Goal: Task Accomplishment & Management: Complete application form

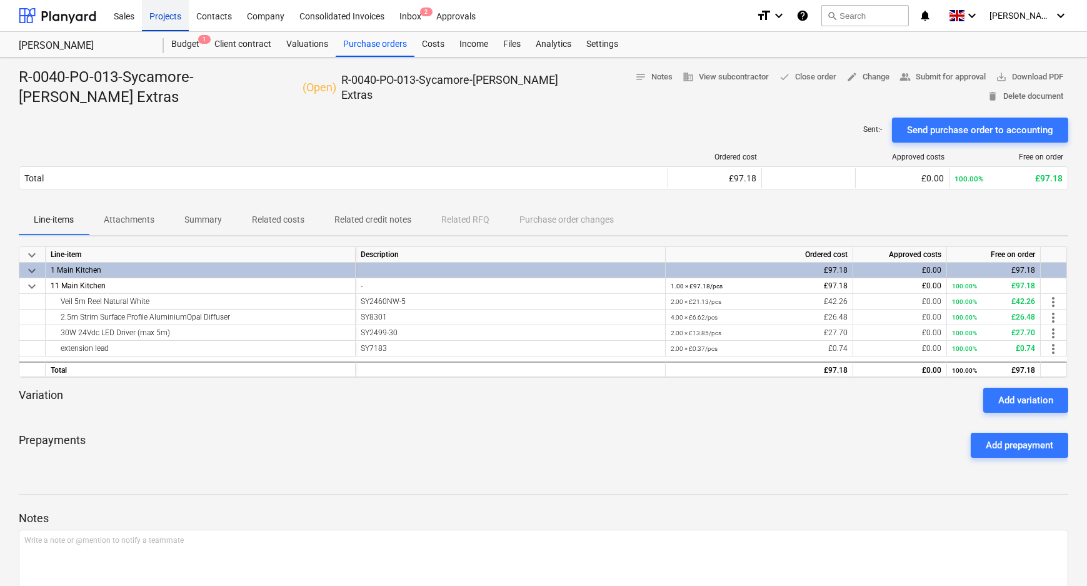
click at [174, 22] on div "Projects" at bounding box center [165, 15] width 47 height 32
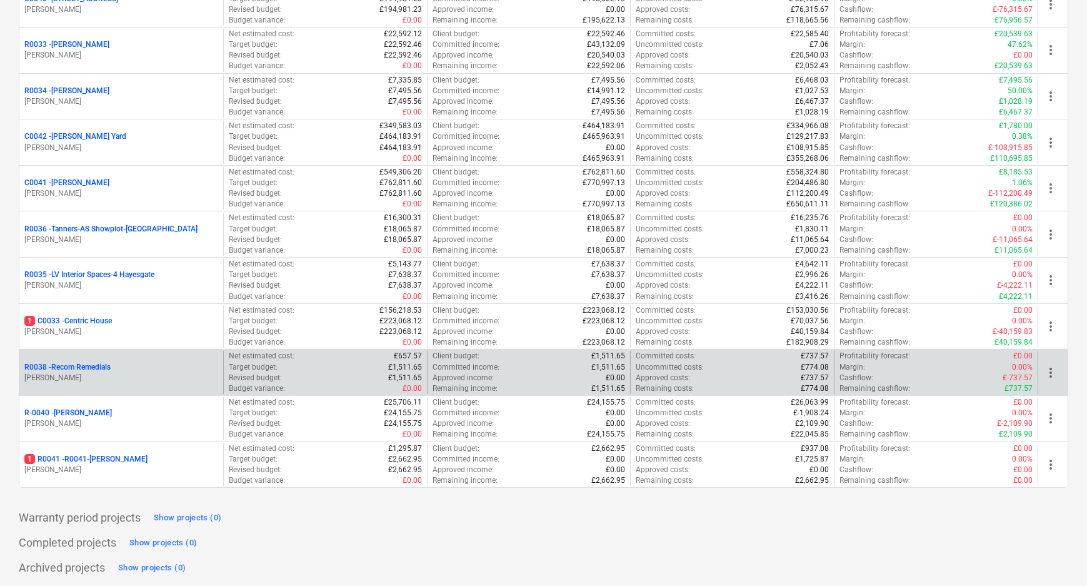
scroll to position [314, 0]
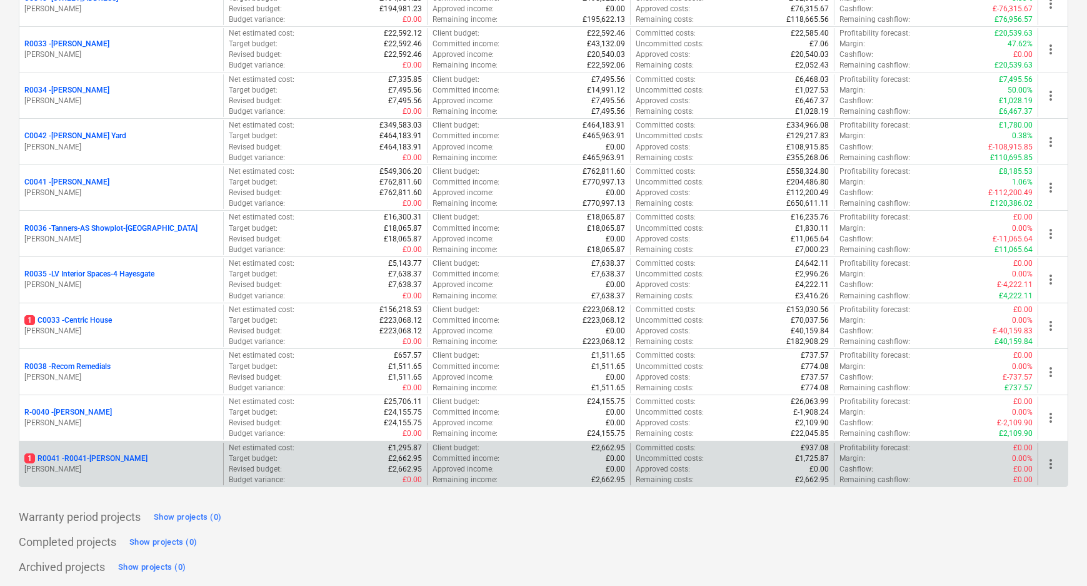
click at [84, 456] on p "1 R0041 - R0041-[PERSON_NAME]" at bounding box center [85, 458] width 123 height 11
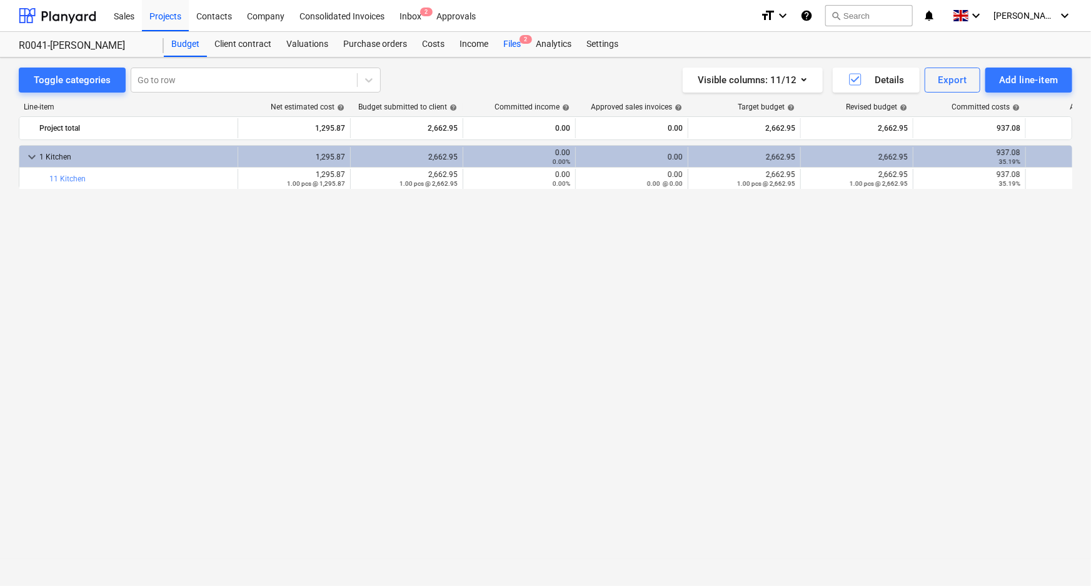
click at [505, 43] on div "Files 2" at bounding box center [512, 44] width 33 height 25
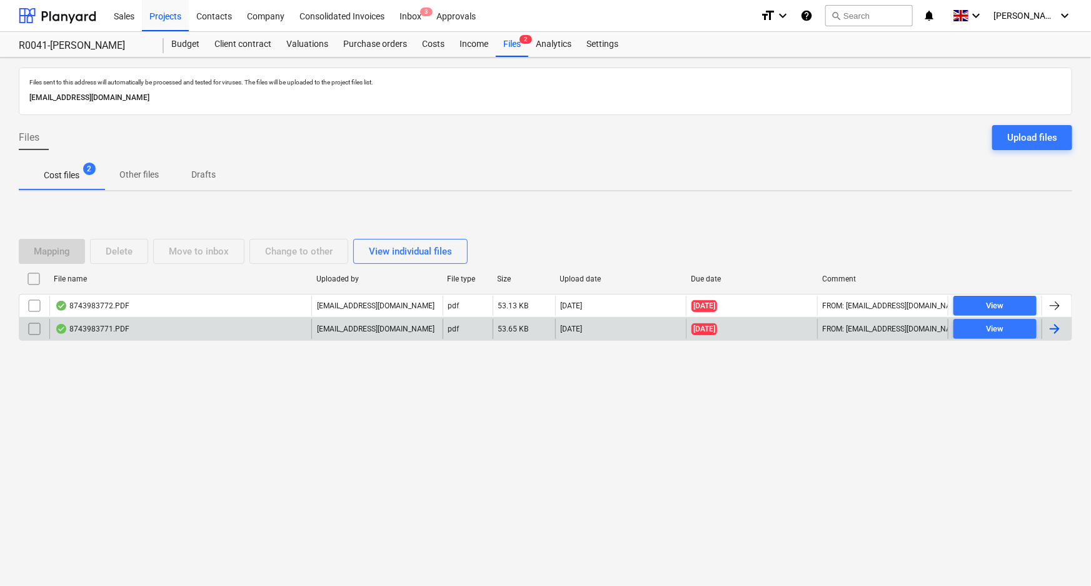
click at [135, 332] on div "8743983771.PDF" at bounding box center [180, 329] width 262 height 20
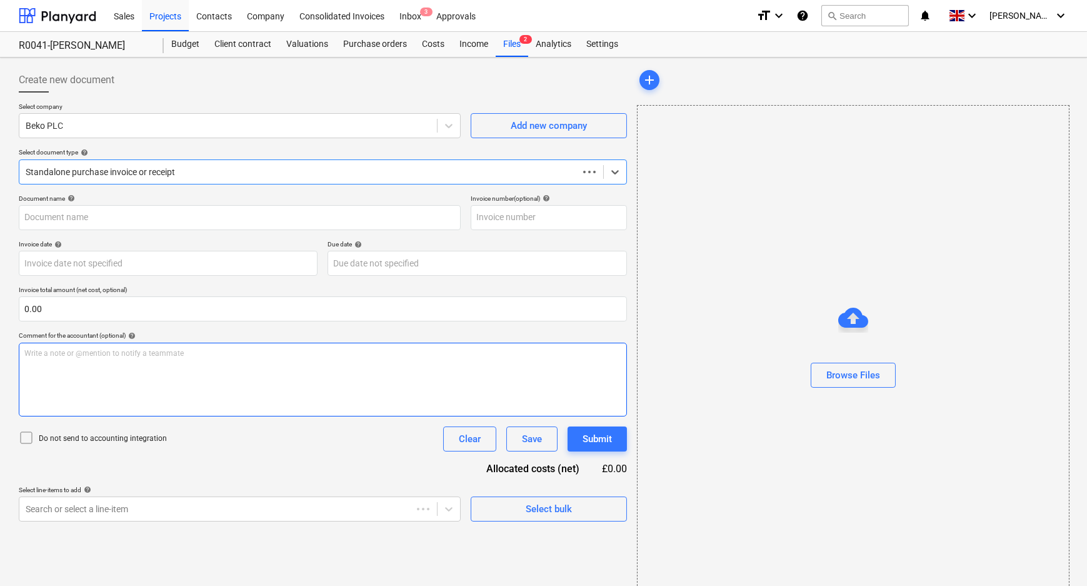
type input "8743983771"
type input "[DATE]"
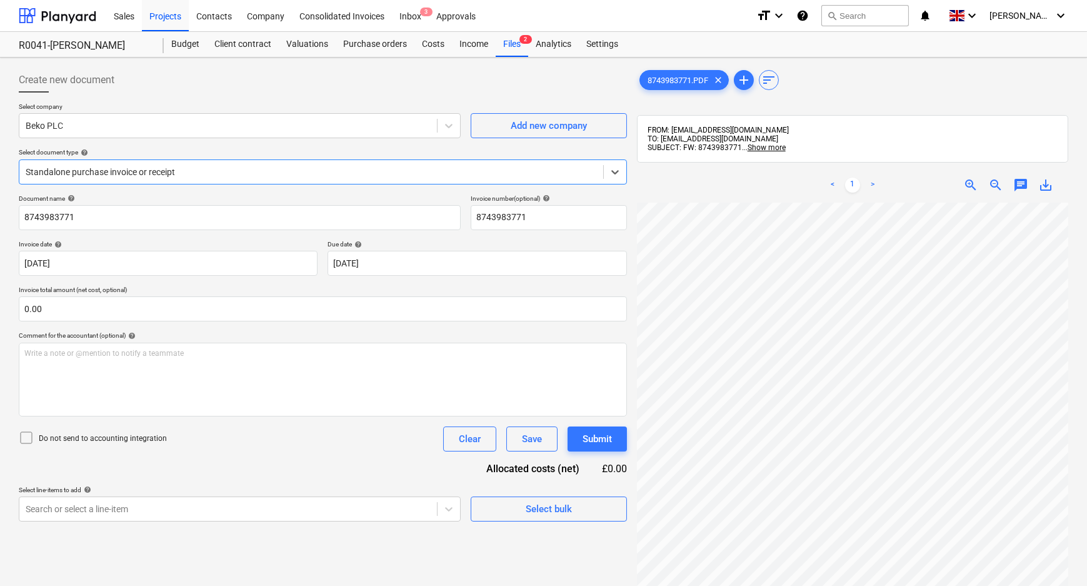
click at [383, 166] on div at bounding box center [311, 172] width 571 height 13
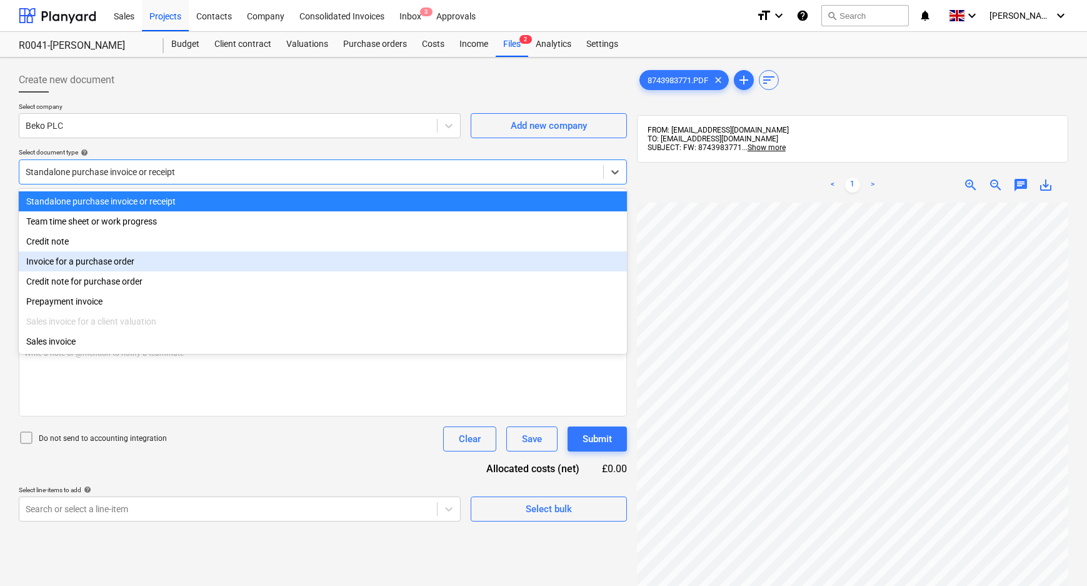
click at [61, 264] on div "Invoice for a purchase order" at bounding box center [323, 261] width 608 height 20
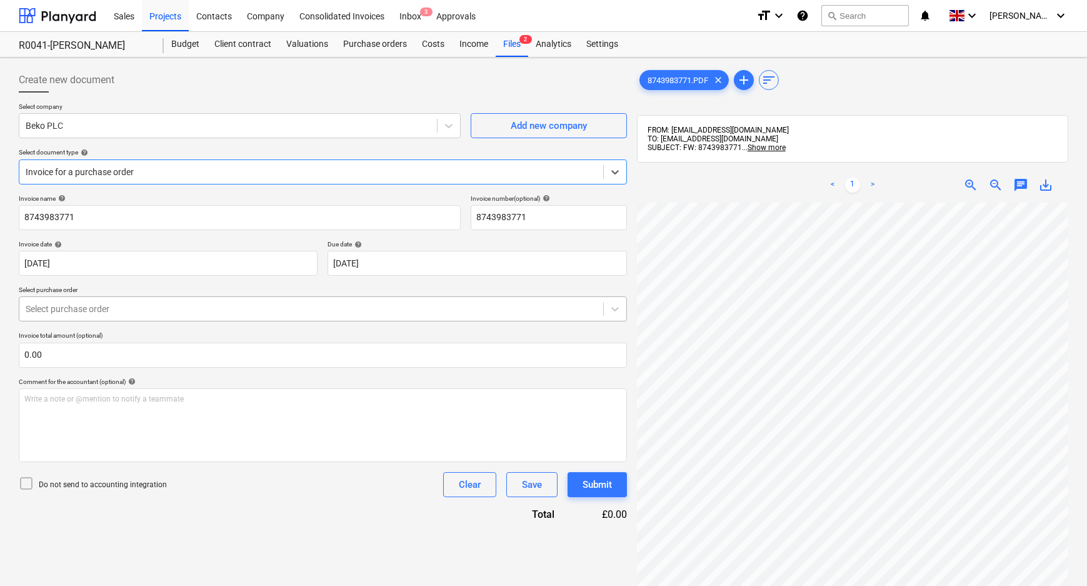
click at [134, 311] on div at bounding box center [311, 309] width 571 height 13
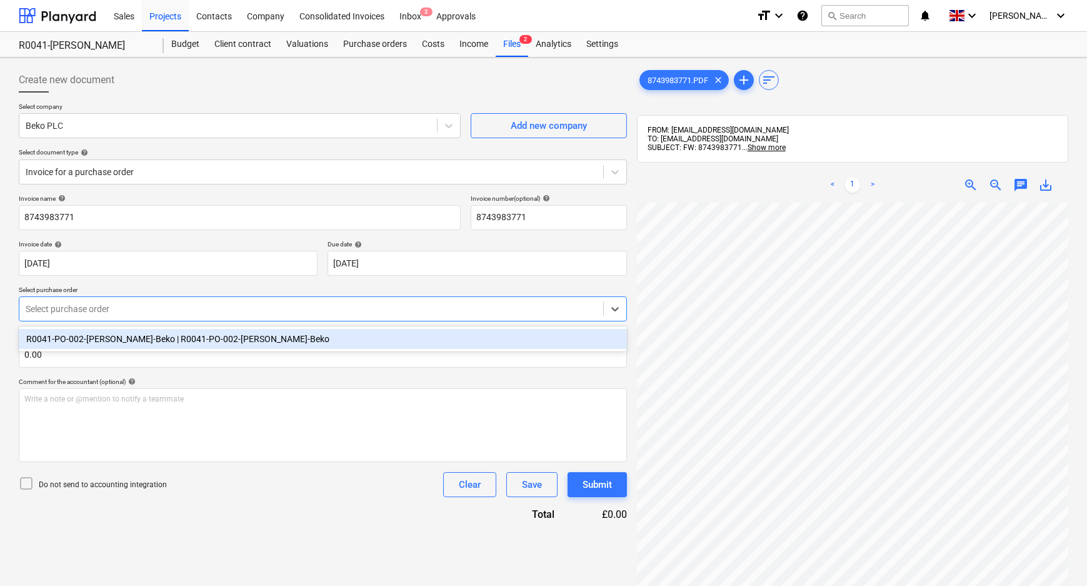
click at [128, 338] on div "R0041-PO-002-[PERSON_NAME]-Beko | R0041-PO-002-[PERSON_NAME]-Beko" at bounding box center [323, 339] width 608 height 20
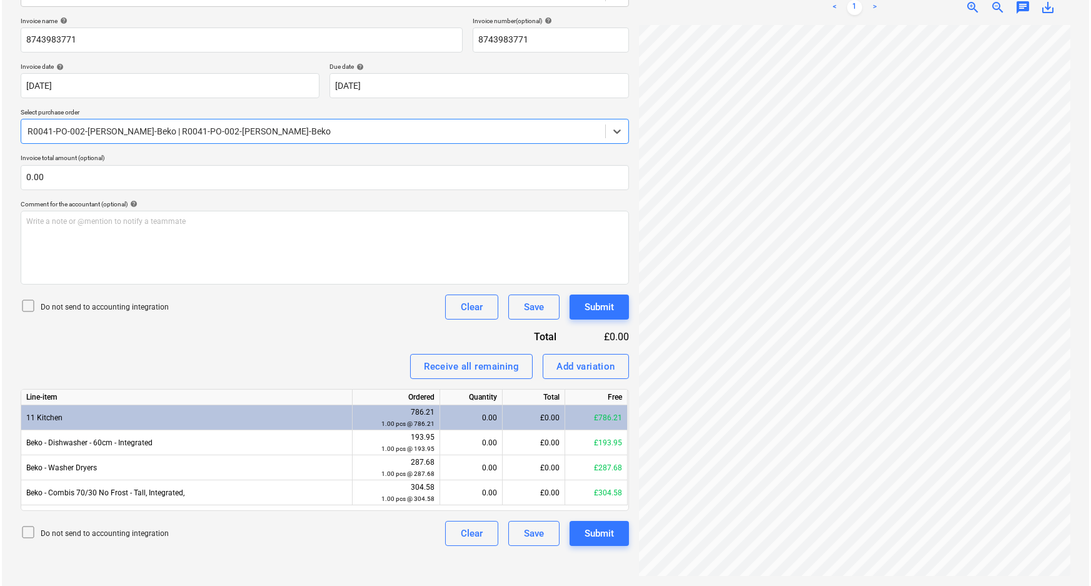
scroll to position [178, 0]
click at [160, 308] on p "Do not send to accounting integration" at bounding box center [103, 306] width 128 height 11
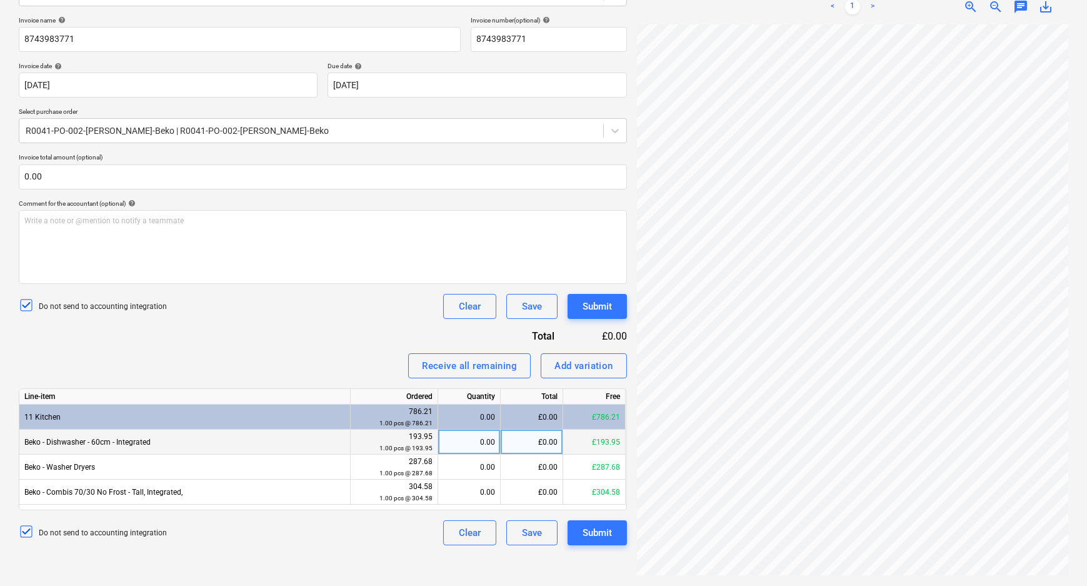
click at [468, 438] on div "0.00" at bounding box center [469, 441] width 52 height 25
type input "1"
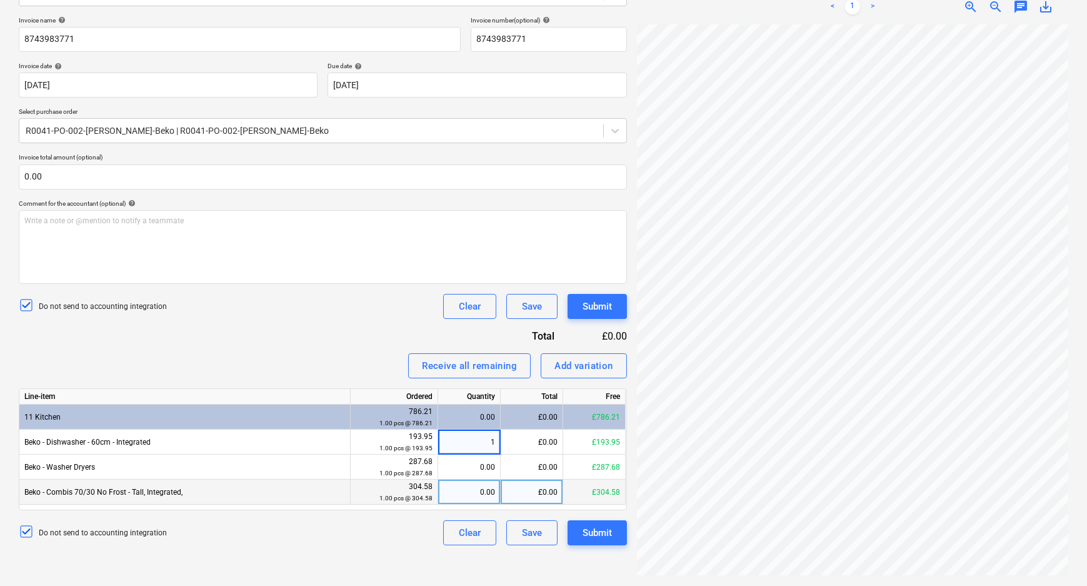
click at [466, 488] on div "0.00" at bounding box center [469, 492] width 52 height 25
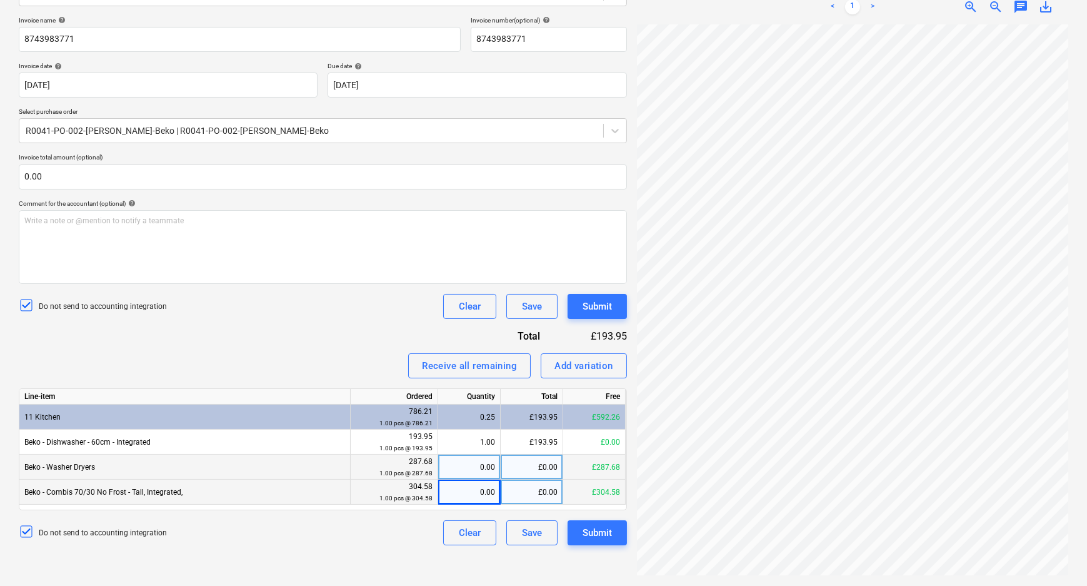
click at [476, 471] on div "0.00" at bounding box center [469, 467] width 52 height 25
type input "1"
click at [480, 494] on div "0.00" at bounding box center [469, 492] width 52 height 25
type input "1"
click at [488, 466] on div "1.00" at bounding box center [469, 467] width 52 height 25
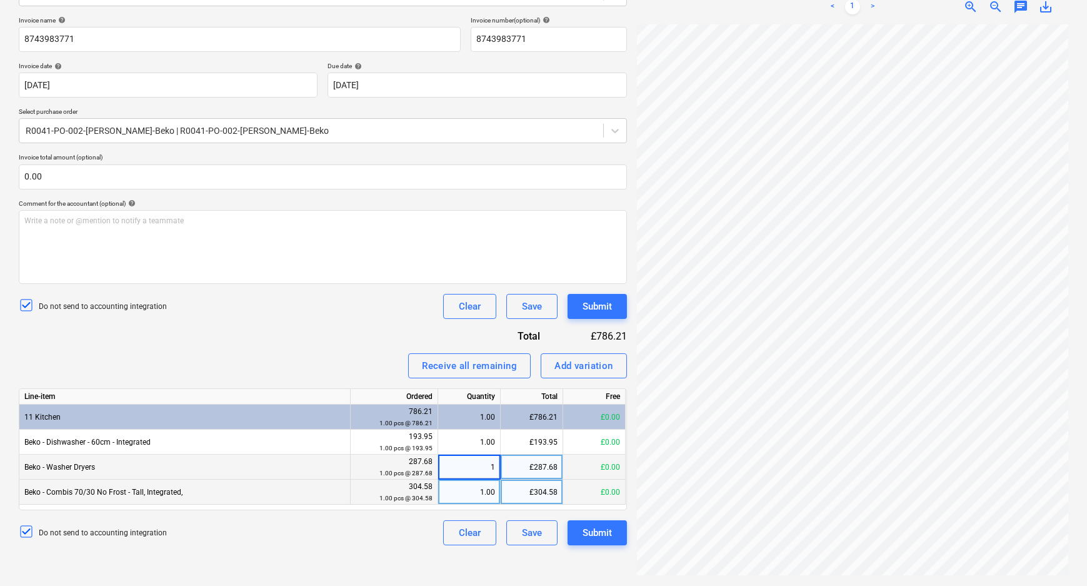
type input "0"
click at [276, 540] on div "Do not send to accounting integration Clear Save Submit" at bounding box center [323, 532] width 608 height 25
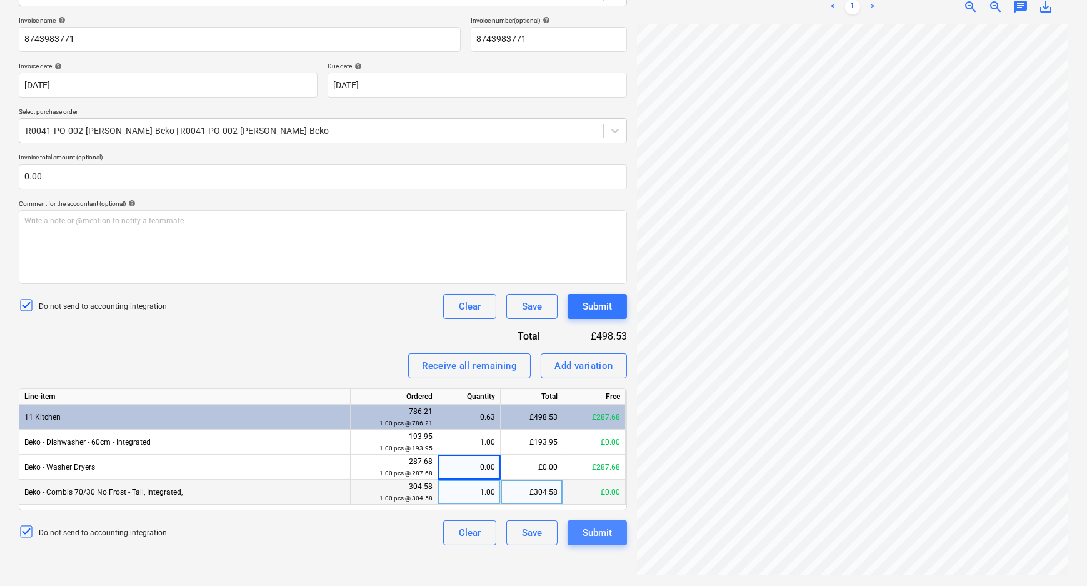
click at [618, 531] on button "Submit" at bounding box center [597, 532] width 59 height 25
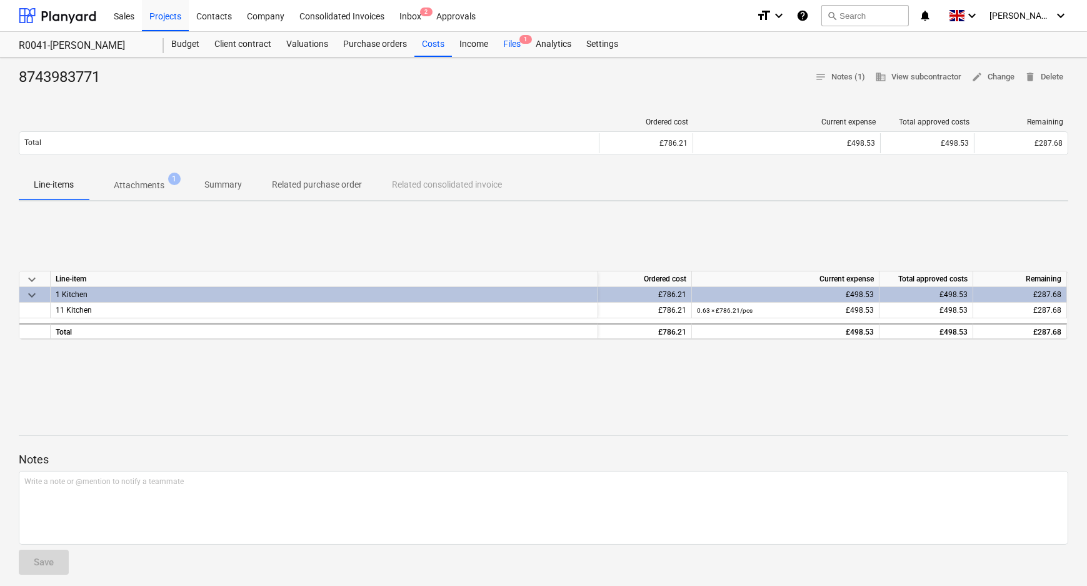
click at [498, 44] on div "Files 1" at bounding box center [512, 44] width 33 height 25
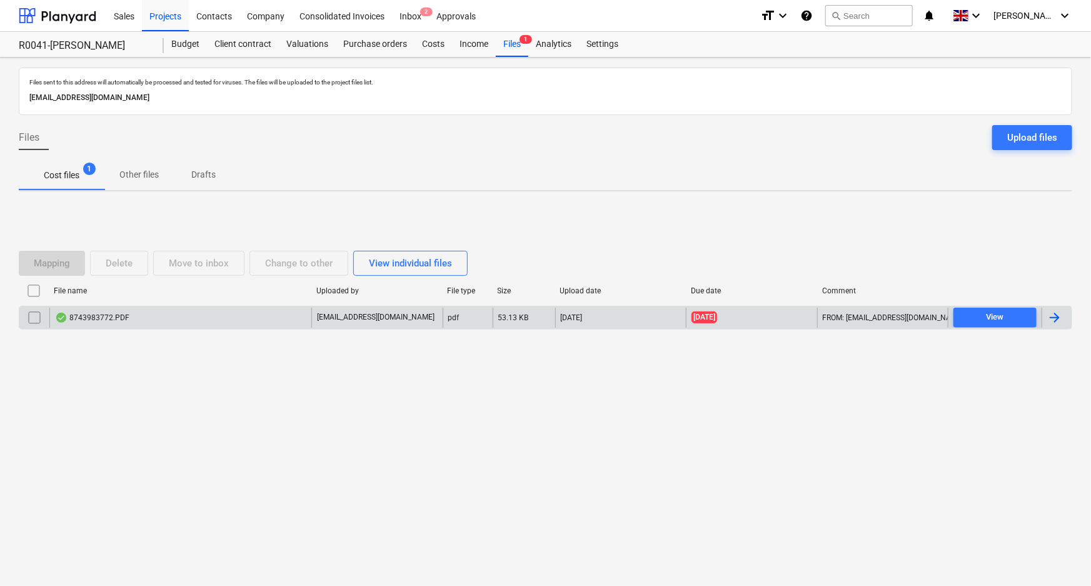
click at [139, 318] on div "8743983772.PDF" at bounding box center [180, 318] width 262 height 20
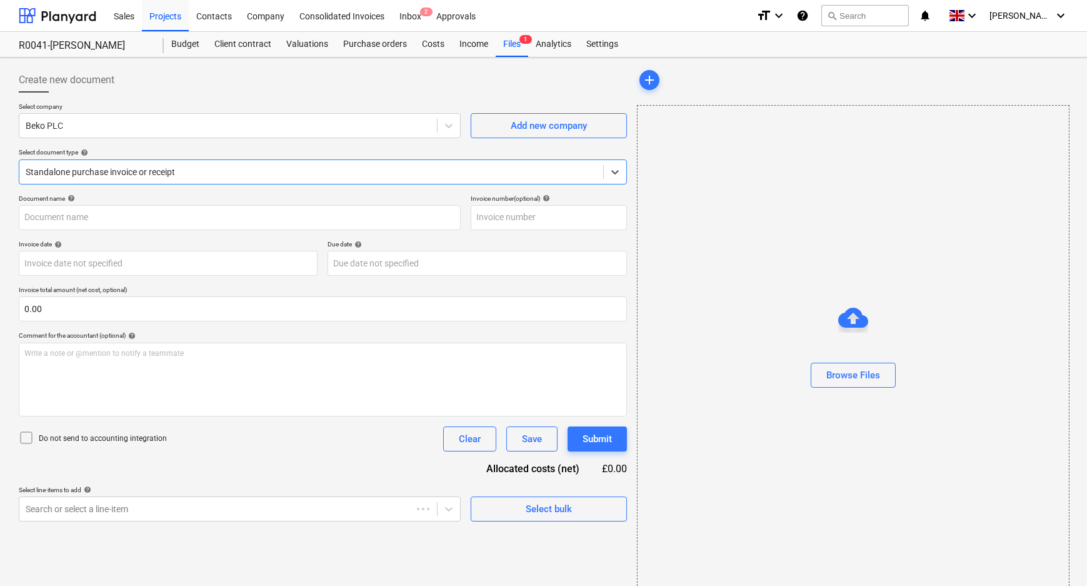
type input "8743983772"
type input "[DATE]"
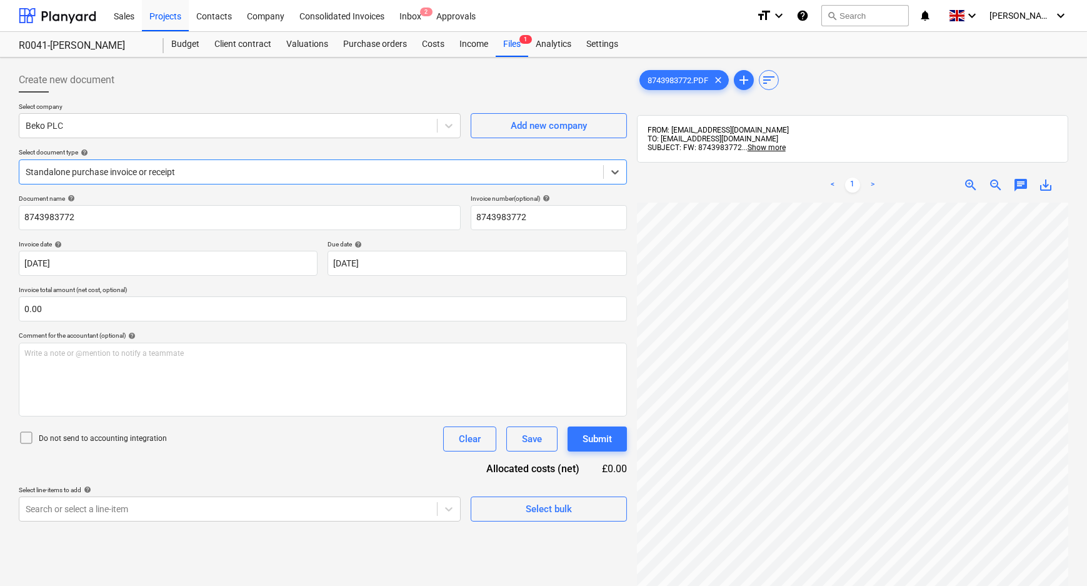
click at [237, 171] on div at bounding box center [311, 172] width 571 height 13
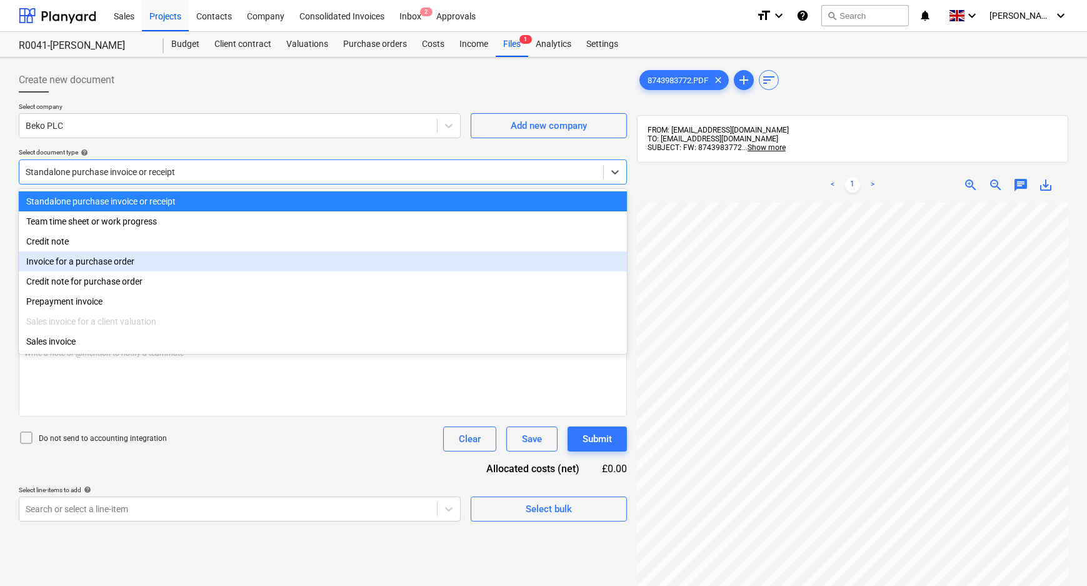
click at [123, 263] on div "Invoice for a purchase order" at bounding box center [323, 261] width 608 height 20
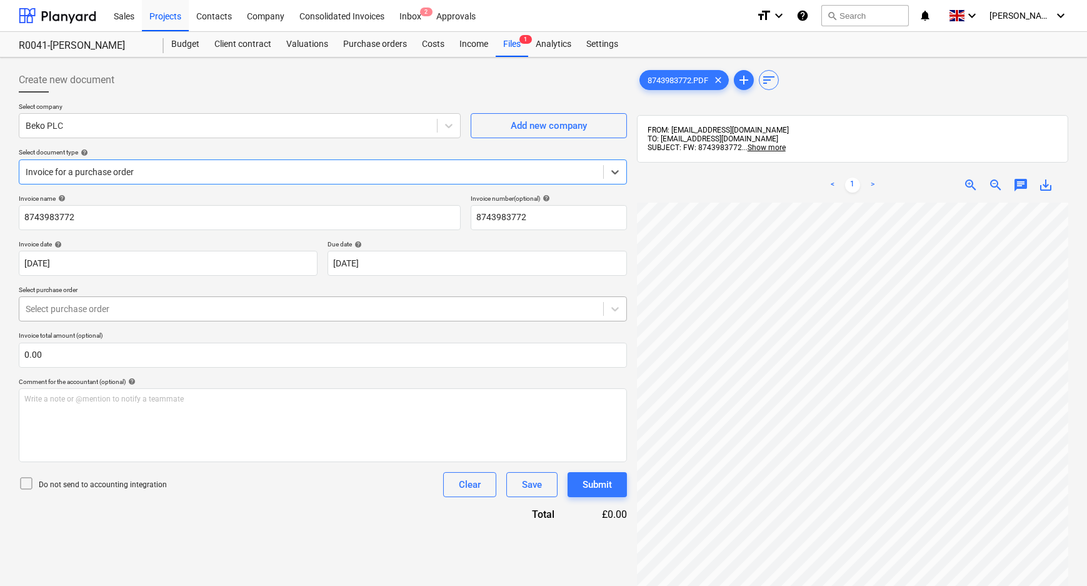
click at [123, 309] on div at bounding box center [311, 309] width 571 height 13
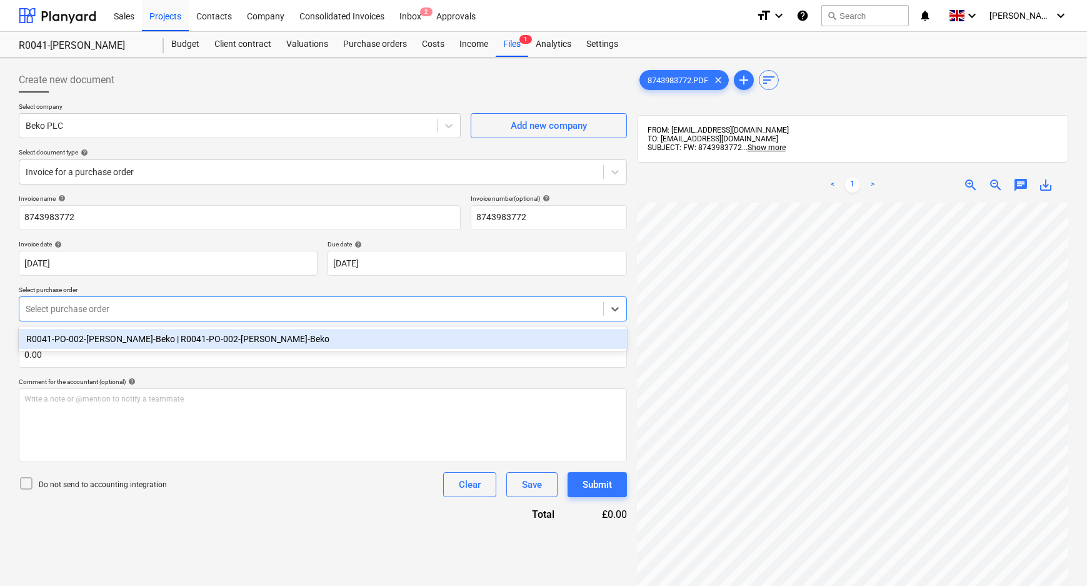
click at [124, 341] on div "R0041-PO-002-[PERSON_NAME]-Beko | R0041-PO-002-[PERSON_NAME]-Beko" at bounding box center [323, 339] width 608 height 20
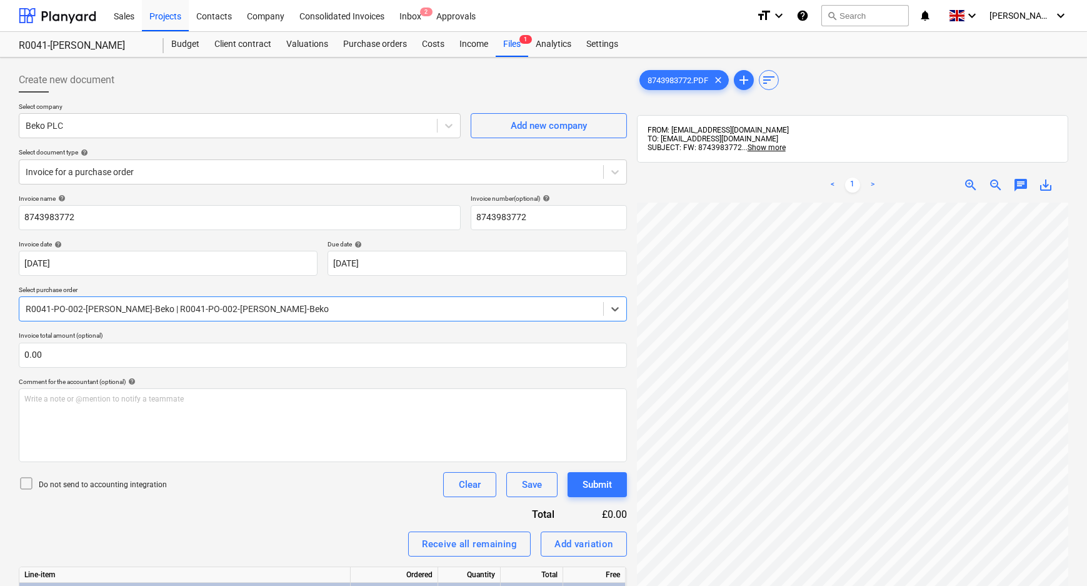
click at [117, 480] on p "Do not send to accounting integration" at bounding box center [103, 485] width 128 height 11
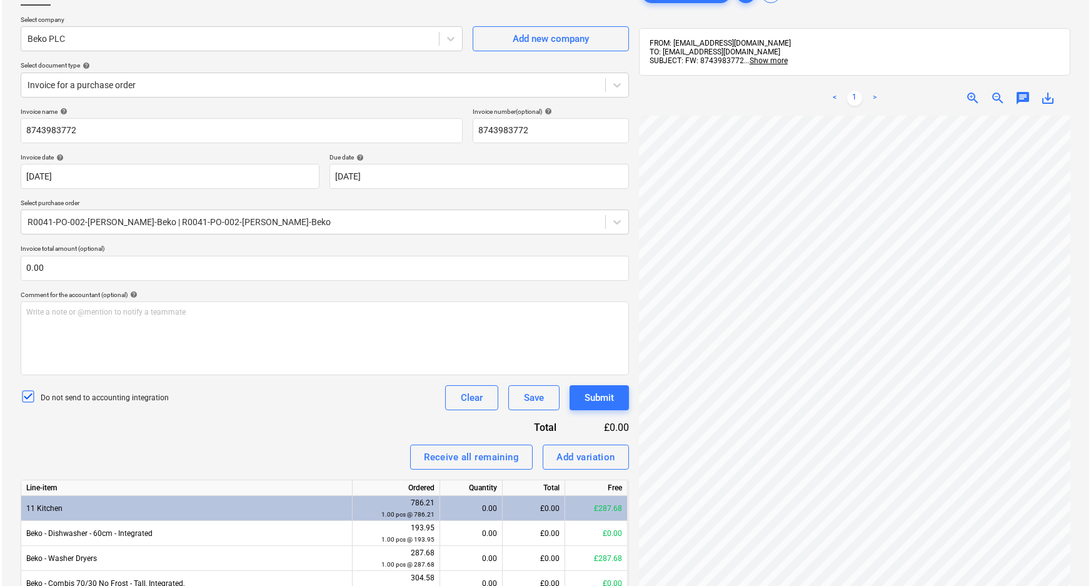
scroll to position [178, 0]
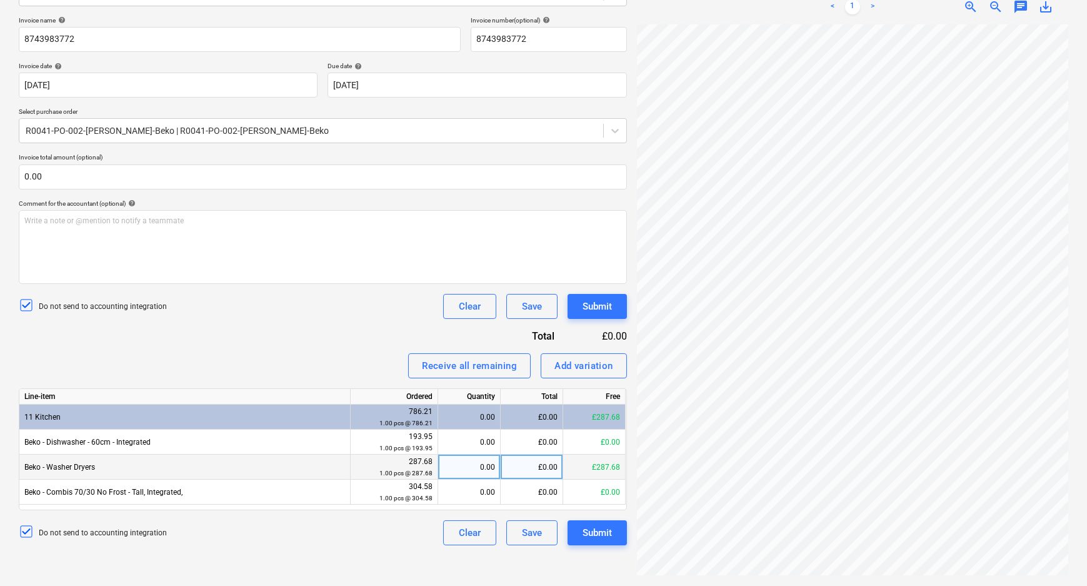
click at [465, 467] on div "0.00" at bounding box center [469, 467] width 52 height 25
type input "1"
click at [332, 343] on div "Invoice name help 8743983772 Invoice number (optional) help 8743983772 Invoice …" at bounding box center [323, 280] width 608 height 529
click at [591, 311] on div "Submit" at bounding box center [597, 306] width 29 height 16
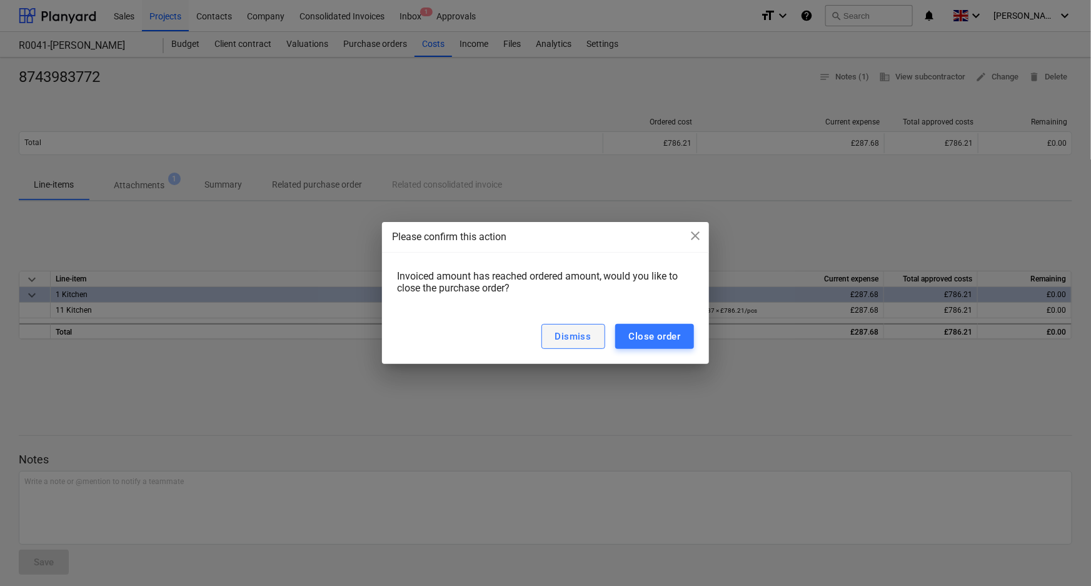
click at [588, 338] on div "Dismiss" at bounding box center [573, 336] width 36 height 16
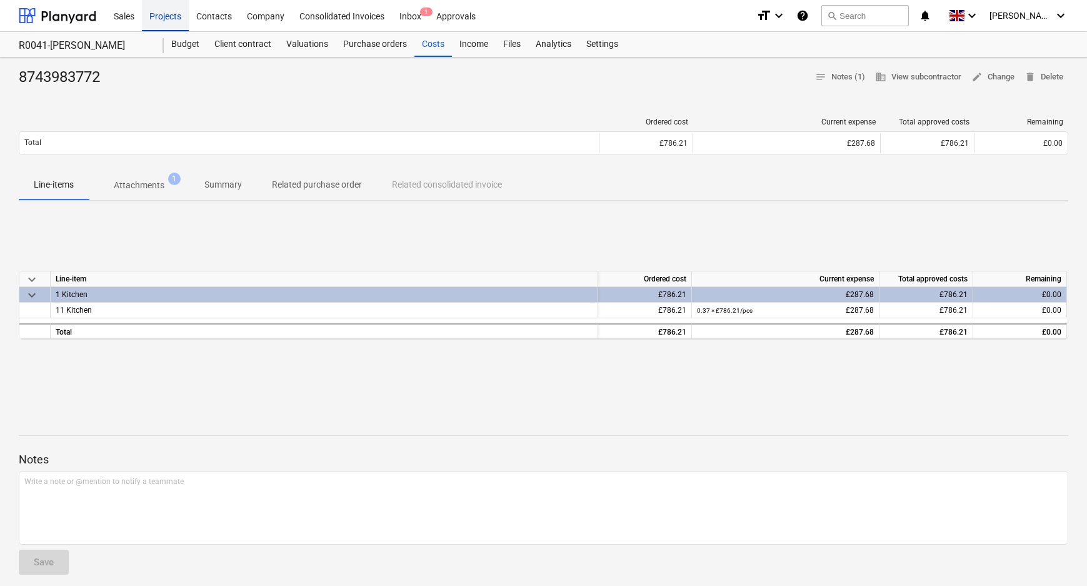
click at [161, 13] on div "Projects" at bounding box center [165, 15] width 47 height 32
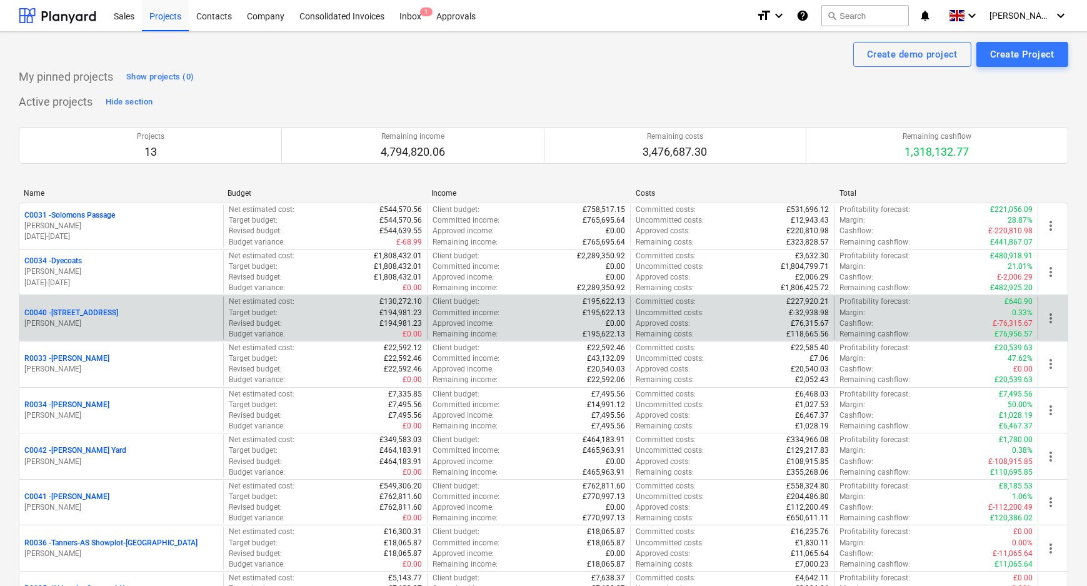
click at [106, 309] on p "C0040 - [STREET_ADDRESS]" at bounding box center [71, 313] width 94 height 11
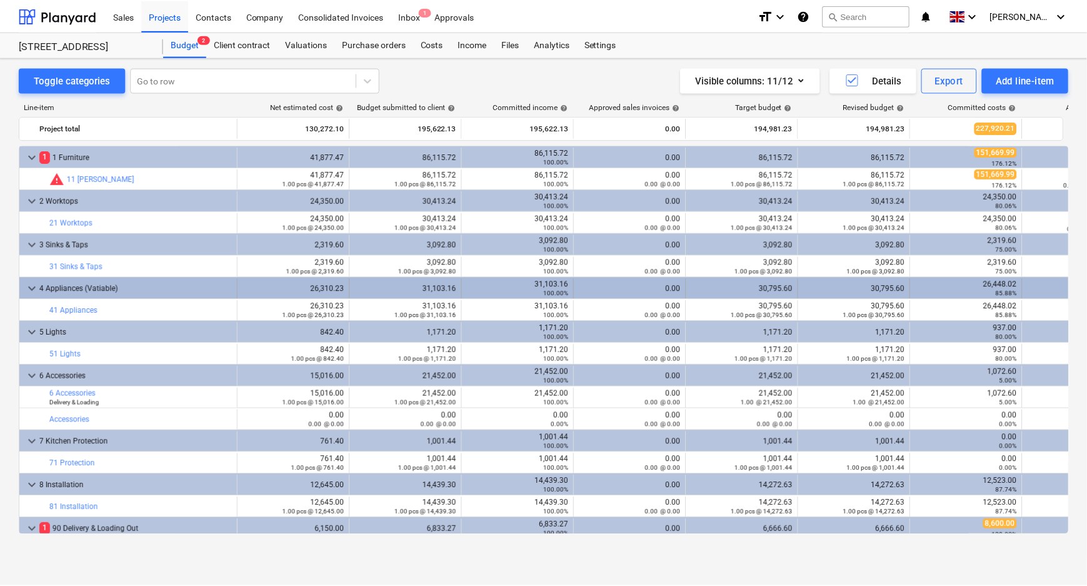
scroll to position [26, 0]
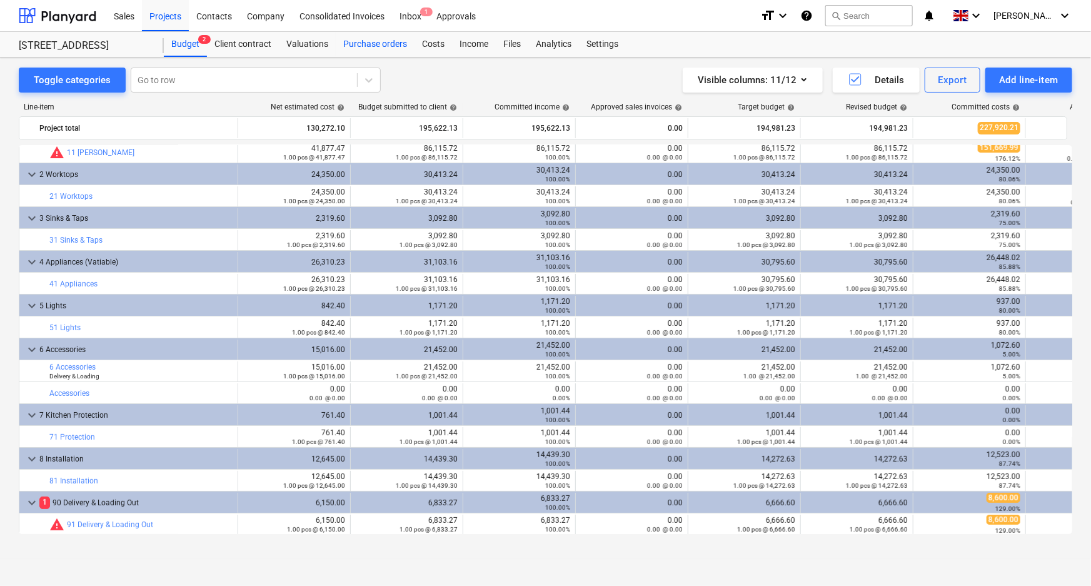
click at [388, 44] on div "Purchase orders" at bounding box center [375, 44] width 79 height 25
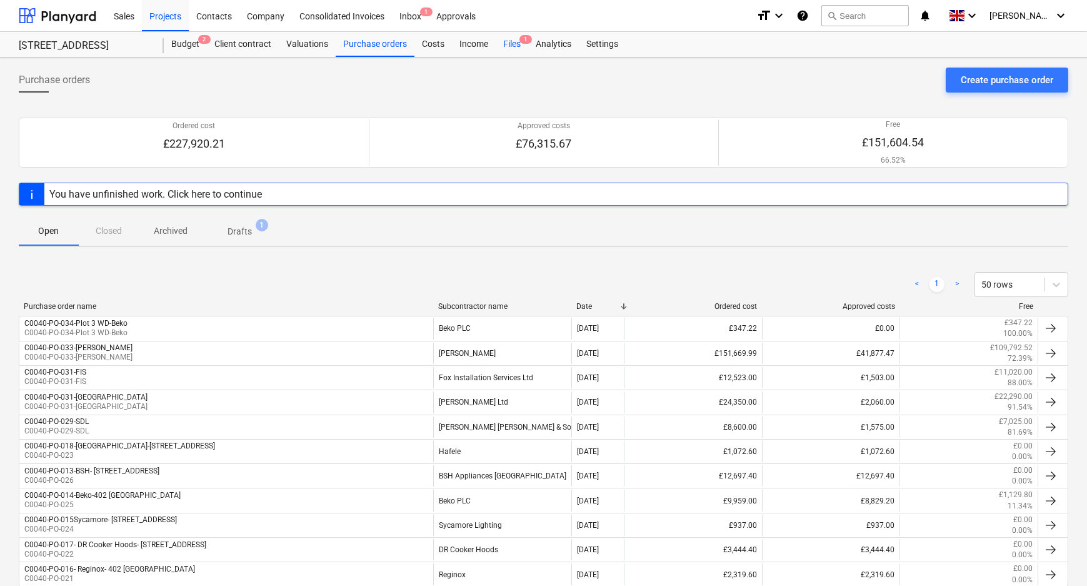
click at [516, 44] on div "Files 1" at bounding box center [512, 44] width 33 height 25
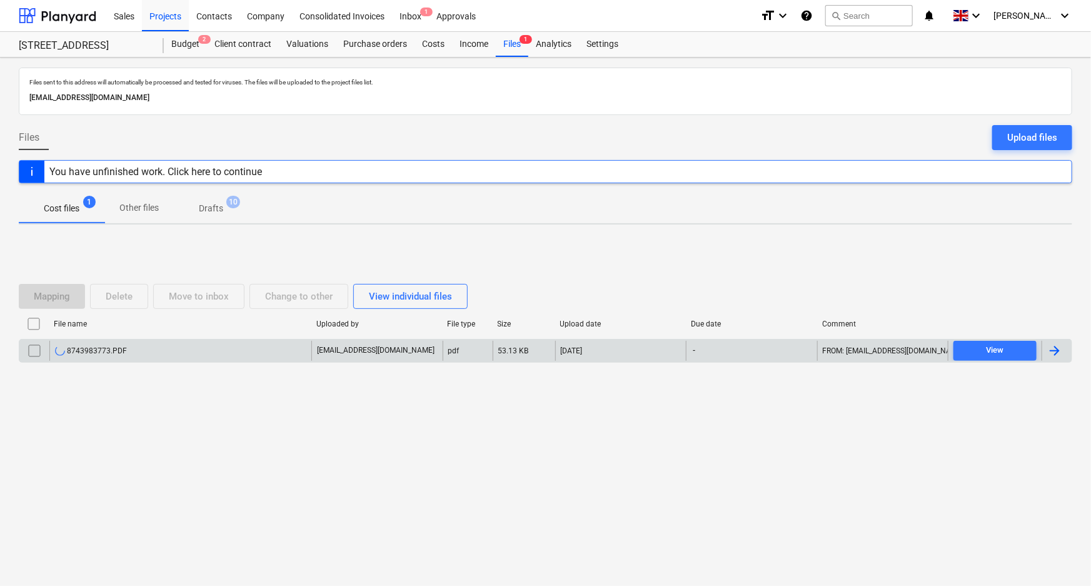
click at [108, 353] on div "8743983773.PDF" at bounding box center [91, 351] width 72 height 10
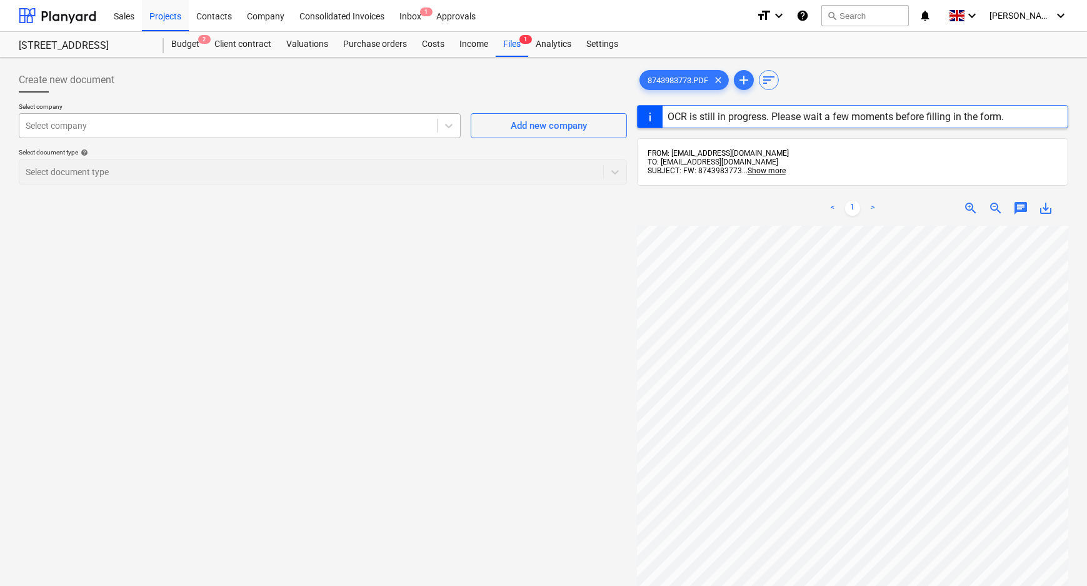
click at [419, 125] on div at bounding box center [228, 125] width 405 height 13
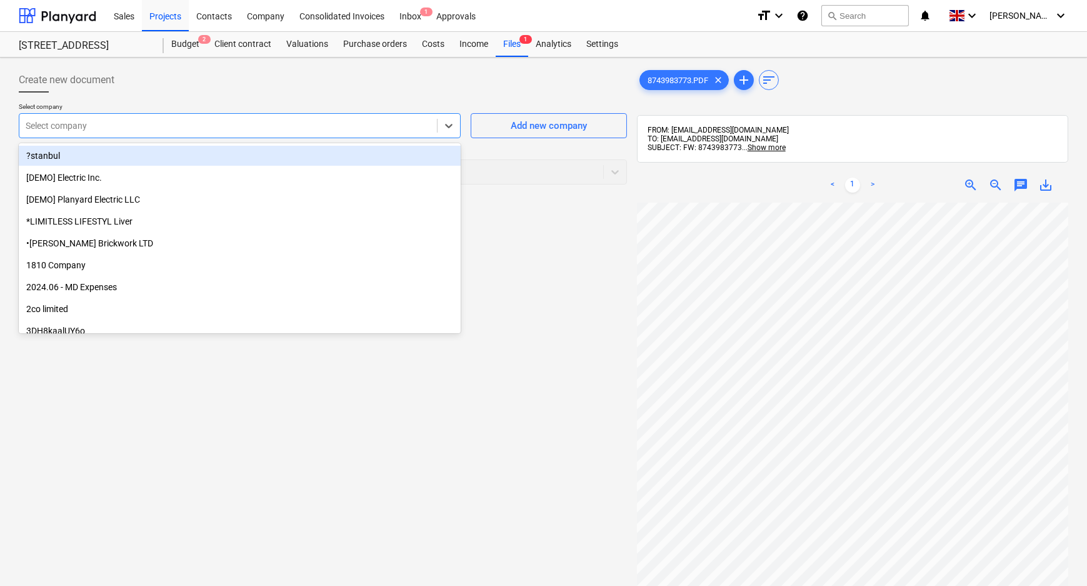
click at [334, 93] on div at bounding box center [323, 98] width 608 height 10
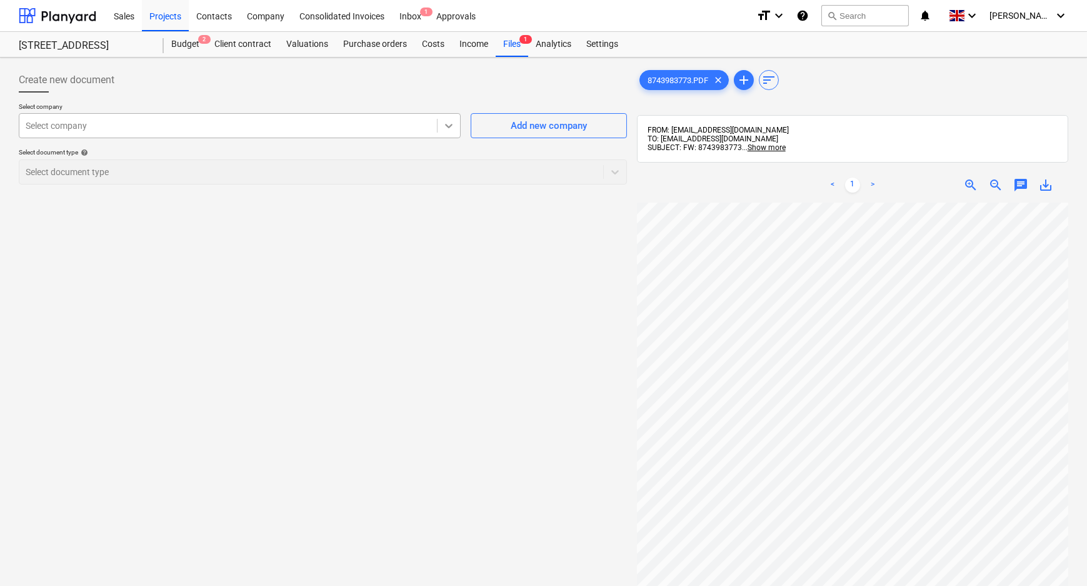
click at [456, 126] on div at bounding box center [449, 125] width 23 height 23
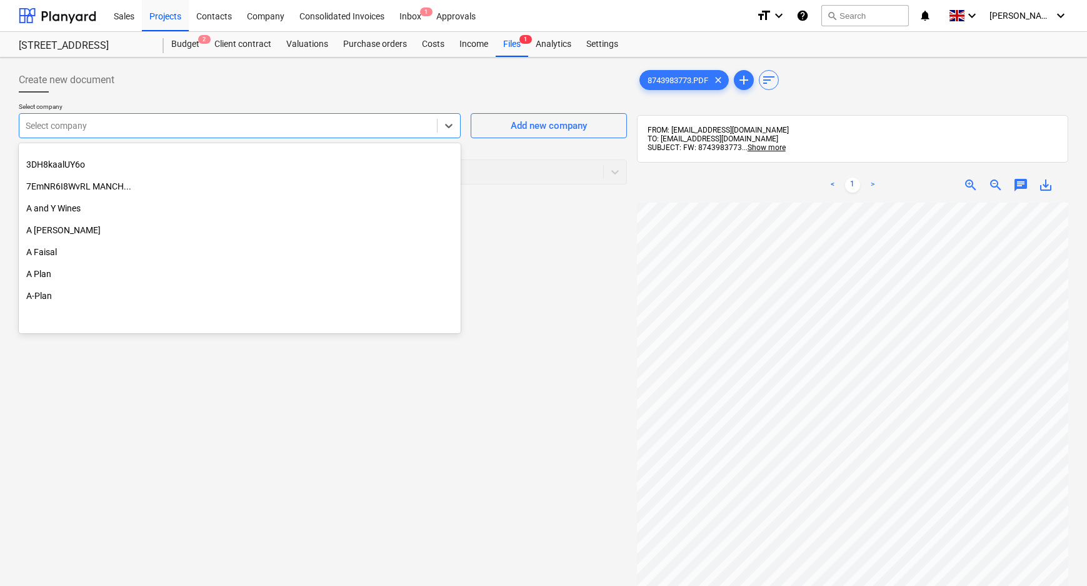
scroll to position [170, 0]
click at [118, 124] on div at bounding box center [228, 125] width 405 height 13
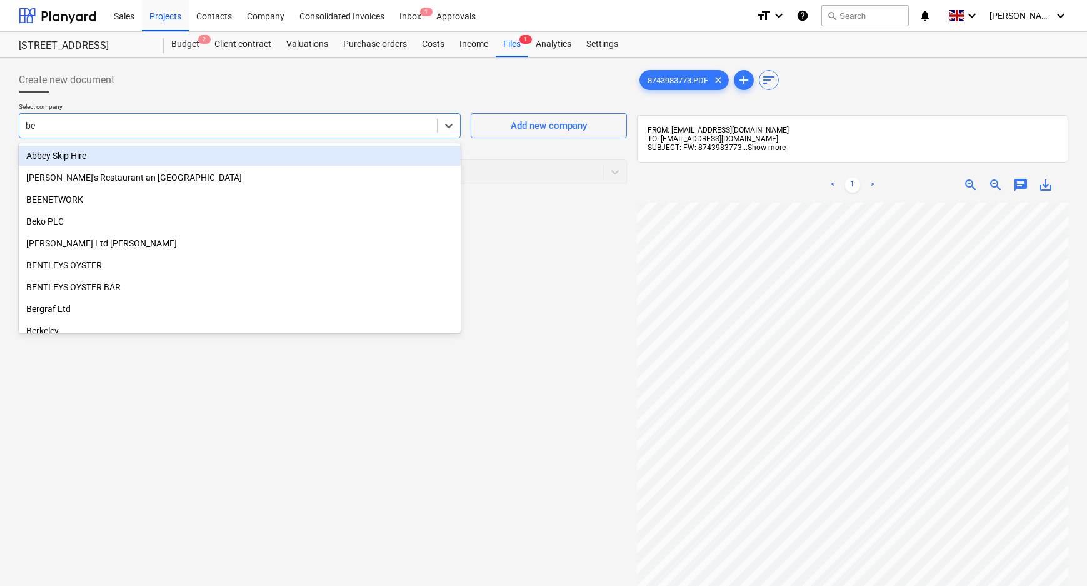
type input "bek"
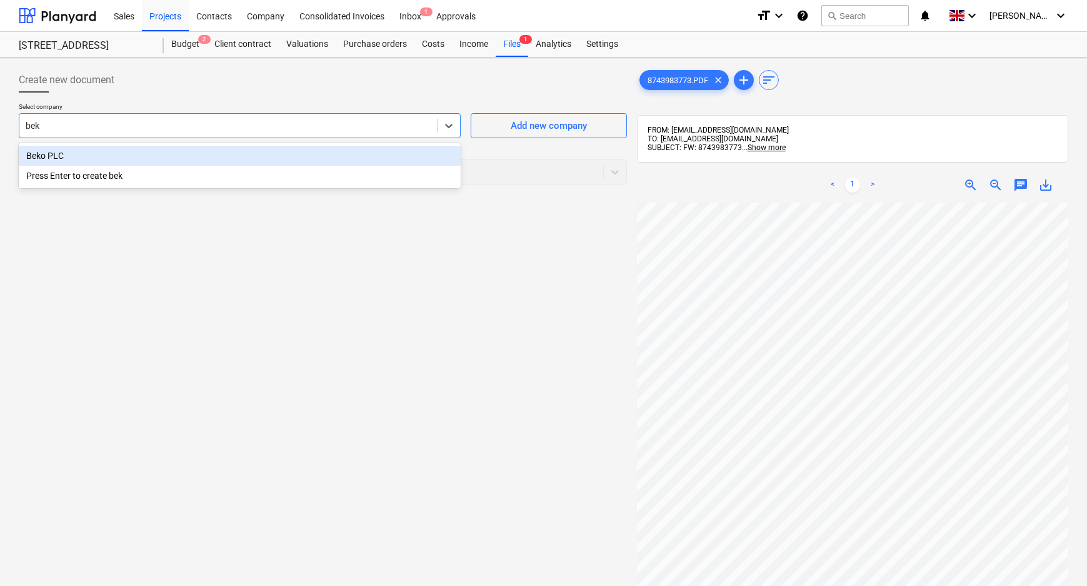
click at [119, 156] on div "Beko PLC" at bounding box center [240, 156] width 442 height 20
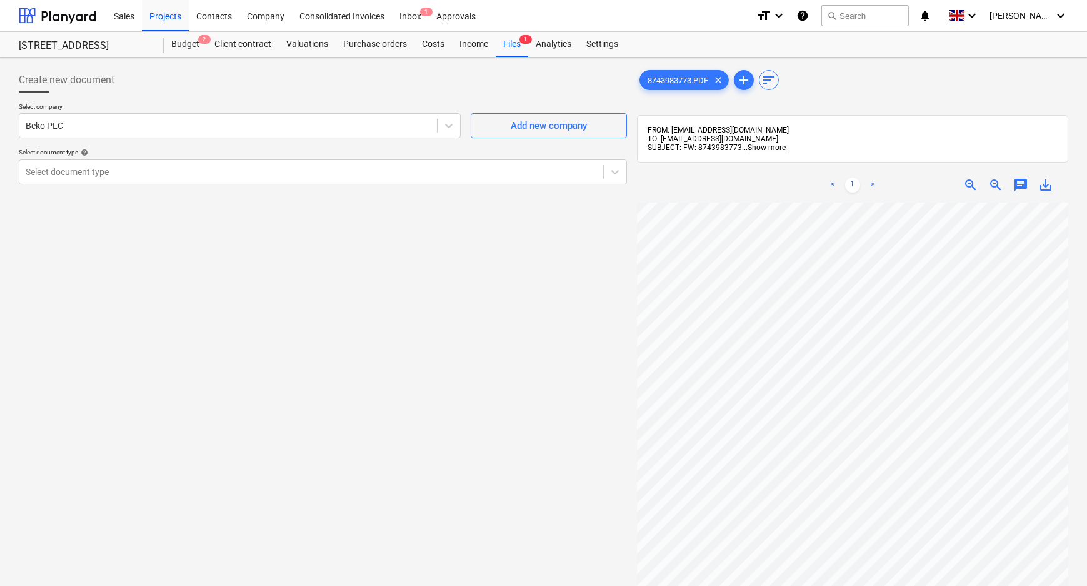
click at [231, 259] on div "Create new document Select company Beko PLC Add new company Select document typ…" at bounding box center [323, 411] width 618 height 696
click at [504, 38] on div "Files 1" at bounding box center [512, 44] width 33 height 25
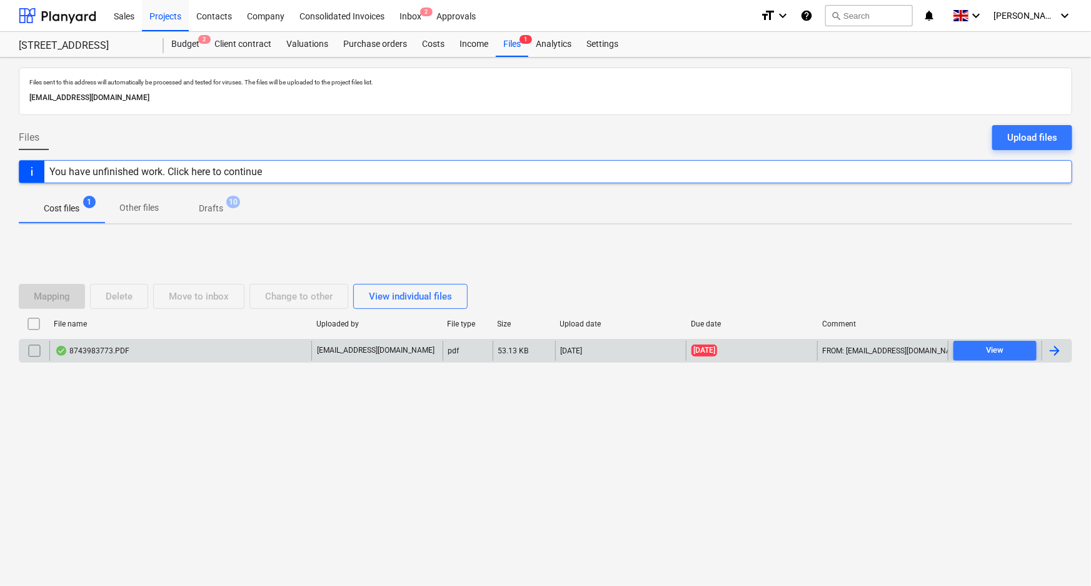
click at [119, 348] on div "8743983773.PDF" at bounding box center [92, 351] width 74 height 10
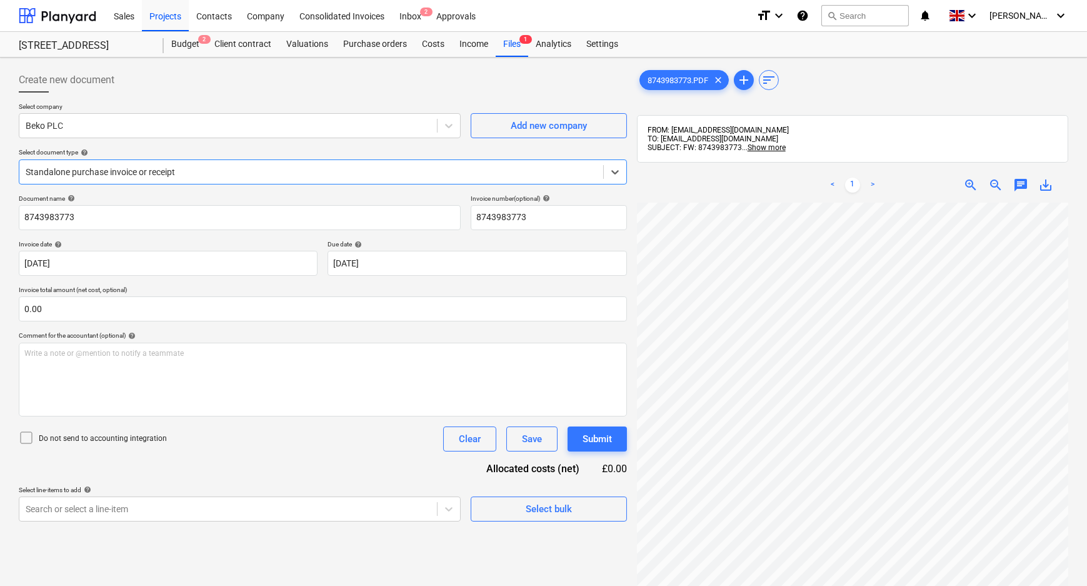
click at [144, 171] on div at bounding box center [311, 172] width 571 height 13
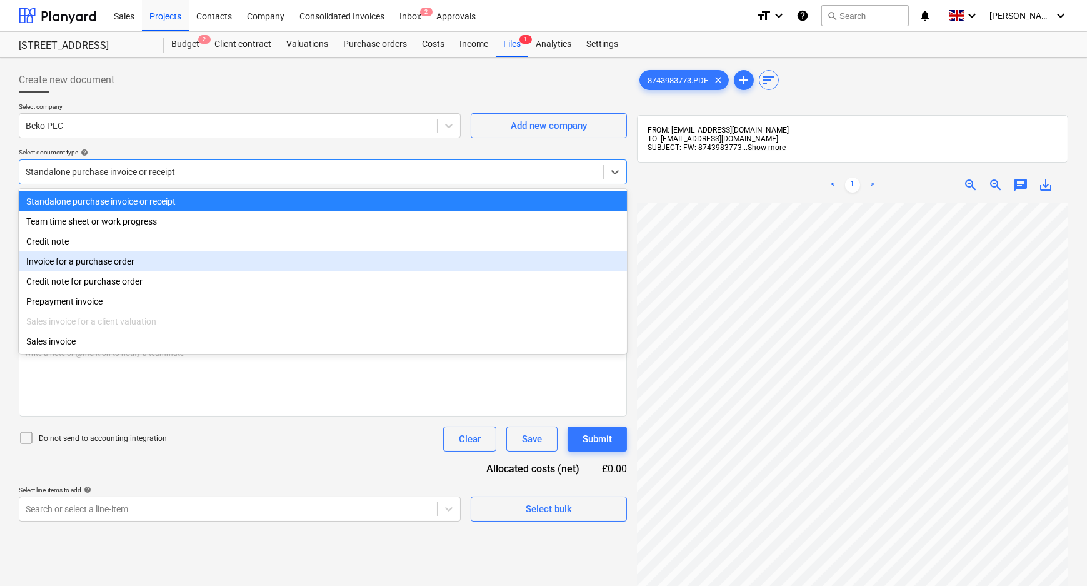
click at [128, 258] on div "Invoice for a purchase order" at bounding box center [323, 261] width 608 height 20
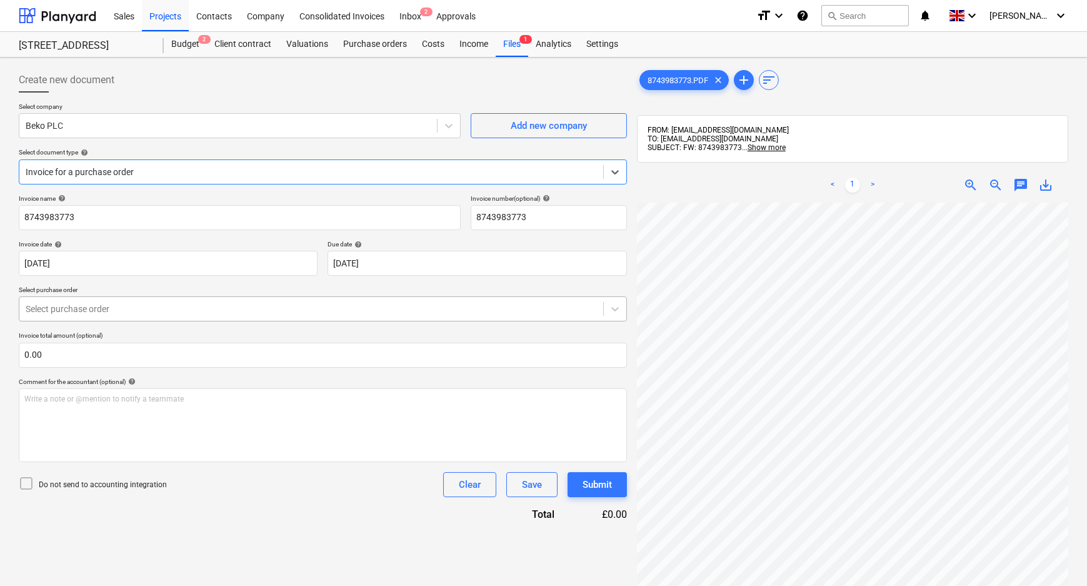
click at [110, 312] on div at bounding box center [311, 309] width 571 height 13
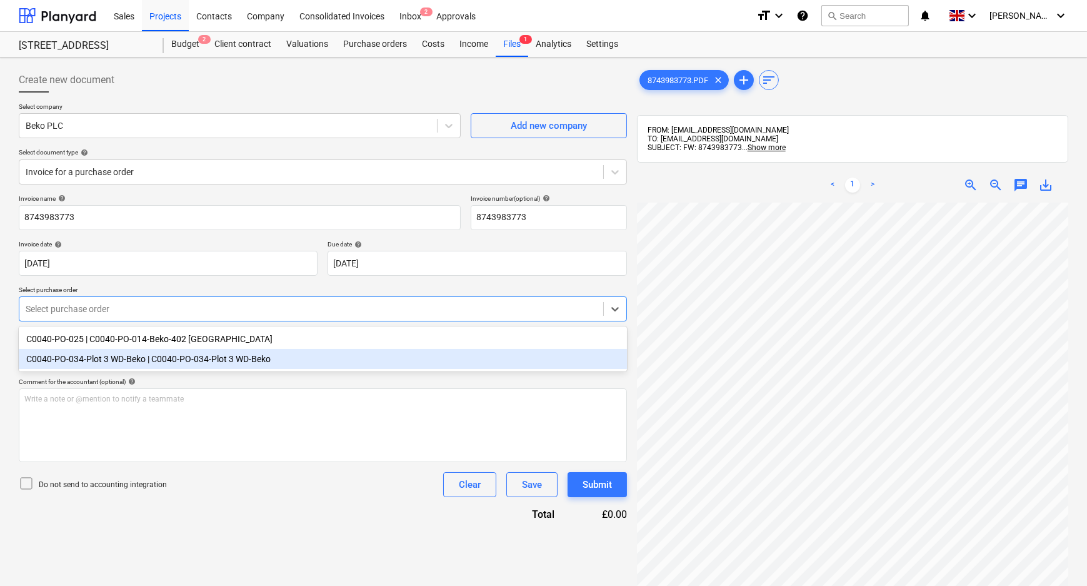
click at [107, 354] on div "C0040-PO-034-Plot 3 WD-Beko | C0040-PO-034-Plot 3 WD-Beko" at bounding box center [323, 359] width 608 height 20
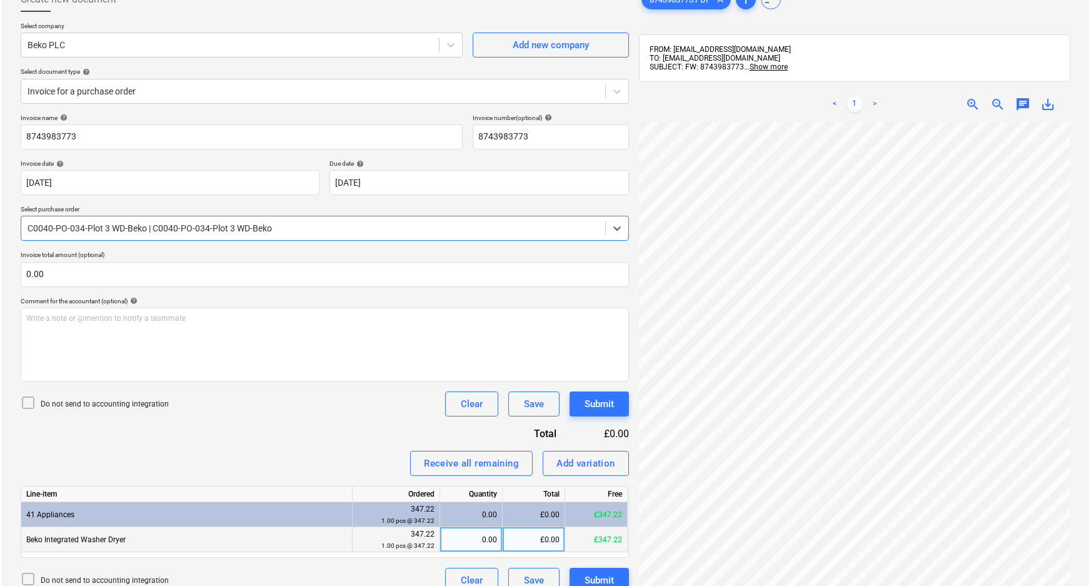
scroll to position [178, 0]
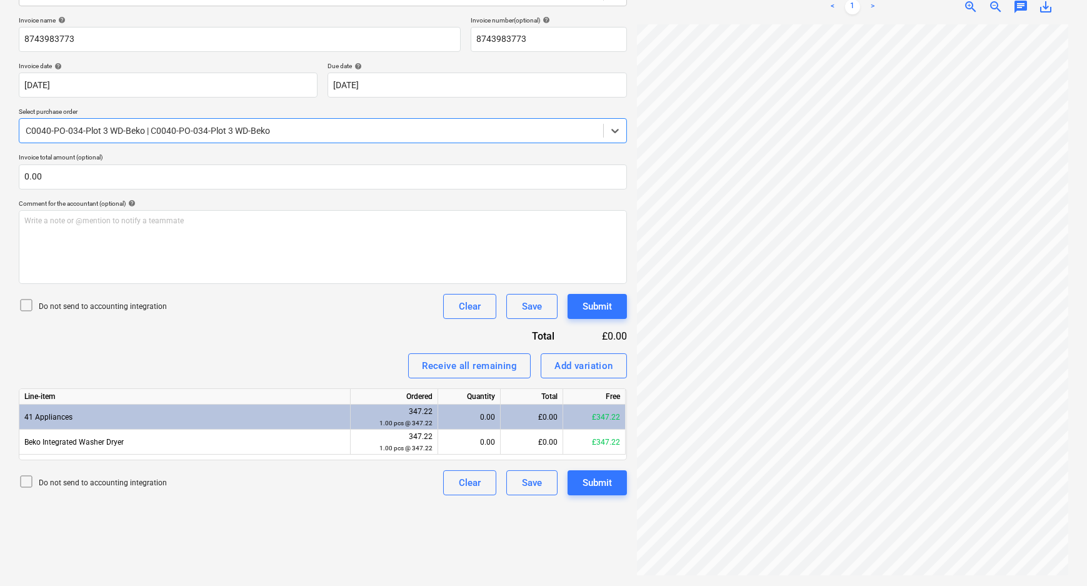
click at [64, 306] on p "Do not send to accounting integration" at bounding box center [103, 306] width 128 height 11
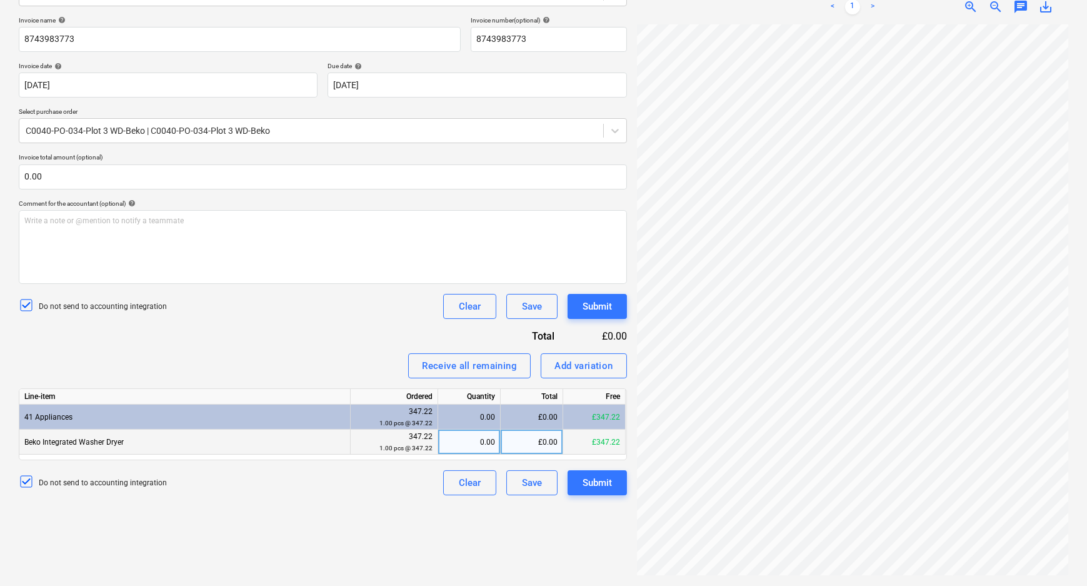
click at [464, 441] on div "0.00" at bounding box center [469, 441] width 52 height 25
type input "1"
click at [376, 506] on div "Create new document Select company Beko PLC Add new company Select document typ…" at bounding box center [323, 232] width 618 height 697
click at [602, 484] on div "Submit" at bounding box center [597, 483] width 29 height 16
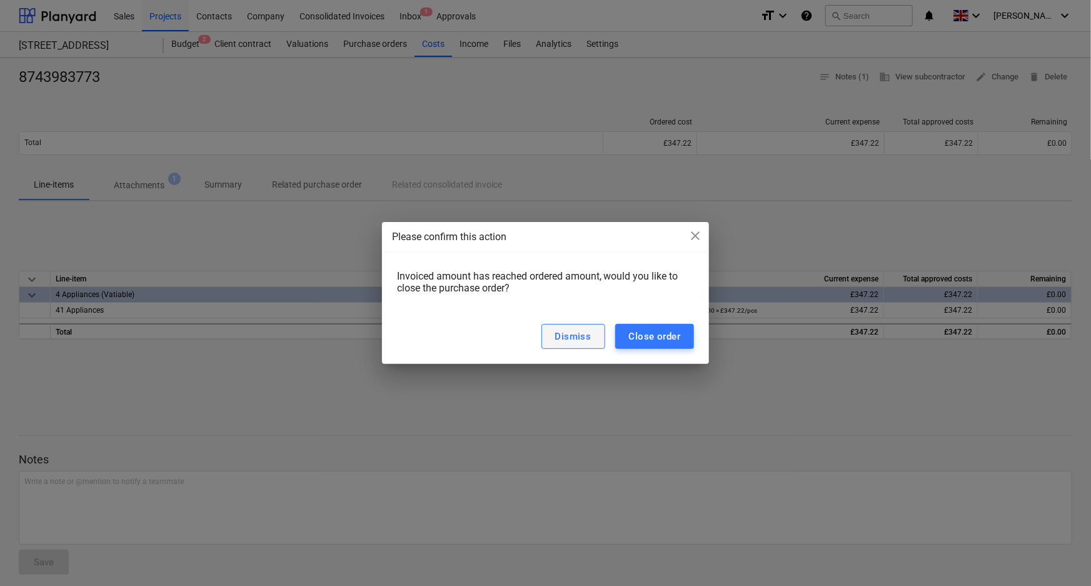
click at [601, 331] on button "Dismiss" at bounding box center [573, 336] width 64 height 25
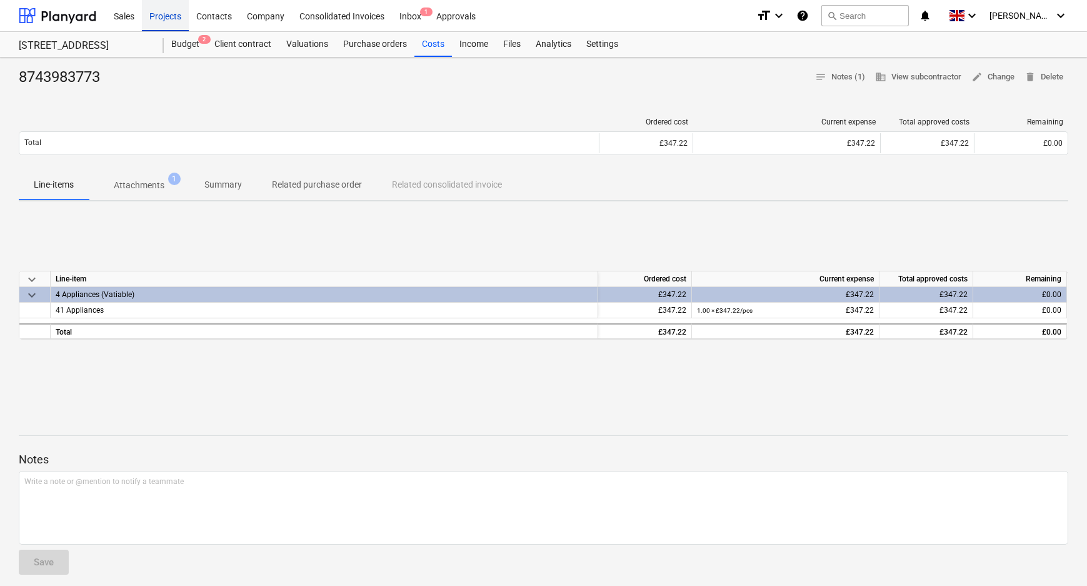
click at [174, 13] on div "Projects" at bounding box center [165, 15] width 47 height 32
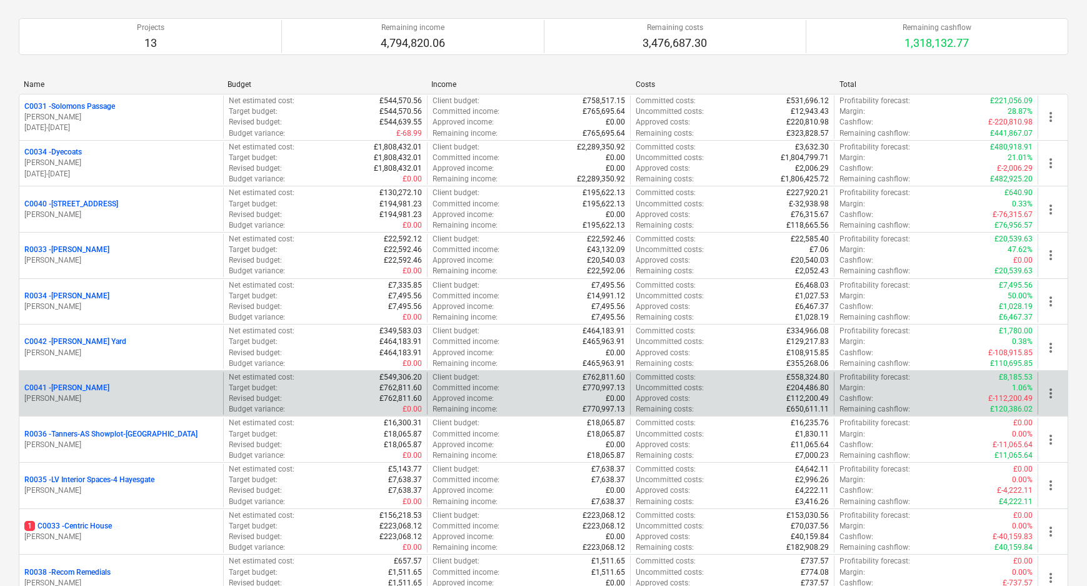
scroll to position [113, 0]
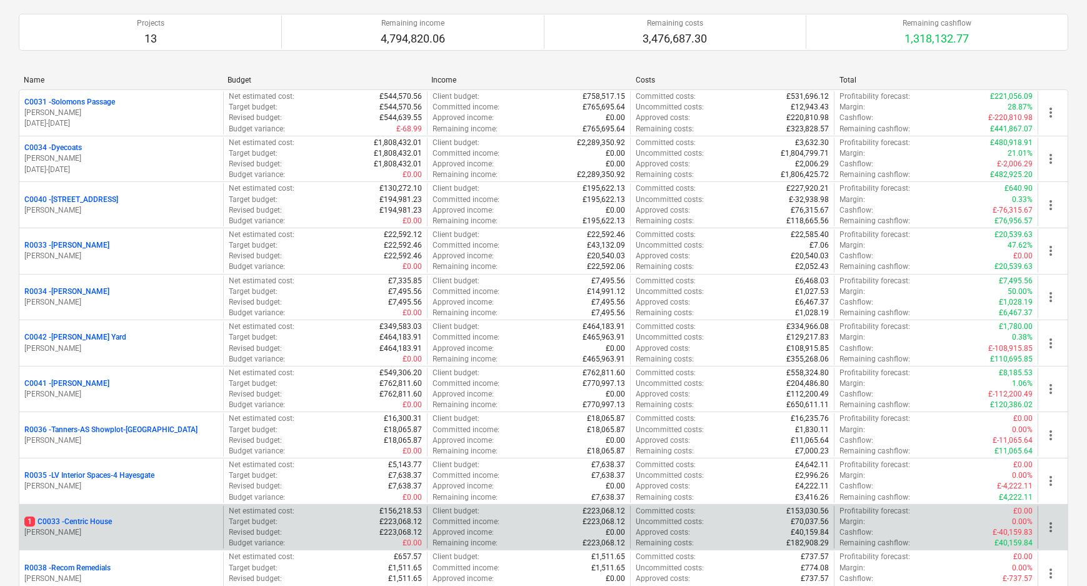
click at [116, 518] on div "1 C0033 - Centric House" at bounding box center [121, 521] width 194 height 11
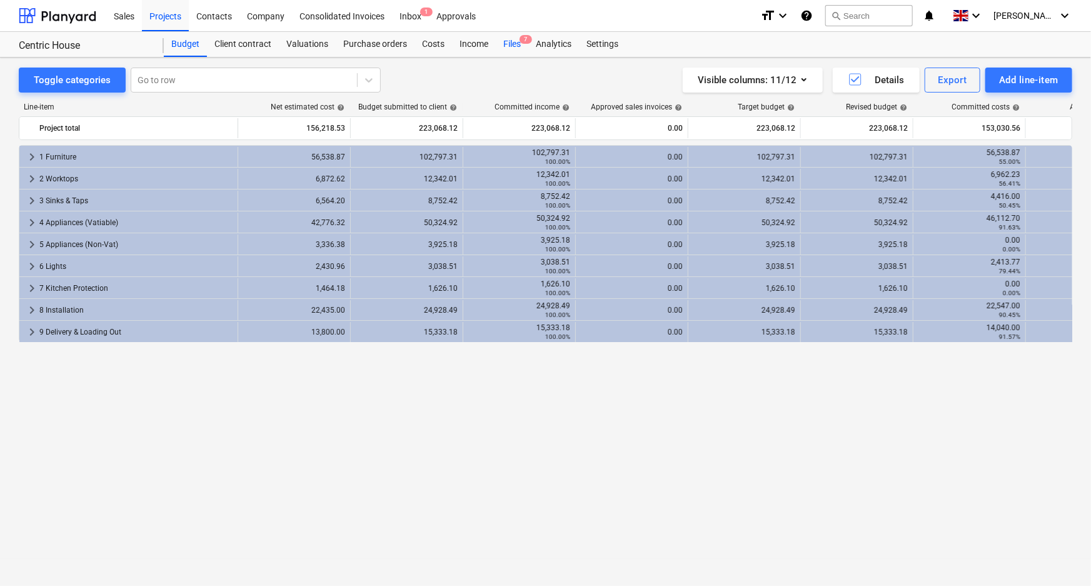
click at [514, 44] on div "Files 7" at bounding box center [512, 44] width 33 height 25
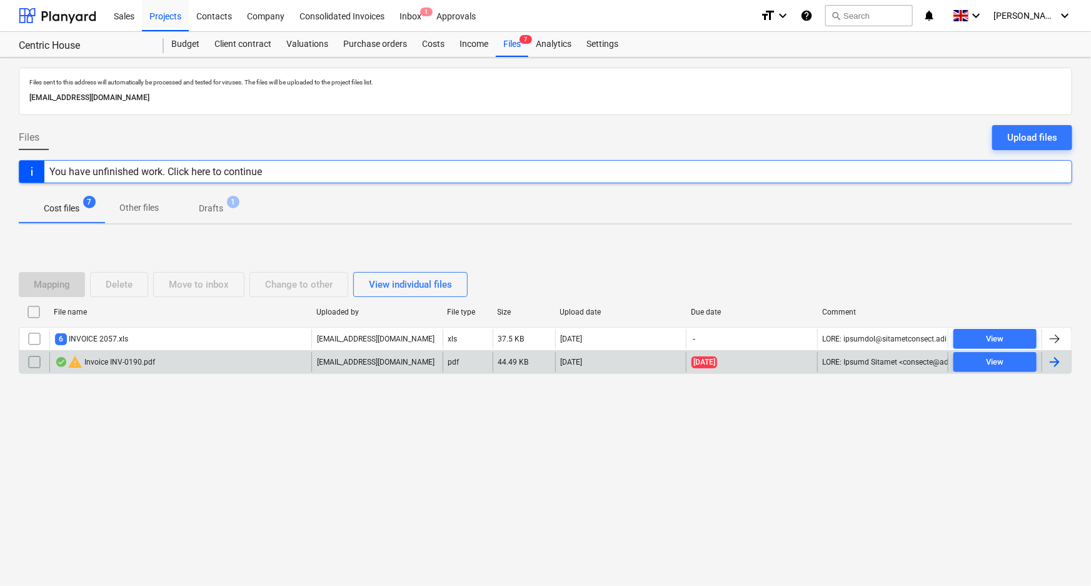
click at [138, 358] on div "warning Invoice INV-0190.pdf" at bounding box center [105, 361] width 100 height 15
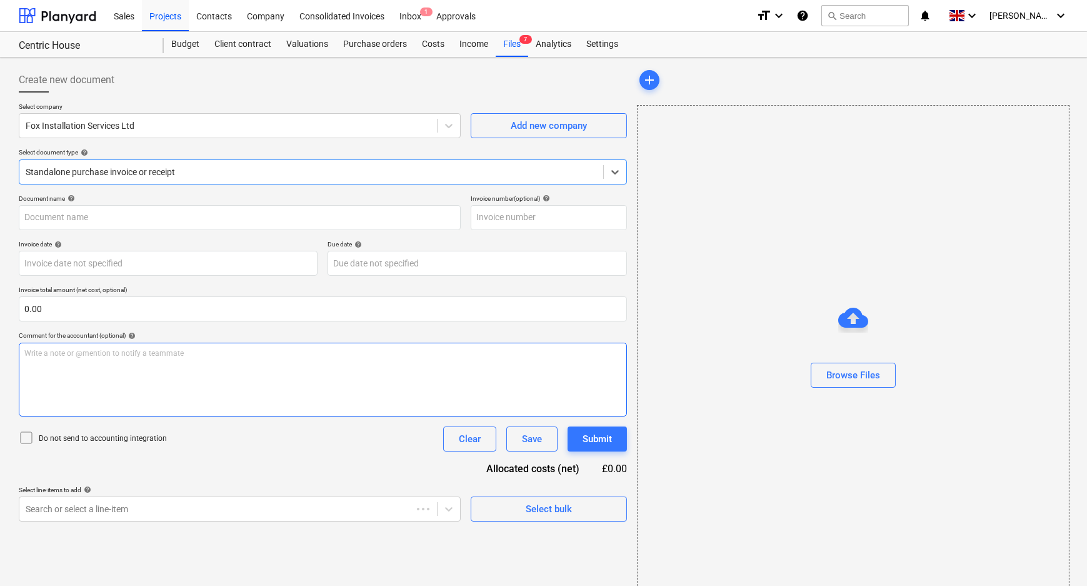
type input "INV-0190"
type input "[DATE]"
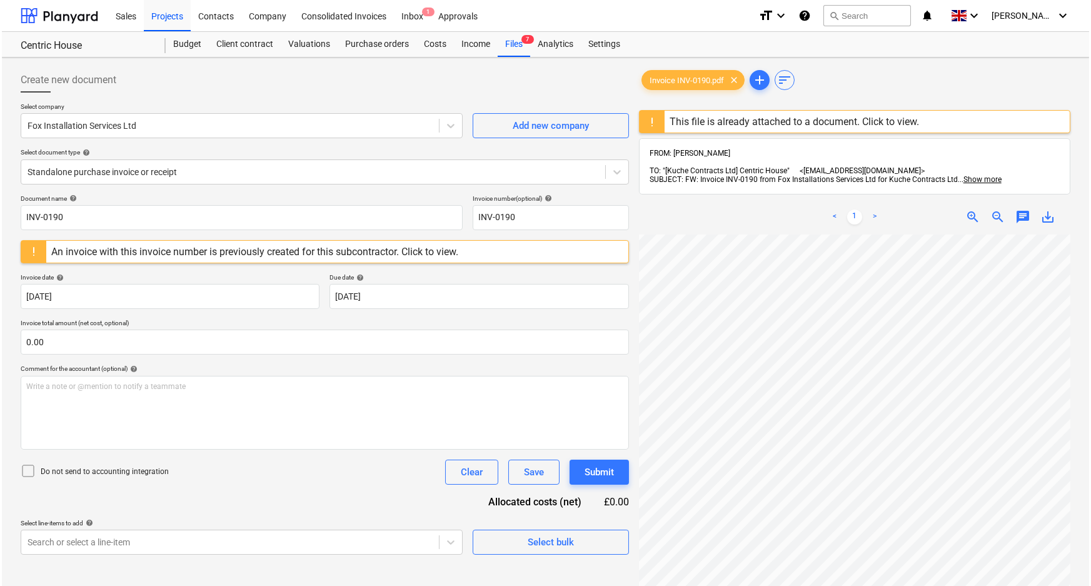
scroll to position [108, 40]
click at [892, 119] on div "This file is already attached to a document. Click to view." at bounding box center [792, 122] width 249 height 12
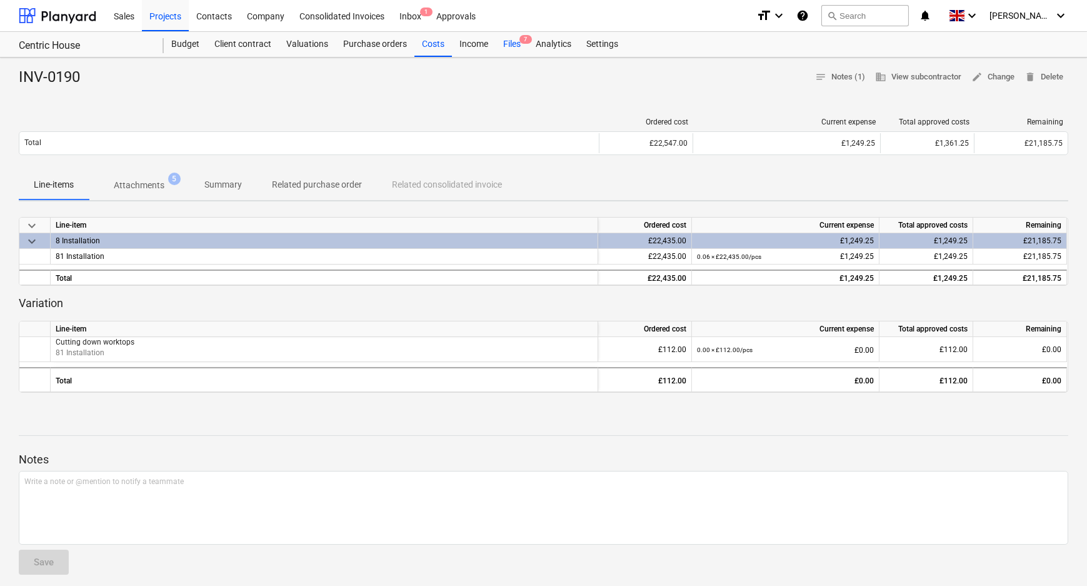
click at [513, 40] on div "Files 7" at bounding box center [512, 44] width 33 height 25
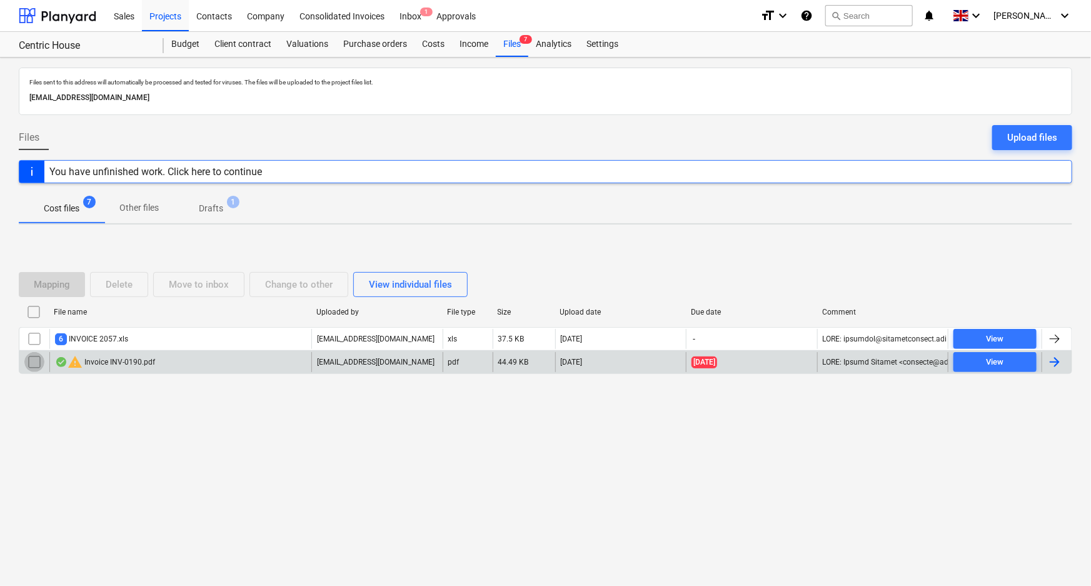
click at [32, 361] on input "checkbox" at bounding box center [34, 362] width 20 height 20
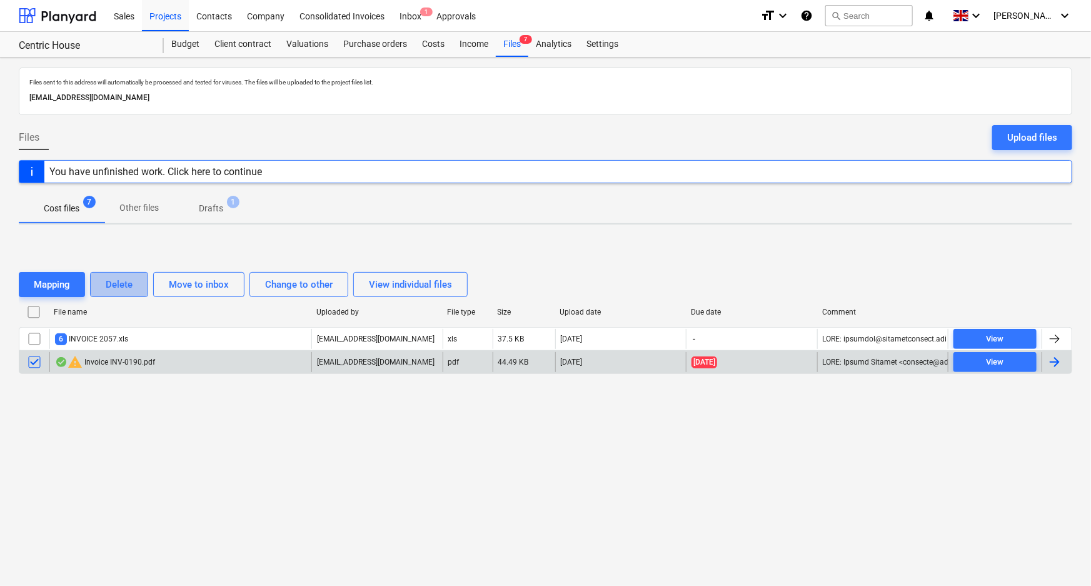
click at [125, 287] on div "Delete" at bounding box center [119, 284] width 27 height 16
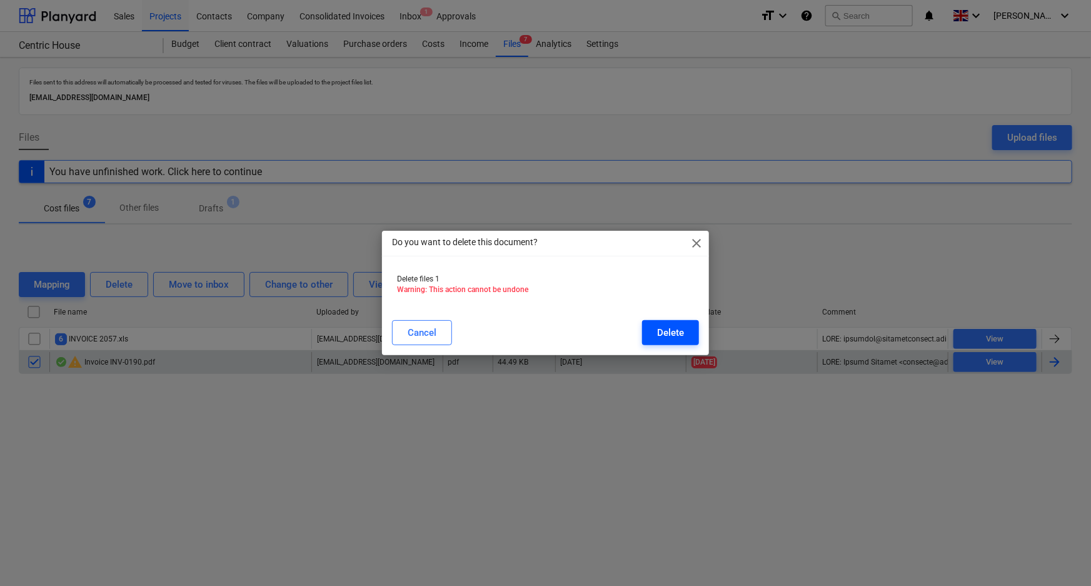
drag, startPoint x: 682, startPoint y: 330, endPoint x: 501, endPoint y: 337, distance: 180.8
click at [681, 330] on div "Delete" at bounding box center [670, 332] width 27 height 16
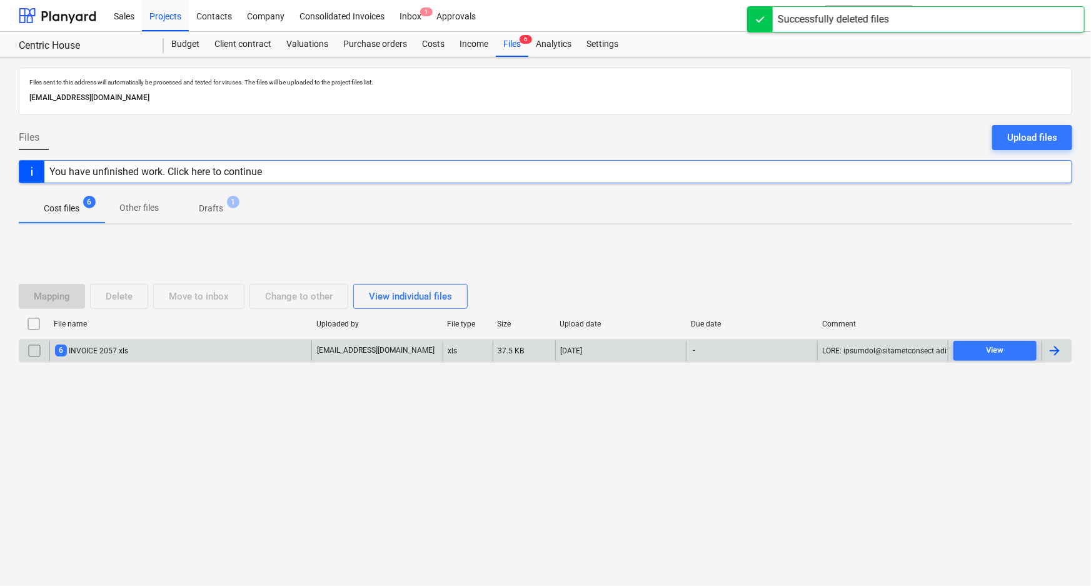
click at [229, 356] on div "6 INVOICE 2057.xls" at bounding box center [180, 351] width 262 height 20
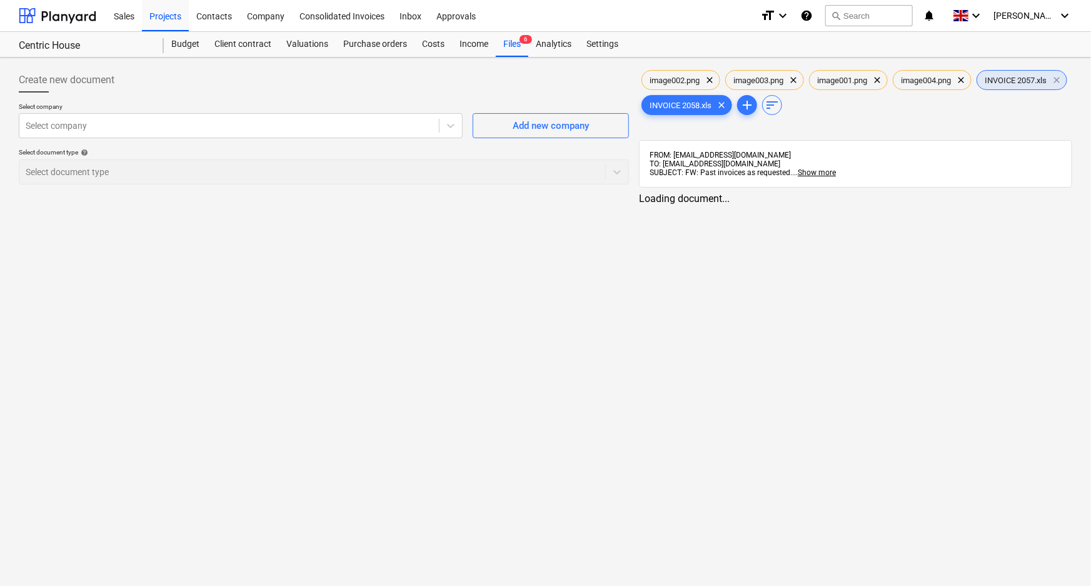
click at [1049, 88] on span "clear" at bounding box center [1056, 80] width 15 height 15
click at [977, 85] on span "INVOICE 2058.xls" at bounding box center [1015, 80] width 77 height 9
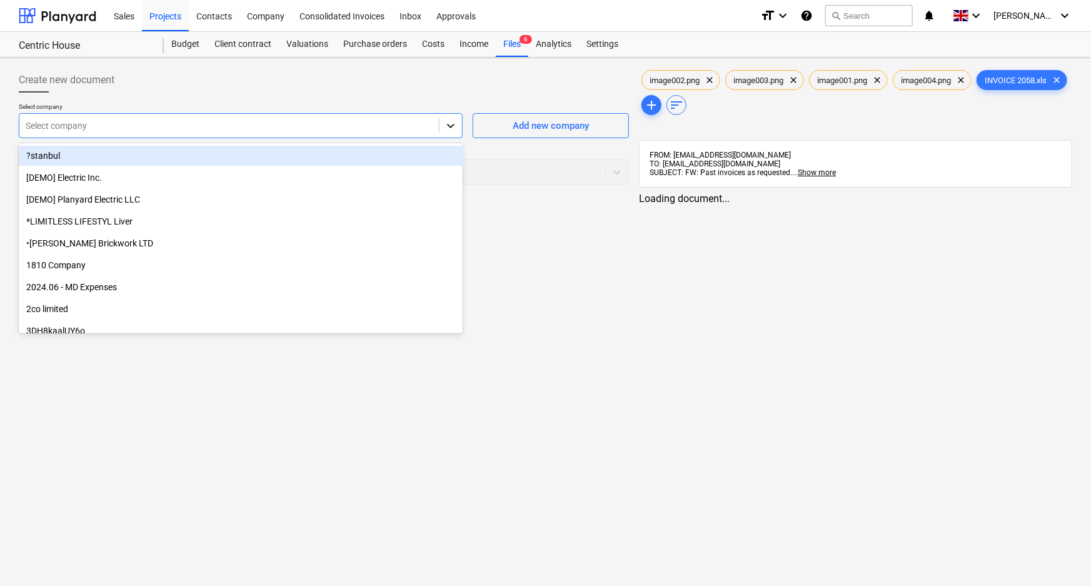
click at [450, 127] on icon at bounding box center [451, 126] width 8 height 4
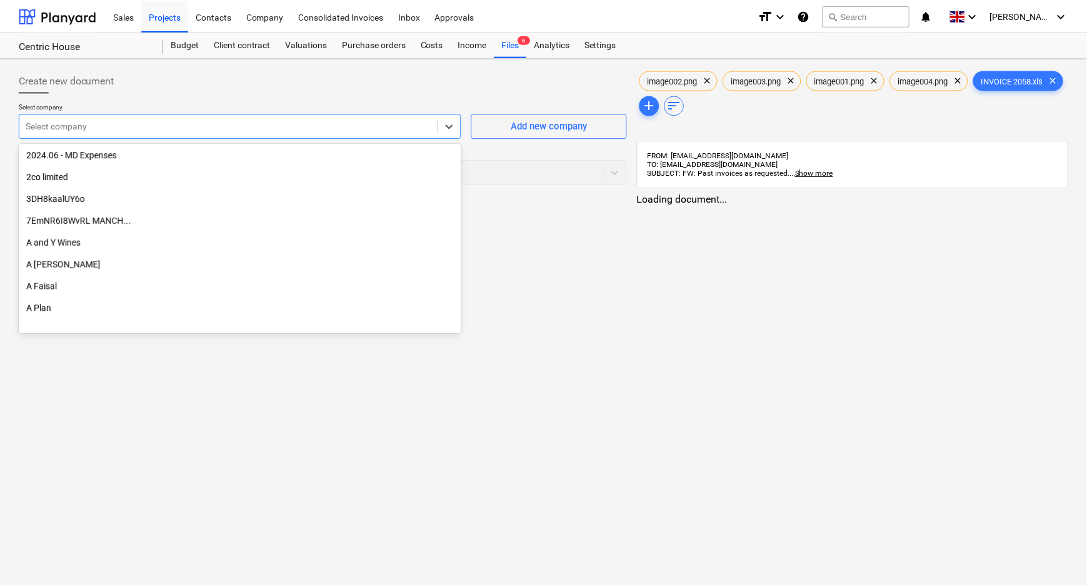
scroll to position [170, 0]
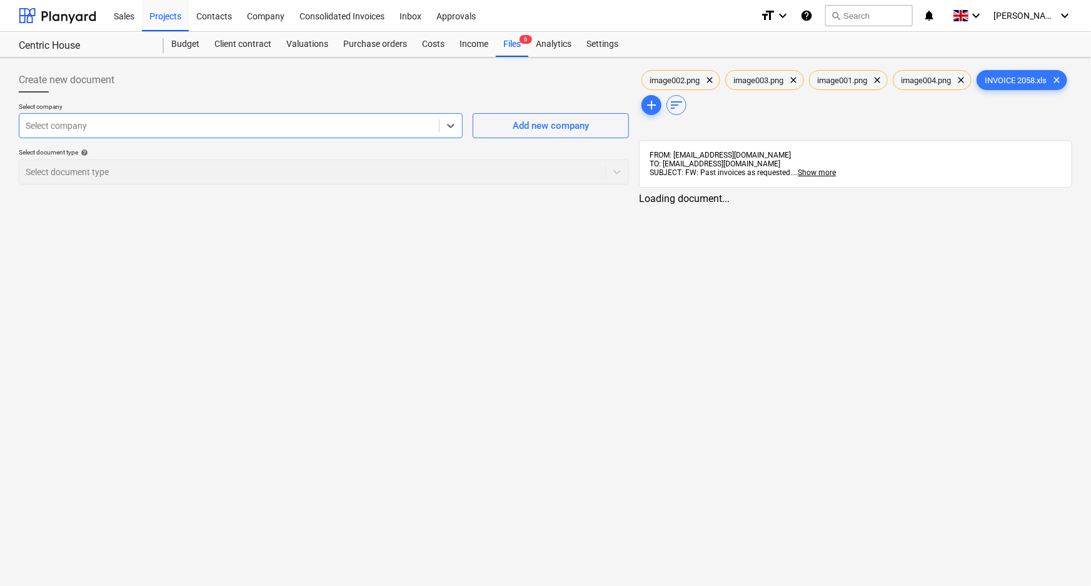
click at [196, 124] on div at bounding box center [229, 125] width 407 height 13
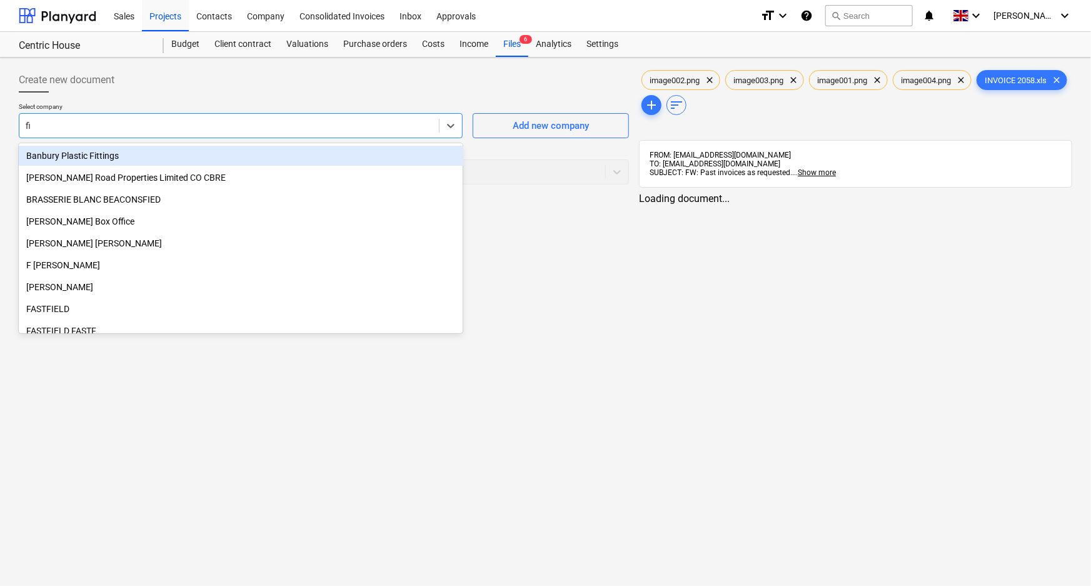
type input "fis"
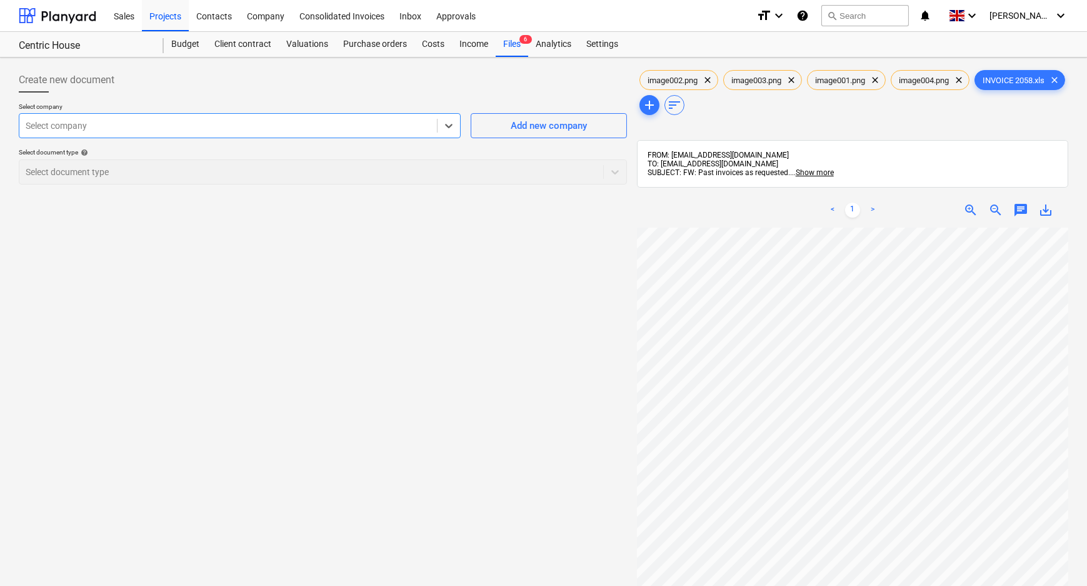
click at [205, 123] on div at bounding box center [228, 125] width 405 height 13
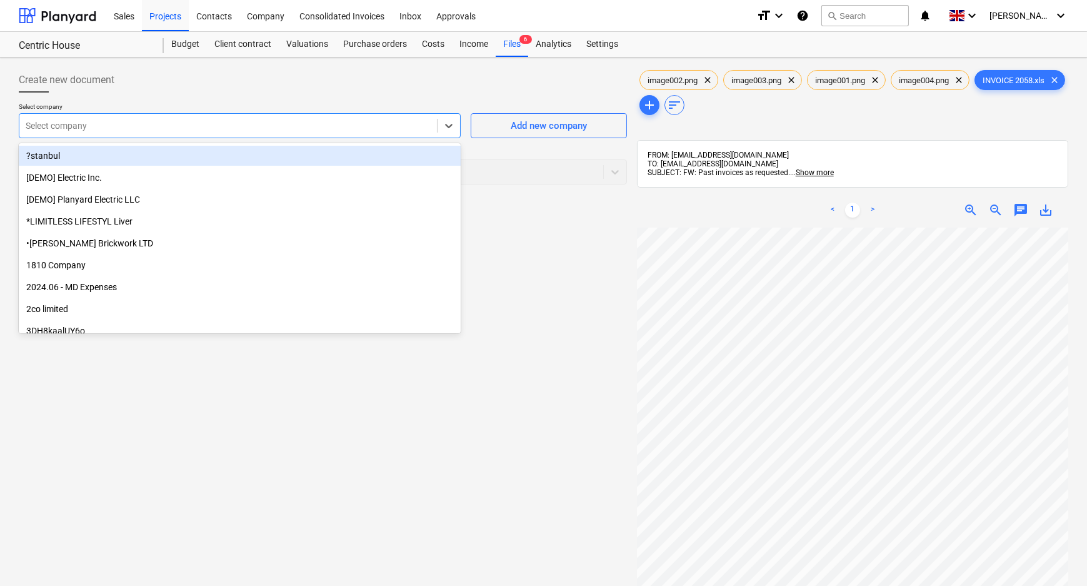
click at [205, 123] on div at bounding box center [228, 125] width 405 height 13
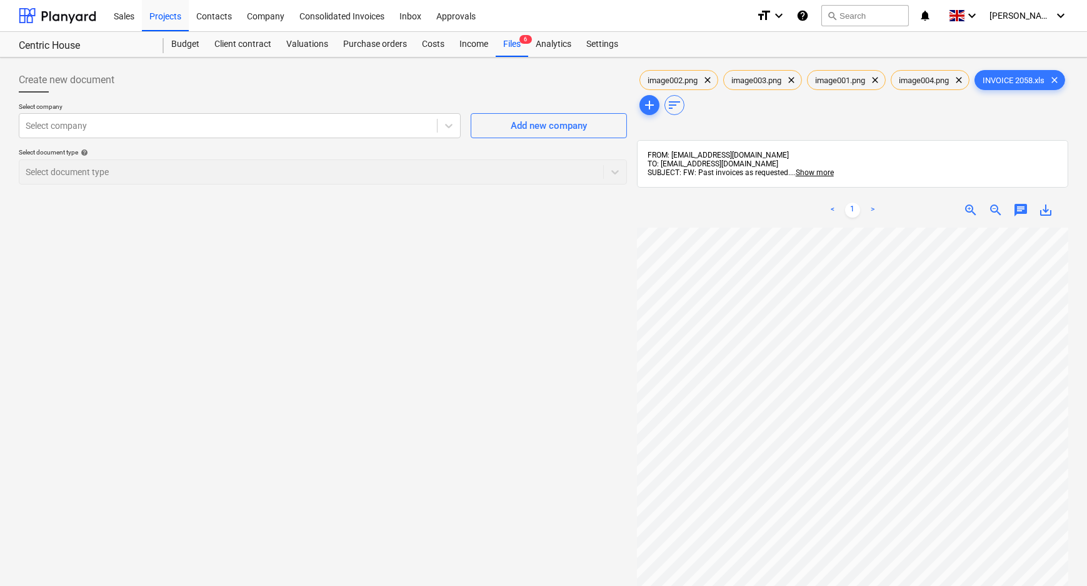
click at [289, 71] on div "Create new document" at bounding box center [323, 80] width 608 height 25
click at [517, 43] on div "Files 6" at bounding box center [512, 44] width 33 height 25
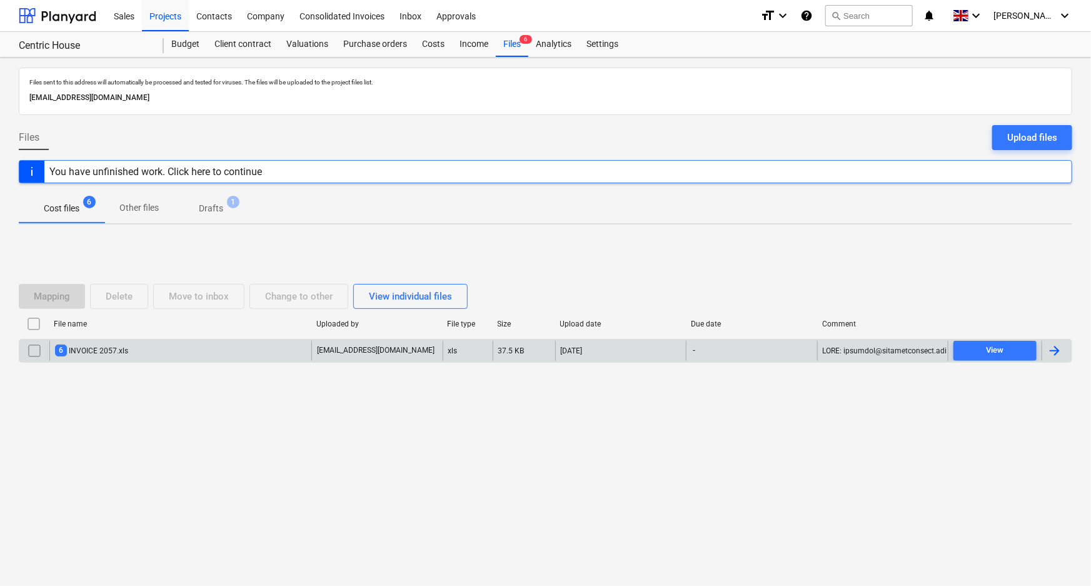
click at [160, 351] on div "6 INVOICE 2057.xls" at bounding box center [180, 351] width 262 height 20
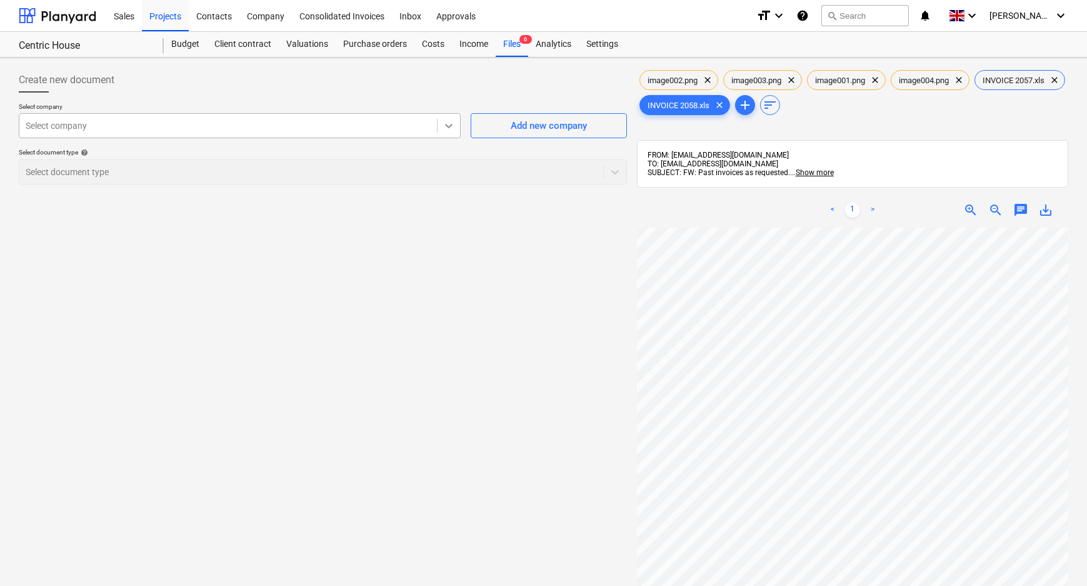
click at [448, 126] on icon at bounding box center [449, 126] width 8 height 4
click at [327, 132] on div "Select company" at bounding box center [228, 126] width 418 height 18
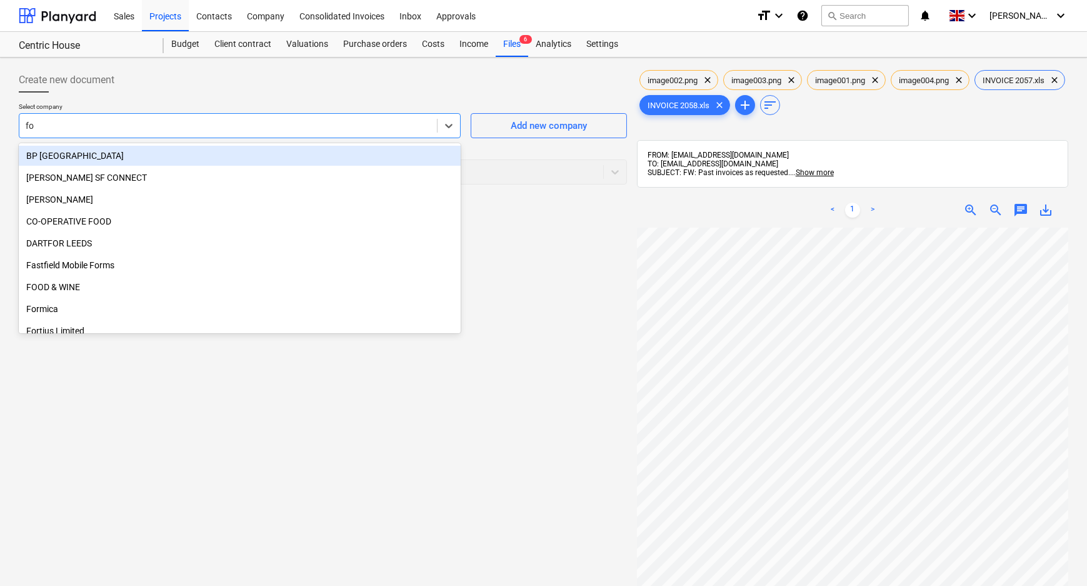
type input "fox"
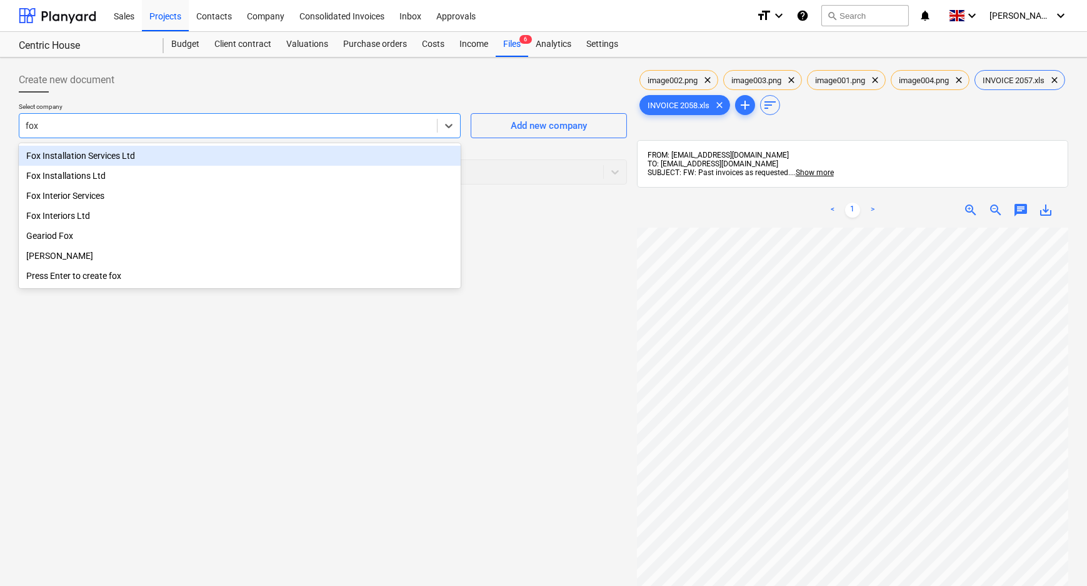
click at [226, 158] on div "Fox Installation Services Ltd" at bounding box center [240, 156] width 442 height 20
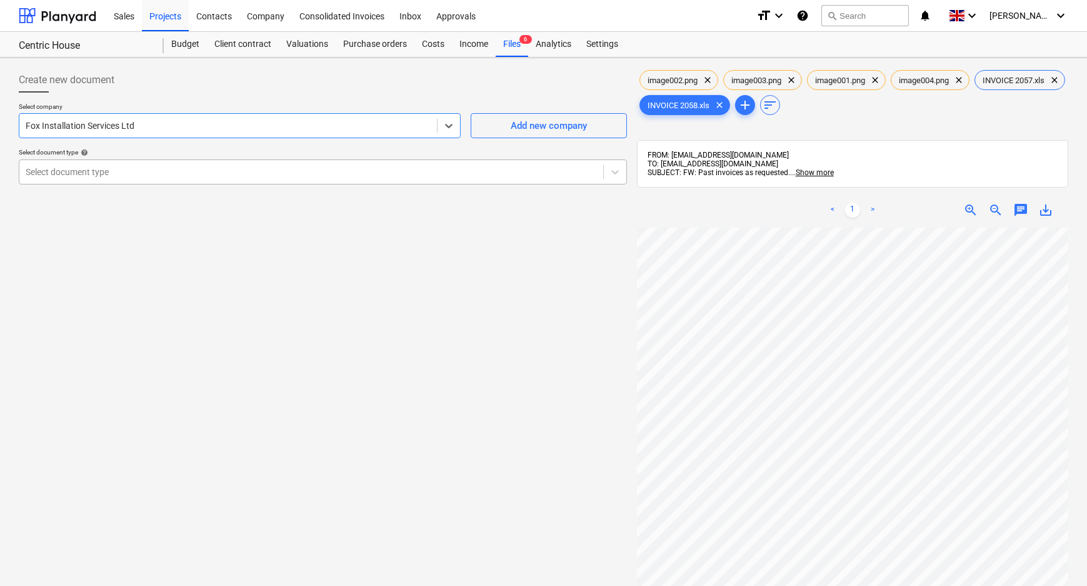
click at [169, 171] on div at bounding box center [311, 172] width 571 height 13
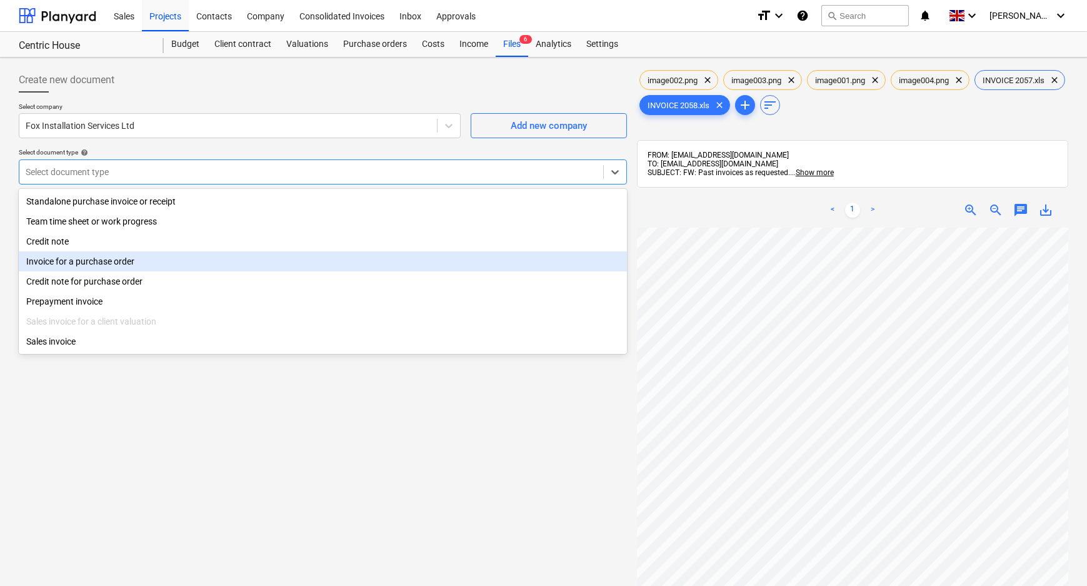
click at [113, 267] on div "Invoice for a purchase order" at bounding box center [323, 261] width 608 height 20
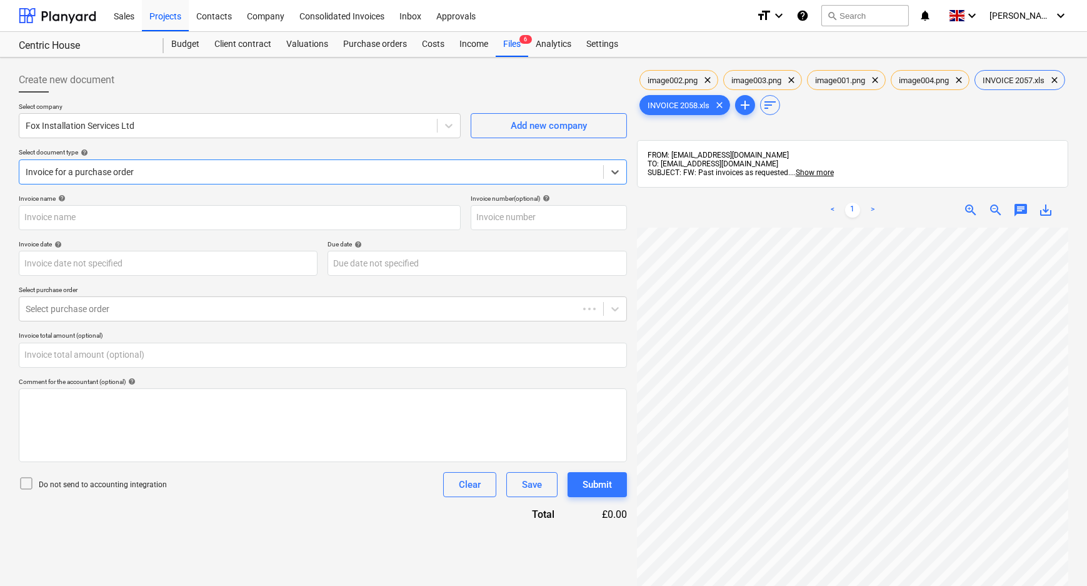
type input "image002.png"
type input "0.00"
click at [111, 310] on div at bounding box center [311, 309] width 571 height 13
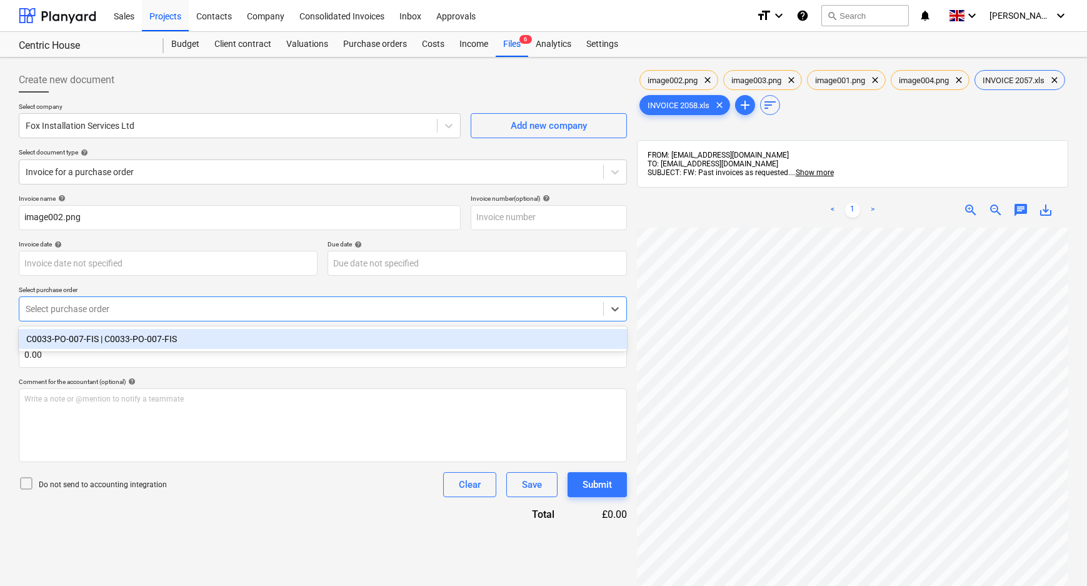
click at [105, 340] on div "C0033-PO-007-FIS | C0033-PO-007-FIS" at bounding box center [323, 339] width 608 height 20
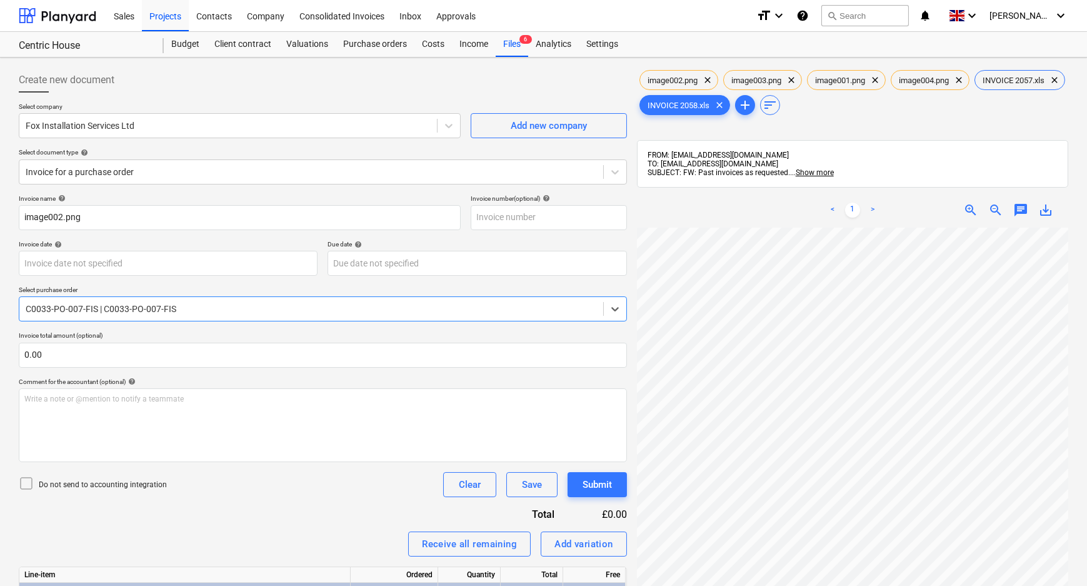
click at [104, 484] on p "Do not send to accounting integration" at bounding box center [103, 485] width 128 height 11
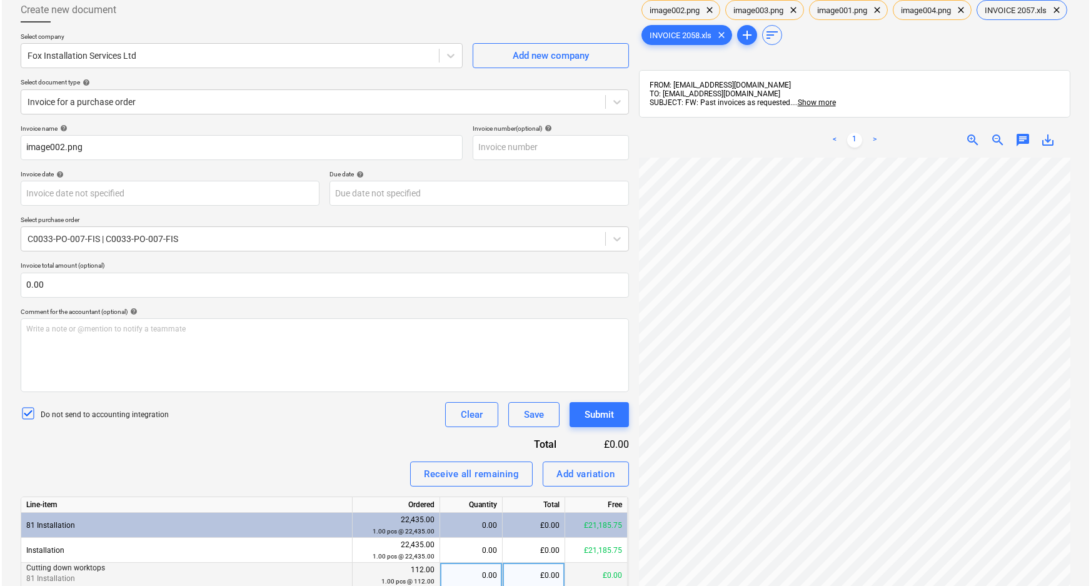
scroll to position [203, 0]
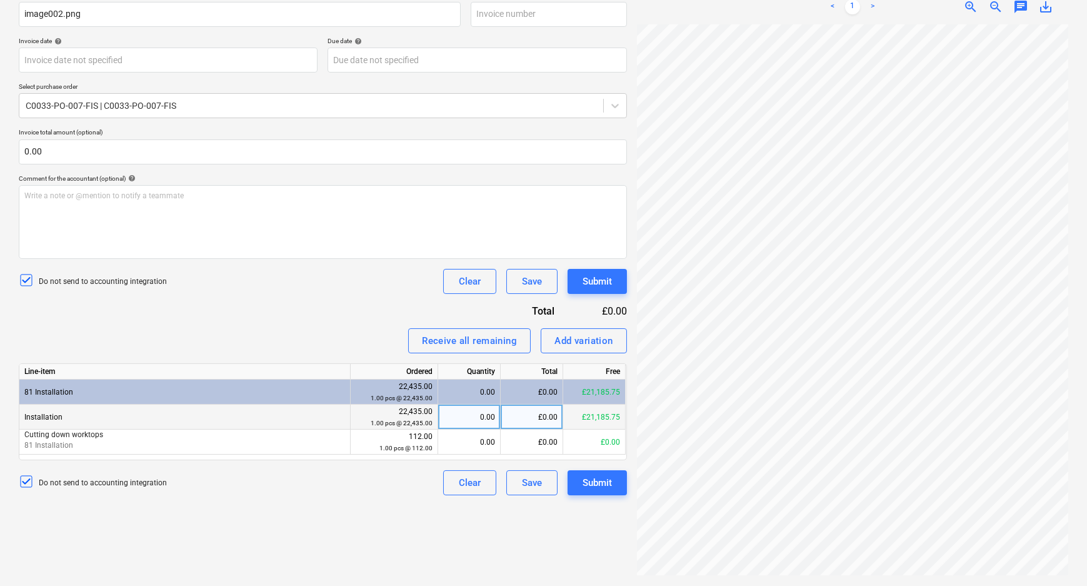
click at [520, 418] on div "£0.00" at bounding box center [532, 416] width 63 height 25
click at [520, 418] on input "q" at bounding box center [532, 416] width 62 height 24
type input "1040"
click at [388, 537] on div "Create new document Select company Fox Installation Services Ltd Add new compan…" at bounding box center [323, 220] width 618 height 722
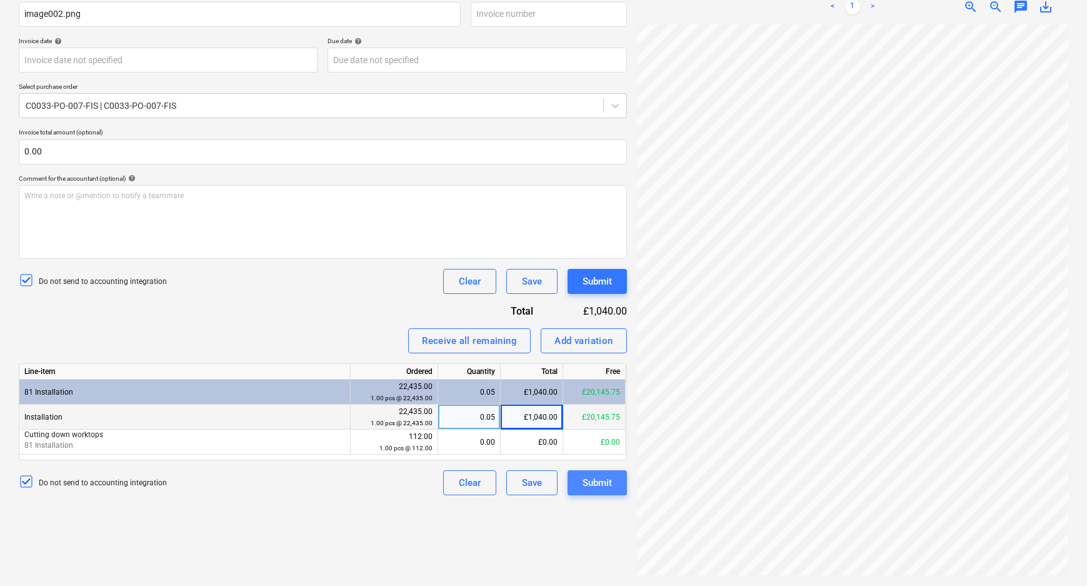
click at [600, 478] on div "Submit" at bounding box center [597, 483] width 29 height 16
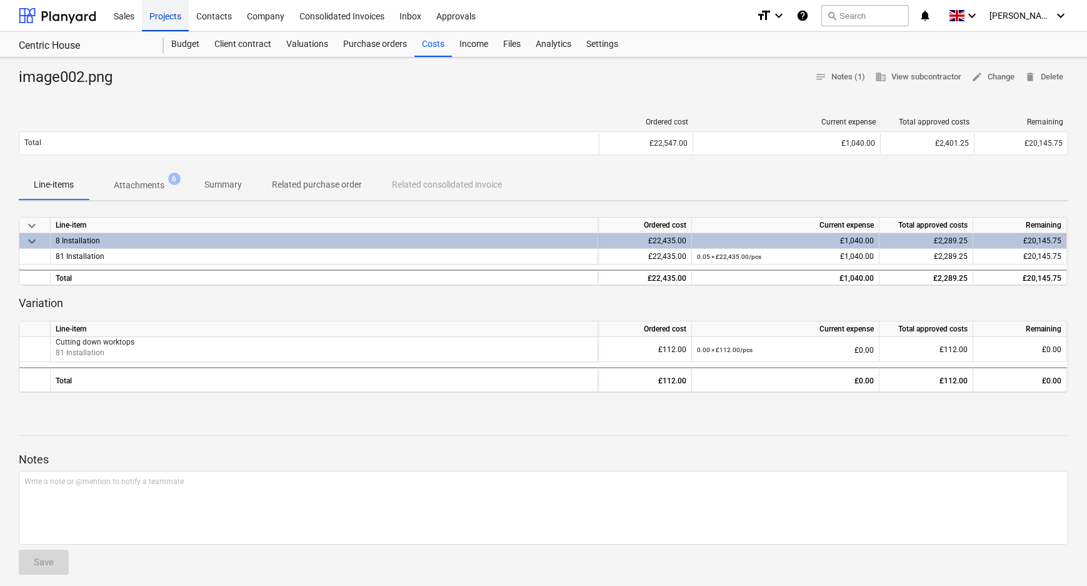
click at [168, 14] on div "Projects" at bounding box center [165, 15] width 47 height 32
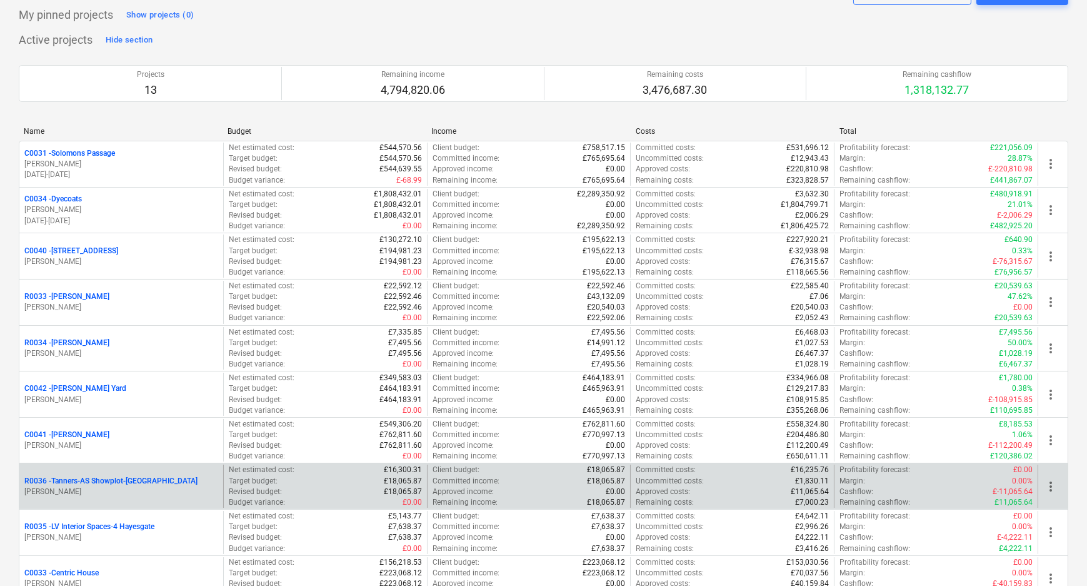
scroll to position [170, 0]
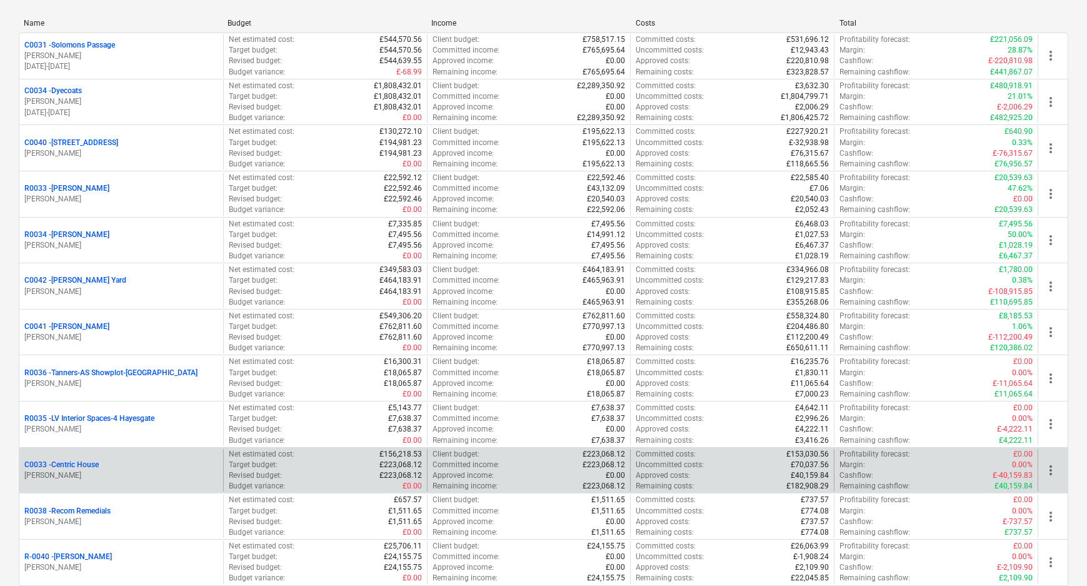
click at [81, 466] on p "C0033 - Centric House" at bounding box center [61, 465] width 74 height 11
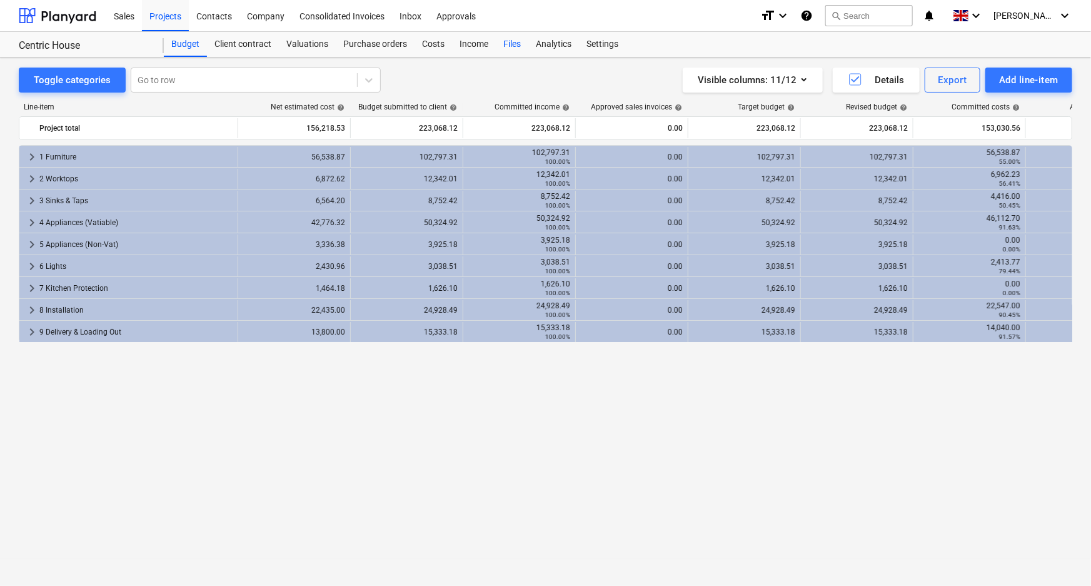
click at [509, 44] on div "Files" at bounding box center [512, 44] width 33 height 25
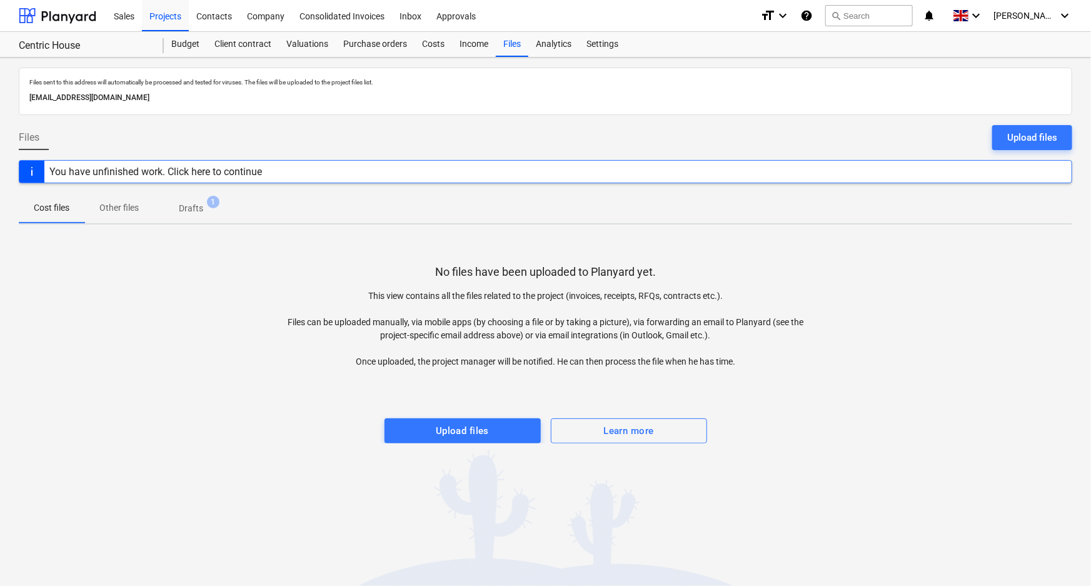
click at [204, 210] on span "Drafts 1" at bounding box center [191, 208] width 44 height 13
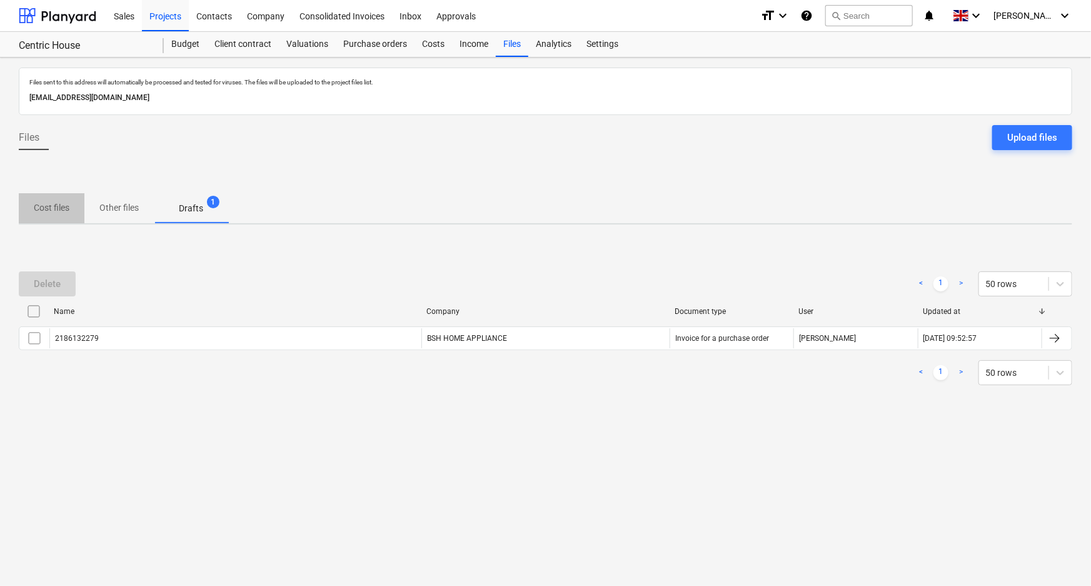
click at [54, 208] on p "Cost files" at bounding box center [52, 207] width 36 height 13
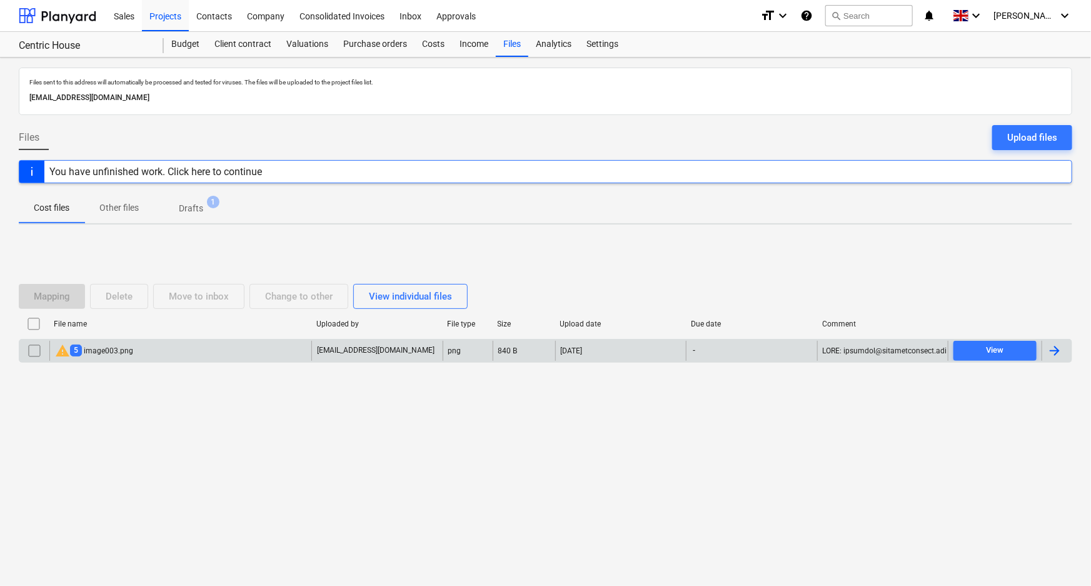
click at [148, 350] on div "warning 5 image003.png" at bounding box center [180, 351] width 262 height 20
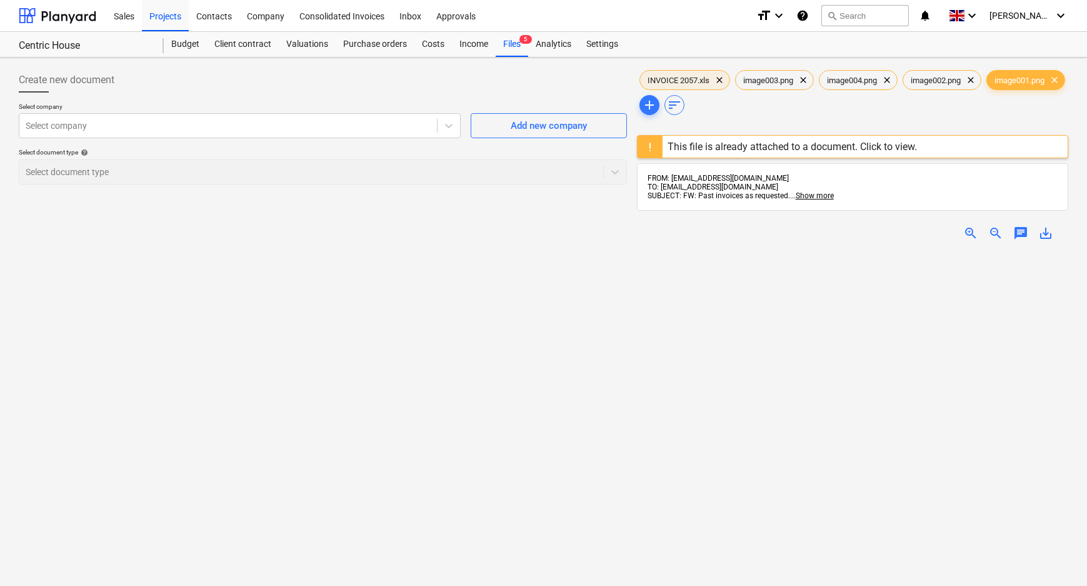
click at [693, 77] on span "INVOICE 2057.xls" at bounding box center [678, 80] width 77 height 9
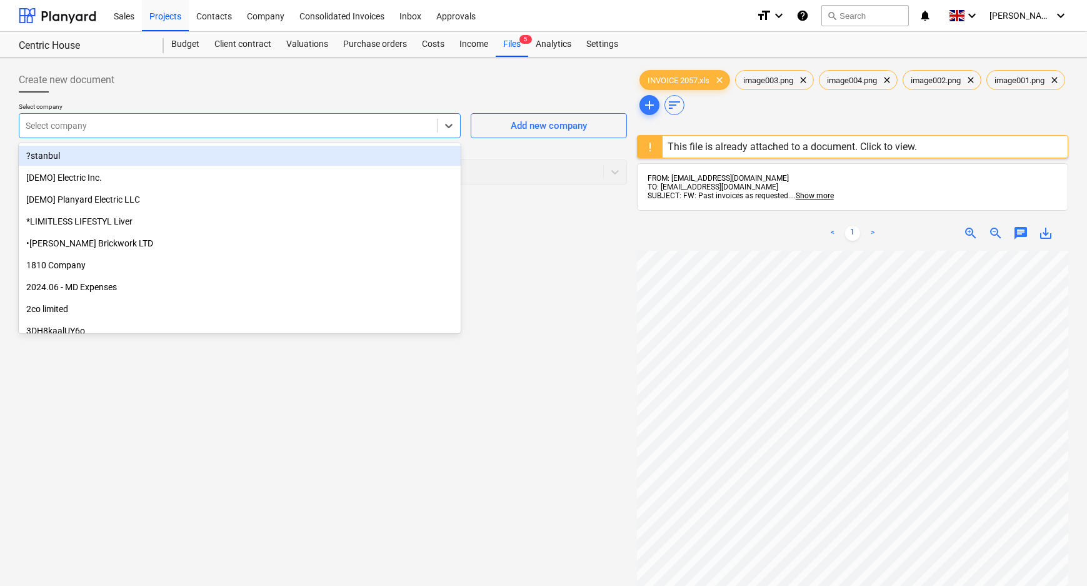
click at [398, 127] on div at bounding box center [228, 125] width 405 height 13
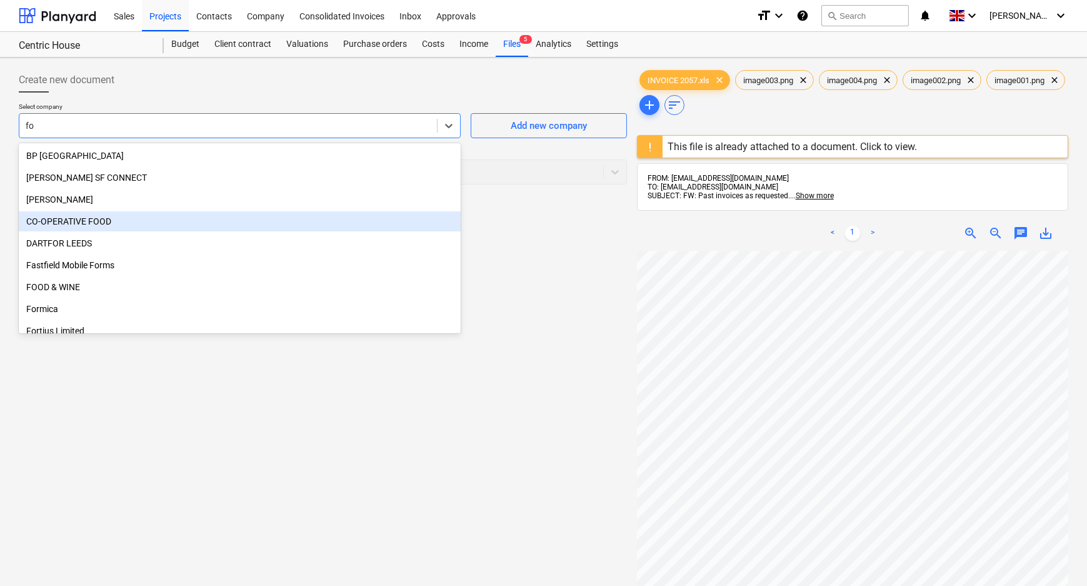
type input "fox"
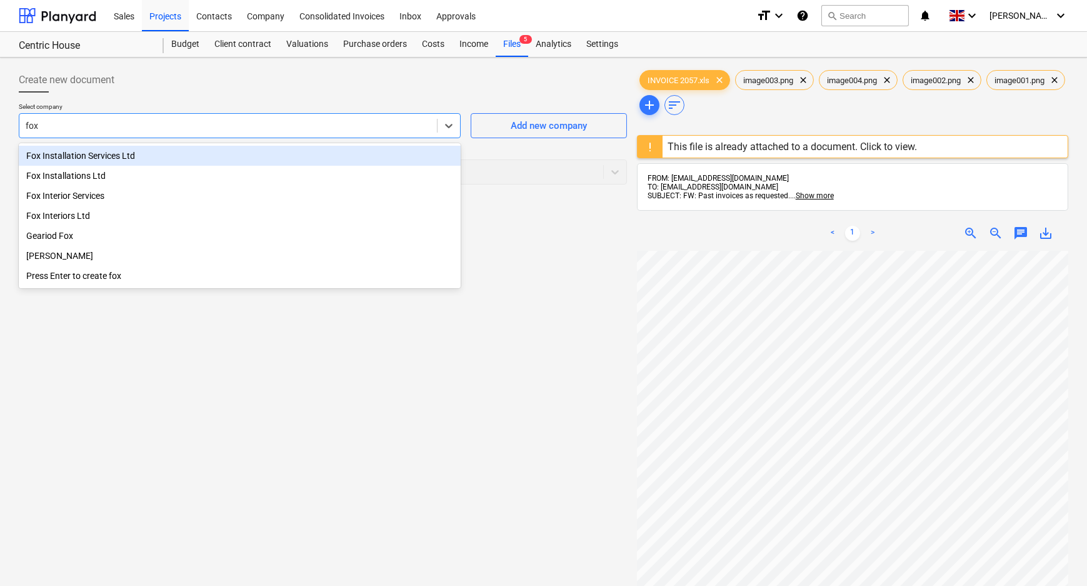
click at [294, 151] on div "Fox Installation Services Ltd" at bounding box center [240, 156] width 442 height 20
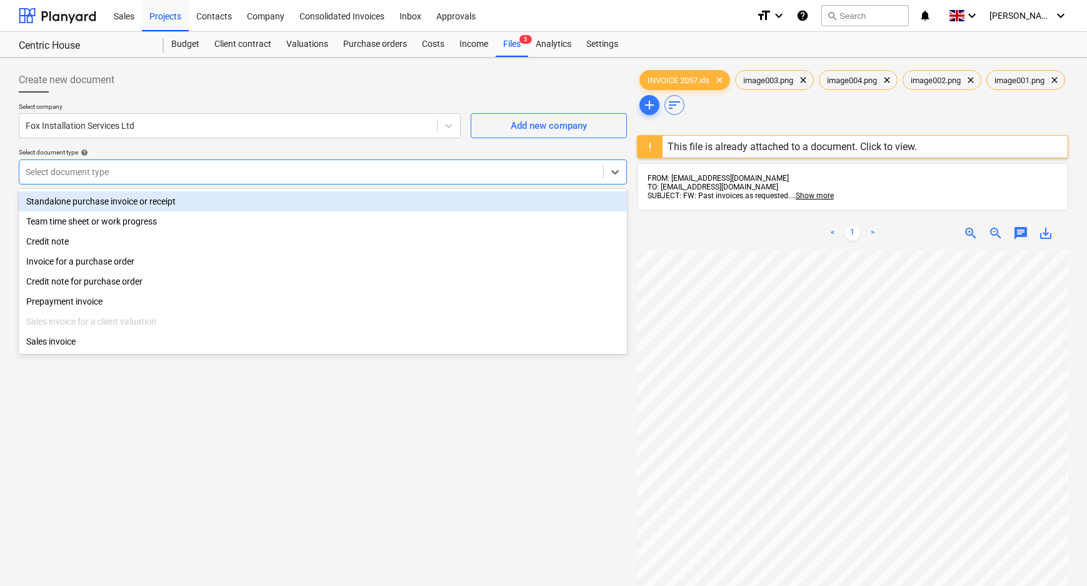
click at [211, 166] on div at bounding box center [311, 172] width 571 height 13
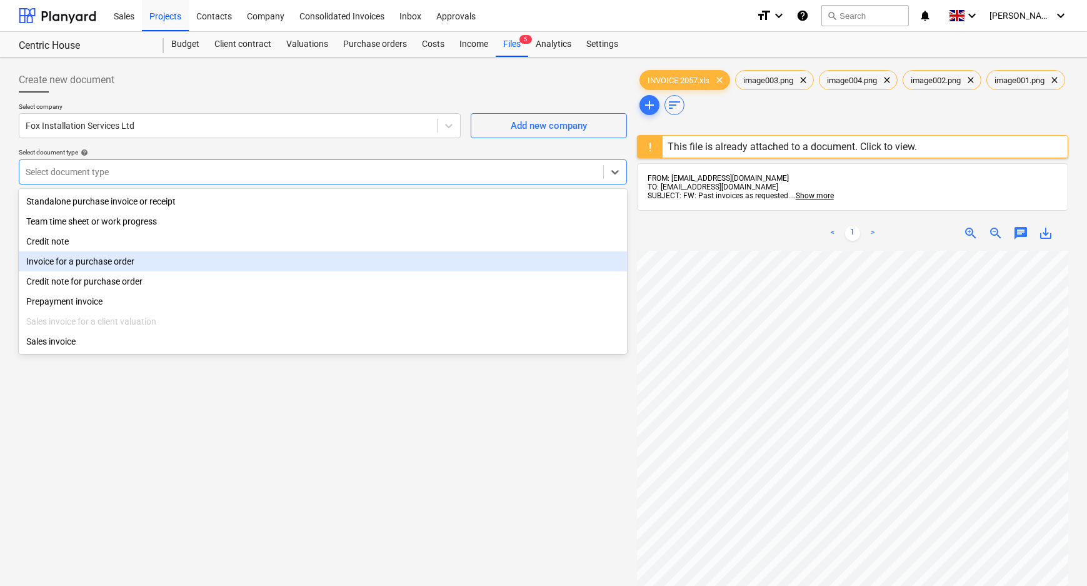
click at [112, 259] on div "Invoice for a purchase order" at bounding box center [323, 261] width 608 height 20
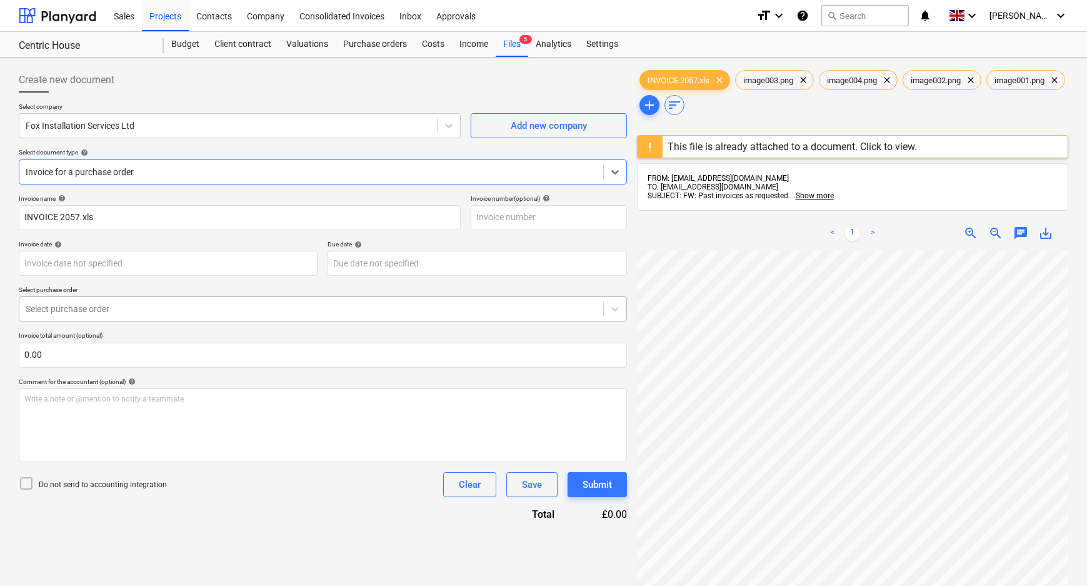
click at [113, 307] on div at bounding box center [311, 309] width 571 height 13
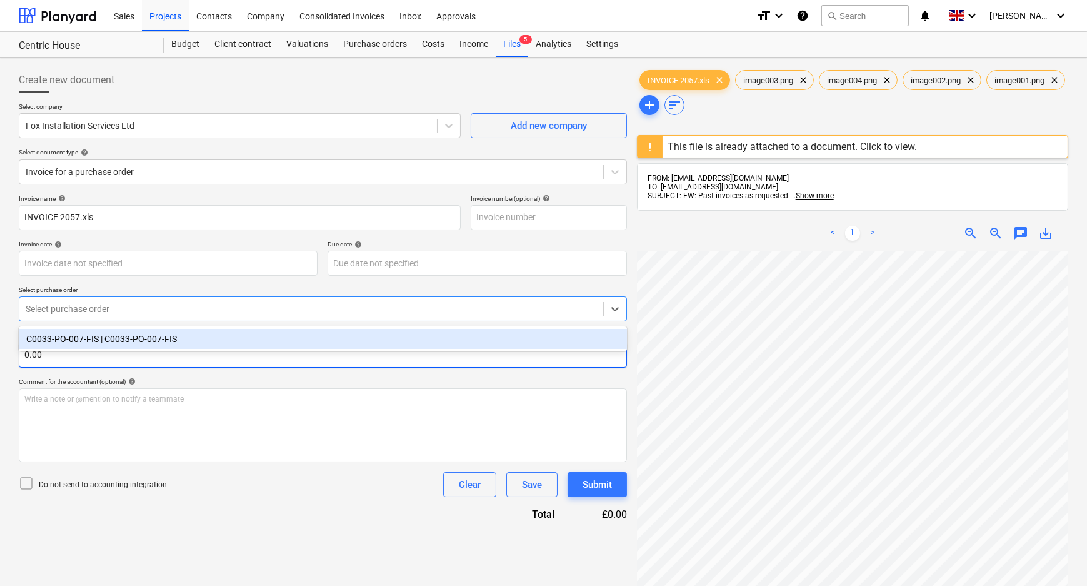
click at [95, 343] on div "C0033-PO-007-FIS | C0033-PO-007-FIS" at bounding box center [323, 339] width 608 height 20
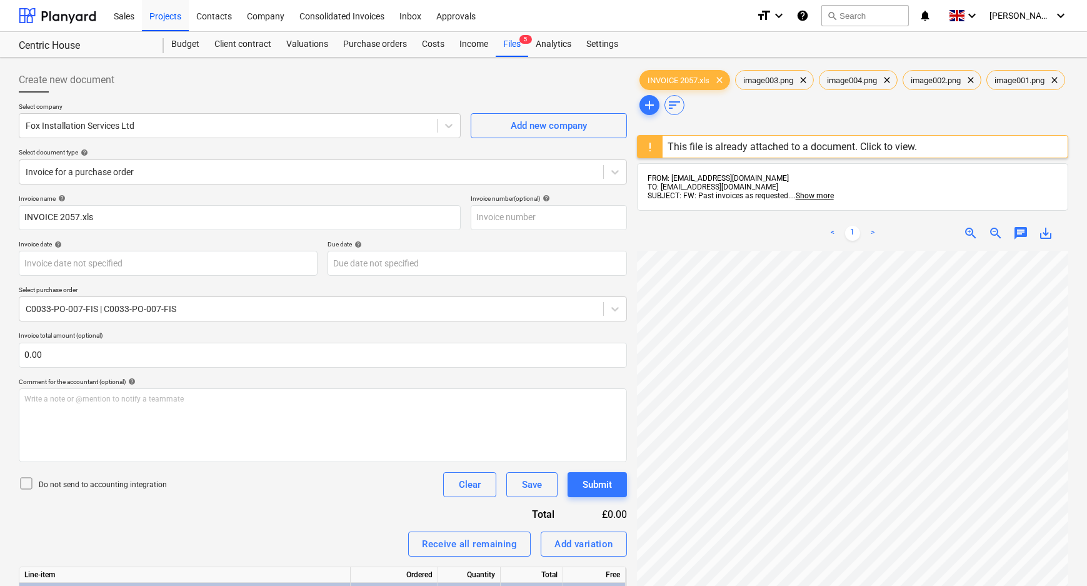
drag, startPoint x: 76, startPoint y: 483, endPoint x: 260, endPoint y: 513, distance: 186.1
click at [84, 485] on p "Do not send to accounting integration" at bounding box center [103, 485] width 128 height 11
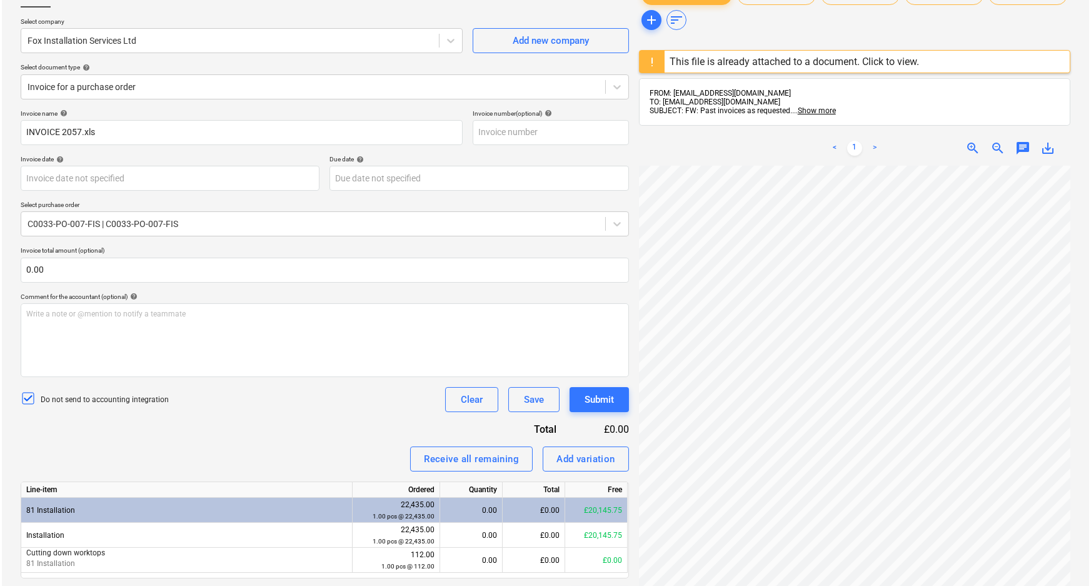
scroll to position [226, 0]
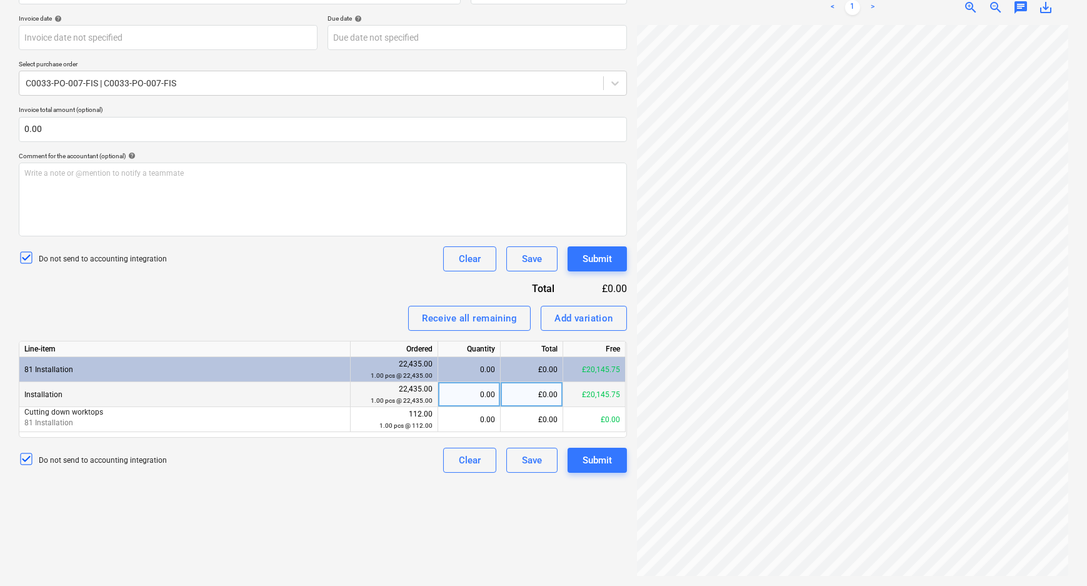
click at [528, 391] on div "£0.00" at bounding box center [532, 394] width 63 height 25
type input "780"
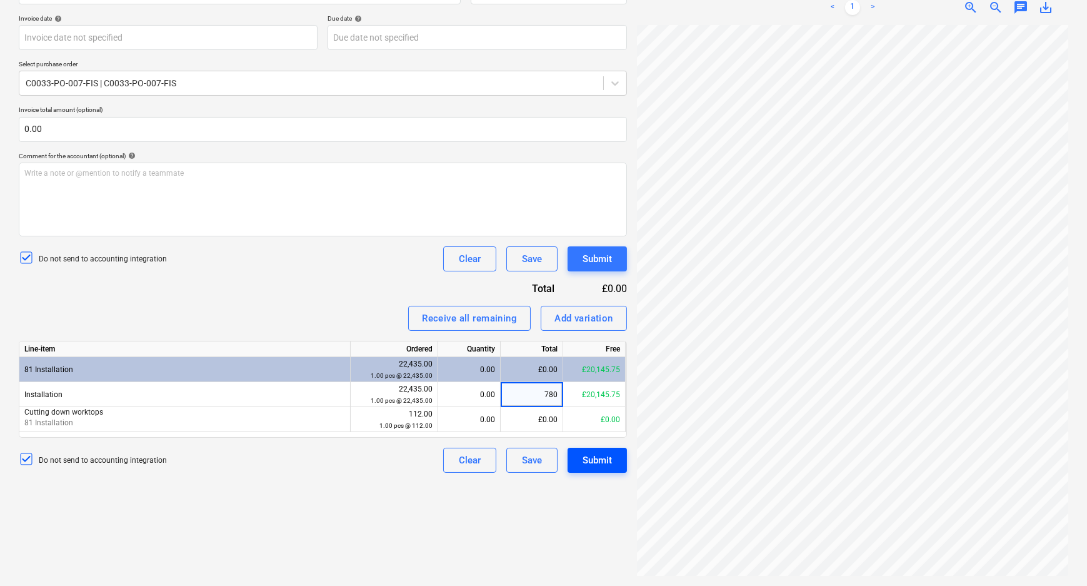
click at [610, 455] on div "Submit" at bounding box center [597, 460] width 29 height 16
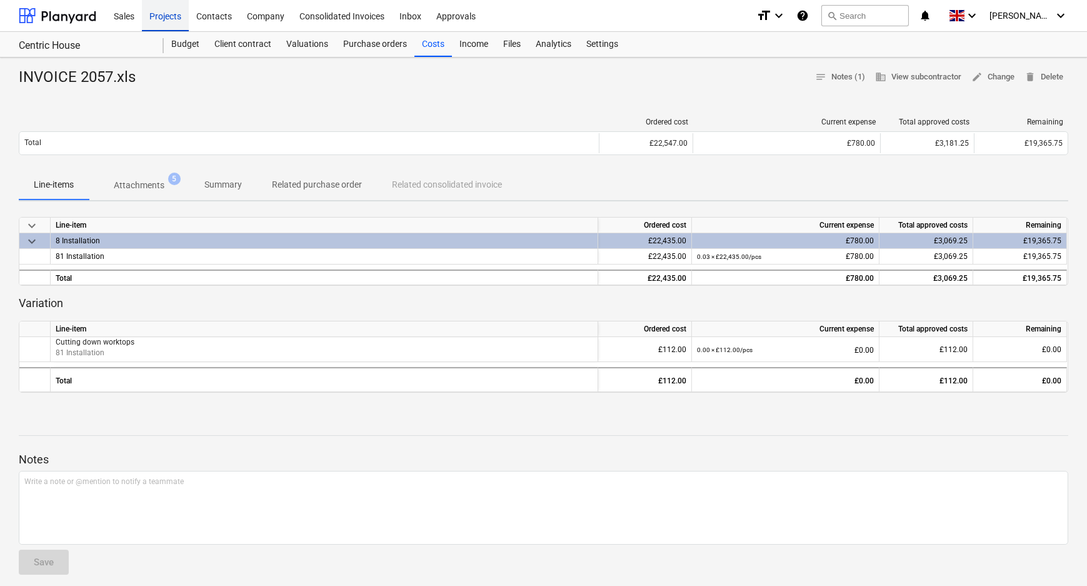
click at [159, 9] on div "Projects" at bounding box center [165, 15] width 47 height 32
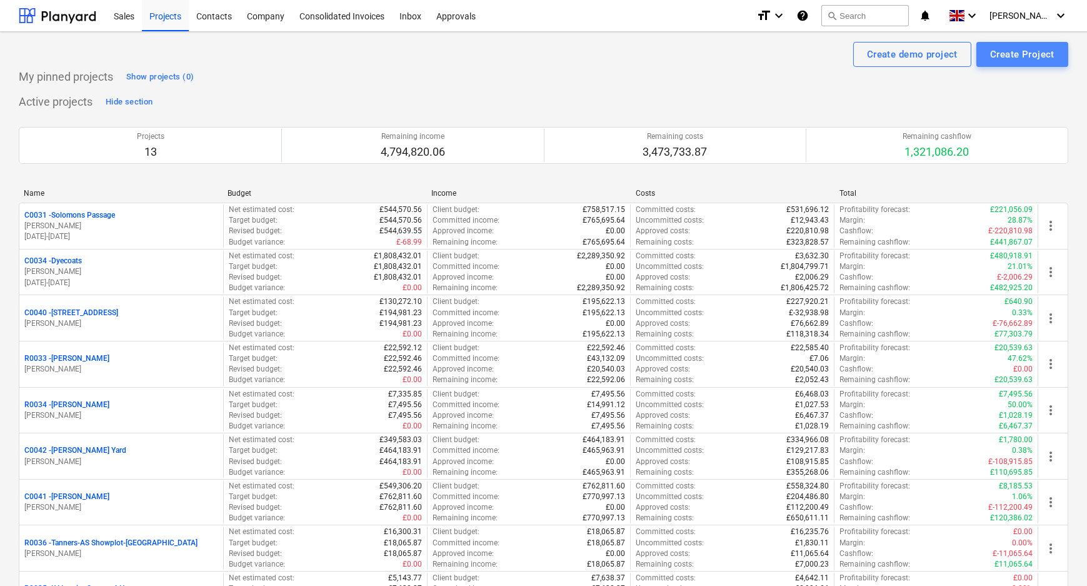
click at [1019, 56] on div "Create Project" at bounding box center [1022, 54] width 64 height 16
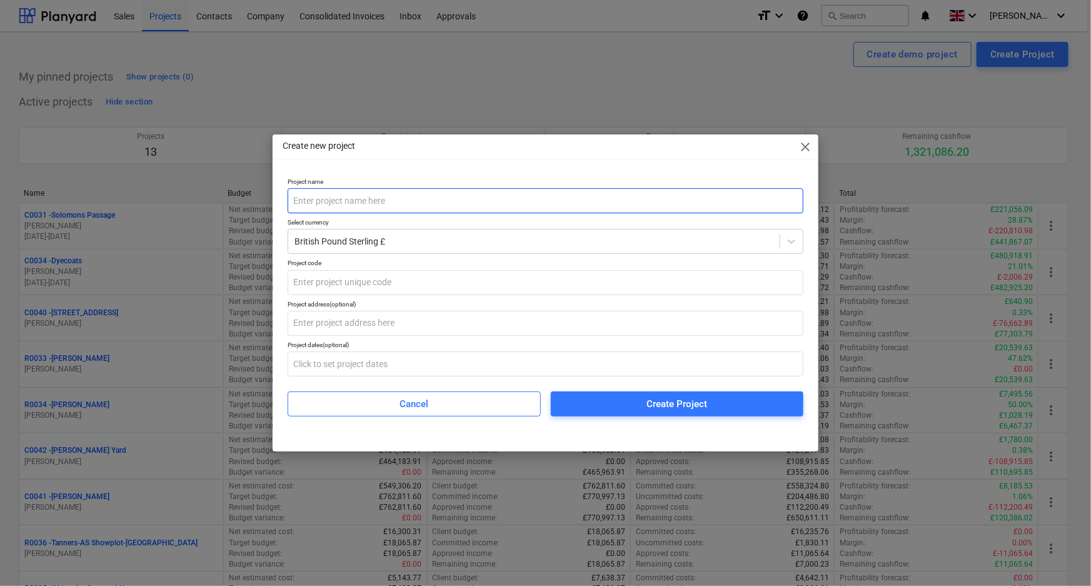
click at [549, 198] on input "text" at bounding box center [546, 200] width 516 height 25
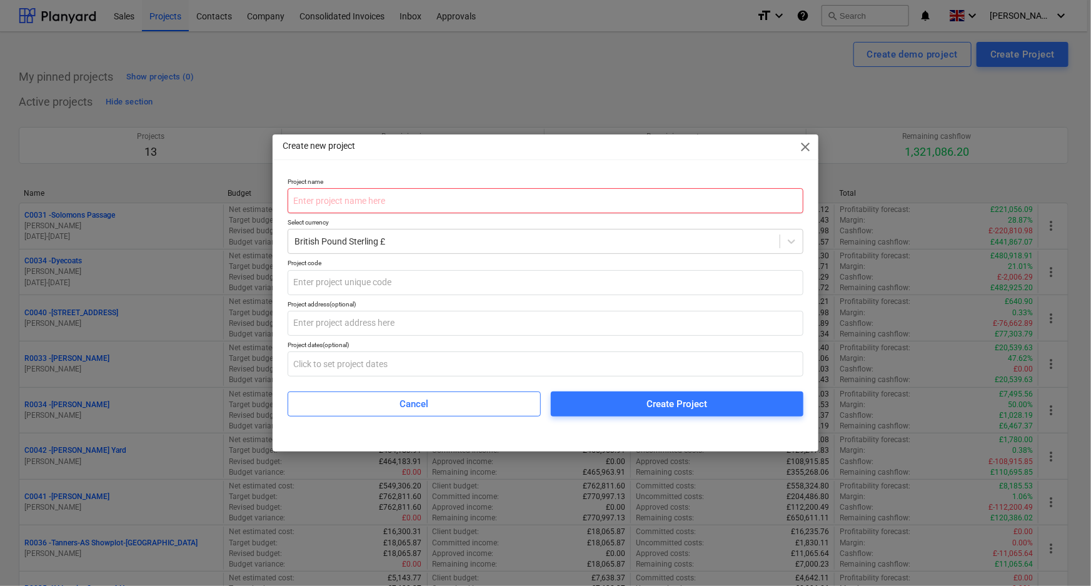
click at [318, 208] on input "text" at bounding box center [546, 200] width 516 height 25
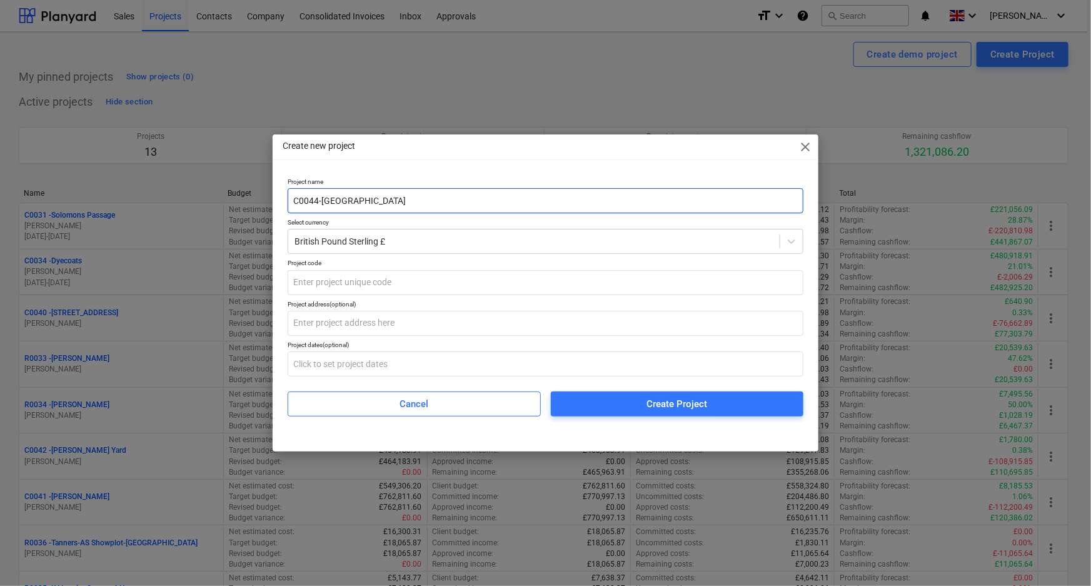
drag, startPoint x: 318, startPoint y: 199, endPoint x: 277, endPoint y: 199, distance: 40.6
click at [277, 199] on div "Project name C0044-Aylesford Select currency British Pound Sterling £ Project c…" at bounding box center [546, 302] width 546 height 259
type input "C0044-[GEOGRAPHIC_DATA]"
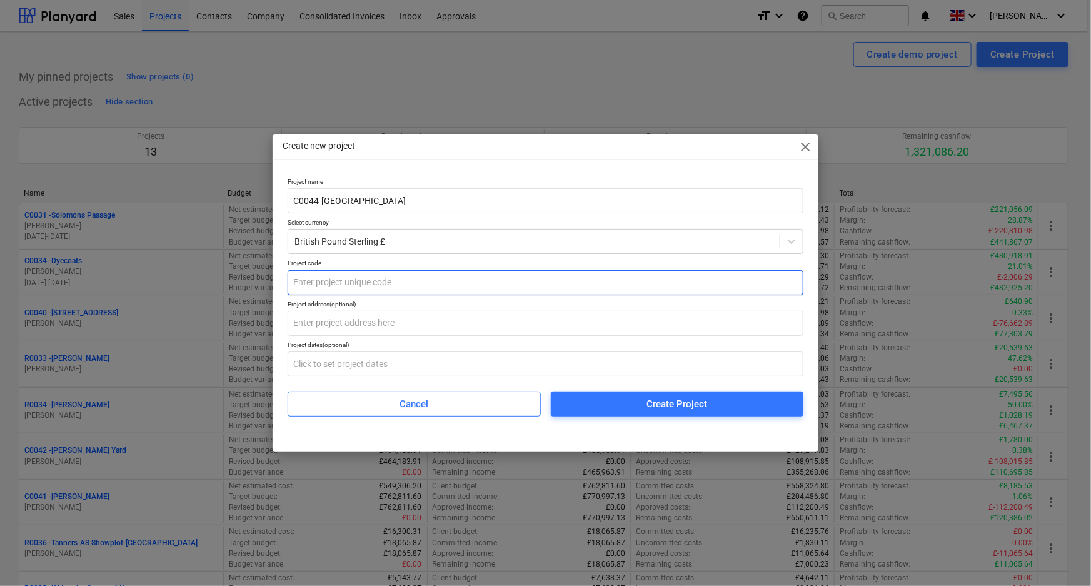
click at [325, 286] on input "text" at bounding box center [546, 282] width 516 height 25
paste input "C0044"
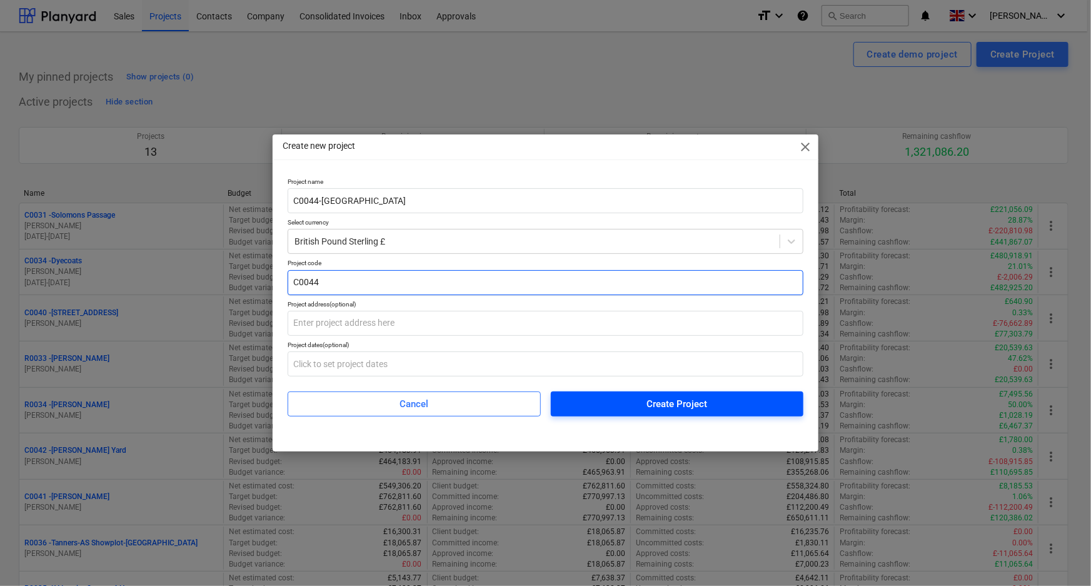
type input "C0044"
click at [640, 403] on span "Create Project" at bounding box center [677, 404] width 223 height 16
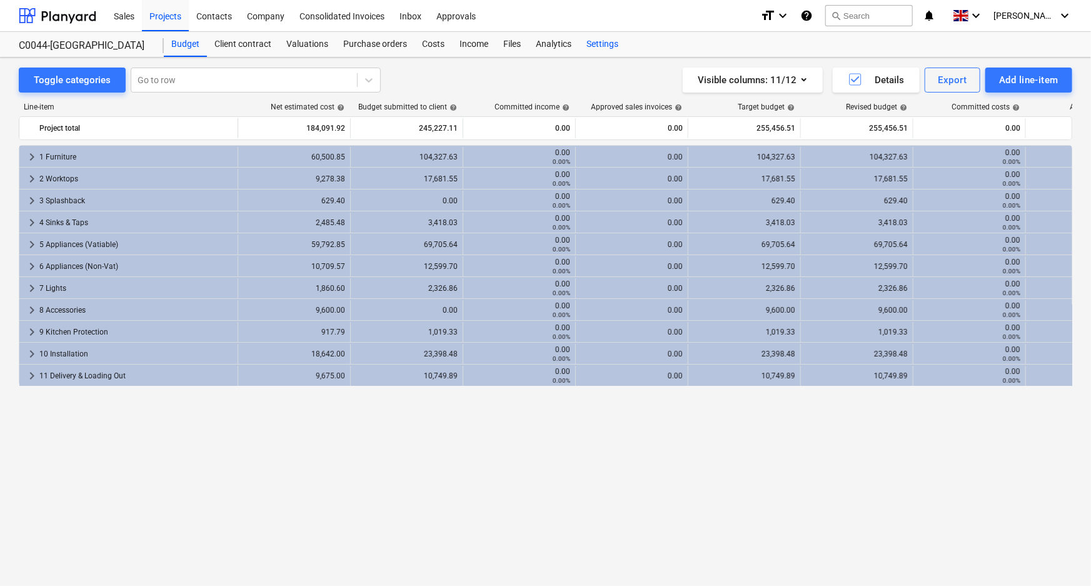
click at [605, 44] on div "Settings" at bounding box center [602, 44] width 47 height 25
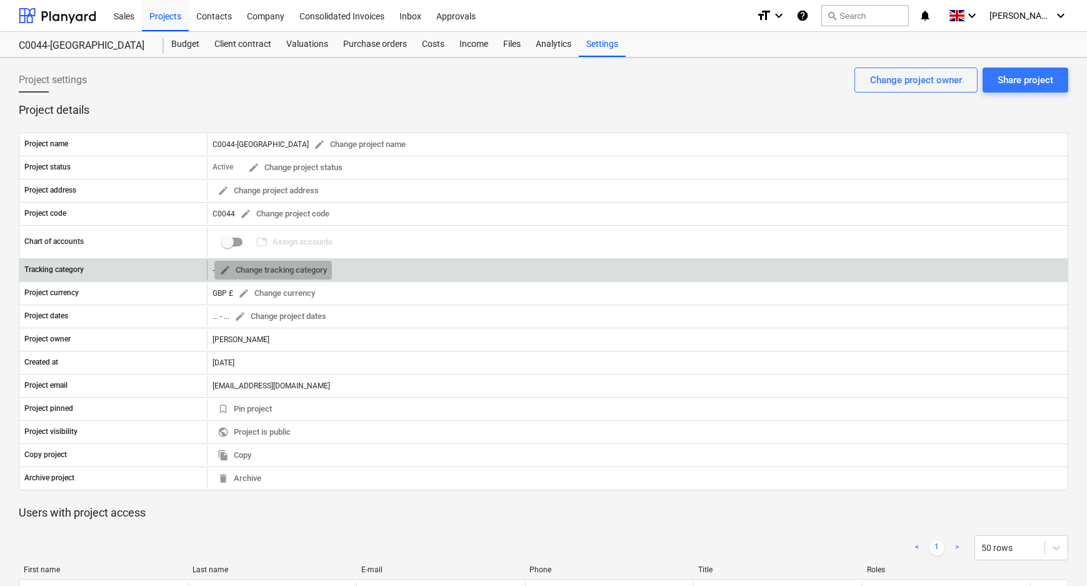
click at [269, 264] on span "edit Change tracking category" at bounding box center [273, 270] width 108 height 14
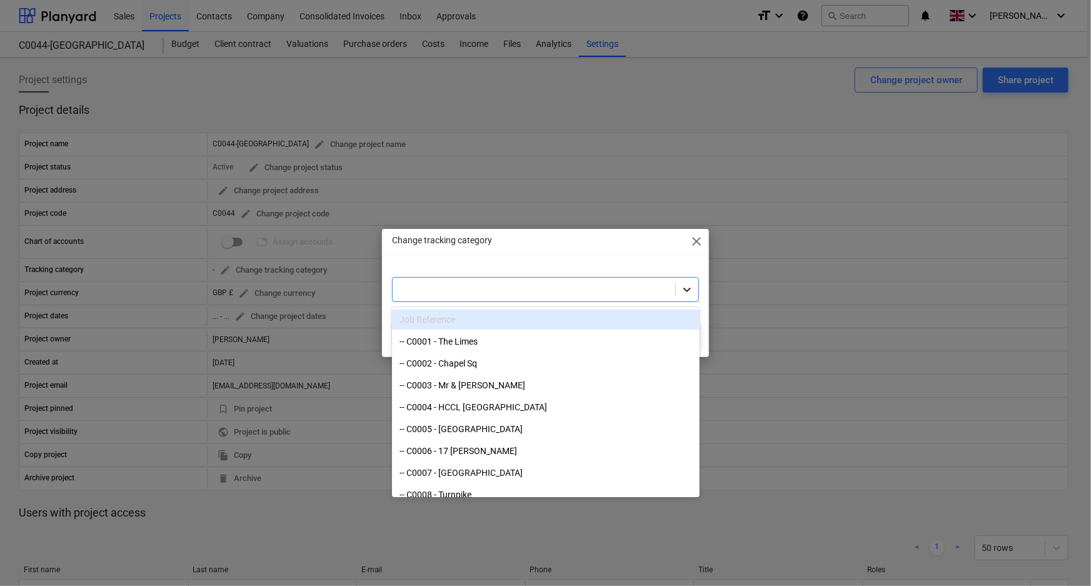
click at [691, 289] on icon at bounding box center [687, 289] width 13 height 13
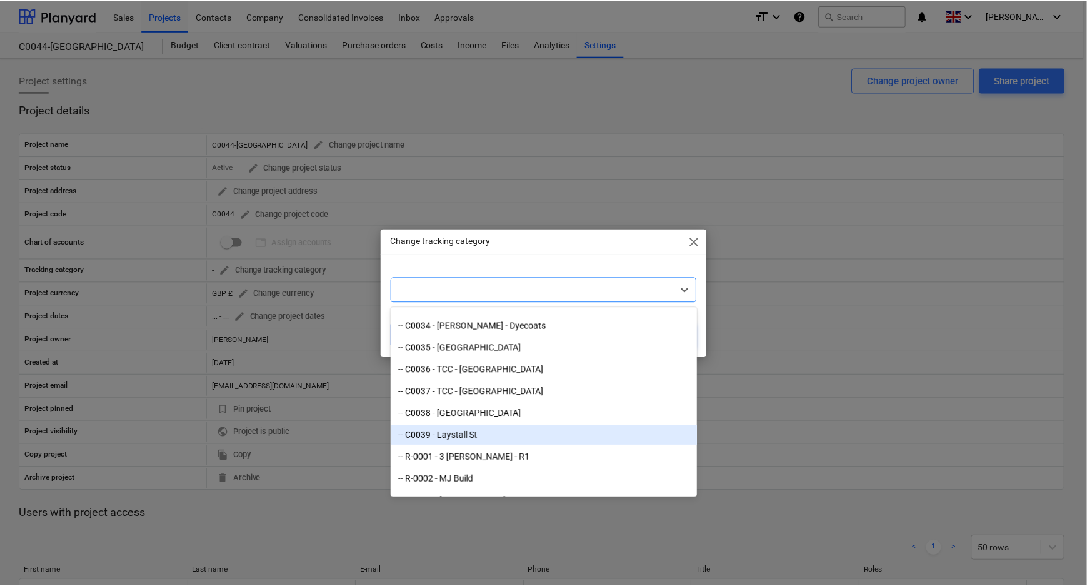
scroll to position [795, 0]
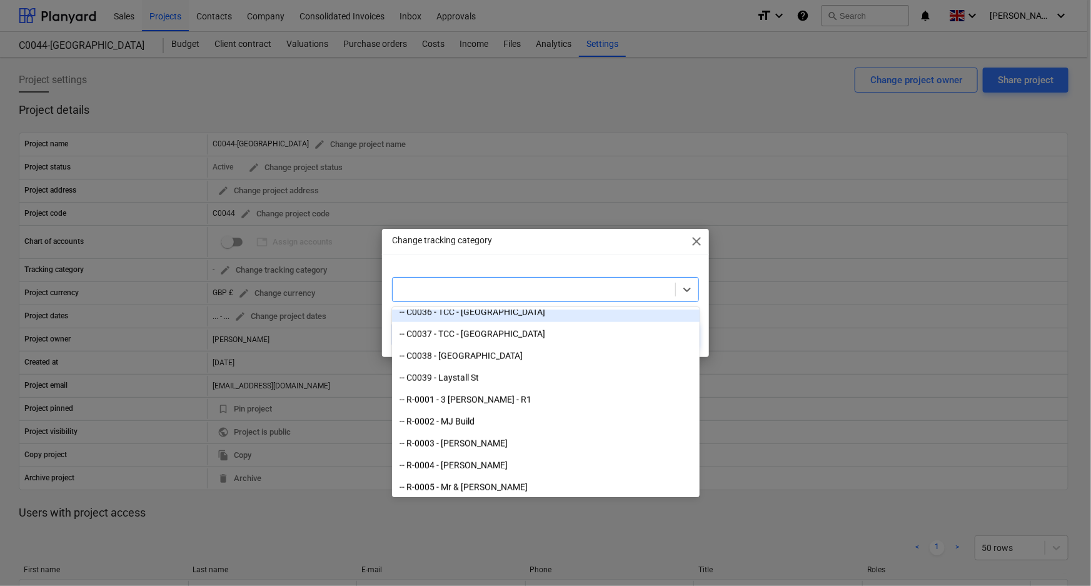
click at [581, 244] on div "Change tracking category close" at bounding box center [546, 241] width 328 height 25
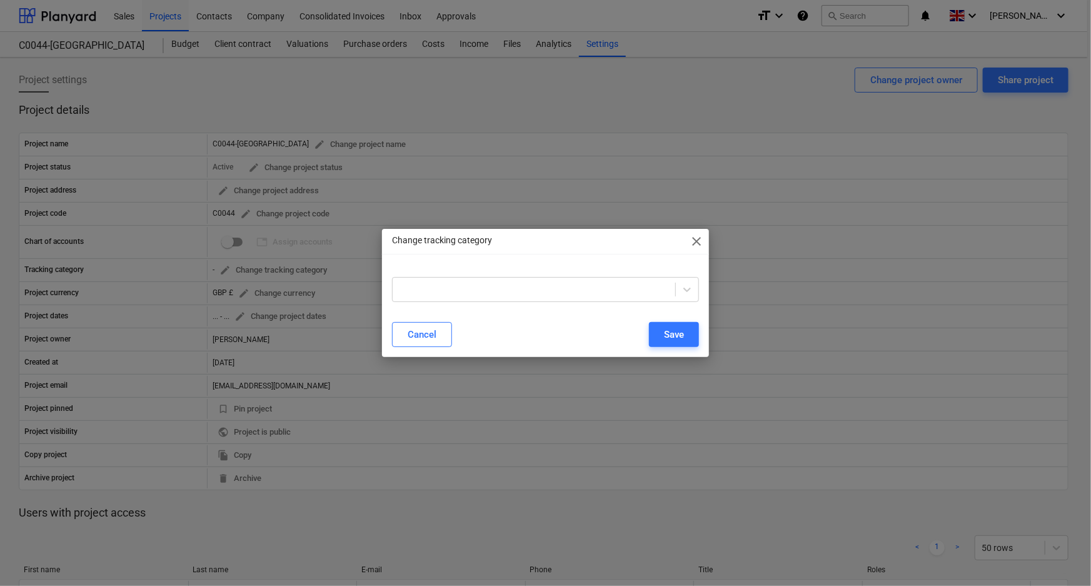
click at [473, 119] on div "Change tracking category close Cancel Save" at bounding box center [545, 293] width 1091 height 586
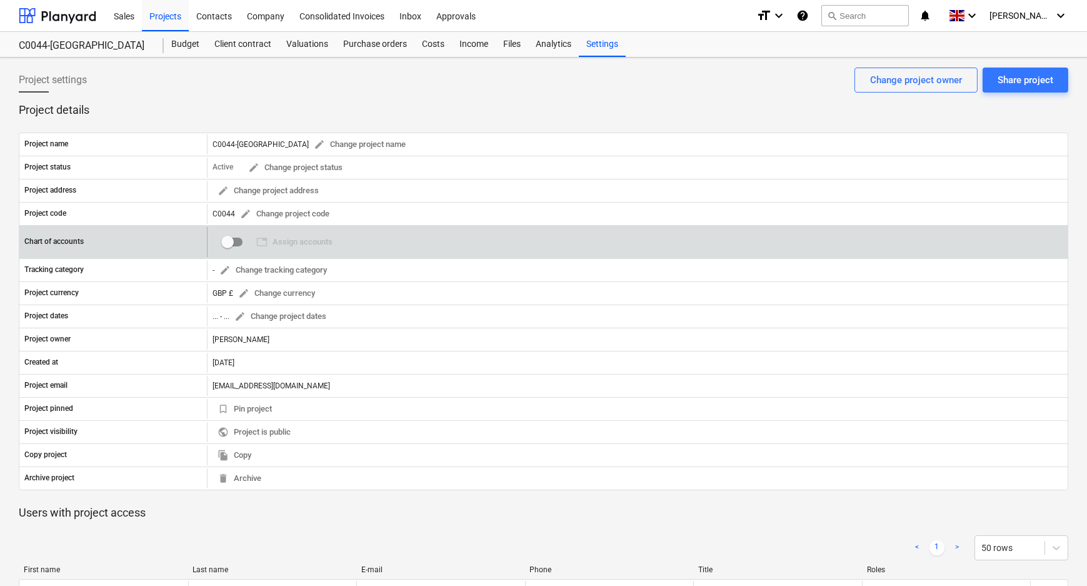
click at [235, 239] on input "checkbox" at bounding box center [228, 242] width 30 height 30
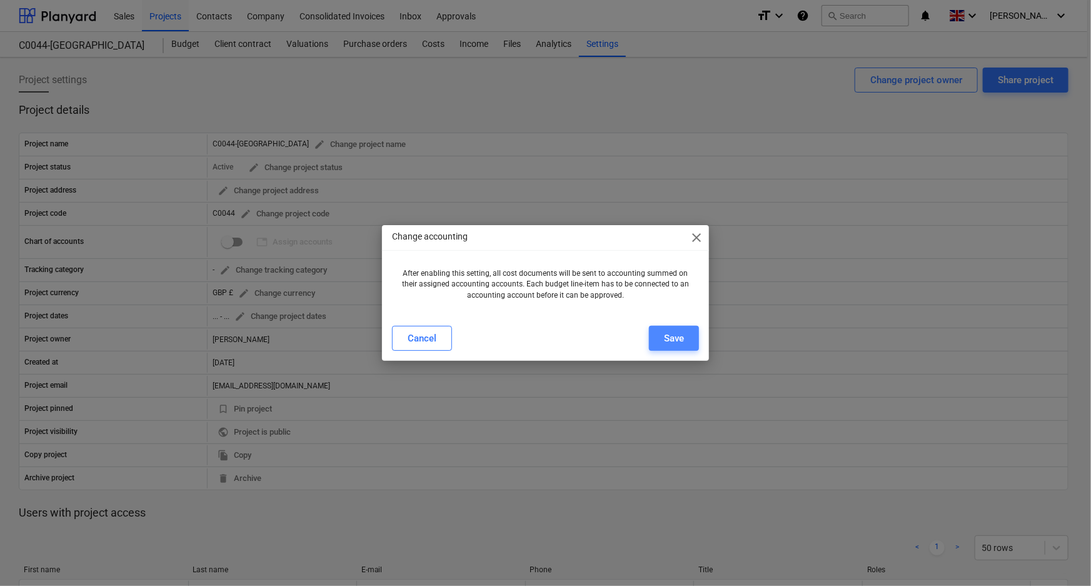
click at [688, 331] on button "Save" at bounding box center [674, 338] width 50 height 25
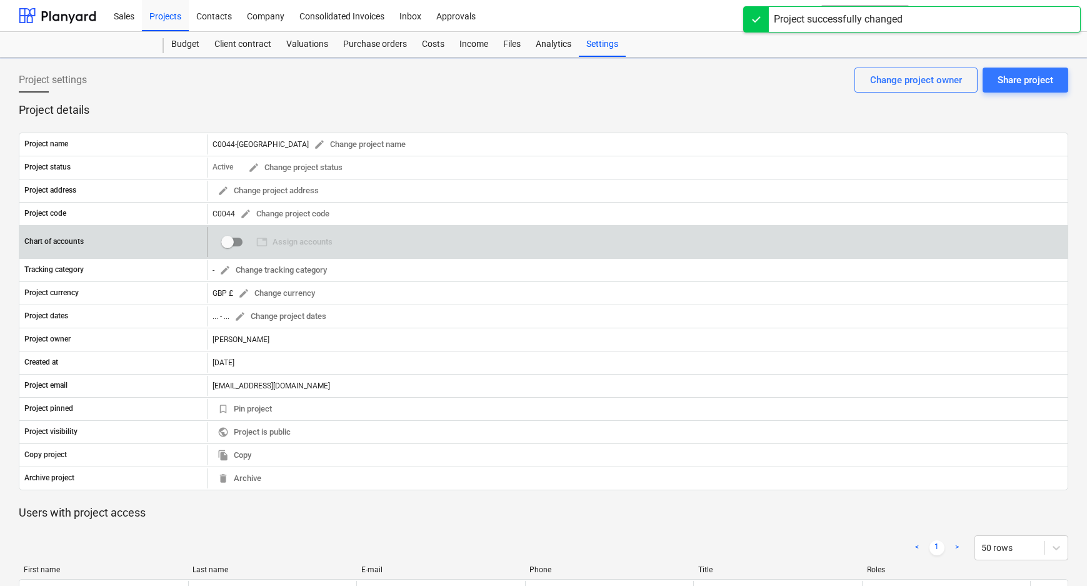
checkbox input "true"
click at [315, 240] on span "table Assign accounts" at bounding box center [294, 242] width 76 height 14
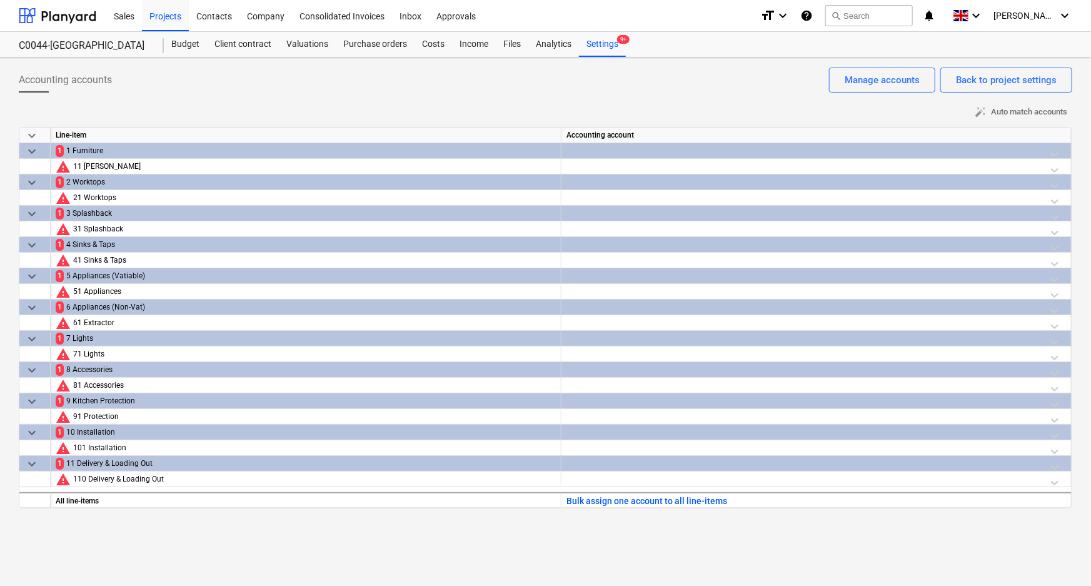
click at [101, 146] on div "1 Furniture" at bounding box center [311, 151] width 490 height 16
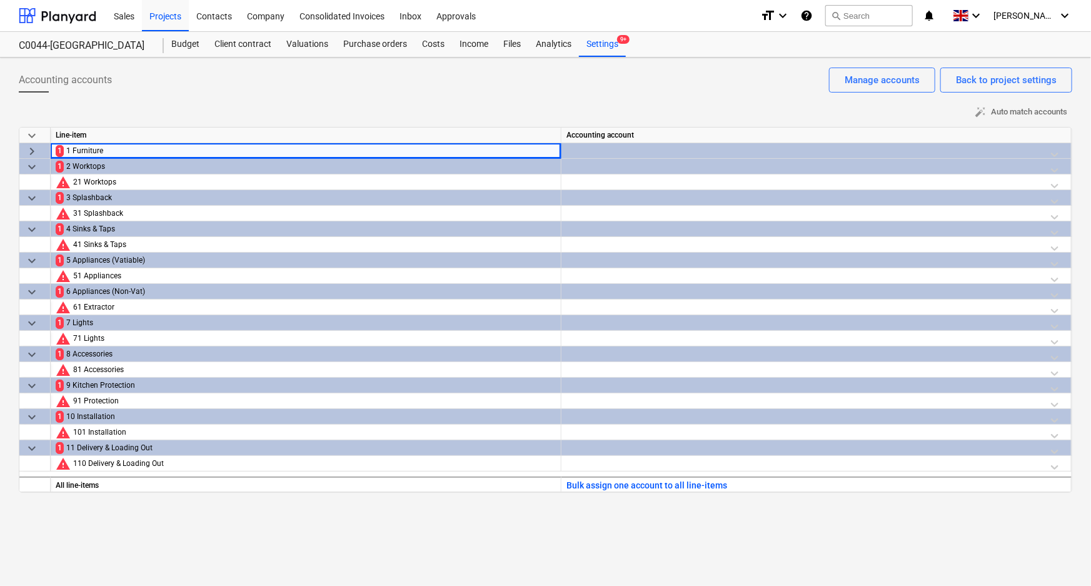
click at [632, 145] on div "keyboard_arrow_down Line-item Accounting account keyboard_arrow_right 1 1 Furni…" at bounding box center [545, 310] width 1053 height 366
click at [625, 148] on div at bounding box center [816, 154] width 500 height 22
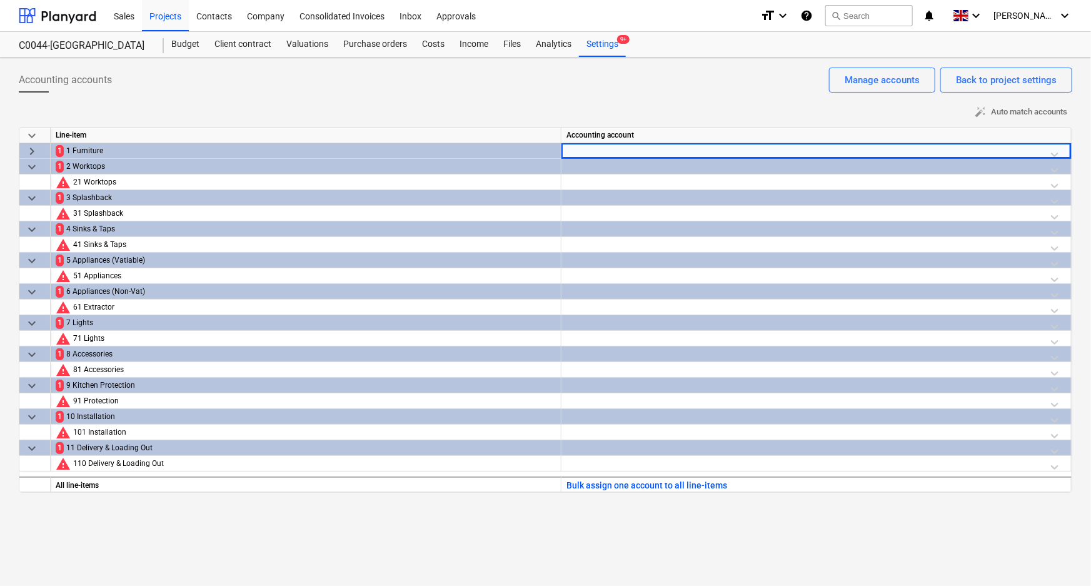
click at [463, 154] on div "1 Furniture" at bounding box center [311, 151] width 490 height 16
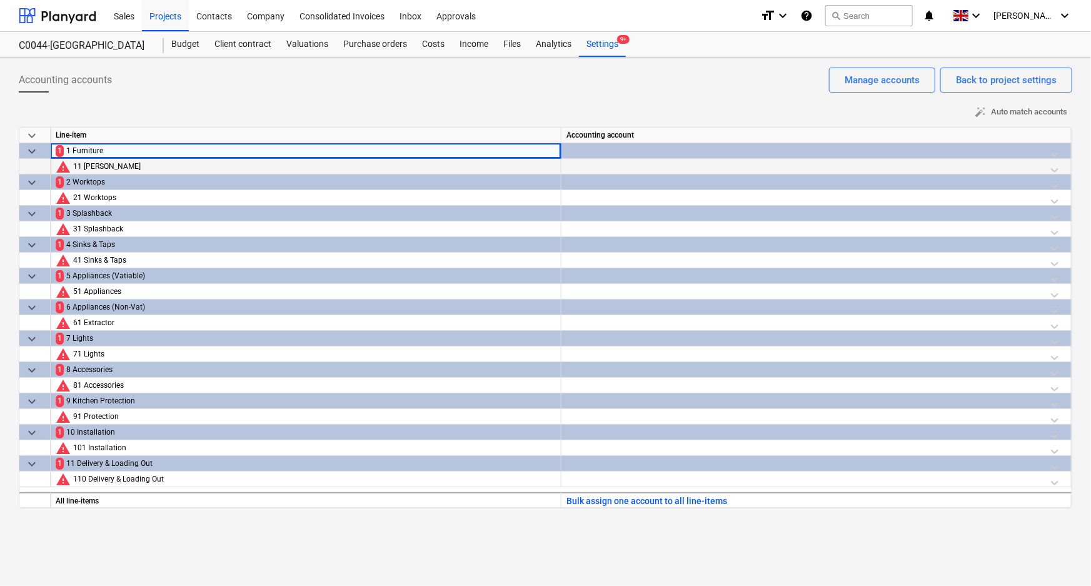
click at [581, 162] on div at bounding box center [816, 170] width 500 height 22
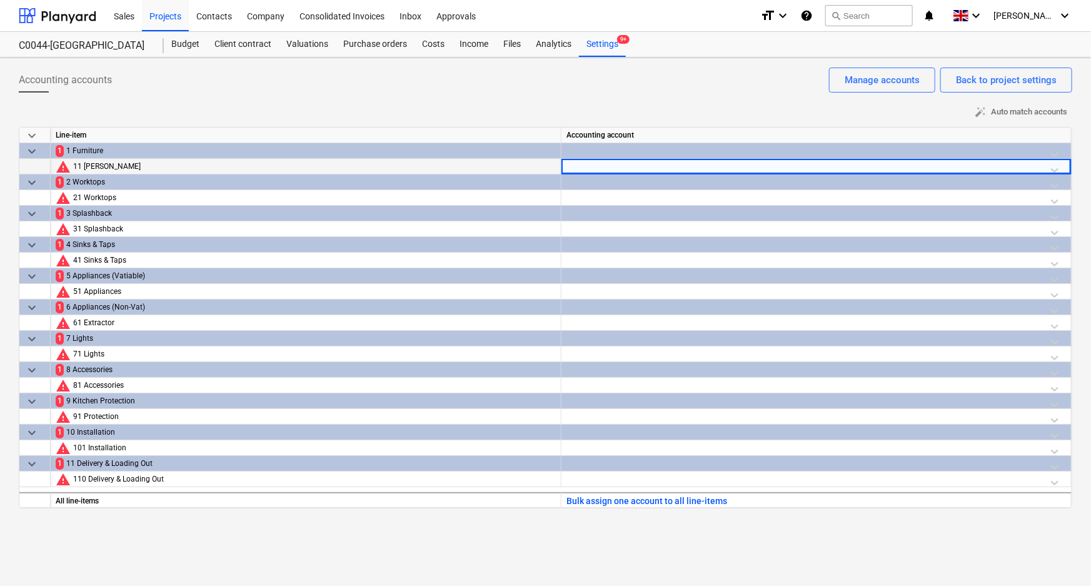
click at [580, 163] on div at bounding box center [816, 170] width 500 height 22
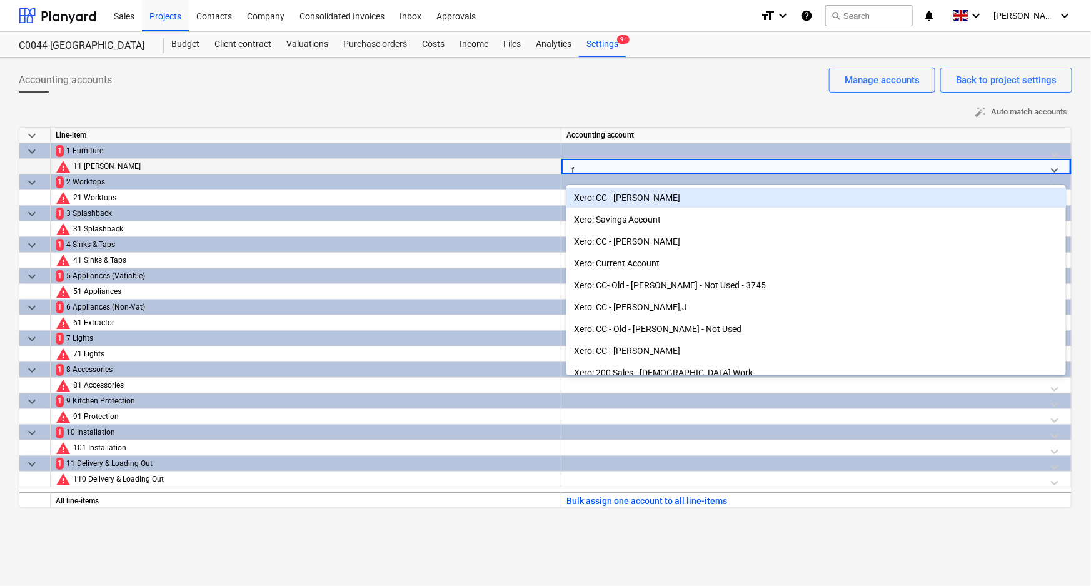
type input "fu"
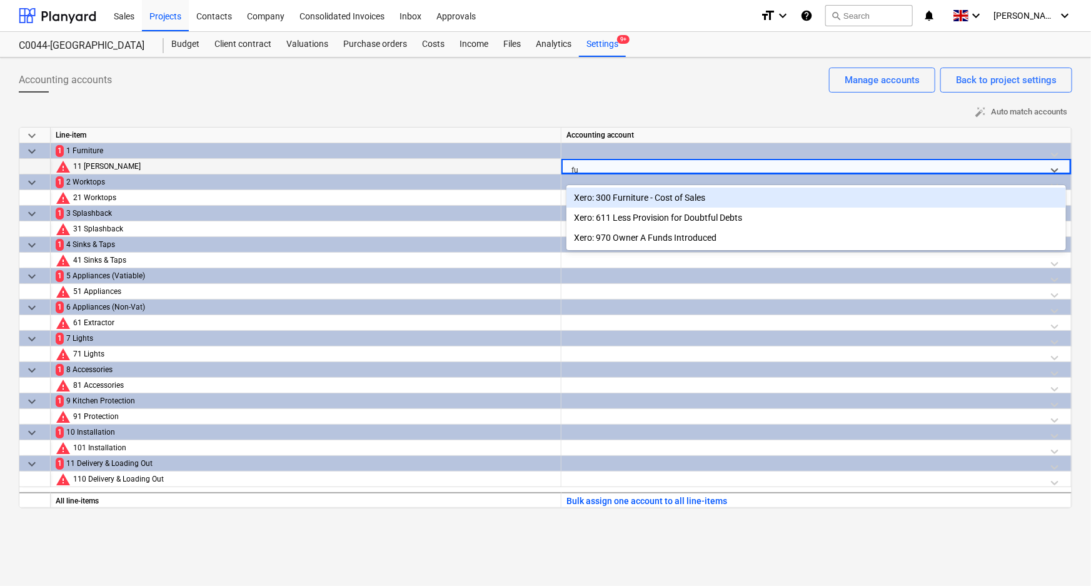
click at [616, 195] on div "Xero: 300 Furniture - Cost of Sales" at bounding box center [816, 198] width 500 height 20
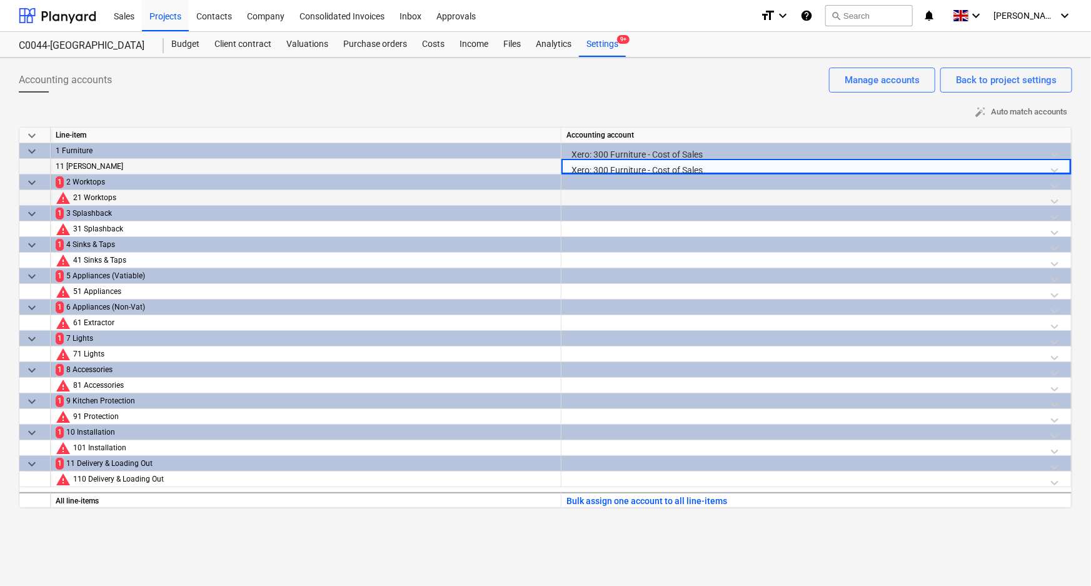
click at [604, 195] on div at bounding box center [816, 201] width 500 height 22
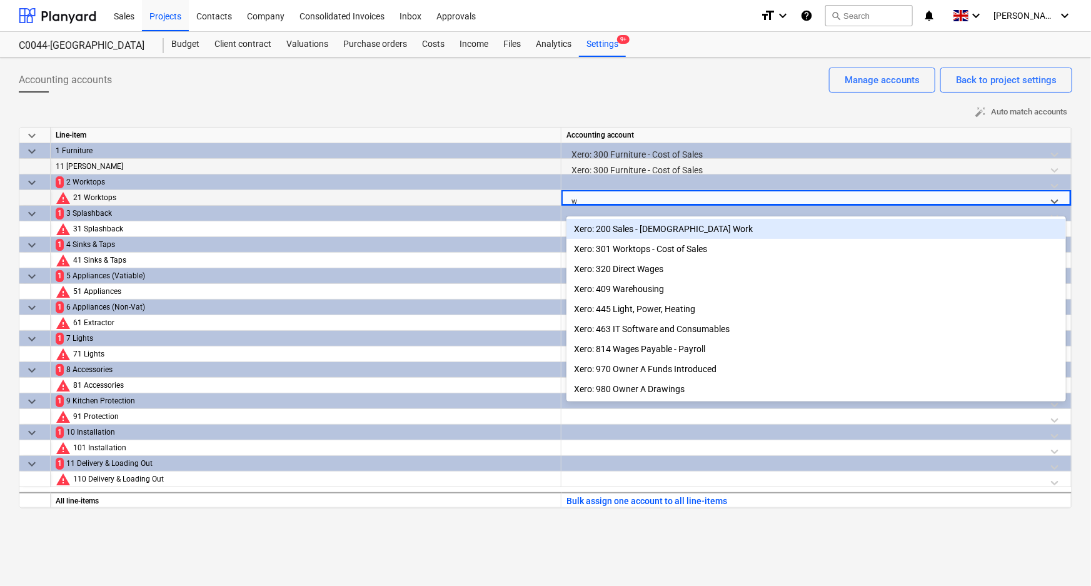
type input "wo"
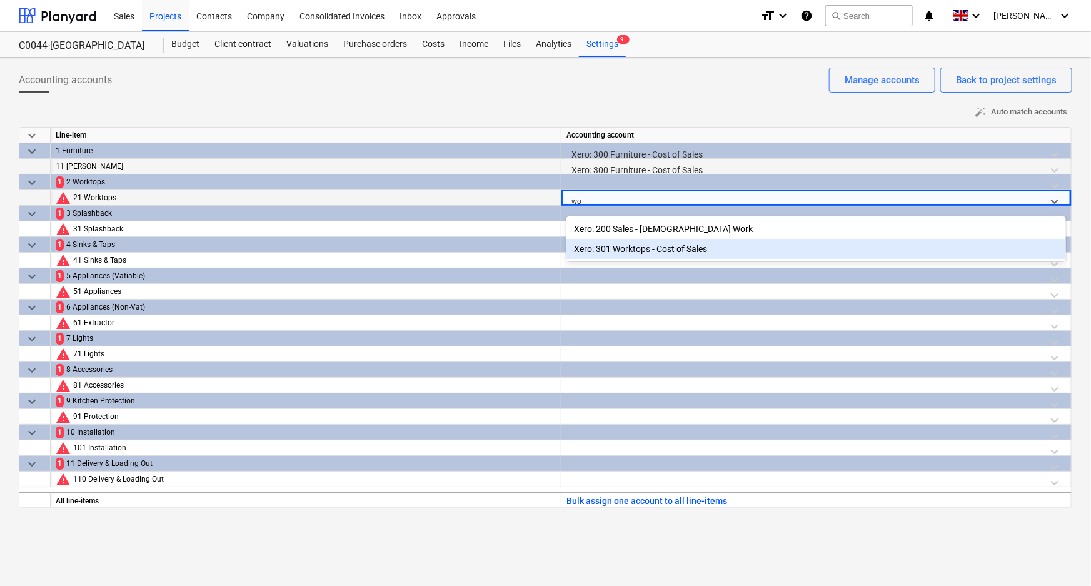
click at [629, 246] on div "Xero: 301 Worktops - Cost of Sales" at bounding box center [816, 249] width 500 height 20
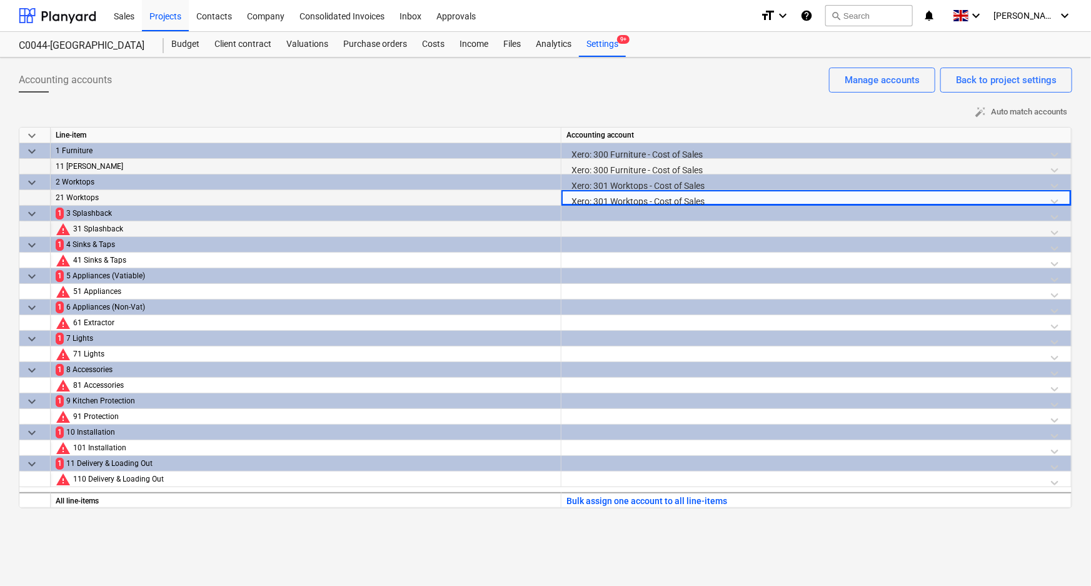
click at [605, 227] on div at bounding box center [816, 232] width 500 height 22
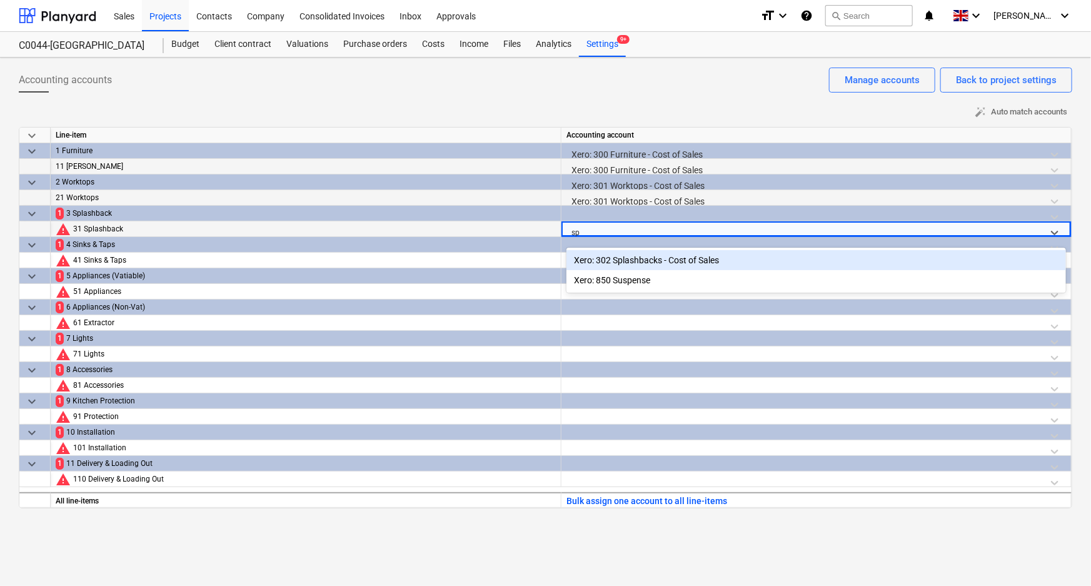
type input "spl"
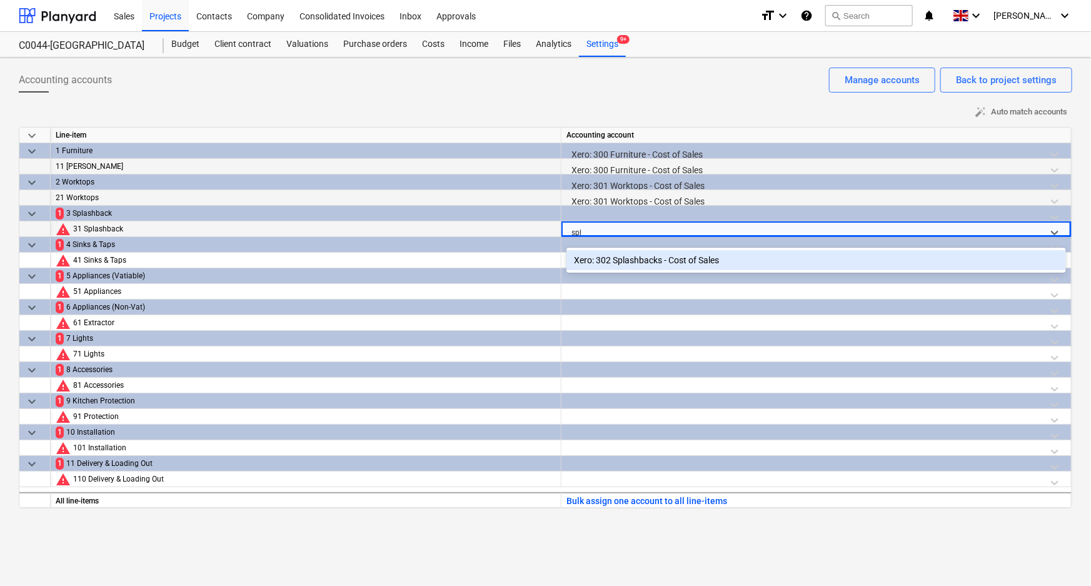
click at [615, 254] on div "Xero: 302 Splashbacks - Cost of Sales" at bounding box center [816, 260] width 500 height 20
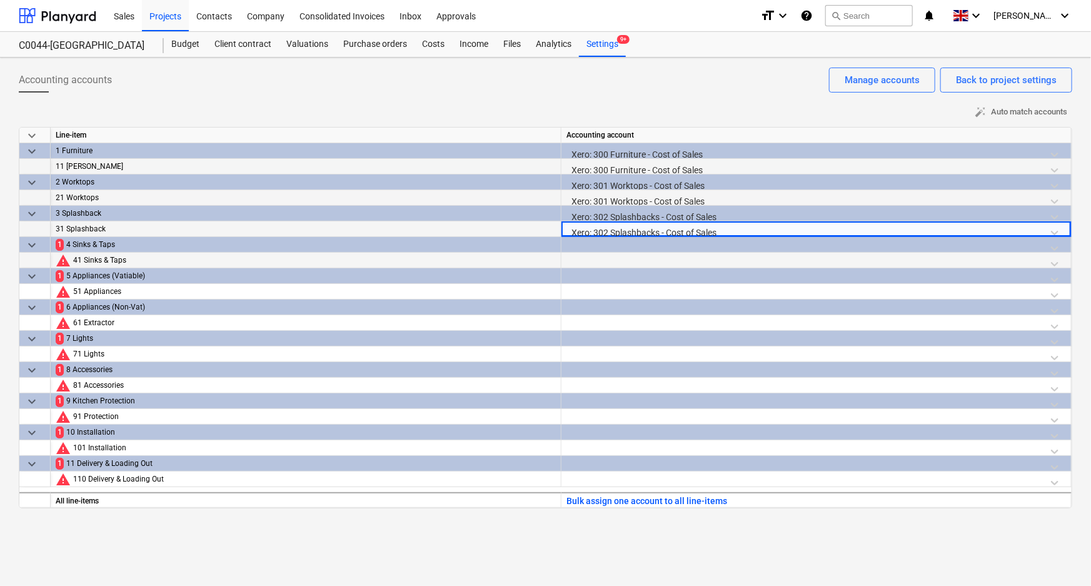
click at [611, 259] on div at bounding box center [816, 264] width 500 height 22
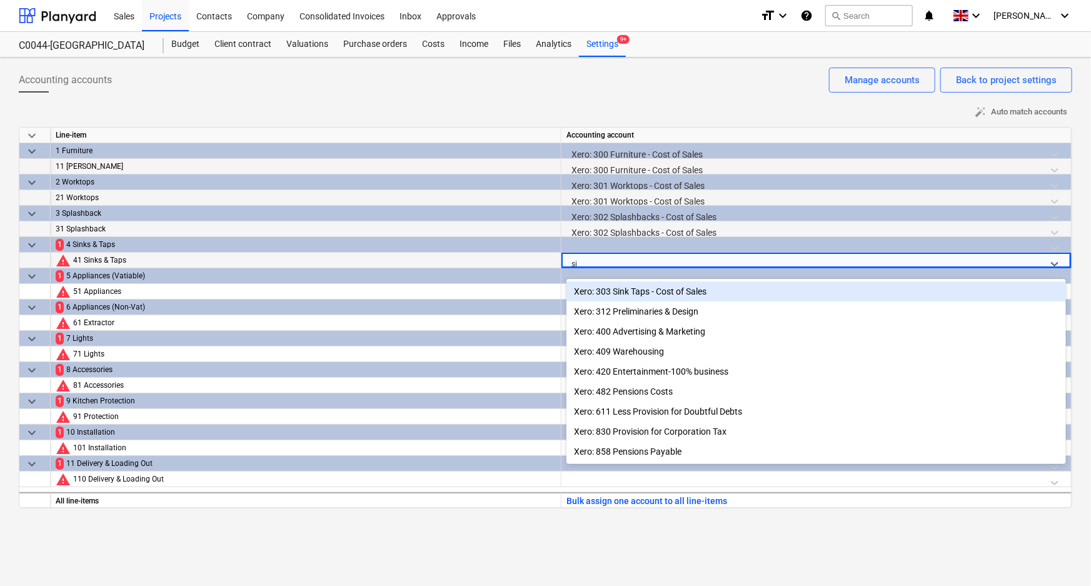
type input "sin"
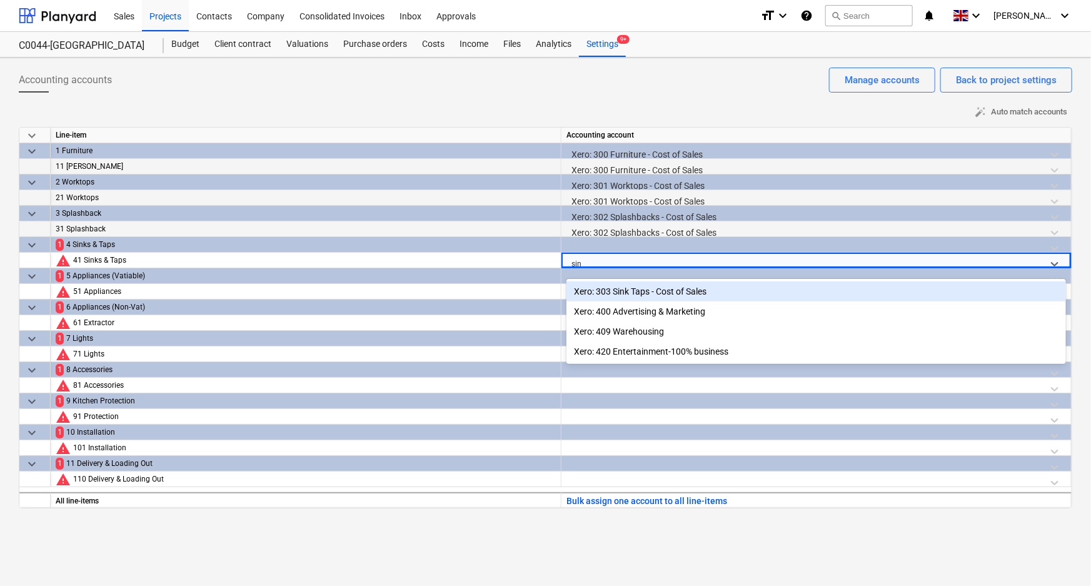
click at [620, 288] on div "Xero: 303 Sink Taps - Cost of Sales" at bounding box center [816, 291] width 500 height 20
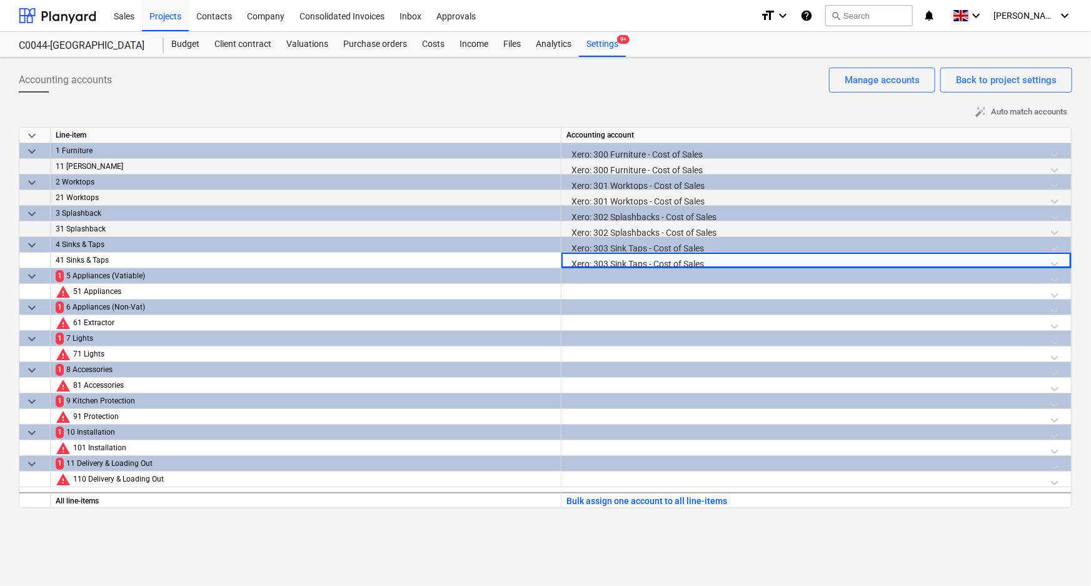
click at [620, 288] on div at bounding box center [816, 295] width 500 height 22
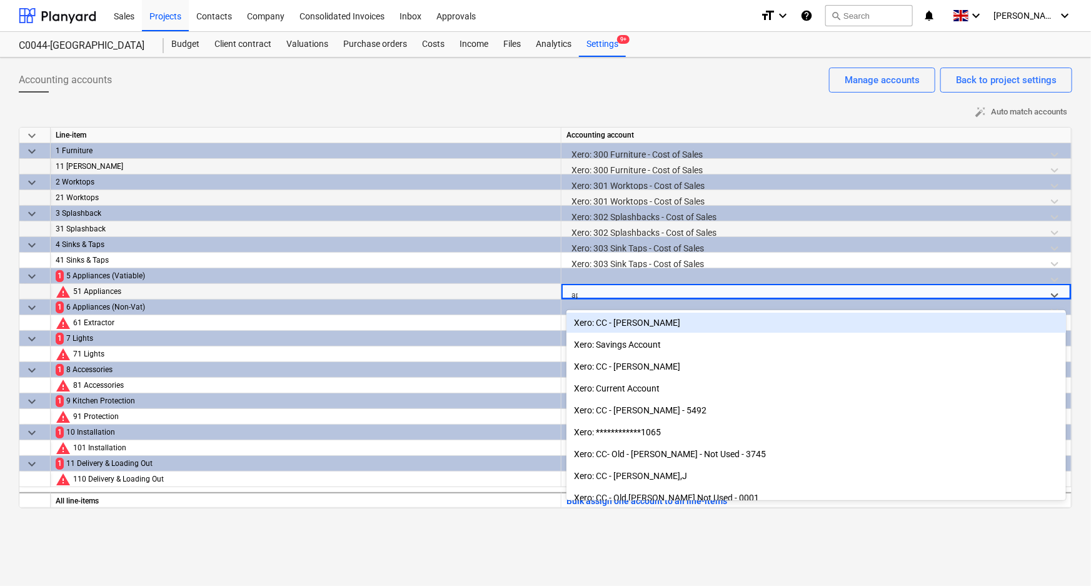
type input "app"
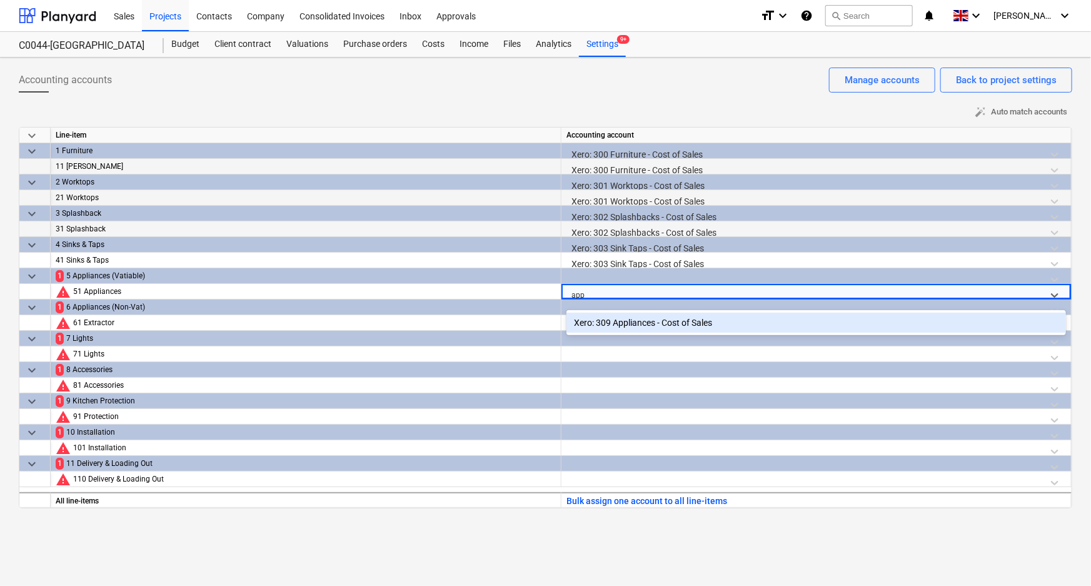
click at [631, 327] on div "Xero: 309 Appliances - Cost of Sales" at bounding box center [816, 323] width 500 height 20
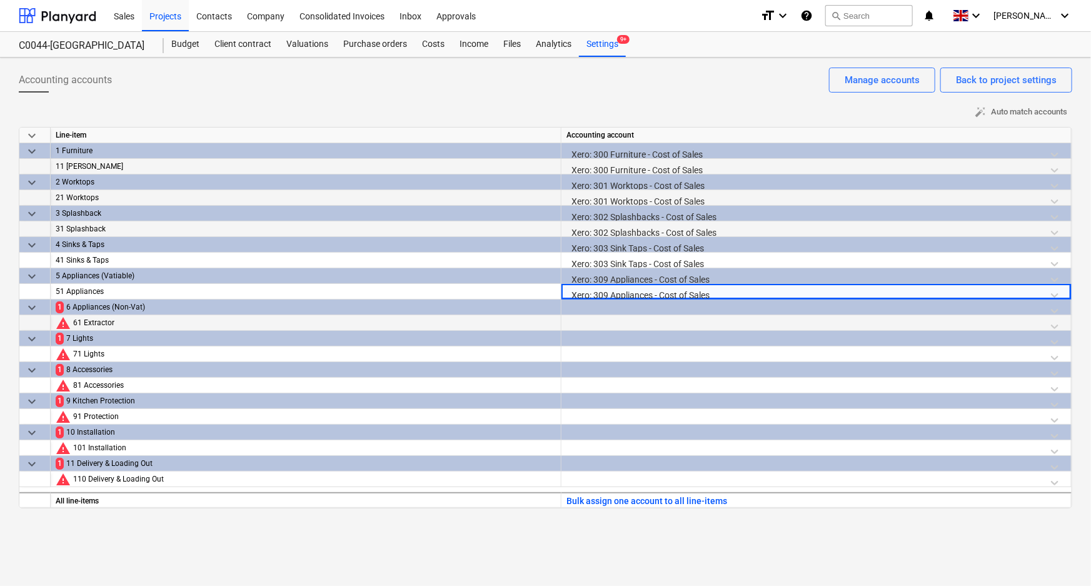
click at [614, 323] on div at bounding box center [816, 326] width 500 height 22
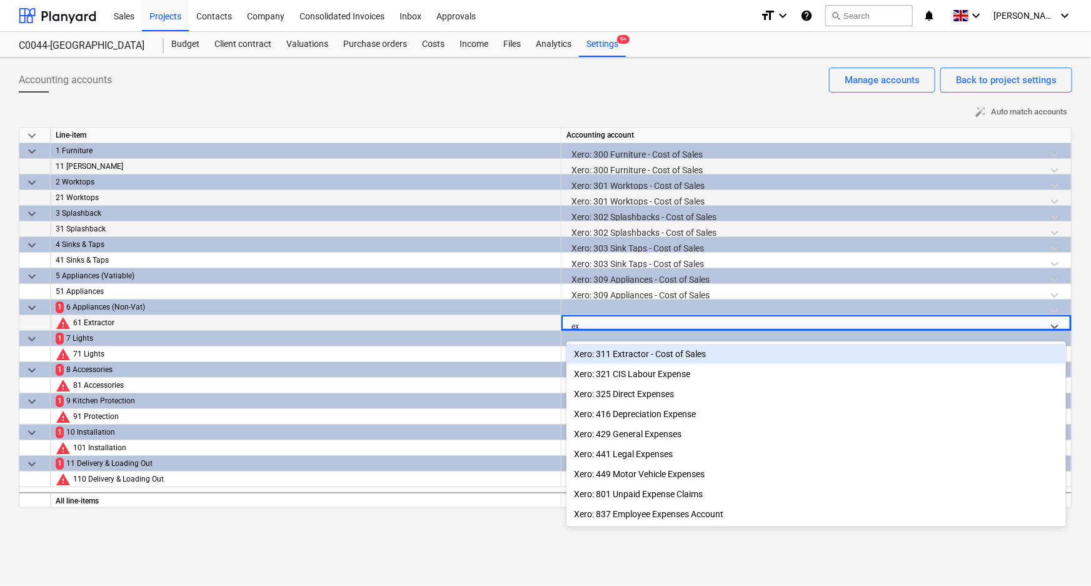
type input "ext"
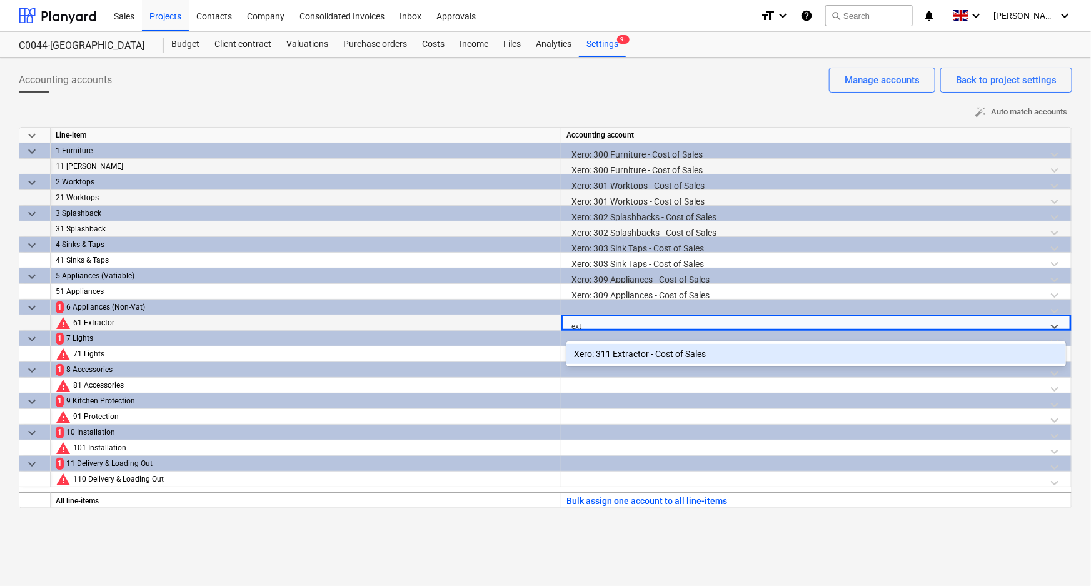
click at [627, 350] on div "Xero: 311 Extractor - Cost of Sales" at bounding box center [816, 354] width 500 height 20
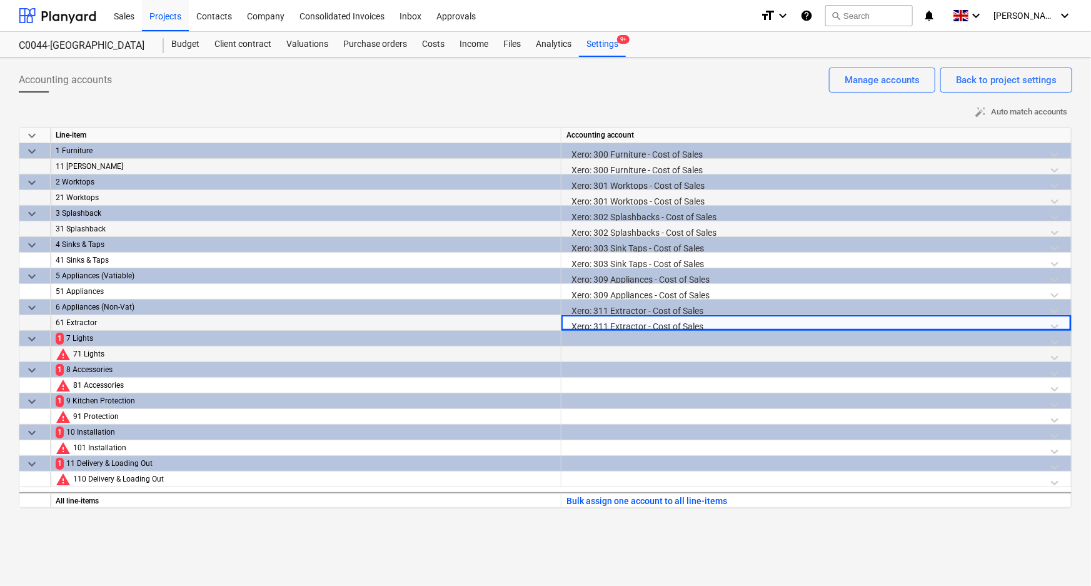
click at [606, 355] on div at bounding box center [816, 357] width 500 height 22
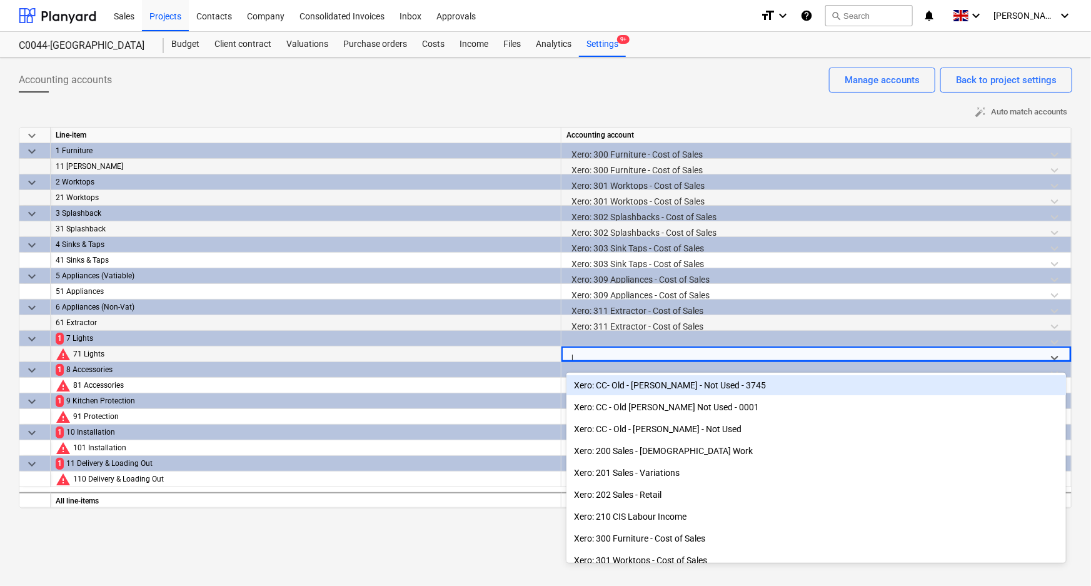
type input "li"
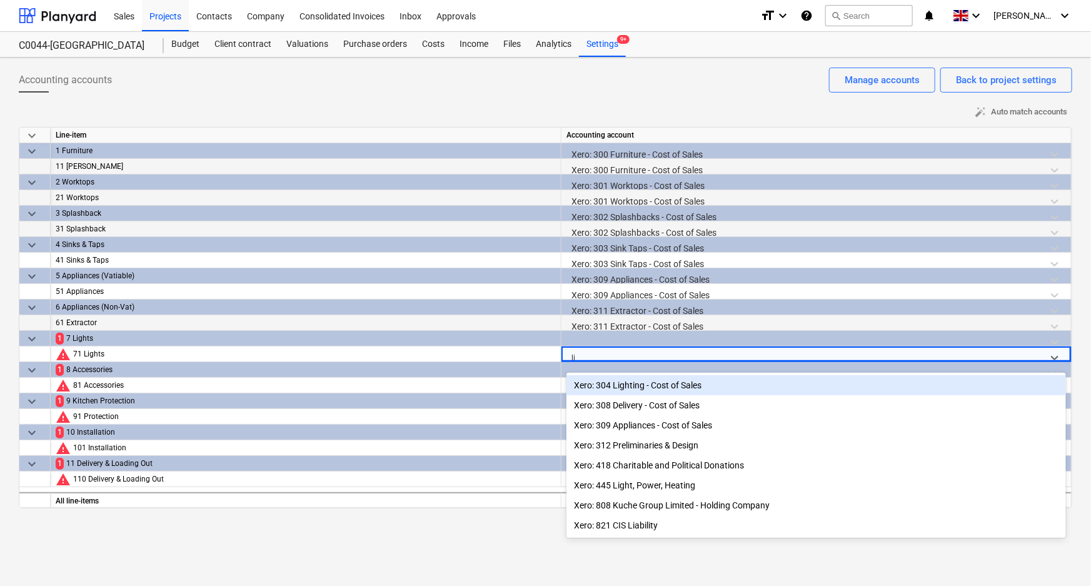
click at [618, 384] on div "Xero: 304 Lighting - Cost of Sales" at bounding box center [816, 385] width 500 height 20
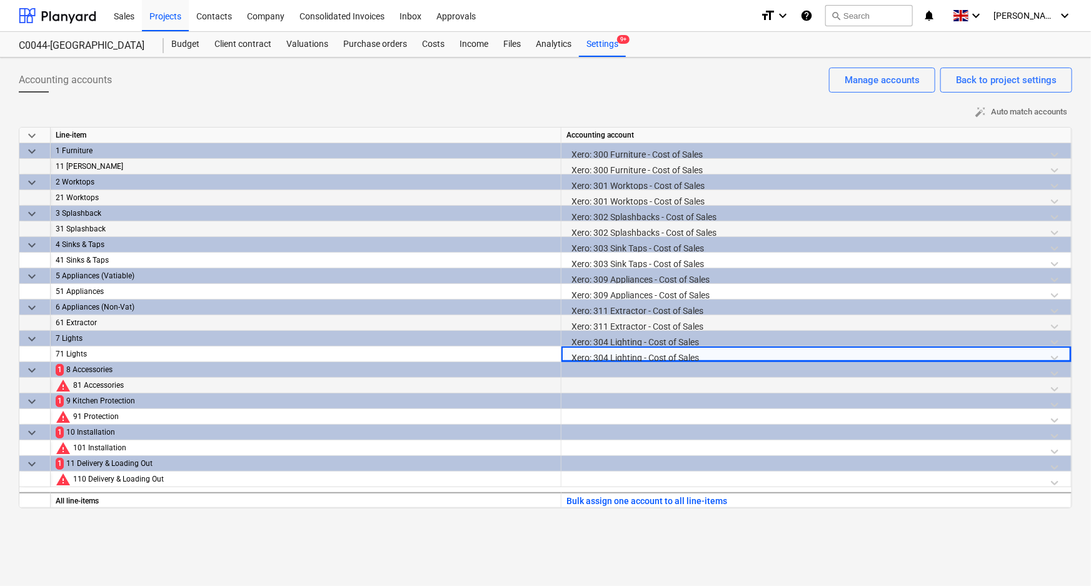
click at [611, 383] on div at bounding box center [816, 389] width 500 height 22
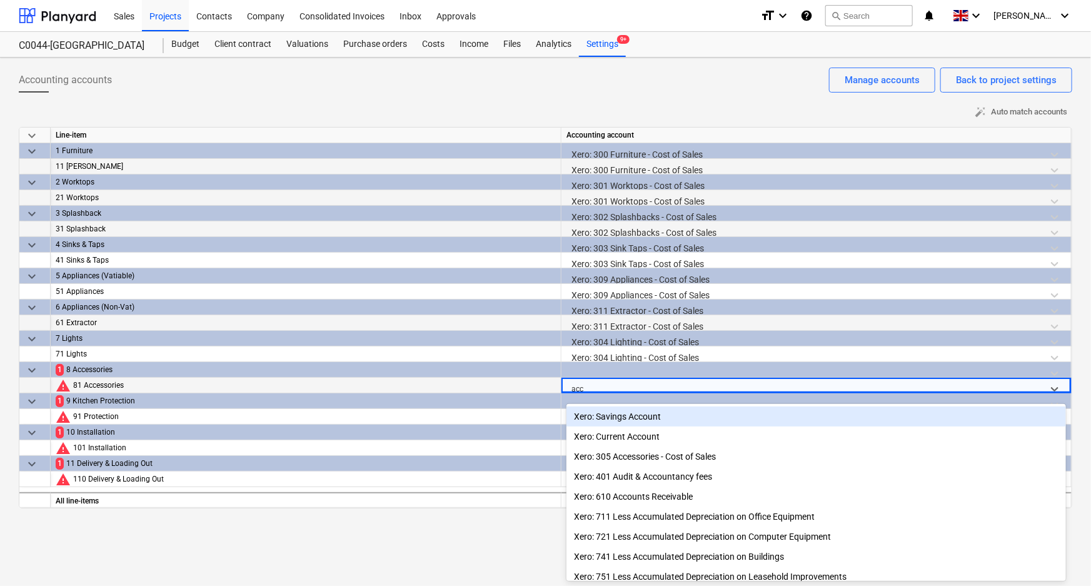
type input "acce"
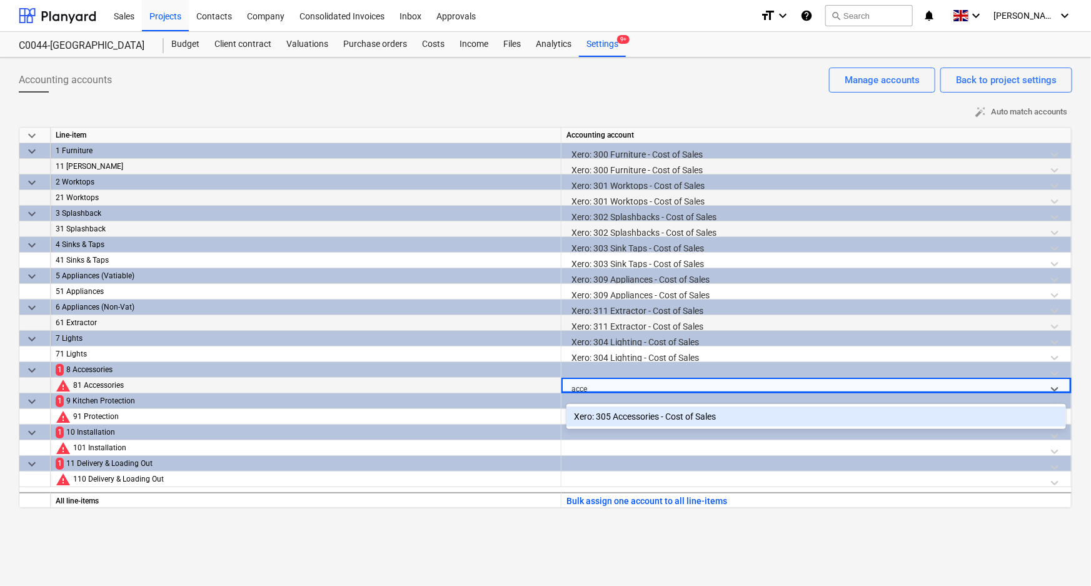
click at [633, 408] on div "Xero: 305 Accessories - Cost of Sales" at bounding box center [816, 416] width 500 height 20
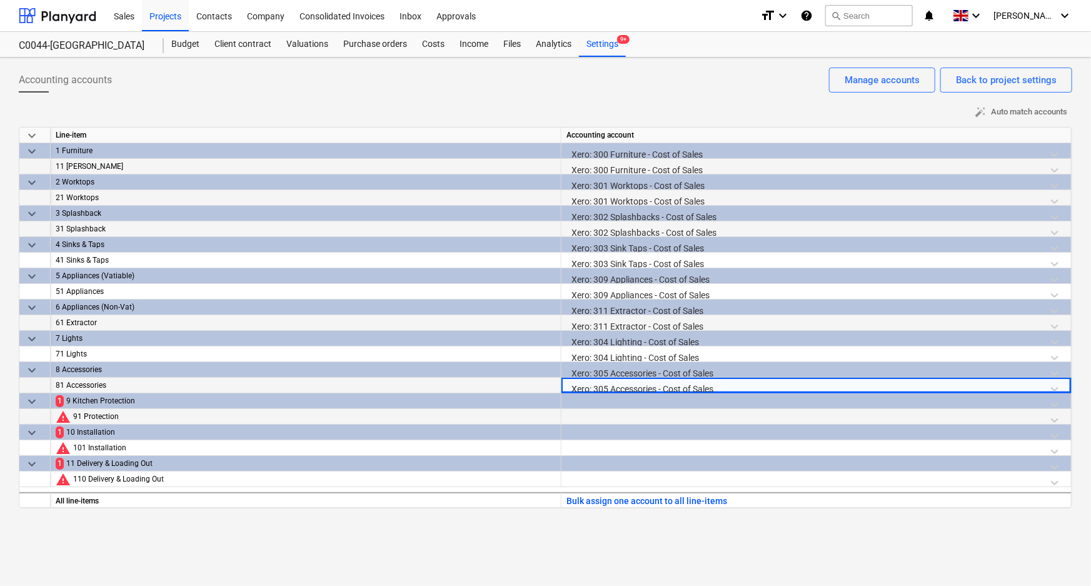
click at [624, 415] on div at bounding box center [816, 420] width 500 height 22
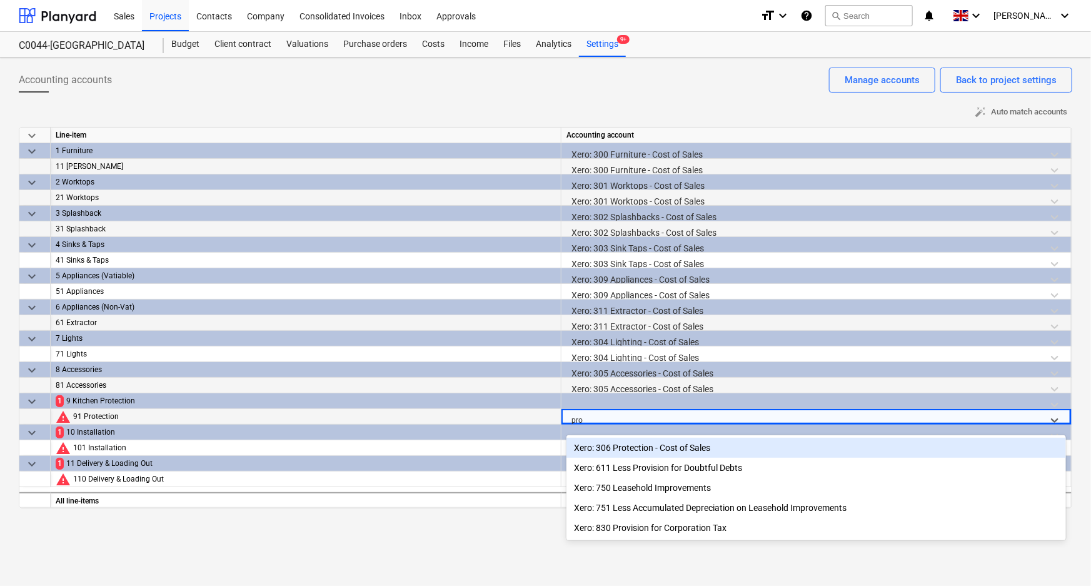
type input "prot"
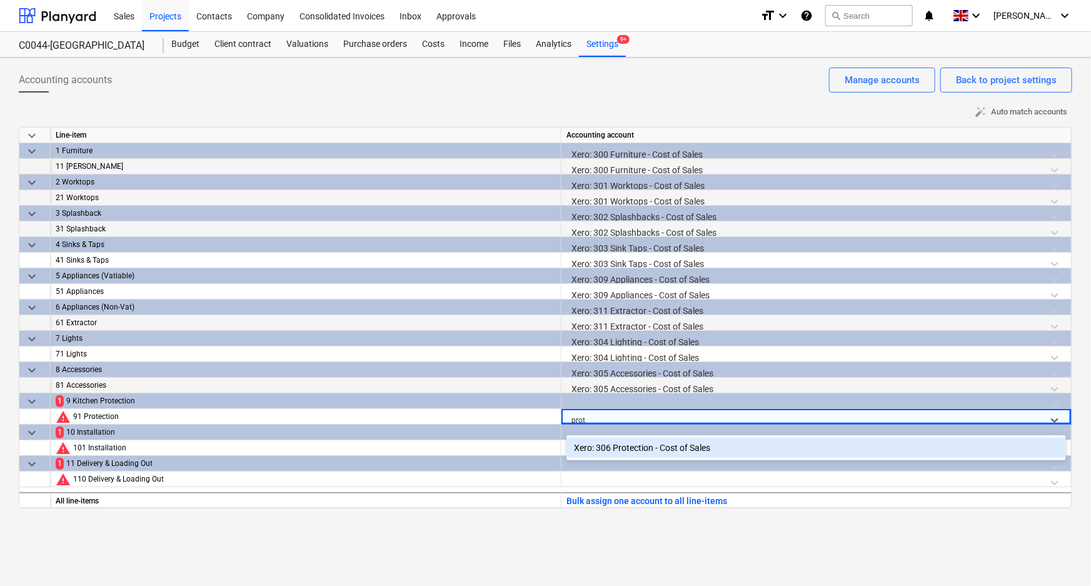
click at [635, 443] on div "Xero: 306 Protection - Cost of Sales" at bounding box center [816, 448] width 500 height 20
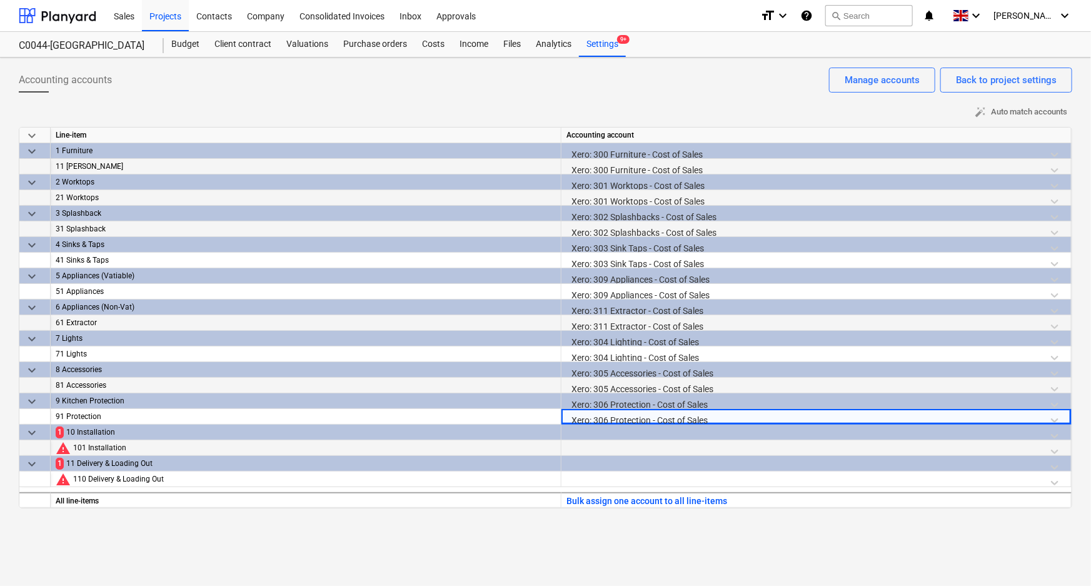
click at [628, 448] on div at bounding box center [816, 451] width 500 height 22
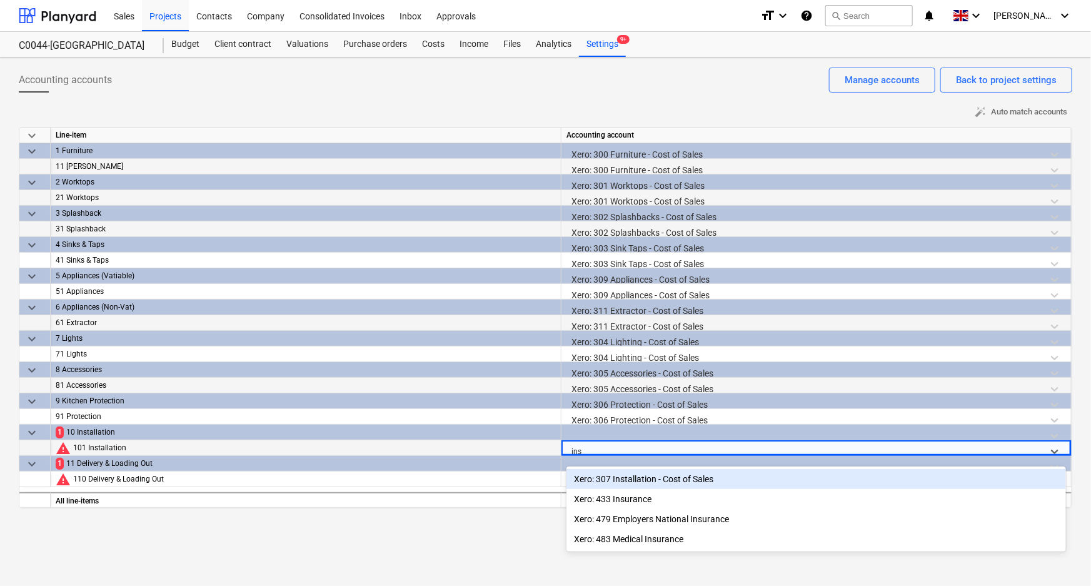
type input "inst"
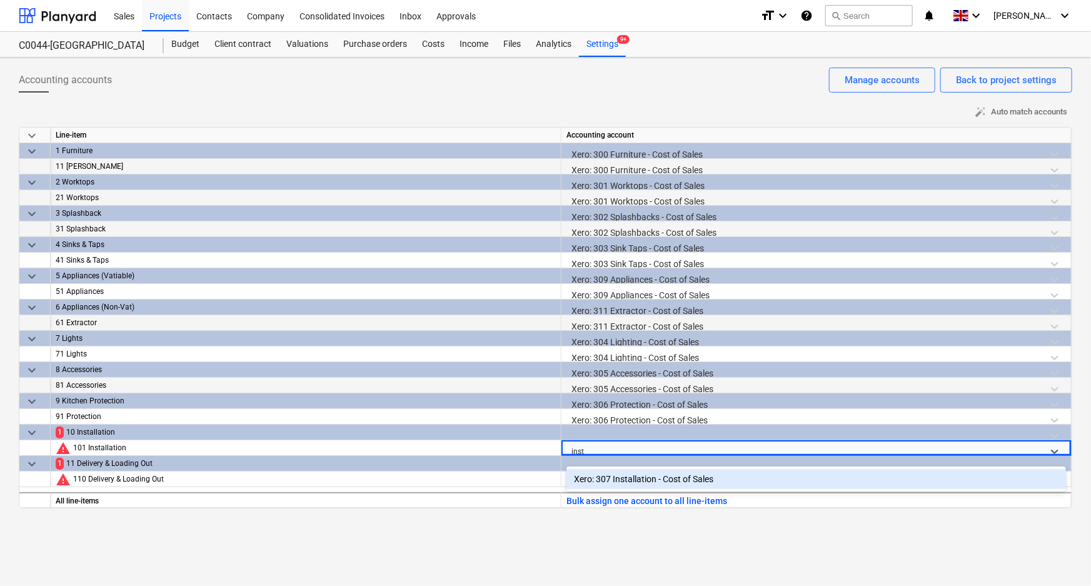
click at [630, 469] on div "Xero: 307 Installation - Cost of Sales" at bounding box center [816, 479] width 500 height 20
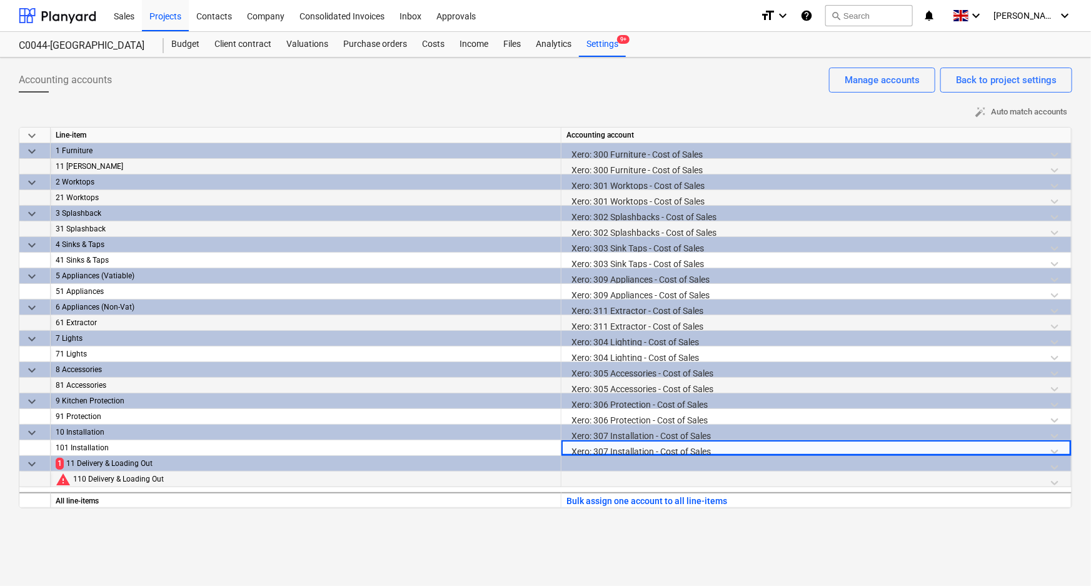
click at [620, 476] on div at bounding box center [816, 482] width 500 height 22
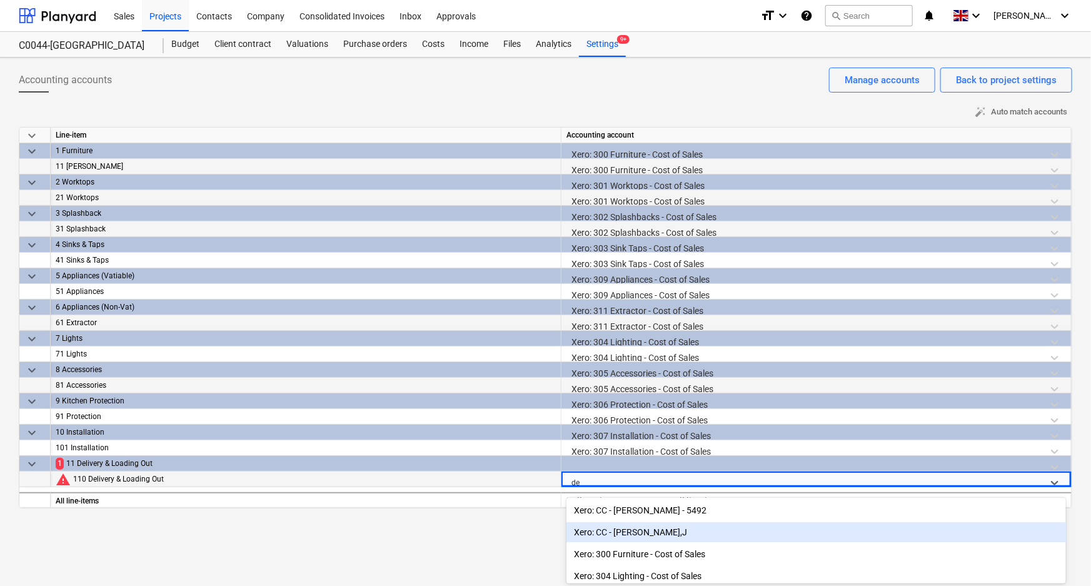
type input "del"
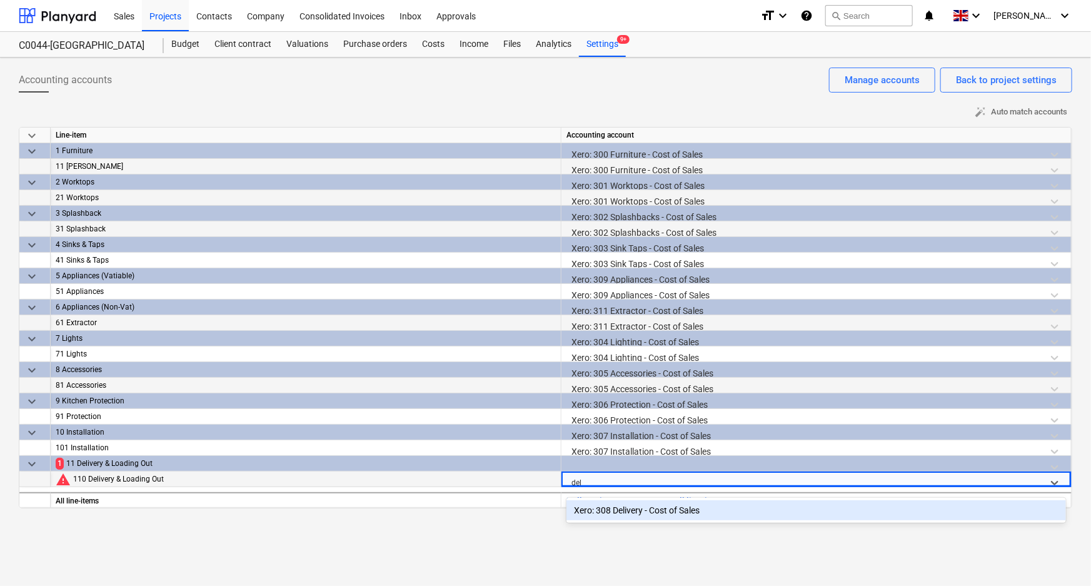
click at [630, 508] on div "Xero: 308 Delivery - Cost of Sales" at bounding box center [816, 510] width 500 height 20
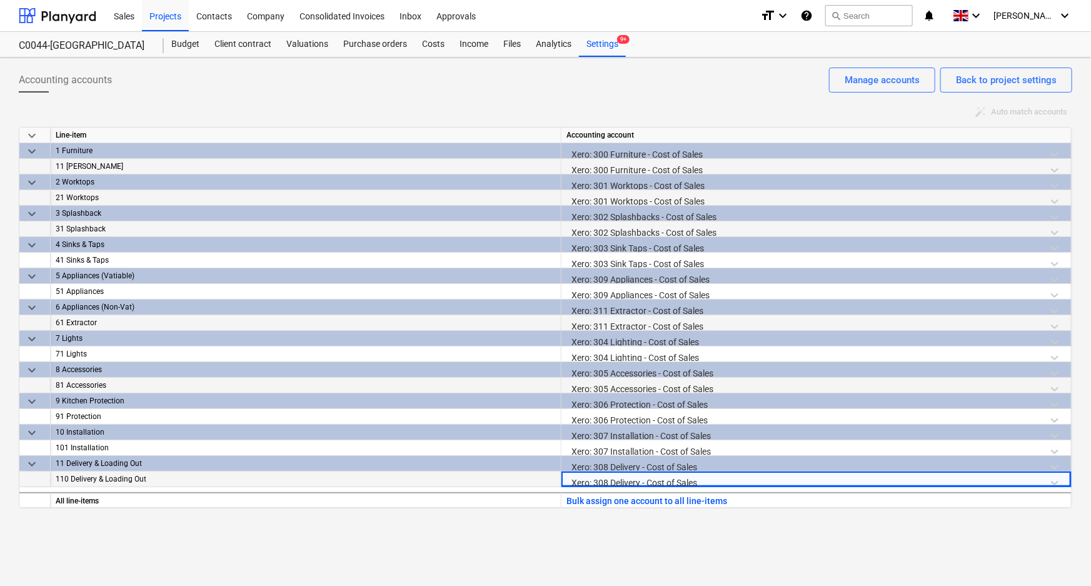
click at [621, 533] on div "Accounting accounts Back to project settings Manage accounts auto_fix_high Auto…" at bounding box center [545, 322] width 1091 height 528
click at [673, 555] on div "Accounting accounts Back to project settings Manage accounts auto_fix_high Auto…" at bounding box center [545, 322] width 1091 height 528
click at [181, 9] on div "Projects" at bounding box center [165, 15] width 47 height 32
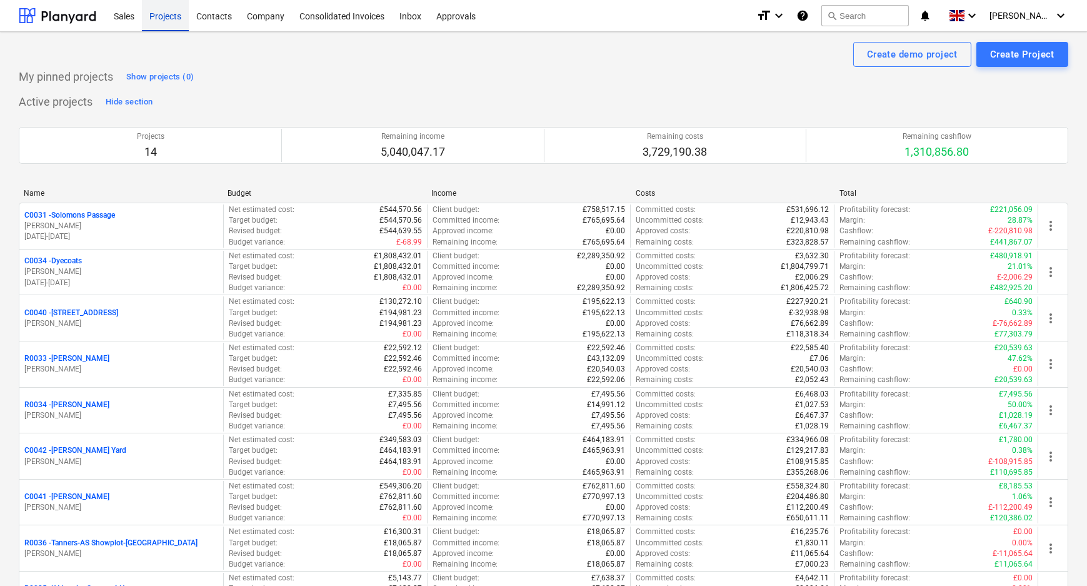
click at [173, 12] on div "Projects" at bounding box center [165, 15] width 47 height 32
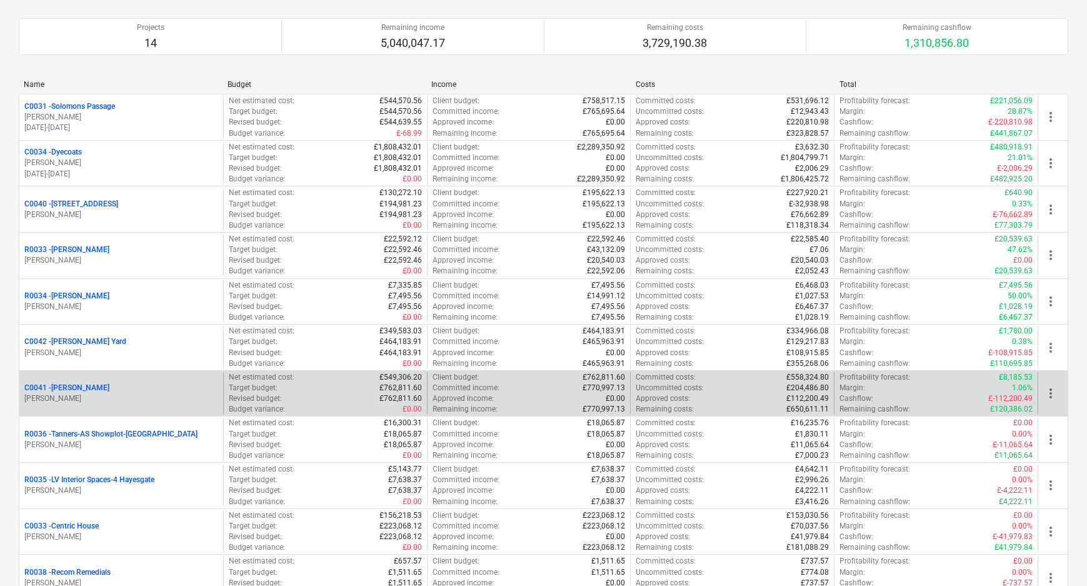
scroll to position [361, 0]
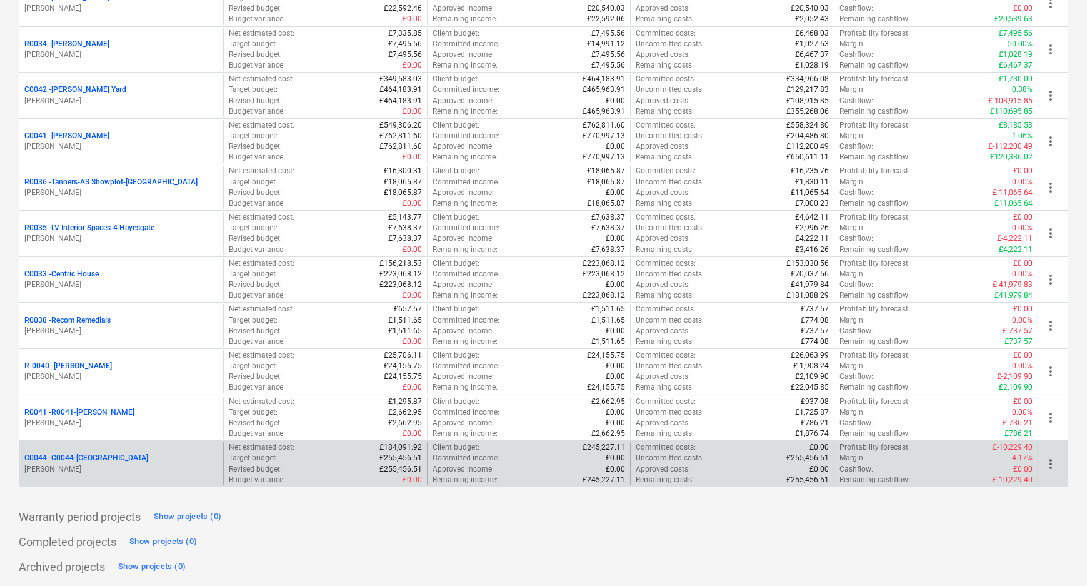
click at [95, 455] on p "C0044 - C0044-[GEOGRAPHIC_DATA]" at bounding box center [86, 458] width 124 height 11
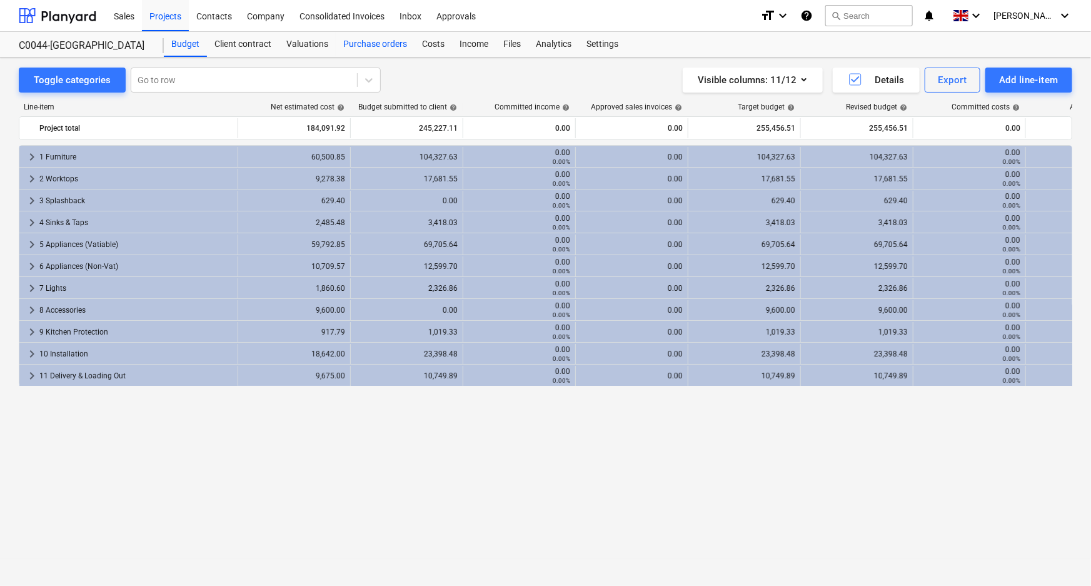
click at [365, 44] on div "Purchase orders" at bounding box center [375, 44] width 79 height 25
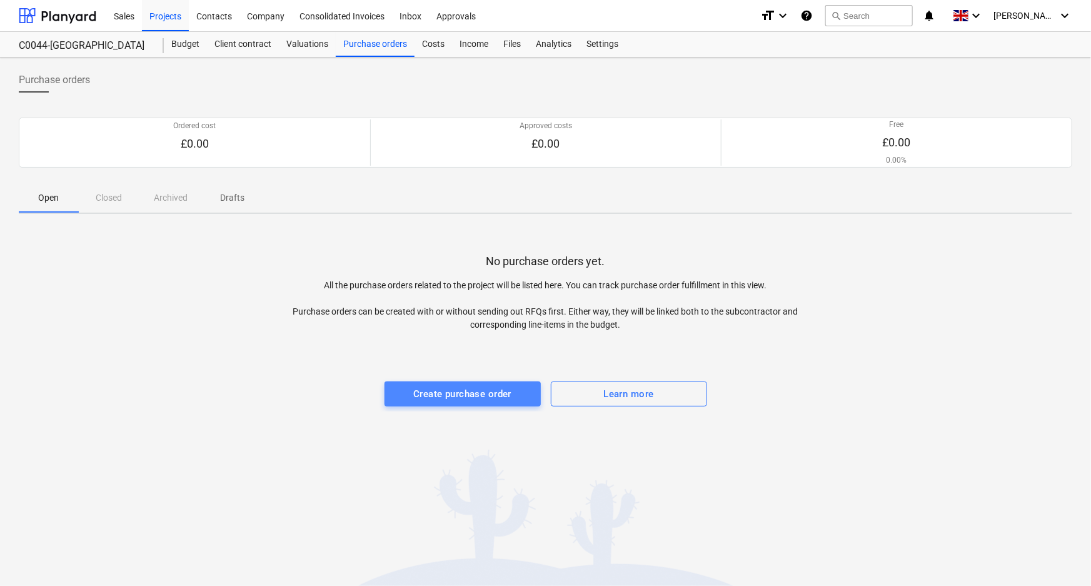
click at [456, 397] on div "Create purchase order" at bounding box center [462, 394] width 98 height 16
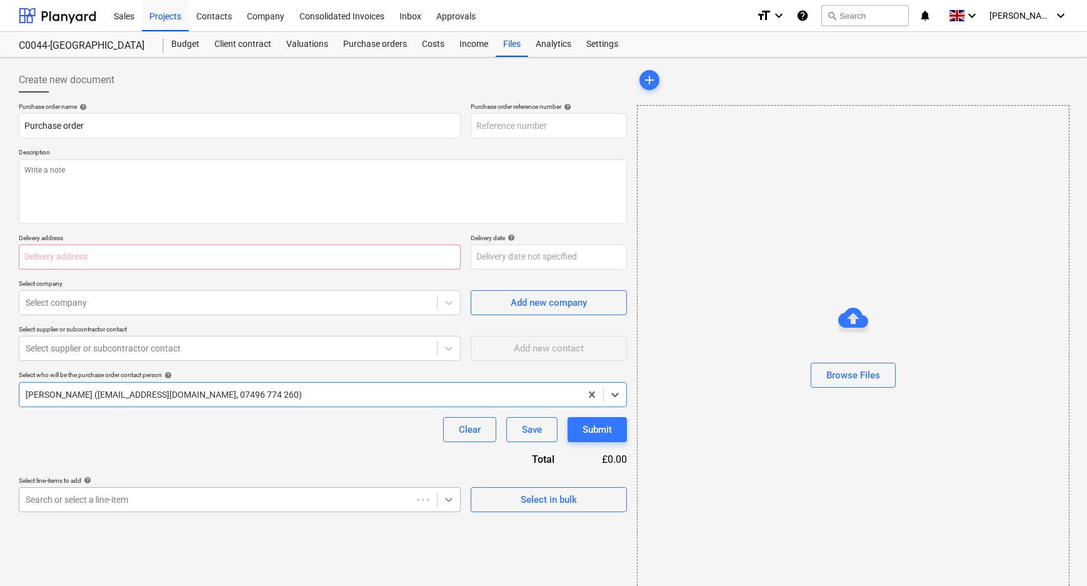
type textarea "x"
type input "C0044-PO-001"
drag, startPoint x: 543, startPoint y: 131, endPoint x: 581, endPoint y: 131, distance: 38.1
click at [556, 131] on input "C0044-PO-001" at bounding box center [549, 125] width 156 height 25
type textarea "x"
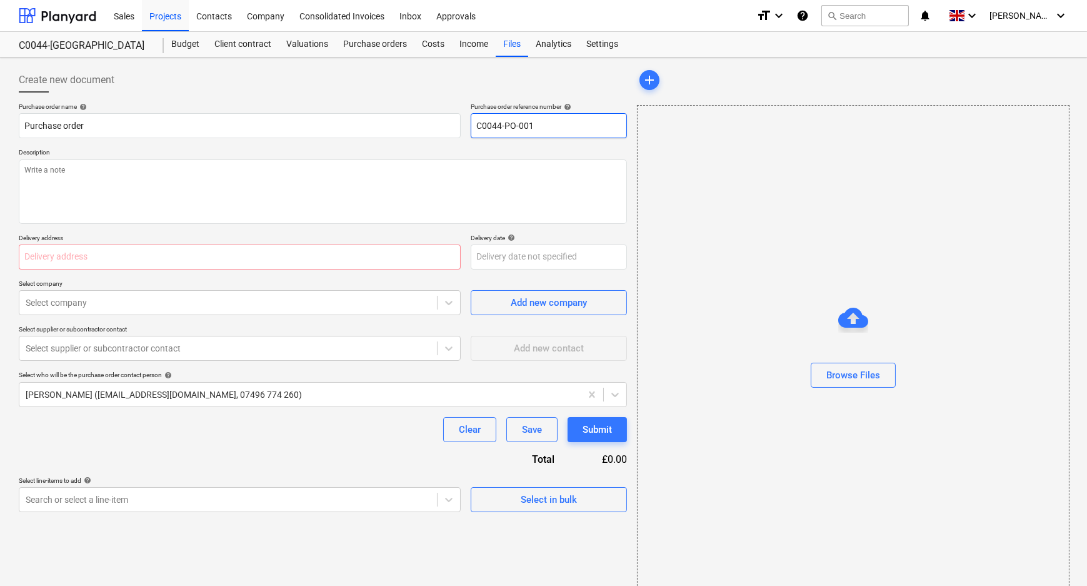
type input "C0044-PO-001-"
type textarea "x"
type input "C0044-PO-001-B"
type textarea "x"
type input "C0044-PO-001-Bl"
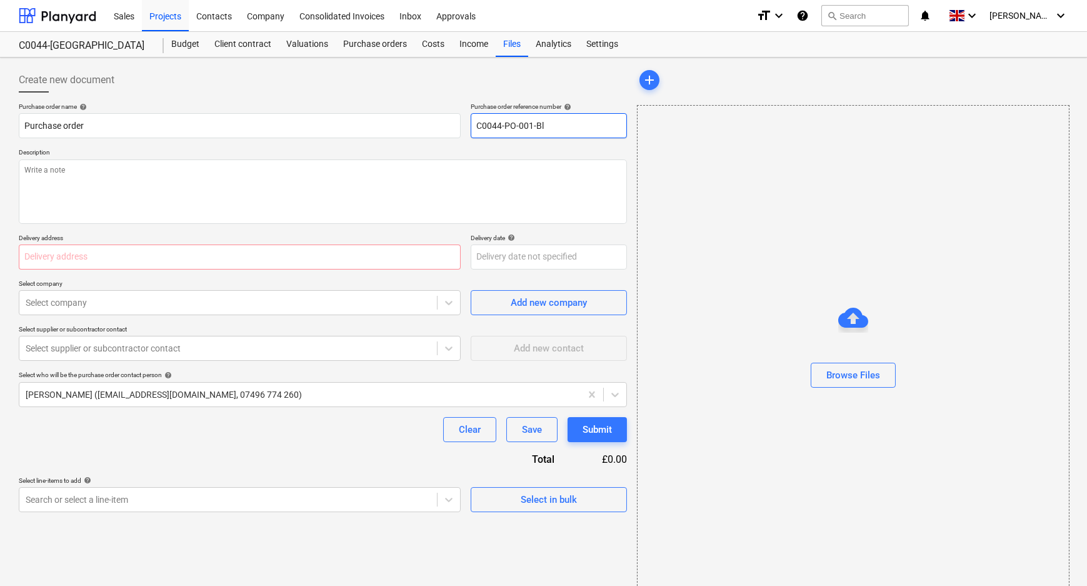
type textarea "x"
type input "C0044-PO-001-Bla"
type textarea "x"
type input "C0044-PO-001-[PERSON_NAME]"
type textarea "x"
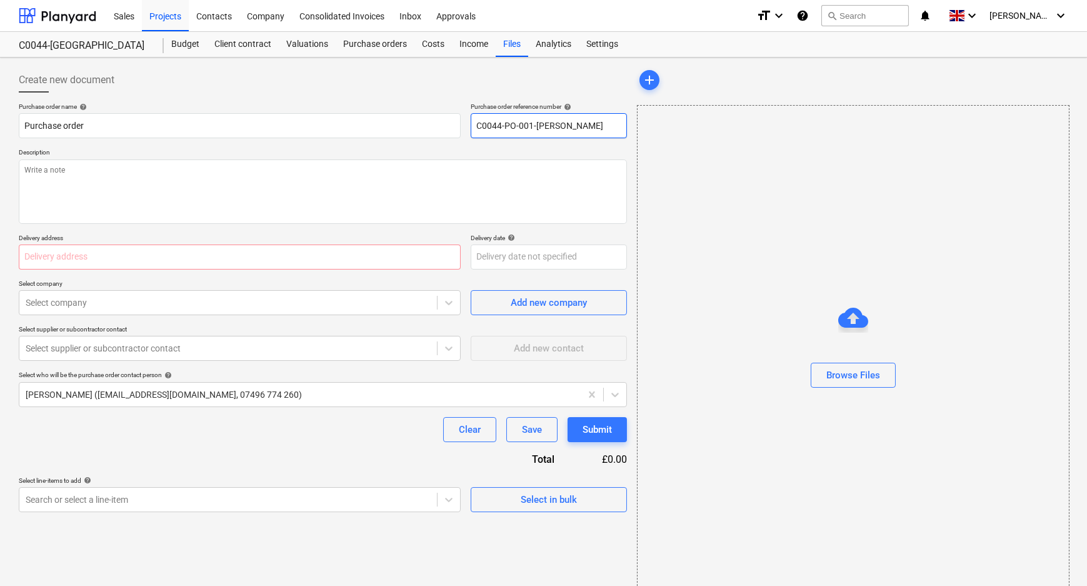
type input "C0044-PO-001-Blanc"
type textarea "x"
type input "C0044-PO-001-[PERSON_NAME]"
type textarea "x"
type input "C0044-PO-001-Blanco0"
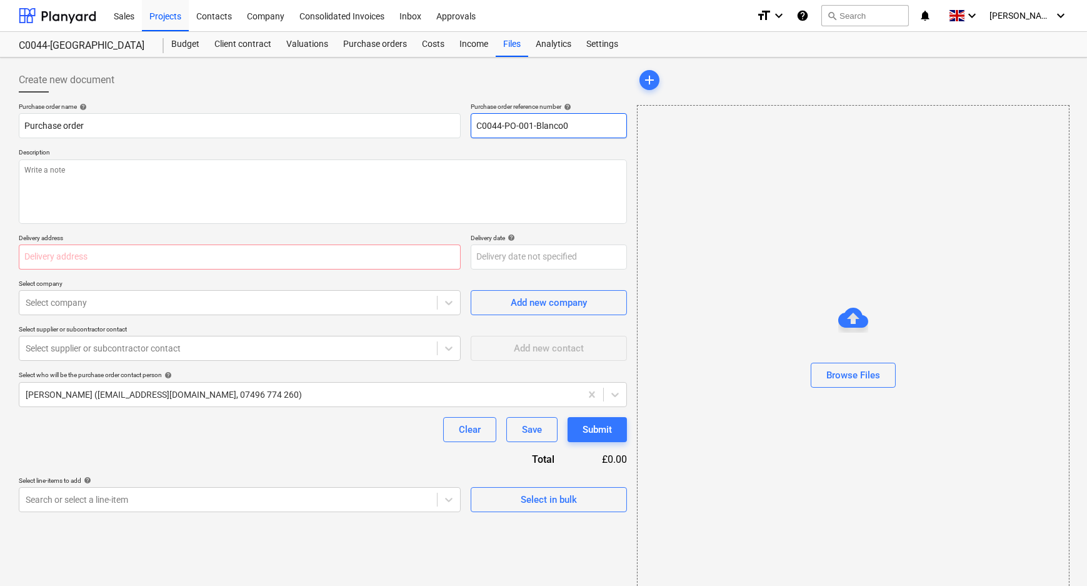
type textarea "x"
type input "C0044-PO-001-[PERSON_NAME]"
type textarea "x"
type input "C0044-PO-001-[PERSON_NAME]-"
type textarea "x"
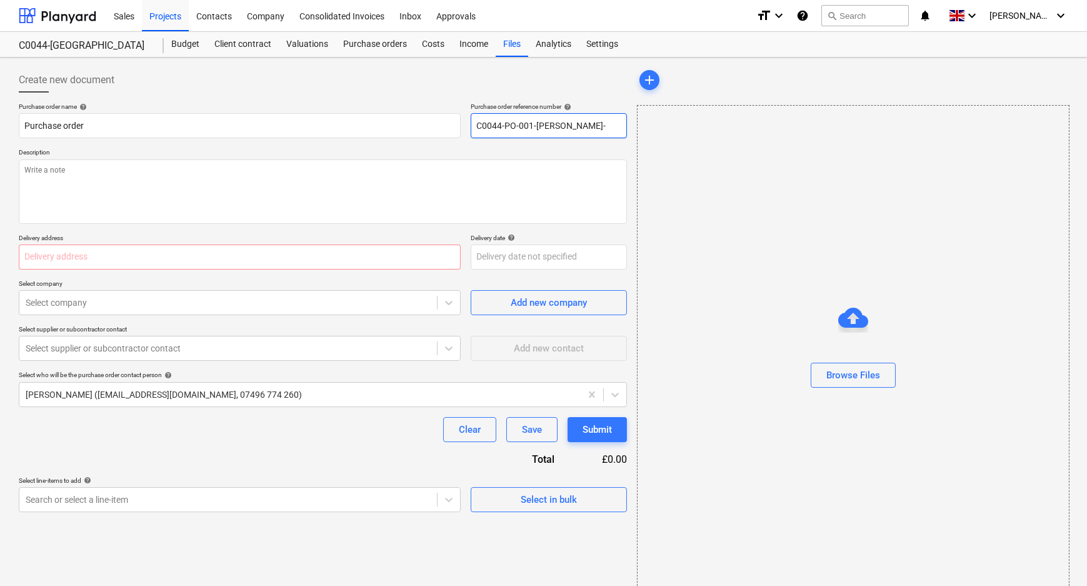
type input "C0044-PO-001-[PERSON_NAME]-A"
type textarea "x"
type input "C0044-PO-001-[PERSON_NAME]"
type textarea "x"
type input "C0044-PO-001-[PERSON_NAME]-Ayl"
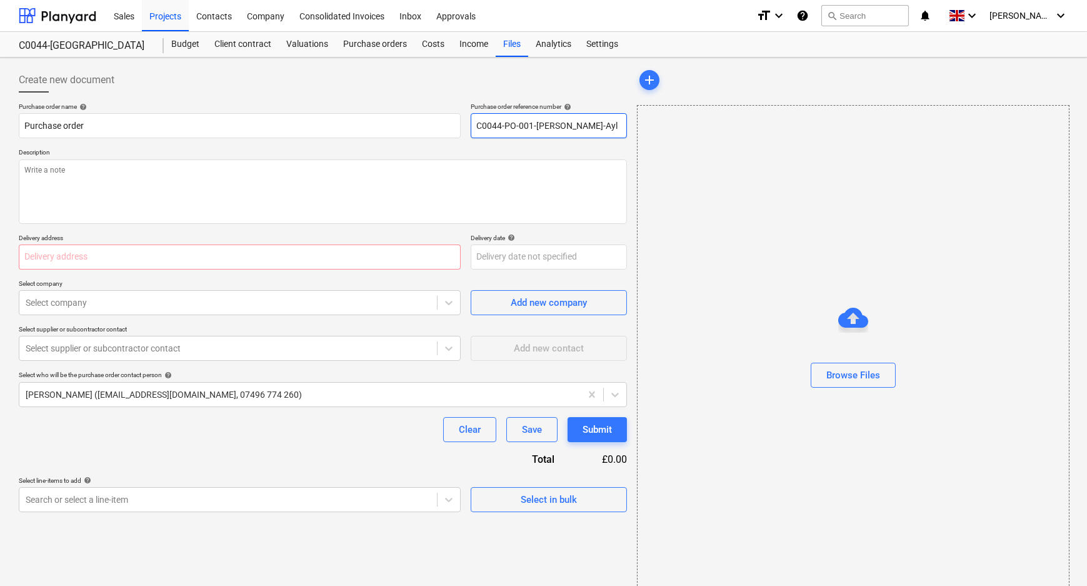
type textarea "x"
type input "C0044-PO-001-[PERSON_NAME]"
type textarea "x"
type input "C0044-PO-001-[PERSON_NAME]"
type textarea "x"
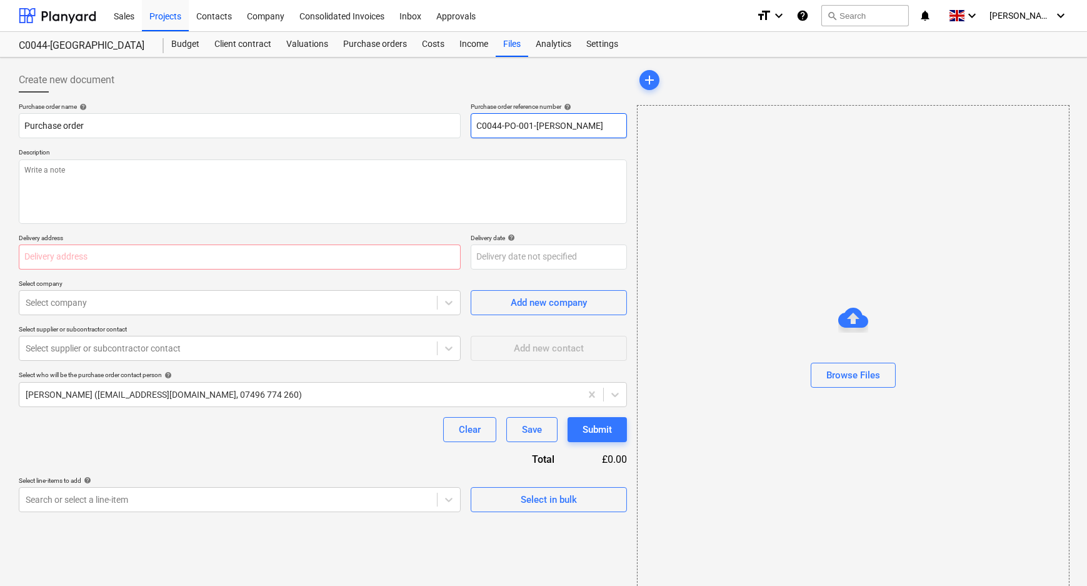
type input "C0044-PO-001-[PERSON_NAME]-Aylesf"
type textarea "x"
type input "C0044-PO-001-[PERSON_NAME]-Aylesfo"
type textarea "x"
type input "C0044-PO-001-[PERSON_NAME]-Aylesfor"
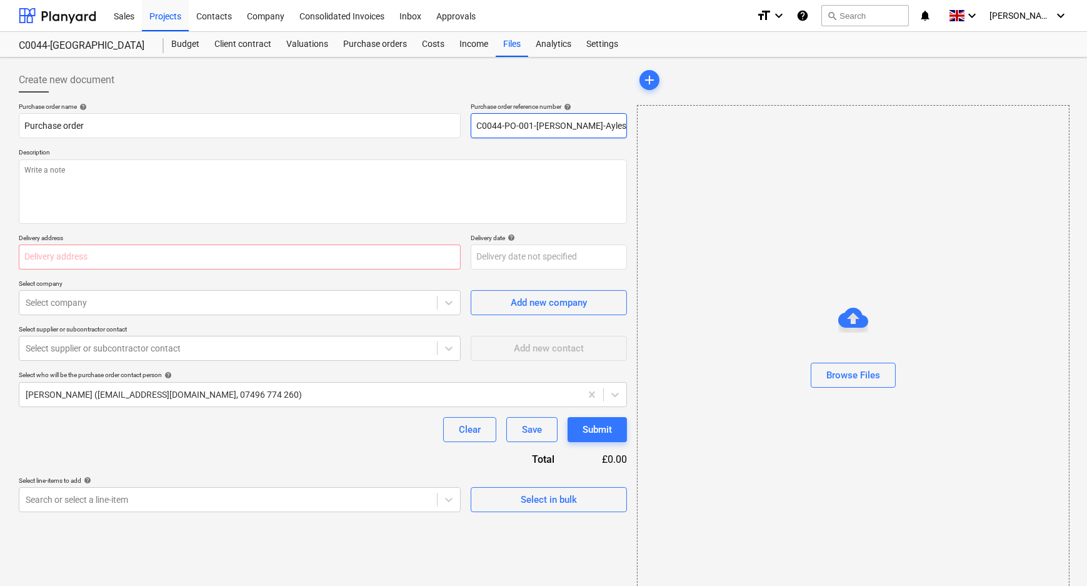
type textarea "x"
drag, startPoint x: 582, startPoint y: 133, endPoint x: 301, endPoint y: 152, distance: 281.3
click at [428, 147] on div "Purchase order name help Purchase order Purchase order reference number help C0…" at bounding box center [323, 307] width 608 height 409
type input "C0044-PO-001-[PERSON_NAME]-[GEOGRAPHIC_DATA]"
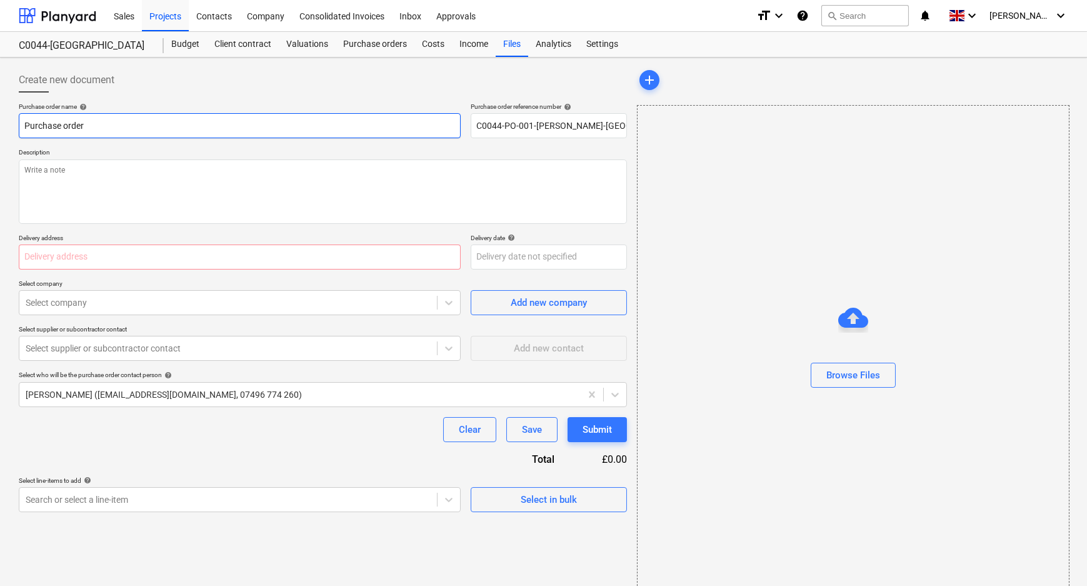
drag, startPoint x: 6, startPoint y: 118, endPoint x: -19, endPoint y: 117, distance: 24.4
click at [0, 117] on html "Sales Projects Contacts Company Consolidated Invoices Inbox Approvals format_si…" at bounding box center [543, 293] width 1087 height 586
drag, startPoint x: 103, startPoint y: 125, endPoint x: -11, endPoint y: 129, distance: 113.9
click at [0, 129] on html "Sales Projects Contacts Company Consolidated Invoices Inbox Approvals format_si…" at bounding box center [543, 293] width 1087 height 586
paste input "C0044-PO-001-[PERSON_NAME]-[GEOGRAPHIC_DATA]"
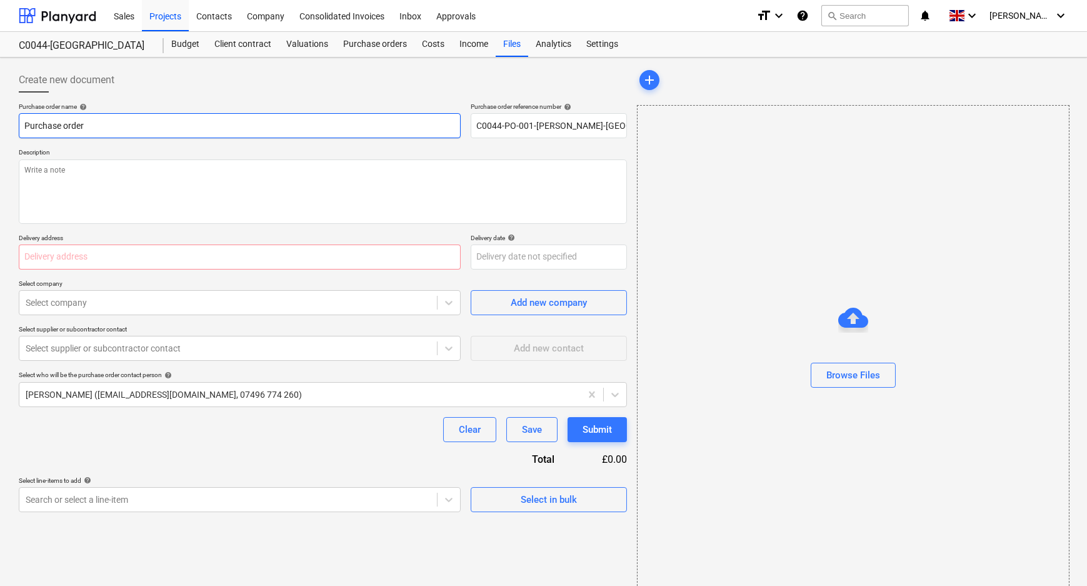
type textarea "x"
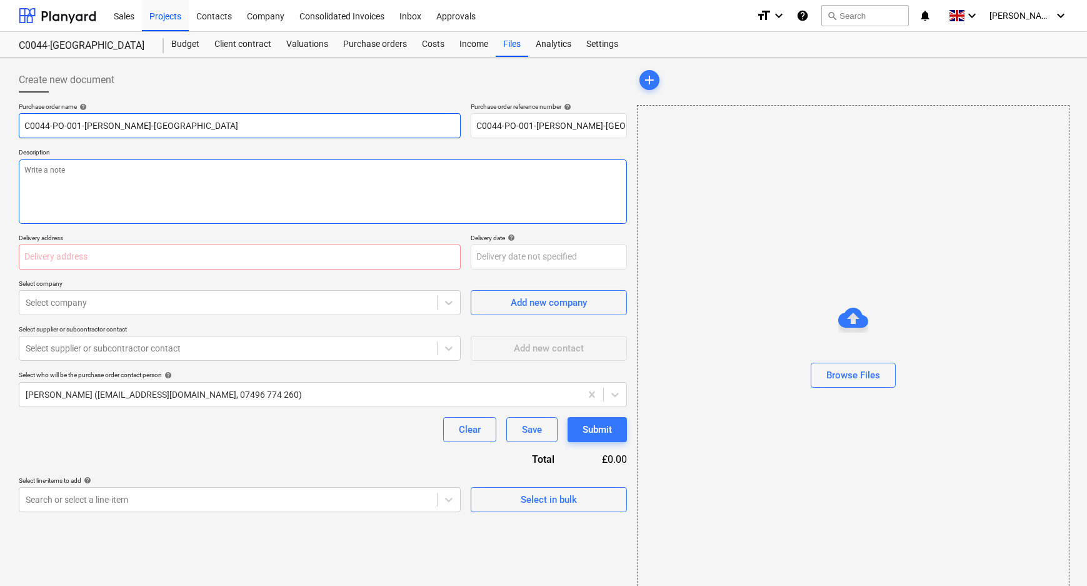
type input "C0044-PO-001-[PERSON_NAME]-[GEOGRAPHIC_DATA]"
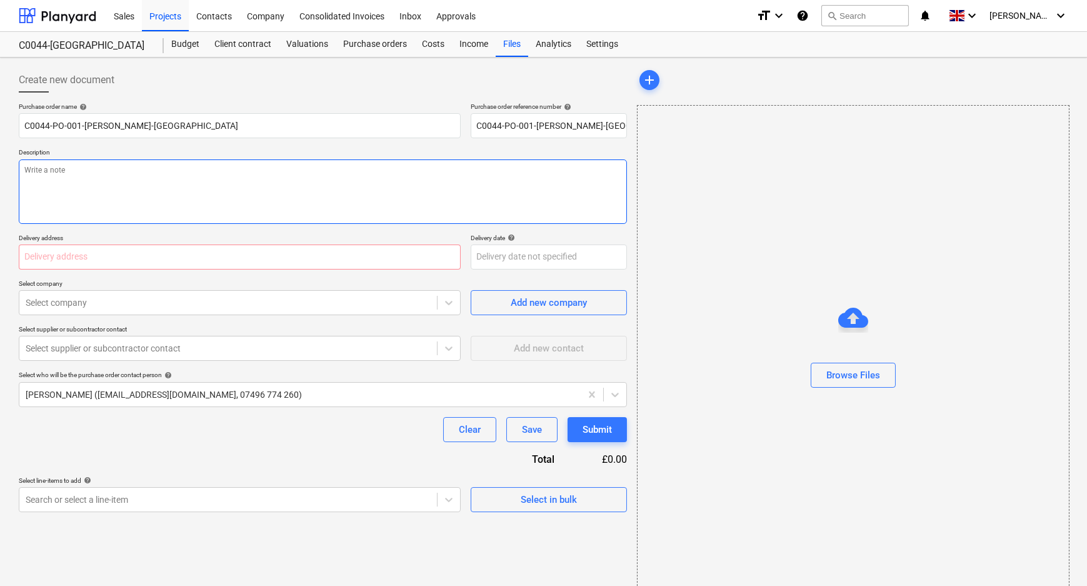
click at [103, 203] on textarea at bounding box center [323, 191] width 608 height 64
paste textarea "C0044-PO-001-[PERSON_NAME]-[GEOGRAPHIC_DATA]"
type textarea "x"
type textarea "C0044-PO-001-[PERSON_NAME]-[GEOGRAPHIC_DATA]"
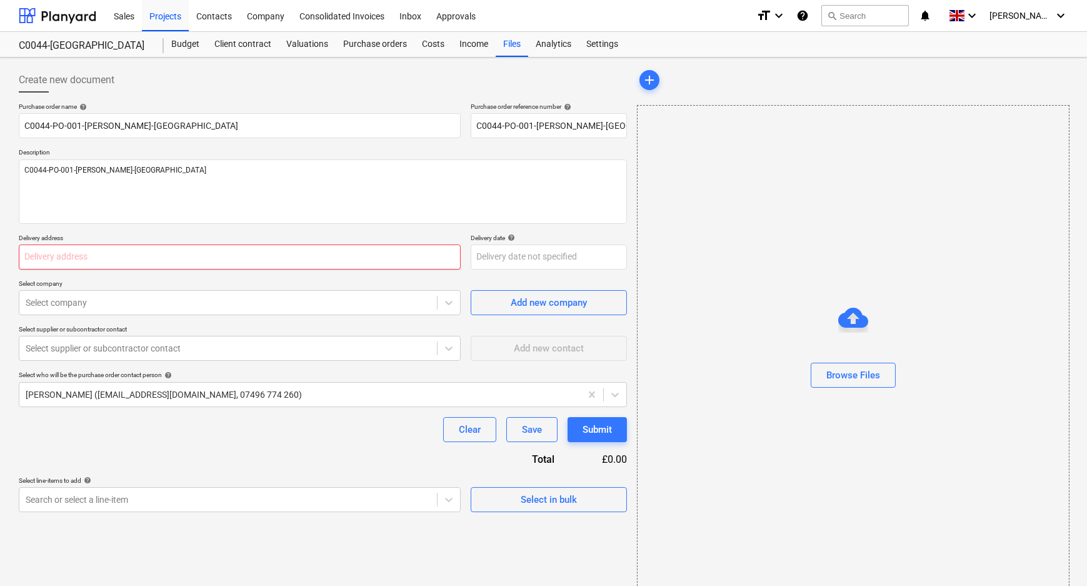
click at [119, 255] on input "text" at bounding box center [240, 256] width 442 height 25
paste input "C0044-PO-001-[PERSON_NAME]-[GEOGRAPHIC_DATA]"
type textarea "x"
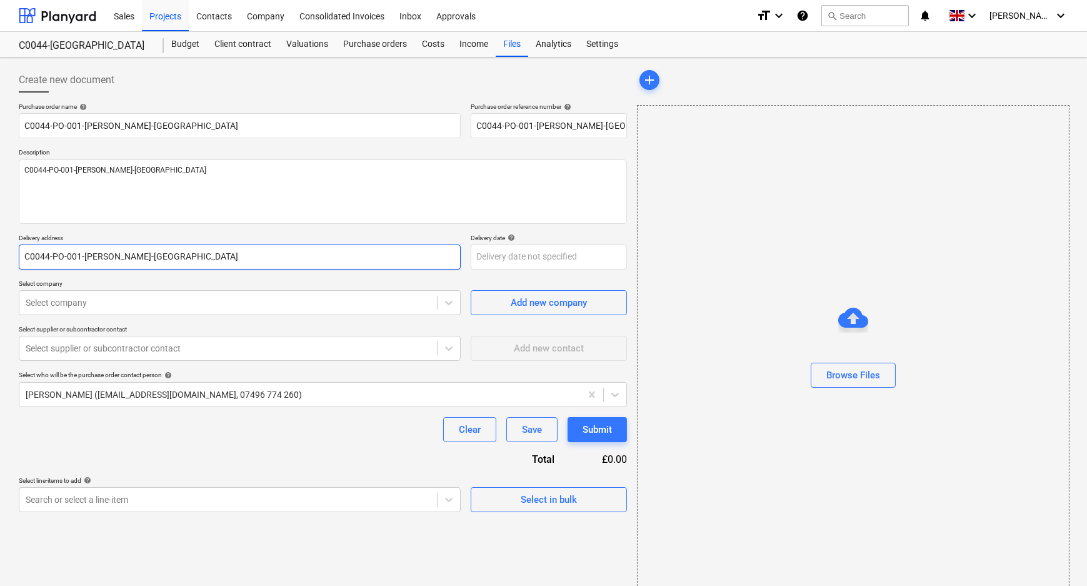
type input "C0044-PO-001-[PERSON_NAME]-[GEOGRAPHIC_DATA]"
drag, startPoint x: 206, startPoint y: 255, endPoint x: -43, endPoint y: 255, distance: 248.8
click at [0, 255] on html "Sales Projects Contacts Company Consolidated Invoices Inbox Approvals format_si…" at bounding box center [543, 293] width 1087 height 586
paste input "L and B Transport Ltd, [STREET_ADDRESS]"
type textarea "x"
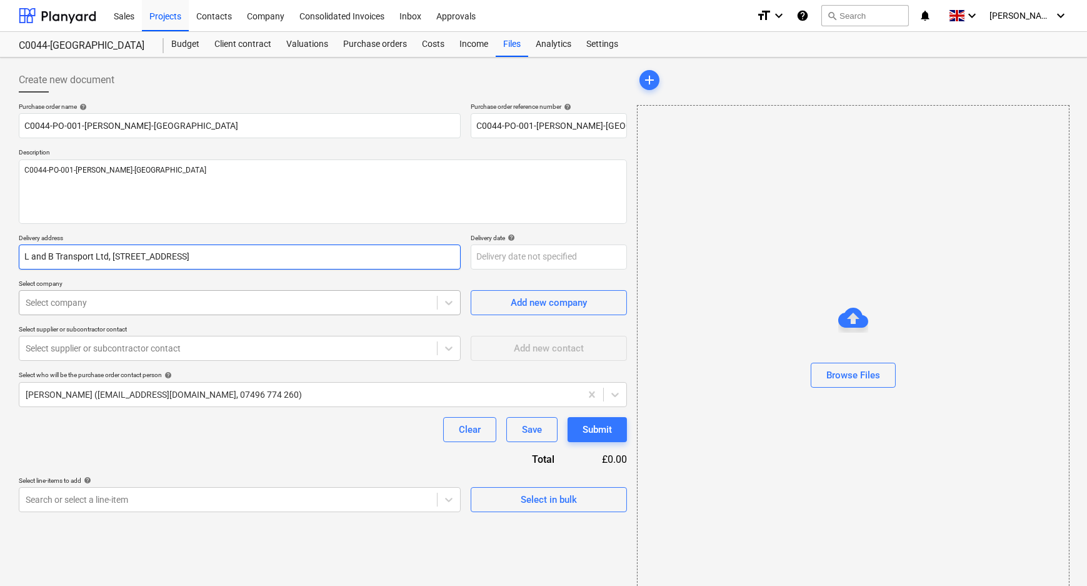
type input "L and B Transport Ltd, [STREET_ADDRESS]"
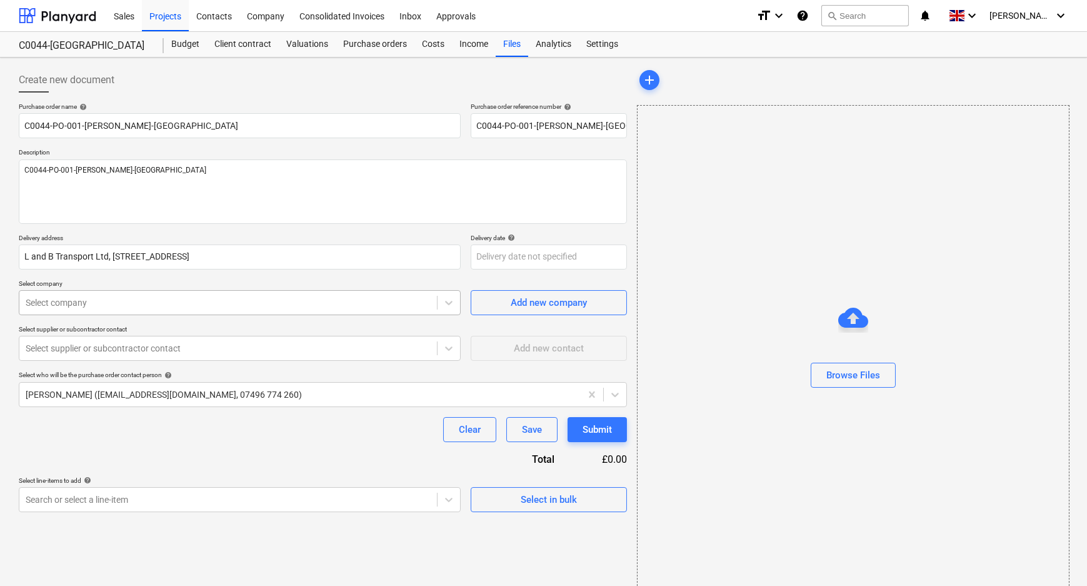
type textarea "x"
click at [218, 301] on div at bounding box center [228, 302] width 405 height 13
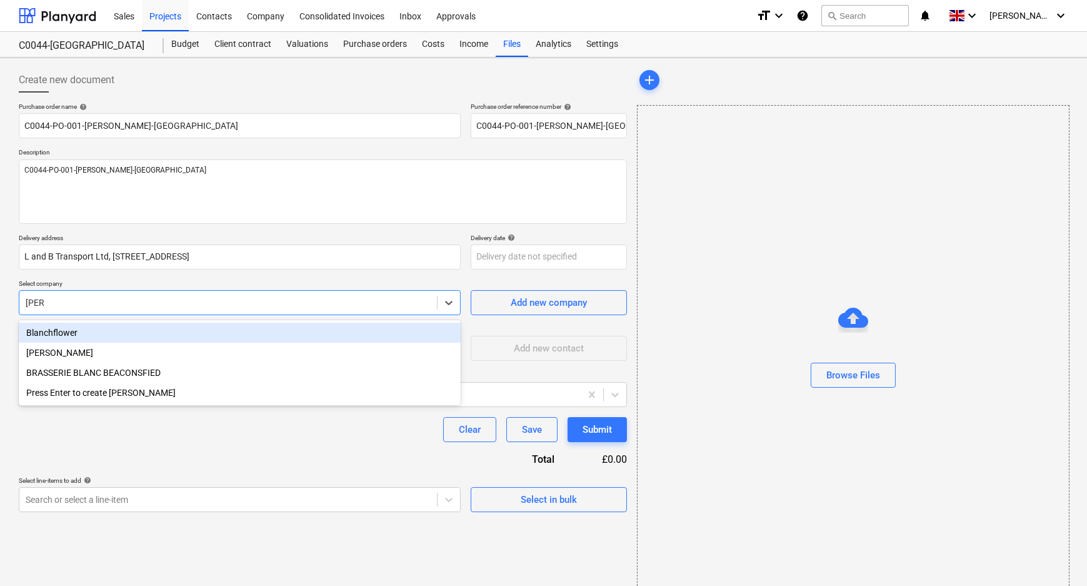
type input "blanc"
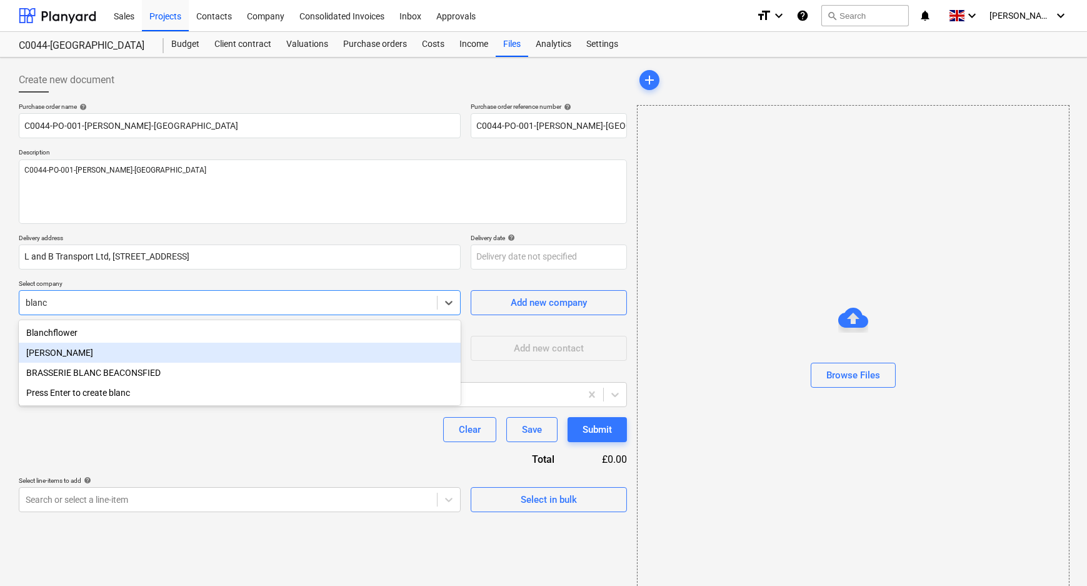
click at [186, 347] on div "[PERSON_NAME]" at bounding box center [240, 353] width 442 height 20
type textarea "x"
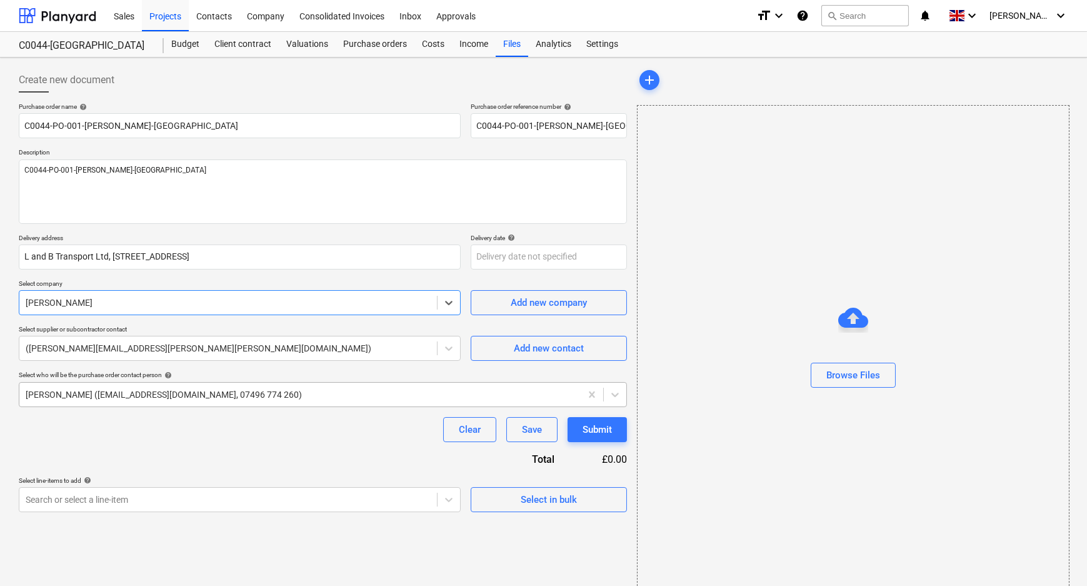
click at [179, 400] on div at bounding box center [300, 394] width 549 height 13
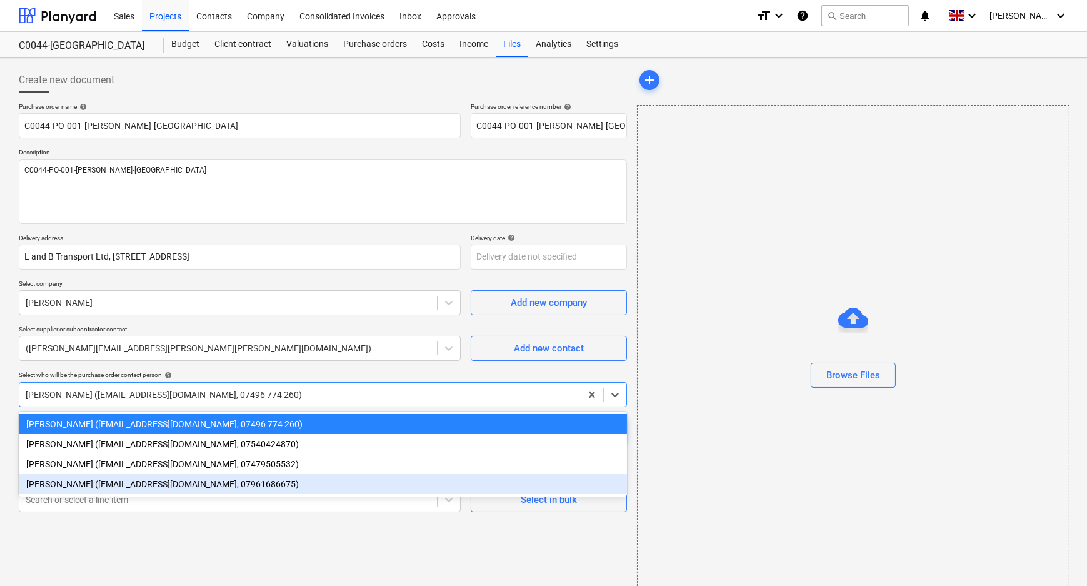
click at [163, 483] on div "[PERSON_NAME] ([EMAIL_ADDRESS][DOMAIN_NAME], 07961686675)" at bounding box center [323, 484] width 608 height 20
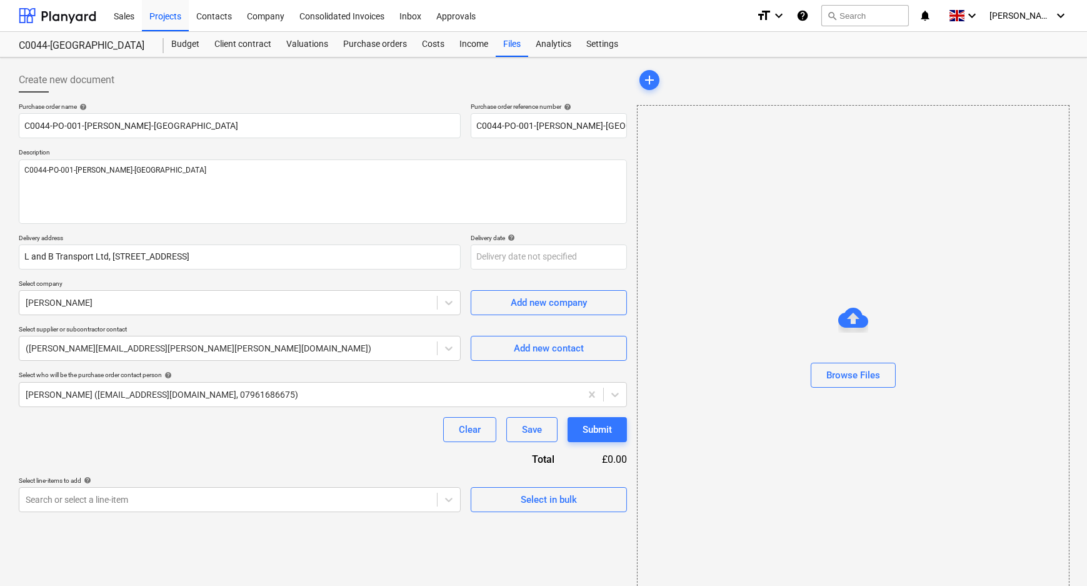
click at [162, 455] on div "Purchase order name help C0044-PO-001-[PERSON_NAME]-Aylesford Purchase order re…" at bounding box center [323, 307] width 608 height 409
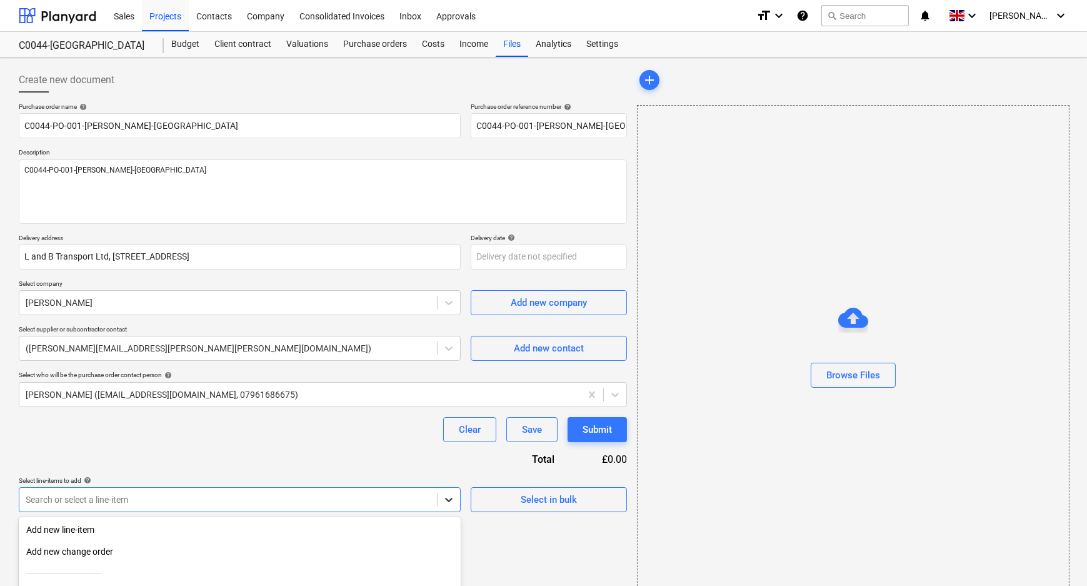
scroll to position [121, 0]
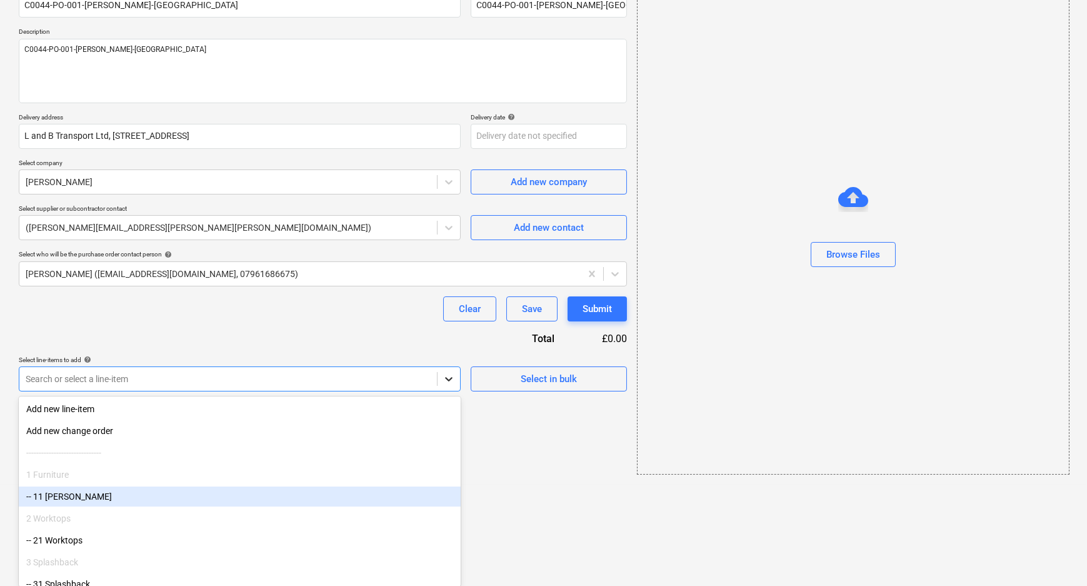
click at [444, 465] on body "Sales Projects Contacts Company Consolidated Invoices Inbox Approvals format_si…" at bounding box center [543, 172] width 1087 height 586
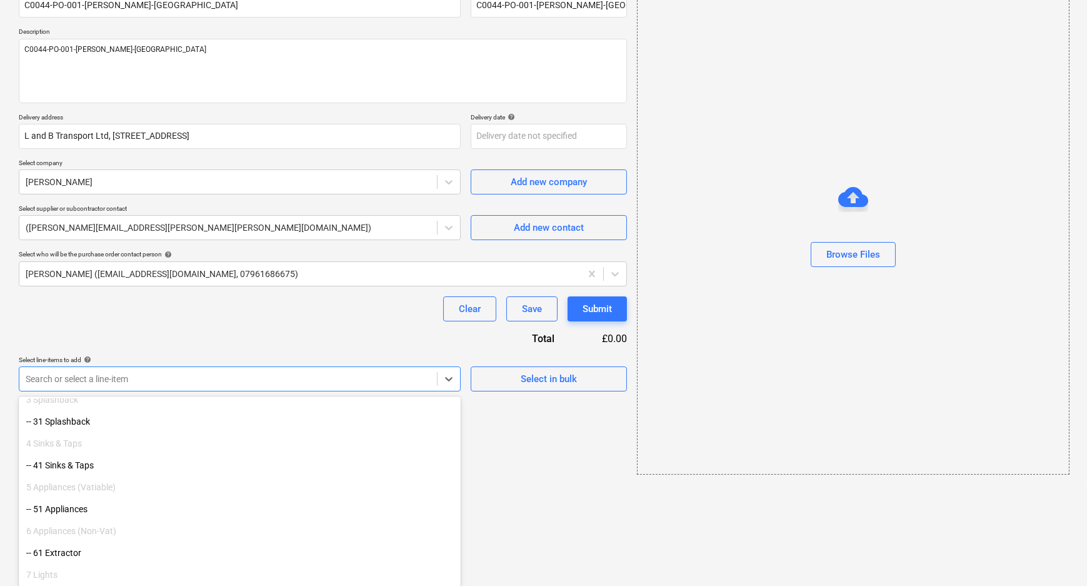
scroll to position [113, 0]
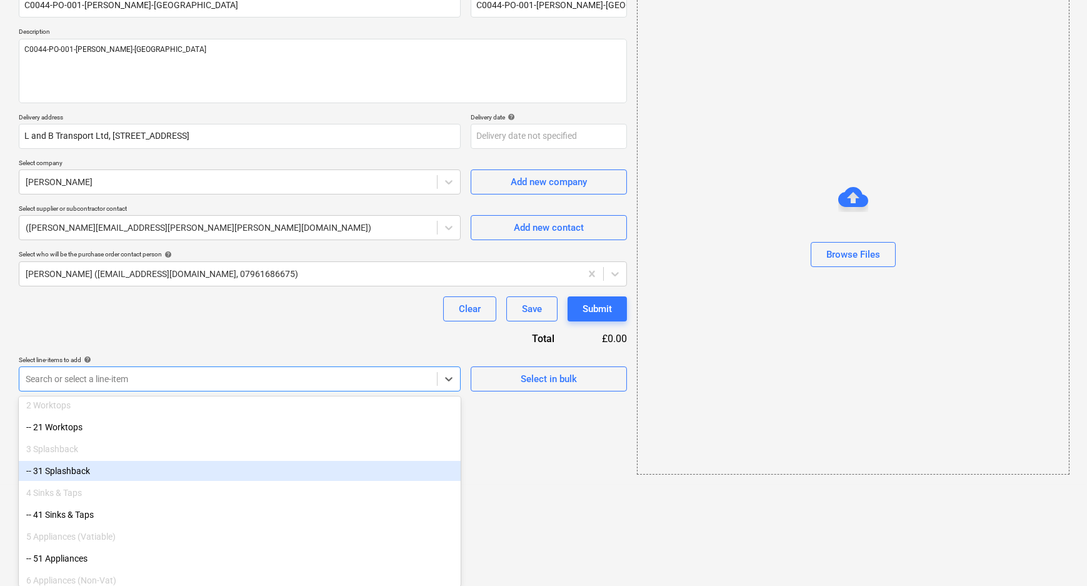
click at [96, 479] on div "-- 31 Splashback" at bounding box center [240, 471] width 442 height 20
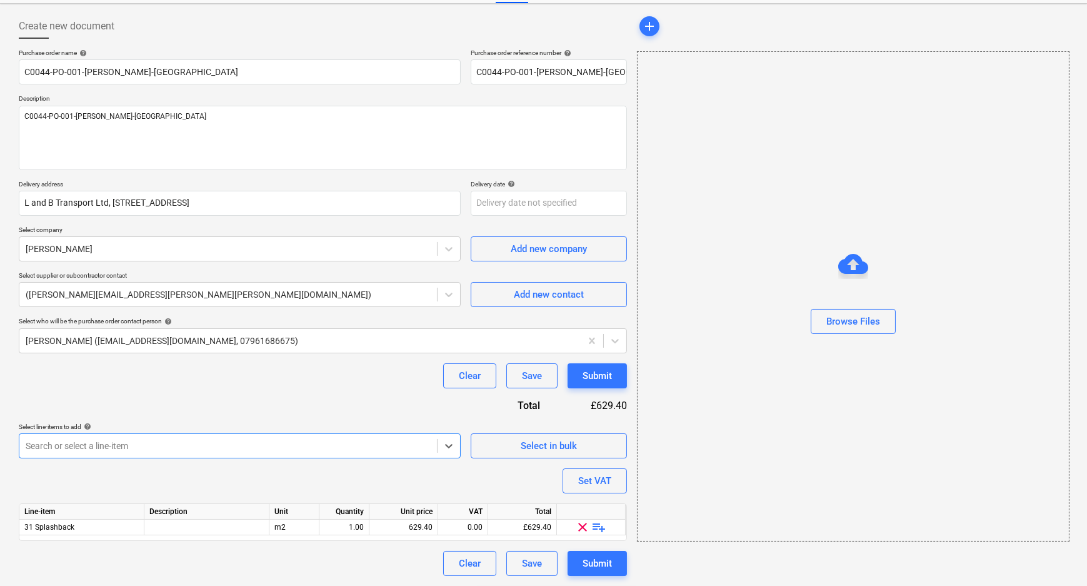
scroll to position [53, 0]
click at [584, 523] on span "clear" at bounding box center [583, 527] width 15 height 15
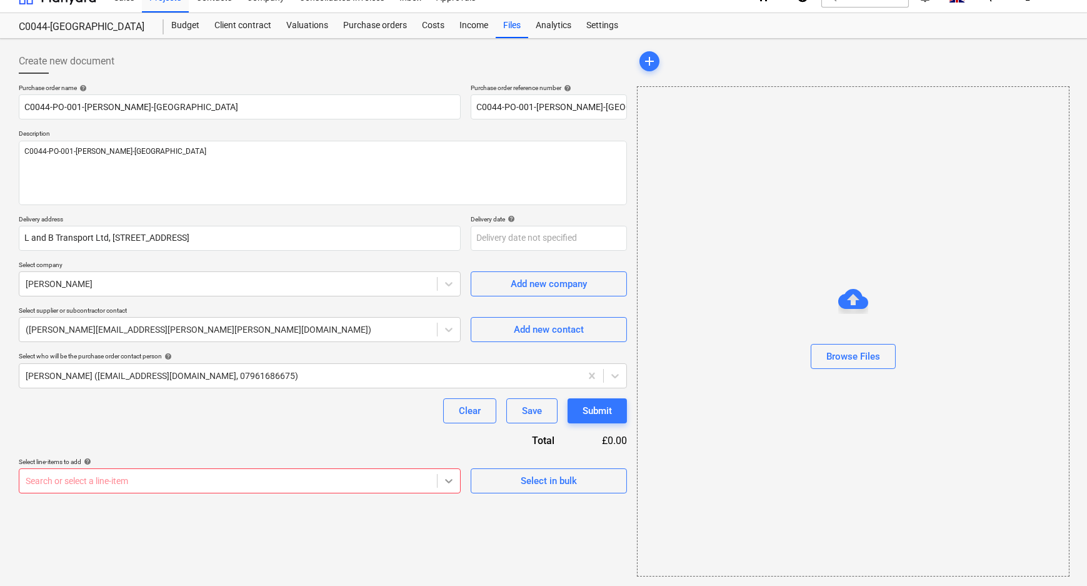
scroll to position [121, 0]
click at [439, 481] on body "Sales Projects Contacts Company Consolidated Invoices Inbox Approvals format_si…" at bounding box center [543, 274] width 1087 height 586
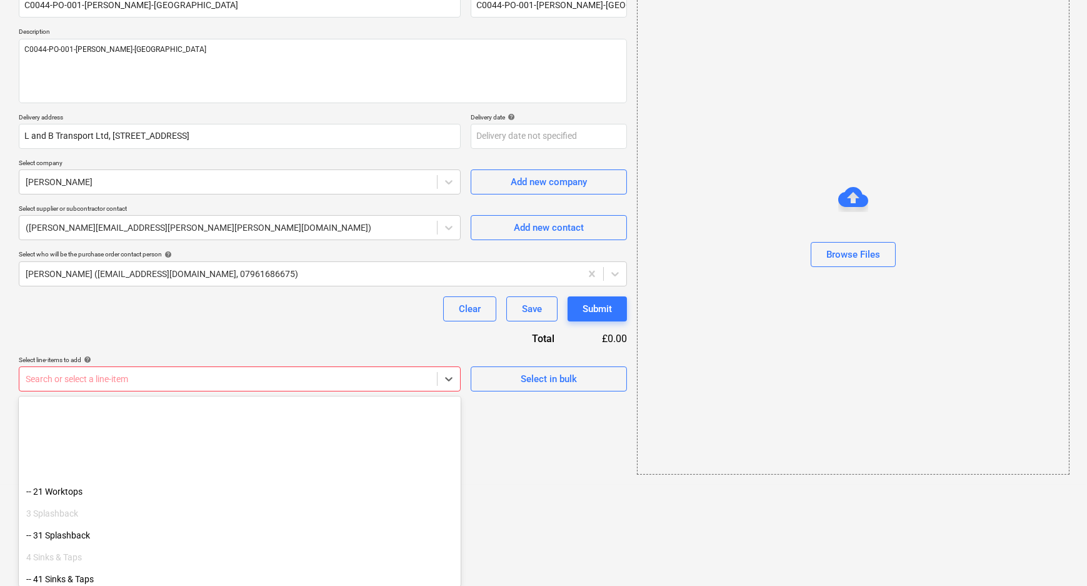
scroll to position [170, 0]
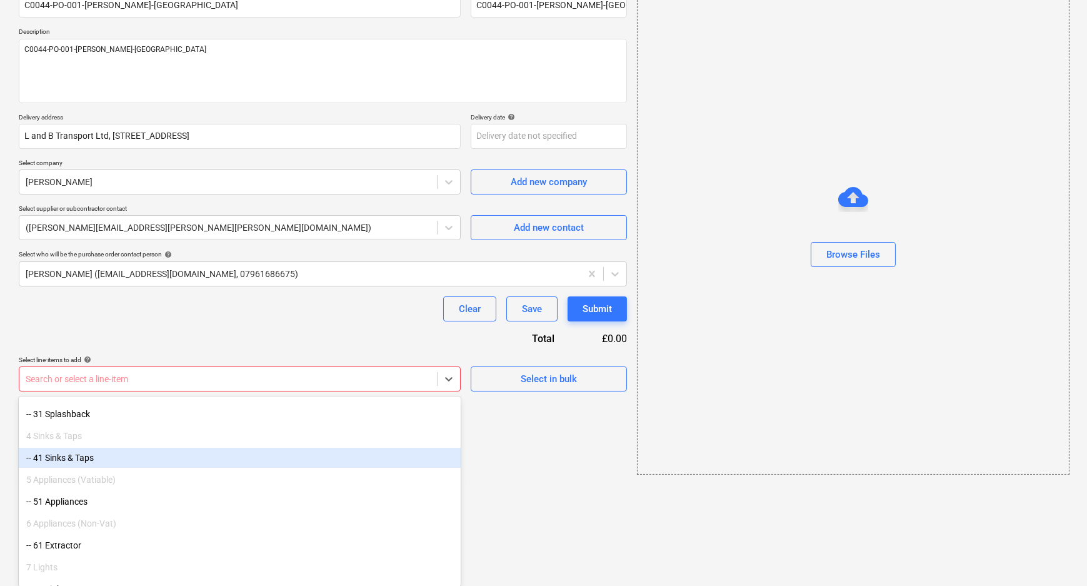
drag, startPoint x: 439, startPoint y: 481, endPoint x: 71, endPoint y: 466, distance: 368.5
click at [65, 461] on div "-- 41 Sinks & Taps" at bounding box center [240, 458] width 442 height 20
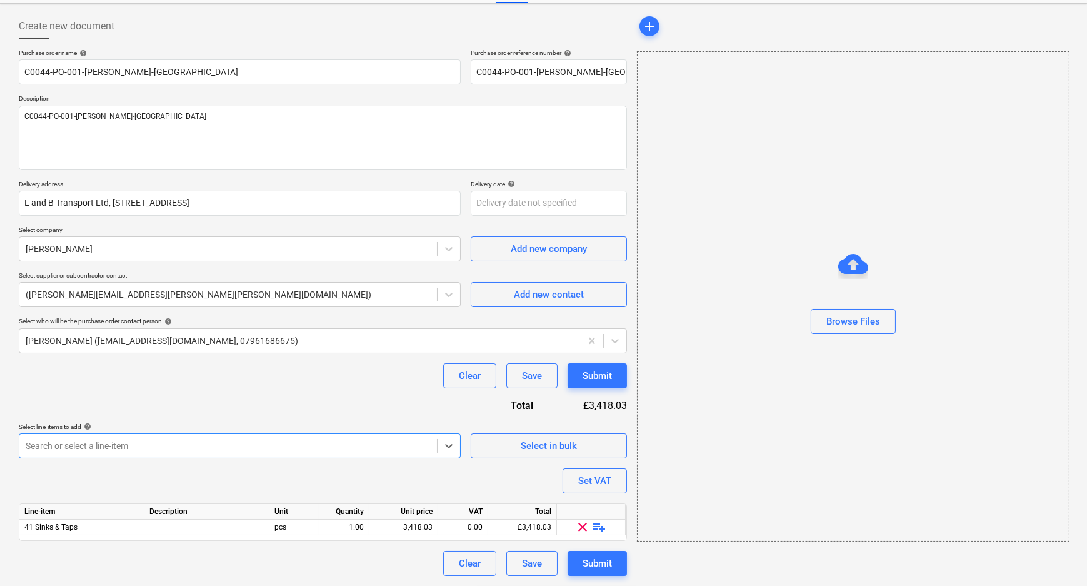
scroll to position [53, 0]
click at [599, 525] on span "playlist_add" at bounding box center [599, 527] width 15 height 15
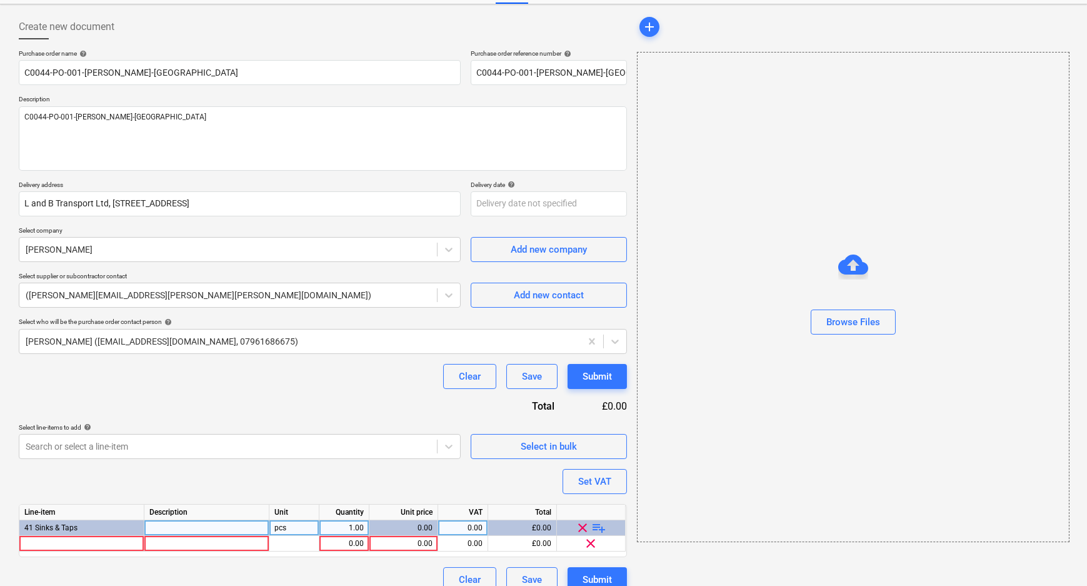
click at [599, 525] on span "playlist_add" at bounding box center [599, 527] width 15 height 15
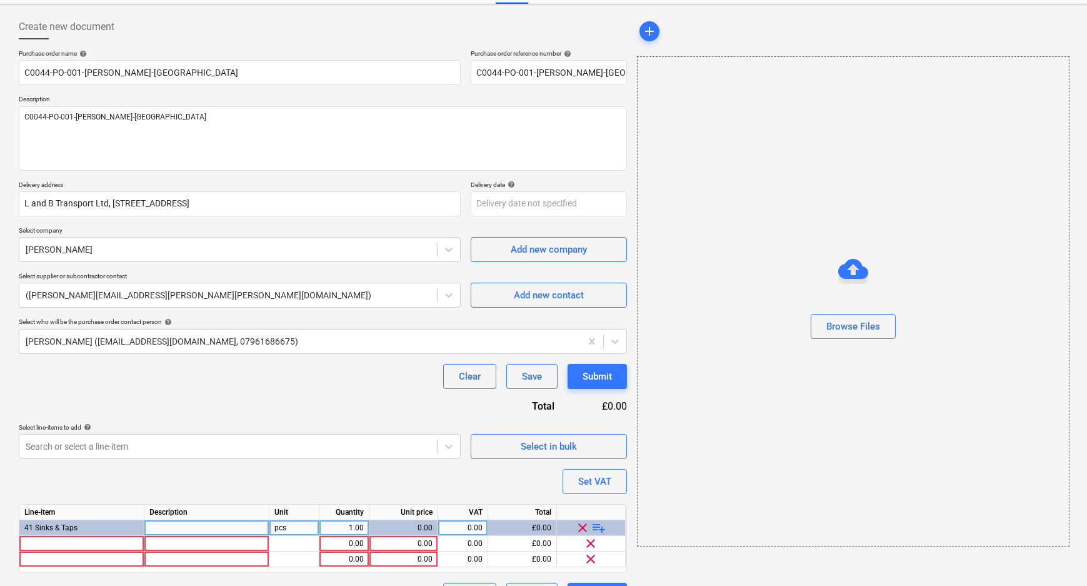
scroll to position [84, 0]
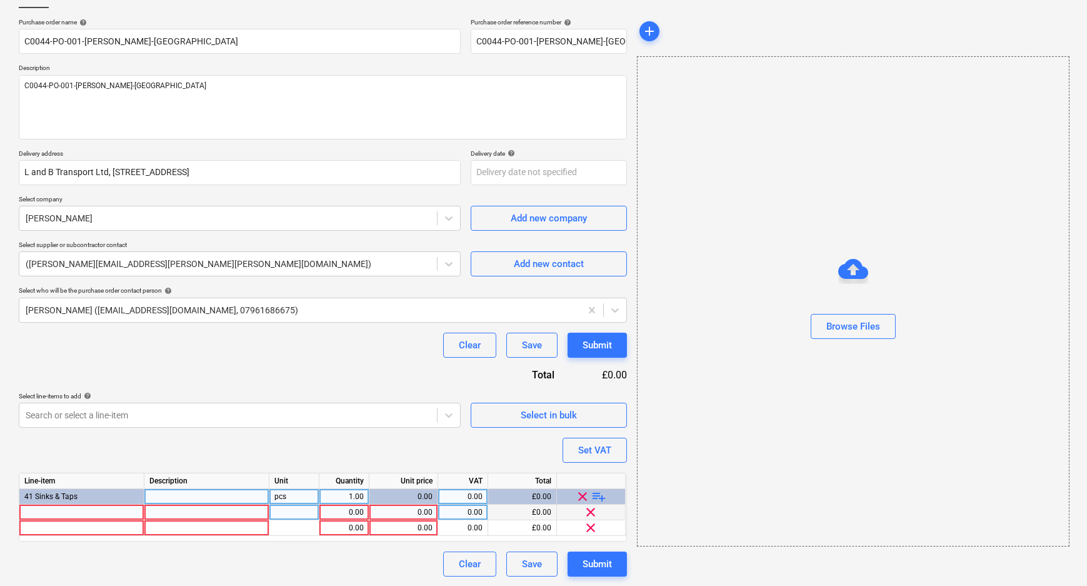
click at [42, 513] on div at bounding box center [81, 513] width 125 height 16
type textarea "x"
type input "[PERSON_NAME] Classic 40 S, Stainless Steel, Satin Polish, W/o Pop-up Waste, Bo…"
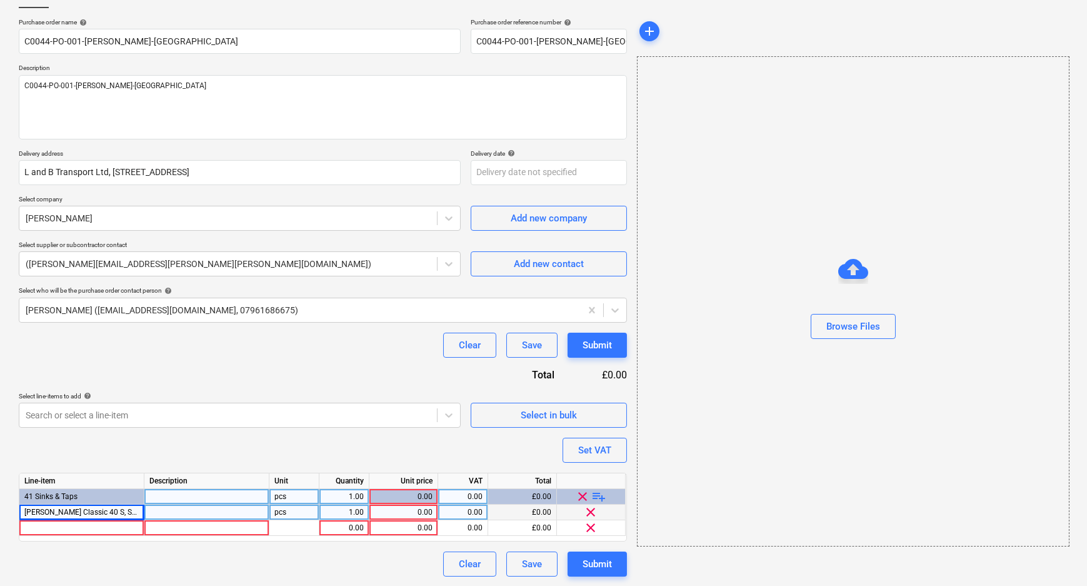
click at [171, 516] on div at bounding box center [206, 513] width 125 height 16
type textarea "x"
click at [169, 508] on div at bounding box center [206, 513] width 125 height 16
type input "450927"
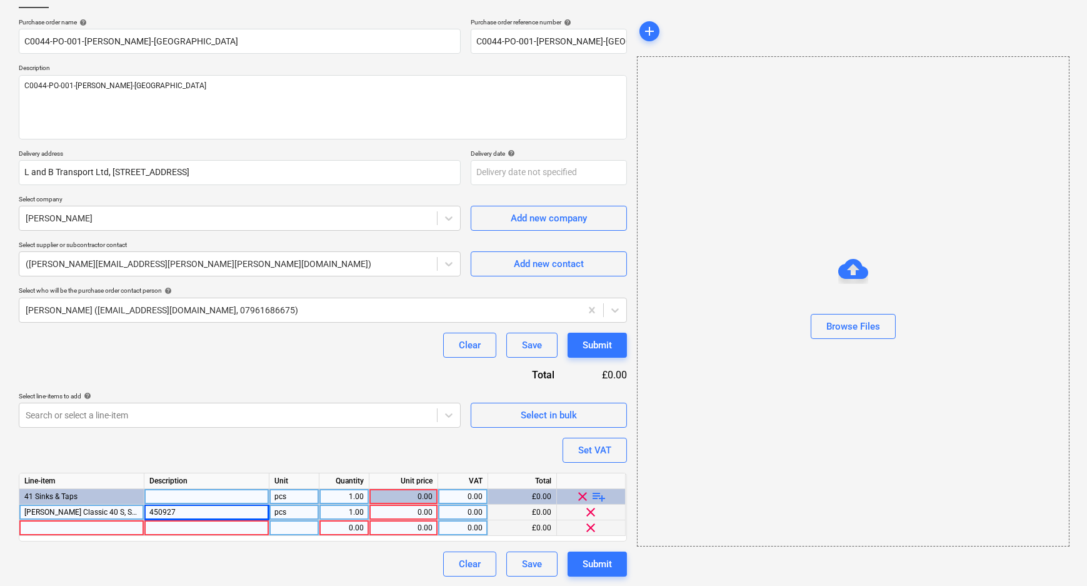
click at [200, 530] on div at bounding box center [206, 528] width 125 height 16
type textarea "x"
drag, startPoint x: 161, startPoint y: 528, endPoint x: 172, endPoint y: 529, distance: 10.6
click at [165, 528] on input "511124" at bounding box center [206, 527] width 124 height 15
type input "511124"
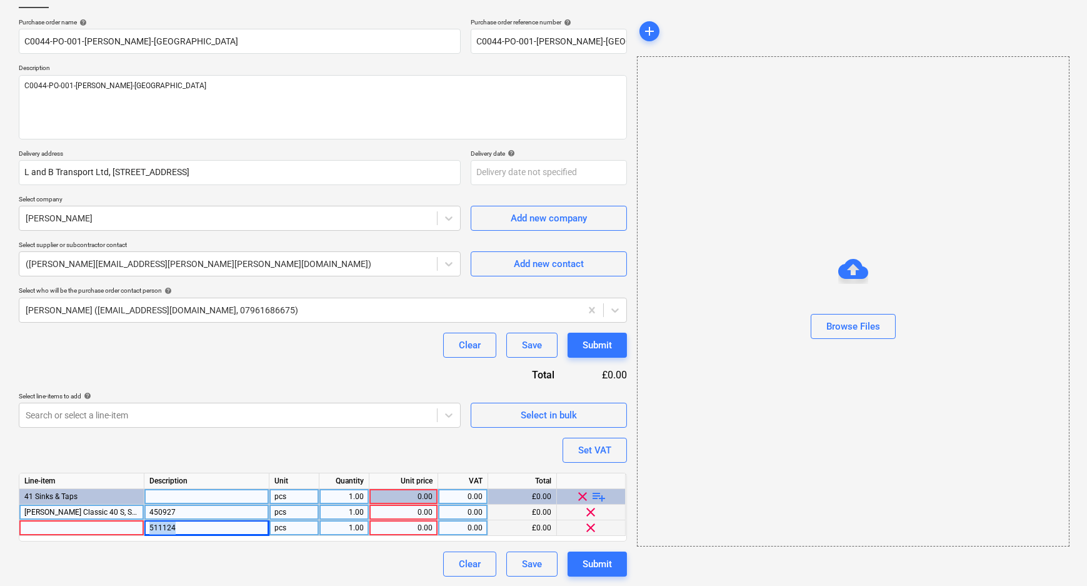
drag, startPoint x: 193, startPoint y: 526, endPoint x: 133, endPoint y: 526, distance: 60.0
click at [0, 0] on div "511124 pcs 1.00 0.00 0.00 £0.00 clear" at bounding box center [0, 0] width 0 height 0
type textarea "x"
click at [167, 528] on input "450927" at bounding box center [206, 527] width 124 height 15
type input "450927"
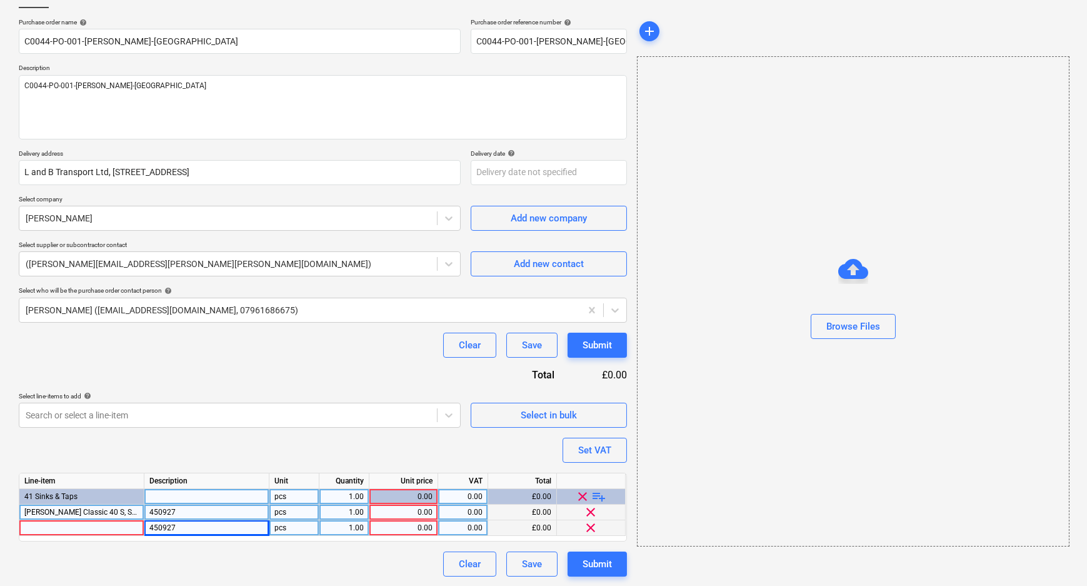
click at [203, 508] on div "450927" at bounding box center [206, 513] width 125 height 16
type textarea "x"
drag, startPoint x: 166, startPoint y: 510, endPoint x: 209, endPoint y: 521, distance: 44.4
click at [183, 515] on input "511124" at bounding box center [206, 512] width 124 height 15
click at [166, 513] on input "511124" at bounding box center [206, 512] width 124 height 15
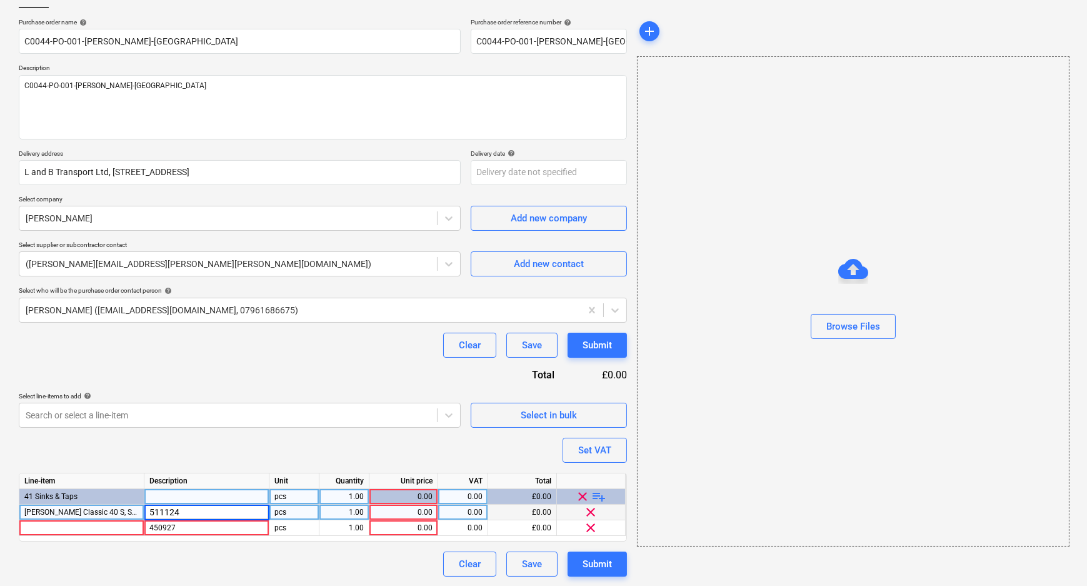
type input "511124"
click at [103, 525] on div at bounding box center [81, 528] width 125 height 16
type textarea "x"
type input "[PERSON_NAME] Universal Single Bowl Odour Trap"
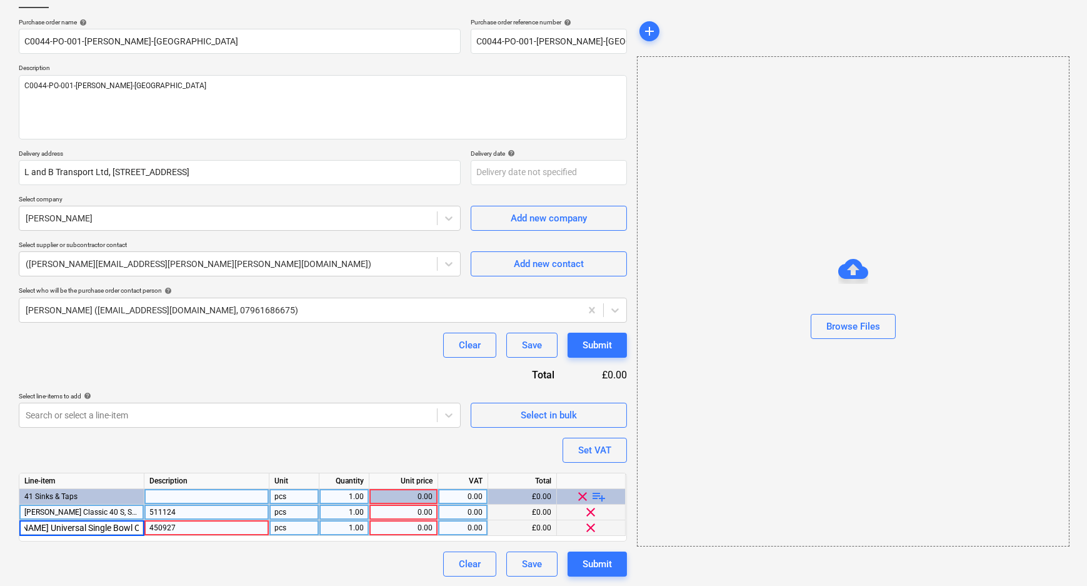
type textarea "x"
click at [250, 562] on div "Clear Save Submit" at bounding box center [323, 563] width 608 height 25
click at [415, 511] on div "0.00" at bounding box center [403, 513] width 58 height 16
type input "121.80"
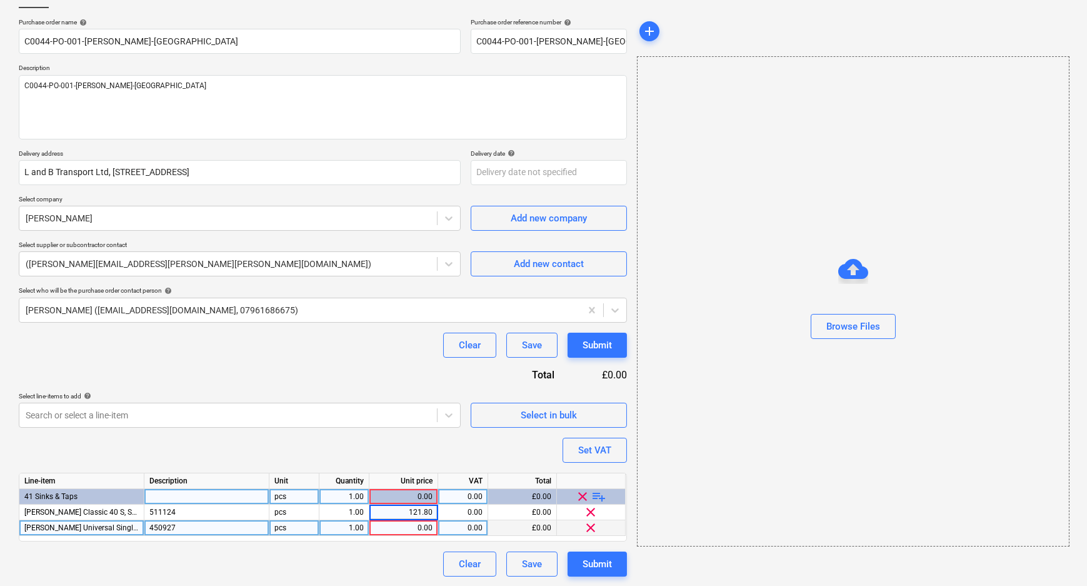
type textarea "x"
click at [413, 527] on div "0.00" at bounding box center [403, 528] width 58 height 16
type input "24"
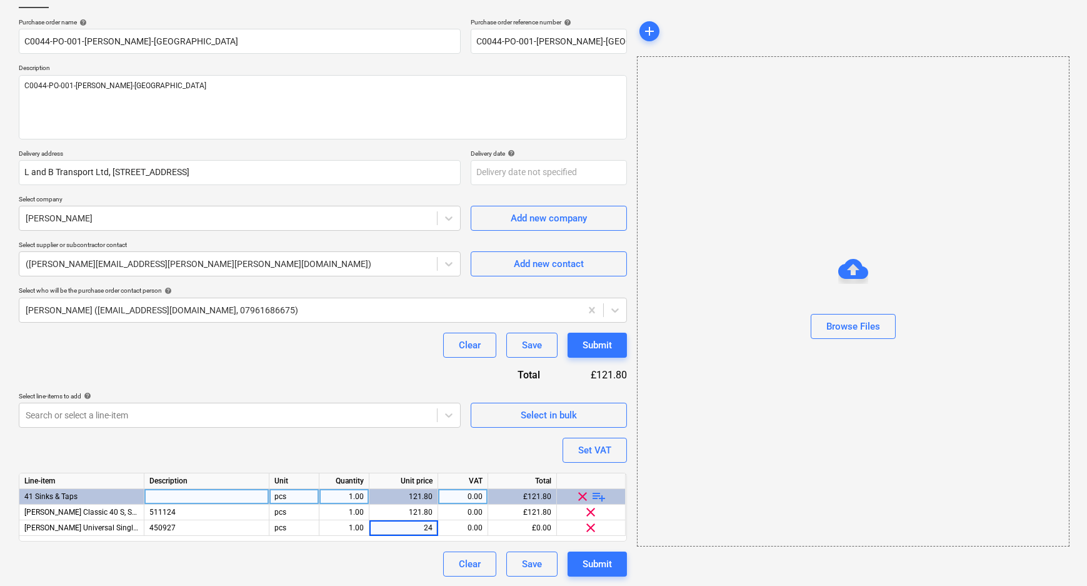
type textarea "x"
click at [413, 556] on div "Clear Save Submit" at bounding box center [323, 563] width 608 height 25
click at [616, 455] on button "Set VAT" at bounding box center [595, 450] width 64 height 25
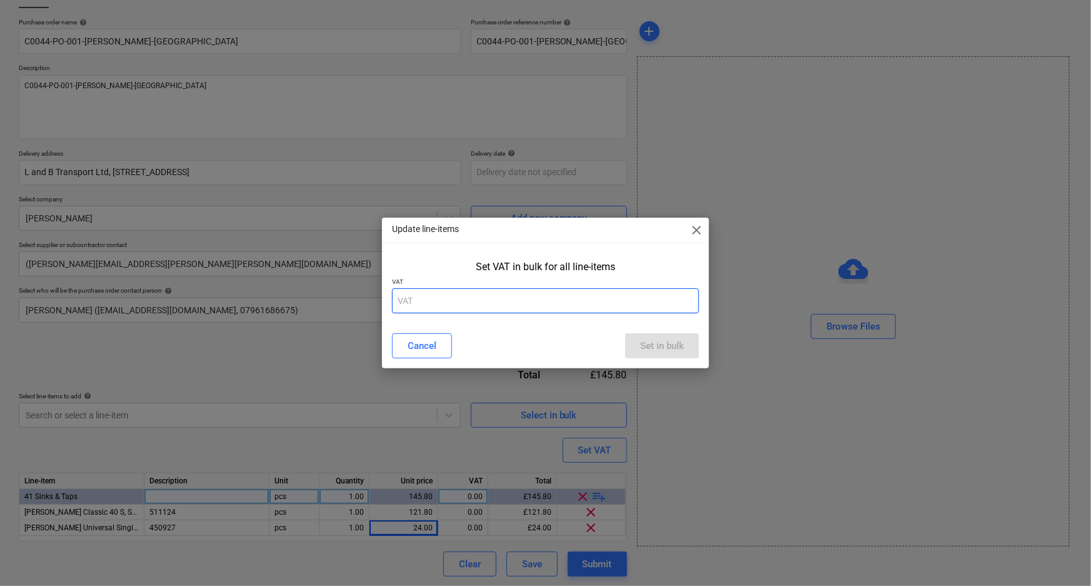
click at [487, 301] on input "text" at bounding box center [546, 300] width 308 height 25
type input "20"
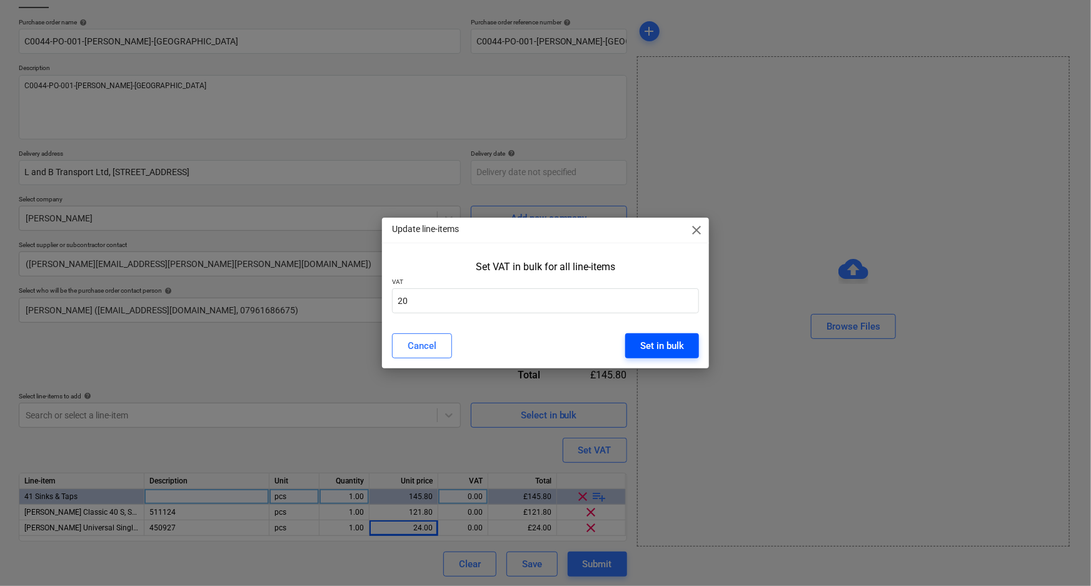
click at [681, 349] on div "Set in bulk" at bounding box center [662, 346] width 44 height 16
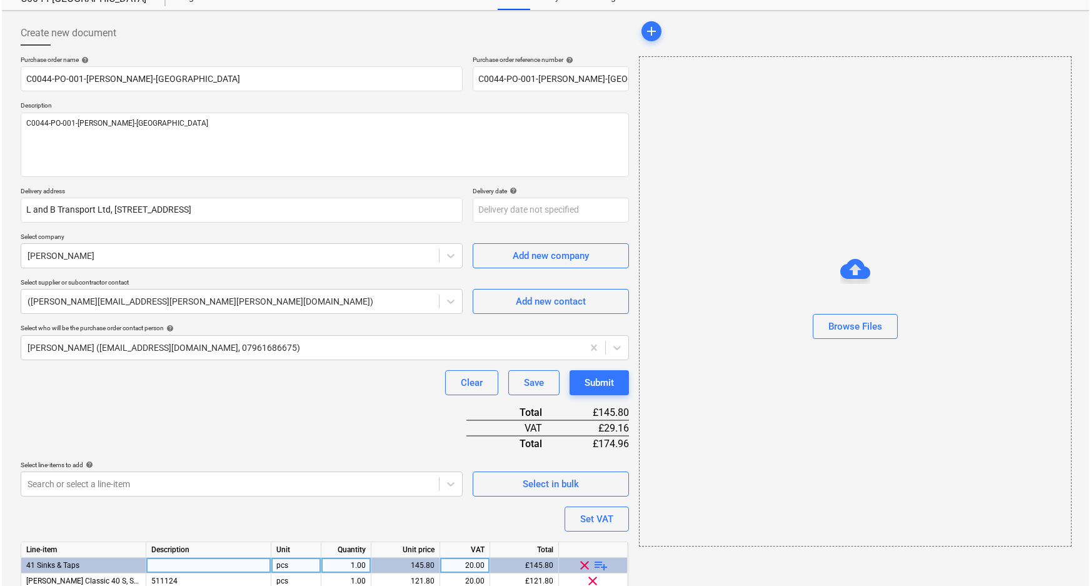
scroll to position [116, 0]
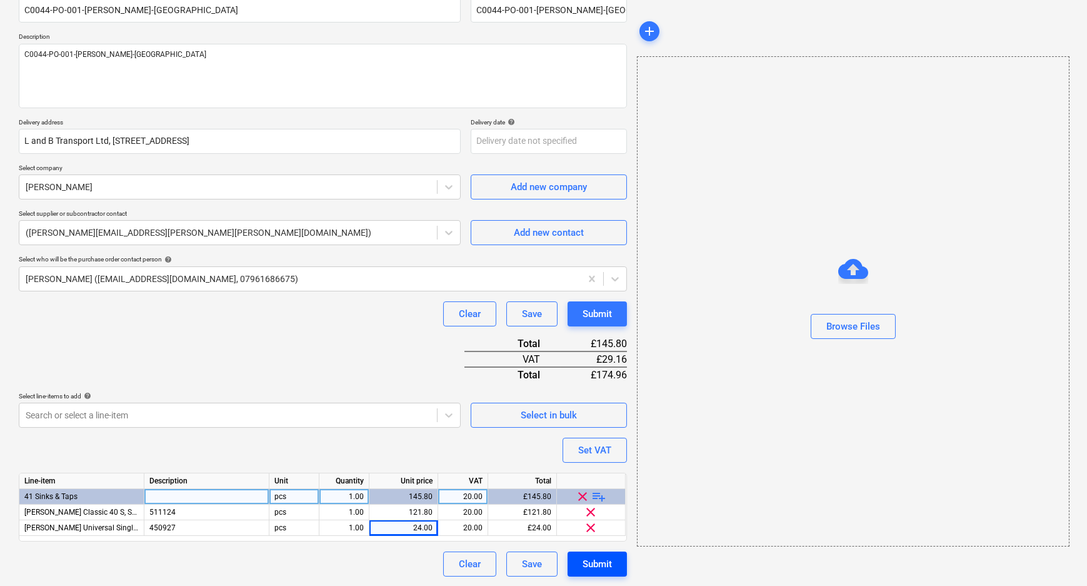
click at [600, 559] on div "Submit" at bounding box center [597, 564] width 29 height 16
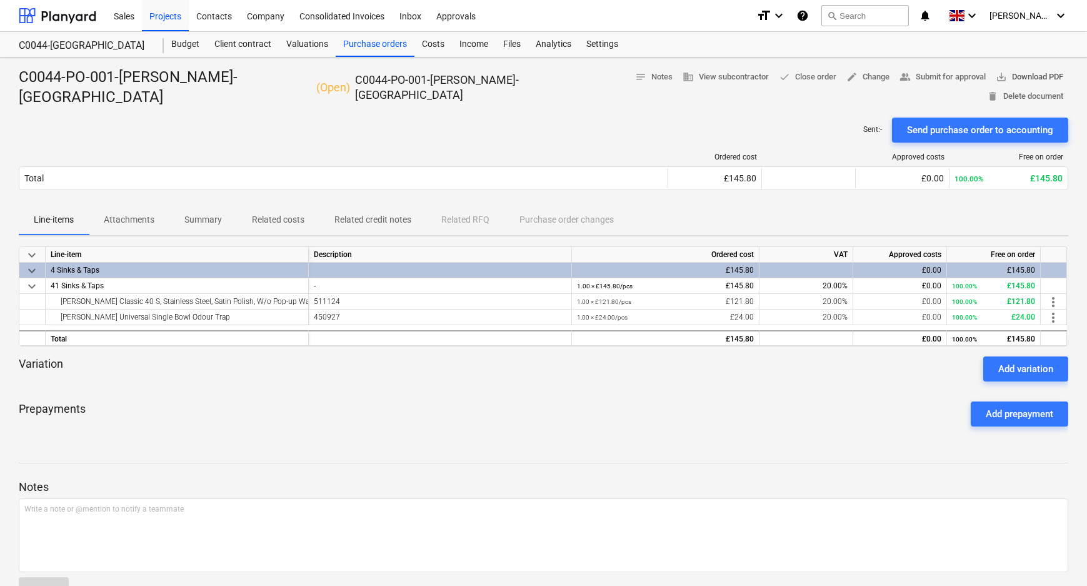
click at [996, 80] on span "save_alt Download PDF" at bounding box center [1030, 77] width 68 height 14
click at [361, 49] on div "Purchase orders" at bounding box center [375, 44] width 79 height 25
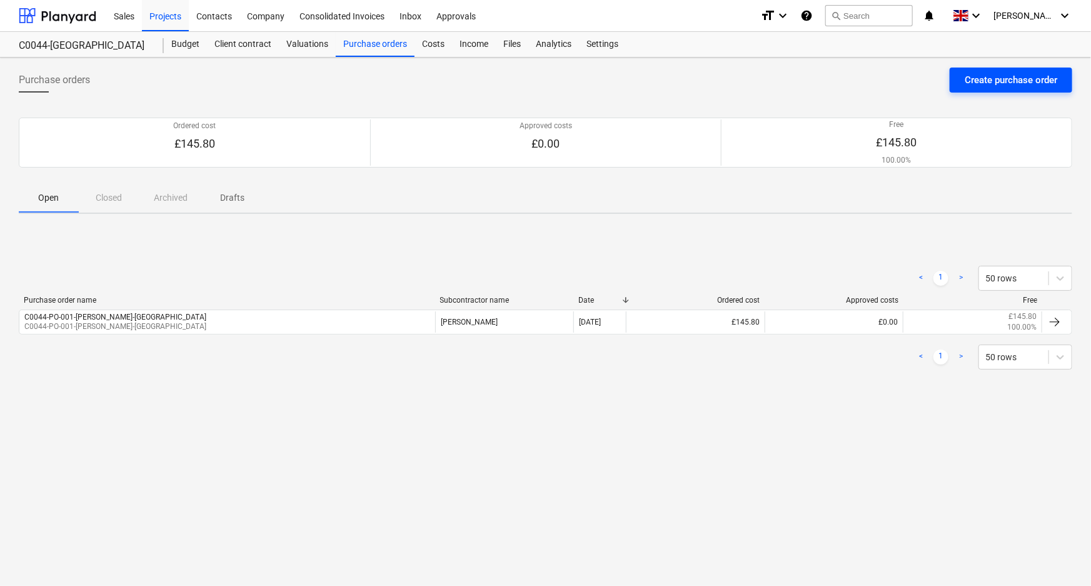
click at [992, 84] on div "Create purchase order" at bounding box center [1011, 80] width 93 height 16
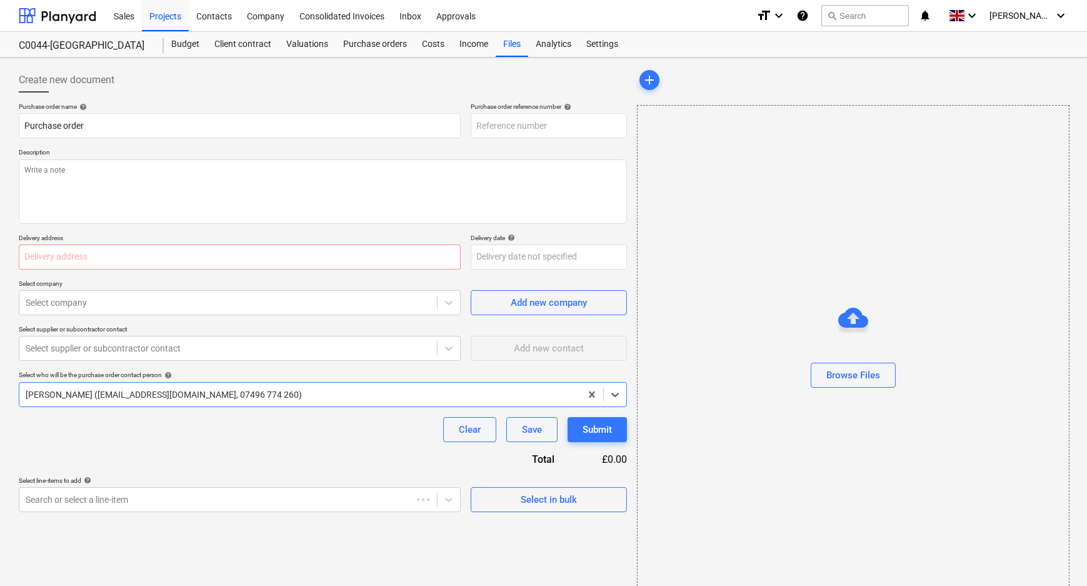
type textarea "x"
type input "C0044-PO-002"
click at [553, 125] on input "C0044-PO-002" at bounding box center [549, 125] width 156 height 25
type textarea "x"
type input "C0044-PO-002-"
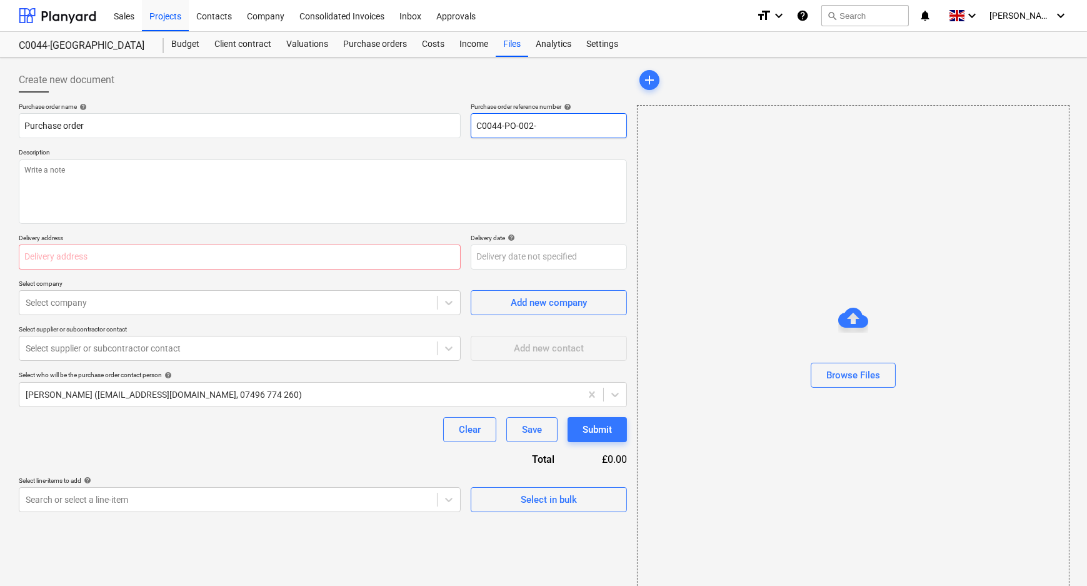
type textarea "x"
type input "C0044-PO-002-B"
type textarea "x"
type input "C0044-PO-002-BS"
type textarea "x"
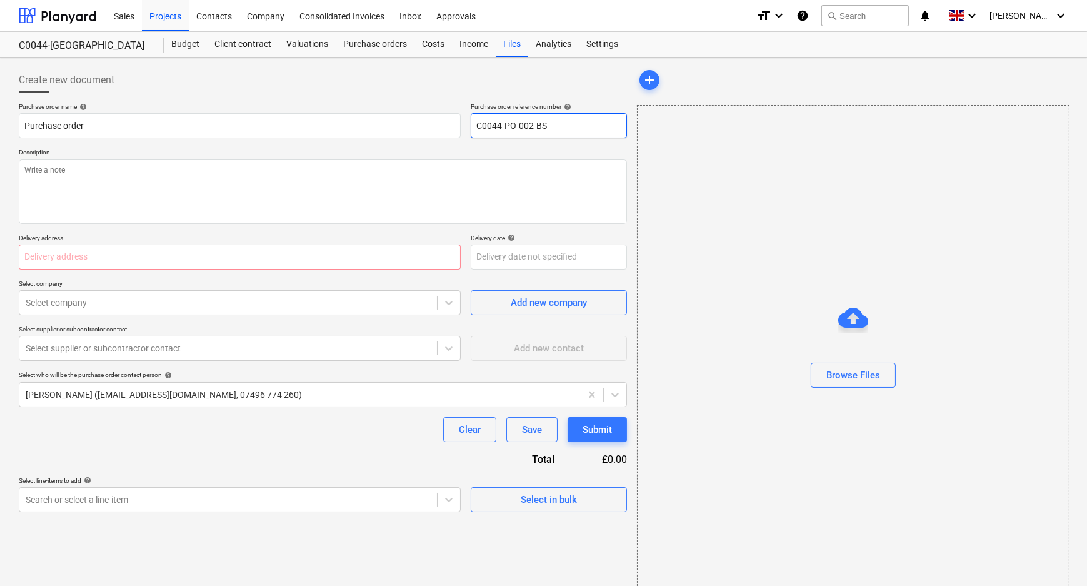
type input "C0044-PO-002-BSH"
type textarea "x"
type input "C0044-PO-002-BSH-"
type textarea "x"
type input "C0044-PO-002-BSH-A"
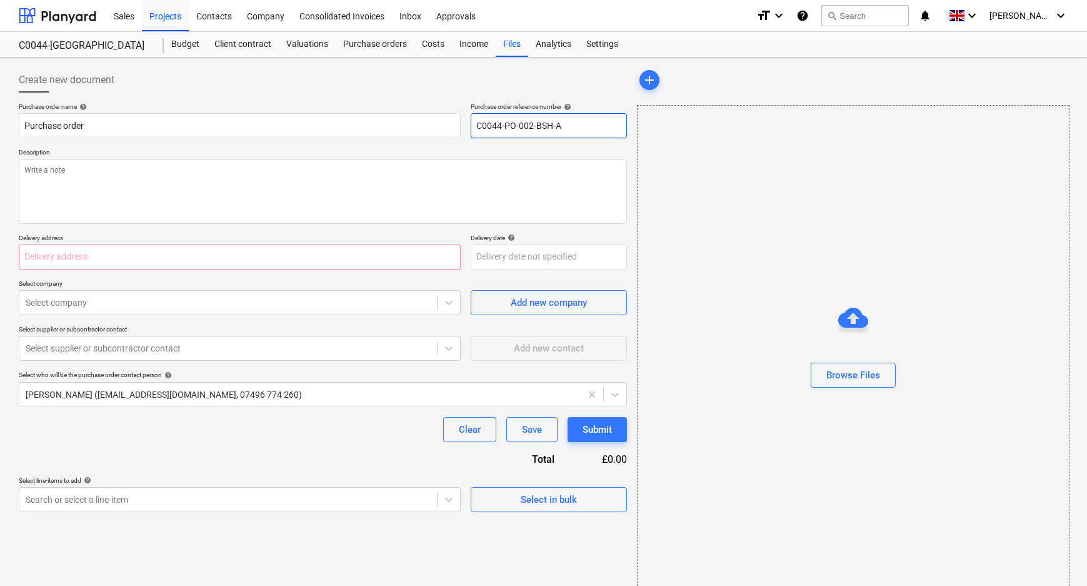
type textarea "x"
type input "C0044-PO-002-BSH-Ay"
type textarea "x"
type input "C0044-PO-002-BSH-Aye"
type textarea "x"
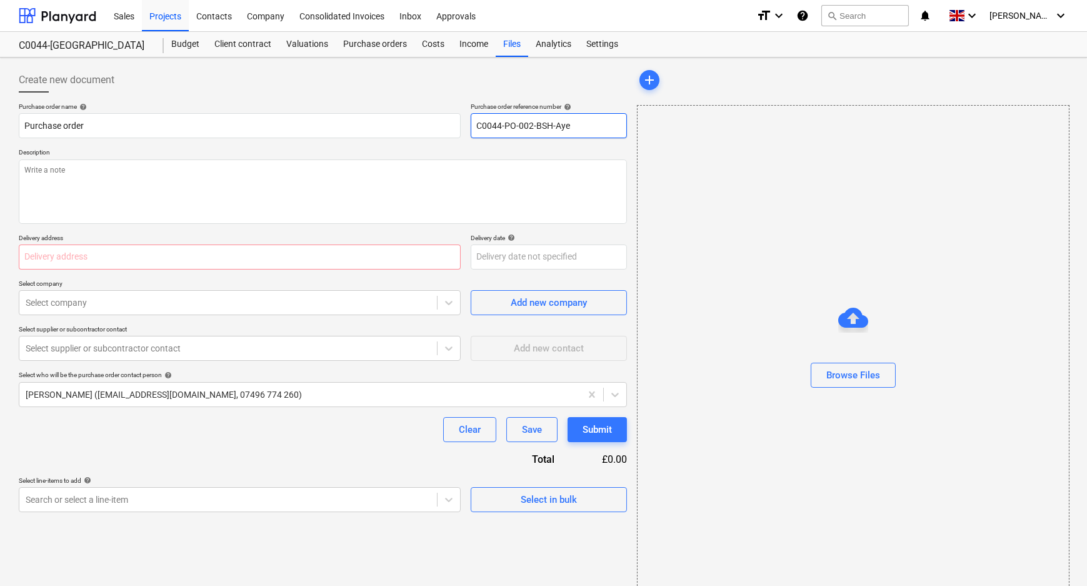
type input "C0044-PO-002-BSH-Ayel"
type textarea "x"
type input "C0044-PO-002-BSH-Aye"
type textarea "x"
type input "C0044-PO-002-BSH-Ay"
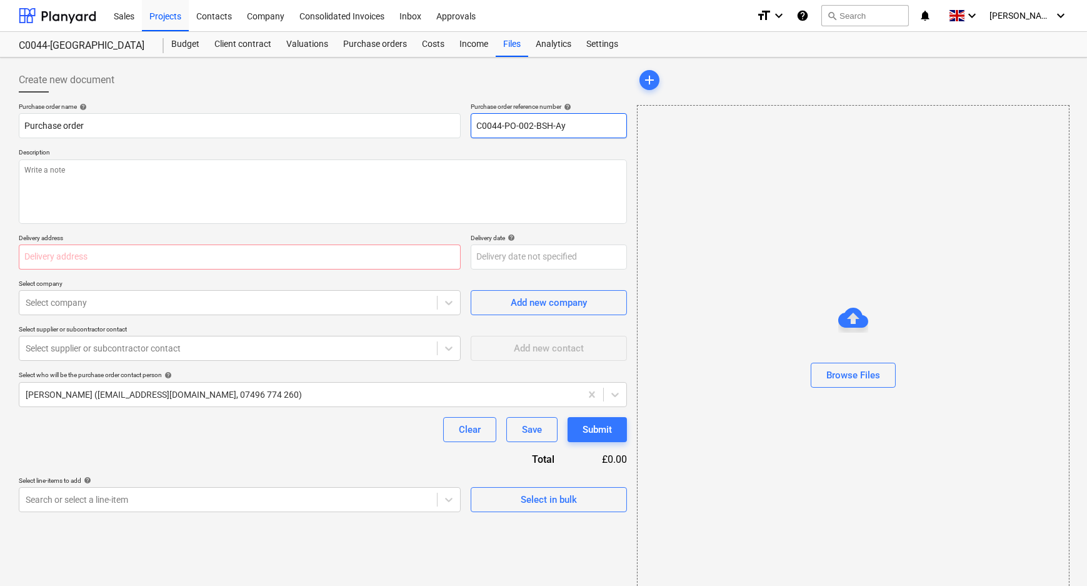
type textarea "x"
type input "C0044-PO-002-BSH-Ayl"
type textarea "x"
type input "C0044-PO-002-BSH-Ayle"
type textarea "x"
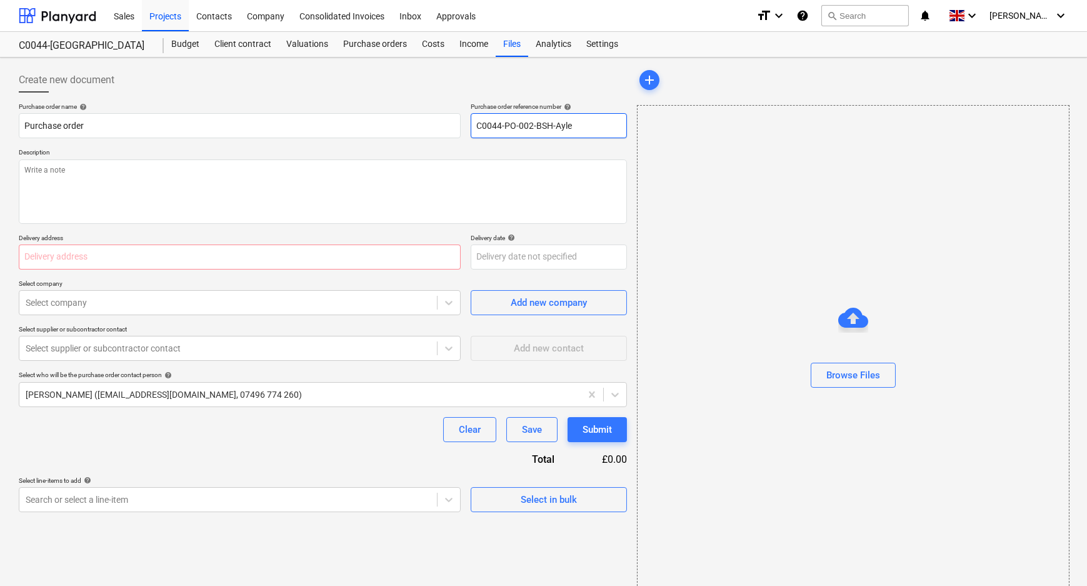
type input "C0044-PO-002-BSH-[PERSON_NAME]"
type textarea "x"
type input "C0044-PO-002-BSH-[PERSON_NAME]"
type textarea "x"
type input "C0044-PO-002-BSH-[PERSON_NAME]"
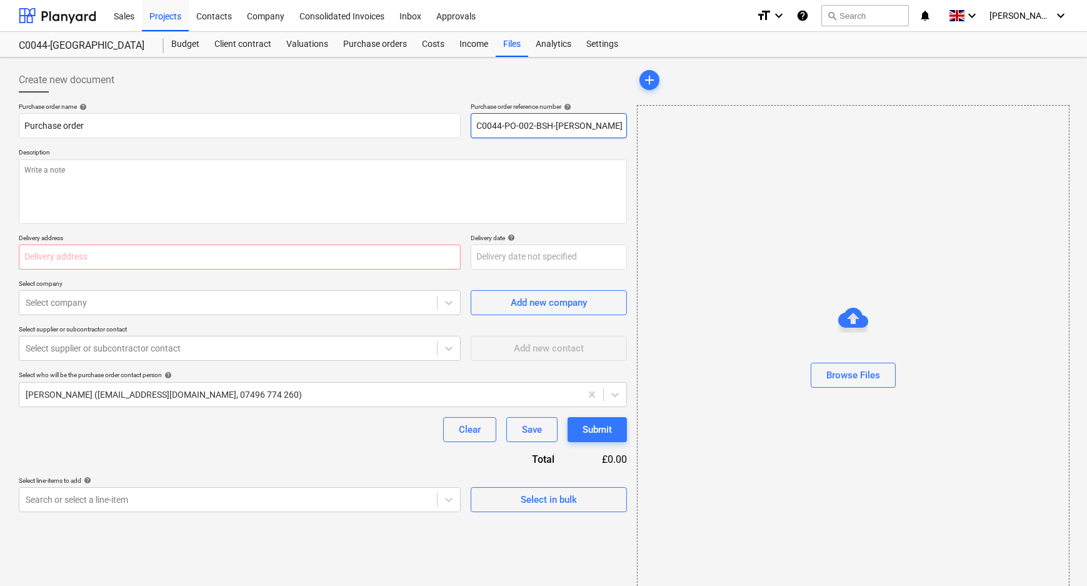
type textarea "x"
type input "C0044-PO-002-BSH-Aylesf"
type textarea "x"
type input "C0044-PO-002-BSH-Aylesfo"
type textarea "x"
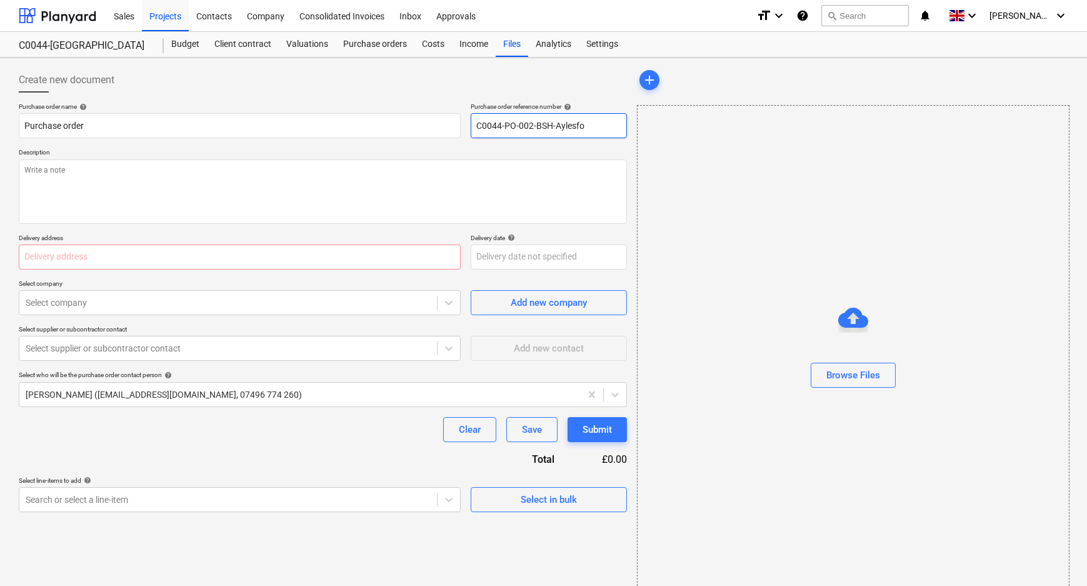
type input "C0044-PO-002-BSH-Aylesfor"
type textarea "x"
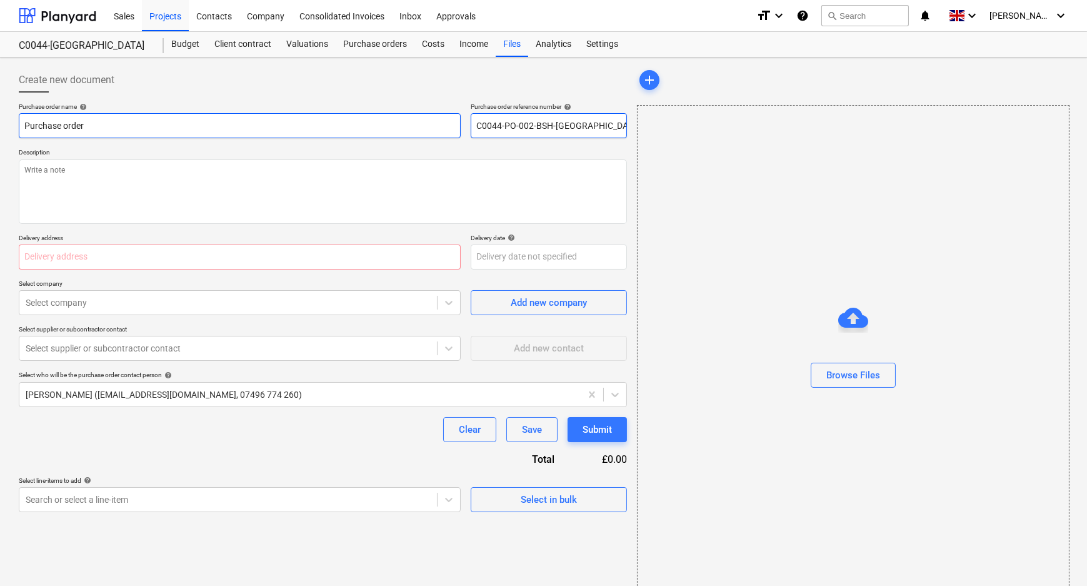
drag, startPoint x: 593, startPoint y: 124, endPoint x: 424, endPoint y: 136, distance: 169.2
click at [424, 136] on div "Purchase order name help Purchase order Purchase order reference number help C0…" at bounding box center [323, 121] width 608 height 36
type input "C0044-PO-002-BSH-[GEOGRAPHIC_DATA]"
drag, startPoint x: 171, startPoint y: 130, endPoint x: 16, endPoint y: 130, distance: 155.7
click at [16, 130] on div "Create new document Purchase order name help Purchase order Purchase order refe…" at bounding box center [323, 332] width 618 height 538
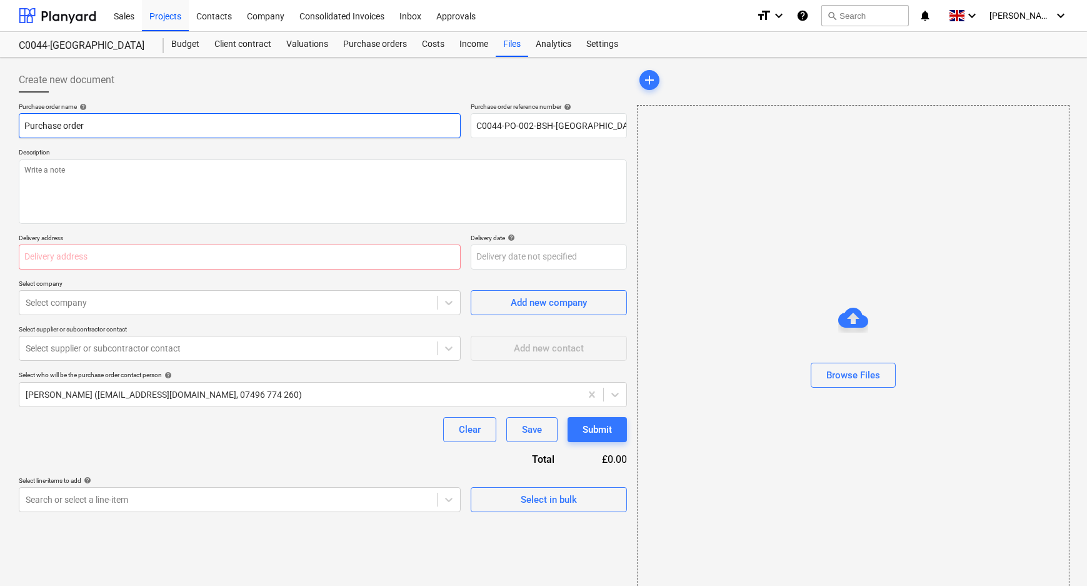
paste input "C0044-PO-002-BSH-[GEOGRAPHIC_DATA]"
type textarea "x"
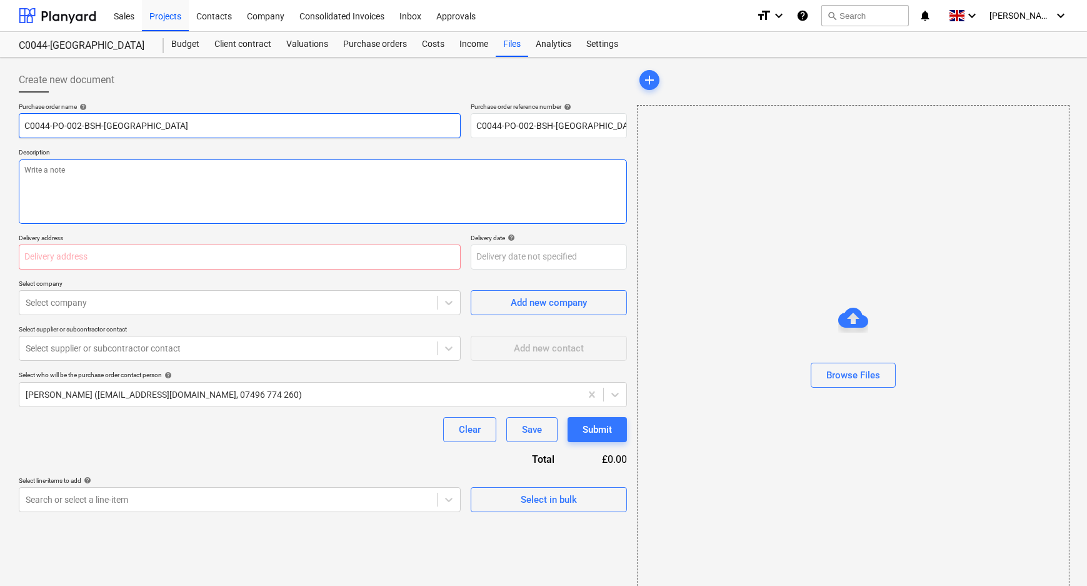
type input "C0044-PO-002-BSH-[GEOGRAPHIC_DATA]"
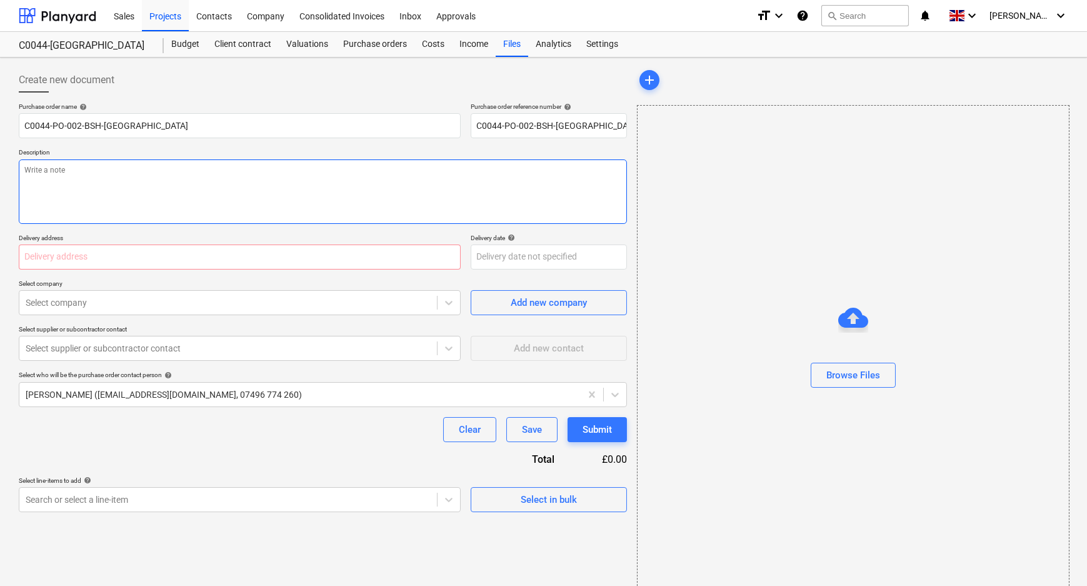
click at [118, 206] on textarea at bounding box center [323, 191] width 608 height 64
paste textarea "C0044-PO-002-BSH-[GEOGRAPHIC_DATA]"
type textarea "x"
type textarea "C0044-PO-002-BSH-[GEOGRAPHIC_DATA]"
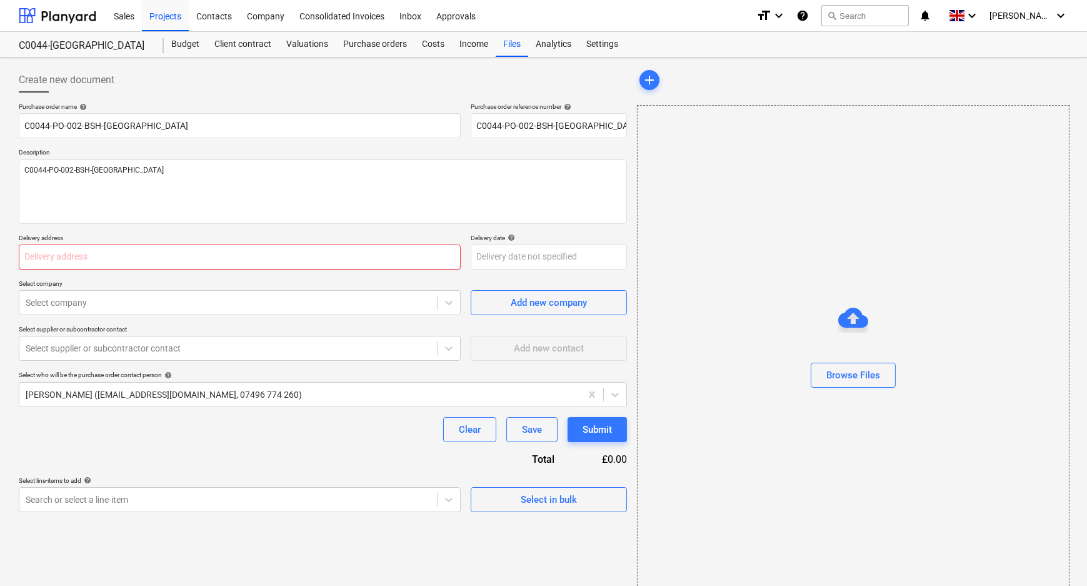
click at [152, 254] on input "text" at bounding box center [240, 256] width 442 height 25
paste input "L and B Transport Ltd, [STREET_ADDRESS]"
type textarea "x"
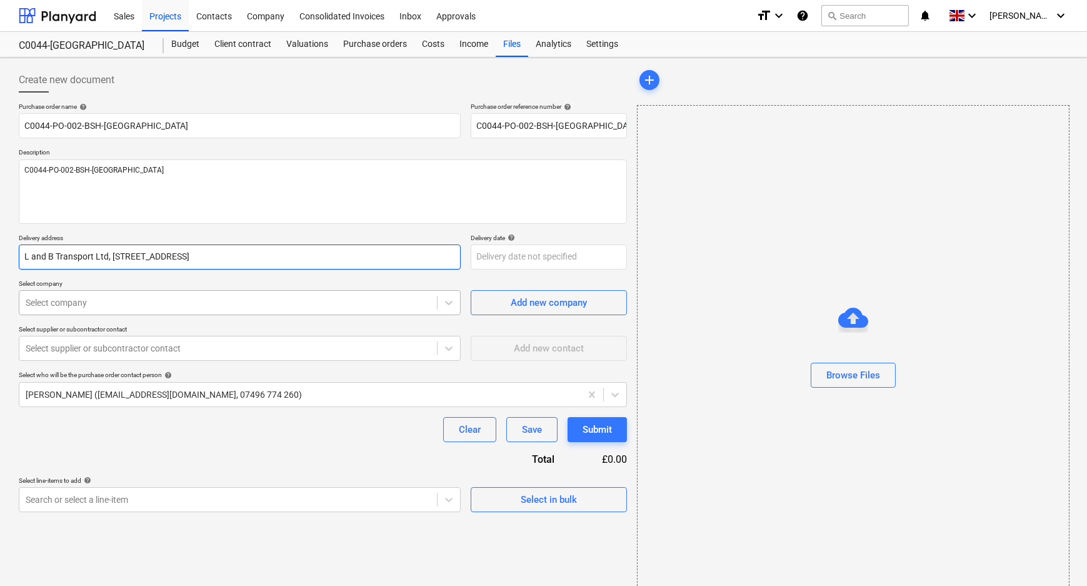
type input "L and B Transport Ltd, [STREET_ADDRESS]"
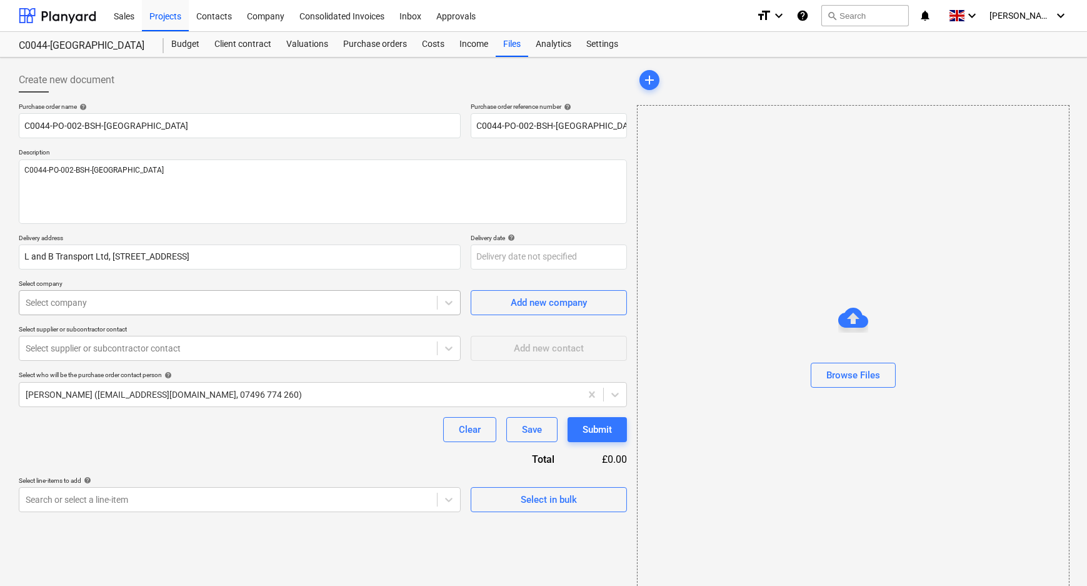
type textarea "x"
click at [170, 307] on div at bounding box center [228, 302] width 405 height 13
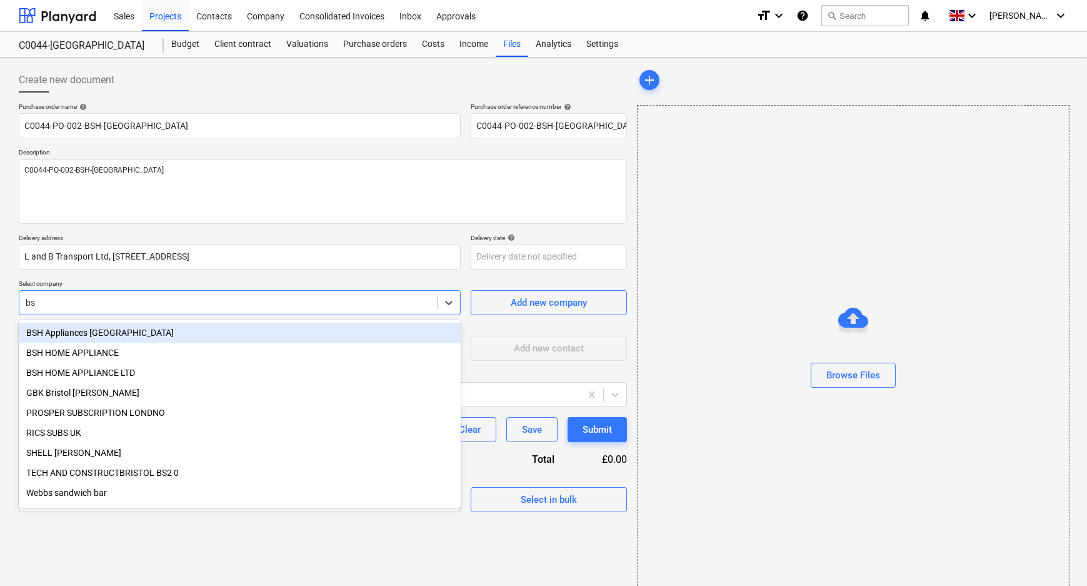
type input "bsh"
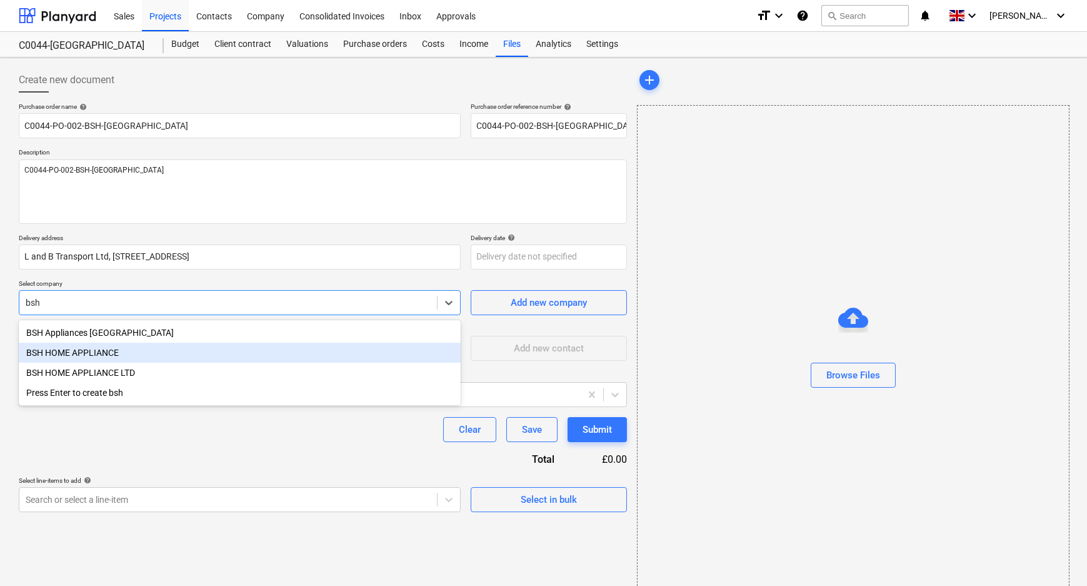
click at [156, 353] on div "BSH HOME APPLIANCE" at bounding box center [240, 353] width 442 height 20
type textarea "x"
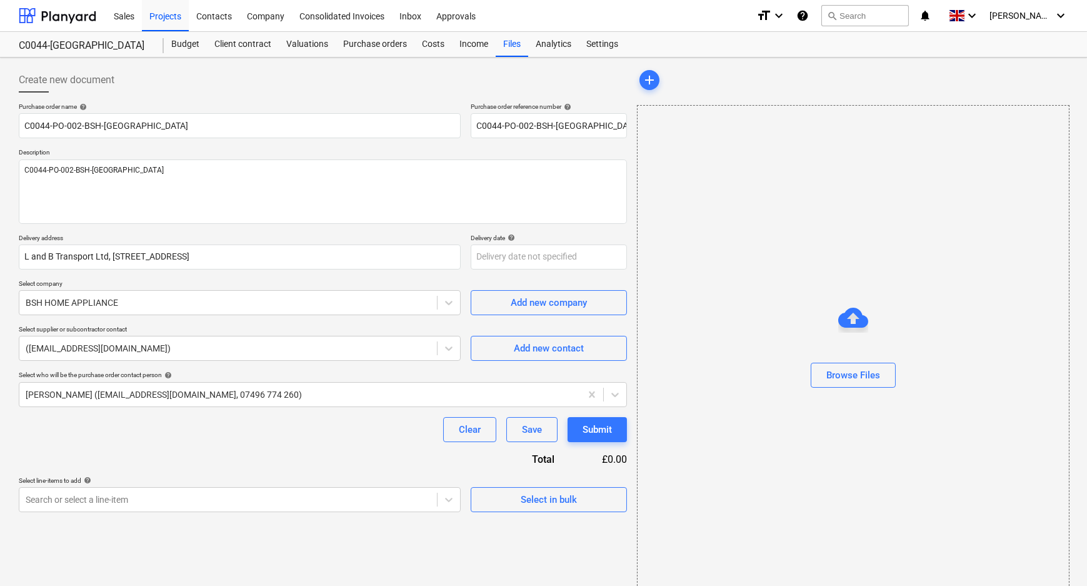
click at [183, 447] on div "Purchase order name help C0044-PO-002-BSH-[GEOGRAPHIC_DATA] Purchase order refe…" at bounding box center [323, 307] width 608 height 409
click at [163, 396] on div at bounding box center [300, 394] width 549 height 13
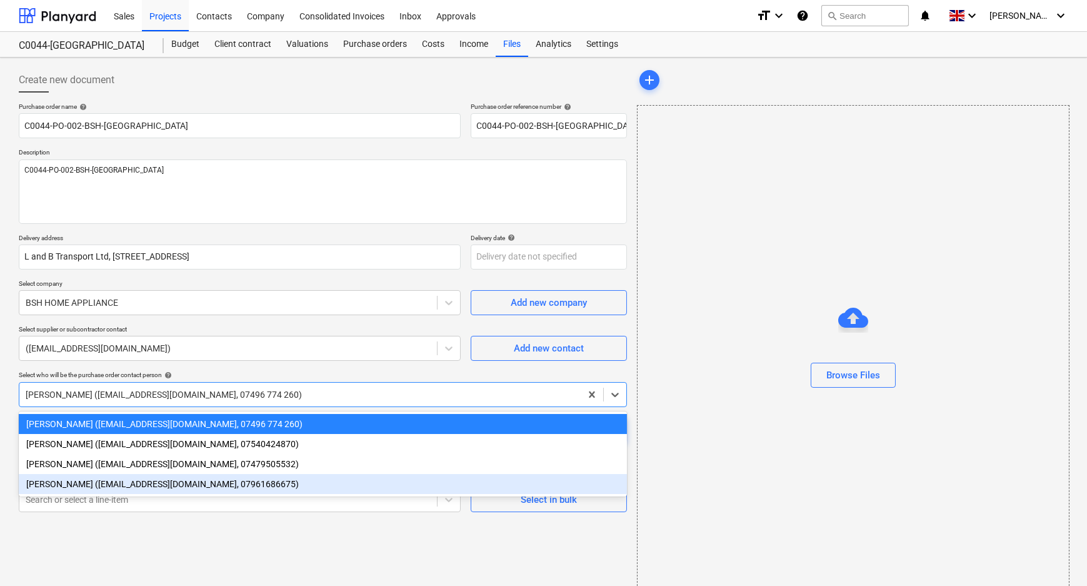
click at [155, 481] on div "[PERSON_NAME] ([EMAIL_ADDRESS][DOMAIN_NAME], 07961686675)" at bounding box center [323, 484] width 608 height 20
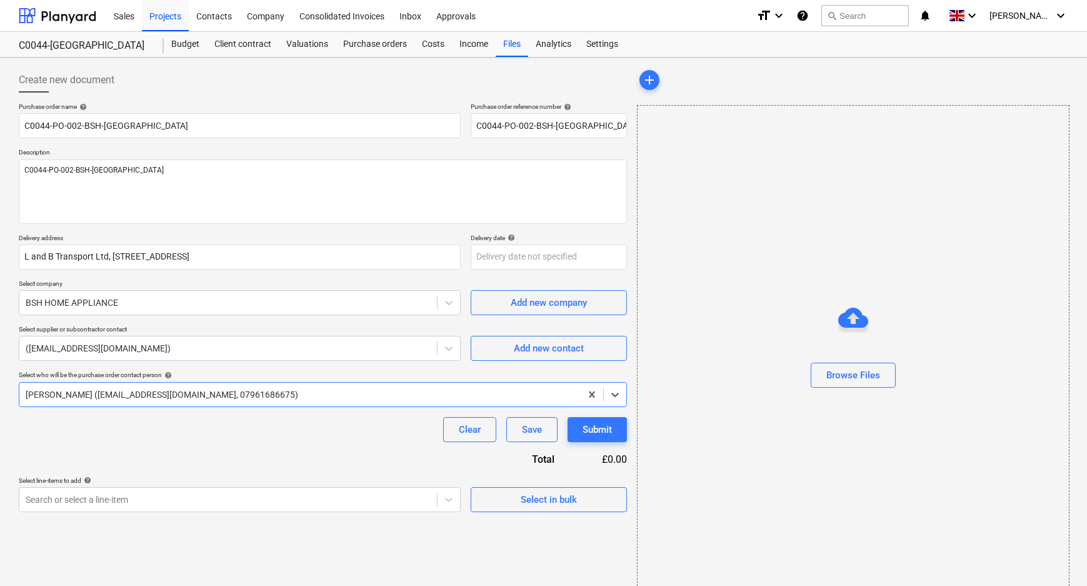
click at [161, 451] on div "Purchase order name help C0044-PO-002-BSH-[GEOGRAPHIC_DATA] Purchase order refe…" at bounding box center [323, 307] width 608 height 409
click at [191, 498] on body "Sales Projects Contacts Company Consolidated Invoices Inbox Approvals format_si…" at bounding box center [543, 293] width 1087 height 586
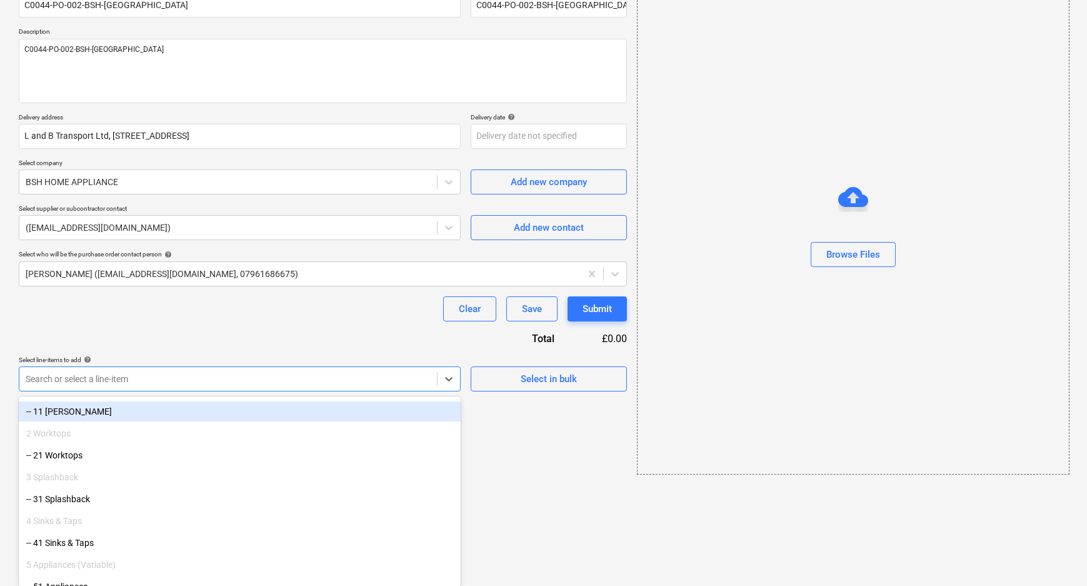
scroll to position [113, 0]
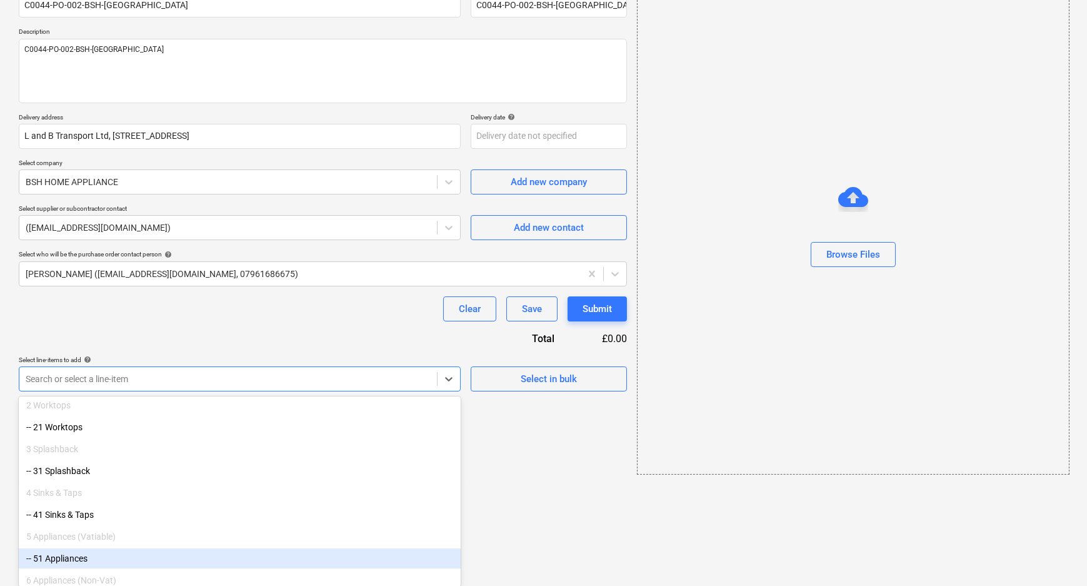
click at [116, 563] on div "-- 51 Appliances" at bounding box center [240, 558] width 442 height 20
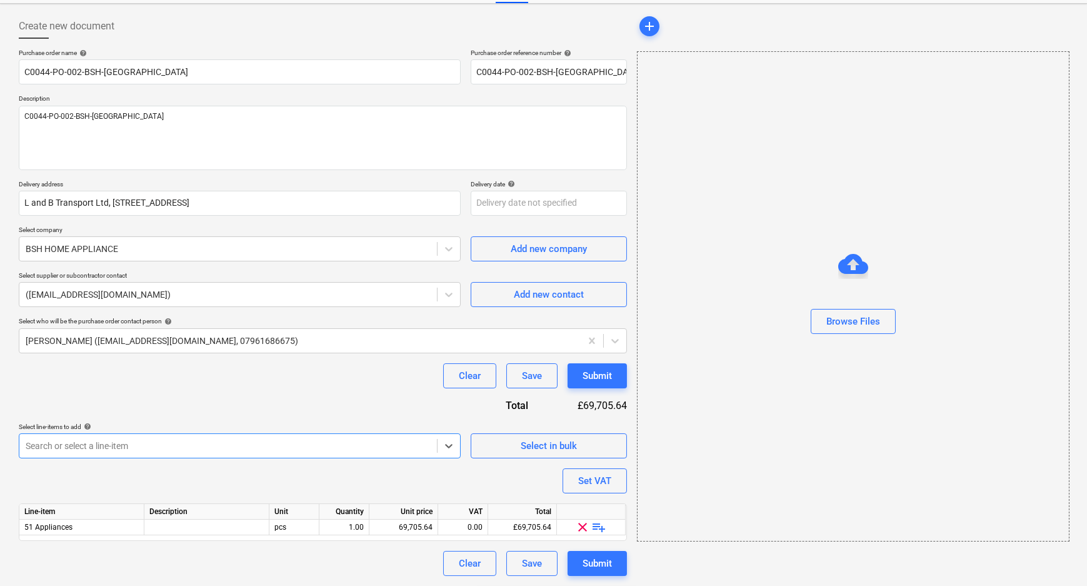
scroll to position [53, 0]
click at [145, 481] on div "Purchase order name help C0044-PO-002-BSH-[GEOGRAPHIC_DATA] Purchase order refe…" at bounding box center [323, 312] width 608 height 527
click at [596, 527] on span "playlist_add" at bounding box center [599, 527] width 15 height 15
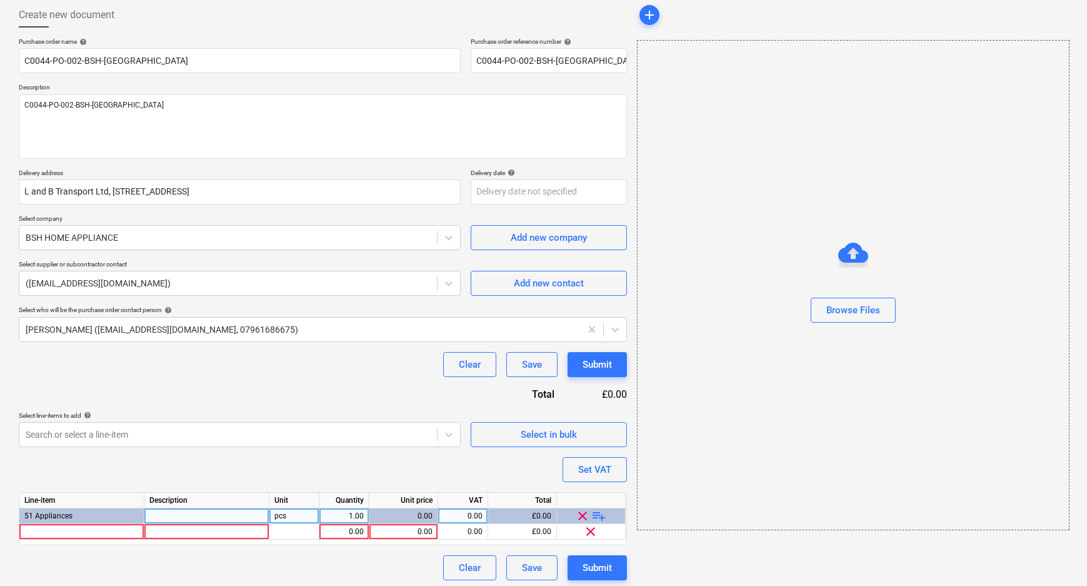
scroll to position [69, 0]
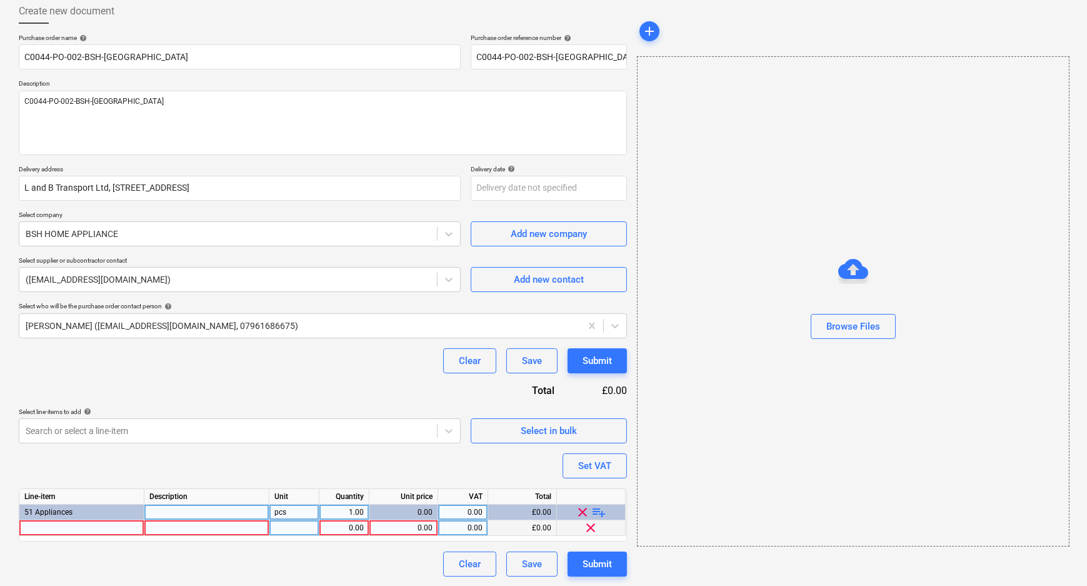
click at [76, 530] on div at bounding box center [81, 528] width 125 height 16
type textarea "x"
type input "Bosch Fs Washing Machine Series 2"
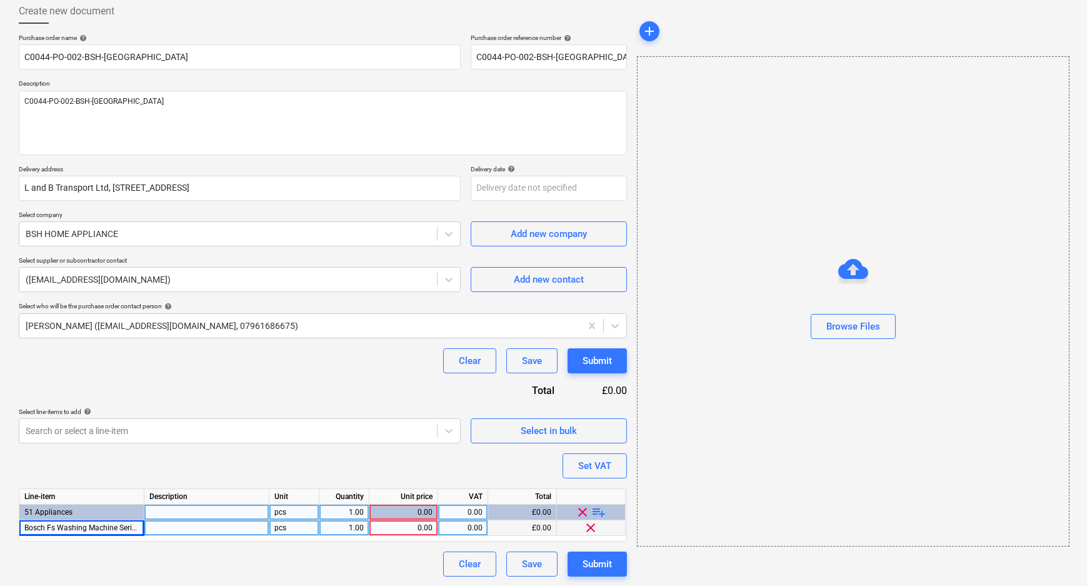
click at [188, 533] on div at bounding box center [206, 528] width 125 height 16
click at [241, 525] on div at bounding box center [206, 528] width 125 height 16
type textarea "x"
click at [278, 563] on div "Clear Save Submit" at bounding box center [323, 563] width 608 height 25
click at [419, 525] on div "0.00" at bounding box center [403, 528] width 58 height 16
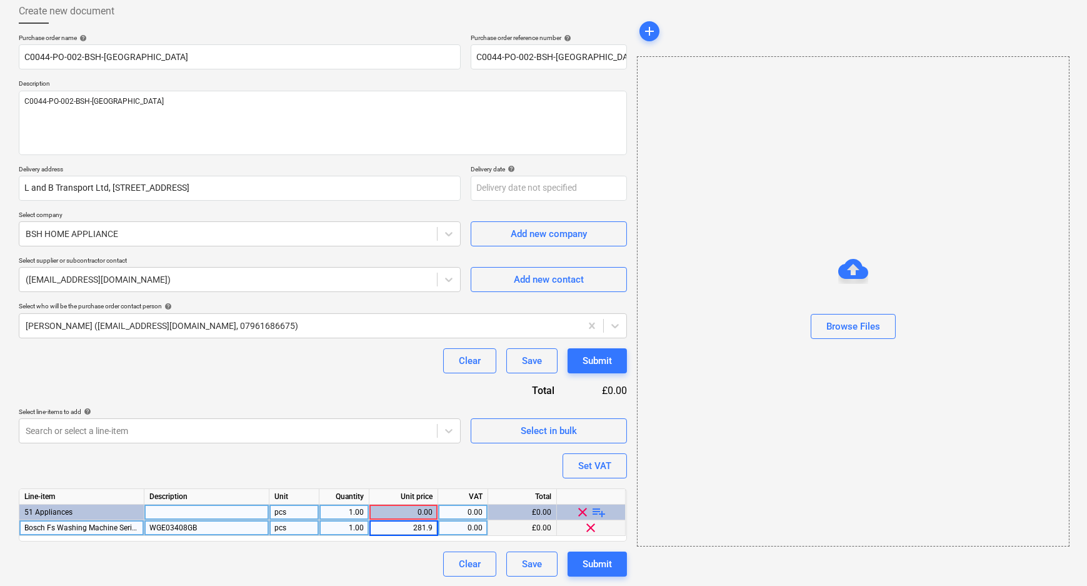
type input "281.95"
type textarea "x"
click at [604, 467] on div "Set VAT" at bounding box center [594, 466] width 33 height 16
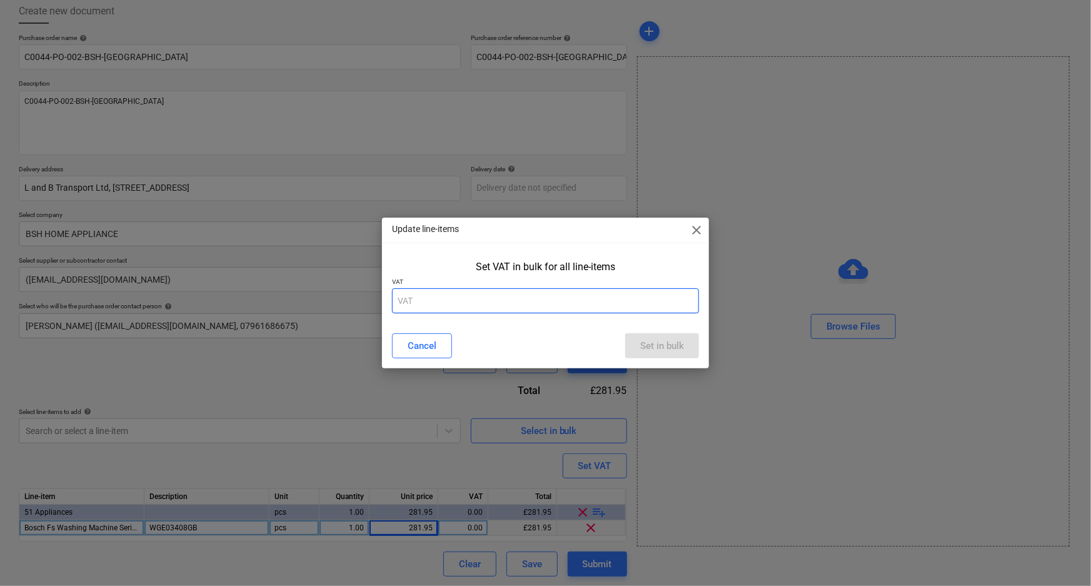
click at [529, 305] on input "text" at bounding box center [546, 300] width 308 height 25
type input "20"
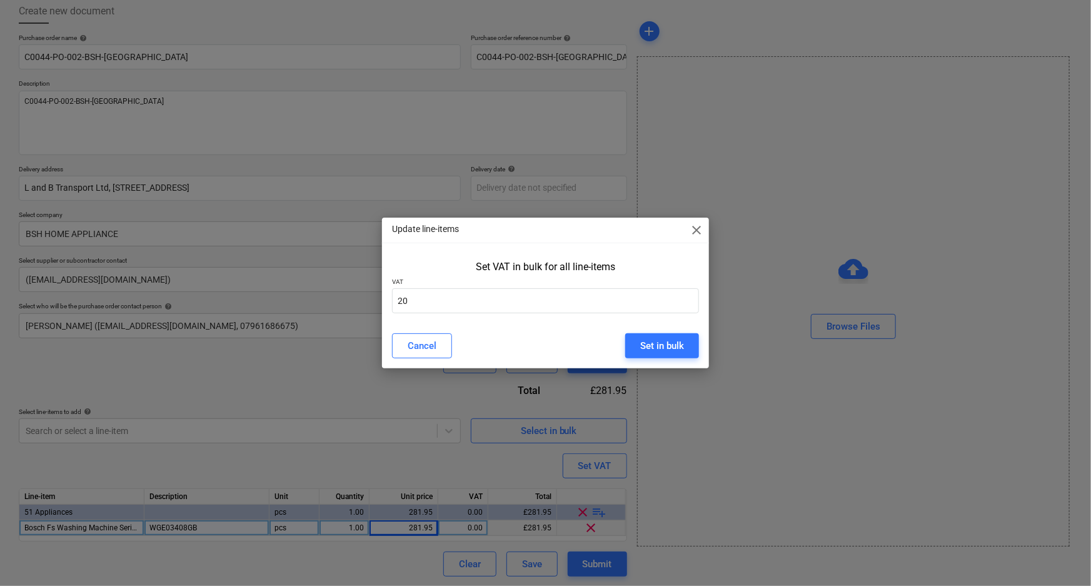
click at [348, 563] on div "Update line-items close Set VAT in bulk for all line-items VAT 20 Cancel Set in…" at bounding box center [545, 293] width 1091 height 586
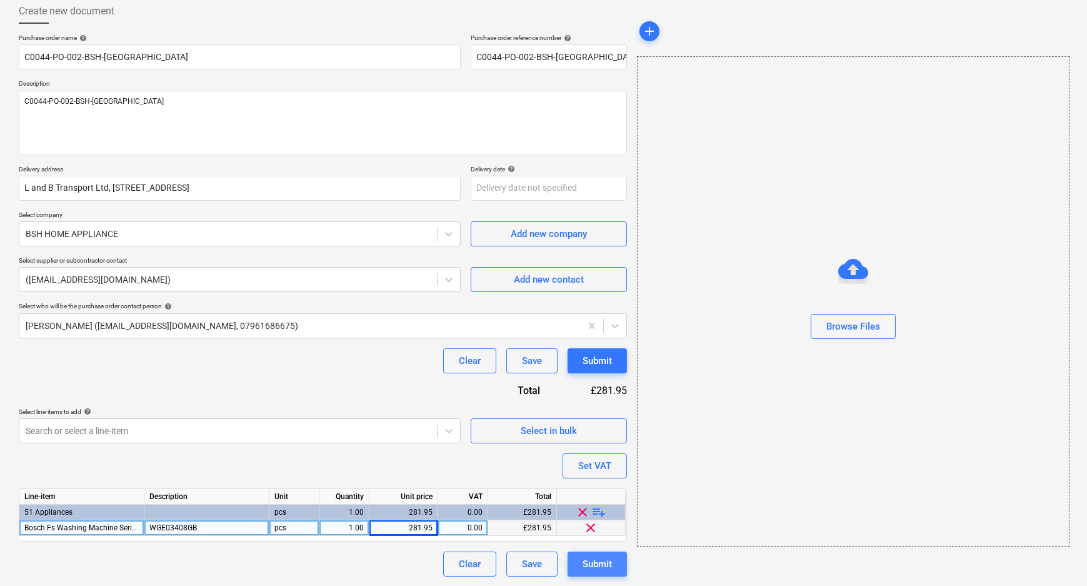
click at [609, 564] on div "Submit" at bounding box center [597, 564] width 29 height 16
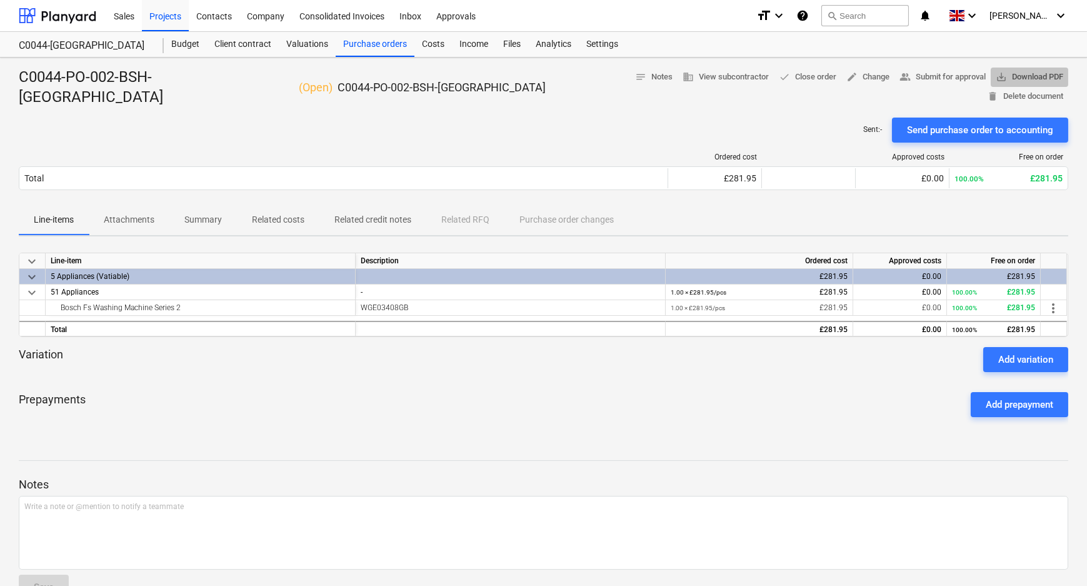
click at [996, 79] on span "save_alt Download PDF" at bounding box center [1030, 77] width 68 height 14
click at [738, 119] on div "Sent : - Send purchase order to accounting" at bounding box center [544, 130] width 1050 height 25
click at [373, 46] on div "Purchase orders" at bounding box center [375, 44] width 79 height 25
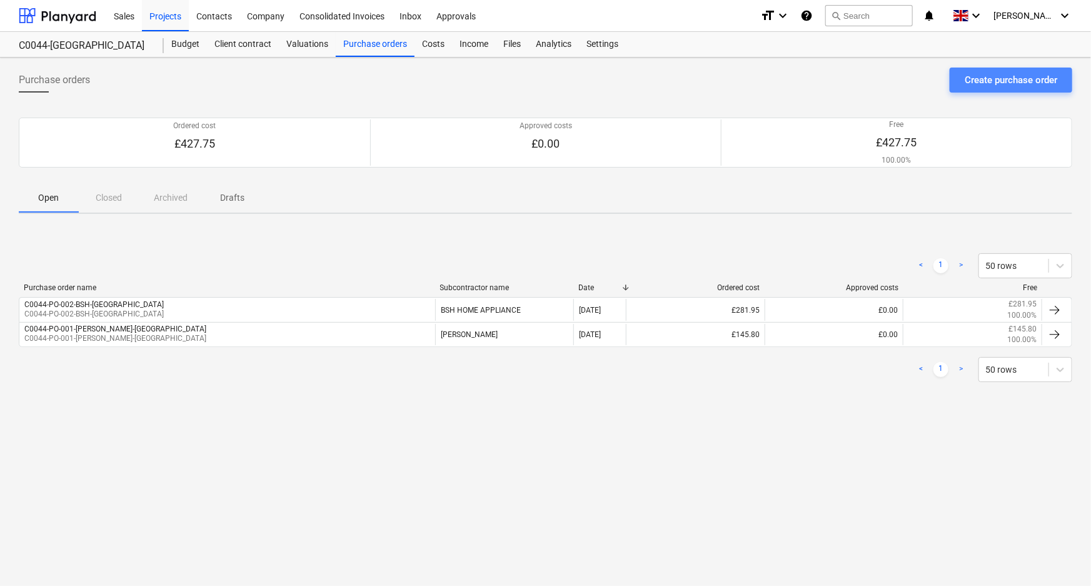
click at [976, 83] on div "Create purchase order" at bounding box center [1011, 80] width 93 height 16
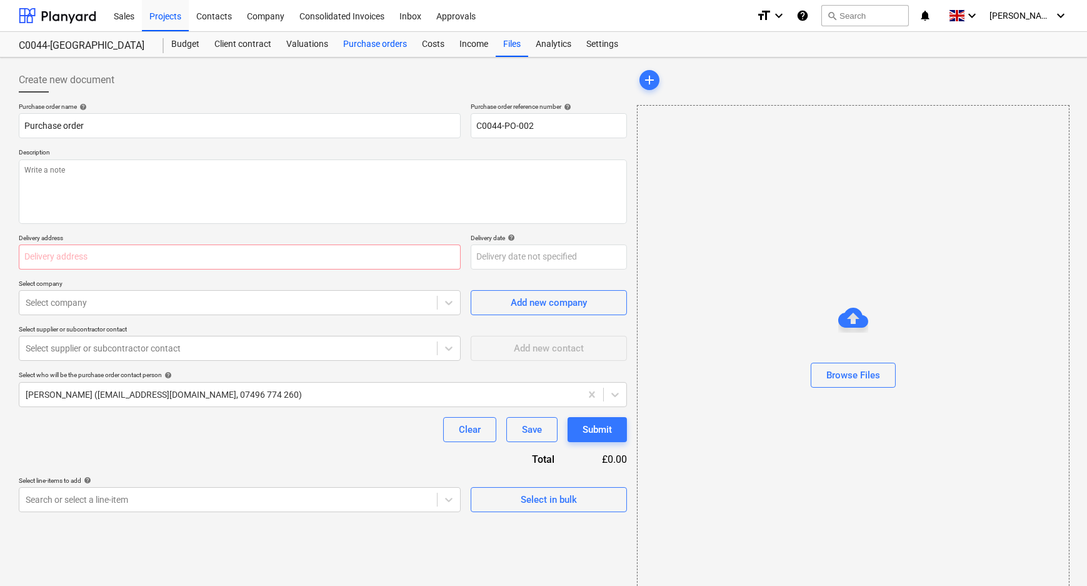
click at [373, 42] on div "Purchase orders" at bounding box center [375, 44] width 79 height 25
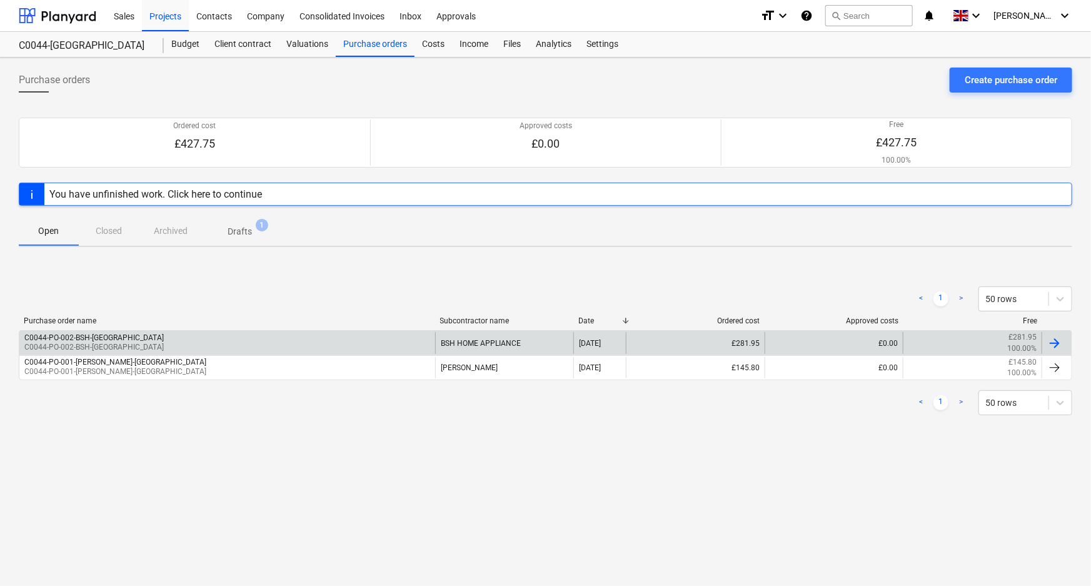
click at [242, 340] on div "C0044-PO-002-BSH-[GEOGRAPHIC_DATA] C0044-PO-002-BSH-[GEOGRAPHIC_DATA]" at bounding box center [227, 342] width 416 height 21
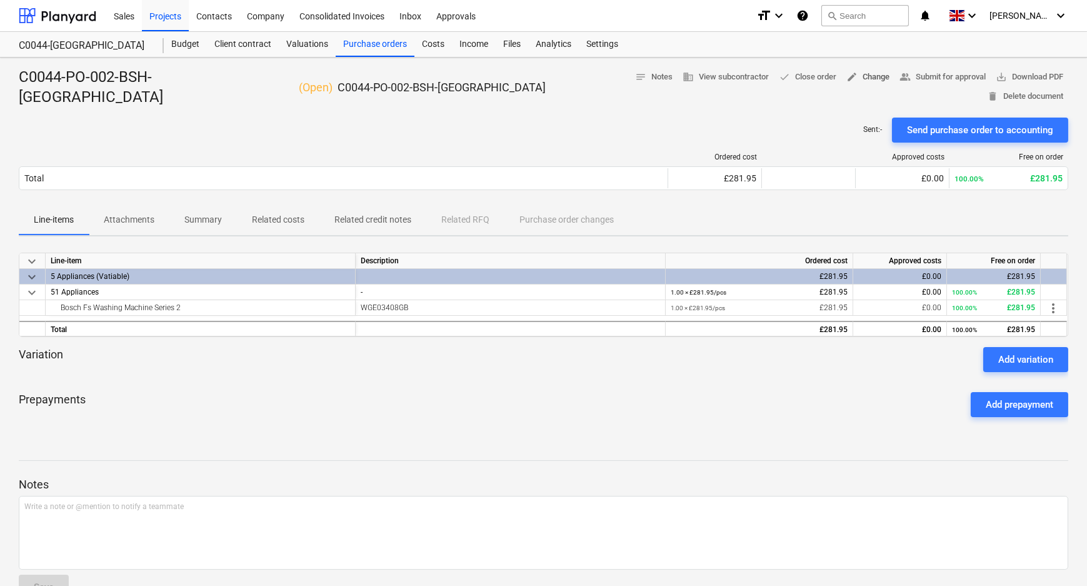
click at [846, 76] on span "edit Change" at bounding box center [867, 77] width 43 height 14
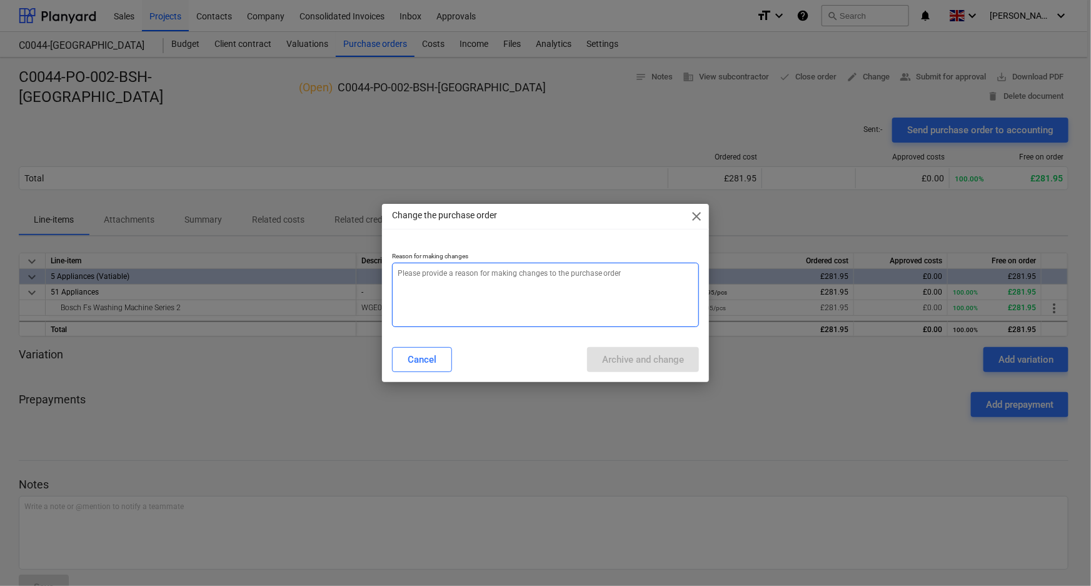
click at [587, 313] on textarea at bounding box center [546, 295] width 308 height 64
type textarea "x"
type textarea "a"
type textarea "x"
type textarea "am"
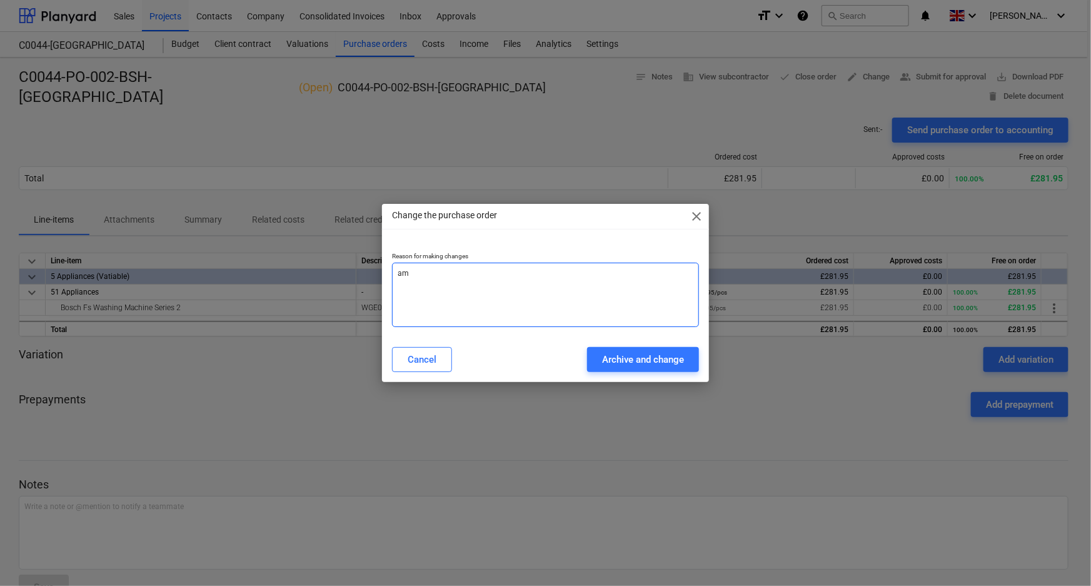
type textarea "x"
type textarea "ame"
type textarea "x"
type textarea "[MEDICAL_DATA]"
type textarea "x"
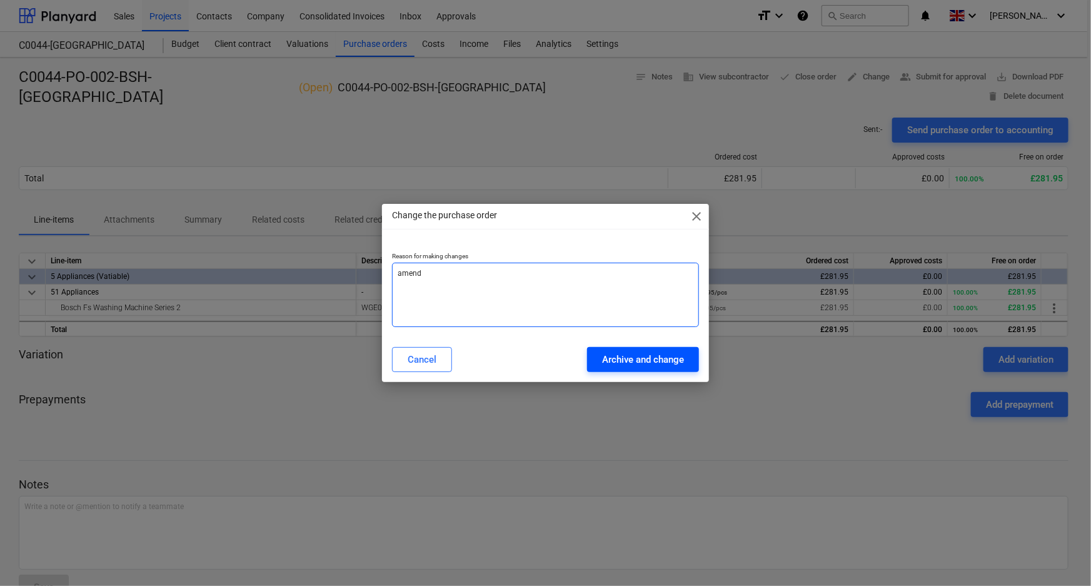
type textarea "amend"
click at [625, 356] on div "Archive and change" at bounding box center [643, 359] width 82 height 16
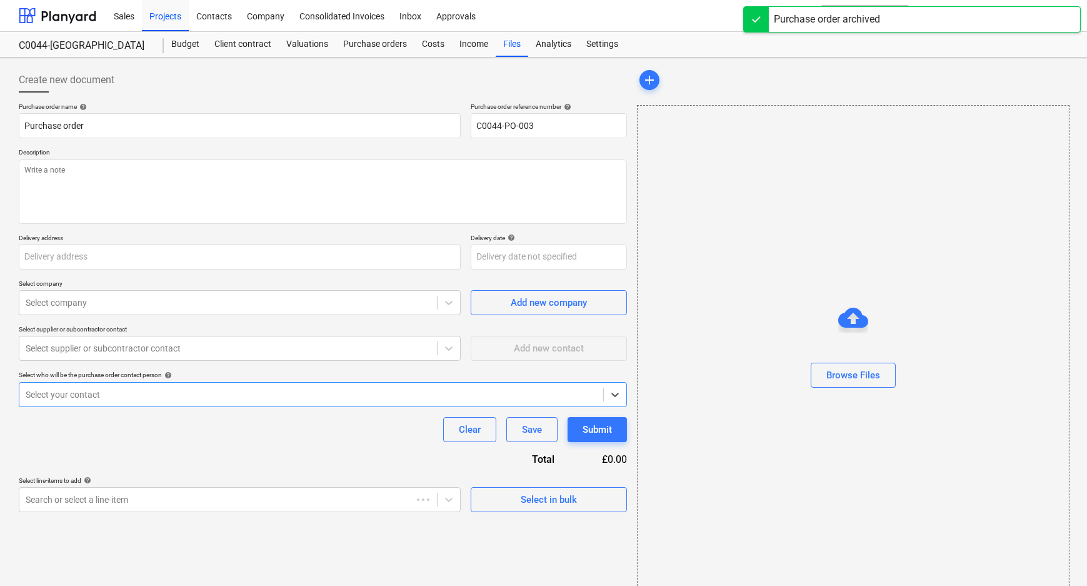
type textarea "x"
type input "C0044-PO-002-BSH-[GEOGRAPHIC_DATA]"
type textarea "C0044-PO-002-BSH-[GEOGRAPHIC_DATA]"
type input "L and B Transport Ltd, [STREET_ADDRESS]"
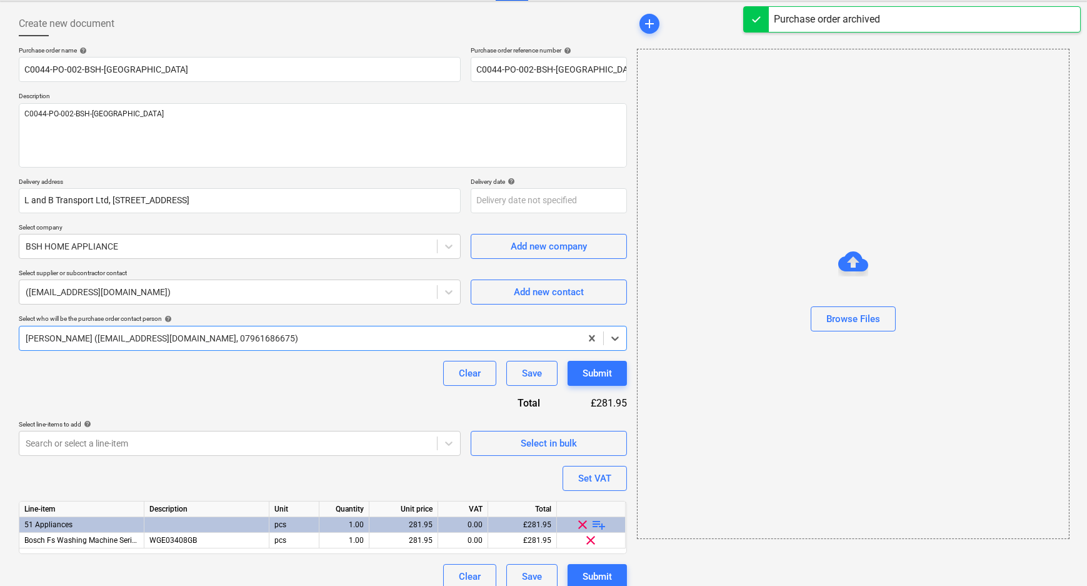
scroll to position [69, 0]
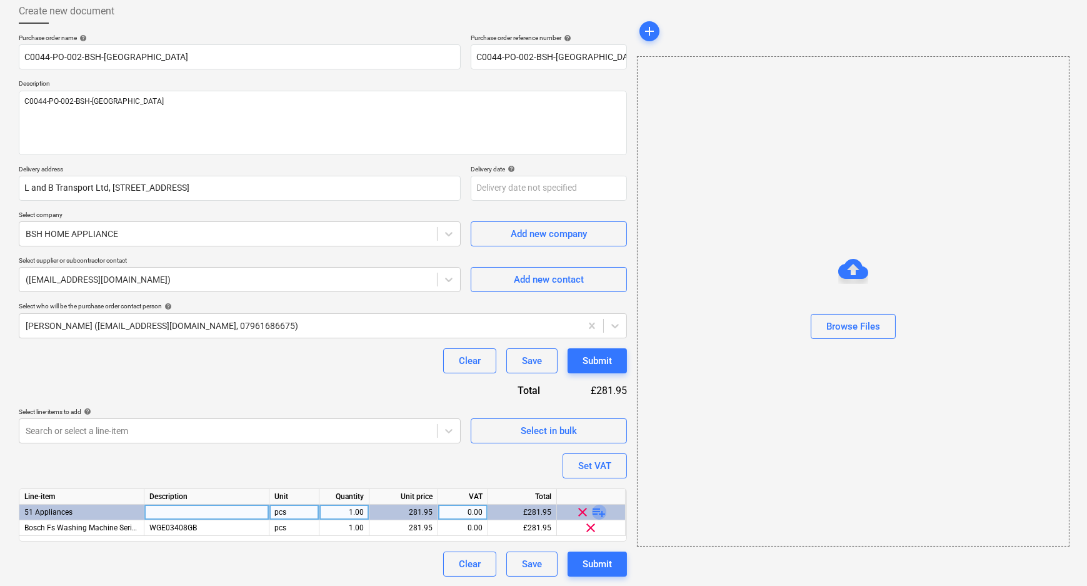
click at [597, 511] on span "playlist_add" at bounding box center [599, 512] width 15 height 15
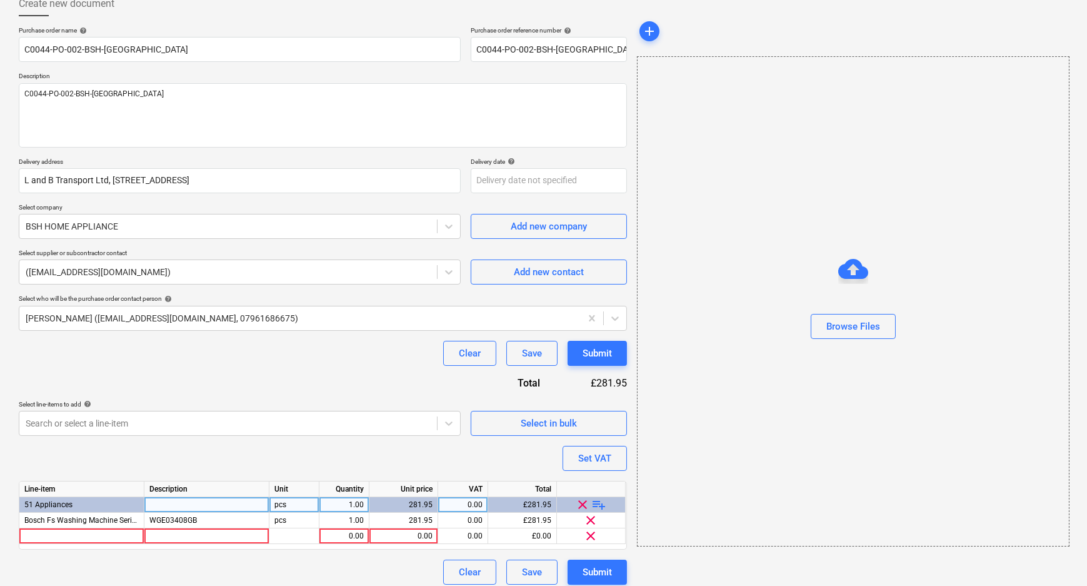
scroll to position [84, 0]
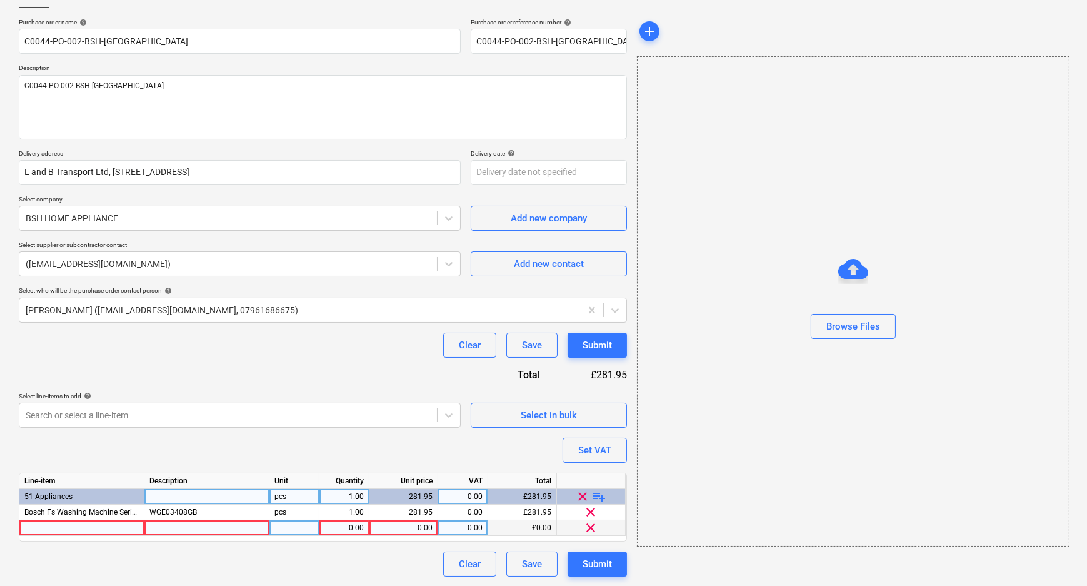
click at [53, 528] on div at bounding box center [81, 528] width 125 height 16
type textarea "x"
click at [194, 522] on div at bounding box center [206, 528] width 125 height 16
type input "KIV87NSE0G"
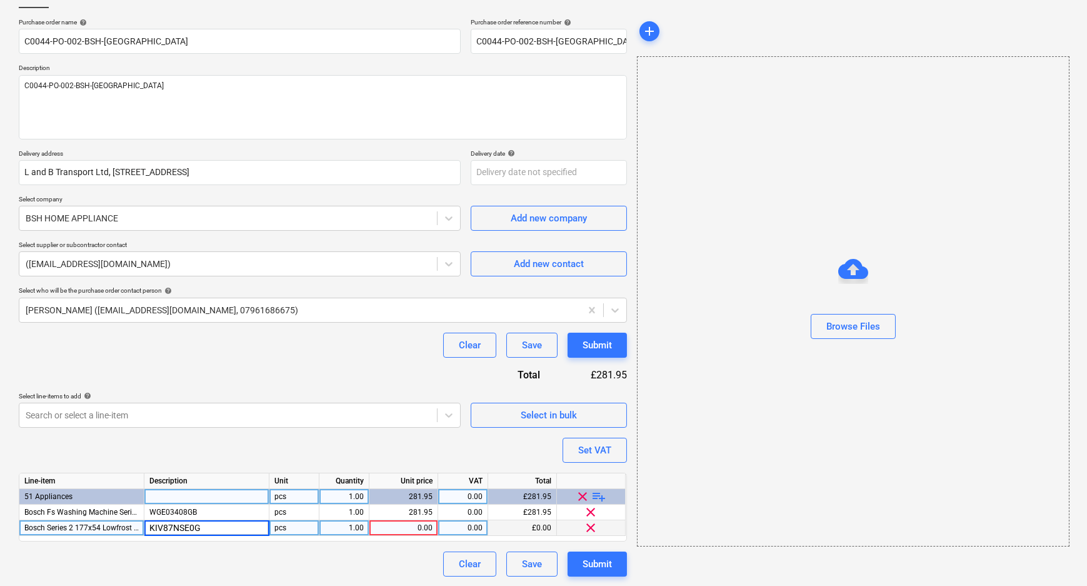
type textarea "x"
click at [344, 531] on div "1.00" at bounding box center [343, 528] width 39 height 16
type input "32"
type textarea "x"
click at [408, 530] on div "0.00" at bounding box center [403, 528] width 58 height 16
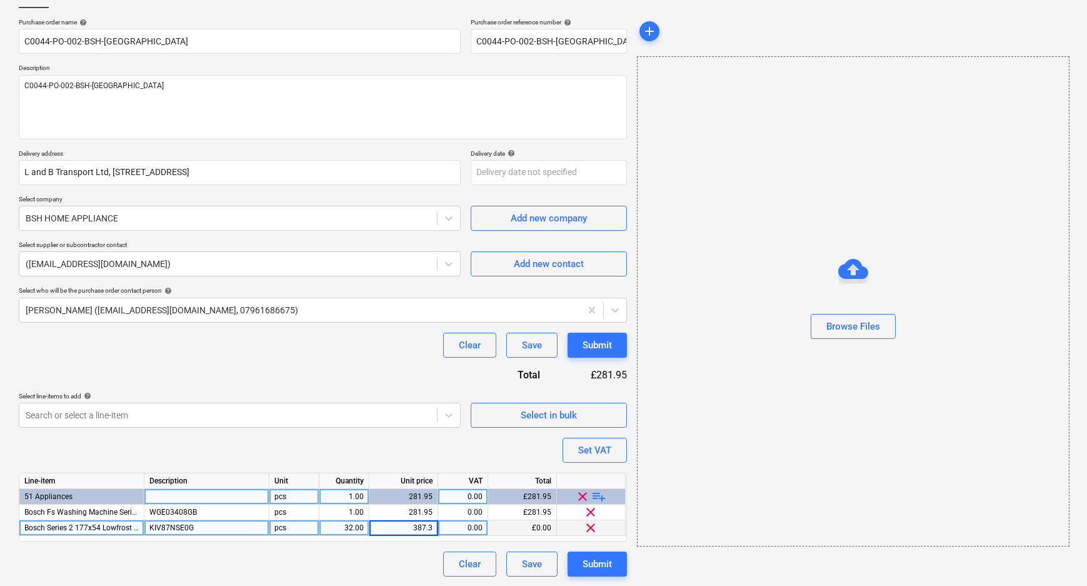
type input "387.39"
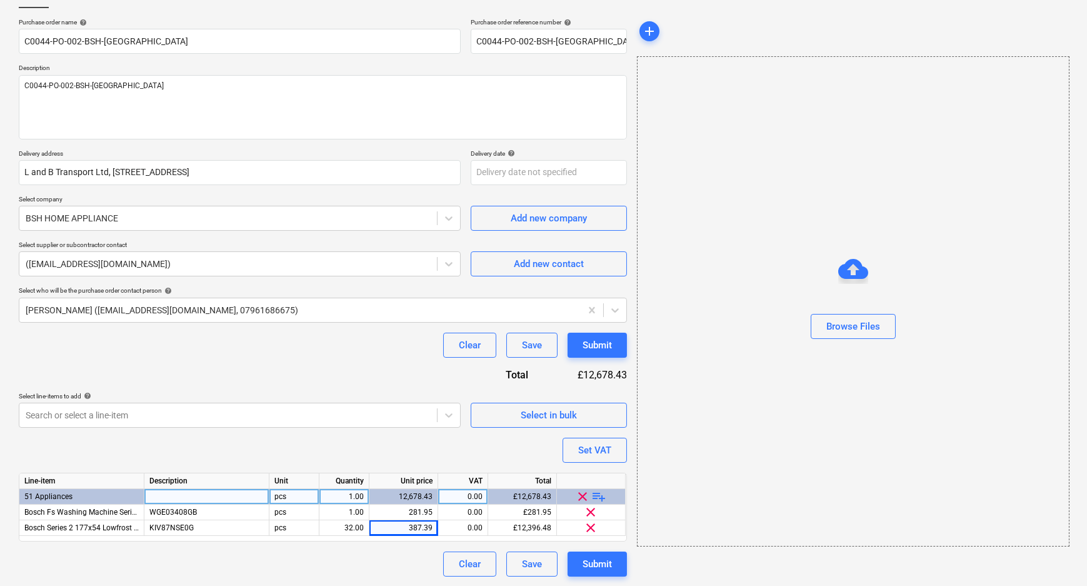
click at [600, 495] on span "playlist_add" at bounding box center [599, 496] width 15 height 15
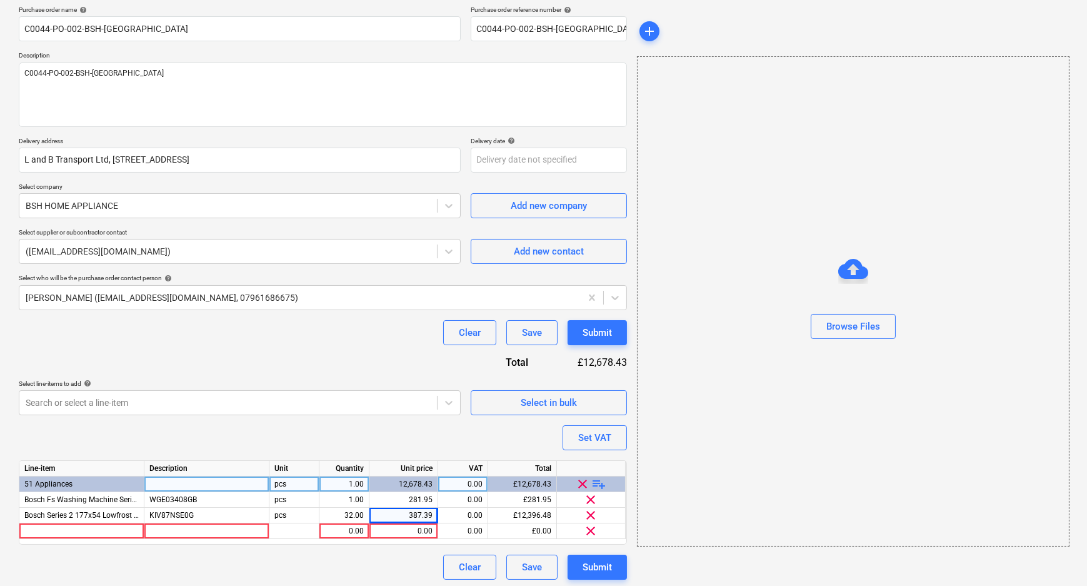
scroll to position [100, 0]
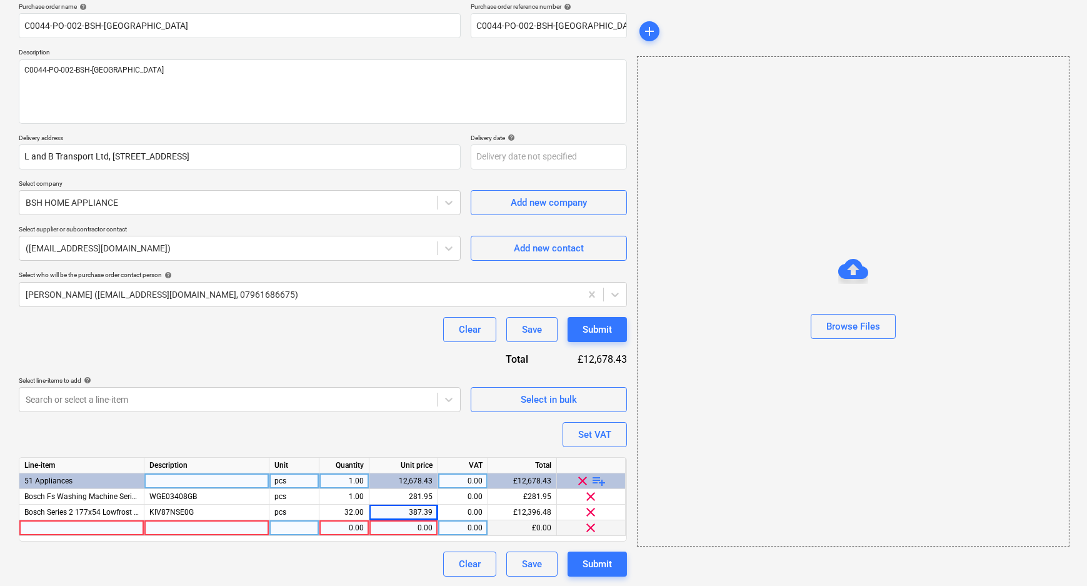
click at [77, 523] on div at bounding box center [81, 528] width 125 height 16
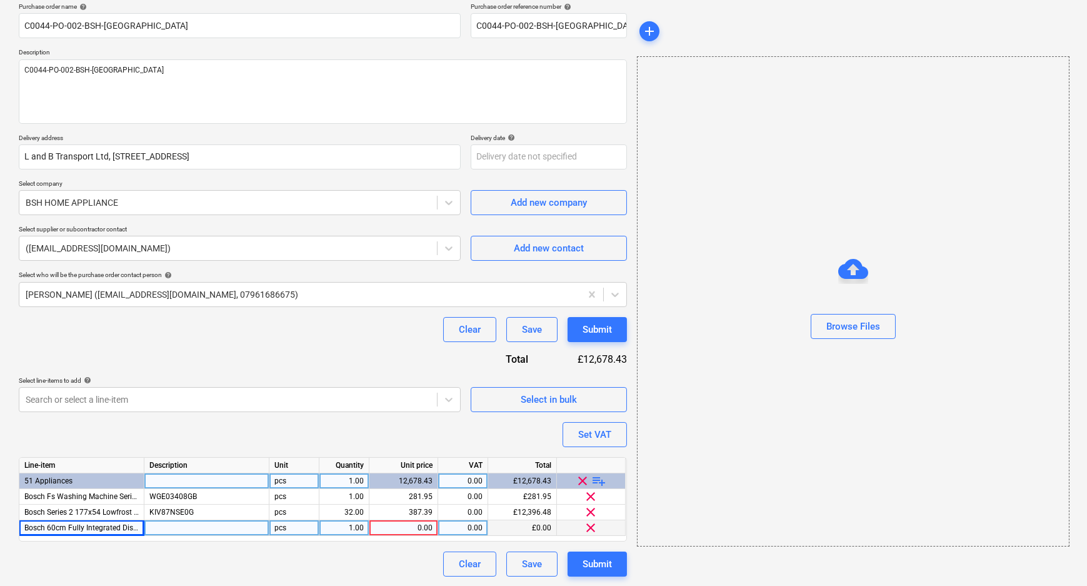
click at [197, 535] on div at bounding box center [206, 528] width 125 height 16
type textarea "x"
type input "SMV4HVX00G"
type textarea "x"
click at [354, 531] on div "1.00" at bounding box center [343, 528] width 39 height 16
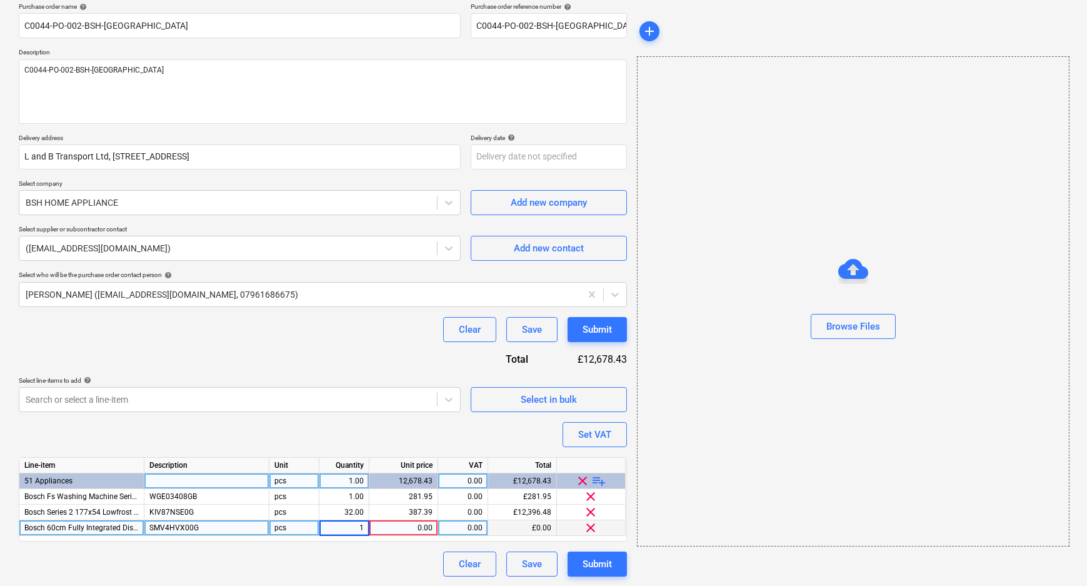
type input "12"
type textarea "x"
click at [417, 531] on div "0.00" at bounding box center [403, 528] width 58 height 16
type input "359.10"
click at [598, 481] on span "playlist_add" at bounding box center [599, 480] width 15 height 15
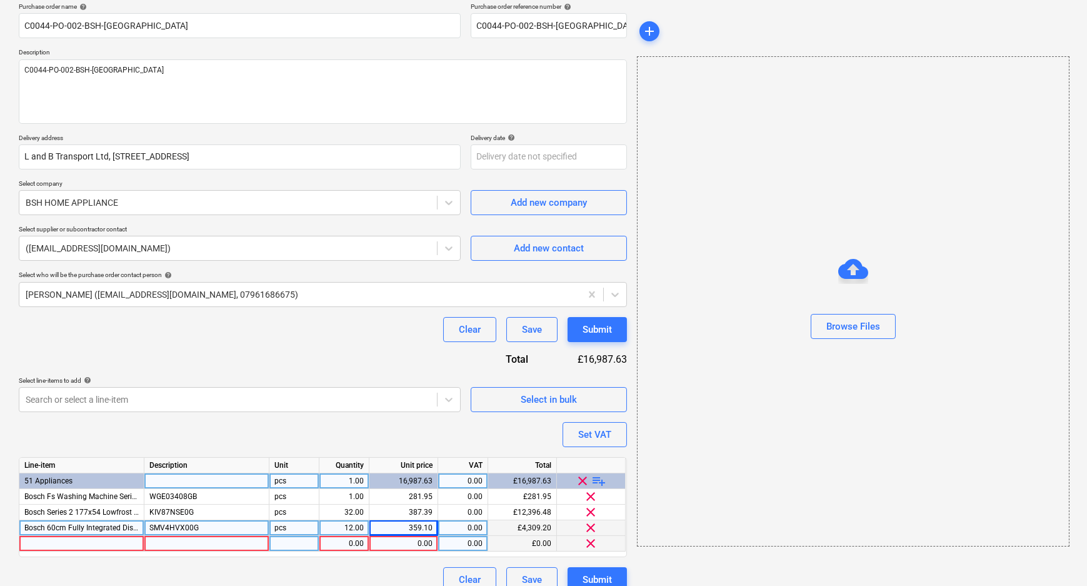
click at [103, 544] on div at bounding box center [81, 544] width 125 height 16
click at [225, 550] on div at bounding box center [206, 544] width 125 height 16
type textarea "x"
click at [352, 543] on div "1.00" at bounding box center [343, 544] width 39 height 16
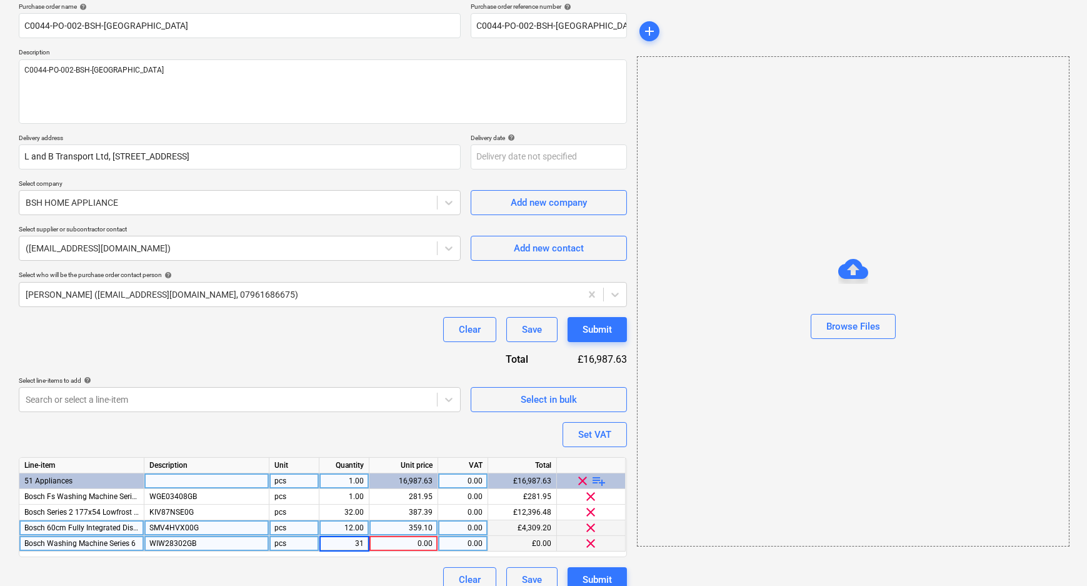
click at [426, 545] on div "0.00" at bounding box center [403, 544] width 58 height 16
click at [599, 480] on span "playlist_add" at bounding box center [599, 480] width 15 height 15
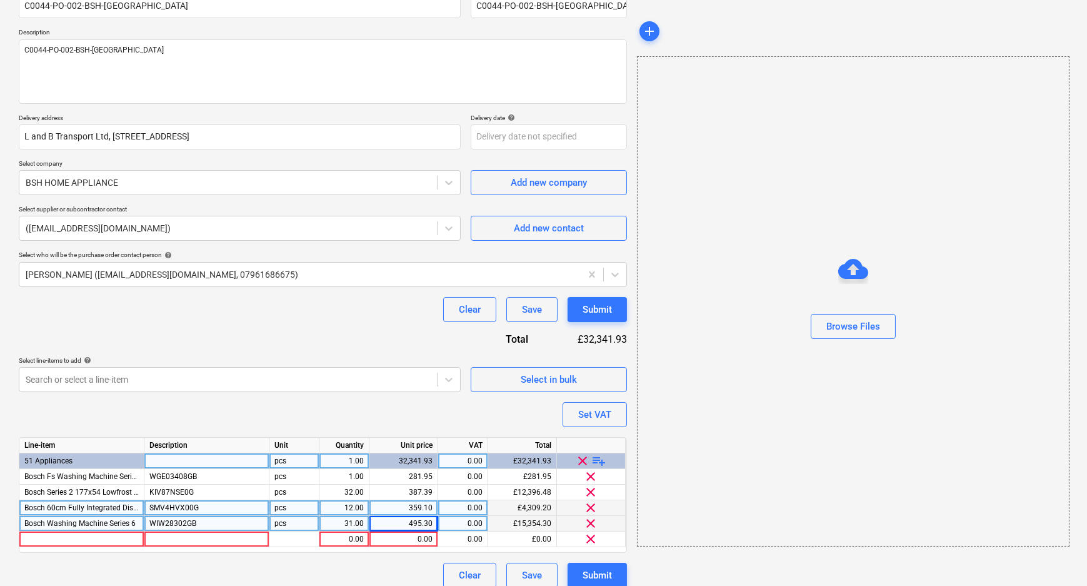
scroll to position [131, 0]
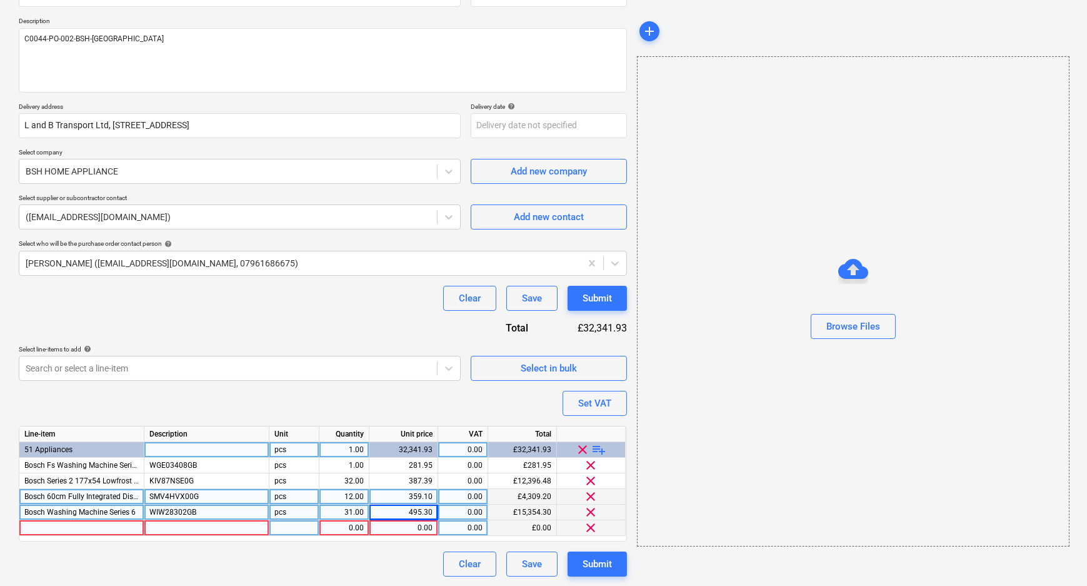
click at [69, 526] on div at bounding box center [81, 528] width 125 height 16
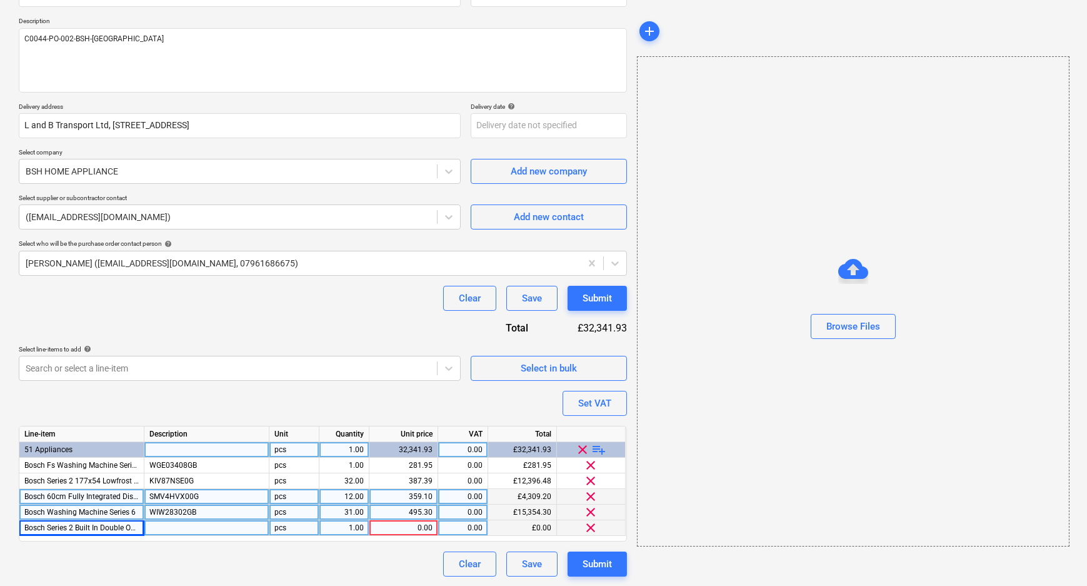
click at [204, 526] on div at bounding box center [206, 528] width 125 height 16
click at [344, 531] on div "1.00" at bounding box center [343, 528] width 39 height 16
click at [427, 528] on div "0.00" at bounding box center [403, 528] width 58 height 16
click at [418, 558] on div "Clear Save Submit" at bounding box center [323, 563] width 608 height 25
click at [601, 446] on span "playlist_add" at bounding box center [599, 449] width 15 height 15
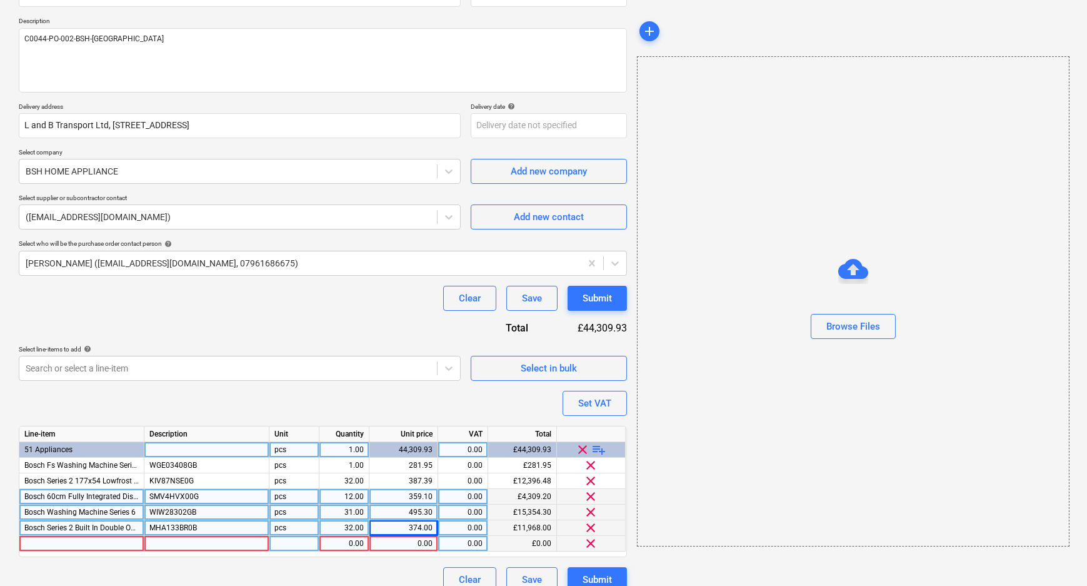
click at [56, 542] on div at bounding box center [81, 544] width 125 height 16
click at [224, 541] on div at bounding box center [206, 544] width 125 height 16
click at [348, 550] on div "1.00" at bounding box center [343, 544] width 39 height 16
click at [348, 550] on input "1" at bounding box center [343, 543] width 49 height 15
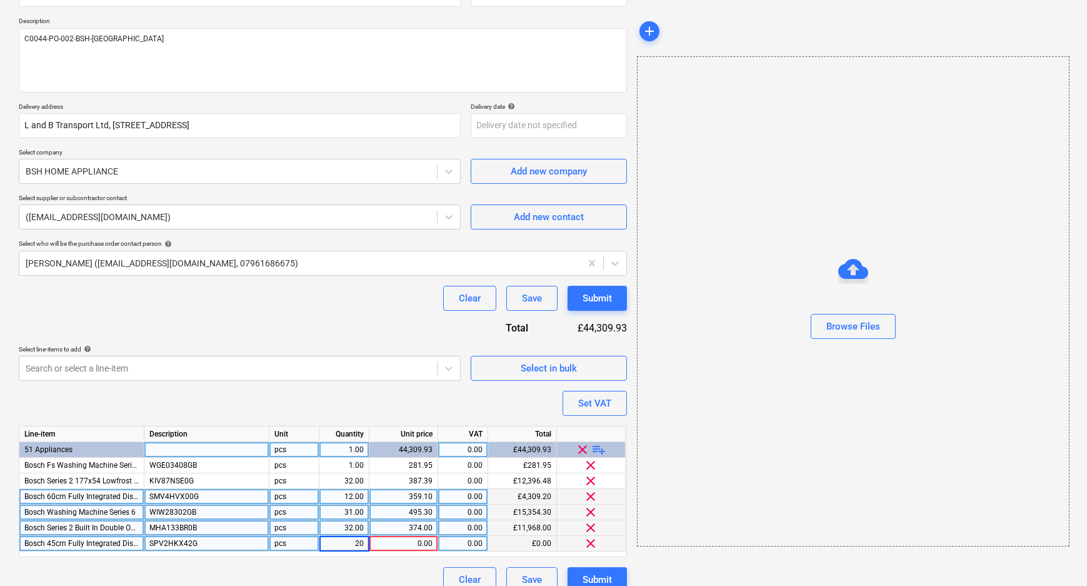
drag, startPoint x: 348, startPoint y: 571, endPoint x: 390, endPoint y: 561, distance: 43.5
click at [349, 571] on div "Clear Save Submit" at bounding box center [323, 579] width 608 height 25
click at [415, 544] on div "0.00" at bounding box center [403, 544] width 58 height 16
click at [399, 570] on div "Clear Save Submit" at bounding box center [323, 579] width 608 height 25
click at [606, 404] on div "Set VAT" at bounding box center [594, 403] width 33 height 16
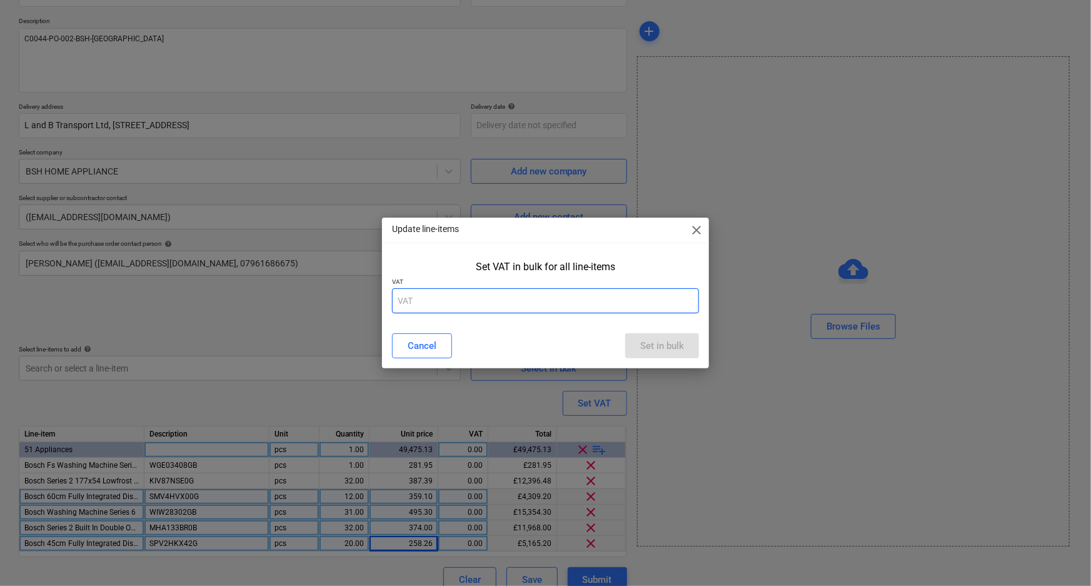
click at [545, 303] on input "text" at bounding box center [546, 300] width 308 height 25
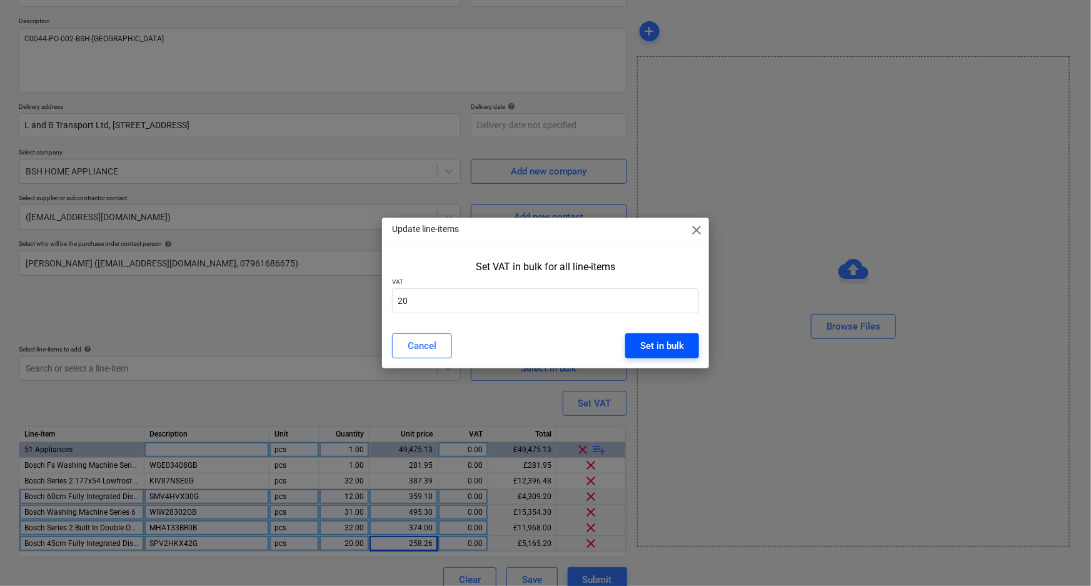
click at [657, 349] on div "Set in bulk" at bounding box center [662, 346] width 44 height 16
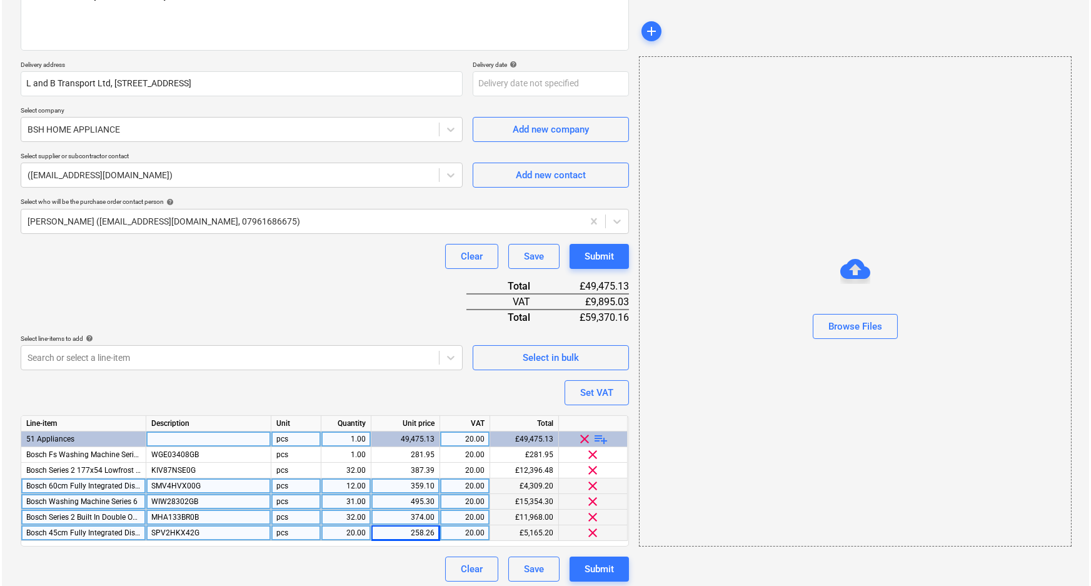
scroll to position [178, 0]
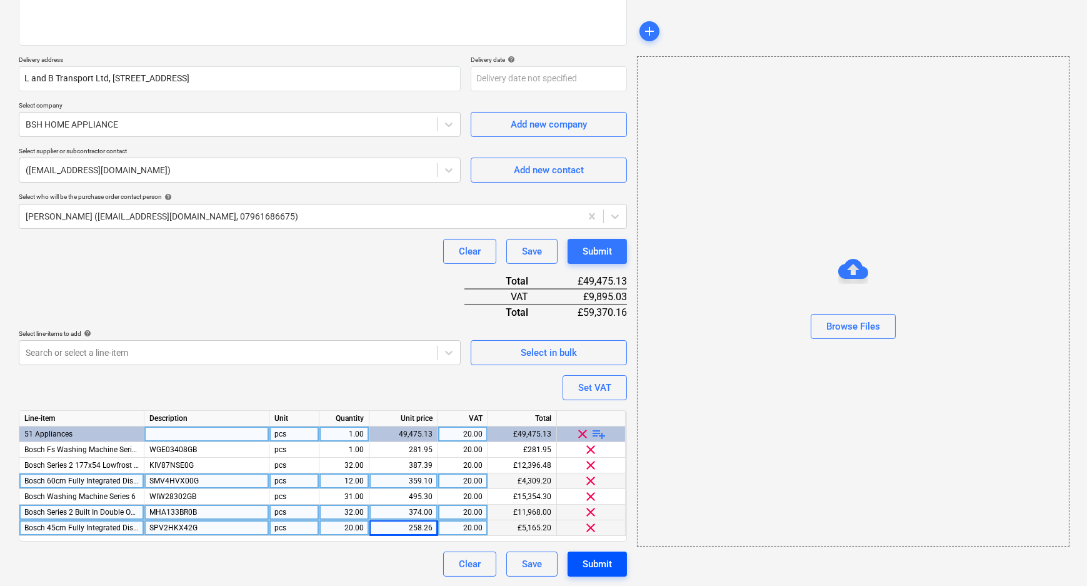
click at [601, 570] on div "Submit" at bounding box center [597, 564] width 29 height 16
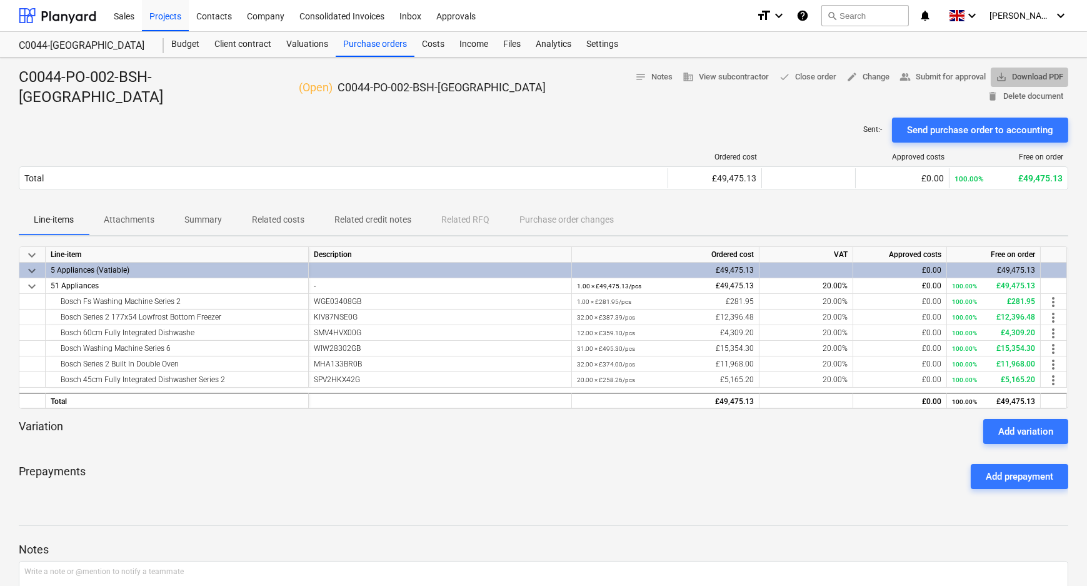
click at [996, 74] on span "save_alt Download PDF" at bounding box center [1030, 77] width 68 height 14
click at [391, 50] on div "Purchase orders" at bounding box center [375, 44] width 79 height 25
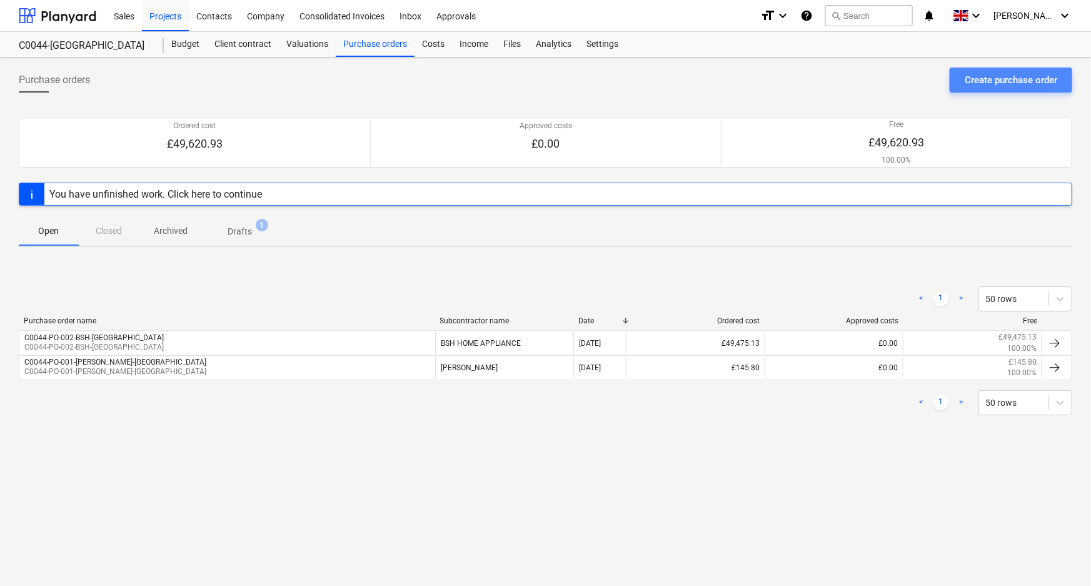
click at [966, 78] on div "Create purchase order" at bounding box center [1011, 80] width 93 height 16
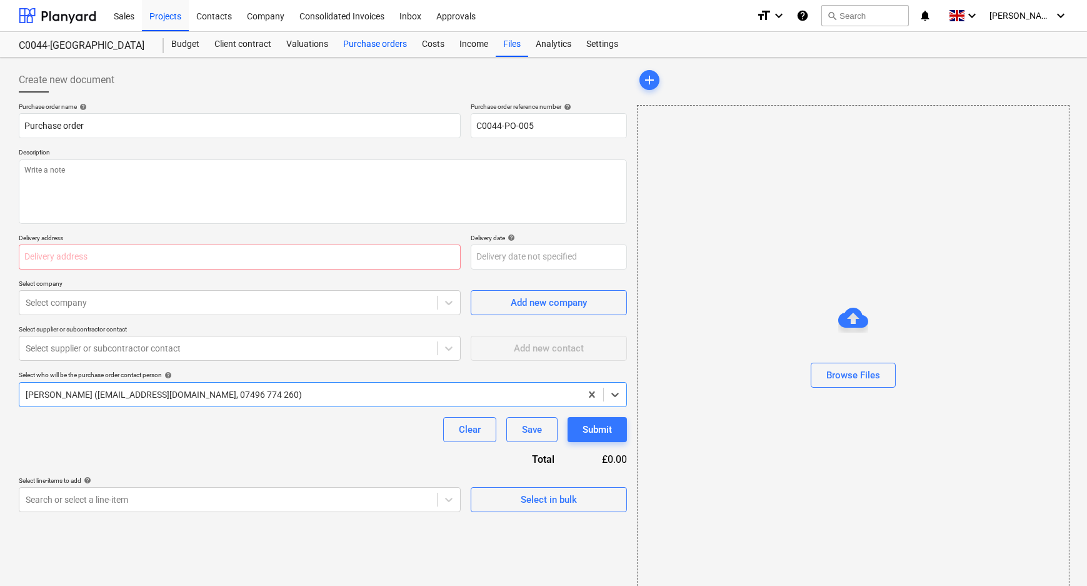
click at [366, 43] on div "Purchase orders" at bounding box center [375, 44] width 79 height 25
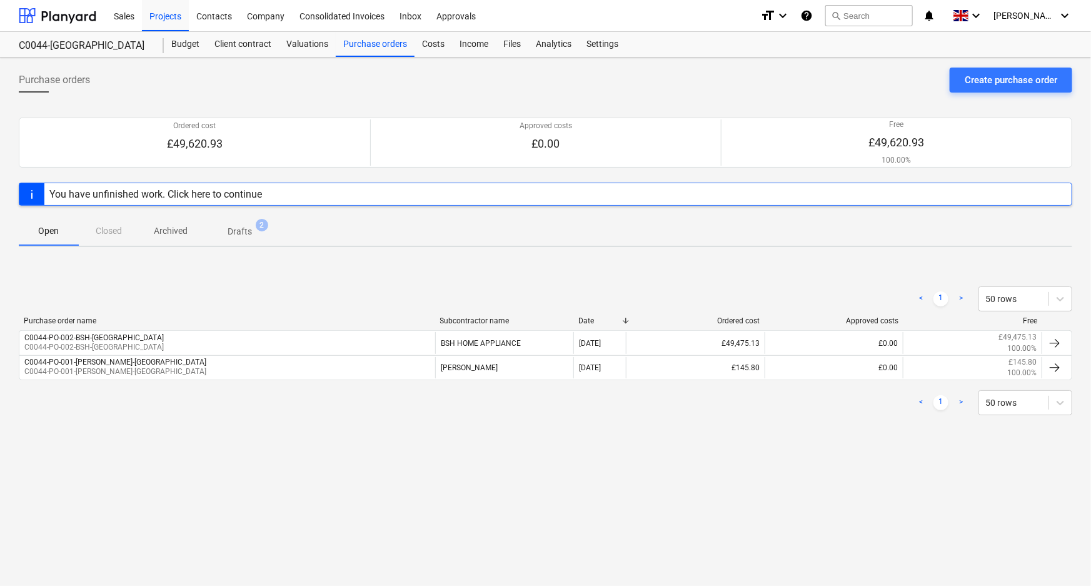
click at [246, 228] on p "Drafts" at bounding box center [240, 231] width 24 height 13
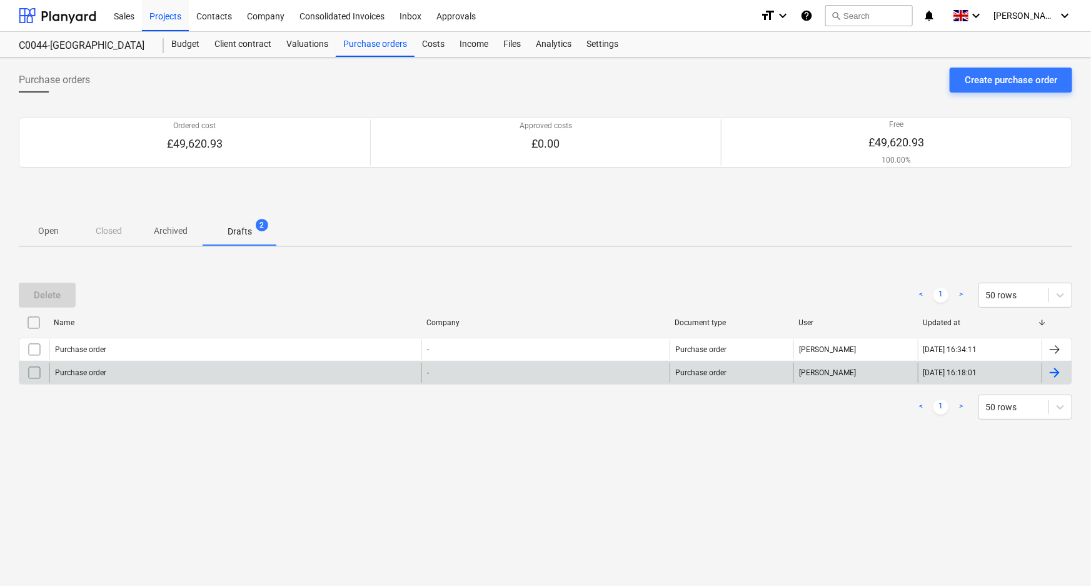
click at [35, 370] on input "checkbox" at bounding box center [34, 373] width 20 height 20
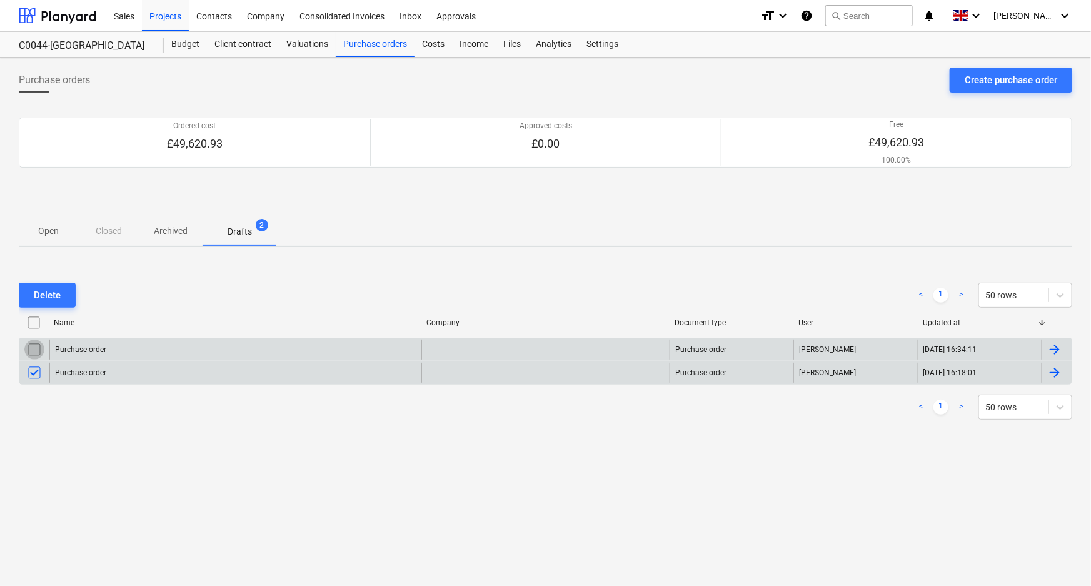
click at [32, 346] on input "checkbox" at bounding box center [34, 349] width 20 height 20
click at [43, 287] on div "Delete" at bounding box center [47, 295] width 27 height 16
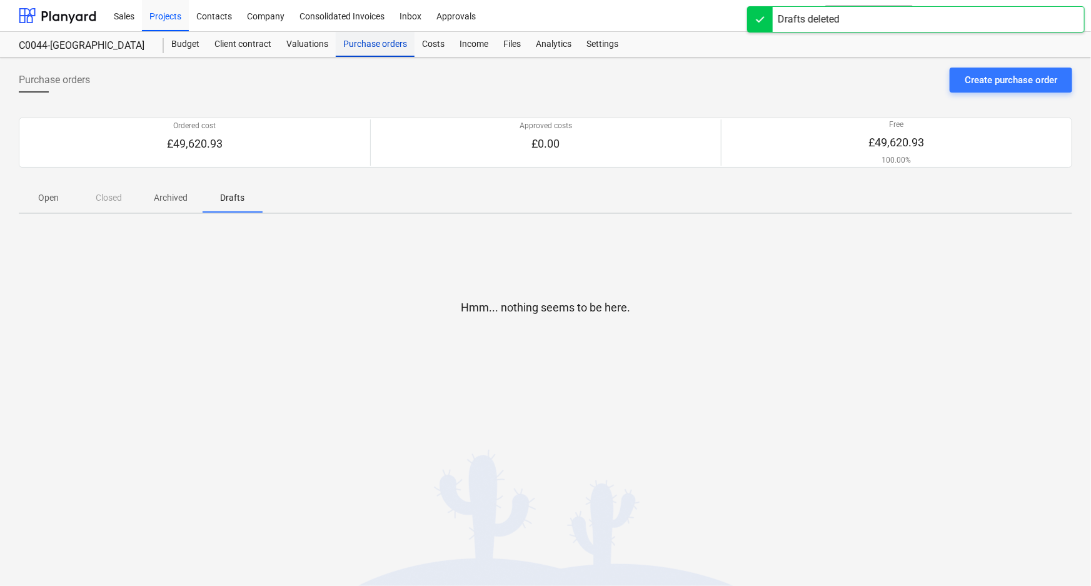
click at [359, 37] on div "Purchase orders" at bounding box center [375, 44] width 79 height 25
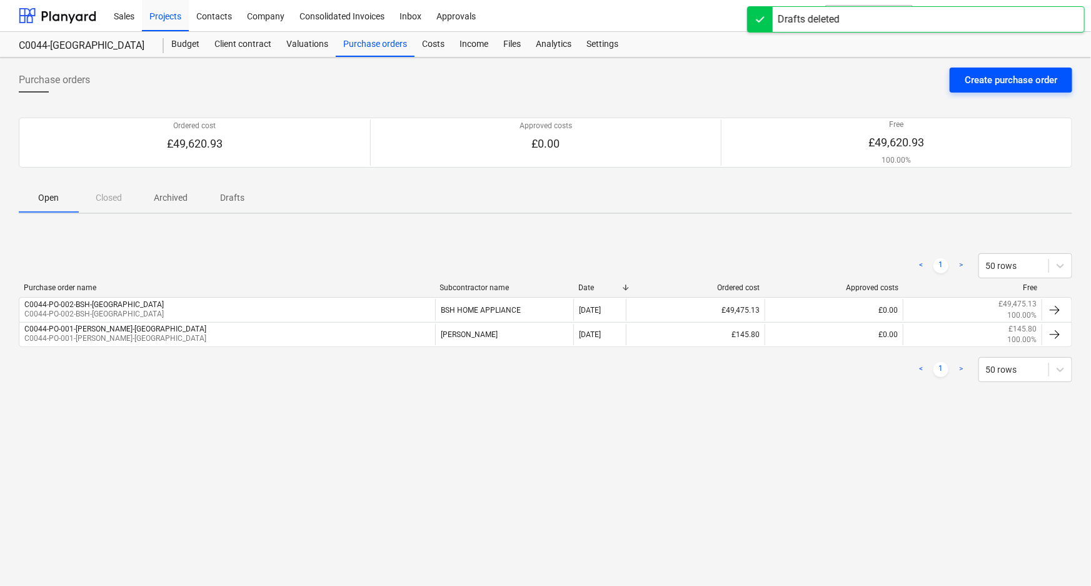
click at [982, 79] on div "Create purchase order" at bounding box center [1011, 80] width 93 height 16
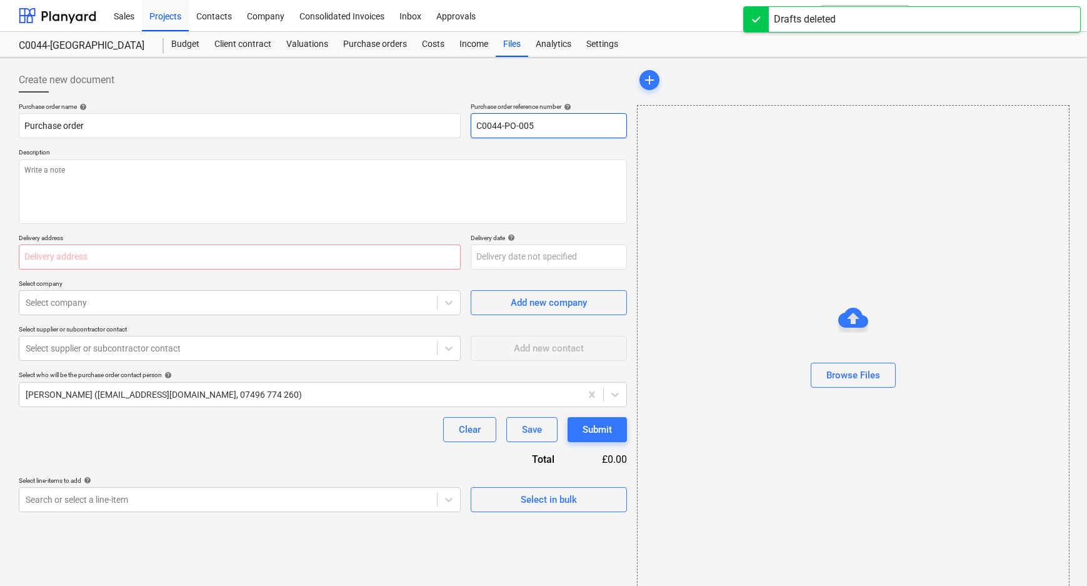
drag, startPoint x: 540, startPoint y: 129, endPoint x: 529, endPoint y: 127, distance: 10.8
click at [529, 127] on input "C0044-PO-005" at bounding box center [549, 125] width 156 height 25
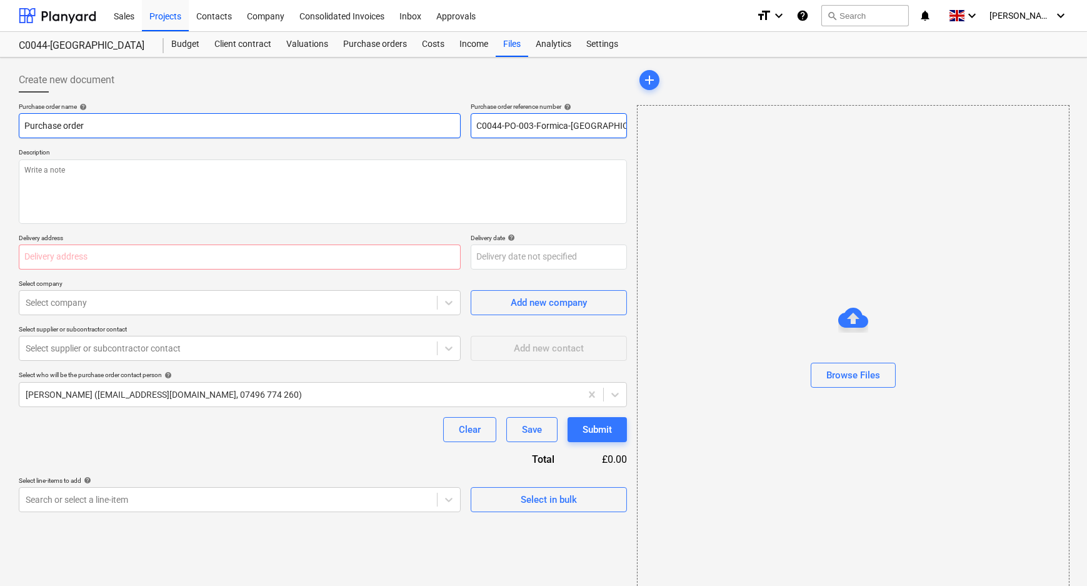
drag, startPoint x: 480, startPoint y: 126, endPoint x: 349, endPoint y: 126, distance: 130.0
click at [349, 126] on div "Purchase order name help Purchase order Purchase order reference number help C0…" at bounding box center [323, 121] width 608 height 36
drag, startPoint x: 106, startPoint y: 125, endPoint x: -59, endPoint y: 123, distance: 165.1
click at [0, 123] on html "Sales Projects Contacts Company Consolidated Invoices Inbox Approvals format_si…" at bounding box center [543, 293] width 1087 height 586
paste input "C0044-PO-003-Formica-[GEOGRAPHIC_DATA]"
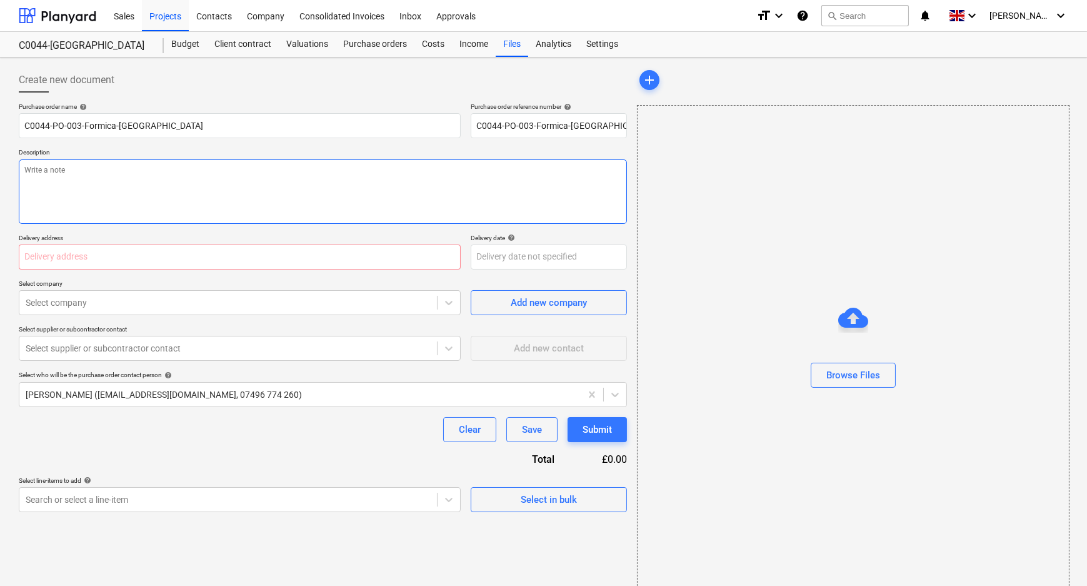
click at [139, 200] on textarea at bounding box center [323, 191] width 608 height 64
paste textarea "C0044-PO-003-Formica-[GEOGRAPHIC_DATA]"
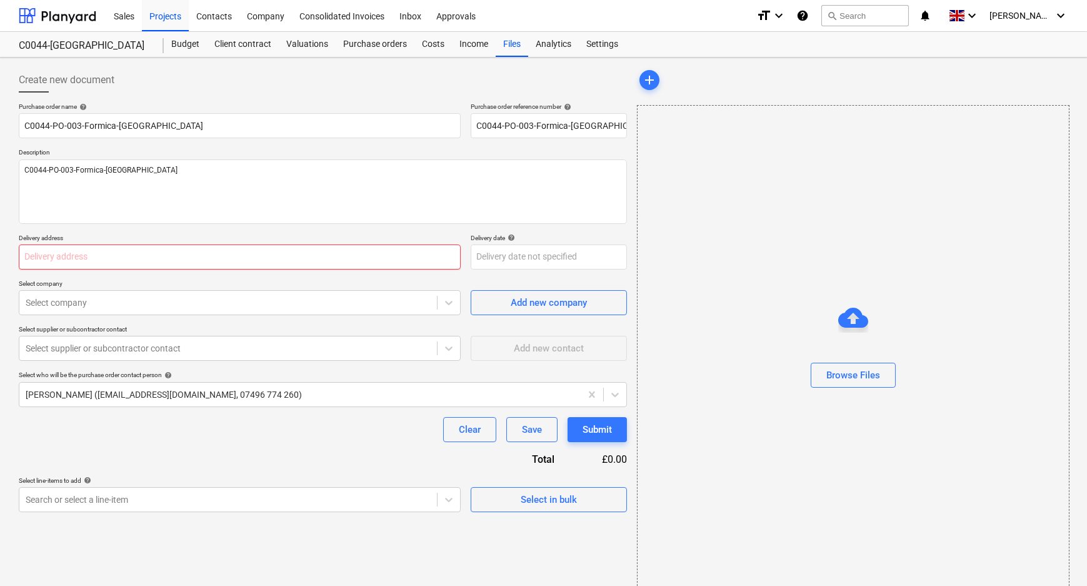
click at [163, 261] on input "text" at bounding box center [240, 256] width 442 height 25
paste input "L and B Transport Ltd, [STREET_ADDRESS]"
click at [181, 301] on div at bounding box center [228, 302] width 405 height 13
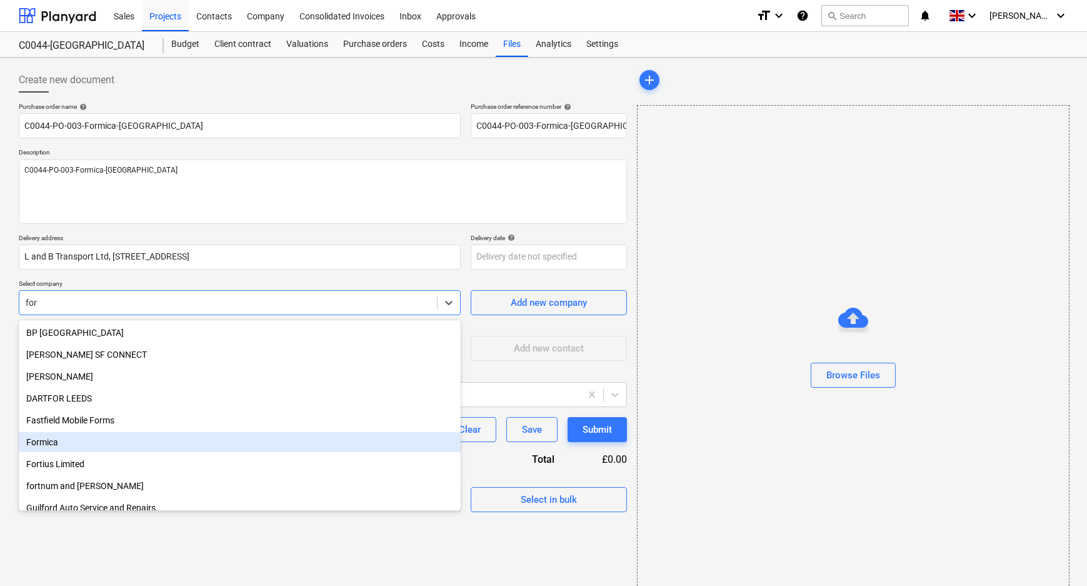
click at [117, 439] on div "Formica" at bounding box center [240, 442] width 442 height 20
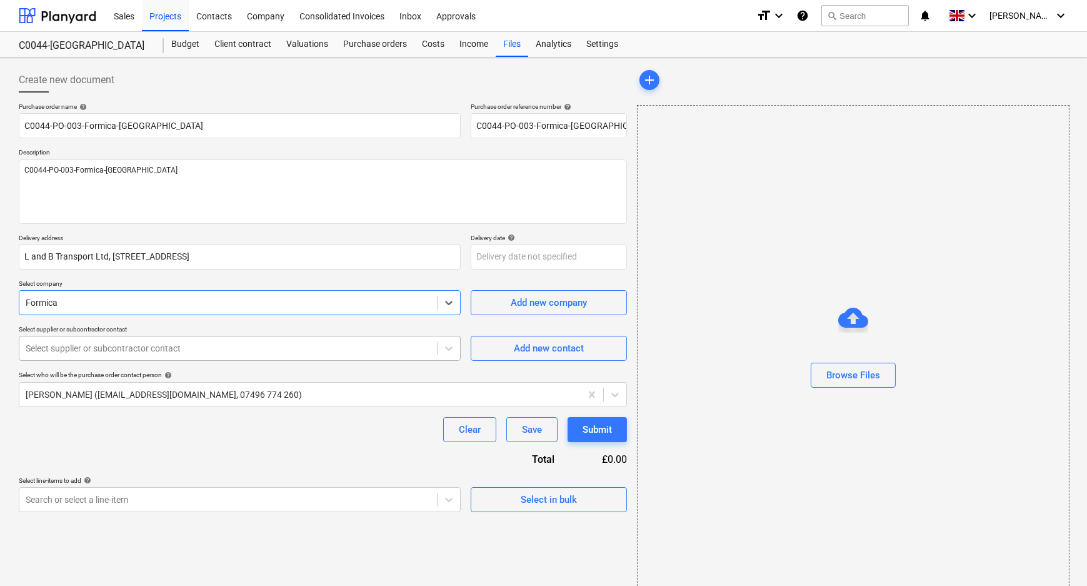
click at [118, 351] on div at bounding box center [228, 348] width 405 height 13
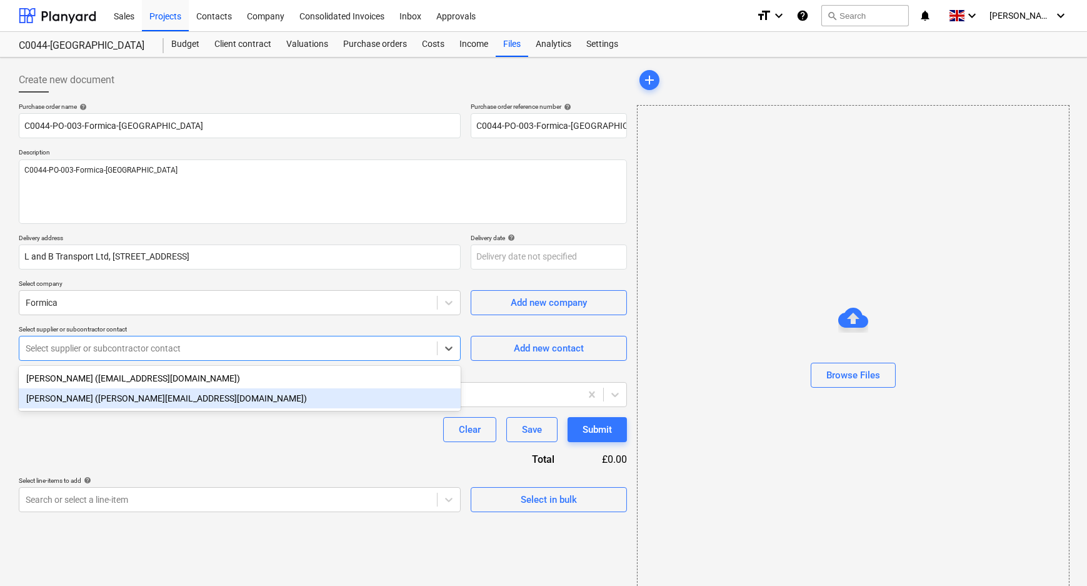
click at [119, 396] on div "[PERSON_NAME] ([PERSON_NAME][EMAIL_ADDRESS][DOMAIN_NAME])" at bounding box center [240, 398] width 442 height 20
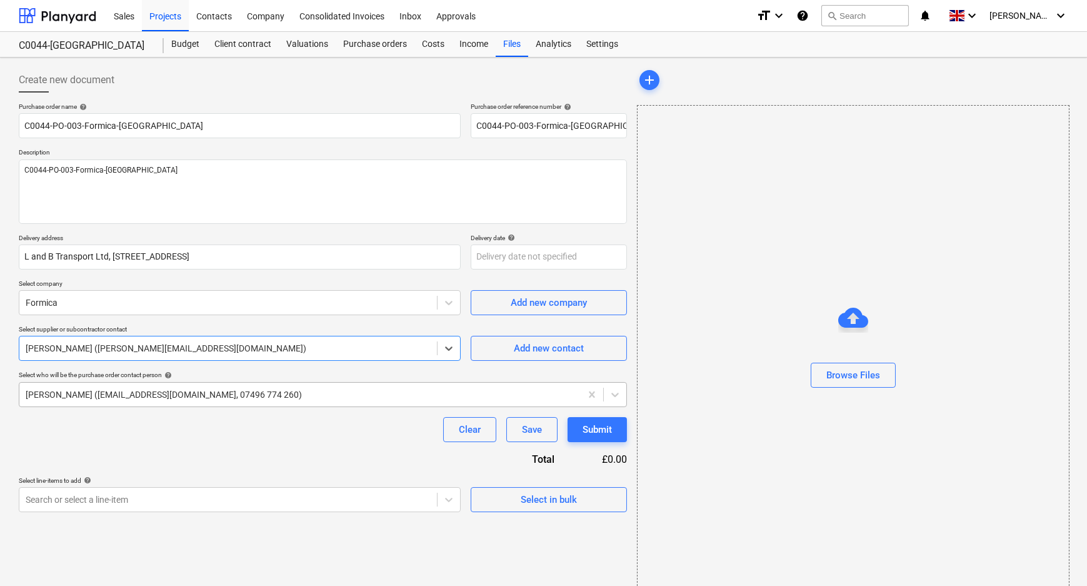
click at [118, 394] on div at bounding box center [300, 394] width 549 height 13
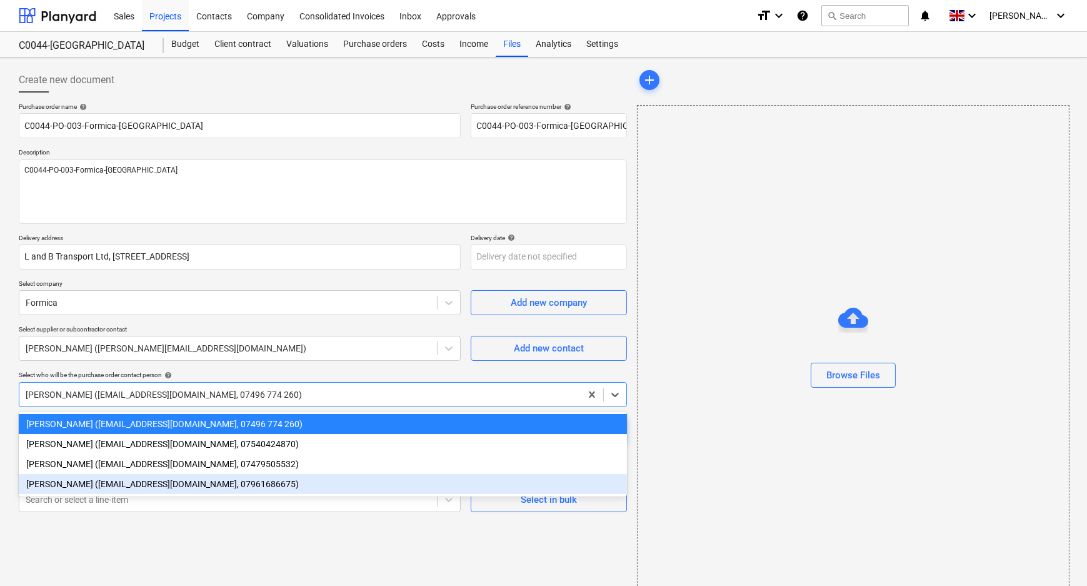
click at [88, 487] on div "[PERSON_NAME] ([EMAIL_ADDRESS][DOMAIN_NAME], 07961686675)" at bounding box center [323, 484] width 608 height 20
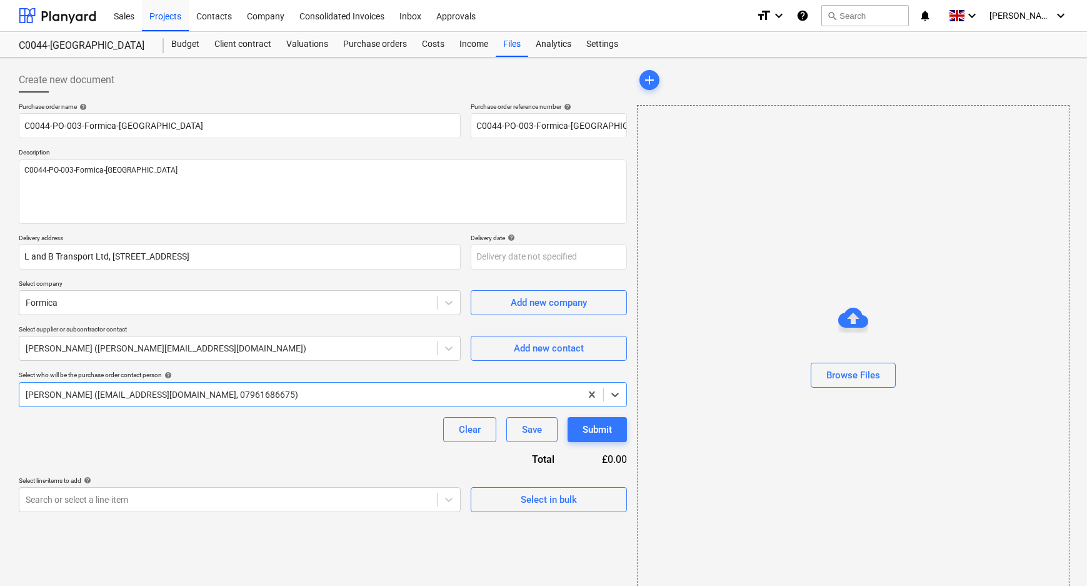
click at [93, 448] on div "Purchase order name help C0044-PO-003-Formica-[GEOGRAPHIC_DATA] Purchase order …" at bounding box center [323, 307] width 608 height 409
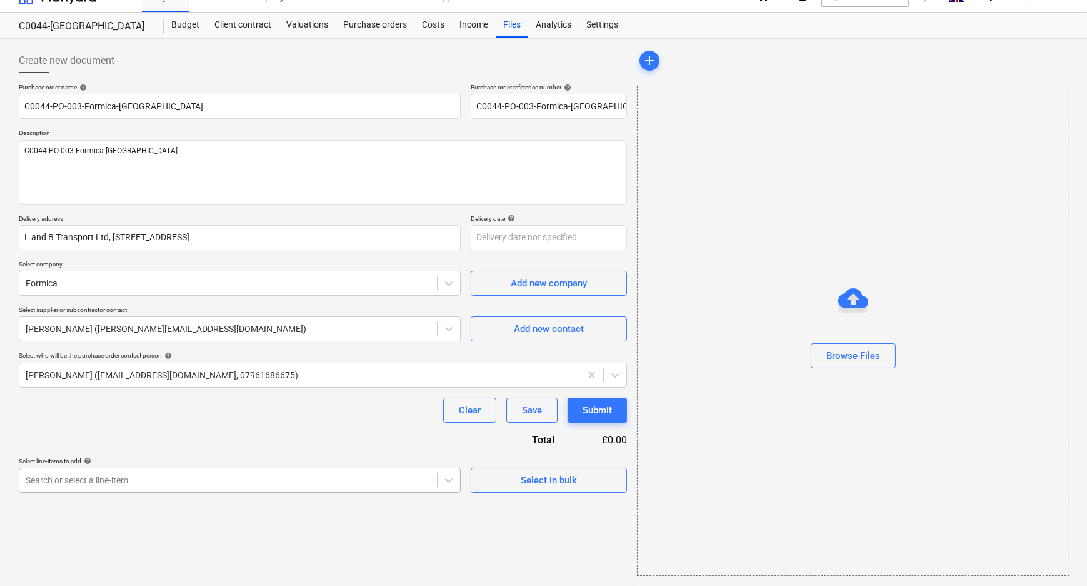
click at [119, 495] on body "Sales Projects Contacts Company Consolidated Invoices Inbox Approvals format_si…" at bounding box center [543, 274] width 1087 height 586
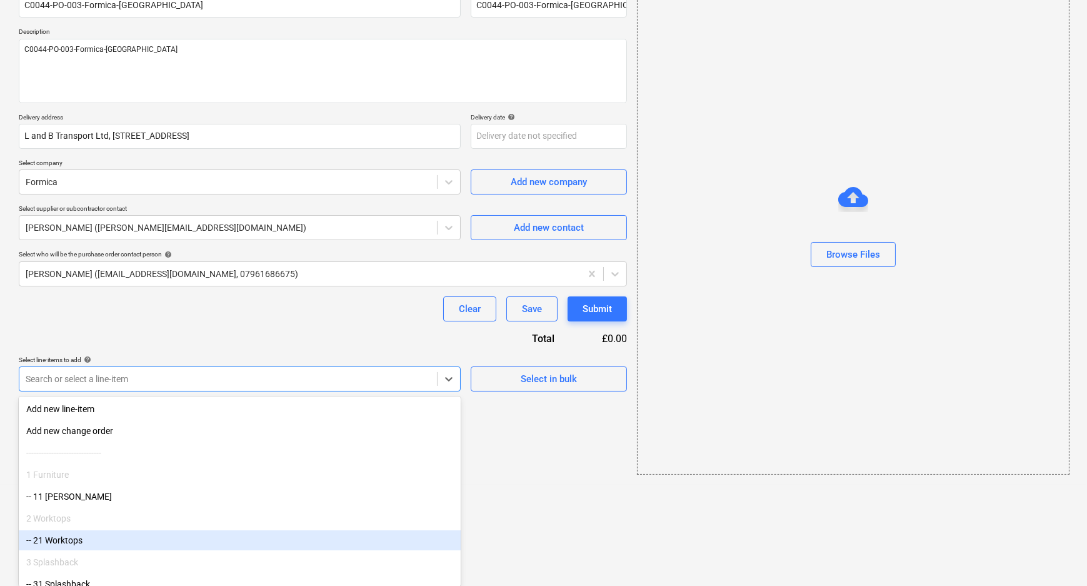
click at [100, 537] on div "-- 21 Worktops" at bounding box center [240, 540] width 442 height 20
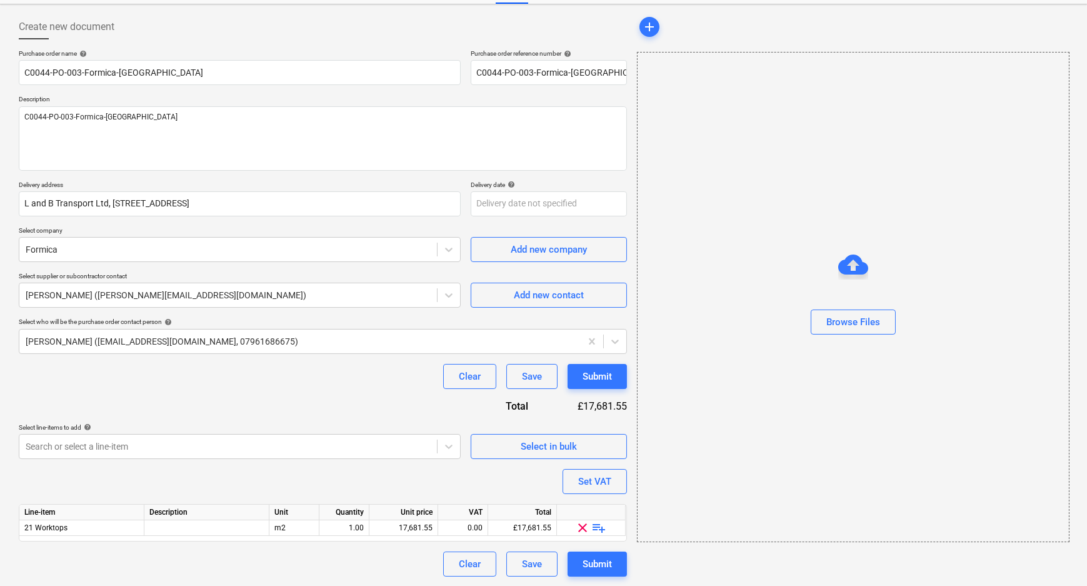
click at [189, 473] on div "Purchase order name help C0044-PO-003-Formica-[GEOGRAPHIC_DATA] Purchase order …" at bounding box center [323, 312] width 608 height 527
click at [595, 528] on span "playlist_add" at bounding box center [599, 527] width 15 height 15
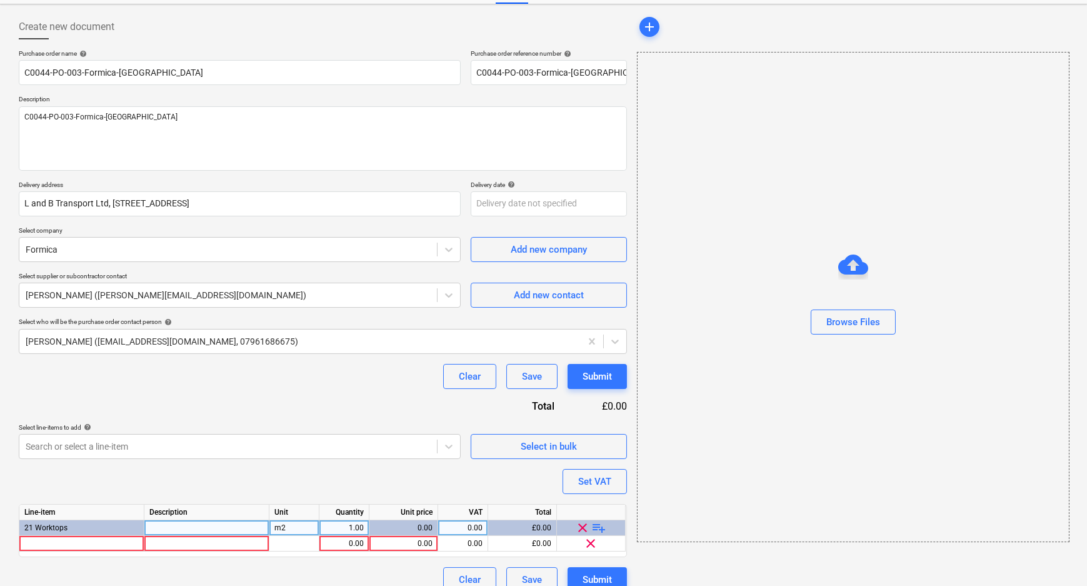
click at [598, 527] on span "playlist_add" at bounding box center [599, 527] width 15 height 15
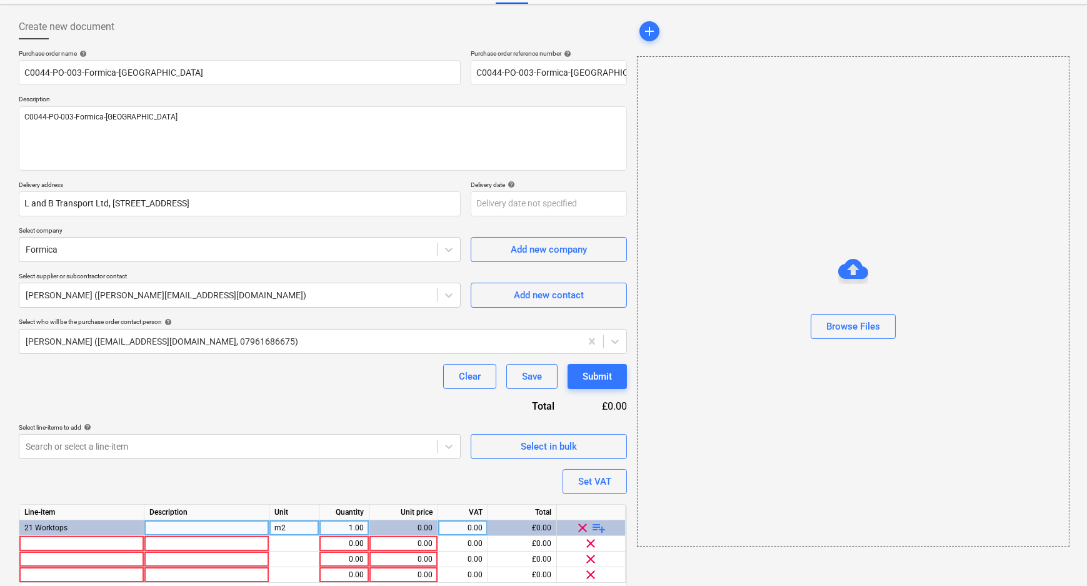
scroll to position [100, 0]
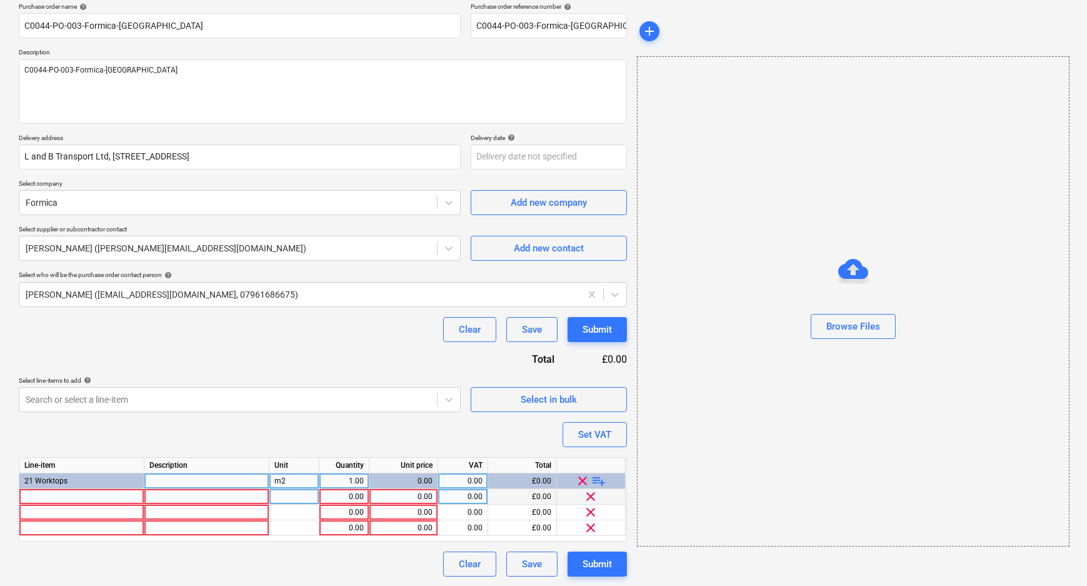
click at [82, 501] on div at bounding box center [81, 497] width 125 height 16
click at [166, 496] on div at bounding box center [206, 497] width 125 height 16
click at [345, 498] on div "1.00" at bounding box center [343, 497] width 39 height 16
click at [401, 492] on div "0.00" at bounding box center [403, 497] width 58 height 16
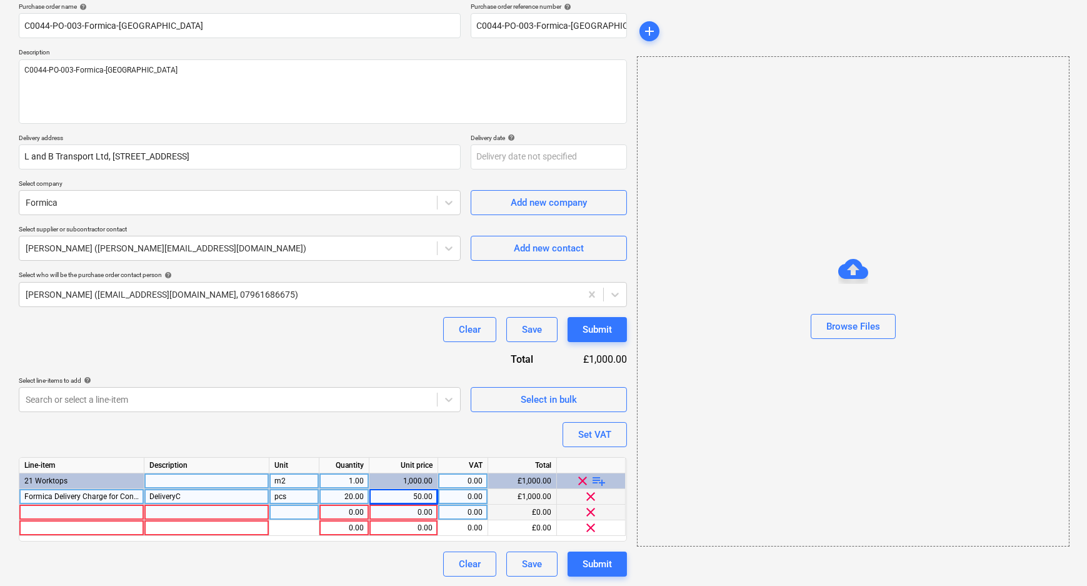
click at [38, 513] on div at bounding box center [81, 513] width 125 height 16
click at [76, 510] on div at bounding box center [81, 513] width 125 height 16
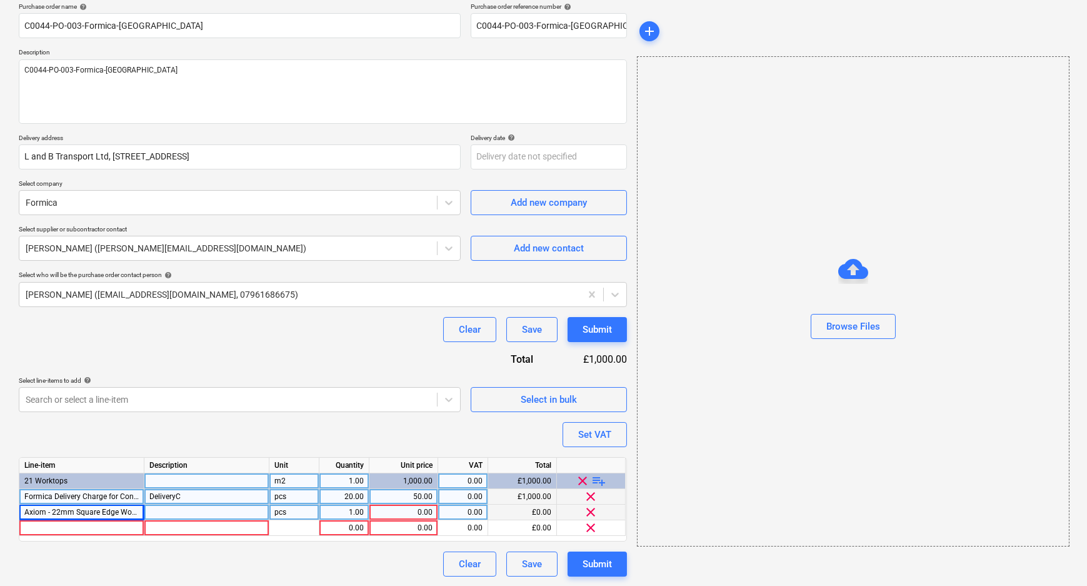
click at [222, 516] on div at bounding box center [206, 513] width 125 height 16
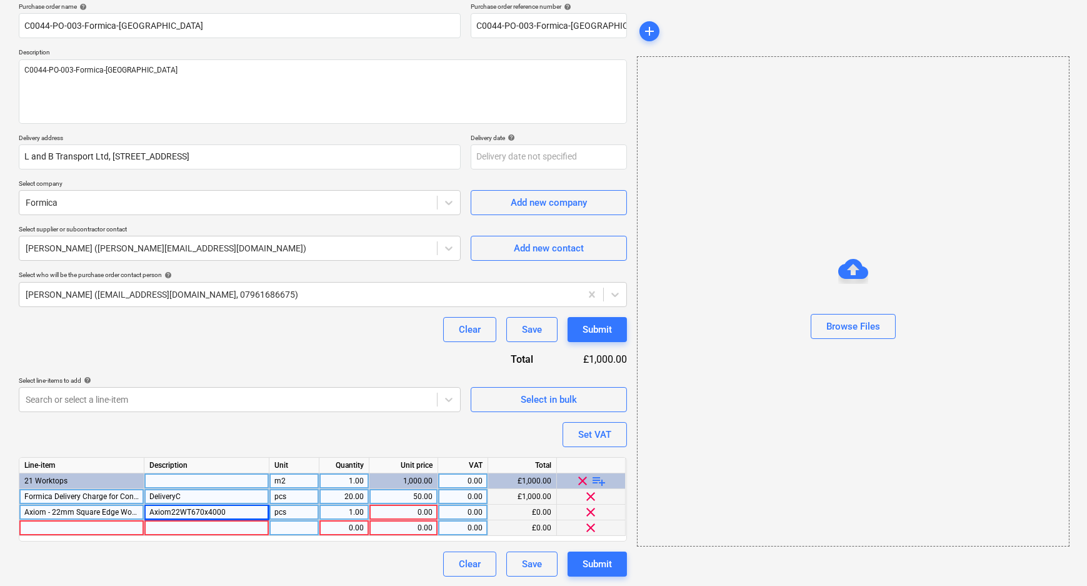
click at [67, 529] on div at bounding box center [81, 528] width 125 height 16
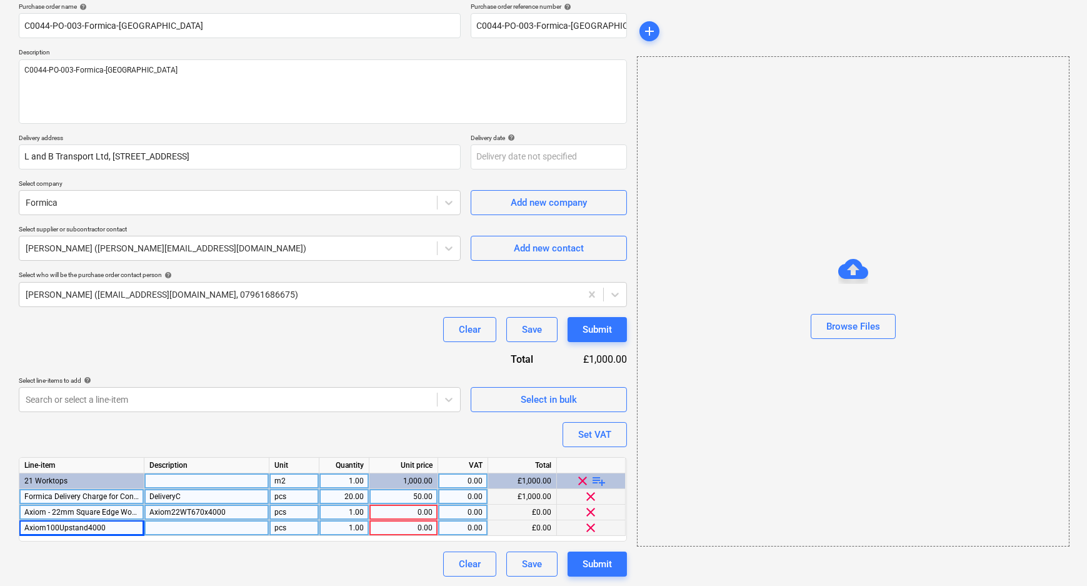
click at [241, 526] on div at bounding box center [206, 528] width 125 height 16
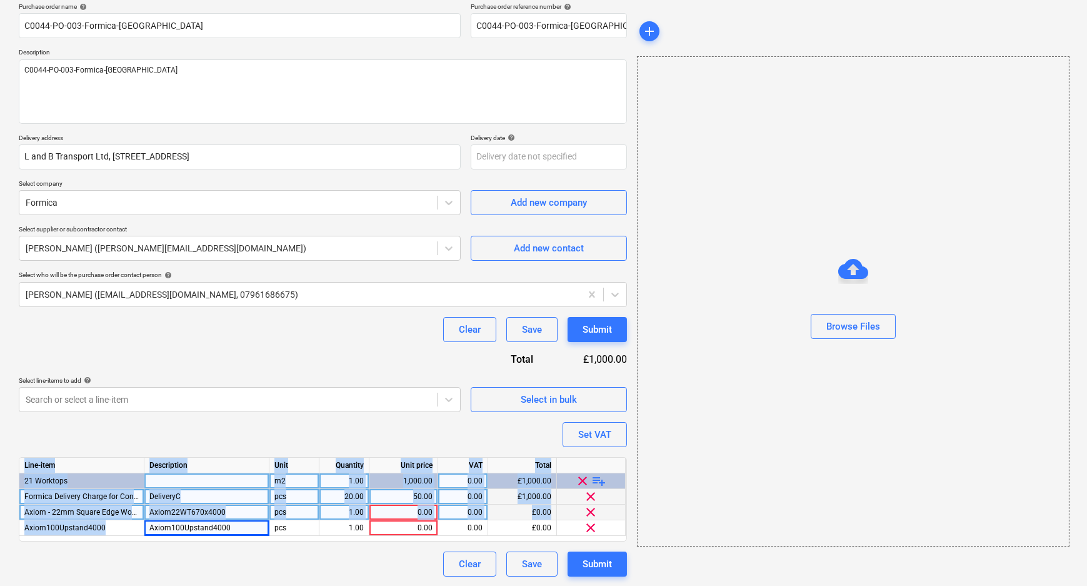
drag, startPoint x: 113, startPoint y: 526, endPoint x: 0, endPoint y: 523, distance: 113.2
click at [3, 523] on div "Create new document Purchase order name help C0044-PO-003-Formica-[GEOGRAPHIC_D…" at bounding box center [543, 271] width 1087 height 629
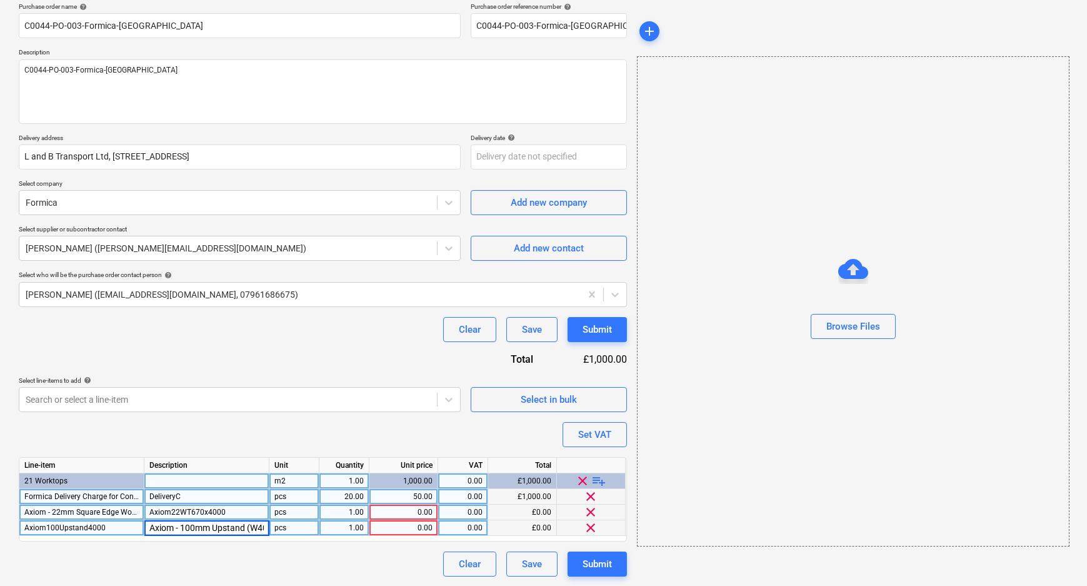
scroll to position [0, 32]
drag, startPoint x: 107, startPoint y: 526, endPoint x: -5, endPoint y: 524, distance: 111.9
click at [0, 486] on html "Sales Projects Contacts Company Consolidated Invoices Inbox Approvals format_si…" at bounding box center [543, 193] width 1087 height 586
click at [108, 528] on div "Axiom100Upstand4000" at bounding box center [81, 528] width 125 height 16
click at [601, 479] on span "playlist_add" at bounding box center [599, 480] width 15 height 15
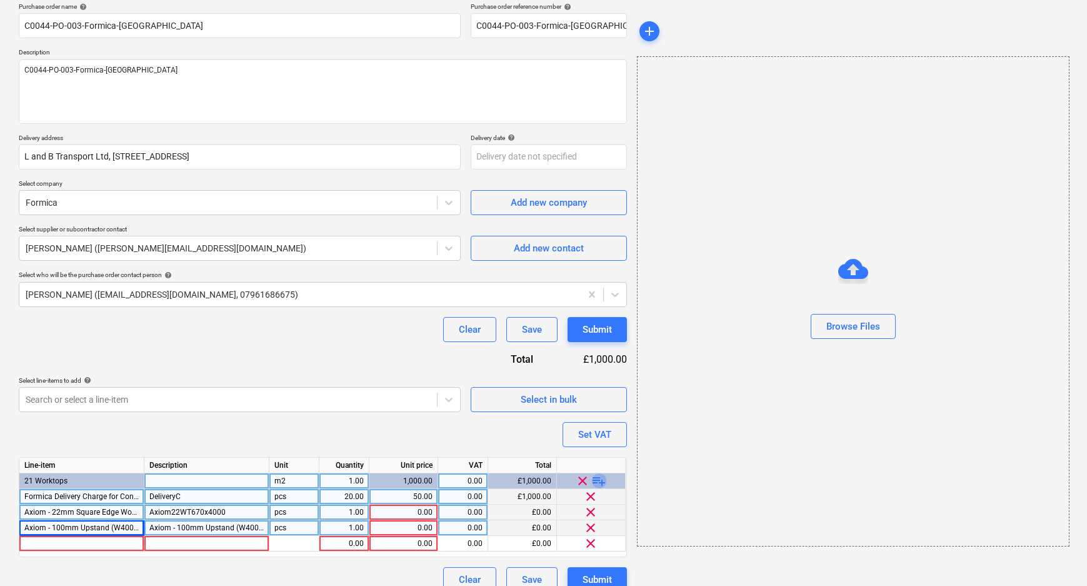
click at [601, 479] on span "playlist_add" at bounding box center [599, 480] width 15 height 15
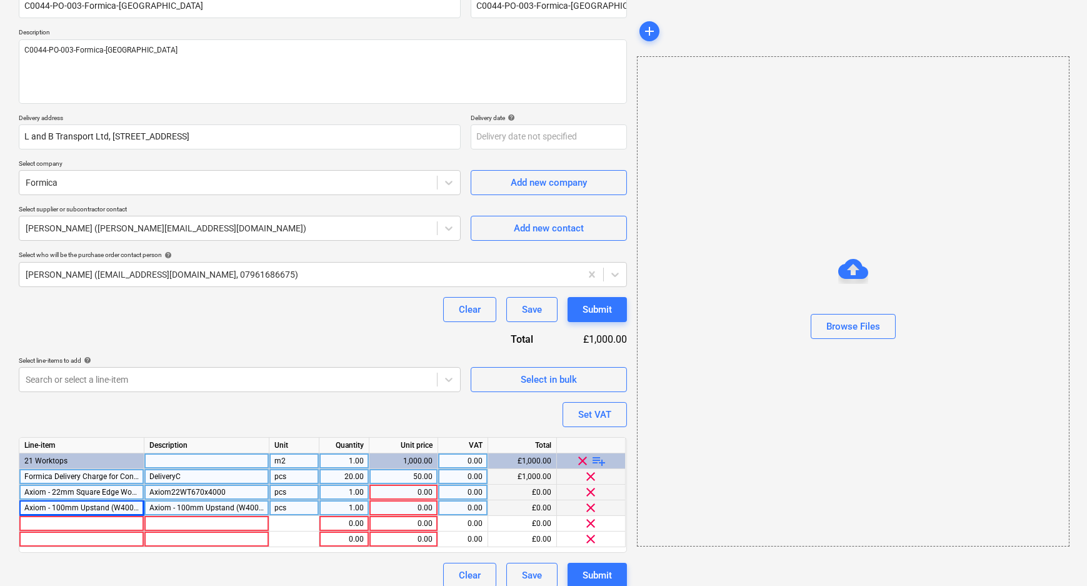
scroll to position [131, 0]
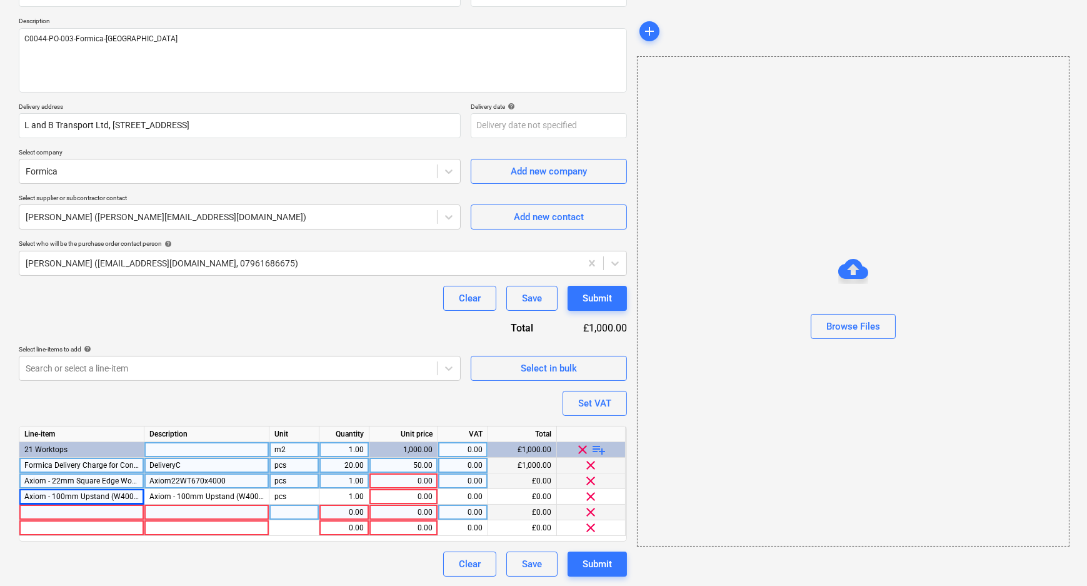
click at [54, 515] on div at bounding box center [81, 513] width 125 height 16
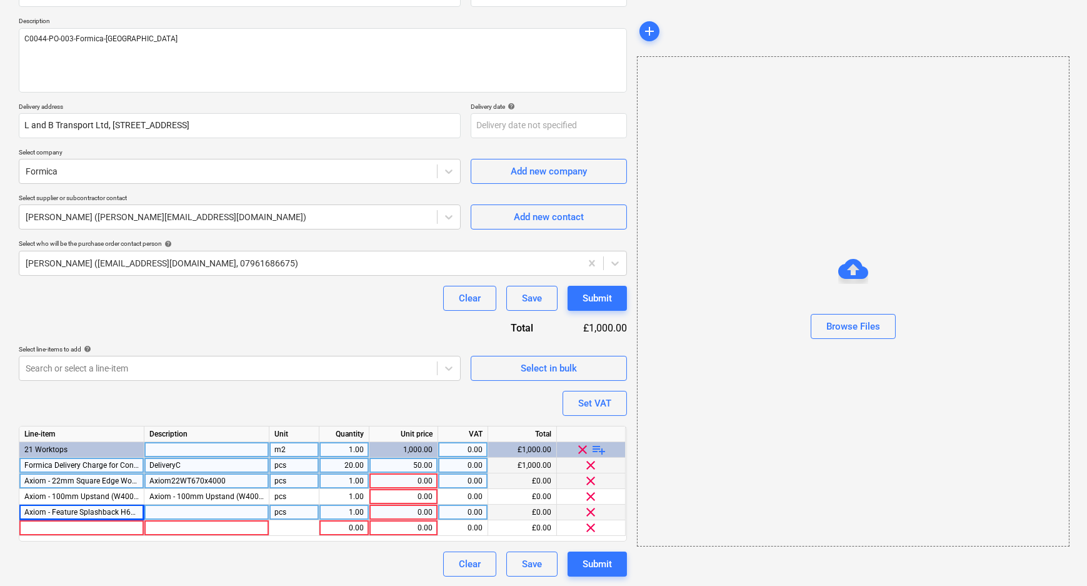
click at [168, 510] on div at bounding box center [206, 513] width 125 height 16
click at [186, 518] on div at bounding box center [206, 513] width 125 height 16
click at [339, 484] on div "1.00" at bounding box center [343, 481] width 39 height 16
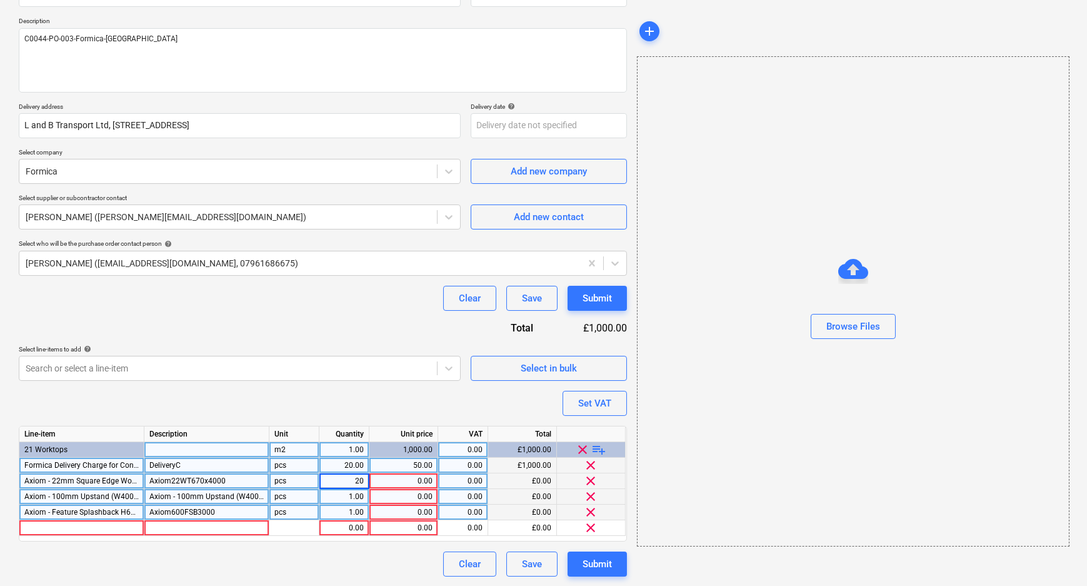
click at [344, 499] on div "1.00" at bounding box center [343, 497] width 39 height 16
click at [349, 510] on div "1.00" at bounding box center [343, 513] width 39 height 16
click at [595, 526] on span "clear" at bounding box center [591, 527] width 15 height 15
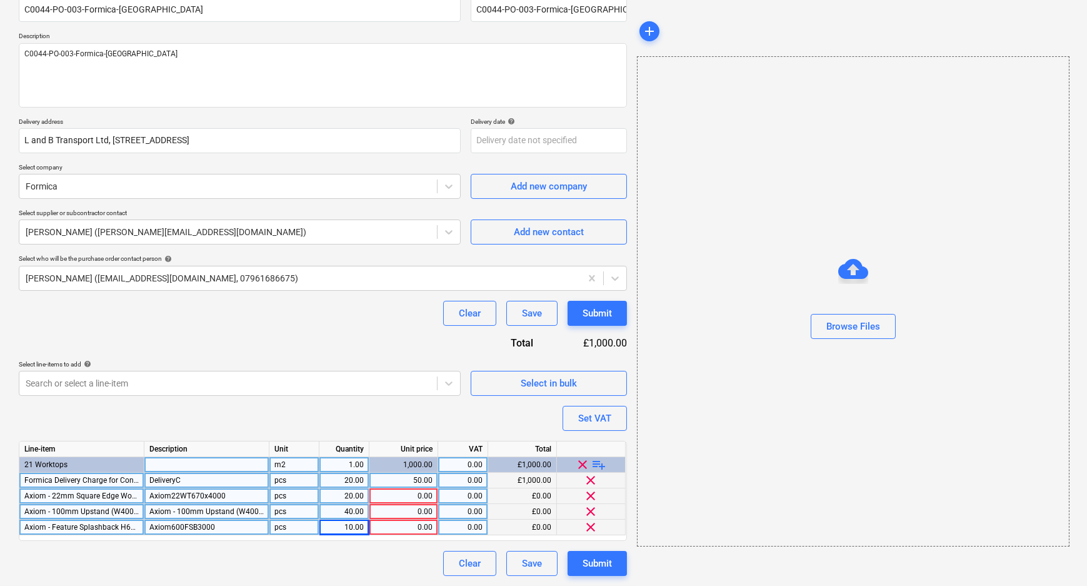
scroll to position [116, 0]
click at [428, 495] on div "0.00" at bounding box center [403, 497] width 58 height 16
click at [416, 513] on div "0.00" at bounding box center [403, 513] width 58 height 16
click at [423, 525] on div "0.00" at bounding box center [403, 528] width 58 height 16
click at [422, 530] on input at bounding box center [403, 527] width 68 height 15
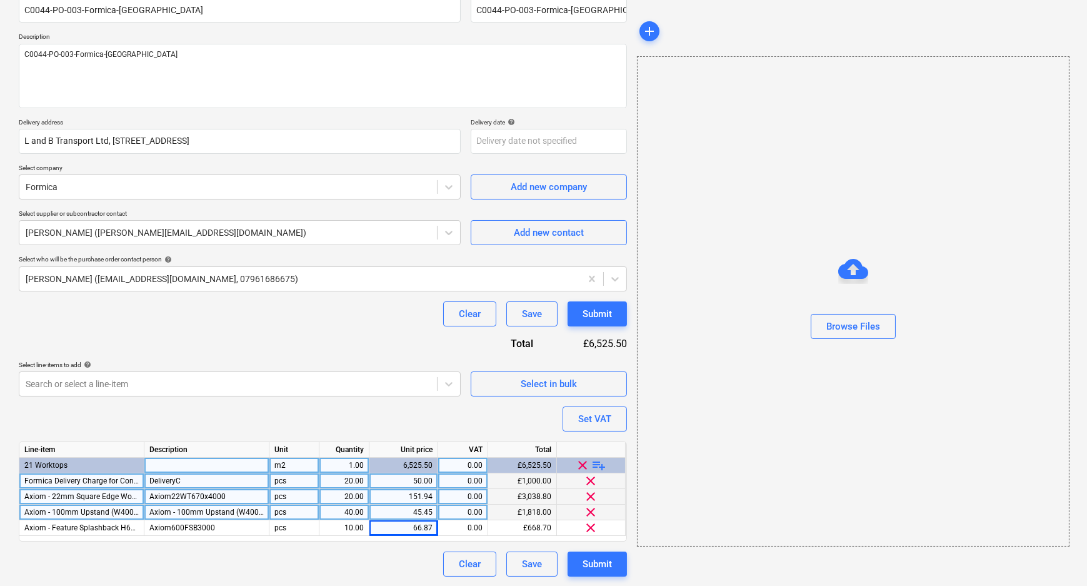
click at [401, 565] on div "Clear Save Submit" at bounding box center [323, 563] width 608 height 25
click at [581, 419] on div "Set VAT" at bounding box center [594, 419] width 33 height 16
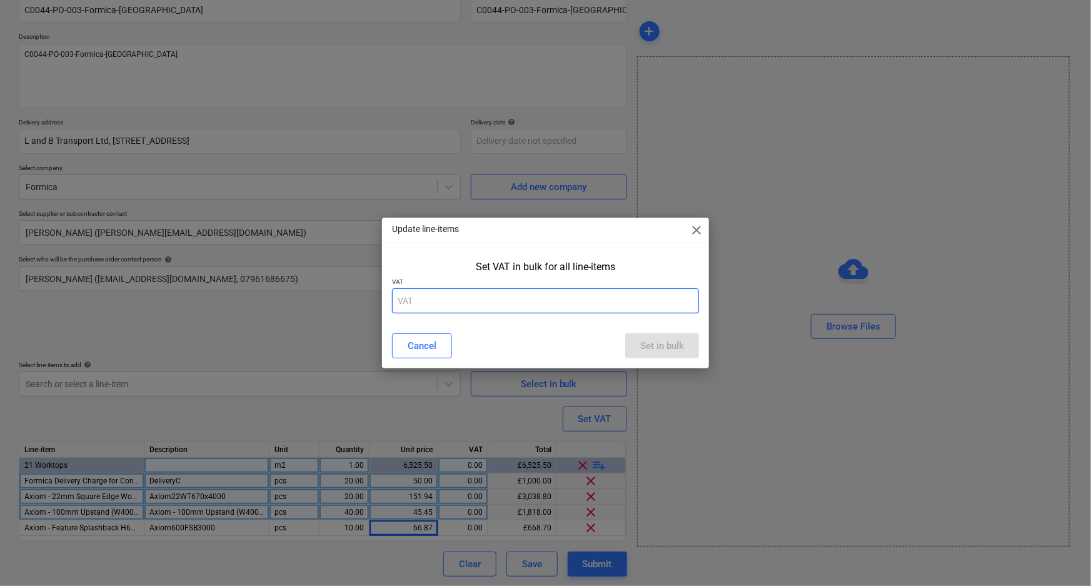
click at [586, 297] on input "text" at bounding box center [546, 300] width 308 height 25
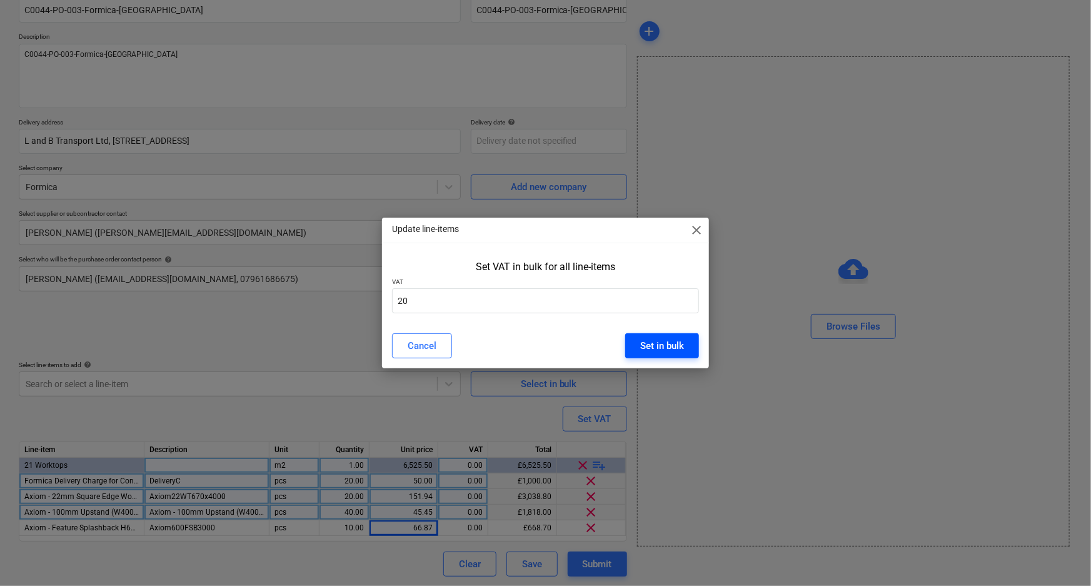
click at [637, 351] on button "Set in bulk" at bounding box center [662, 345] width 74 height 25
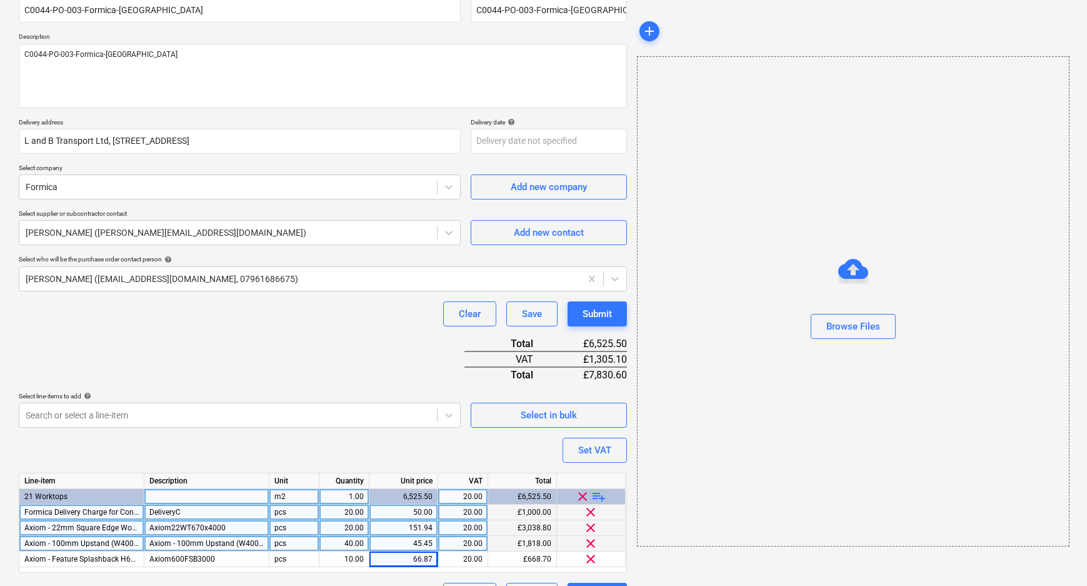
click at [181, 463] on div "Purchase order name help C0044-PO-003-Formica-[GEOGRAPHIC_DATA] Purchase order …" at bounding box center [323, 297] width 608 height 621
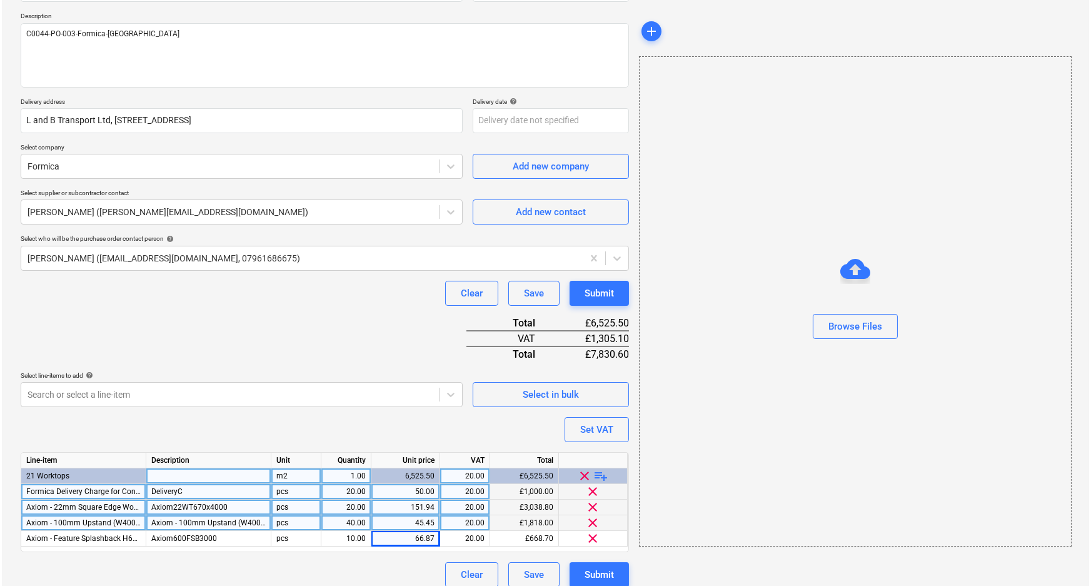
scroll to position [147, 0]
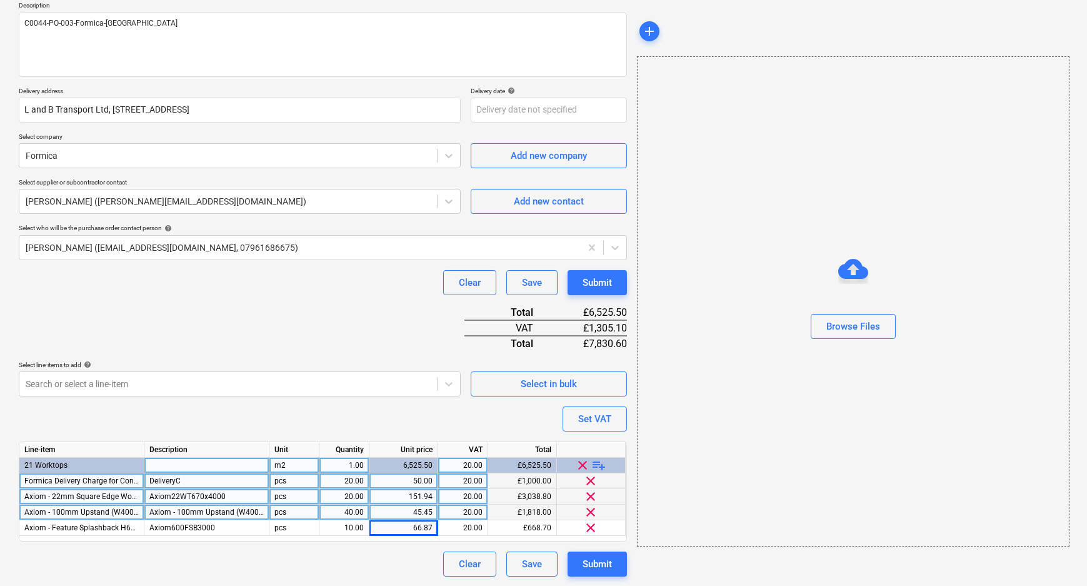
click at [409, 479] on div "50.00" at bounding box center [403, 481] width 58 height 16
click at [378, 353] on div "Purchase order name help C0044-PO-003-Formica-[GEOGRAPHIC_DATA] Purchase order …" at bounding box center [323, 266] width 608 height 621
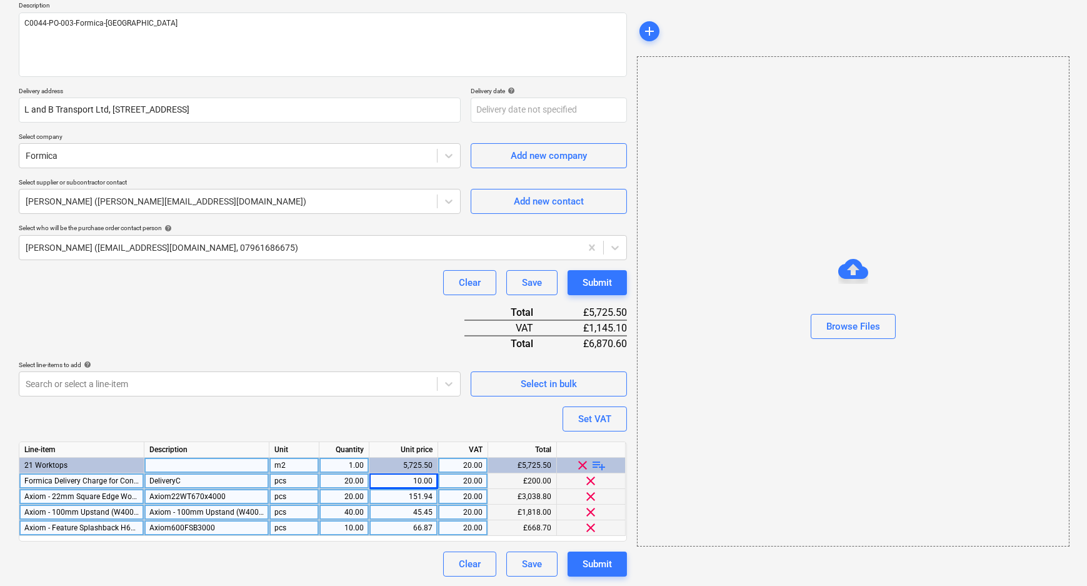
click at [420, 530] on div "66.87" at bounding box center [403, 528] width 58 height 16
click at [434, 525] on input "66.87" at bounding box center [403, 527] width 68 height 15
click at [430, 530] on input "66.87" at bounding box center [403, 527] width 68 height 15
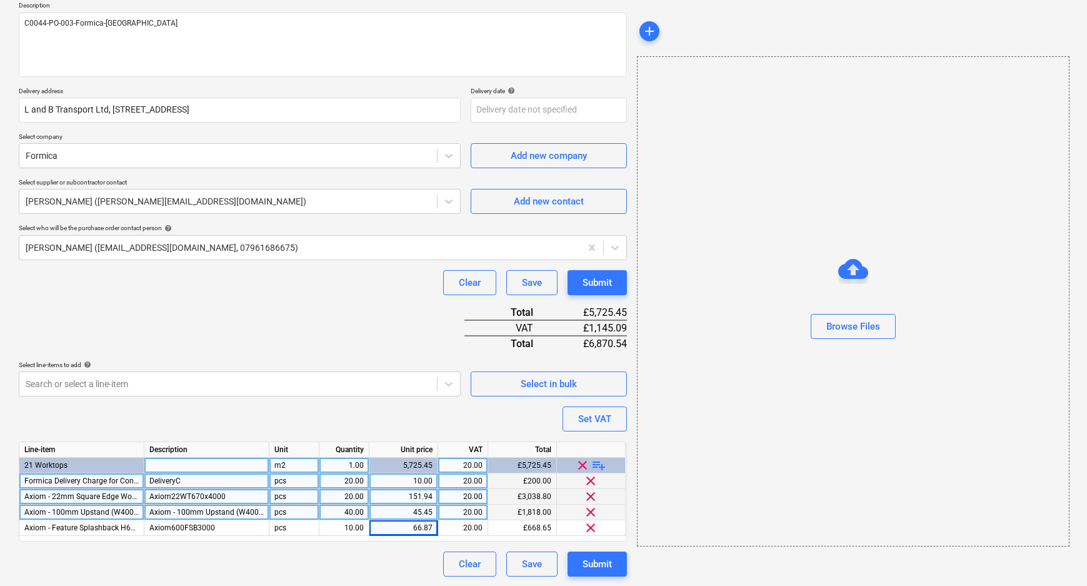
click at [403, 555] on div "Clear Save Submit" at bounding box center [323, 563] width 608 height 25
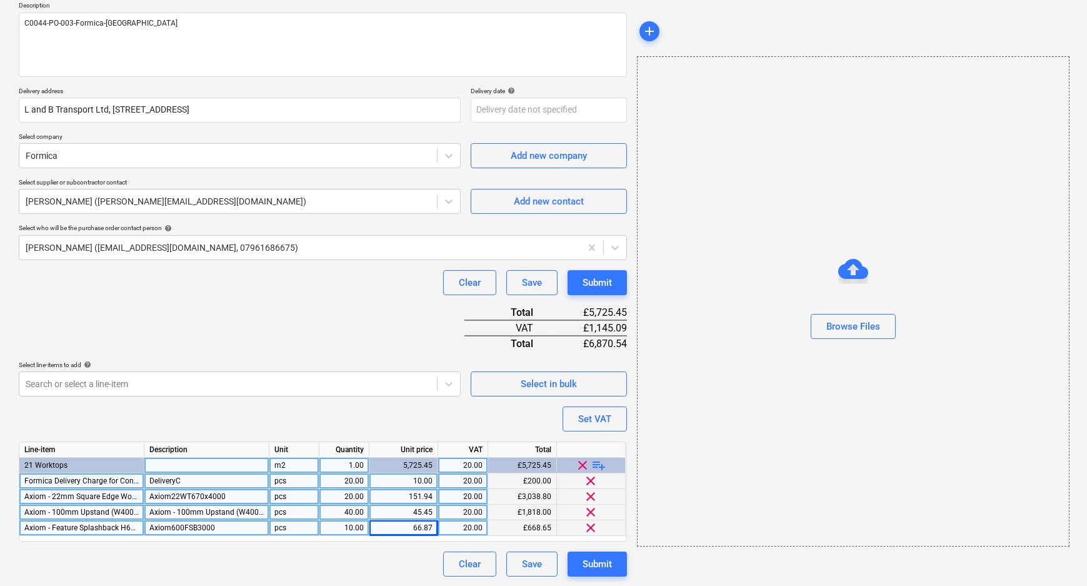
click at [434, 525] on div "66.87" at bounding box center [403, 528] width 69 height 16
click at [434, 525] on input "66.865" at bounding box center [403, 527] width 68 height 15
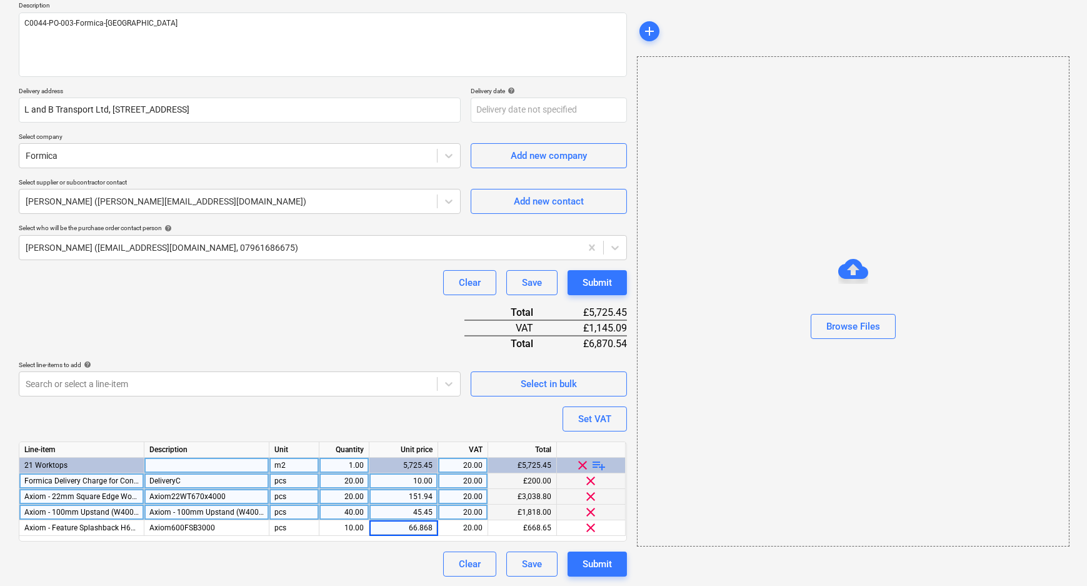
click at [413, 563] on div "Clear Save Submit" at bounding box center [323, 563] width 608 height 25
click at [612, 570] on button "Submit" at bounding box center [597, 563] width 59 height 25
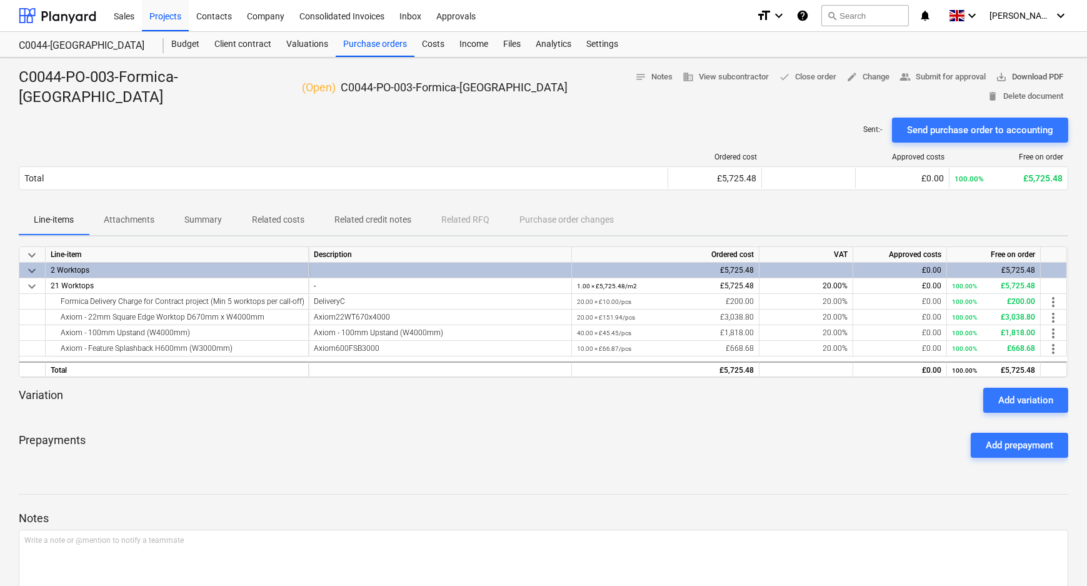
click at [996, 81] on span "save_alt Download PDF" at bounding box center [1030, 77] width 68 height 14
click at [365, 48] on div "Purchase orders" at bounding box center [375, 44] width 79 height 25
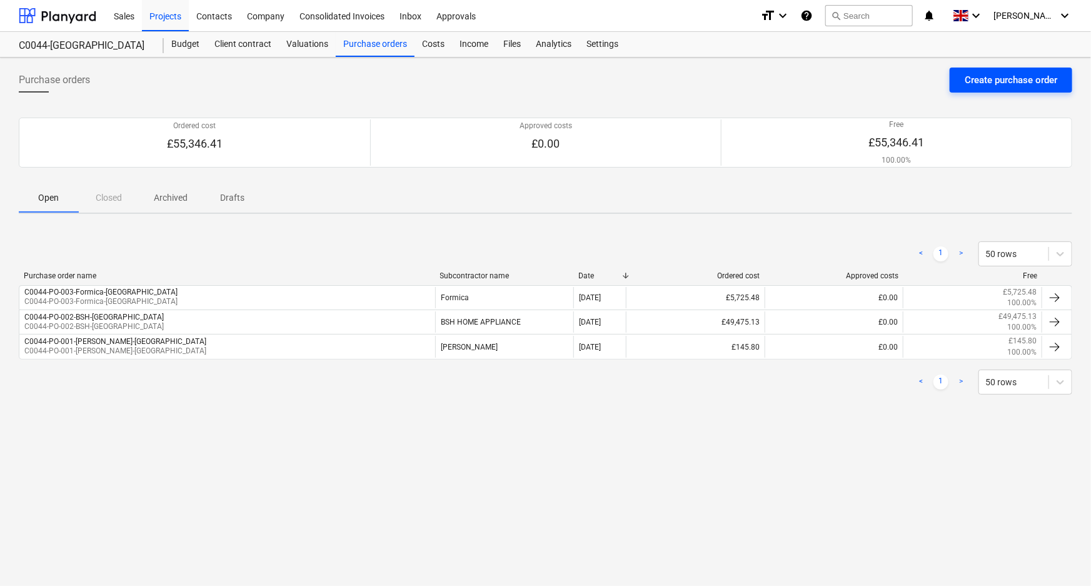
click at [973, 78] on div "Create purchase order" at bounding box center [1011, 80] width 93 height 16
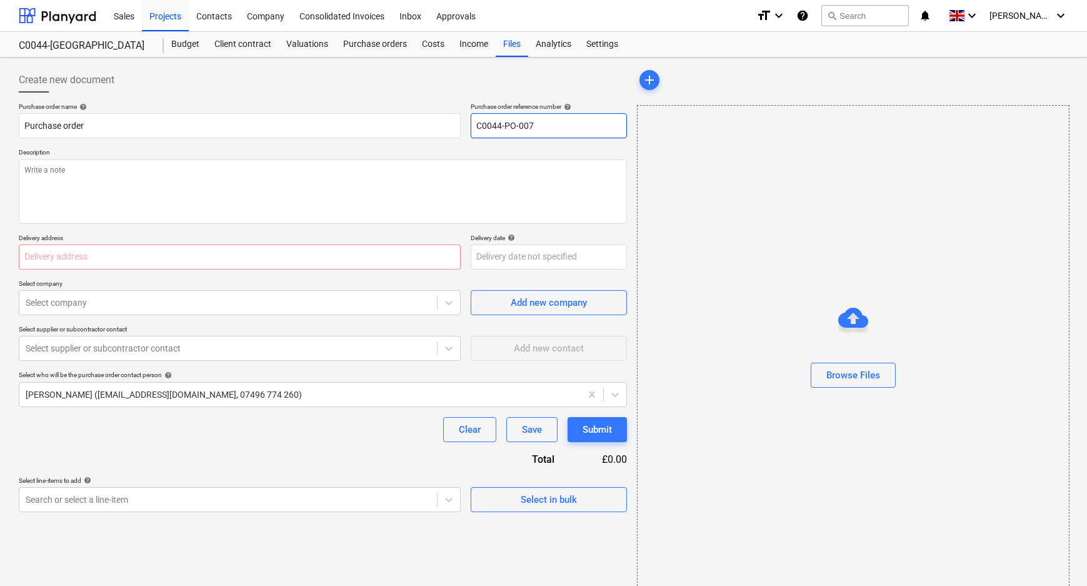
drag, startPoint x: 542, startPoint y: 124, endPoint x: 528, endPoint y: 116, distance: 16.0
click at [528, 116] on input "C0044-PO-007" at bounding box center [549, 125] width 156 height 25
click at [181, 258] on input "text" at bounding box center [240, 256] width 442 height 25
paste input "L and B Transport Ltd, [STREET_ADDRESS]"
click at [595, 116] on input "C0044-PO-004" at bounding box center [549, 125] width 156 height 25
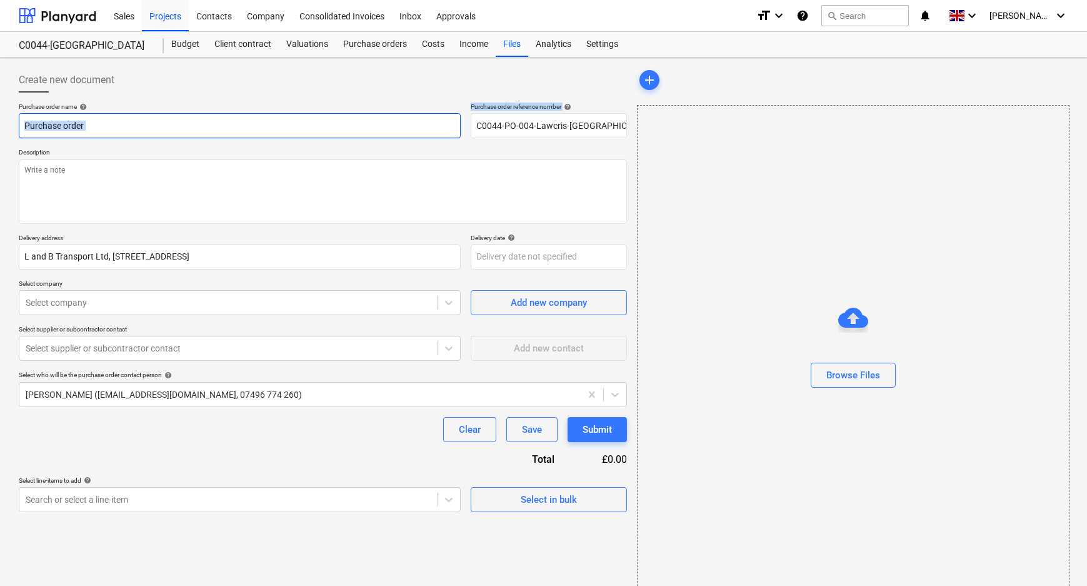
drag, startPoint x: 628, startPoint y: 124, endPoint x: 436, endPoint y: 129, distance: 191.4
click at [436, 129] on div "Create new document Purchase order name help Purchase order Purchase order refe…" at bounding box center [323, 332] width 618 height 538
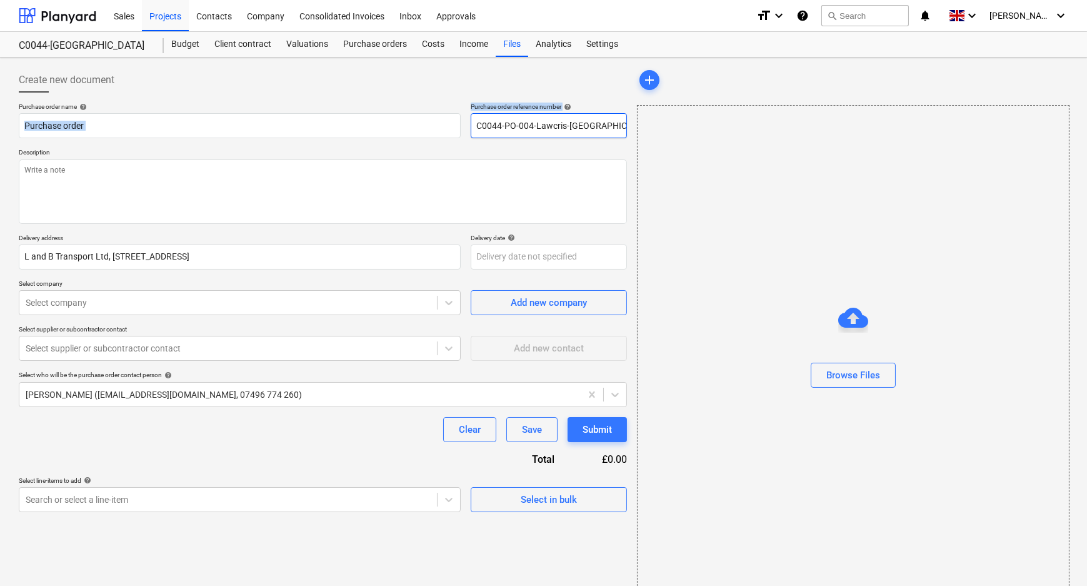
click at [503, 124] on input "C0044-PO-004-Lawcris-[GEOGRAPHIC_DATA]" at bounding box center [549, 125] width 156 height 25
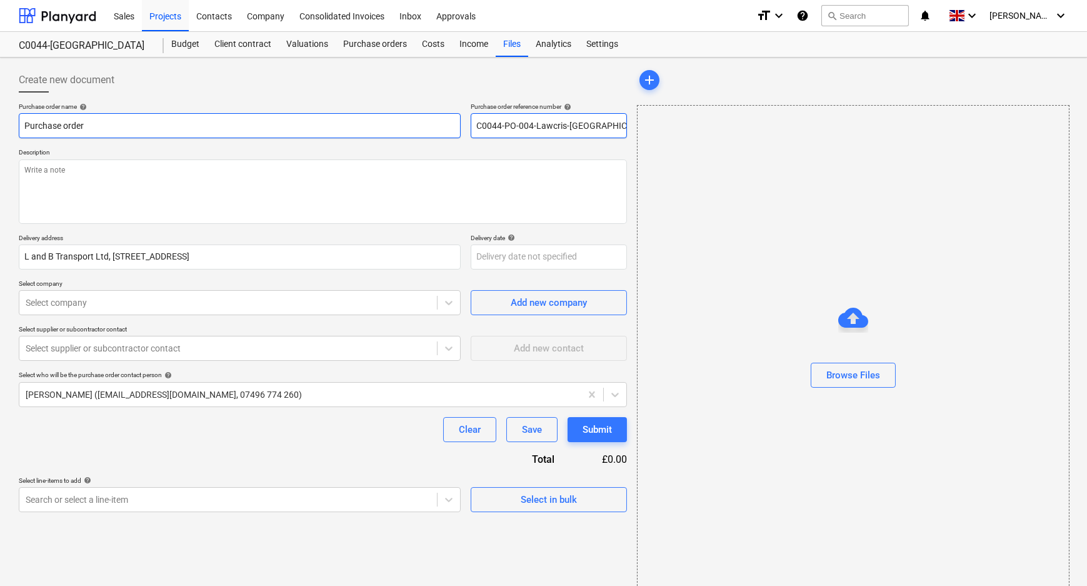
drag, startPoint x: 575, startPoint y: 124, endPoint x: 446, endPoint y: 126, distance: 128.8
click at [446, 126] on div "Purchase order name help Purchase order Purchase order reference number help C0…" at bounding box center [323, 121] width 608 height 36
click at [193, 116] on input "Purchase order" at bounding box center [240, 125] width 442 height 25
click at [189, 117] on input "Purchase order" at bounding box center [240, 125] width 442 height 25
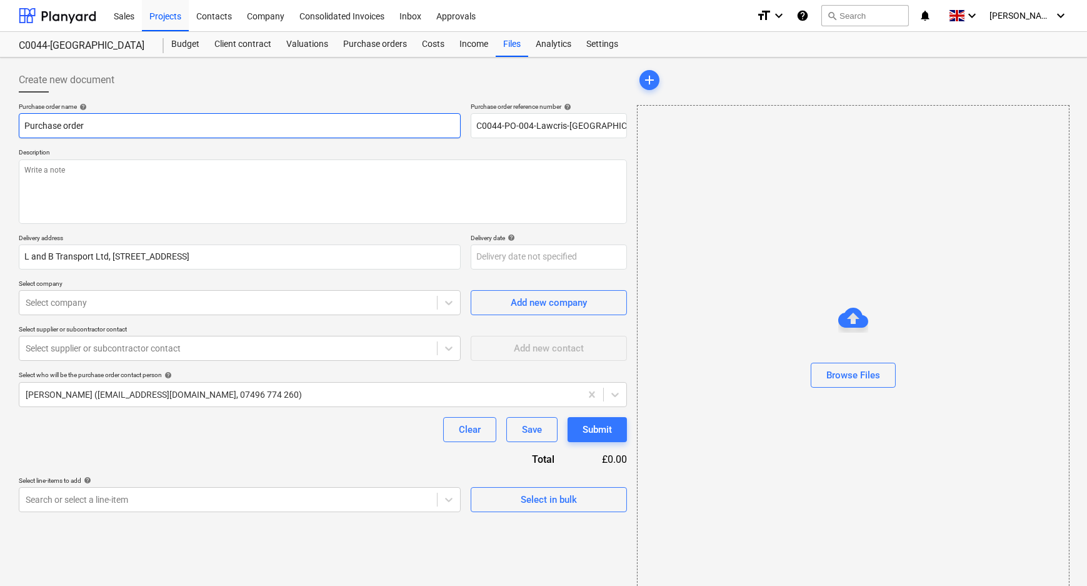
click at [189, 117] on input "Purchase order" at bounding box center [240, 125] width 442 height 25
paste input "C0044-PO-004-Lawcris-[GEOGRAPHIC_DATA]"
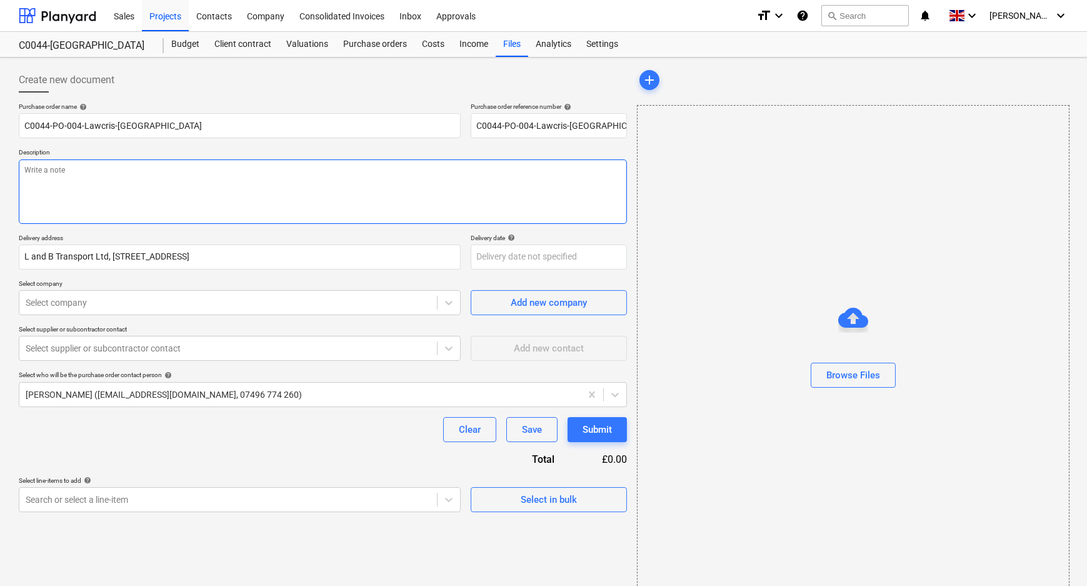
click at [176, 182] on textarea at bounding box center [323, 191] width 608 height 64
paste textarea "C0044-PO-004-Lawcris-[GEOGRAPHIC_DATA]"
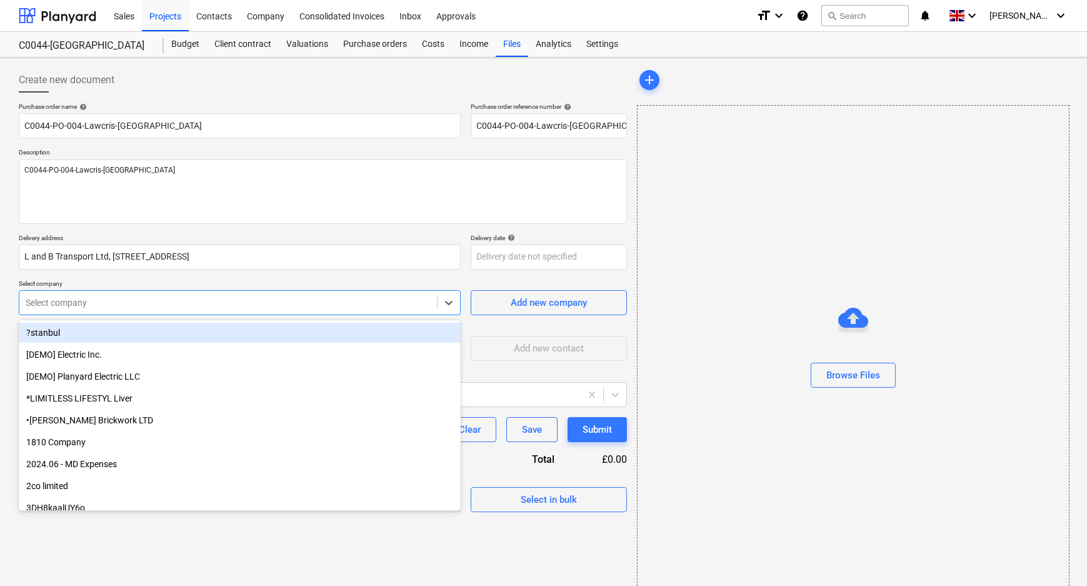
click at [246, 299] on div at bounding box center [228, 302] width 405 height 13
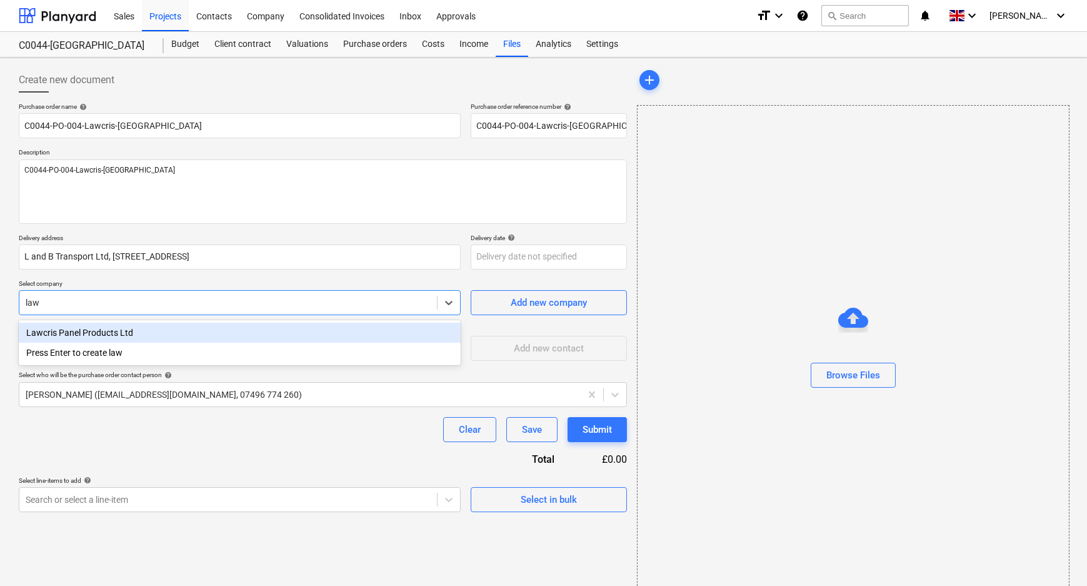
click at [250, 329] on div "Lawcris Panel Products Ltd" at bounding box center [240, 333] width 442 height 20
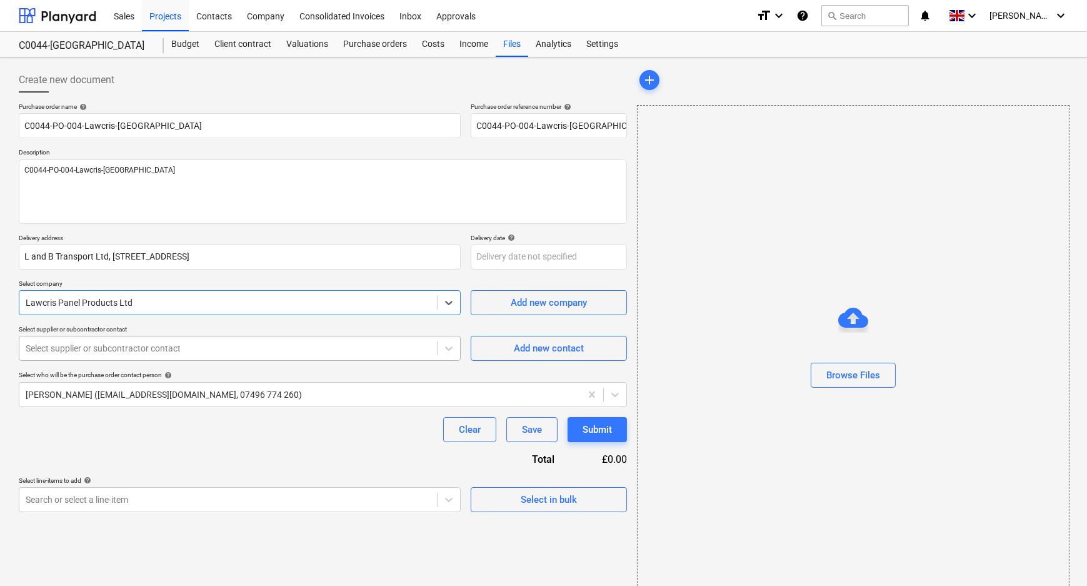
click at [250, 344] on div at bounding box center [228, 348] width 405 height 13
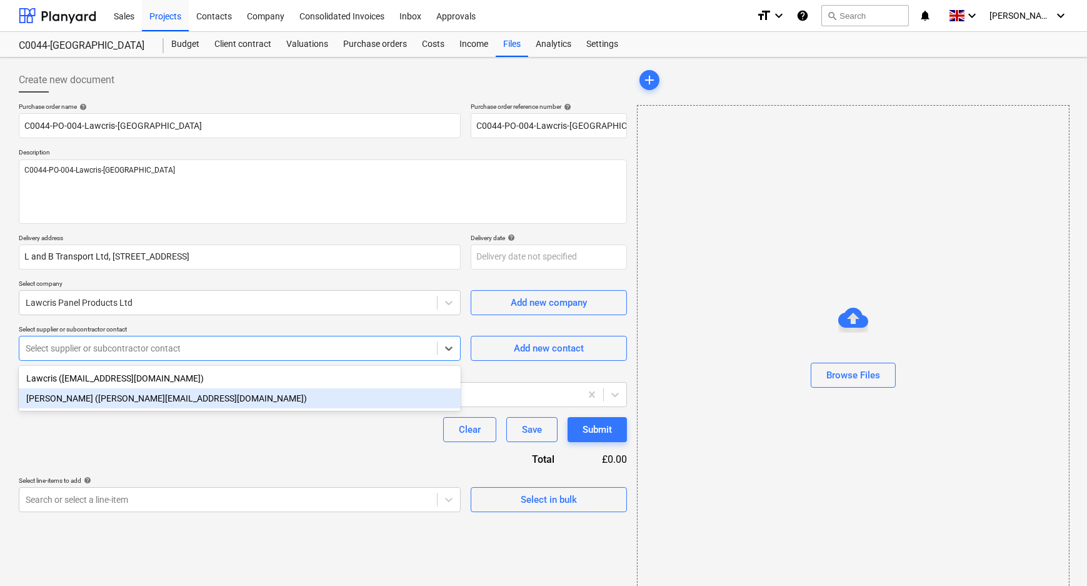
click at [244, 394] on div "[PERSON_NAME] ([PERSON_NAME][EMAIL_ADDRESS][DOMAIN_NAME])" at bounding box center [240, 398] width 442 height 20
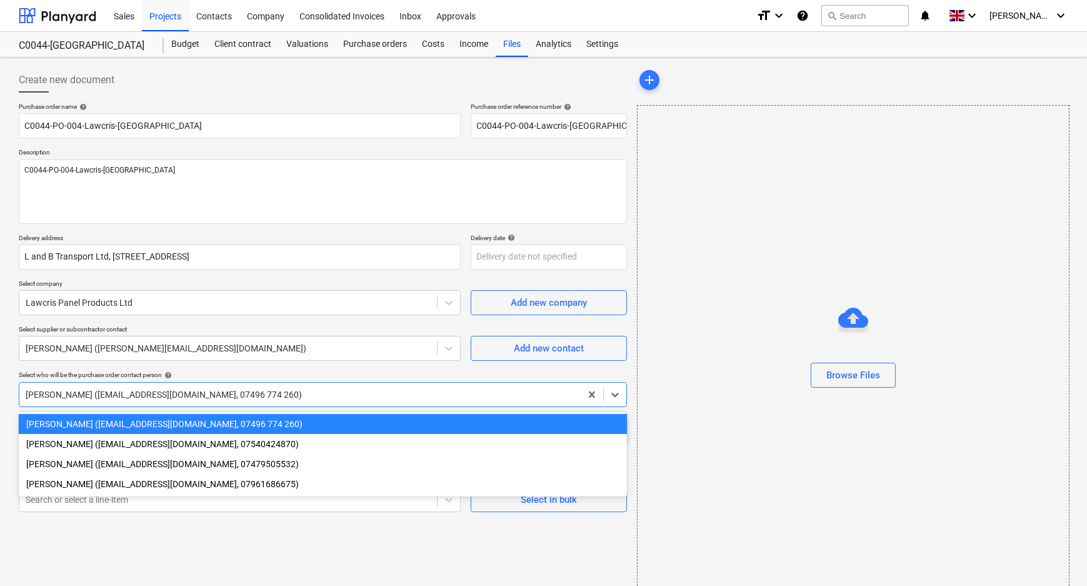
click at [244, 394] on div at bounding box center [300, 394] width 549 height 13
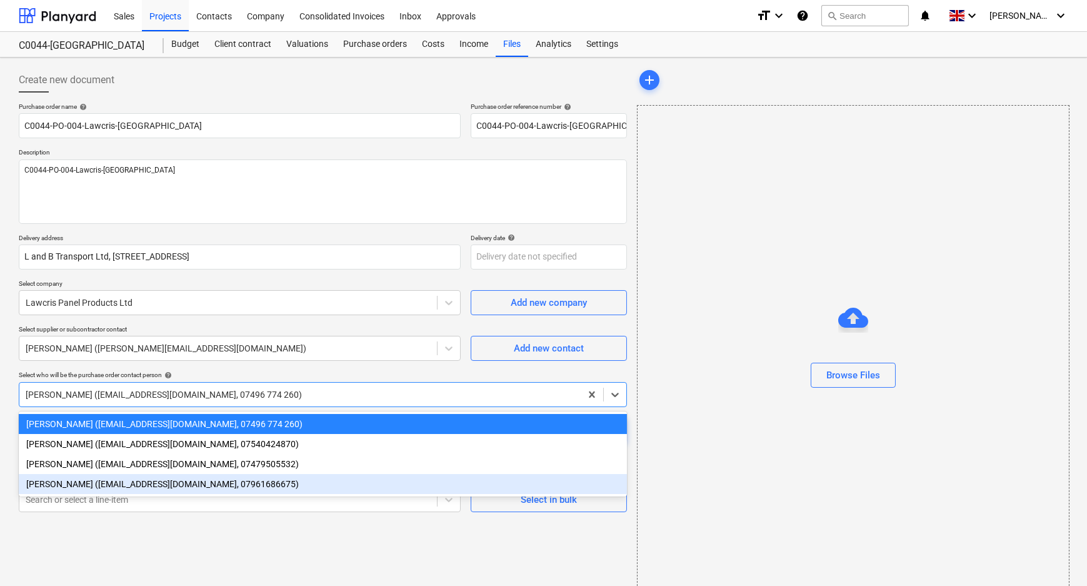
click at [209, 496] on div "[PERSON_NAME] ([EMAIL_ADDRESS][DOMAIN_NAME], 07496 774 260) [PERSON_NAME] ([EMA…" at bounding box center [323, 453] width 608 height 85
click at [208, 491] on div "[PERSON_NAME] ([EMAIL_ADDRESS][DOMAIN_NAME], 07961686675)" at bounding box center [323, 484] width 608 height 20
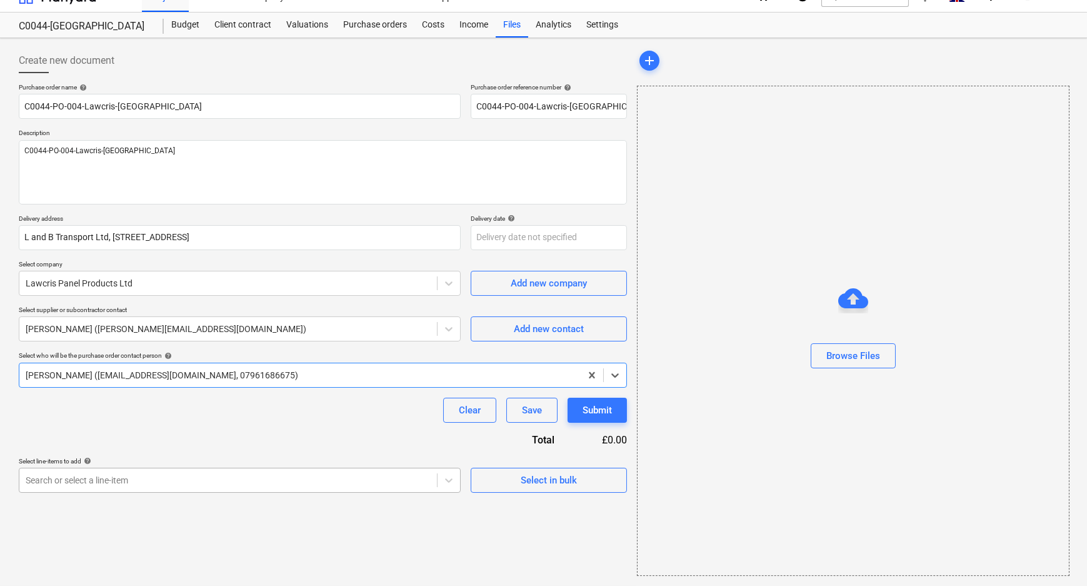
click at [208, 494] on body "Sales Projects Contacts Company Consolidated Invoices Inbox Approvals format_si…" at bounding box center [543, 274] width 1087 height 586
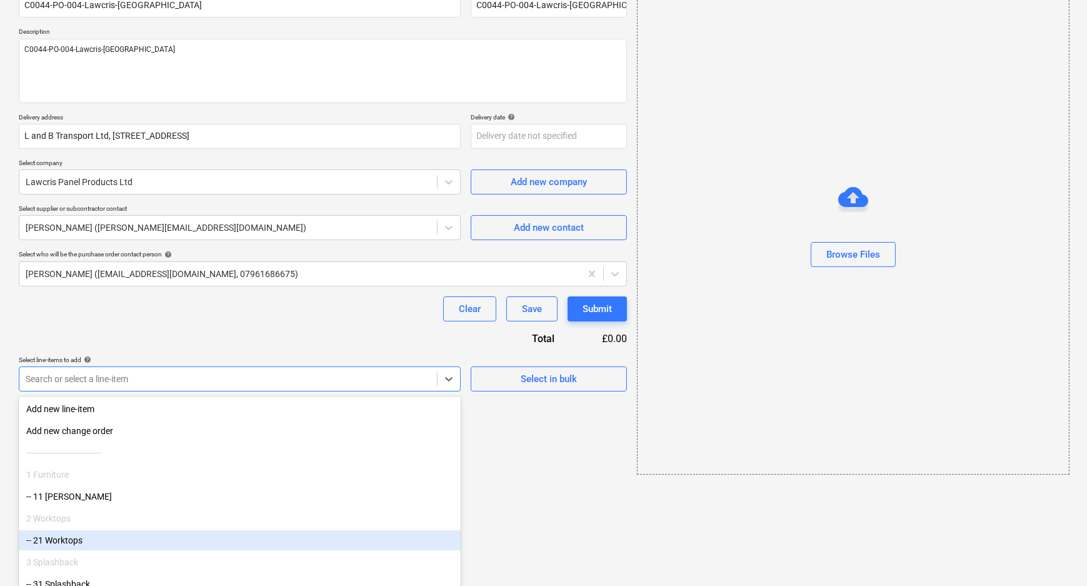
click at [193, 541] on div "-- 21 Worktops" at bounding box center [240, 540] width 442 height 20
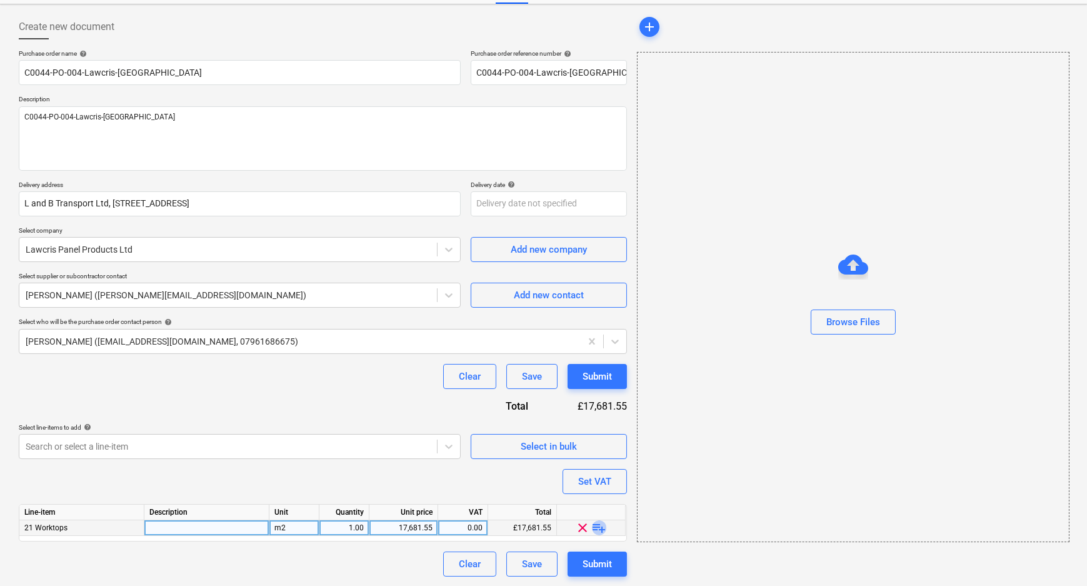
click at [598, 528] on span "playlist_add" at bounding box center [599, 527] width 15 height 15
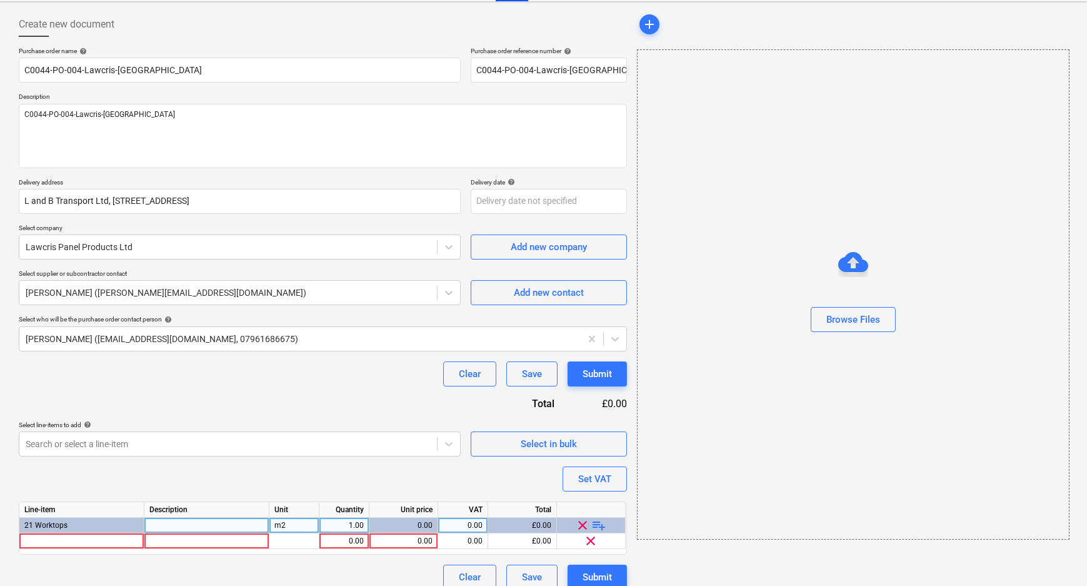
scroll to position [69, 0]
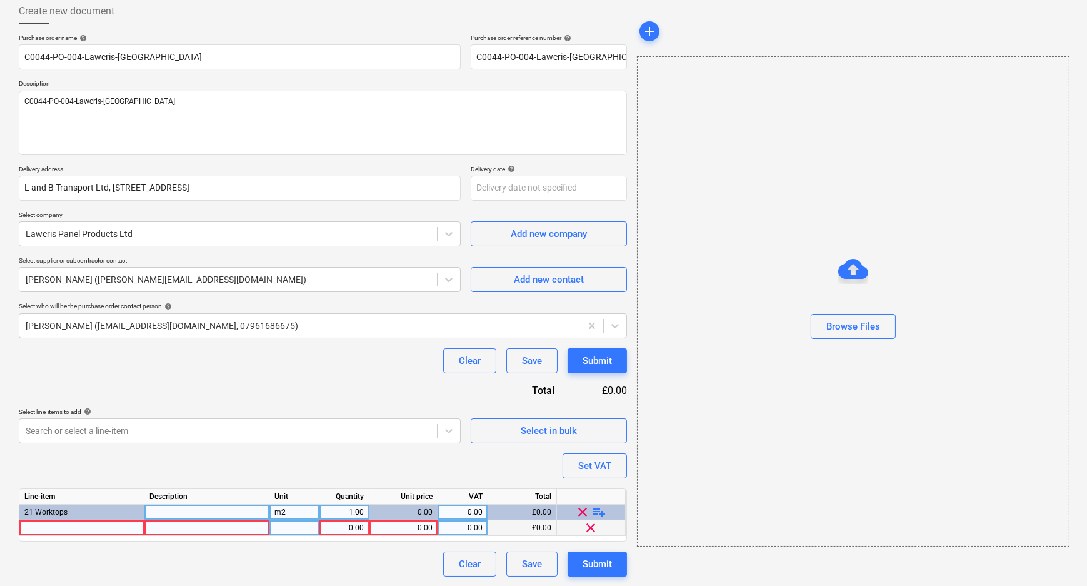
click at [87, 529] on div at bounding box center [81, 528] width 125 height 16
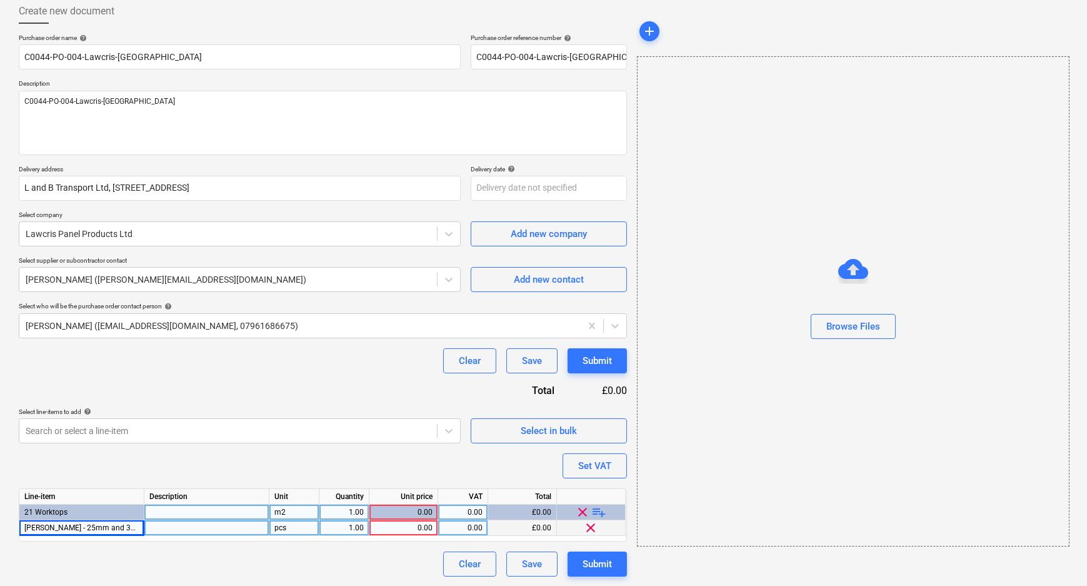
click at [194, 529] on div at bounding box center [206, 528] width 125 height 16
click at [168, 526] on input "WTKIT" at bounding box center [206, 527] width 124 height 15
click at [599, 511] on span "playlist_add" at bounding box center [599, 512] width 15 height 15
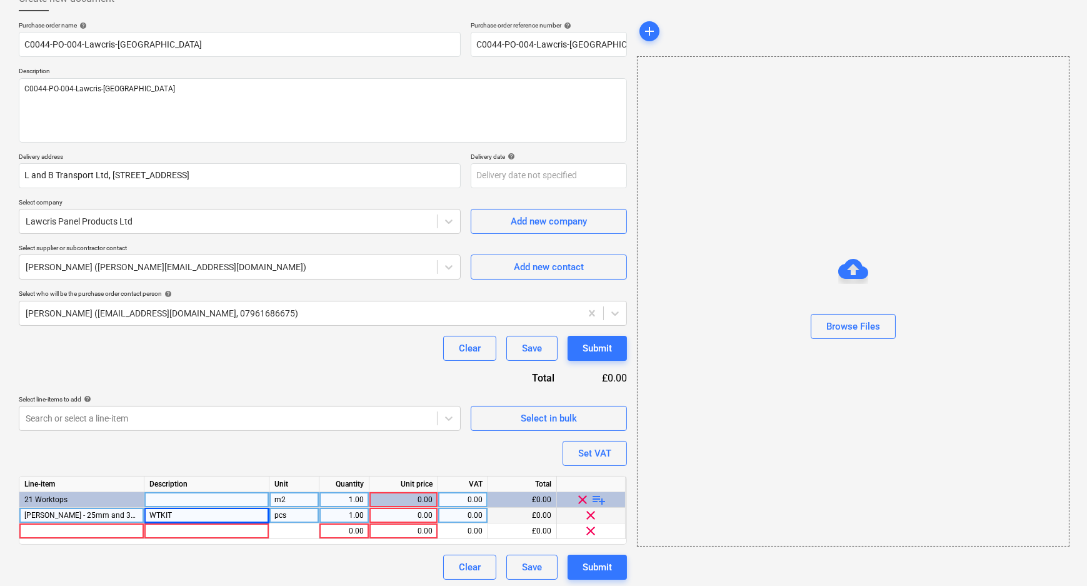
scroll to position [84, 0]
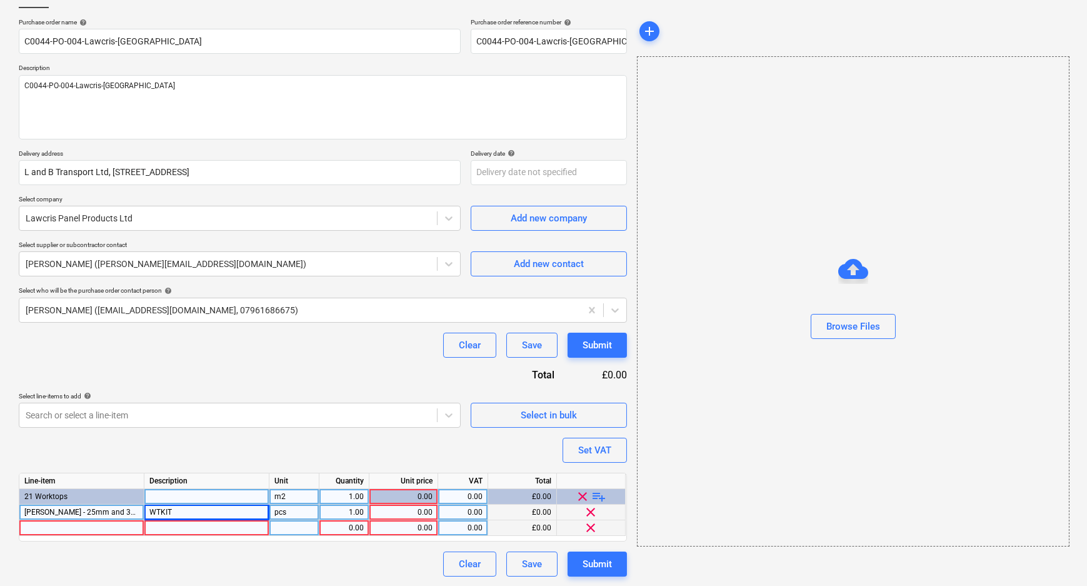
click at [79, 526] on div at bounding box center [81, 528] width 125 height 16
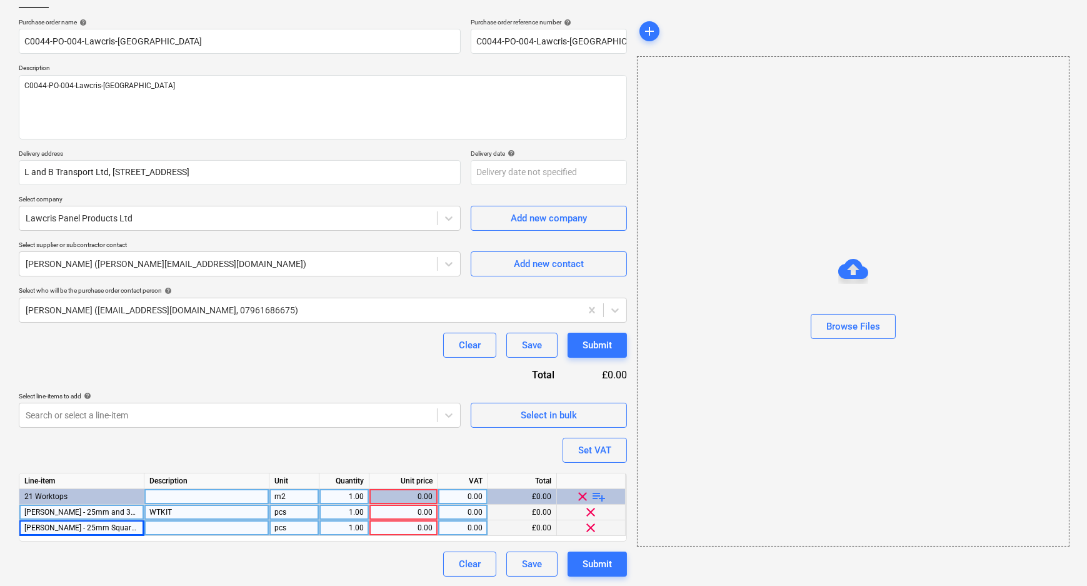
click at [161, 524] on div at bounding box center [206, 528] width 125 height 16
click at [166, 525] on input "WT25SQE65X410" at bounding box center [206, 527] width 124 height 15
click at [343, 516] on div "1.00" at bounding box center [343, 513] width 39 height 16
click at [353, 525] on div "1.00" at bounding box center [343, 528] width 39 height 16
click at [600, 494] on span "playlist_add" at bounding box center [599, 496] width 15 height 15
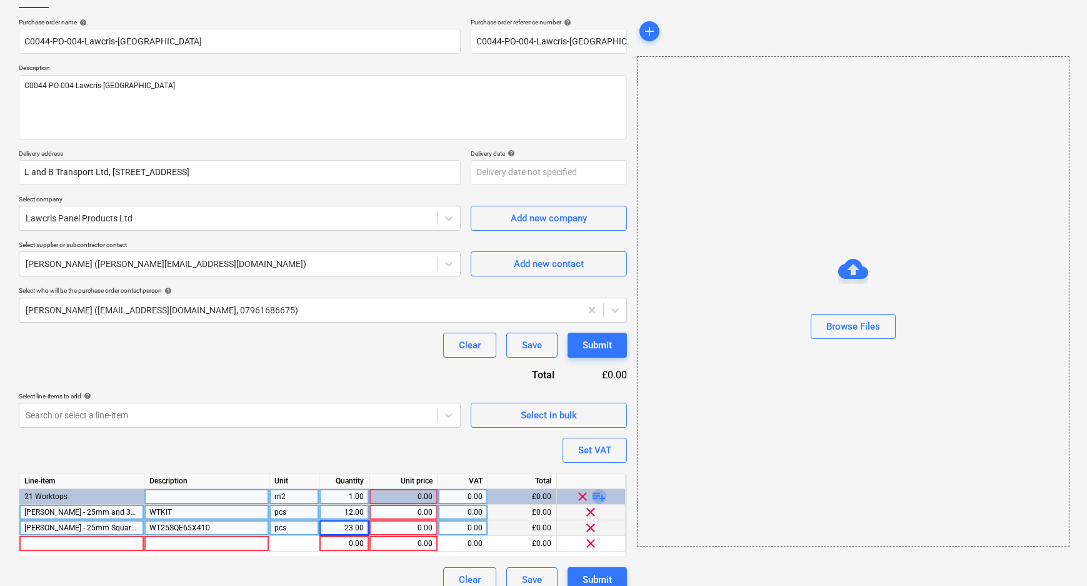
click at [600, 494] on span "playlist_add" at bounding box center [599, 496] width 15 height 15
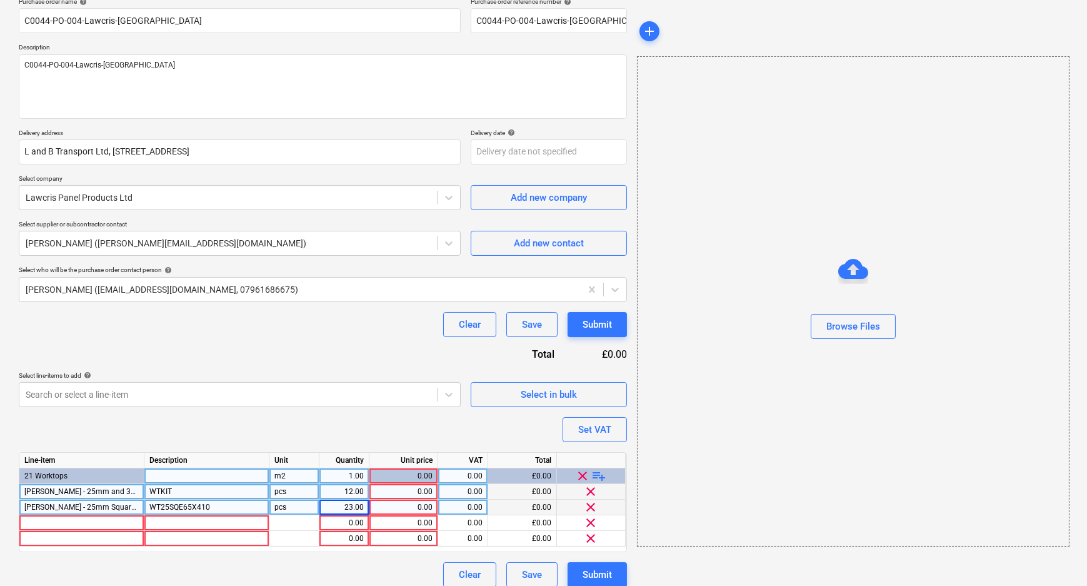
scroll to position [116, 0]
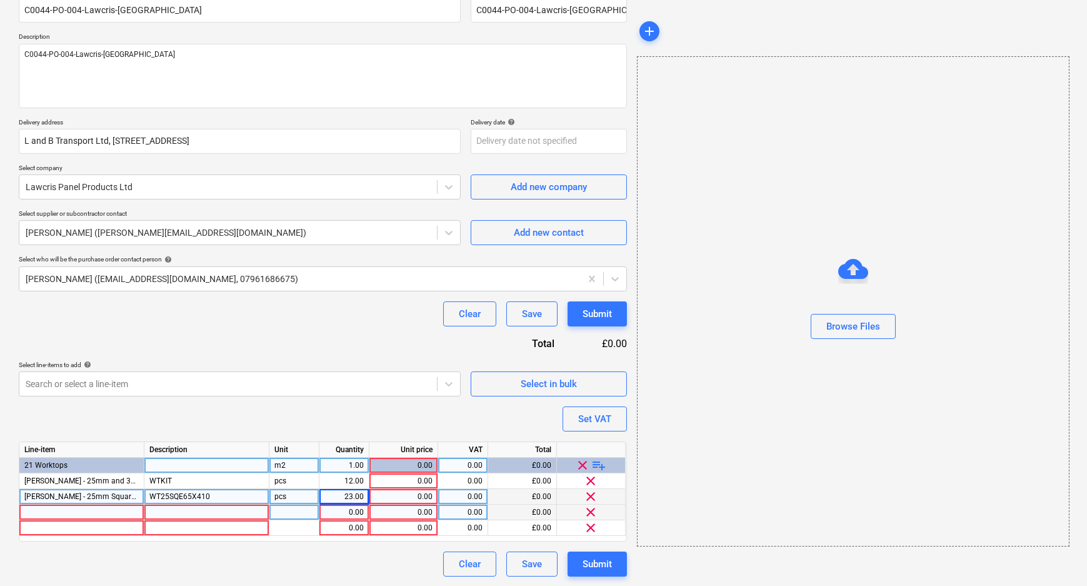
click at [196, 511] on div at bounding box center [206, 513] width 125 height 16
click at [94, 515] on div at bounding box center [81, 513] width 125 height 16
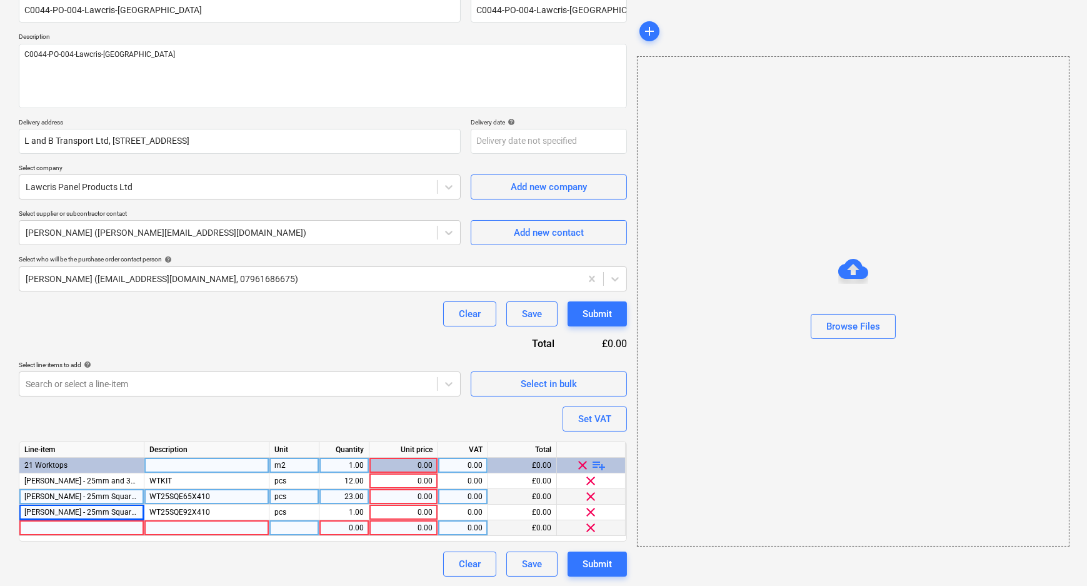
click at [79, 532] on div at bounding box center [81, 528] width 125 height 16
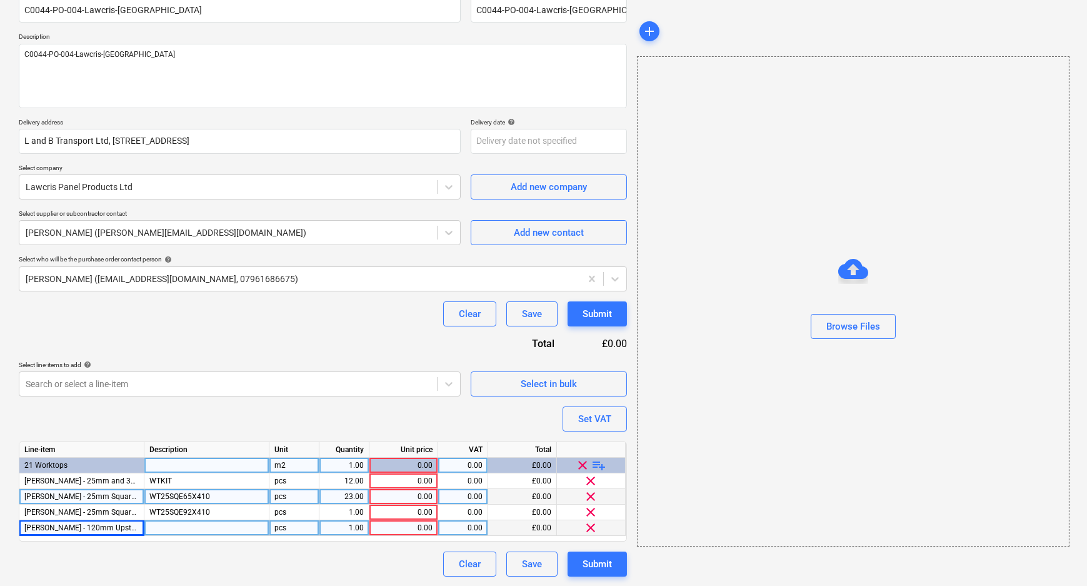
click at [169, 523] on div at bounding box center [206, 528] width 125 height 16
click at [365, 526] on div "1.00" at bounding box center [344, 528] width 50 height 16
click at [414, 553] on div "Clear Save Submit" at bounding box center [323, 563] width 608 height 25
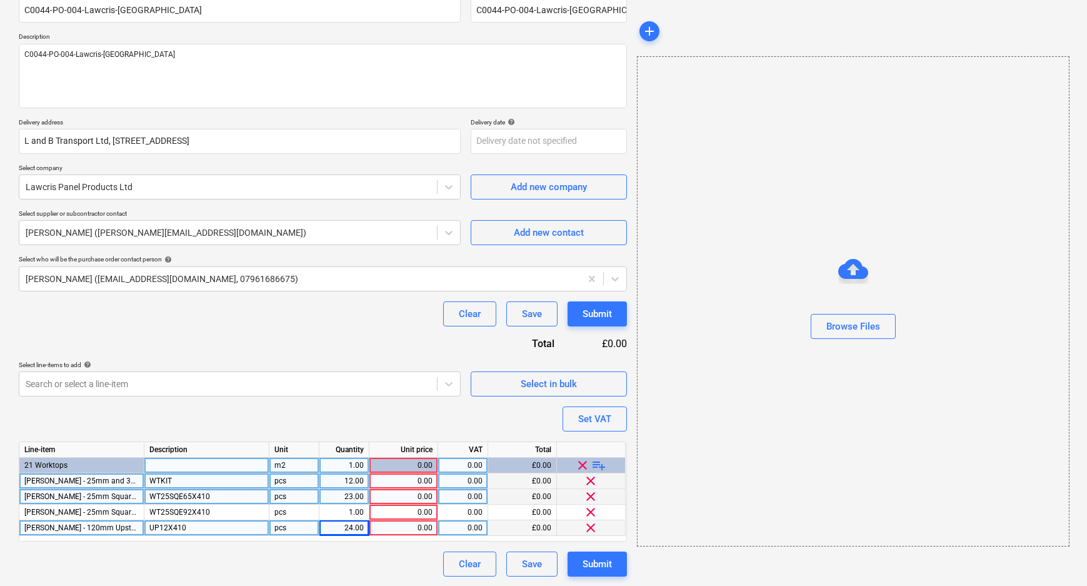
click at [414, 482] on div "0.00" at bounding box center [403, 481] width 58 height 16
click at [423, 492] on div "0.00" at bounding box center [403, 497] width 58 height 16
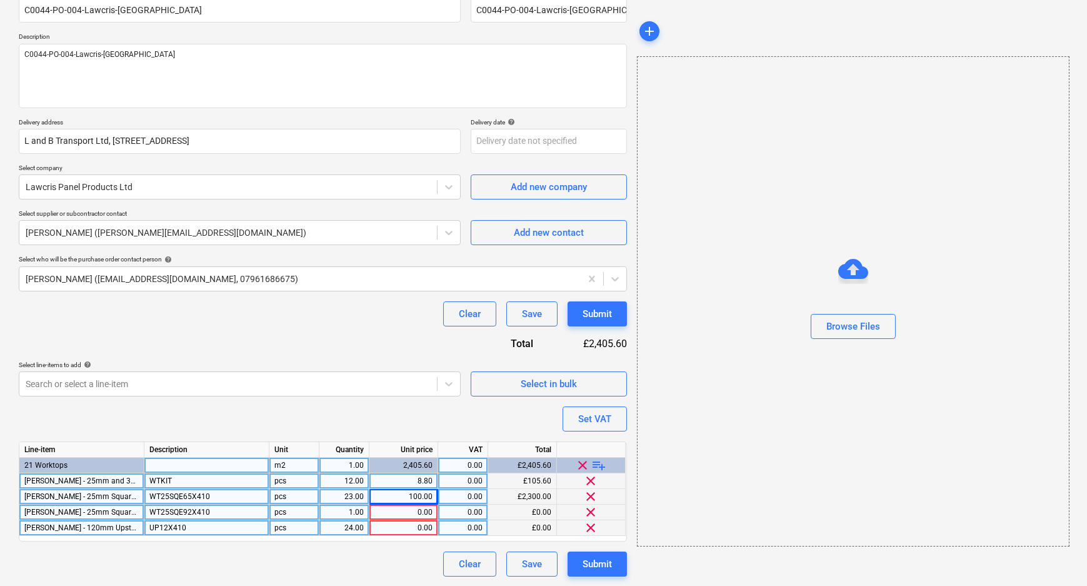
click at [431, 506] on div "0.00" at bounding box center [403, 513] width 58 height 16
click at [424, 525] on div "0.00" at bounding box center [403, 528] width 58 height 16
click at [613, 410] on button "Set VAT" at bounding box center [595, 418] width 64 height 25
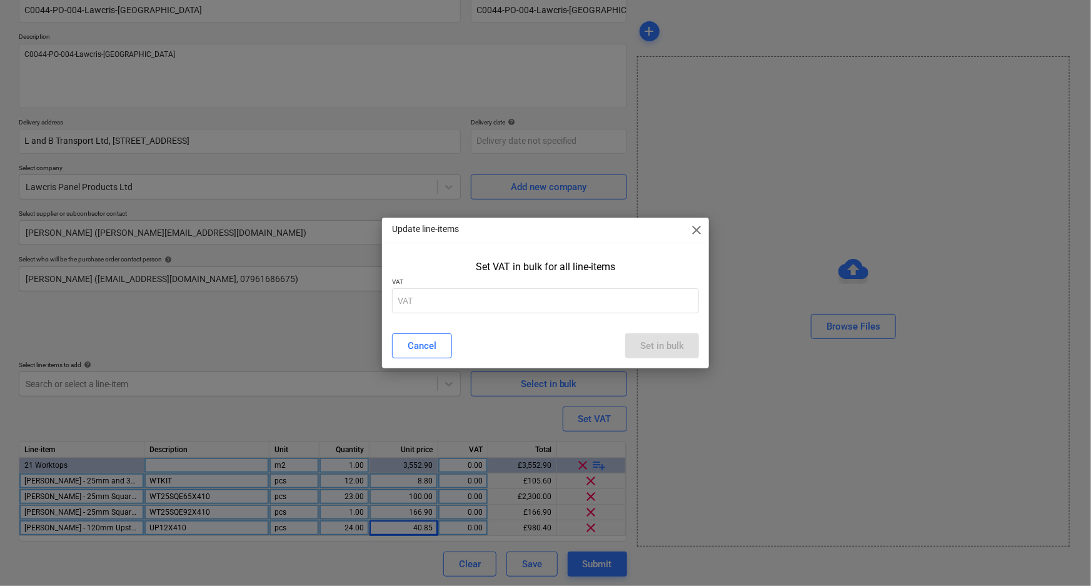
click at [589, 286] on p "VAT" at bounding box center [546, 283] width 308 height 11
click at [589, 299] on input "text" at bounding box center [546, 300] width 308 height 25
click at [665, 341] on div "Set in bulk" at bounding box center [662, 346] width 44 height 16
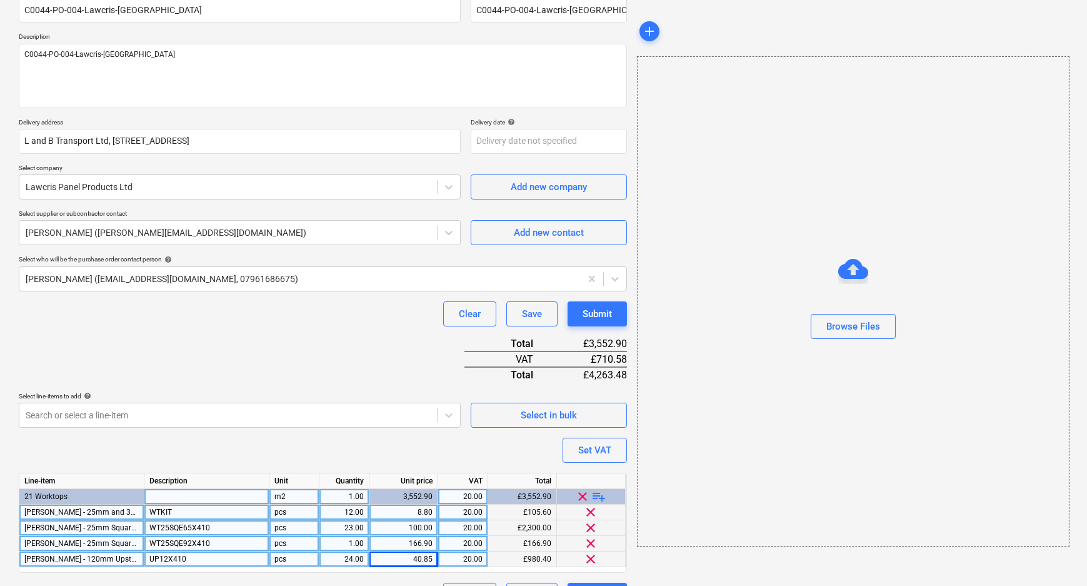
click at [304, 344] on div "Purchase order name help C0044-PO-004-Lawcris-Aylesford Purchase order referenc…" at bounding box center [323, 297] width 608 height 621
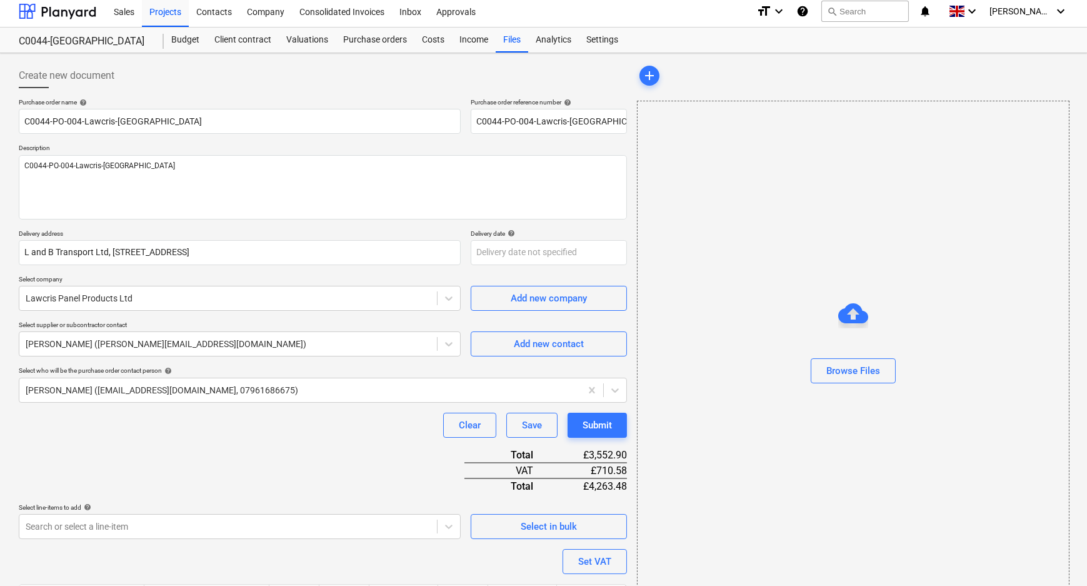
scroll to position [0, 0]
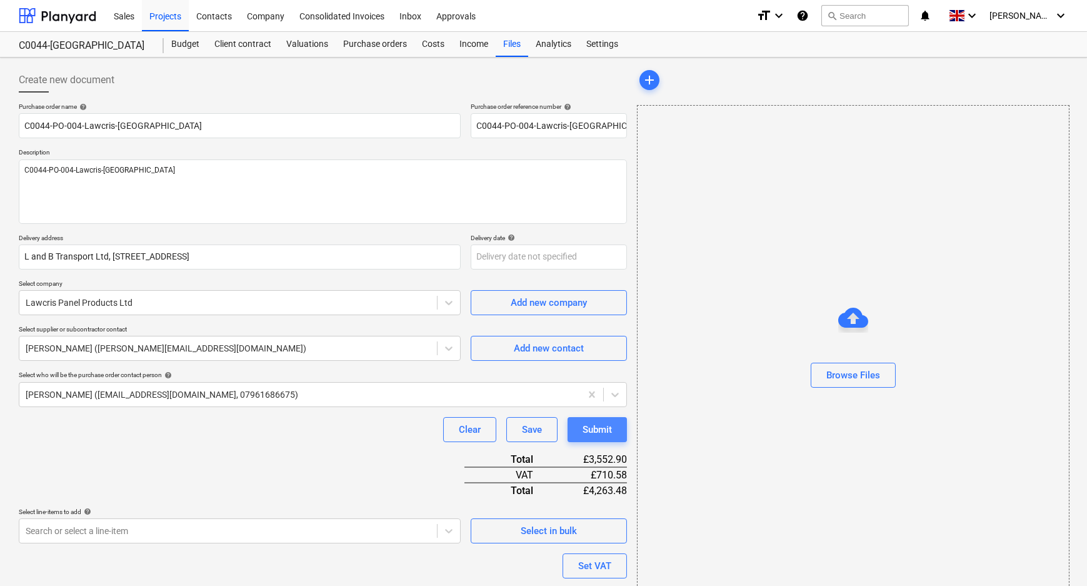
click at [586, 429] on div "Submit" at bounding box center [597, 429] width 29 height 16
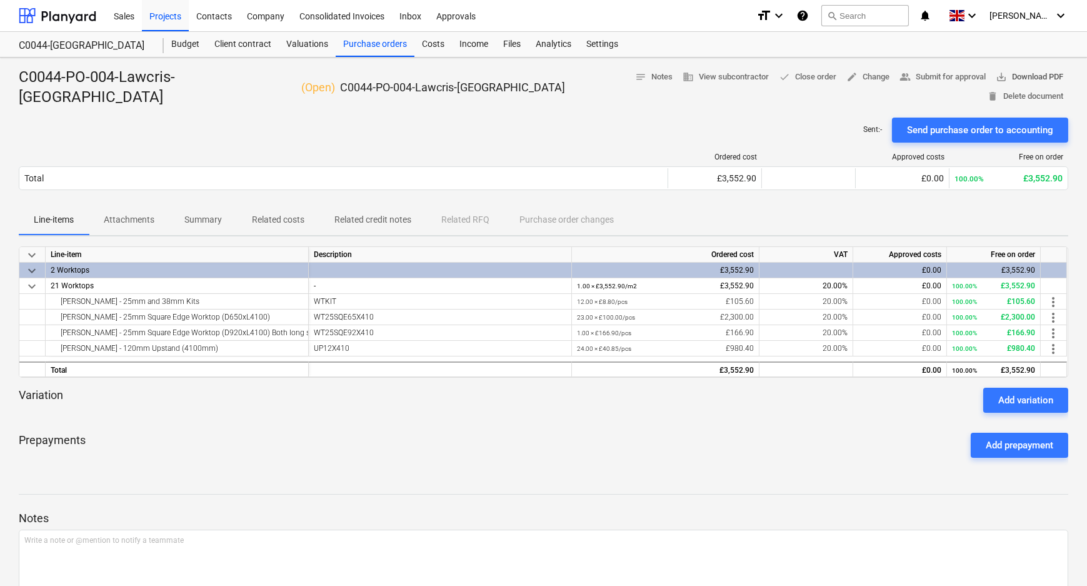
click at [996, 70] on span "save_alt Download PDF" at bounding box center [1030, 77] width 68 height 14
click at [381, 46] on div "Purchase orders" at bounding box center [375, 44] width 79 height 25
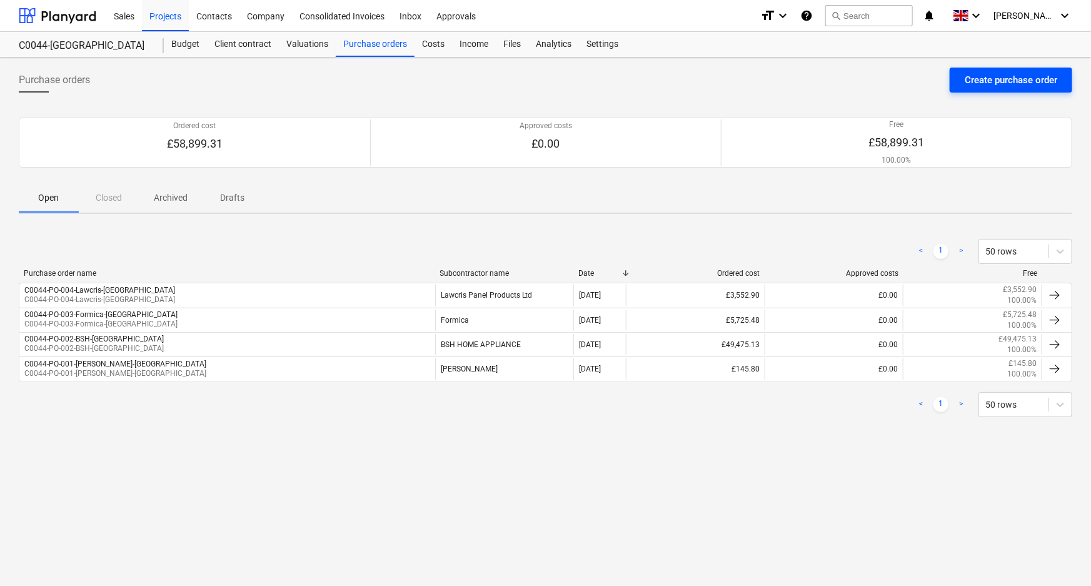
click at [955, 75] on button "Create purchase order" at bounding box center [1011, 80] width 123 height 25
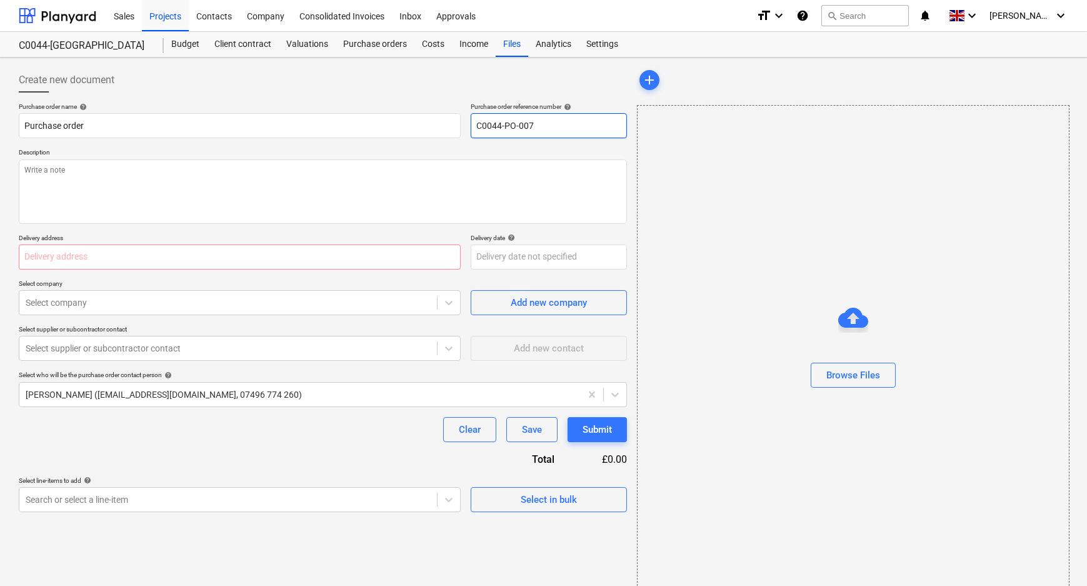
drag, startPoint x: 562, startPoint y: 119, endPoint x: 529, endPoint y: 119, distance: 33.1
click at [529, 119] on input "C0044-PO-007" at bounding box center [549, 125] width 156 height 25
click at [543, 133] on input "C0044-PO-005-Pyramis-[GEOGRAPHIC_DATA]" at bounding box center [549, 125] width 156 height 25
drag, startPoint x: 607, startPoint y: 131, endPoint x: 464, endPoint y: 131, distance: 143.2
click at [464, 131] on div "Purchase order name help Purchase order Purchase order reference number help C0…" at bounding box center [323, 121] width 608 height 36
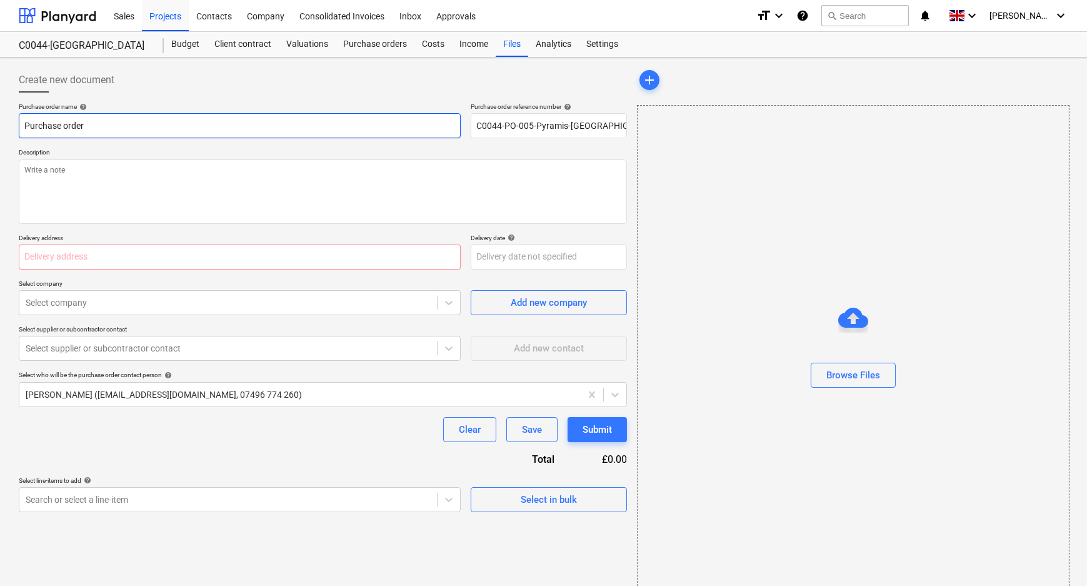
drag, startPoint x: 156, startPoint y: 124, endPoint x: 4, endPoint y: 123, distance: 151.3
click at [0, 119] on div "Create new document Purchase order name help Purchase order Purchase order refe…" at bounding box center [543, 332] width 1087 height 548
paste input "C0044-PO-005-Pyramis-[GEOGRAPHIC_DATA]"
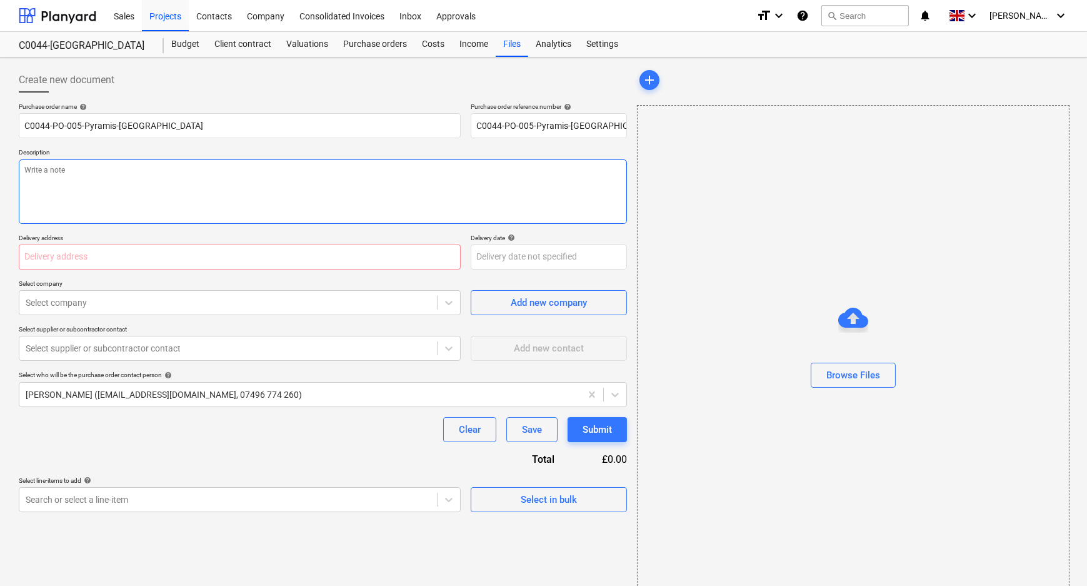
click at [140, 213] on textarea at bounding box center [323, 191] width 608 height 64
paste textarea "C0044-PO-005-Pyramis-[GEOGRAPHIC_DATA]"
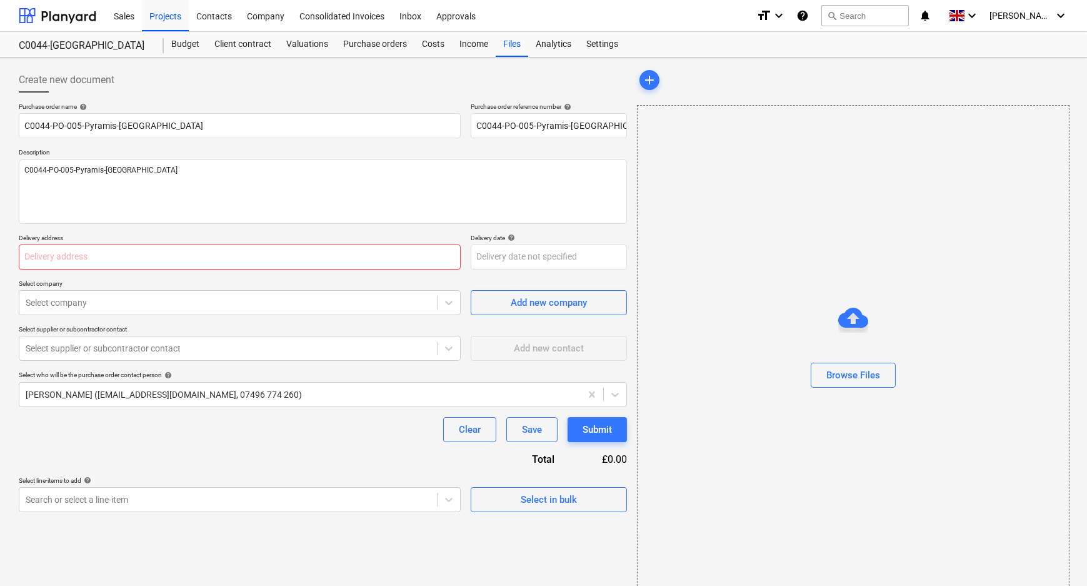
click at [186, 248] on input "text" at bounding box center [240, 256] width 442 height 25
paste input "L and B Transport Ltd, [STREET_ADDRESS]"
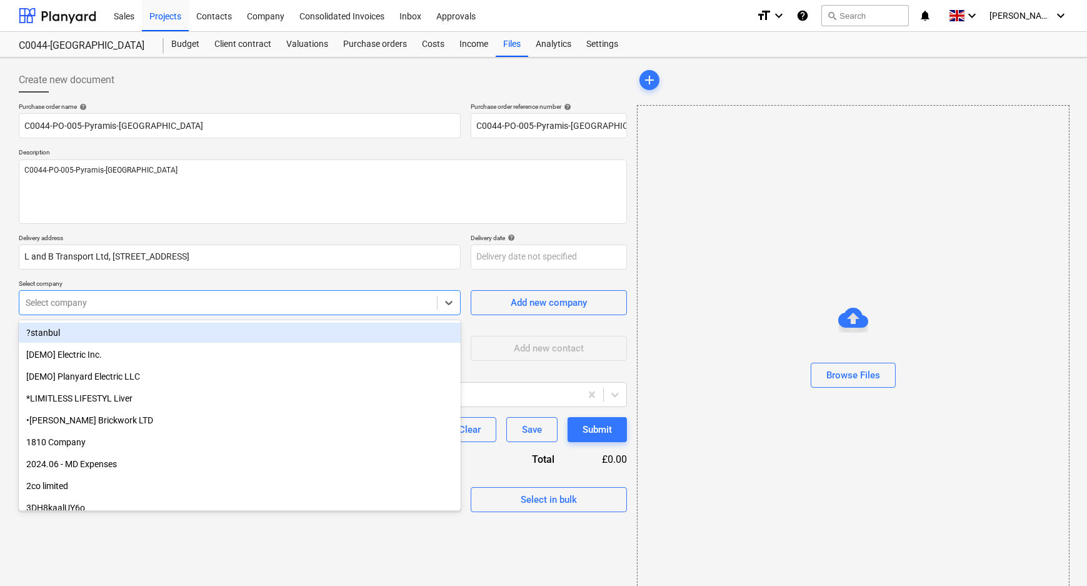
click at [213, 303] on div at bounding box center [228, 302] width 405 height 13
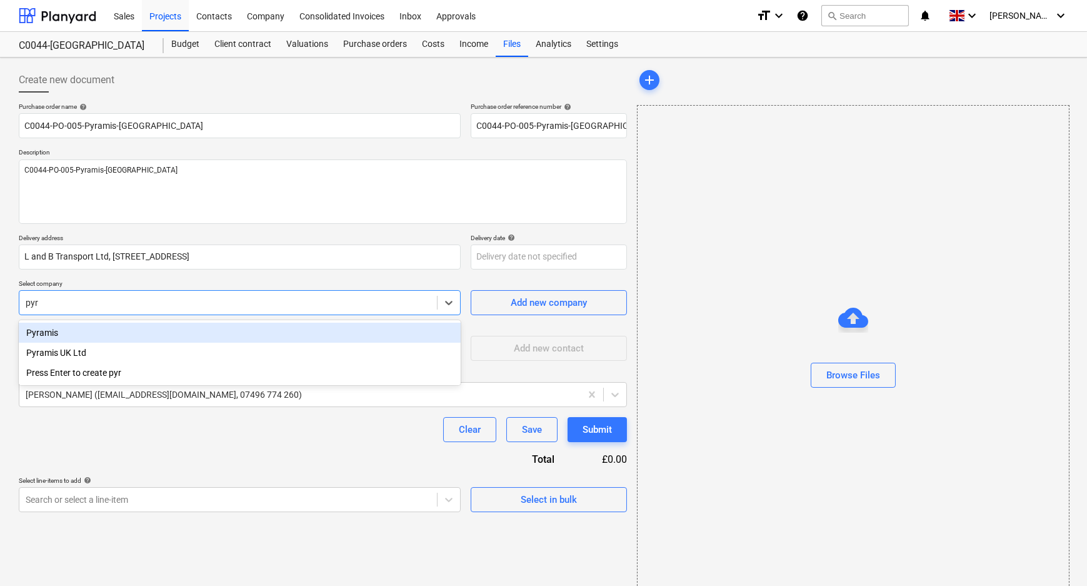
drag, startPoint x: 214, startPoint y: 353, endPoint x: 213, endPoint y: 330, distance: 23.2
click at [213, 330] on div "Pyramis Pyramis UK Ltd Press Enter to create pyr" at bounding box center [240, 352] width 442 height 65
click at [213, 330] on div "Pyramis" at bounding box center [240, 333] width 442 height 20
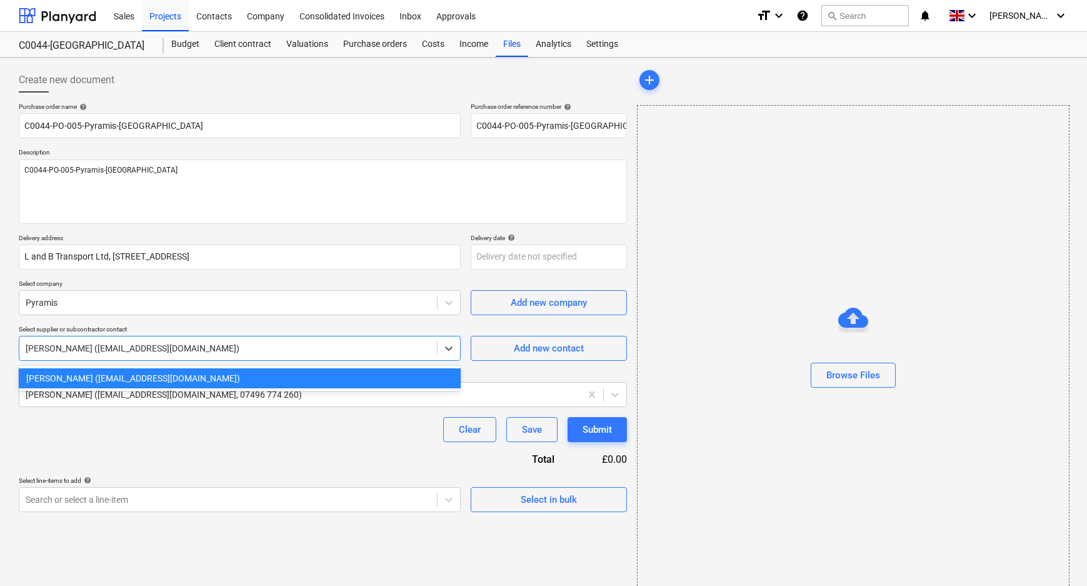
click at [212, 339] on div "[PERSON_NAME] ([EMAIL_ADDRESS][DOMAIN_NAME])" at bounding box center [228, 348] width 418 height 18
click at [204, 294] on div "Pyramis" at bounding box center [228, 303] width 418 height 18
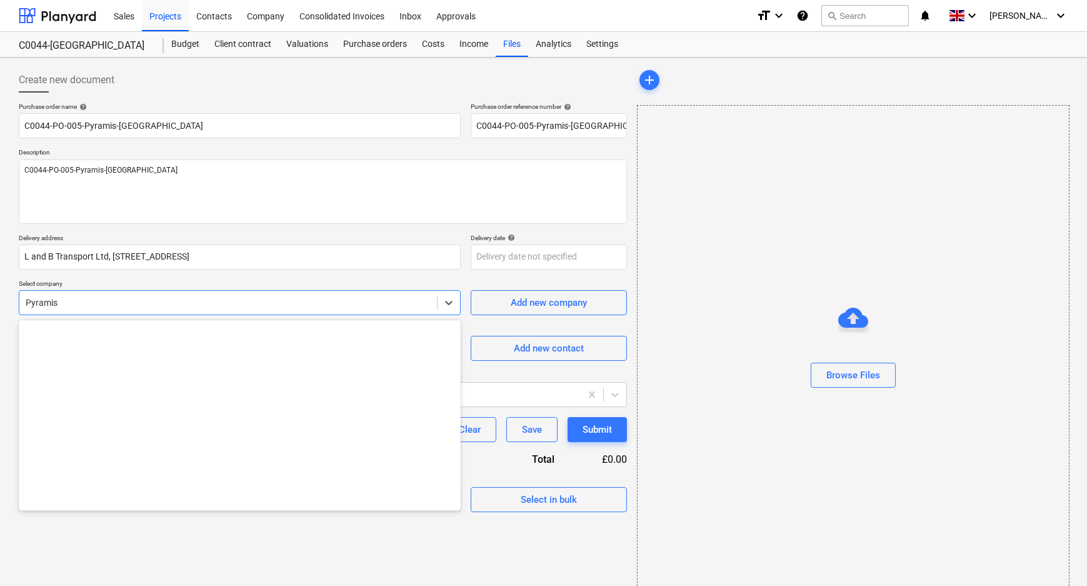
scroll to position [15601, 0]
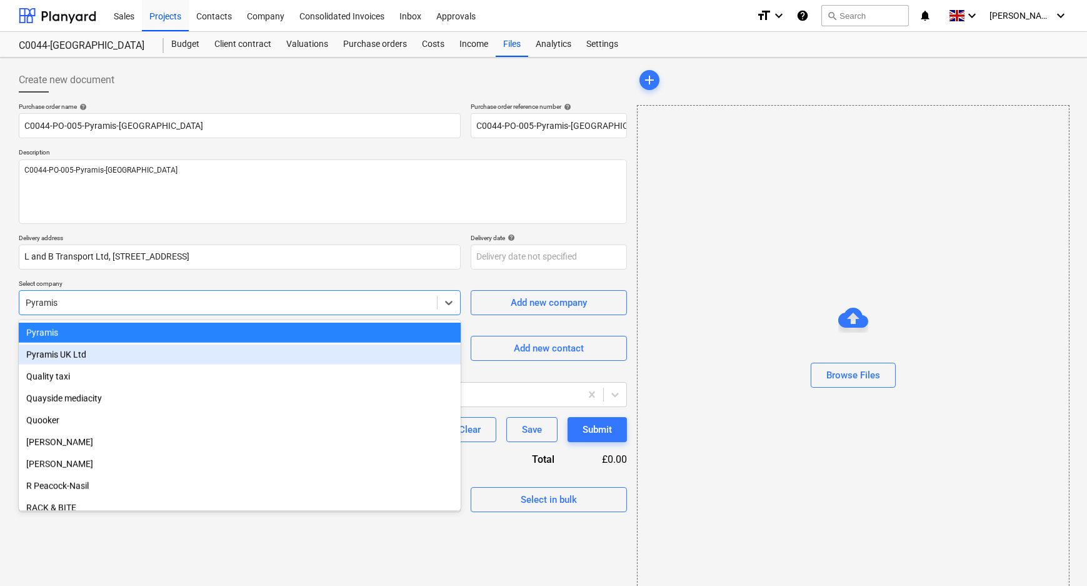
click at [190, 351] on div "Pyramis UK Ltd" at bounding box center [240, 354] width 442 height 20
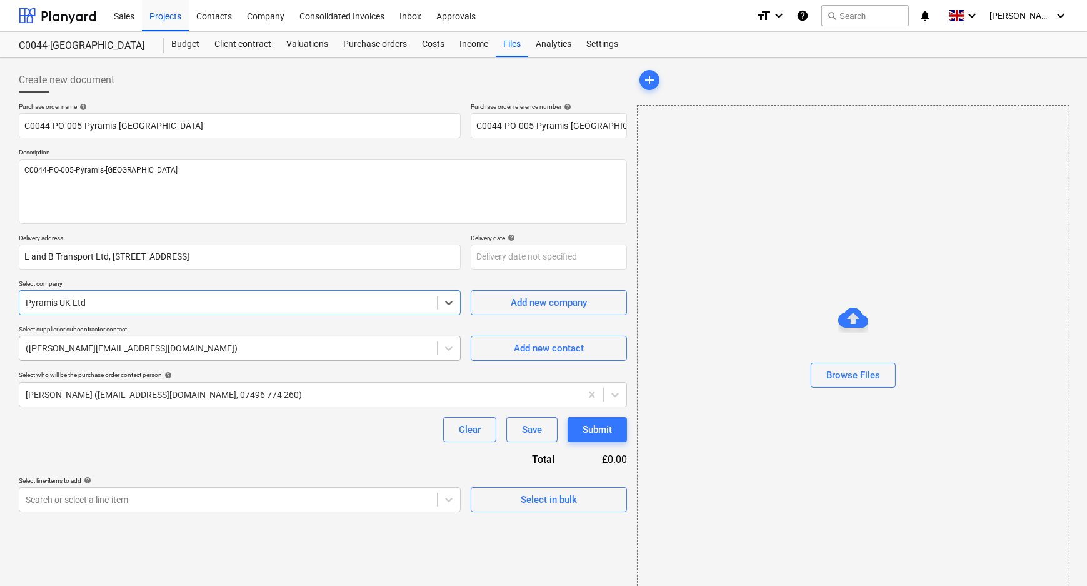
click at [190, 347] on div at bounding box center [228, 348] width 405 height 13
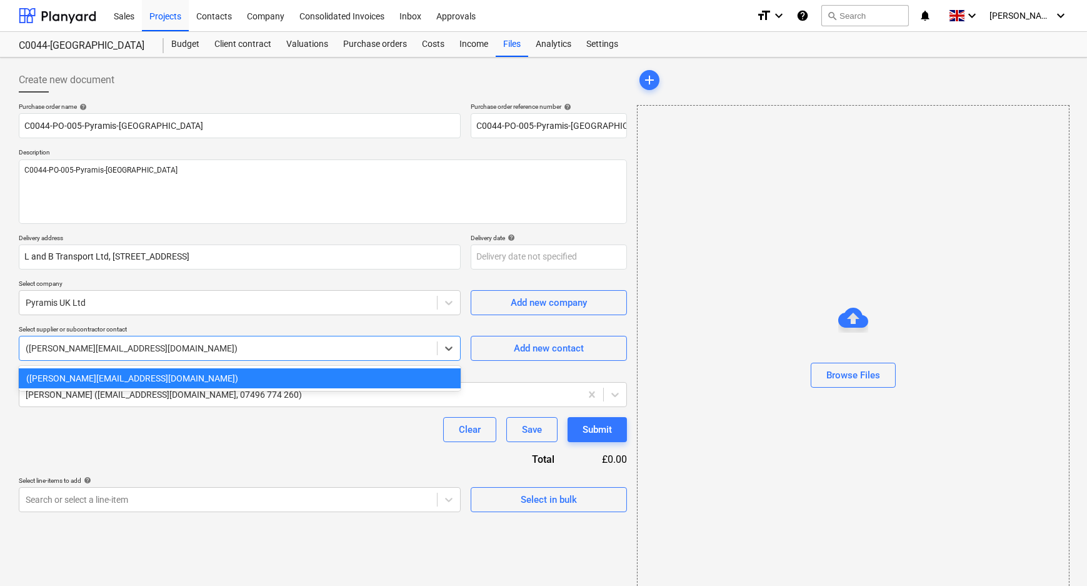
click at [192, 417] on div "Clear Save Submit" at bounding box center [323, 429] width 608 height 25
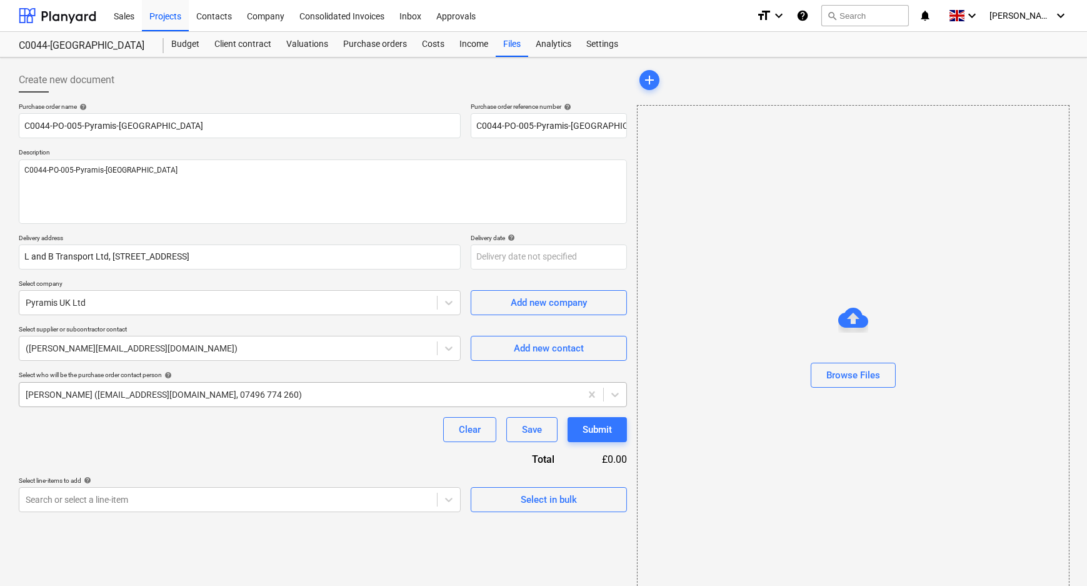
click at [191, 399] on div at bounding box center [300, 394] width 549 height 13
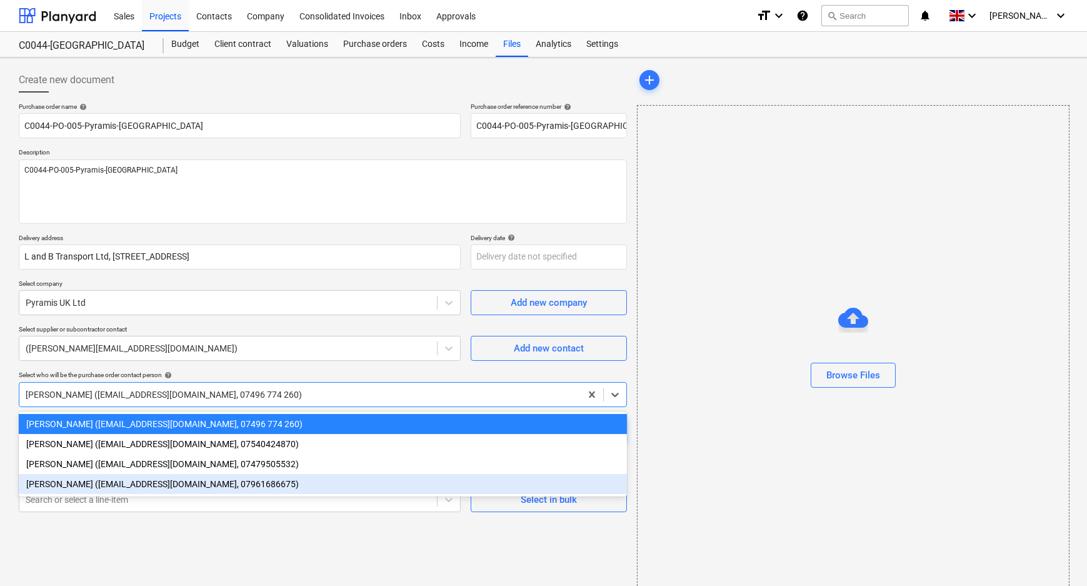
click at [154, 490] on div "[PERSON_NAME] ([EMAIL_ADDRESS][DOMAIN_NAME], 07961686675)" at bounding box center [323, 484] width 608 height 20
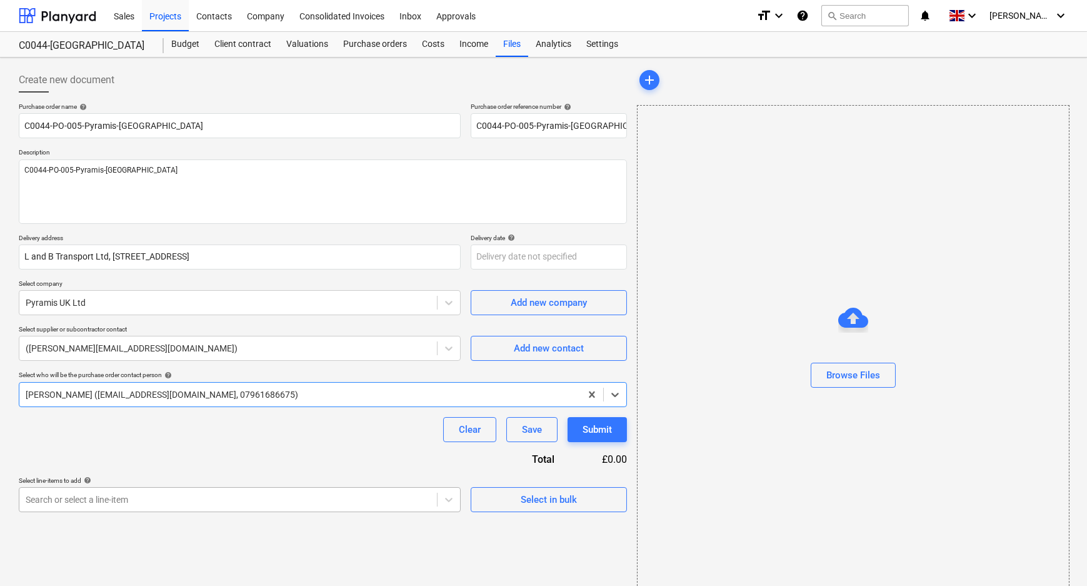
click at [153, 498] on body "Sales Projects Contacts Company Consolidated Invoices Inbox Approvals format_si…" at bounding box center [543, 293] width 1087 height 586
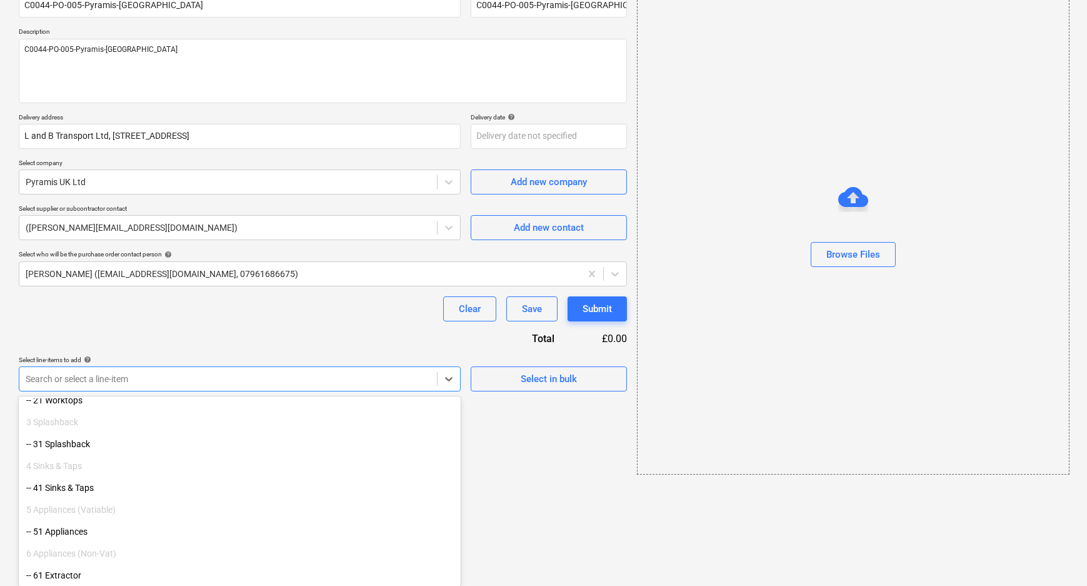
scroll to position [170, 0]
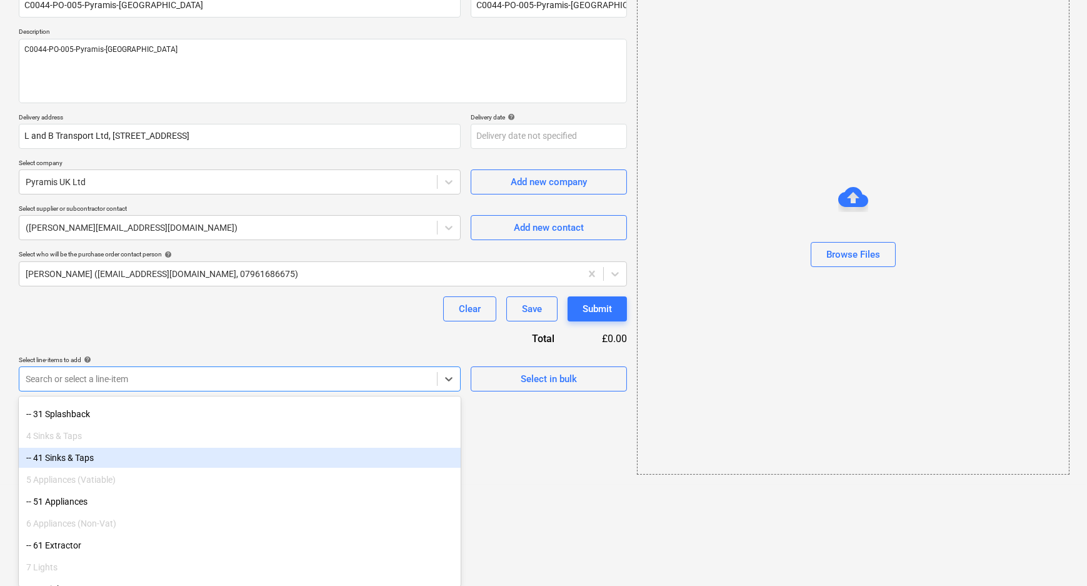
click at [109, 457] on div "-- 41 Sinks & Taps" at bounding box center [240, 458] width 442 height 20
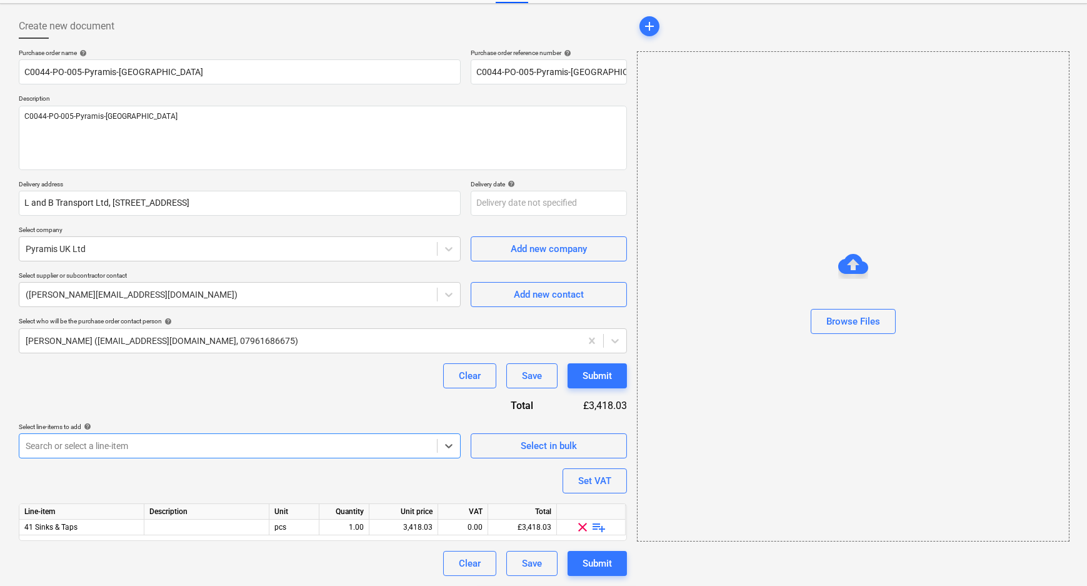
scroll to position [53, 0]
click at [601, 525] on span "playlist_add" at bounding box center [599, 527] width 15 height 15
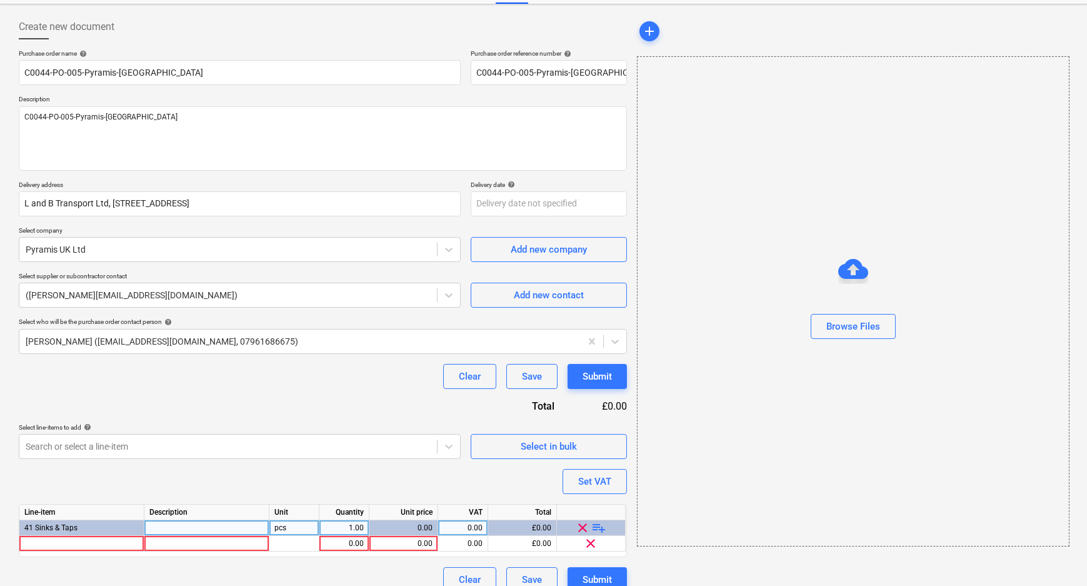
scroll to position [69, 0]
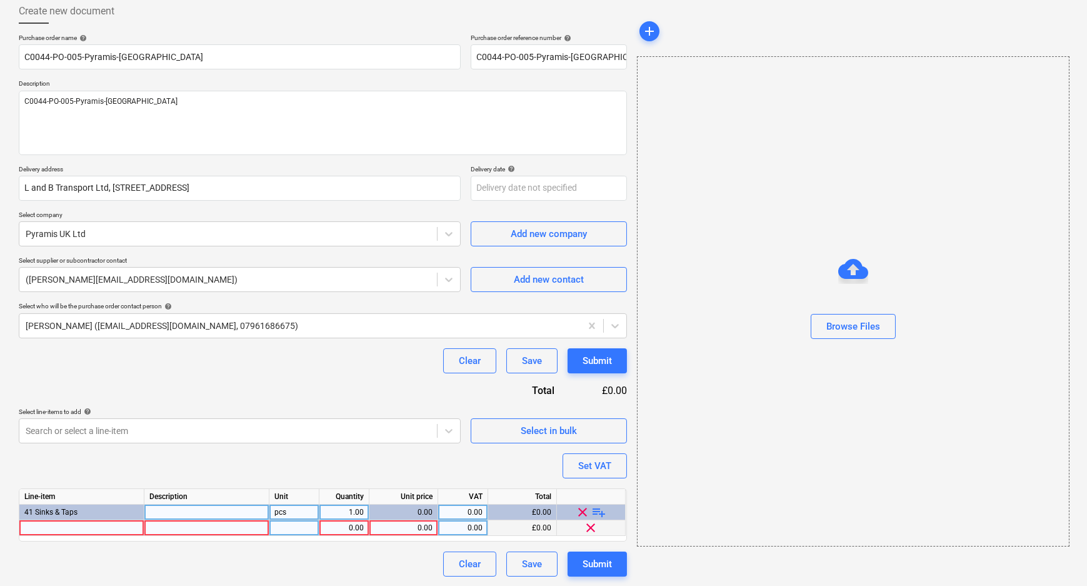
click at [88, 524] on div at bounding box center [81, 528] width 125 height 16
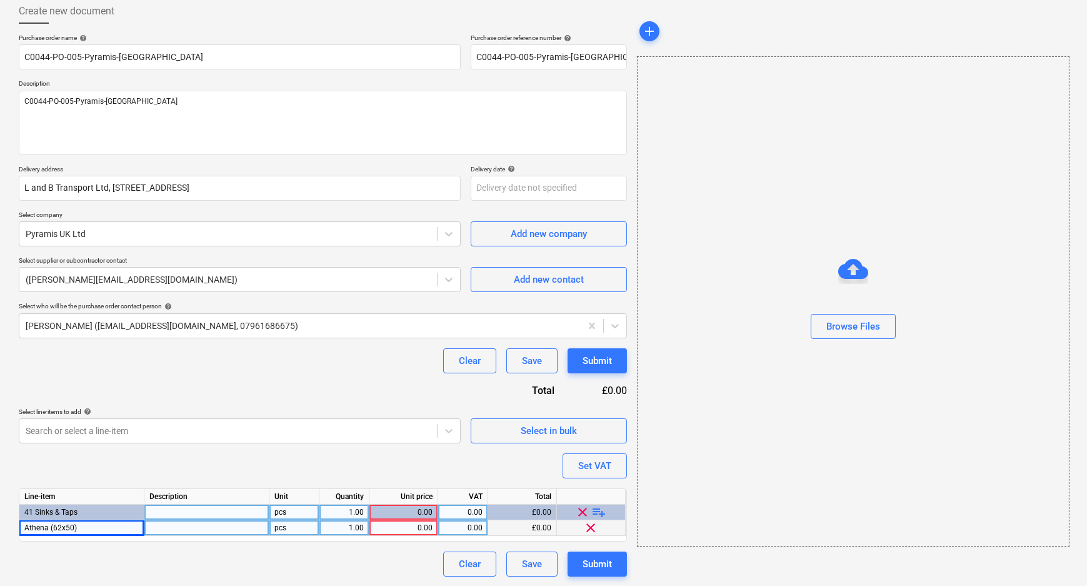
click at [217, 526] on div at bounding box center [206, 528] width 125 height 16
click at [363, 530] on div "1.00" at bounding box center [343, 528] width 39 height 16
click at [412, 529] on div "0.00" at bounding box center [403, 528] width 58 height 16
click at [412, 529] on input at bounding box center [403, 527] width 68 height 15
click at [470, 528] on div "0.00" at bounding box center [462, 528] width 39 height 16
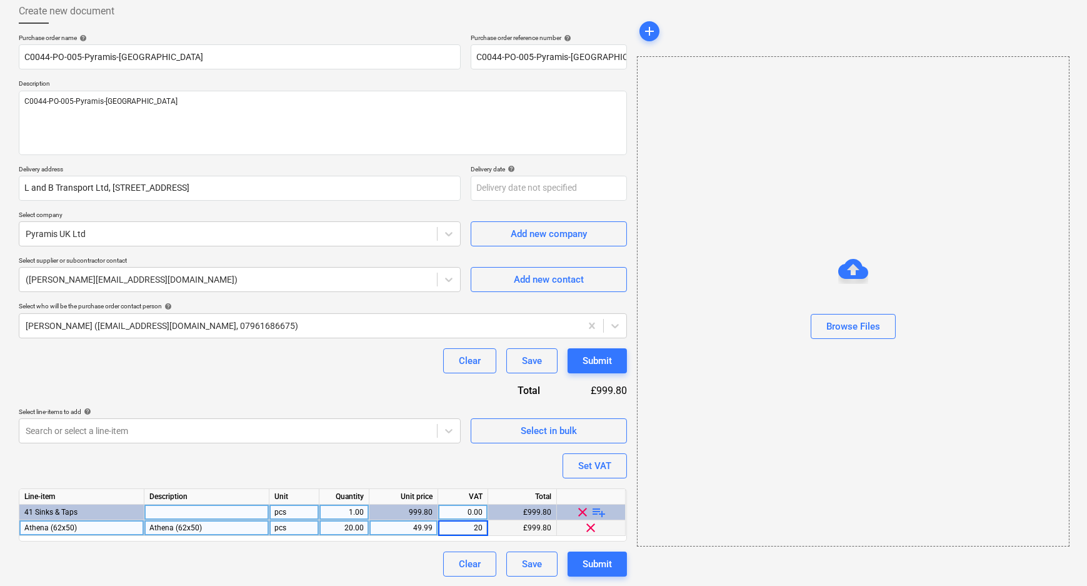
click at [349, 572] on div "Purchase order name help C0044-PO-005-Pyramis-Aylesford Purchase order referenc…" at bounding box center [323, 305] width 608 height 543
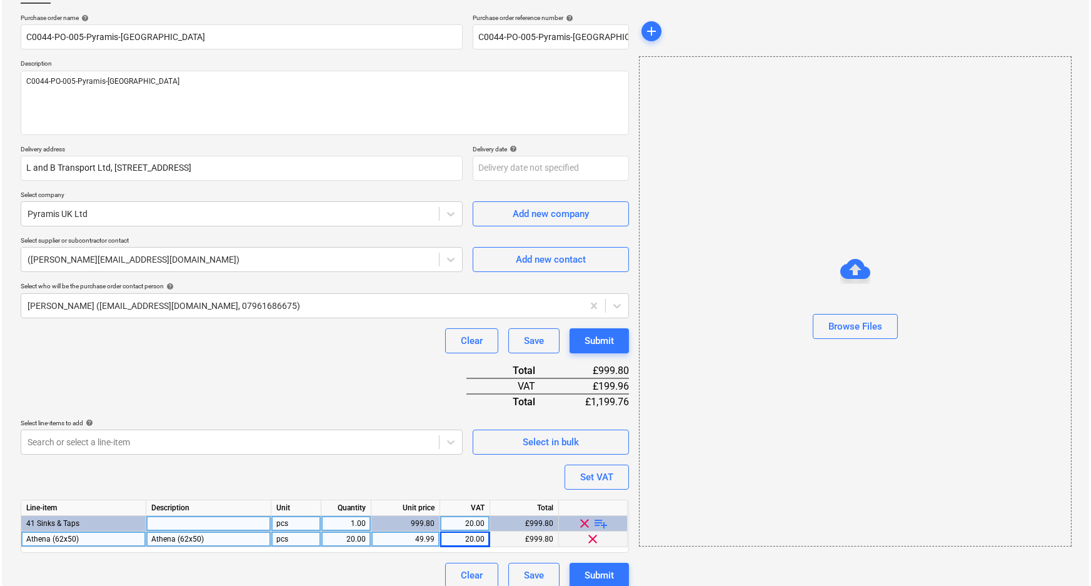
scroll to position [100, 0]
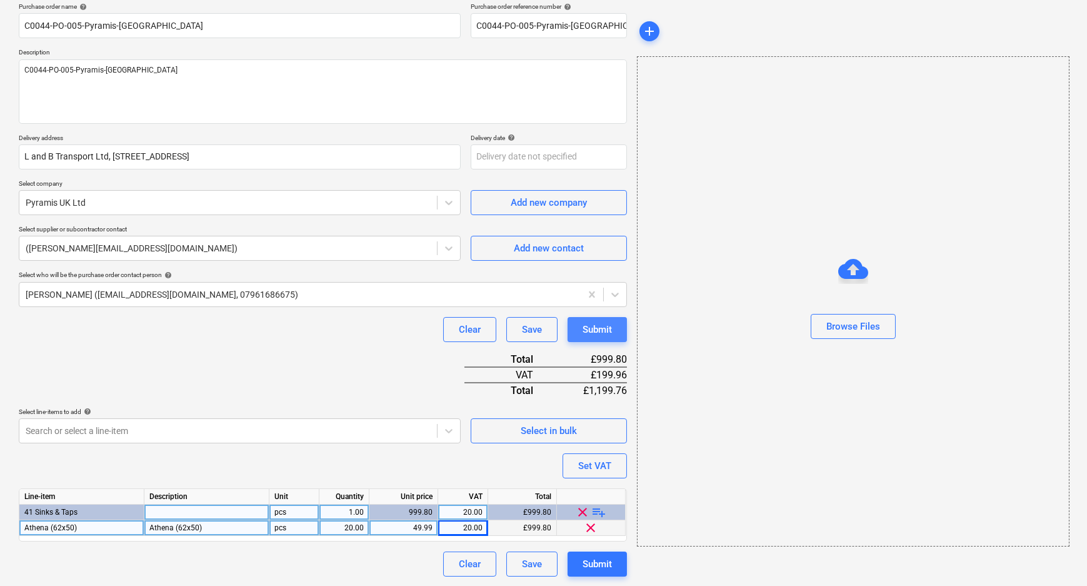
click at [595, 323] on div "Submit" at bounding box center [597, 329] width 29 height 16
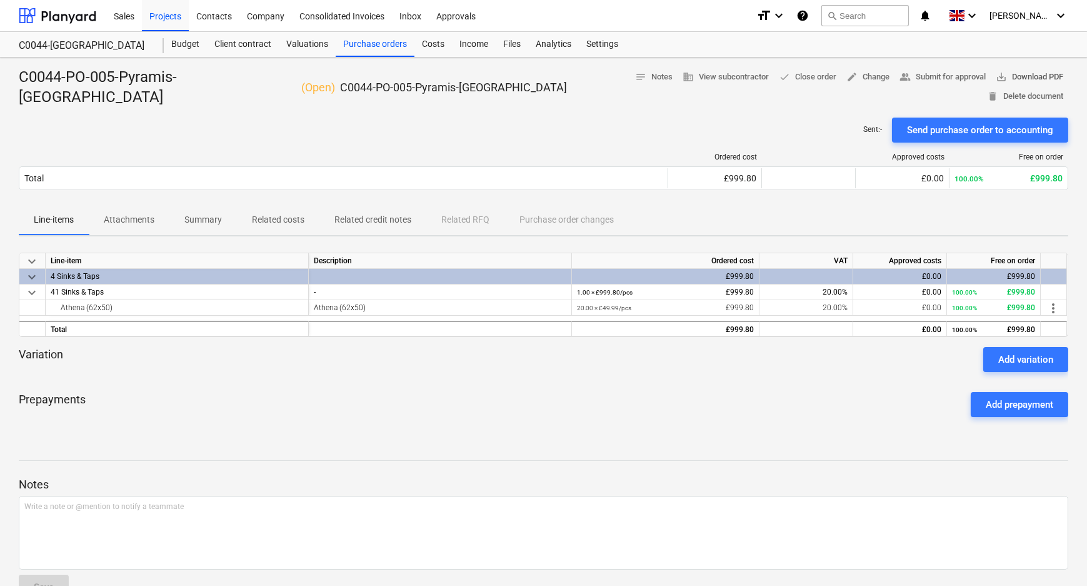
click at [996, 76] on span "save_alt Download PDF" at bounding box center [1030, 77] width 68 height 14
drag, startPoint x: 375, startPoint y: 41, endPoint x: 393, endPoint y: 46, distance: 18.2
click at [375, 41] on div "Purchase orders" at bounding box center [375, 44] width 79 height 25
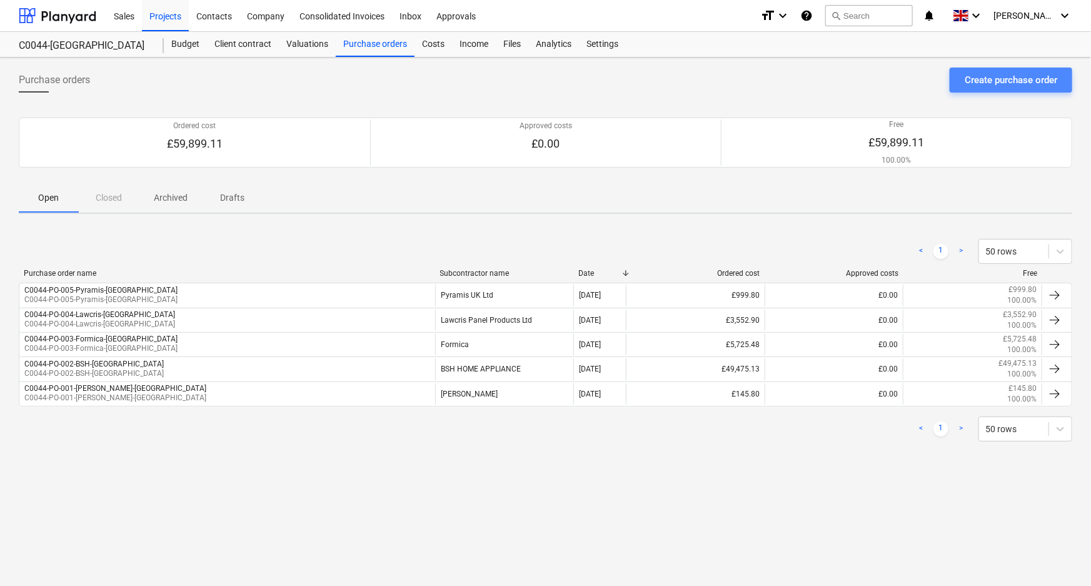
click at [973, 81] on div "Create purchase order" at bounding box center [1011, 80] width 93 height 16
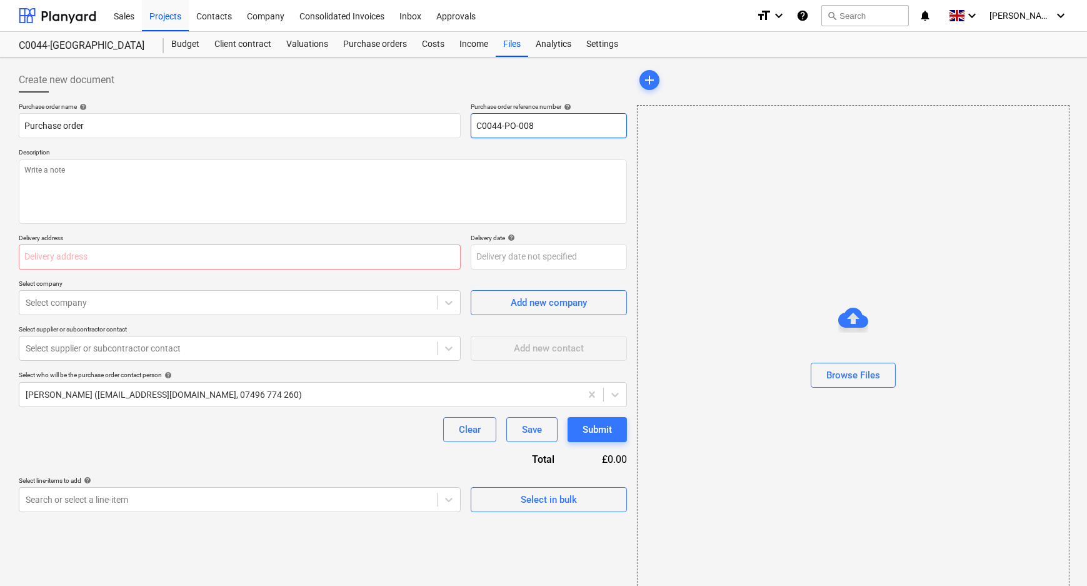
drag, startPoint x: 557, startPoint y: 127, endPoint x: 528, endPoint y: 127, distance: 28.8
click at [528, 127] on input "C0044-PO-008" at bounding box center [549, 125] width 156 height 25
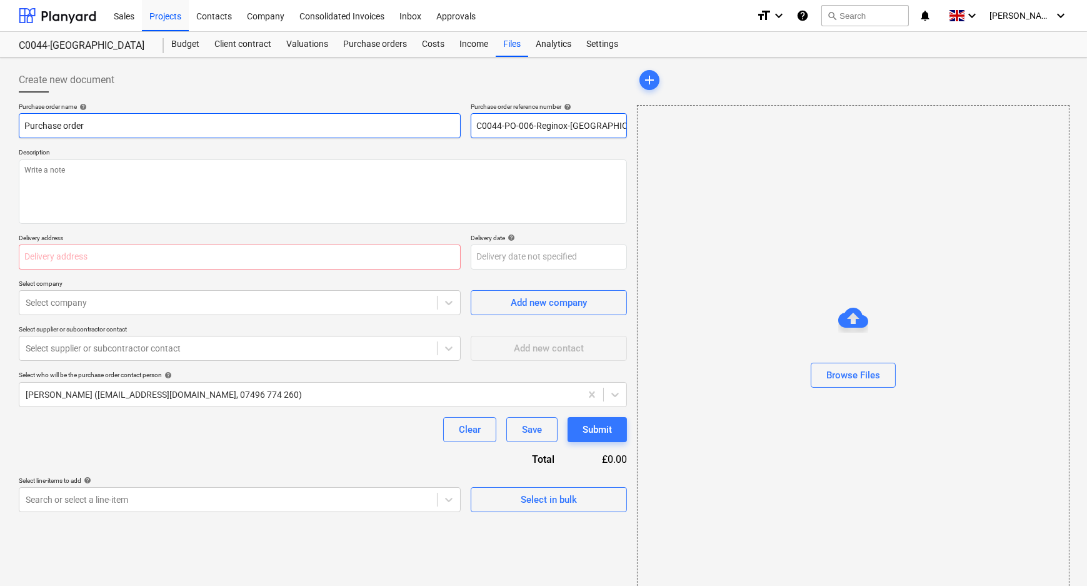
drag, startPoint x: 618, startPoint y: 126, endPoint x: 411, endPoint y: 129, distance: 206.9
click at [411, 129] on div "Purchase order name help Purchase order Purchase order reference number help C0…" at bounding box center [323, 121] width 608 height 36
click at [0, 131] on html "Sales Projects Contacts Company Consolidated Invoices Inbox Approvals format_si…" at bounding box center [543, 293] width 1087 height 586
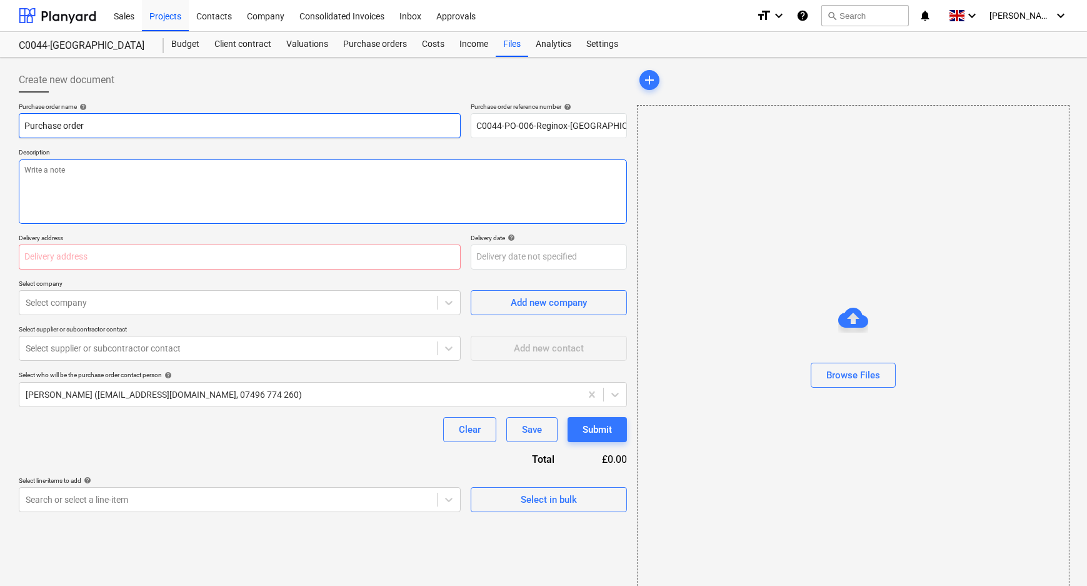
paste input "C0044-PO-006-Reginox-[GEOGRAPHIC_DATA]"
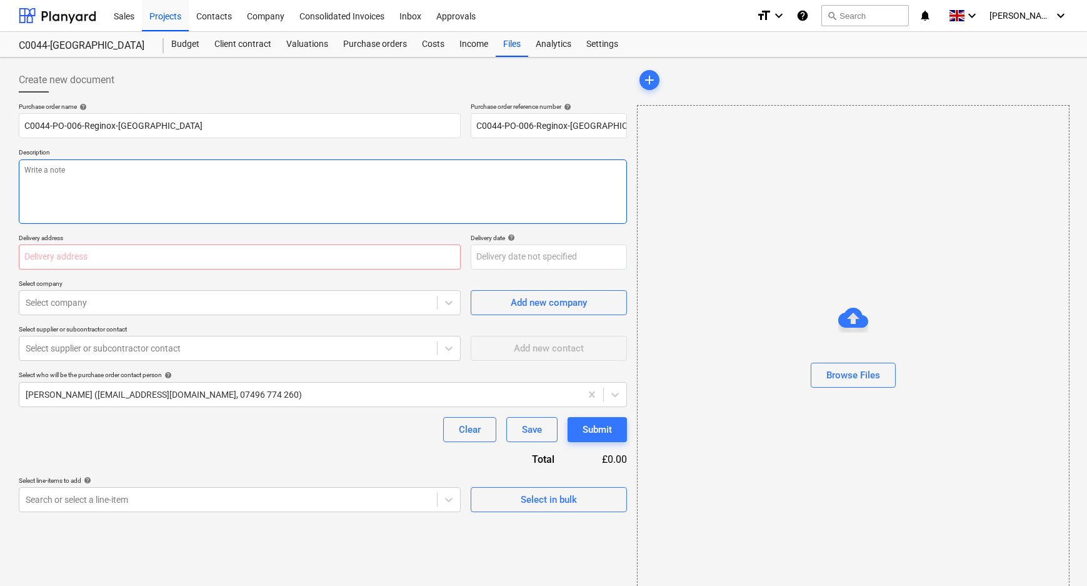
click at [158, 198] on textarea at bounding box center [323, 191] width 608 height 64
paste textarea "C0044-PO-006-Reginox-[GEOGRAPHIC_DATA]"
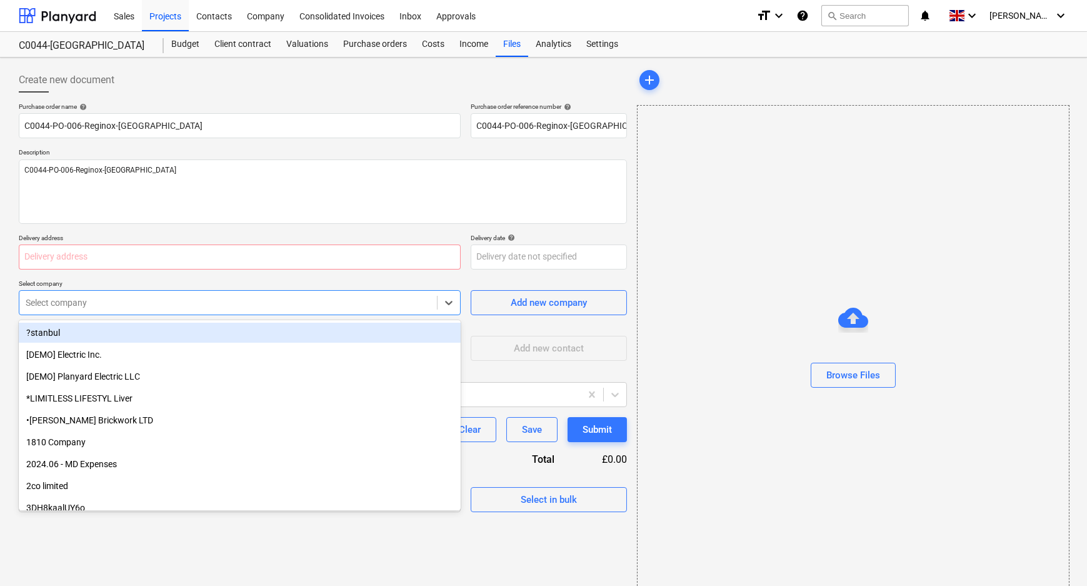
click at [157, 300] on div at bounding box center [228, 302] width 405 height 13
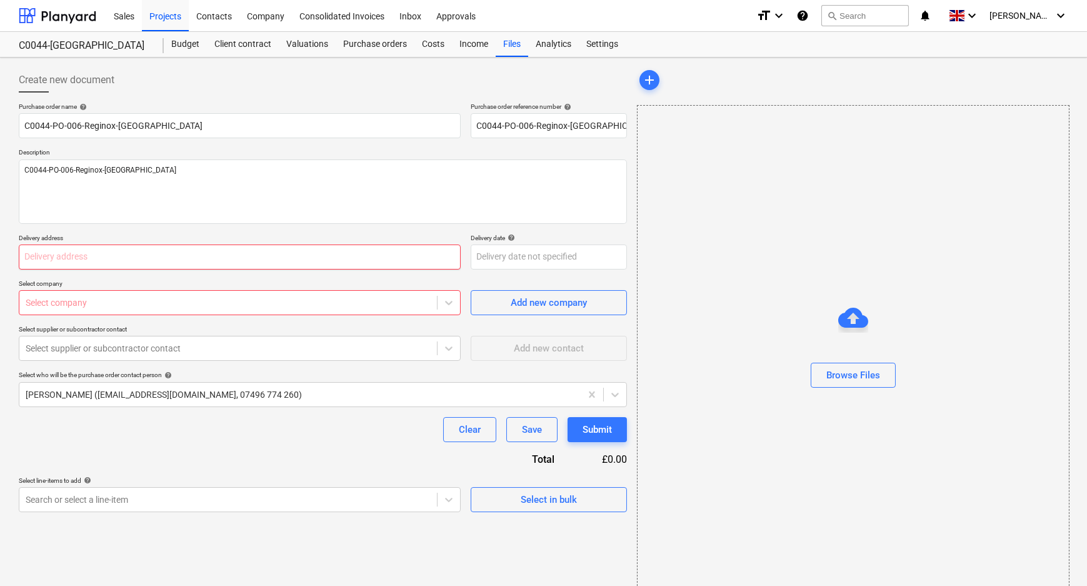
click at [156, 263] on input "text" at bounding box center [240, 256] width 442 height 25
paste input "L and B Transport Ltd, [STREET_ADDRESS]"
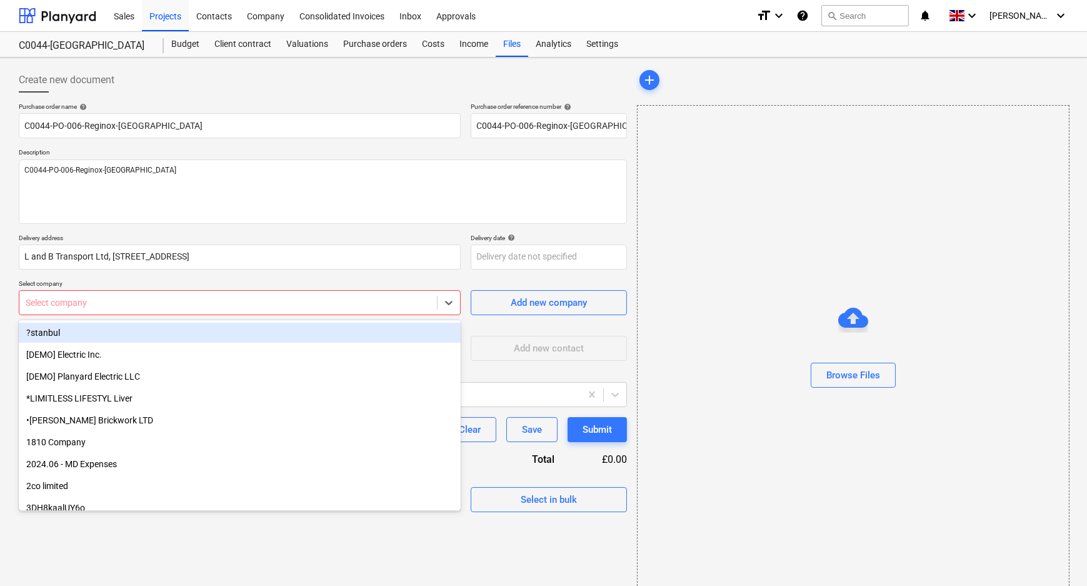
click at [155, 297] on div at bounding box center [228, 302] width 405 height 13
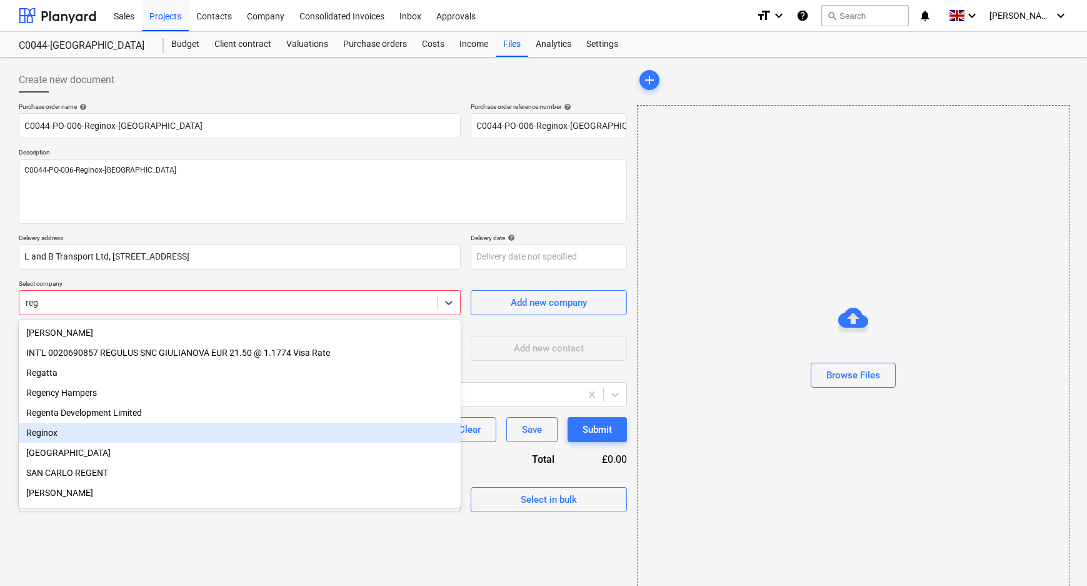
click at [121, 441] on div "Reginox" at bounding box center [240, 433] width 442 height 20
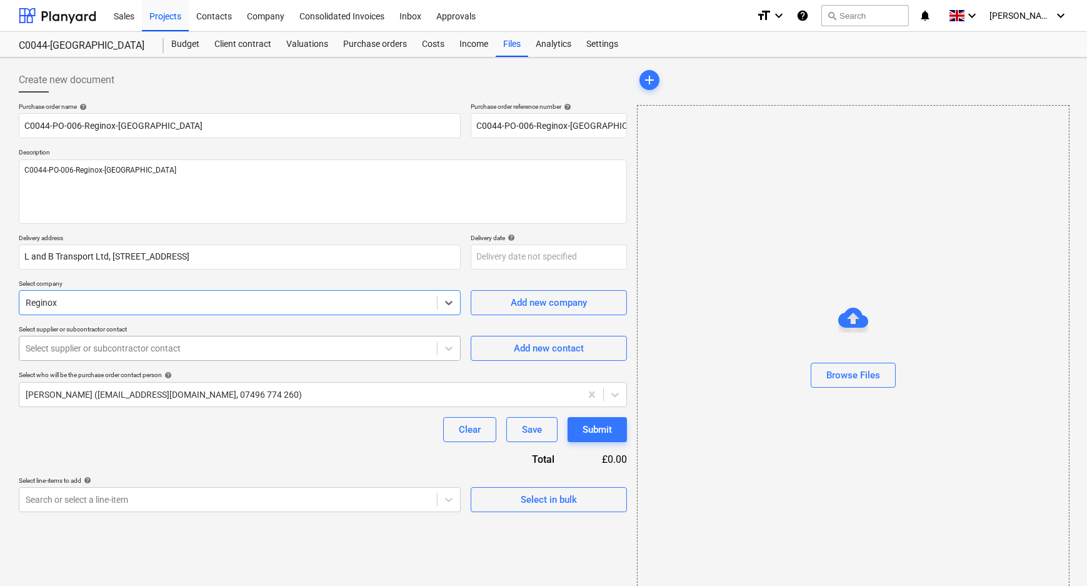
click at [124, 357] on div "Select supplier or subcontractor contact" at bounding box center [240, 348] width 442 height 25
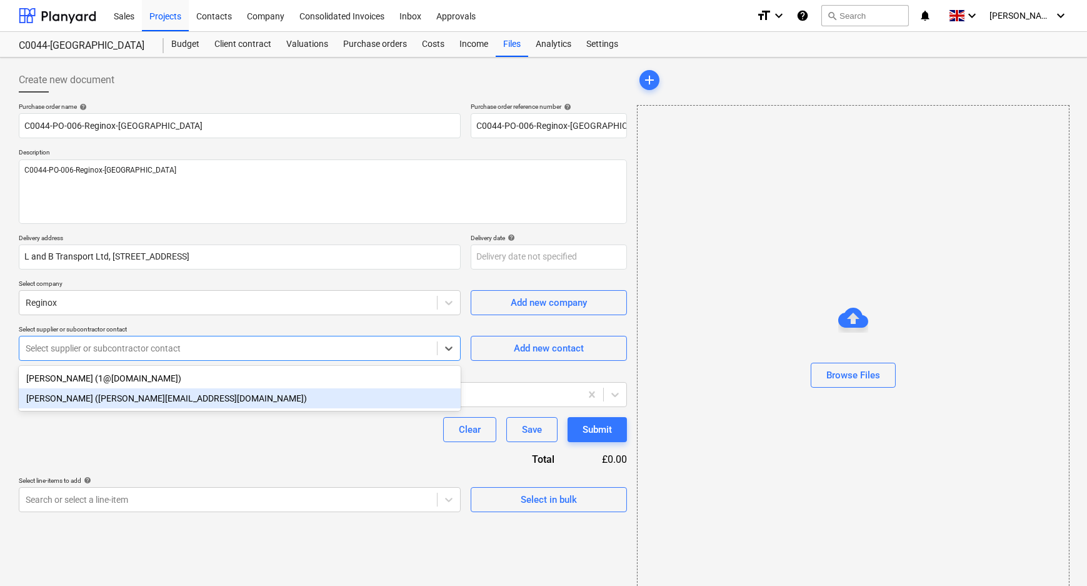
click at [113, 404] on div "[PERSON_NAME] ([PERSON_NAME][EMAIL_ADDRESS][DOMAIN_NAME])" at bounding box center [240, 398] width 442 height 20
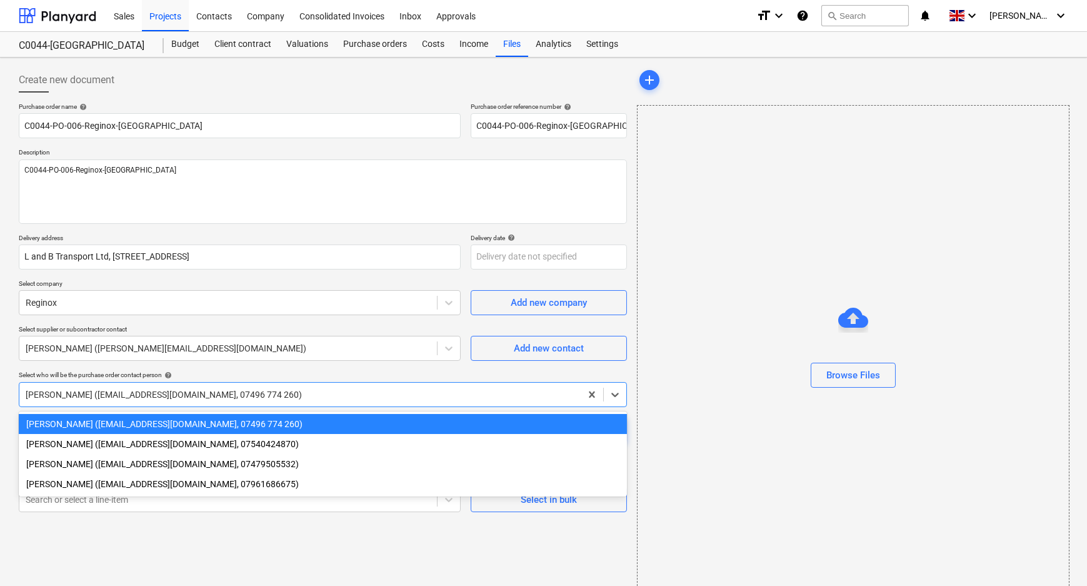
click at [109, 398] on div at bounding box center [300, 394] width 549 height 13
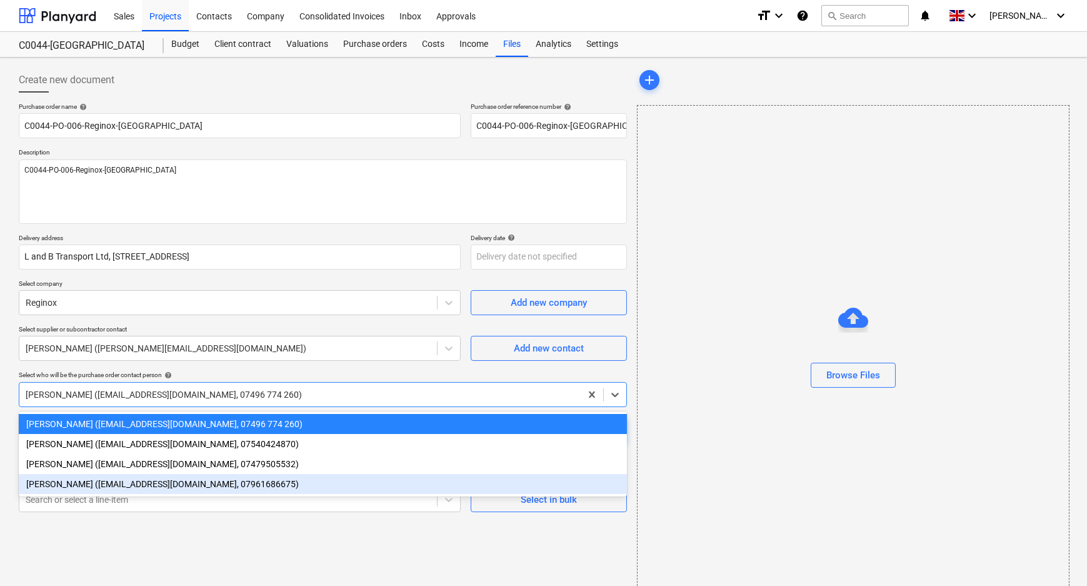
click at [99, 485] on div "[PERSON_NAME] ([EMAIL_ADDRESS][DOMAIN_NAME], 07961686675)" at bounding box center [323, 484] width 608 height 20
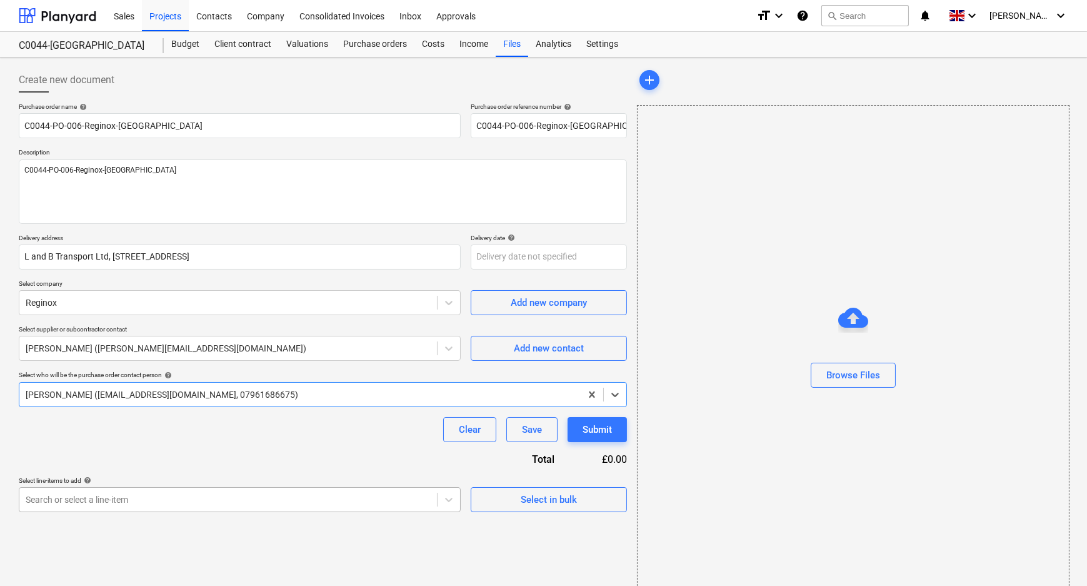
scroll to position [121, 0]
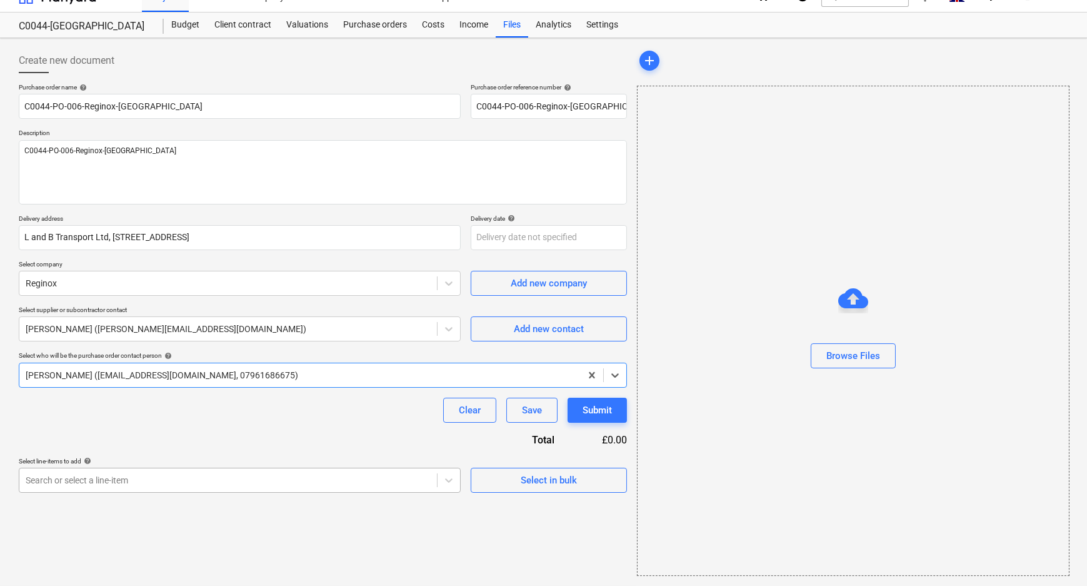
click at [99, 501] on body "Sales Projects Contacts Company Consolidated Invoices Inbox Approvals format_si…" at bounding box center [543, 274] width 1087 height 586
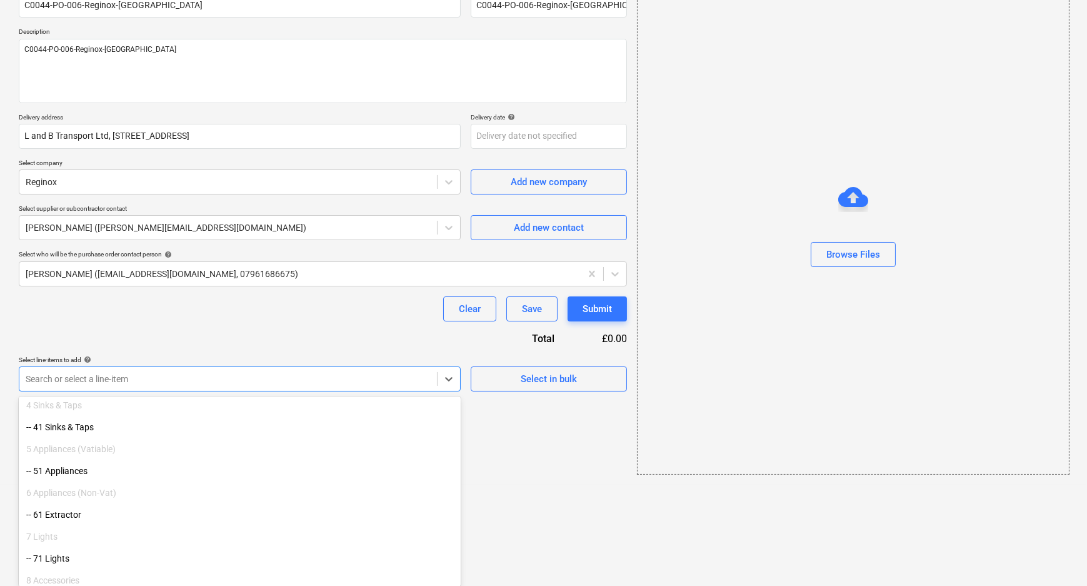
scroll to position [227, 0]
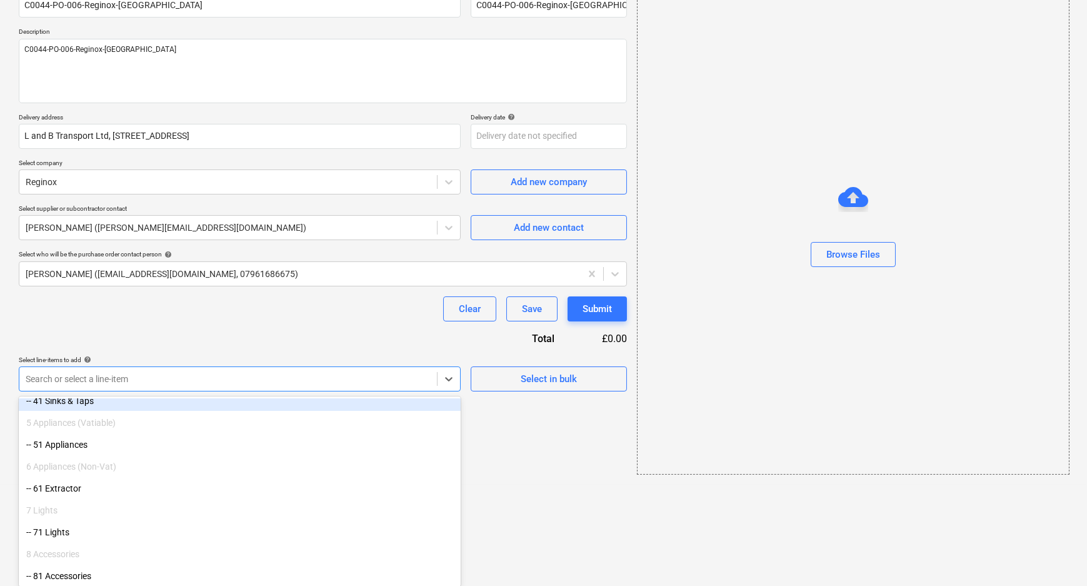
click at [79, 402] on div "-- 41 Sinks & Taps" at bounding box center [240, 401] width 442 height 20
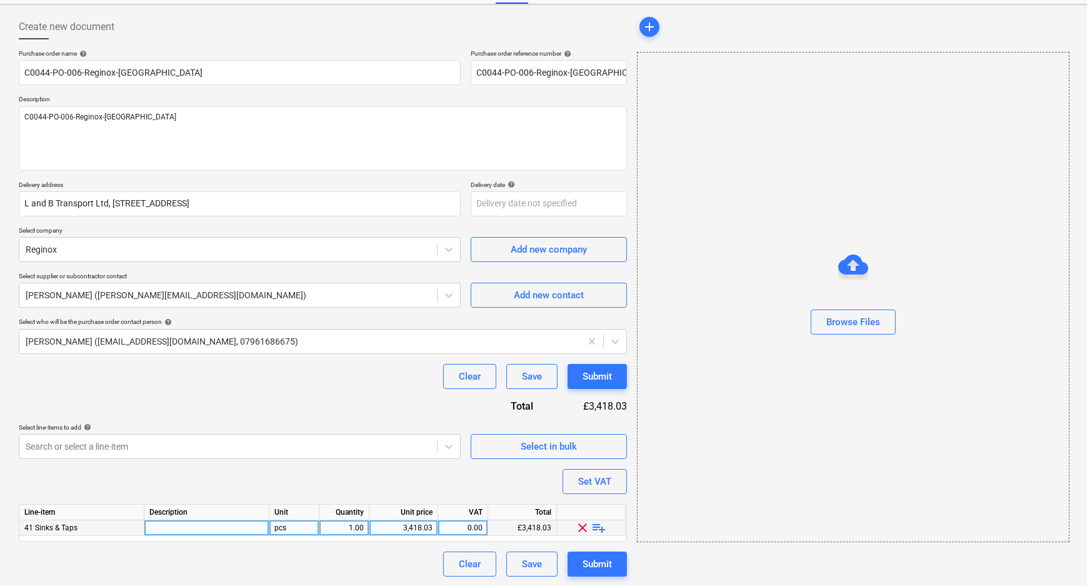
click at [600, 528] on span "playlist_add" at bounding box center [599, 527] width 15 height 15
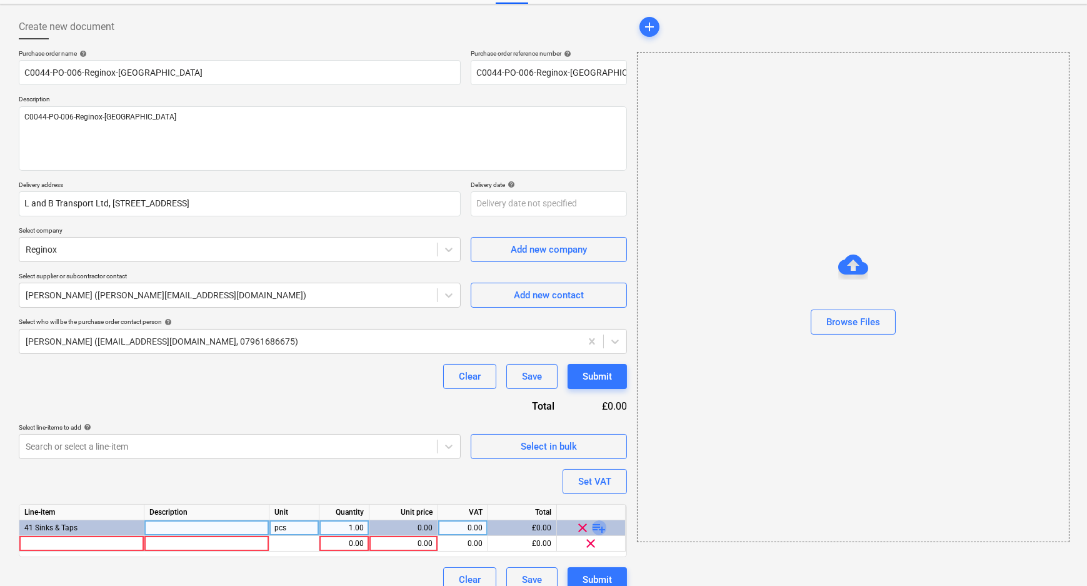
click at [600, 528] on span "playlist_add" at bounding box center [599, 527] width 15 height 15
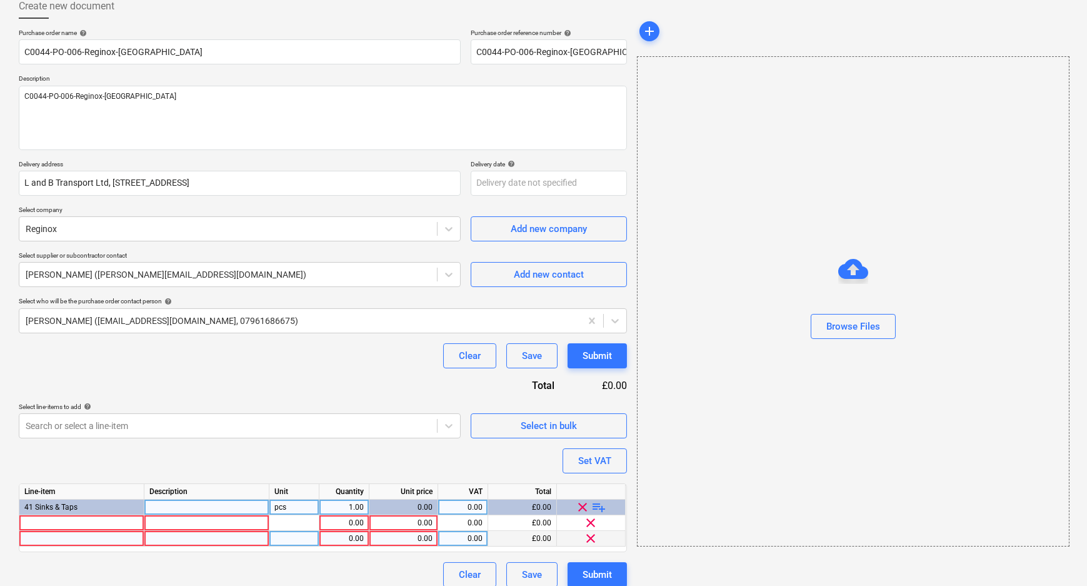
scroll to position [84, 0]
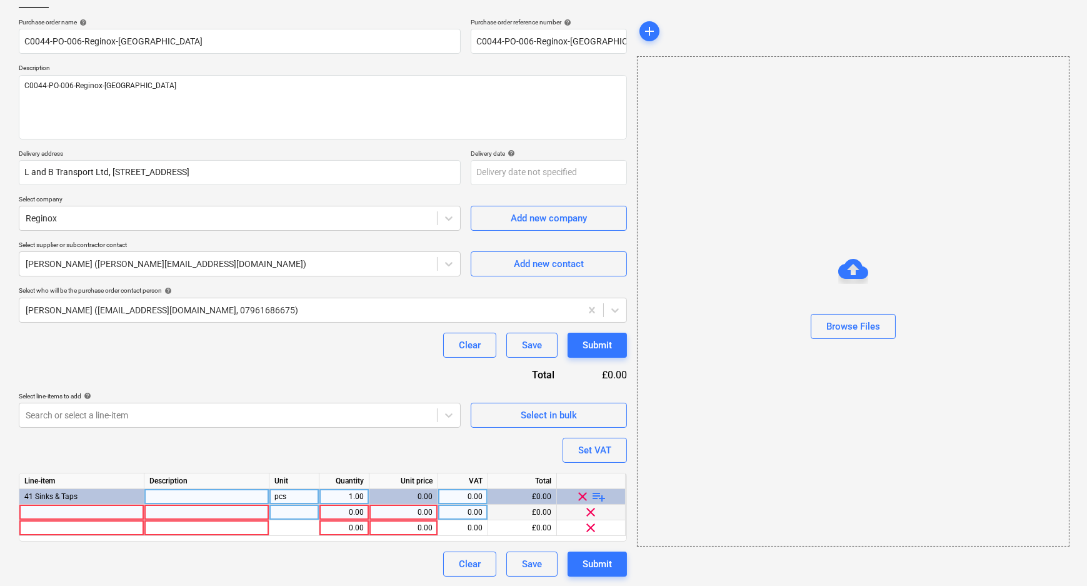
click at [84, 510] on div at bounding box center [81, 513] width 125 height 16
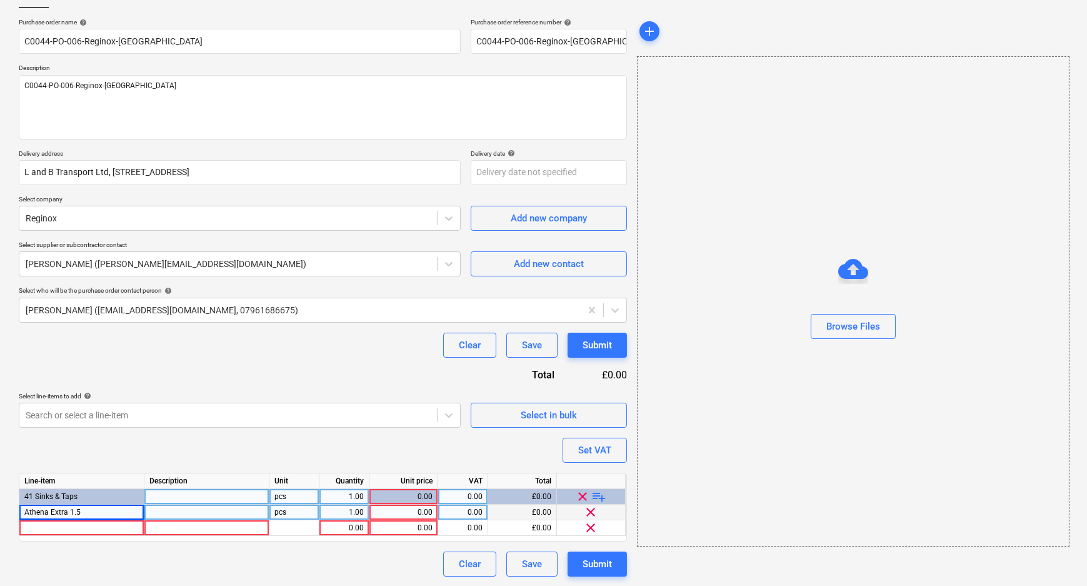
click at [185, 511] on div at bounding box center [206, 513] width 125 height 16
click at [361, 513] on div "1.00" at bounding box center [343, 513] width 39 height 16
click at [333, 510] on input "23" at bounding box center [343, 512] width 49 height 15
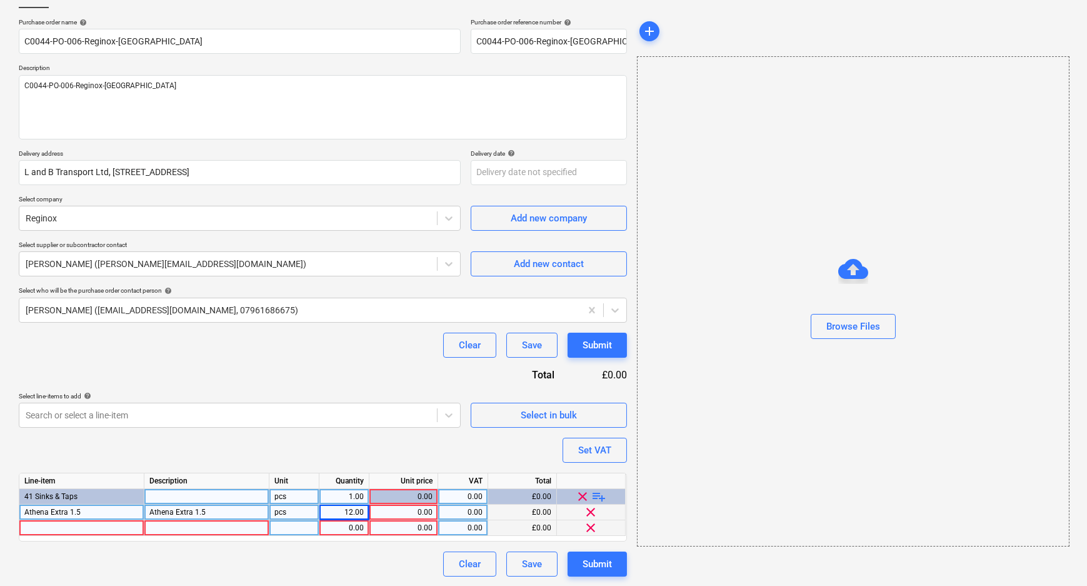
click at [109, 525] on div at bounding box center [81, 528] width 125 height 16
click at [188, 530] on div at bounding box center [206, 528] width 125 height 16
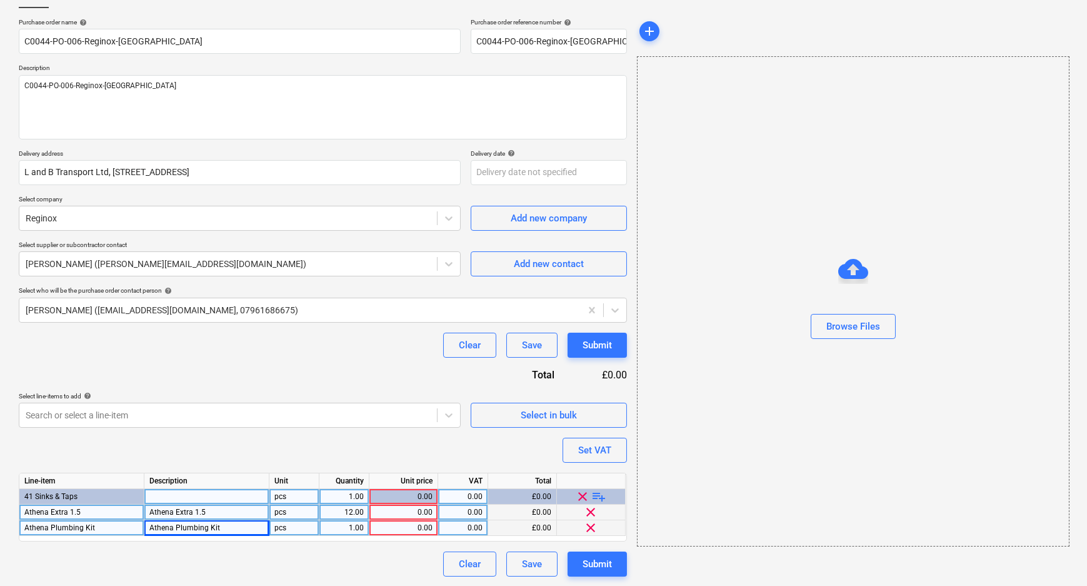
click at [354, 527] on div "1.00" at bounding box center [343, 528] width 39 height 16
click at [349, 560] on div "Clear Save Submit" at bounding box center [323, 563] width 608 height 25
click at [393, 508] on div "0.00" at bounding box center [403, 513] width 58 height 16
click at [417, 528] on div "0.00" at bounding box center [403, 528] width 58 height 16
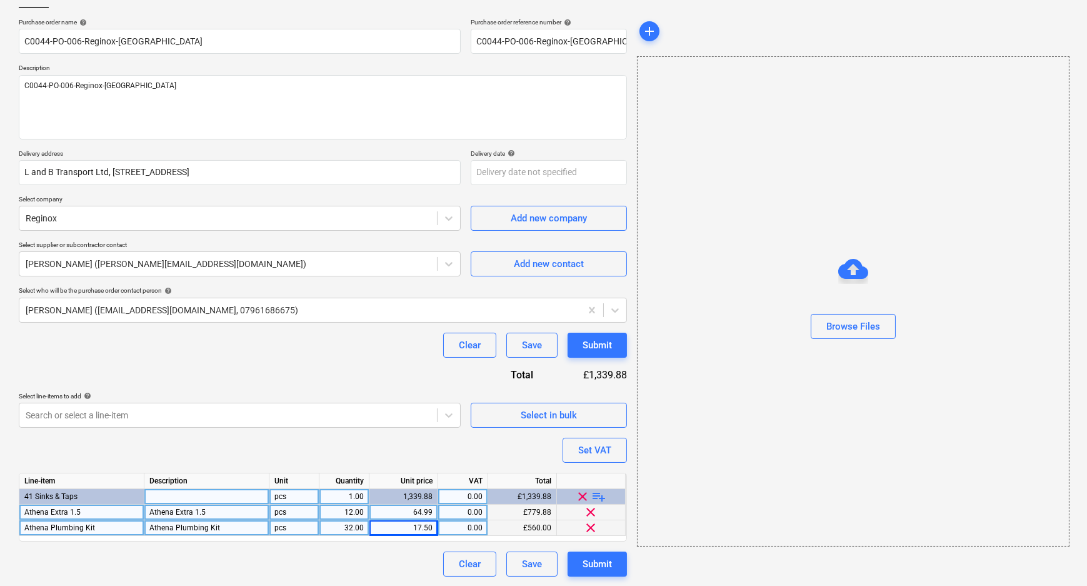
click at [412, 562] on div "Clear Save Submit" at bounding box center [323, 563] width 608 height 25
click at [598, 453] on div "Set VAT" at bounding box center [594, 450] width 33 height 16
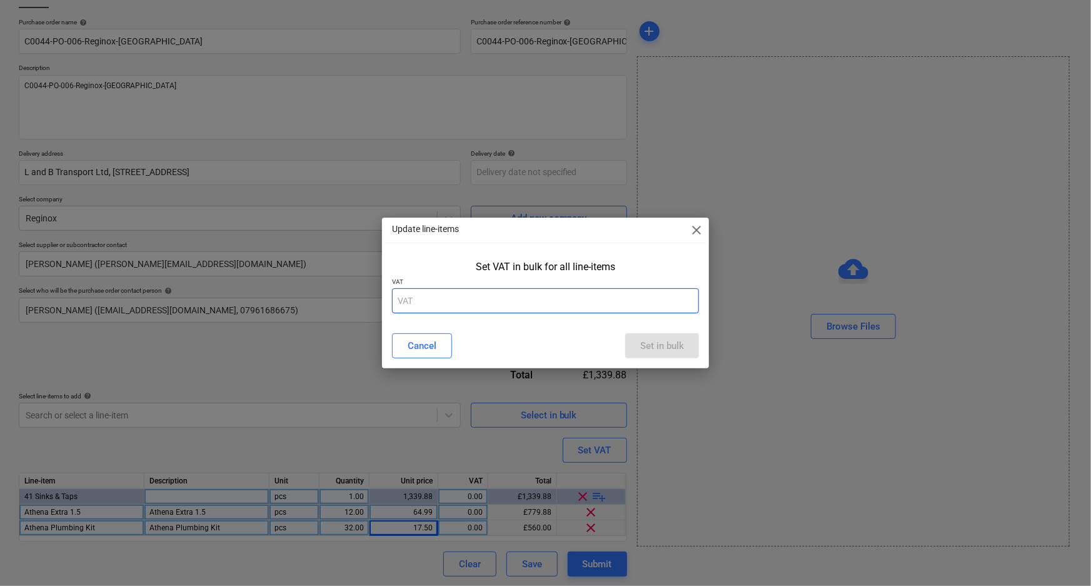
click at [608, 301] on input "text" at bounding box center [546, 300] width 308 height 25
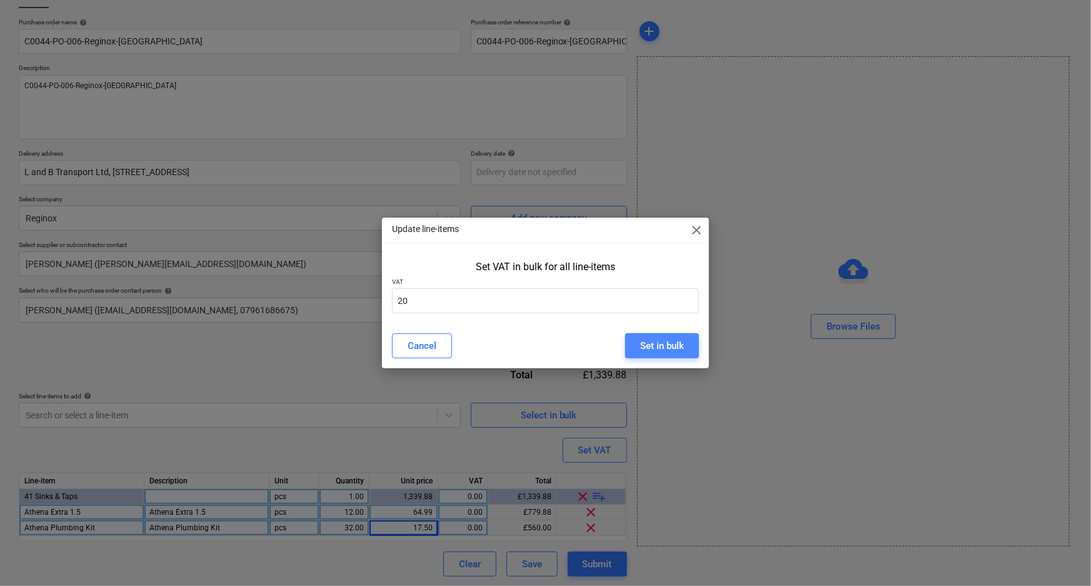
click at [629, 340] on button "Set in bulk" at bounding box center [662, 345] width 74 height 25
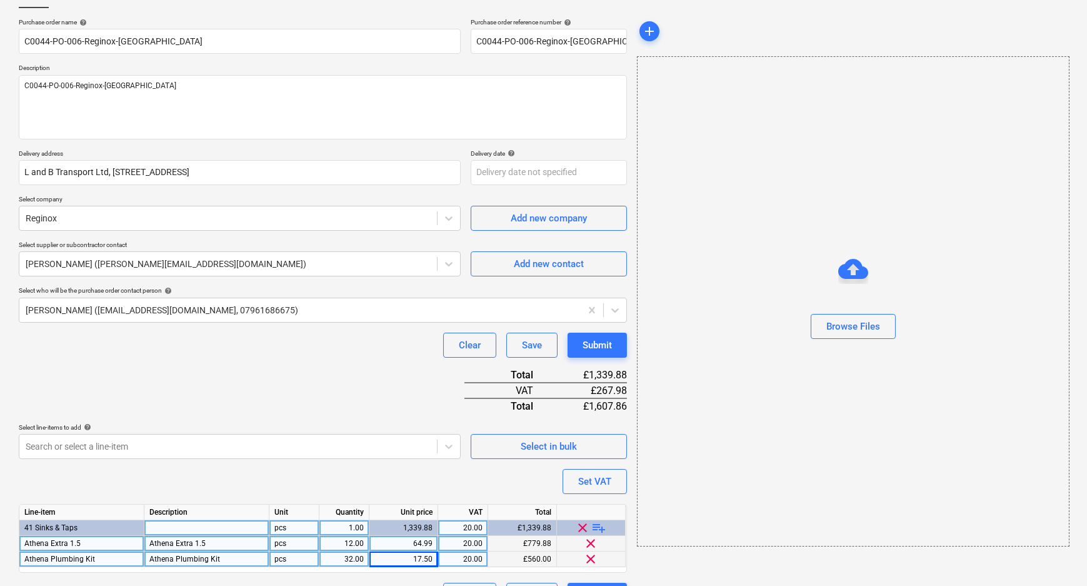
click at [363, 391] on div "Purchase order name help C0044-PO-006-Reginox-[GEOGRAPHIC_DATA] Purchase order …" at bounding box center [323, 313] width 608 height 590
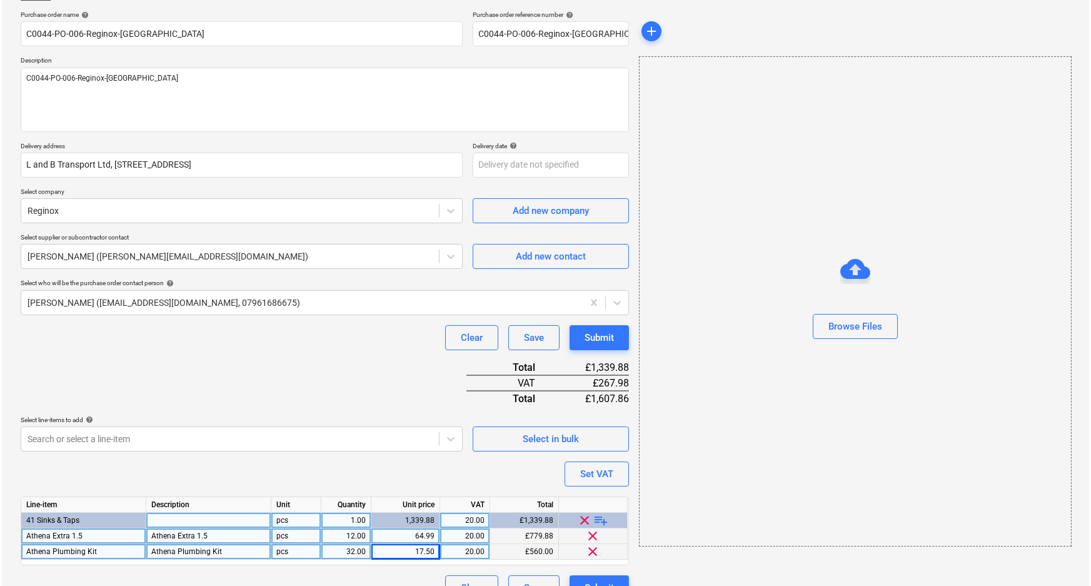
scroll to position [116, 0]
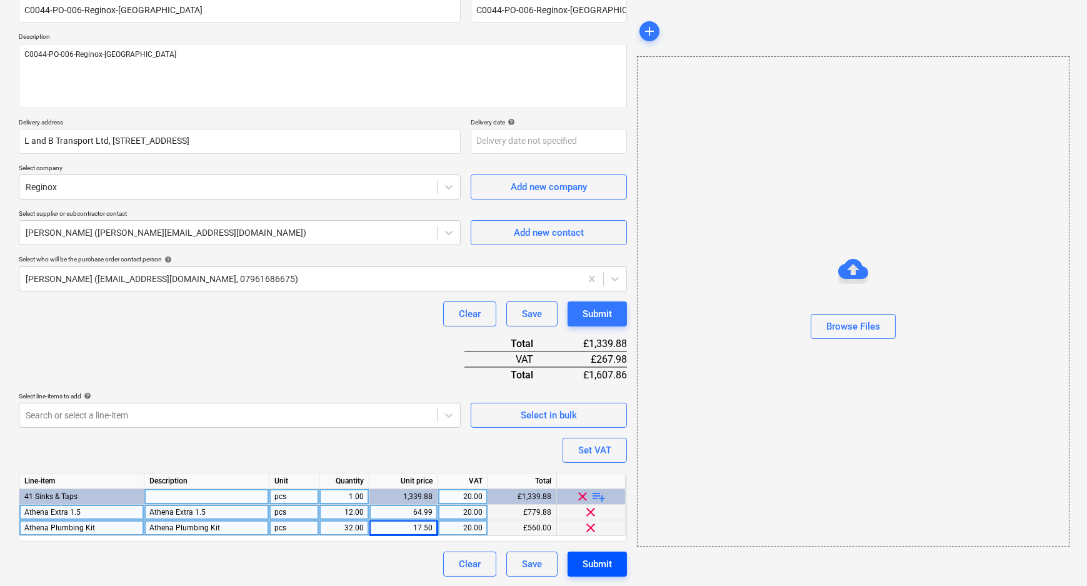
click at [602, 556] on div "Submit" at bounding box center [597, 564] width 29 height 16
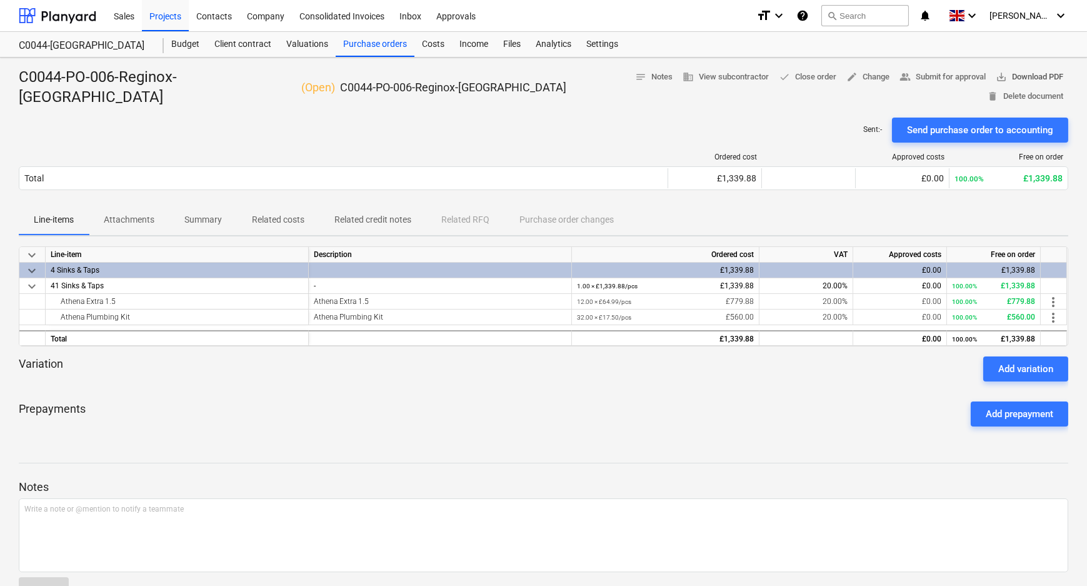
click at [996, 79] on span "save_alt Download PDF" at bounding box center [1030, 77] width 68 height 14
click at [374, 45] on div "Purchase orders" at bounding box center [375, 44] width 79 height 25
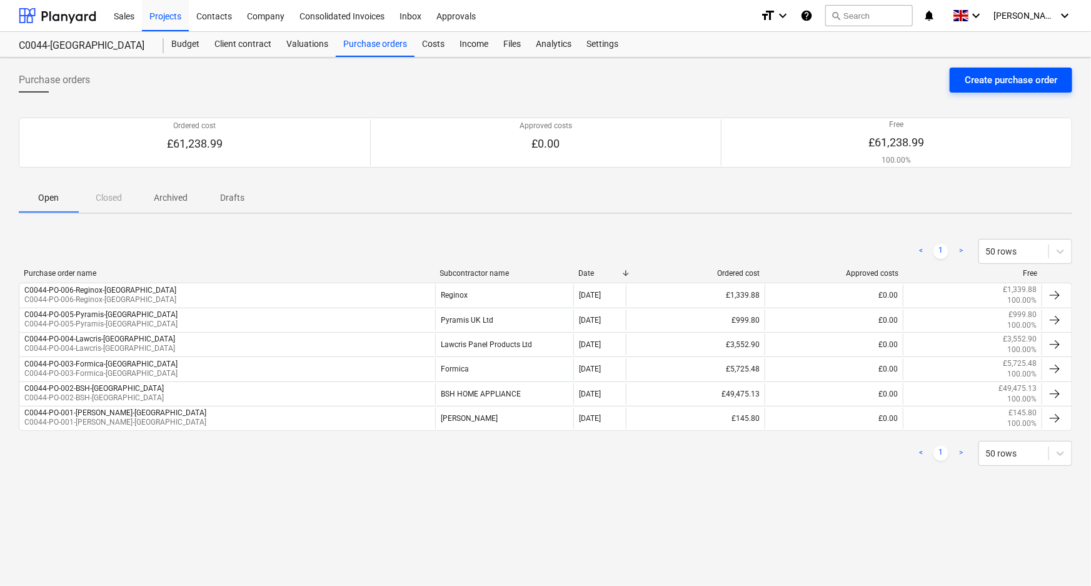
click at [1000, 82] on div "Create purchase order" at bounding box center [1011, 80] width 93 height 16
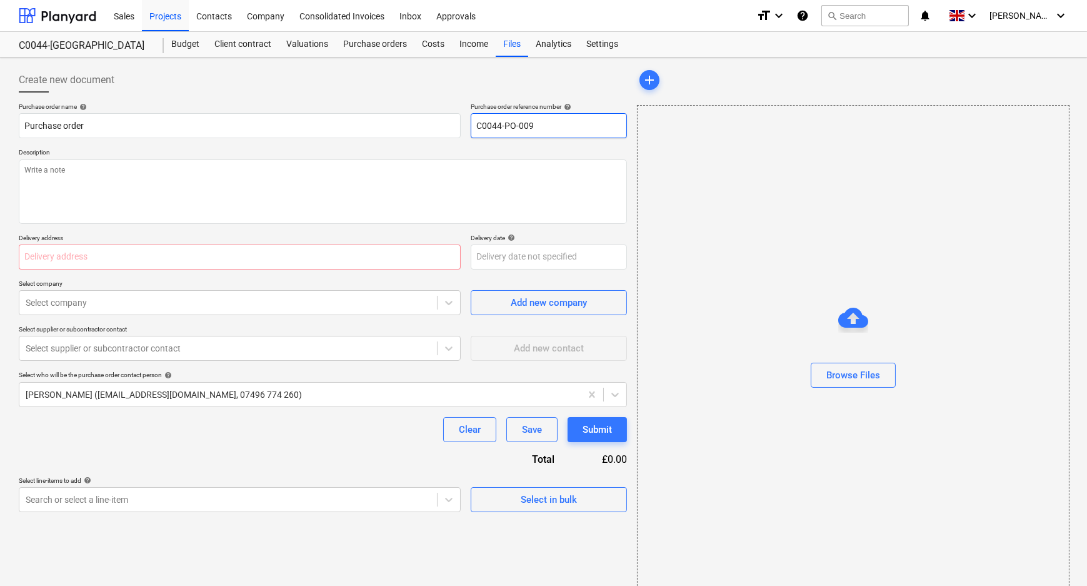
drag, startPoint x: 556, startPoint y: 126, endPoint x: 530, endPoint y: 122, distance: 27.2
click at [530, 122] on input "C0044-PO-009" at bounding box center [549, 125] width 156 height 25
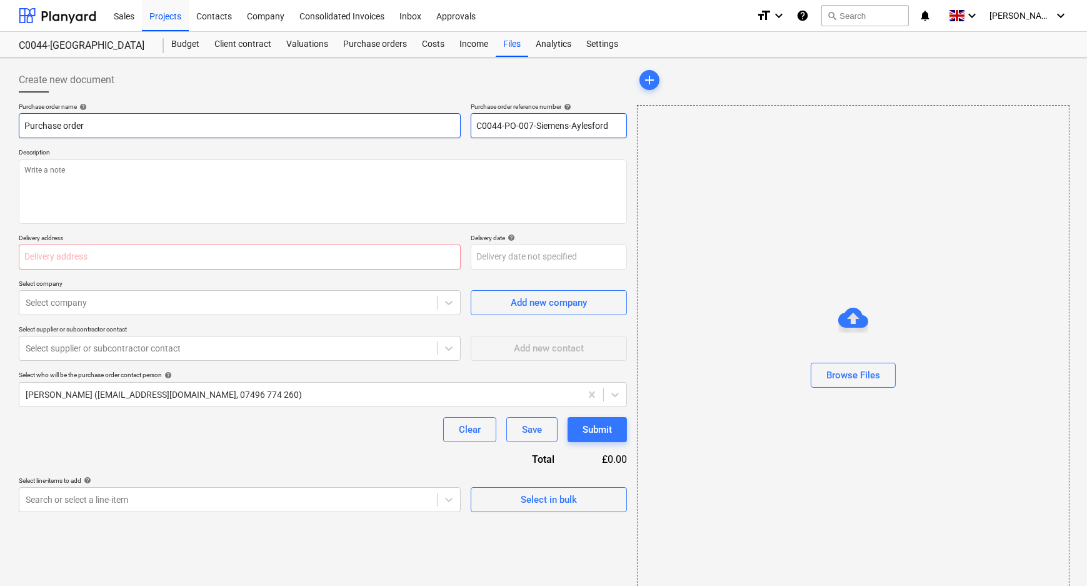
drag, startPoint x: 613, startPoint y: 125, endPoint x: 411, endPoint y: 125, distance: 201.9
click at [411, 125] on div "Purchase order name help Purchase order Purchase order reference number help C0…" at bounding box center [323, 121] width 608 height 36
drag, startPoint x: 149, startPoint y: 118, endPoint x: -17, endPoint y: 117, distance: 166.3
click at [0, 117] on html "Sales Projects Contacts Company Consolidated Invoices Inbox Approvals format_si…" at bounding box center [543, 293] width 1087 height 586
paste input "C0044-PO-007-Siemens-Aylesford"
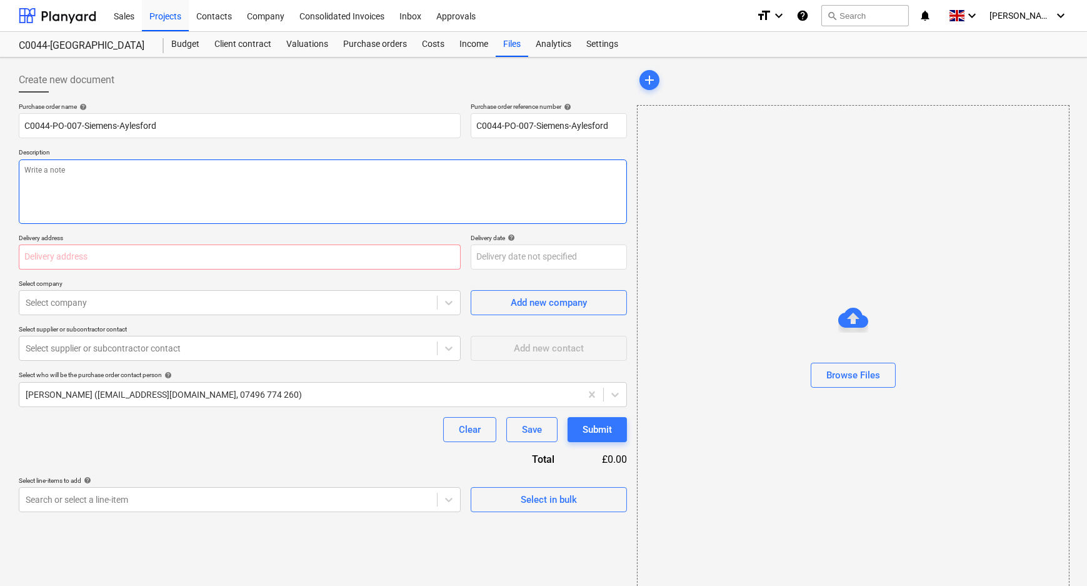
click at [148, 164] on textarea at bounding box center [323, 191] width 608 height 64
paste textarea "C0044-PO-007-Siemens-Aylesford"
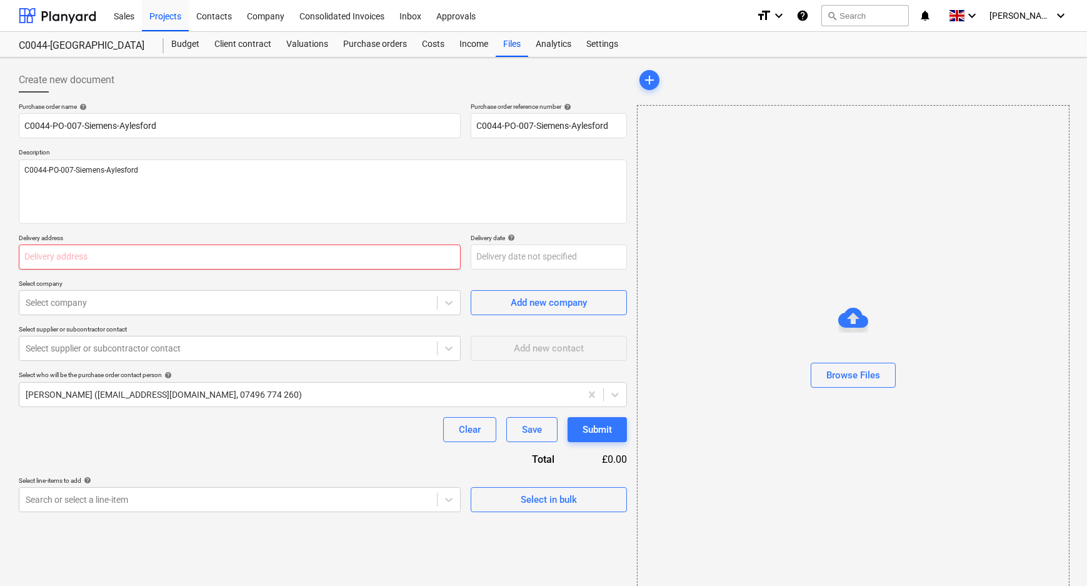
click at [159, 256] on input "text" at bounding box center [240, 256] width 442 height 25
click at [98, 244] on input "text" at bounding box center [240, 256] width 442 height 25
paste input "L and B Transport Ltd, [STREET_ADDRESS]"
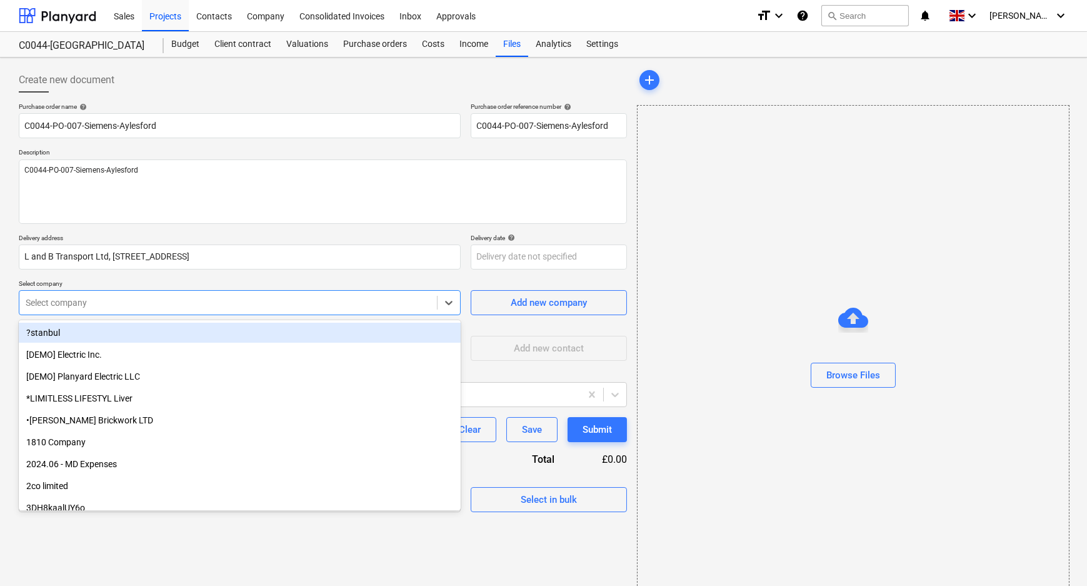
click at [107, 298] on div at bounding box center [228, 302] width 405 height 13
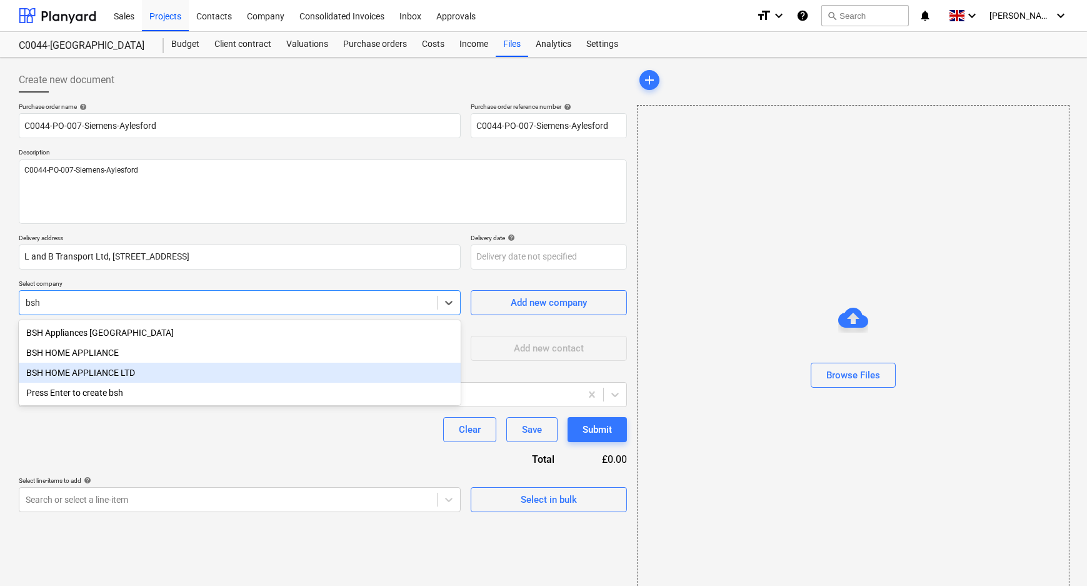
click at [108, 369] on div "BSH HOME APPLIANCE LTD" at bounding box center [240, 373] width 442 height 20
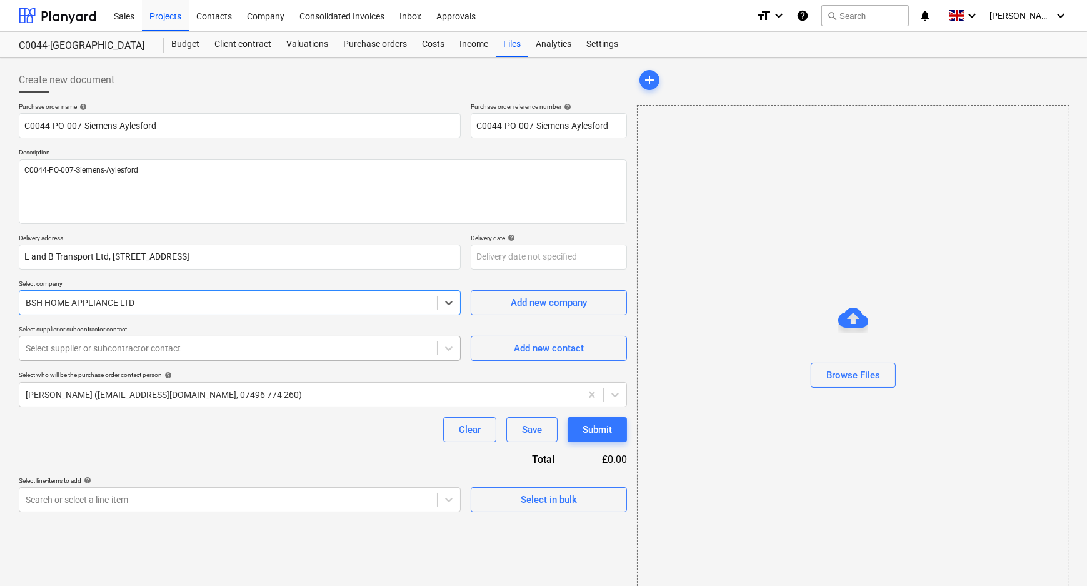
click at [111, 345] on div at bounding box center [228, 348] width 405 height 13
click at [109, 312] on div "BSH HOME APPLIANCE LTD" at bounding box center [240, 302] width 442 height 25
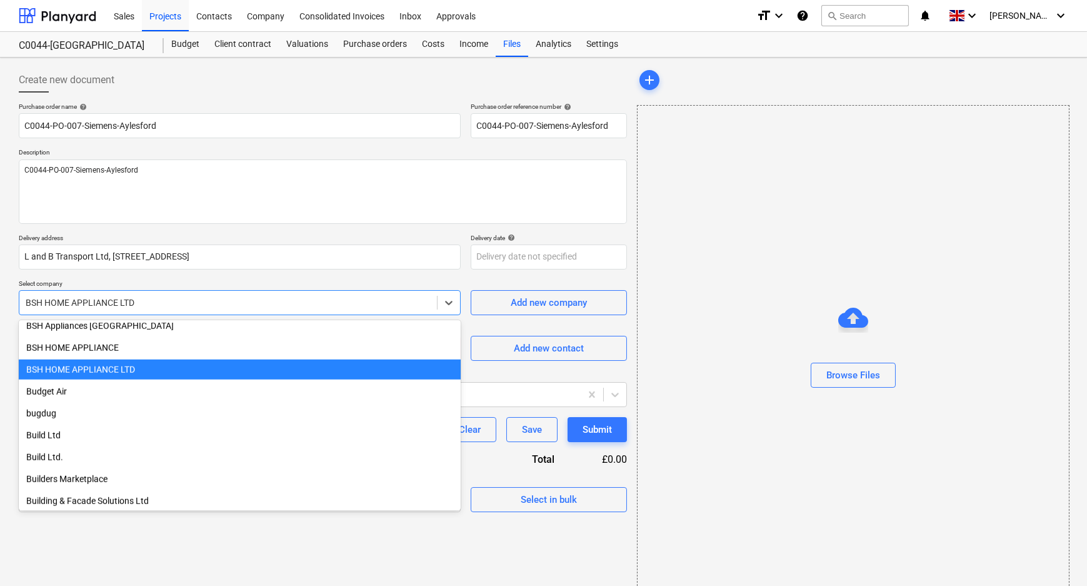
scroll to position [3335, 0]
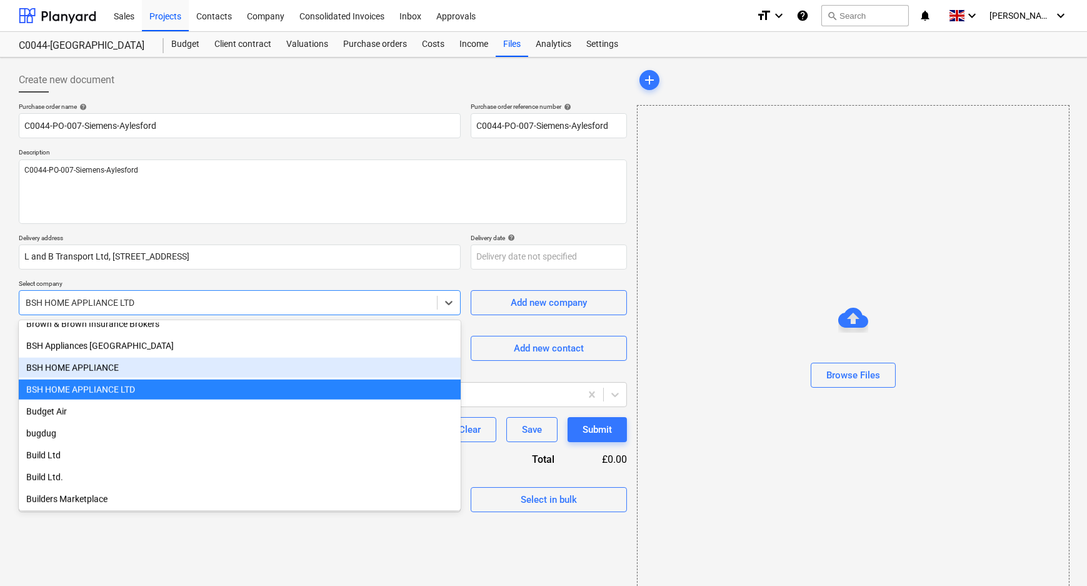
click at [106, 363] on div "BSH HOME APPLIANCE" at bounding box center [240, 368] width 442 height 20
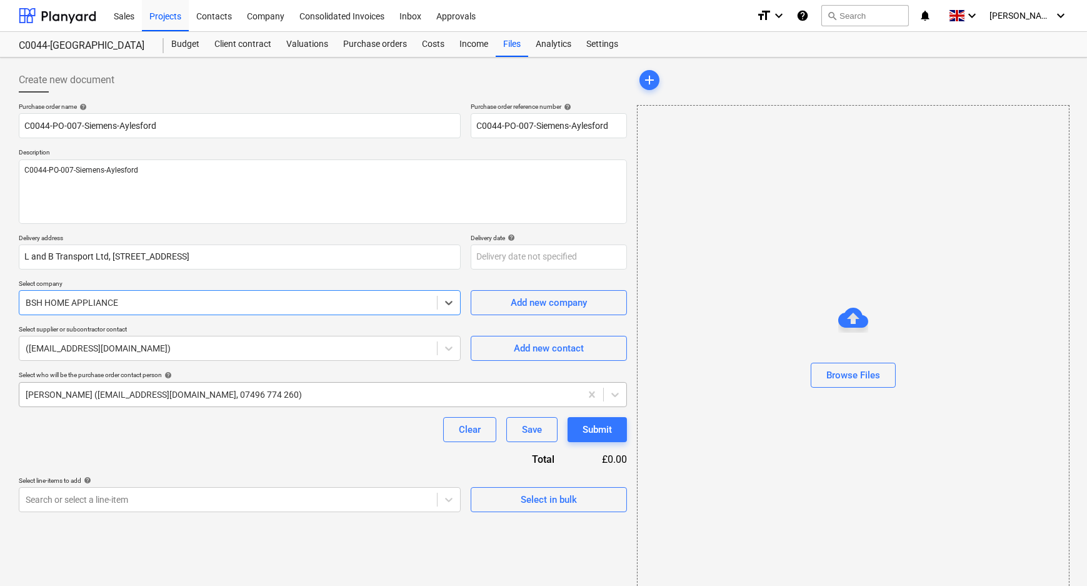
click at [105, 400] on div at bounding box center [300, 394] width 549 height 13
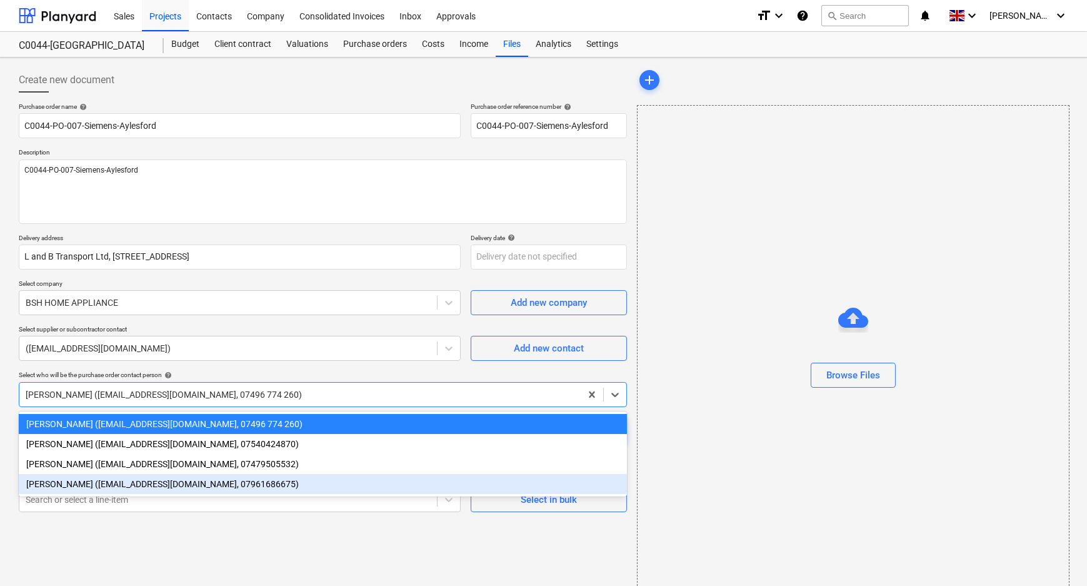
click at [97, 485] on div "[PERSON_NAME] ([EMAIL_ADDRESS][DOMAIN_NAME], 07961686675)" at bounding box center [323, 484] width 608 height 20
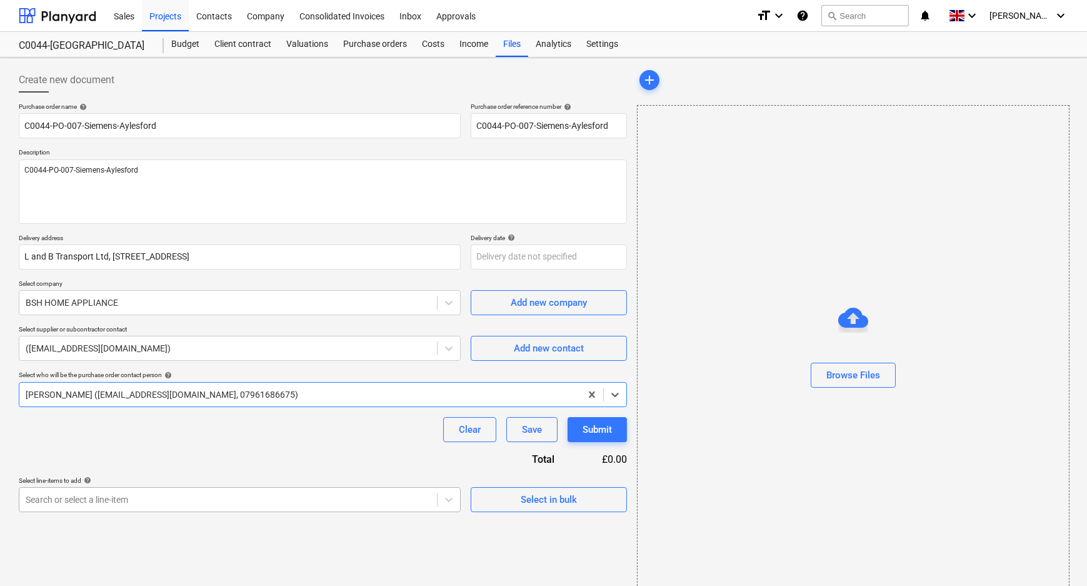
click at [89, 504] on body "Sales Projects Contacts Company Consolidated Invoices Inbox Approvals format_si…" at bounding box center [543, 293] width 1087 height 586
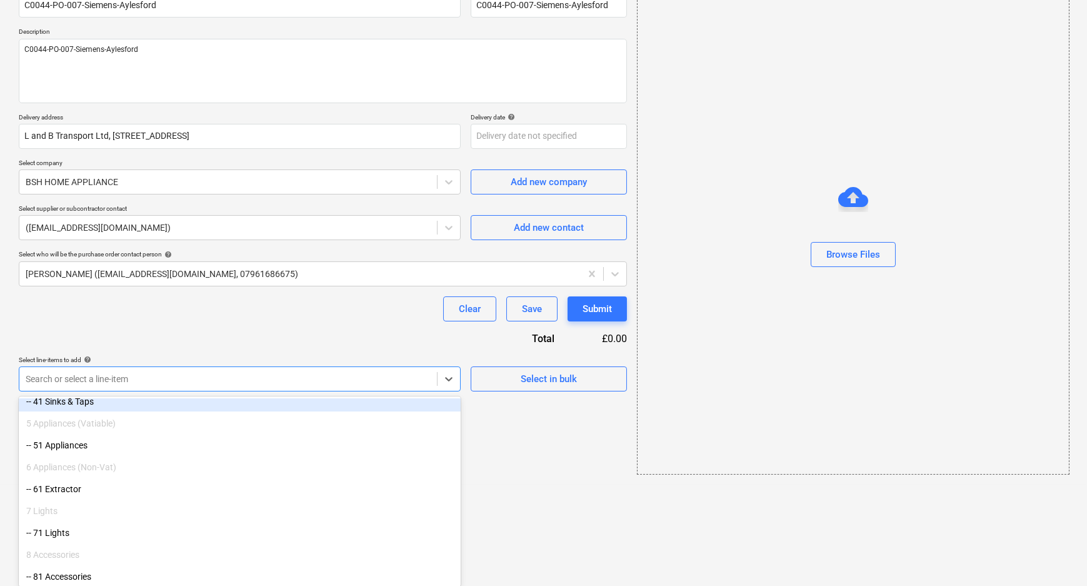
scroll to position [227, 0]
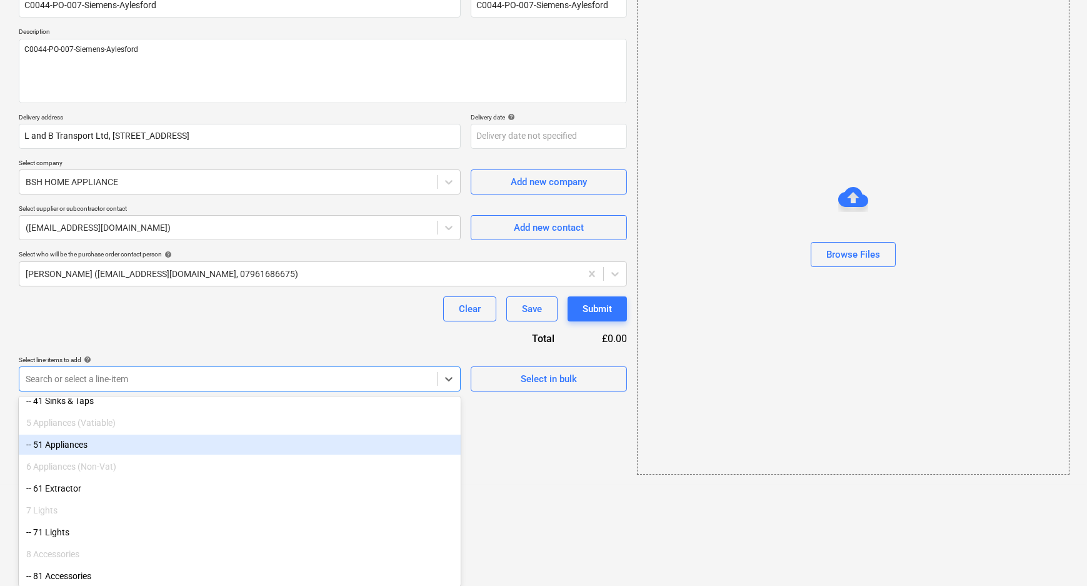
drag, startPoint x: 89, startPoint y: 504, endPoint x: 86, endPoint y: 454, distance: 50.1
click at [86, 451] on div "-- 51 Appliances" at bounding box center [240, 444] width 442 height 20
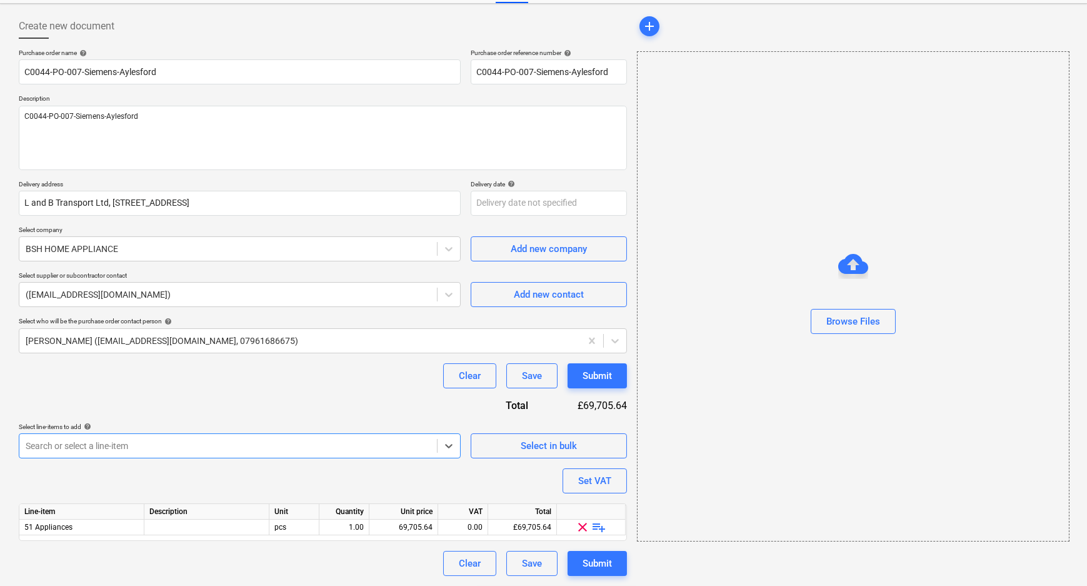
scroll to position [53, 0]
click at [185, 483] on div "Purchase order name help C0044-PO-007-Siemens-Aylesford Purchase order referenc…" at bounding box center [323, 312] width 608 height 527
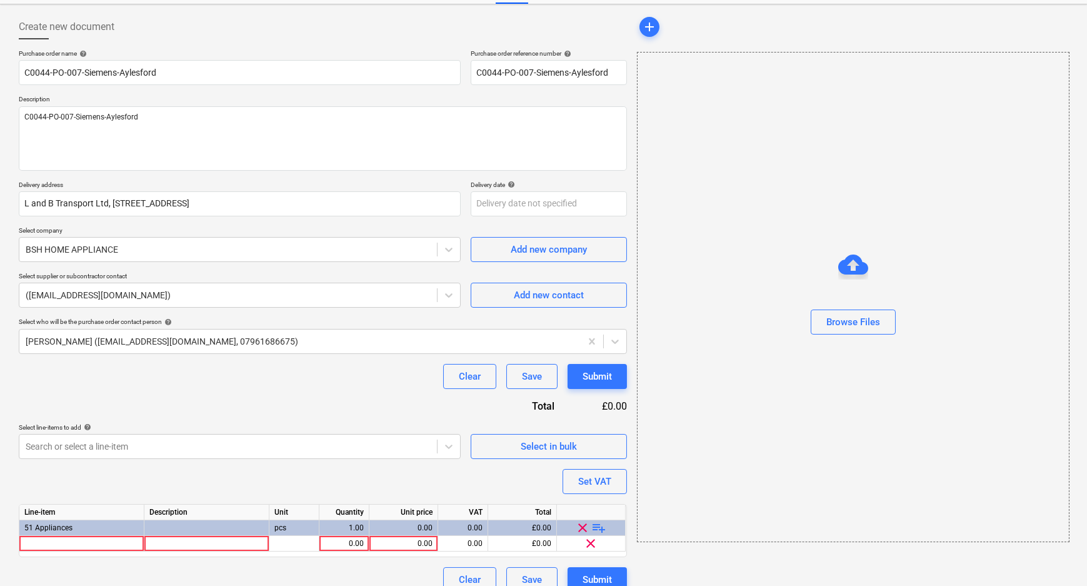
click at [600, 527] on span "playlist_add" at bounding box center [599, 527] width 15 height 15
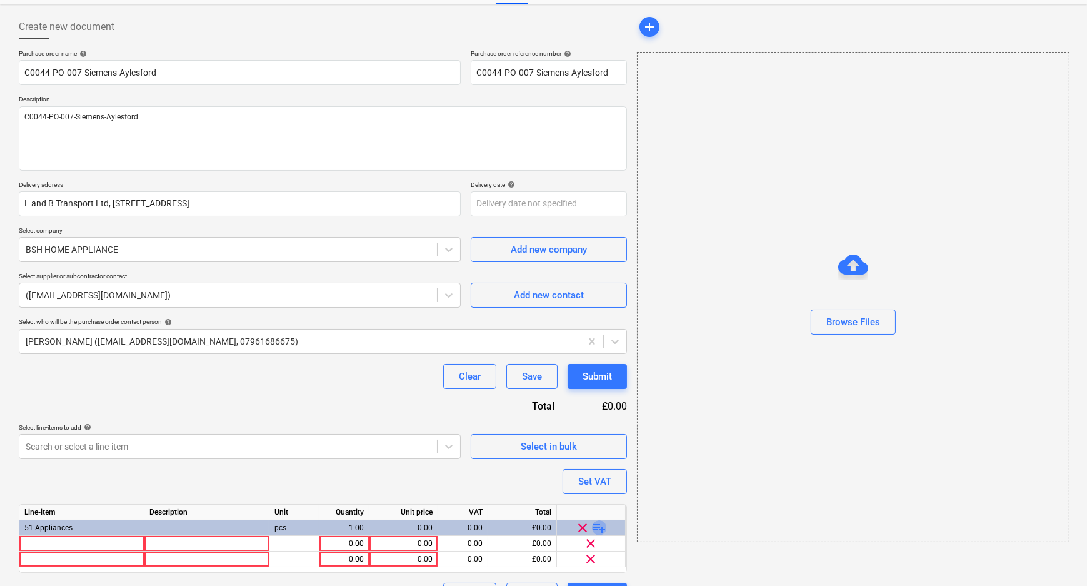
click at [600, 527] on span "playlist_add" at bounding box center [599, 527] width 15 height 15
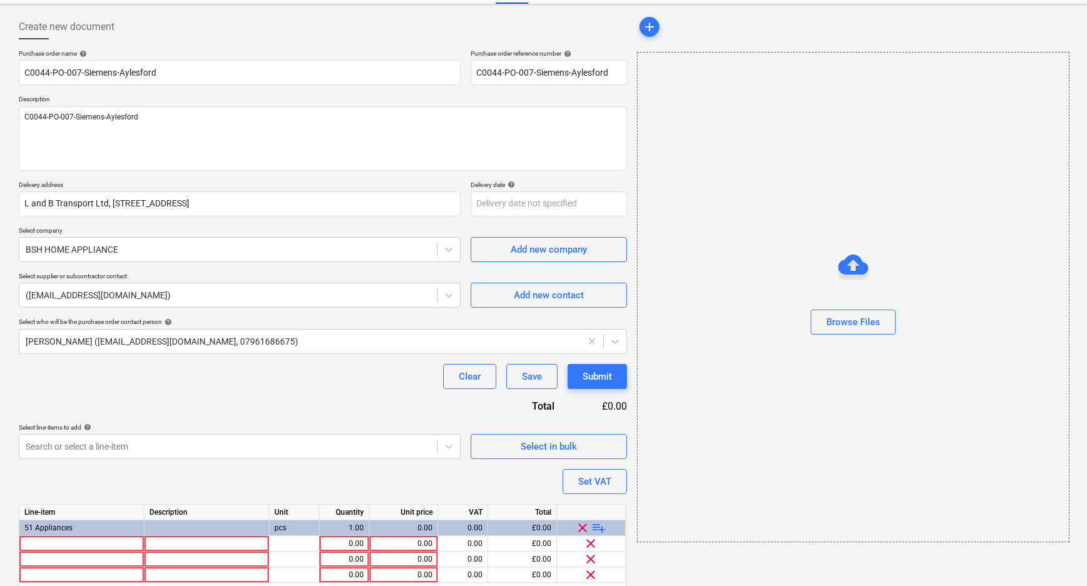
click at [600, 527] on span "playlist_add" at bounding box center [599, 527] width 15 height 15
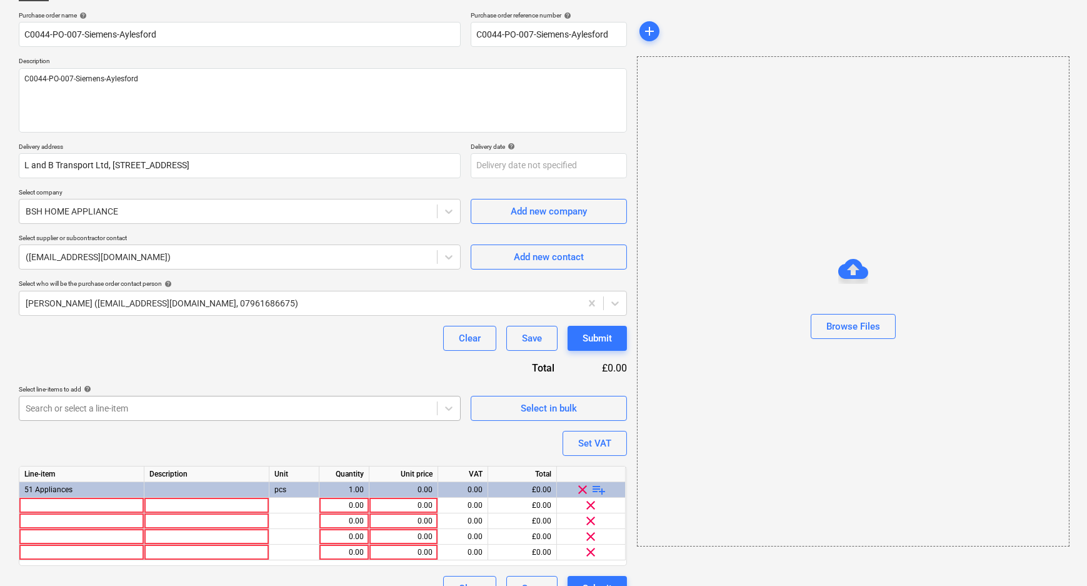
scroll to position [116, 0]
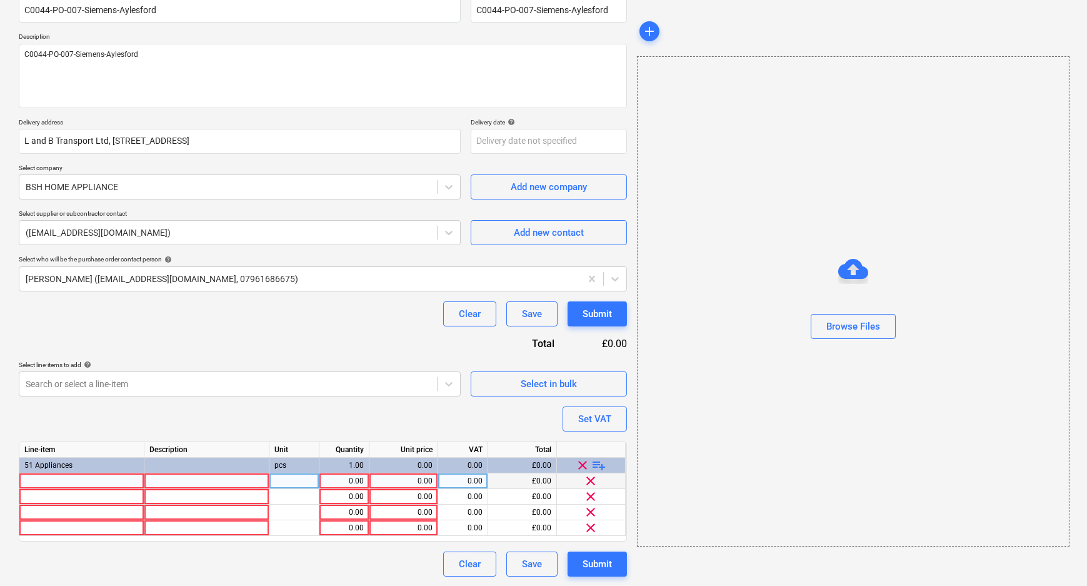
click at [98, 480] on div at bounding box center [81, 481] width 125 height 16
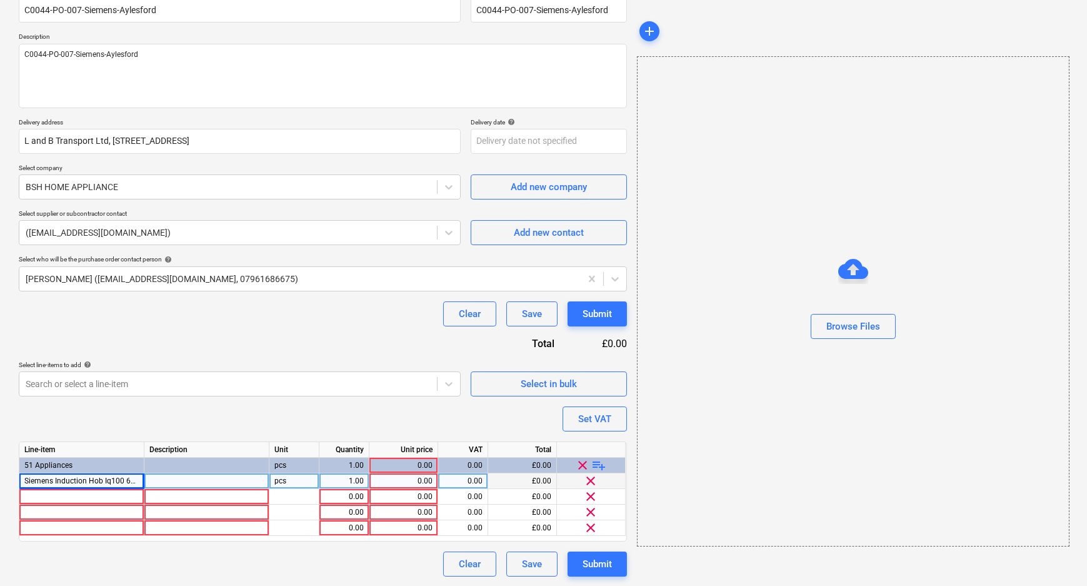
click at [179, 480] on div at bounding box center [206, 481] width 125 height 16
click at [356, 480] on div "1.00" at bounding box center [343, 481] width 39 height 16
click at [21, 493] on div at bounding box center [81, 497] width 125 height 16
click at [73, 493] on div at bounding box center [81, 497] width 125 height 16
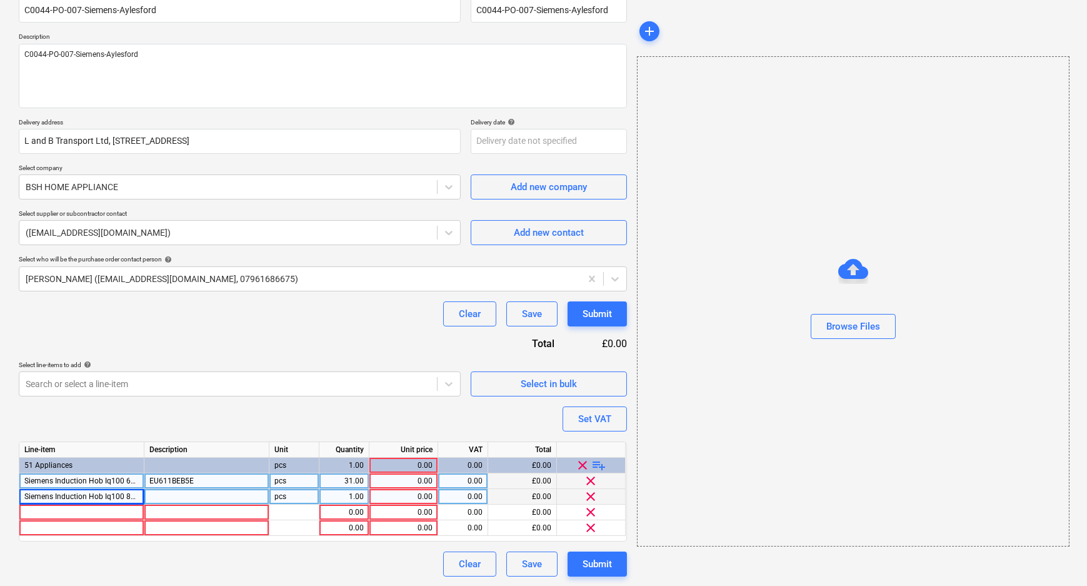
click at [234, 495] on div at bounding box center [206, 497] width 125 height 16
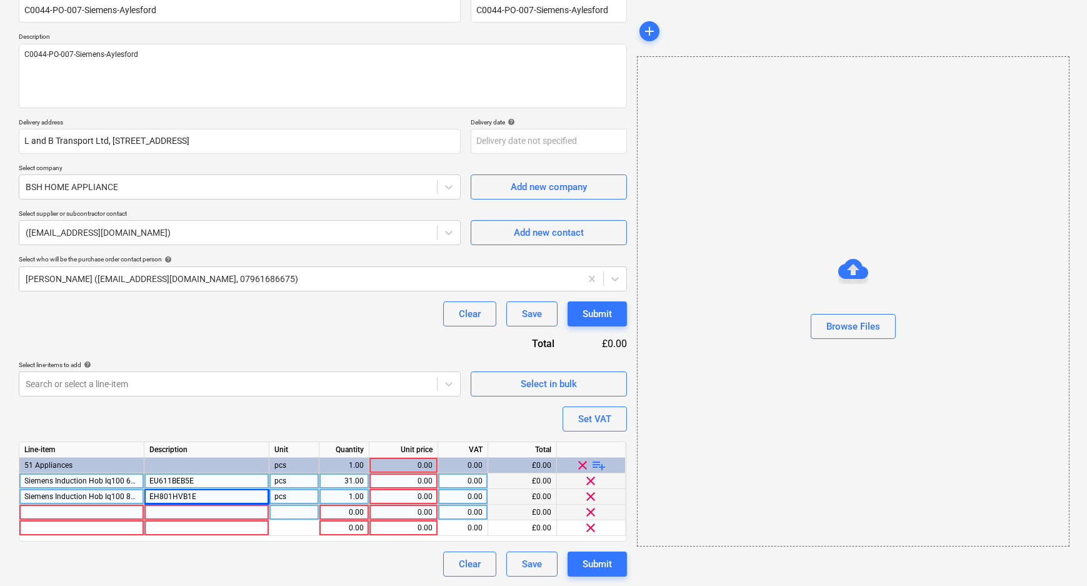
click at [114, 508] on div at bounding box center [81, 513] width 125 height 16
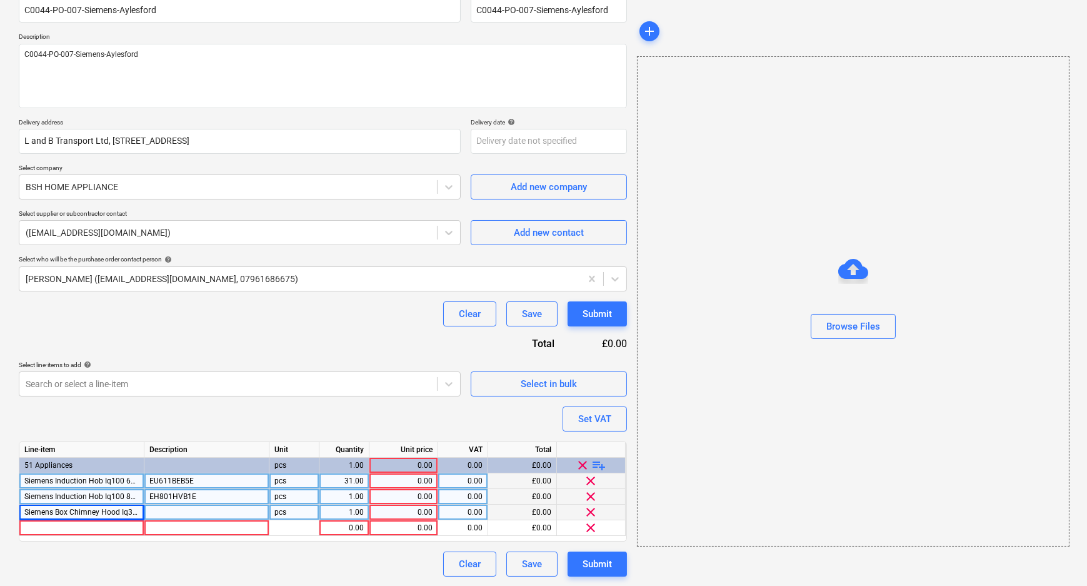
click at [217, 506] on div at bounding box center [206, 513] width 125 height 16
click at [351, 515] on div "1.00" at bounding box center [343, 513] width 39 height 16
click at [106, 527] on div at bounding box center [81, 528] width 125 height 16
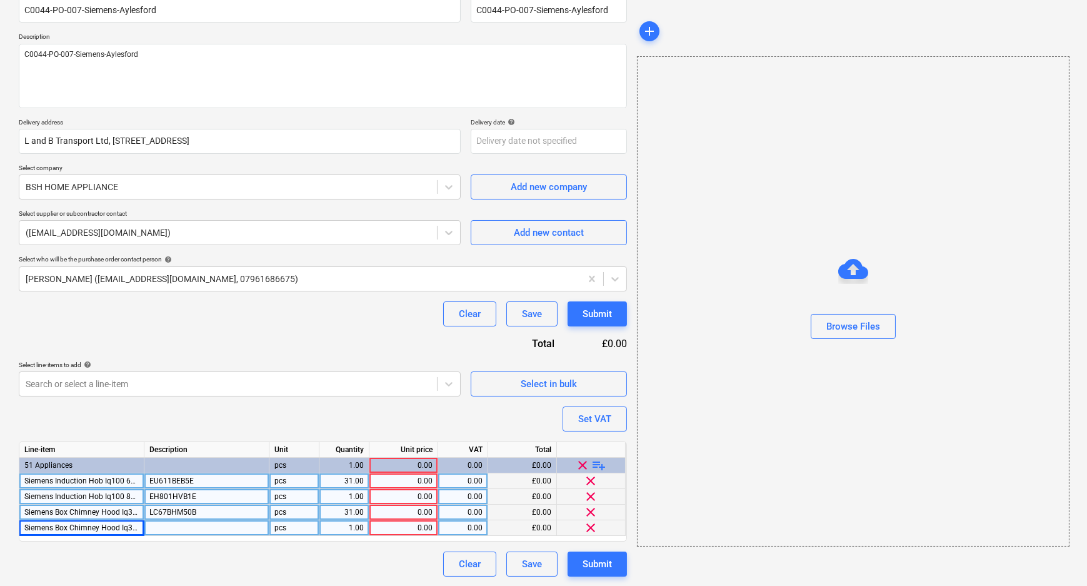
click at [193, 531] on div at bounding box center [206, 528] width 125 height 16
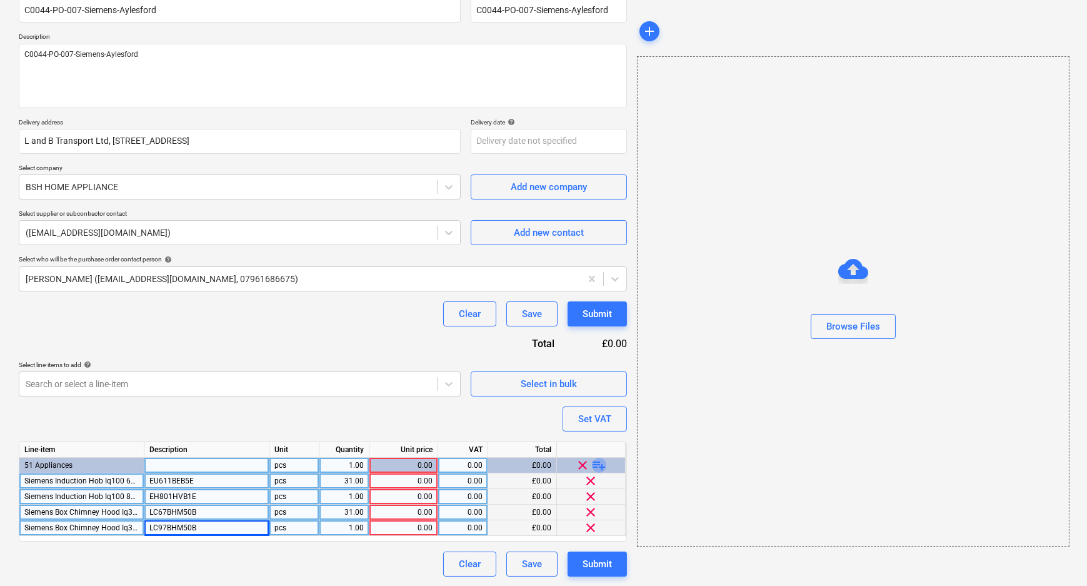
click at [600, 463] on span "playlist_add" at bounding box center [599, 465] width 15 height 15
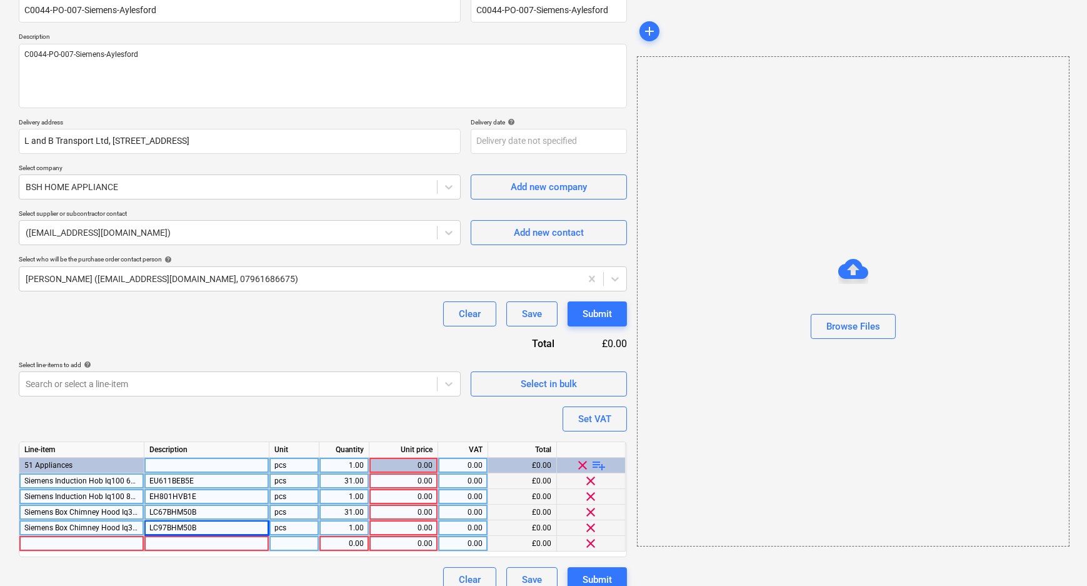
click at [104, 543] on div at bounding box center [81, 544] width 125 height 16
click at [198, 545] on div at bounding box center [206, 544] width 125 height 16
click at [362, 544] on div "1.00" at bounding box center [343, 544] width 39 height 16
click at [403, 481] on div "0.00" at bounding box center [403, 481] width 58 height 16
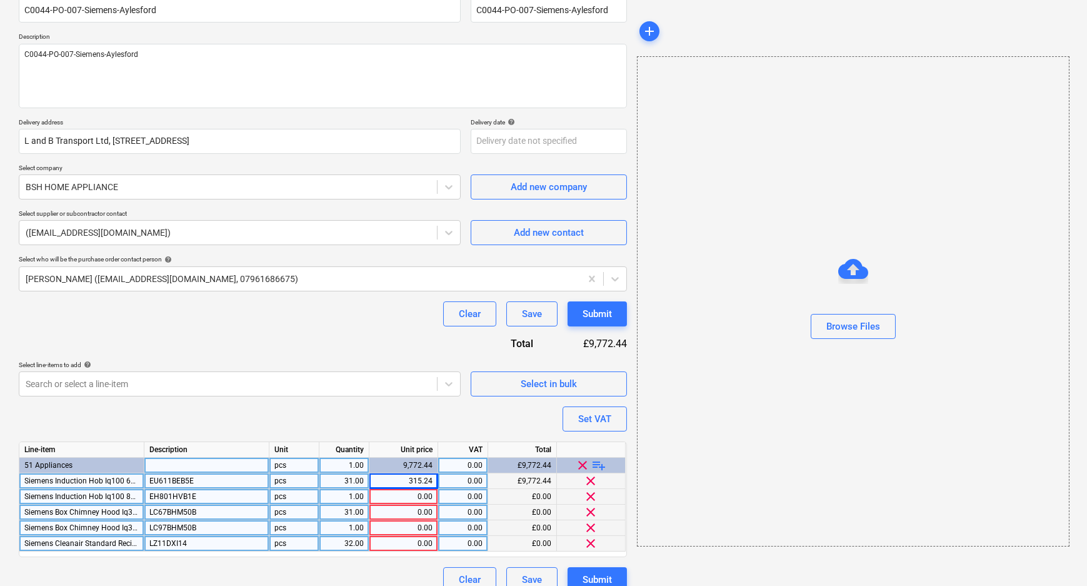
click at [409, 495] on div "0.00" at bounding box center [403, 497] width 58 height 16
click at [416, 513] on div "0.00" at bounding box center [403, 513] width 58 height 16
click at [429, 531] on div "0.00" at bounding box center [403, 528] width 58 height 16
click at [426, 540] on div "0.00" at bounding box center [403, 544] width 58 height 16
drag, startPoint x: 413, startPoint y: 568, endPoint x: 416, endPoint y: 575, distance: 7.3
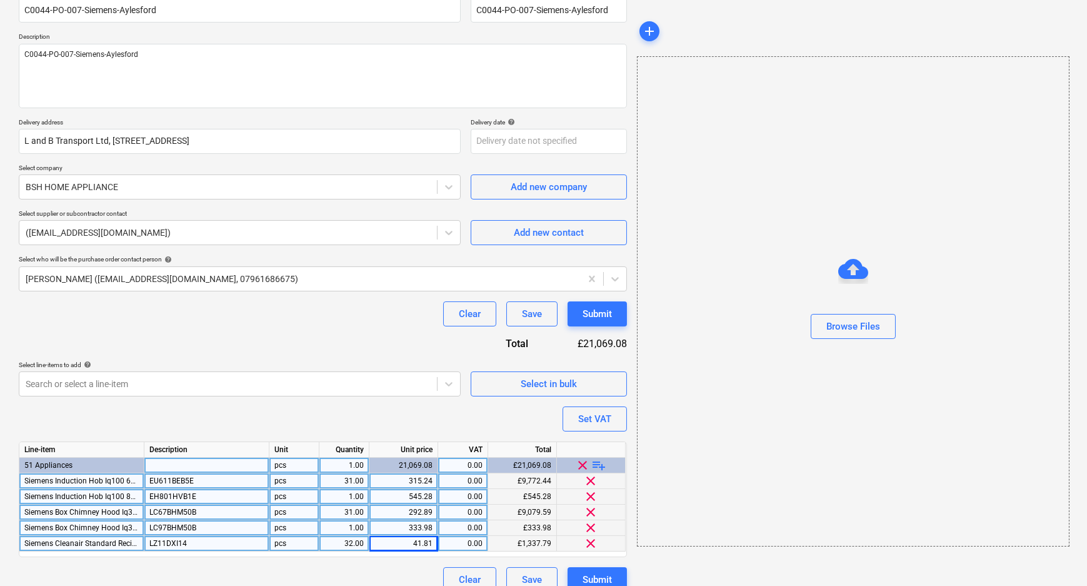
click at [415, 573] on div "Clear Save Submit" at bounding box center [323, 579] width 608 height 25
click at [593, 419] on div "Set VAT" at bounding box center [594, 419] width 33 height 16
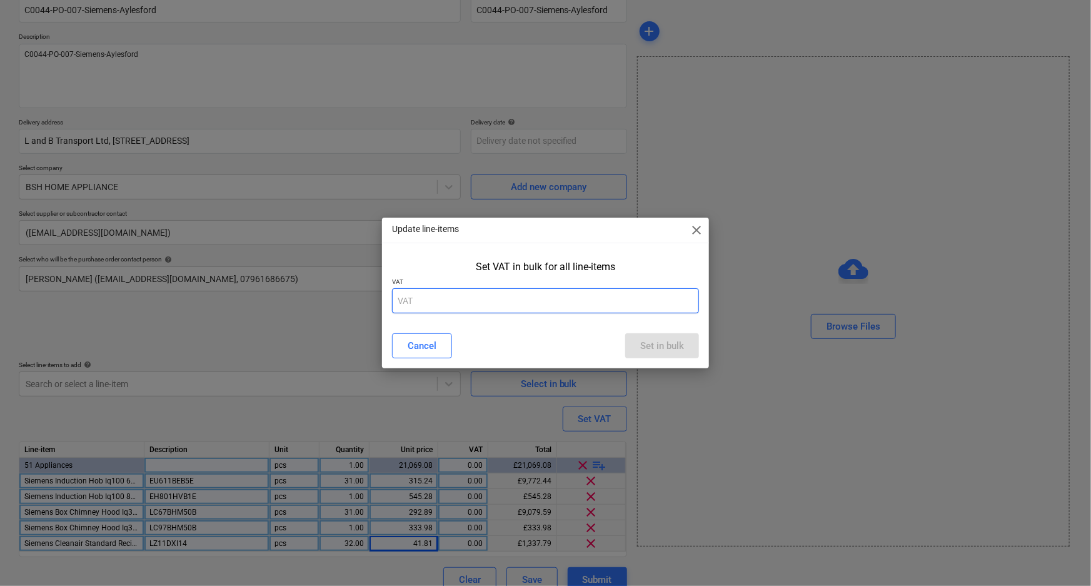
click at [558, 305] on input "text" at bounding box center [546, 300] width 308 height 25
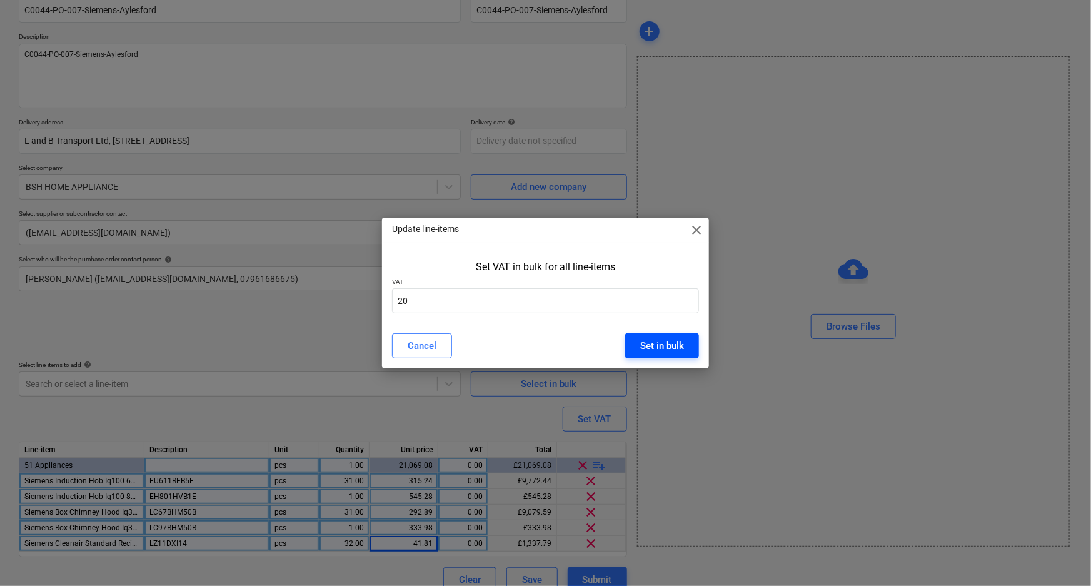
click at [651, 342] on div "Set in bulk" at bounding box center [662, 346] width 44 height 16
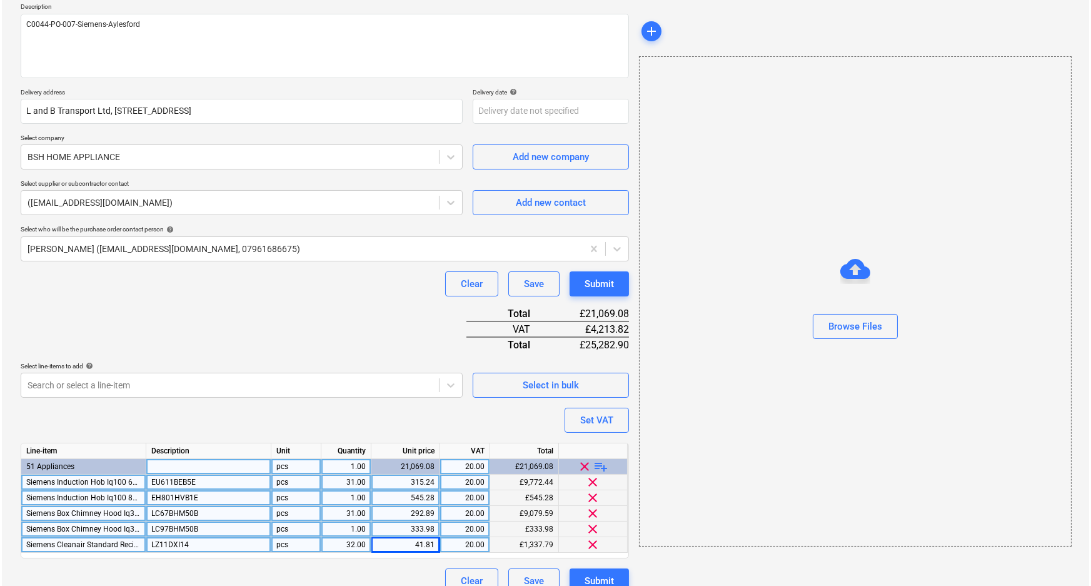
scroll to position [163, 0]
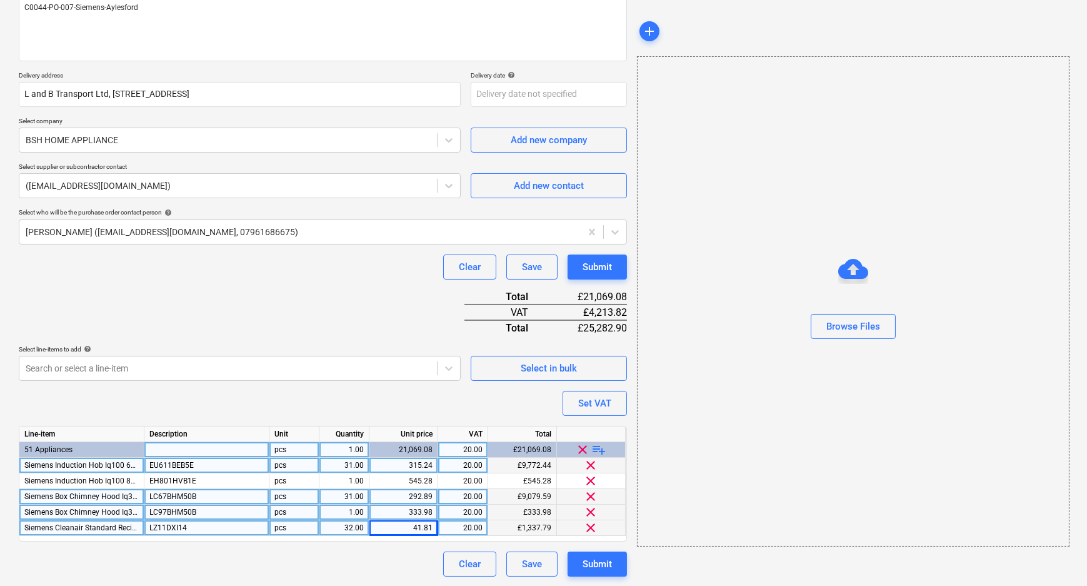
click at [407, 468] on div "315.24" at bounding box center [403, 466] width 58 height 16
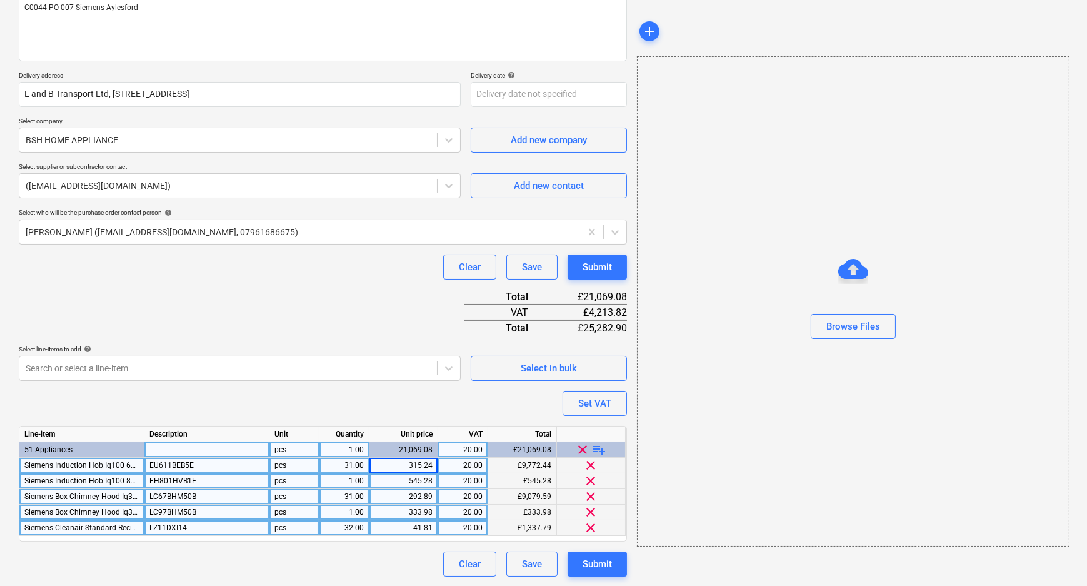
click at [407, 481] on div "545.28" at bounding box center [403, 481] width 58 height 16
click at [407, 500] on div "292.89" at bounding box center [403, 497] width 58 height 16
click at [406, 467] on div "315.24" at bounding box center [403, 466] width 58 height 16
click at [408, 479] on div "545.28" at bounding box center [403, 481] width 58 height 16
click at [409, 495] on div "292.89" at bounding box center [403, 497] width 58 height 16
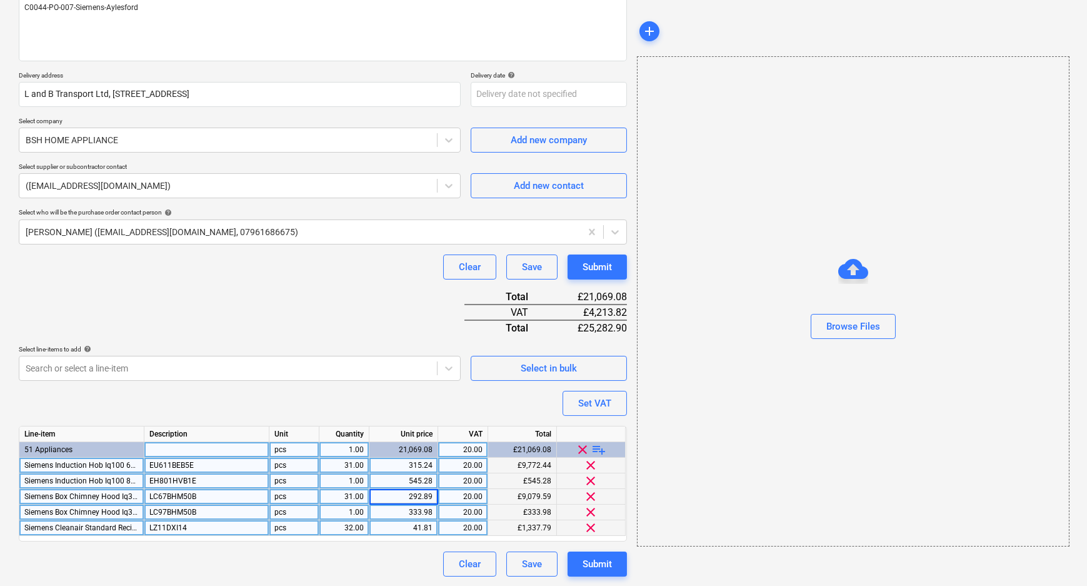
click at [408, 524] on div "41.81" at bounding box center [403, 528] width 58 height 16
click at [389, 551] on div "Clear Save Submit" at bounding box center [323, 563] width 608 height 25
click at [591, 557] on div "Submit" at bounding box center [597, 564] width 29 height 16
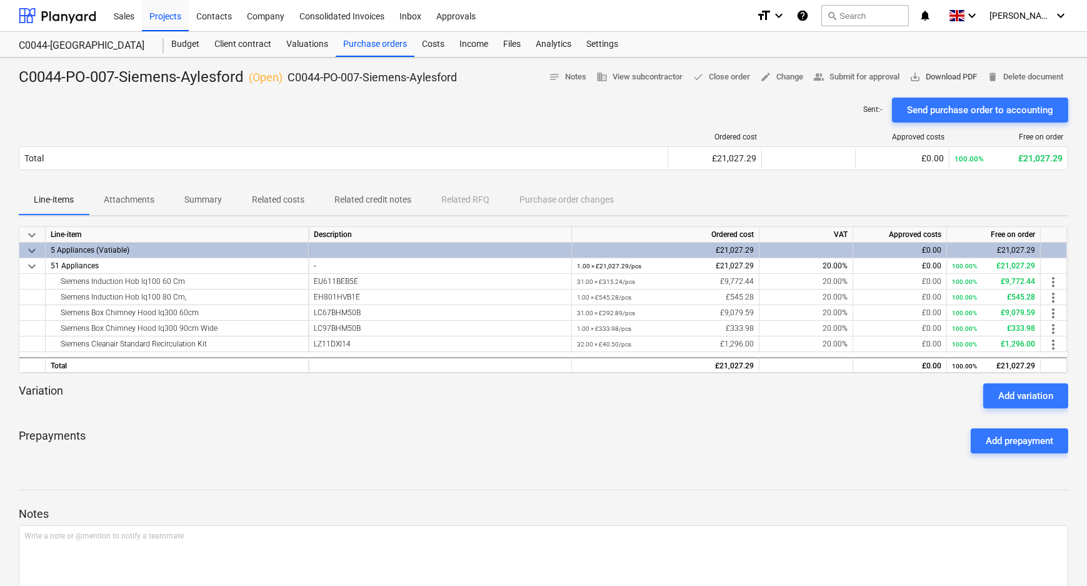
click at [948, 71] on span "save_alt Download PDF" at bounding box center [944, 77] width 68 height 14
click at [388, 34] on div "Purchase orders" at bounding box center [375, 44] width 79 height 25
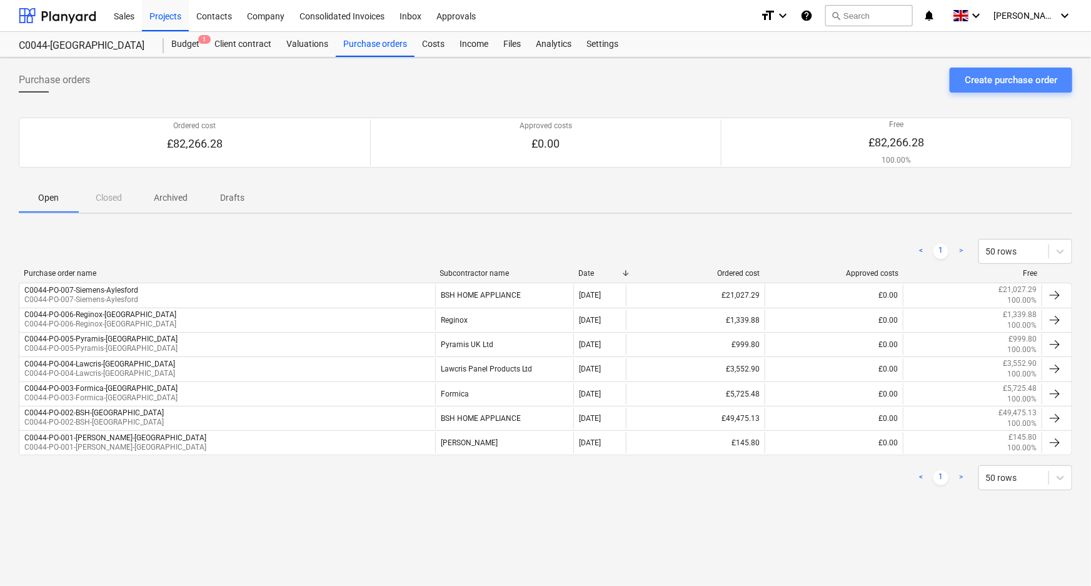
click at [1031, 79] on div "Create purchase order" at bounding box center [1011, 80] width 93 height 16
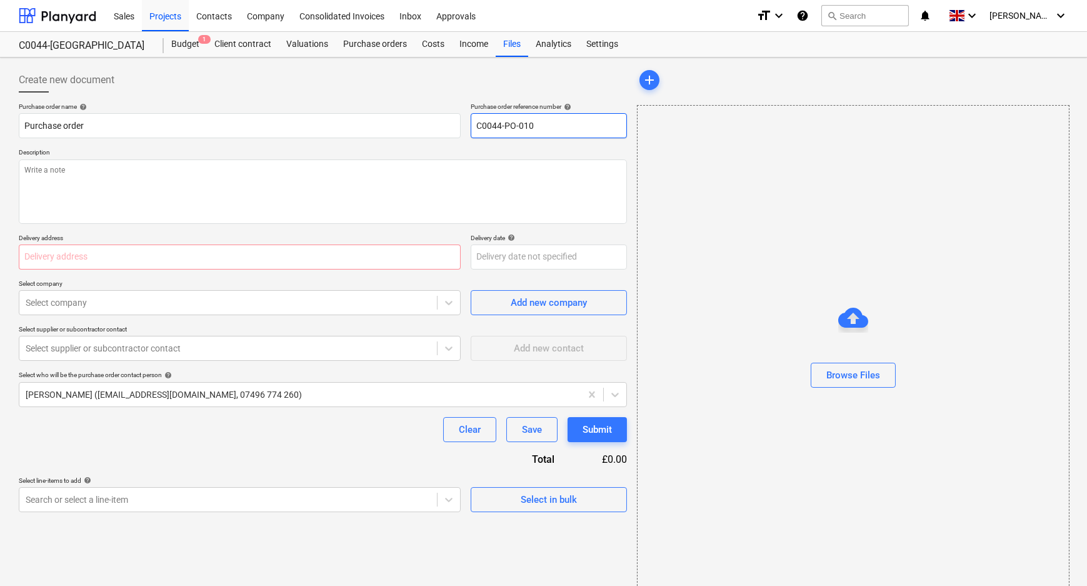
drag, startPoint x: 538, startPoint y: 131, endPoint x: 525, endPoint y: 131, distance: 12.5
click at [525, 131] on input "C0044-PO-010" at bounding box center [549, 125] width 156 height 25
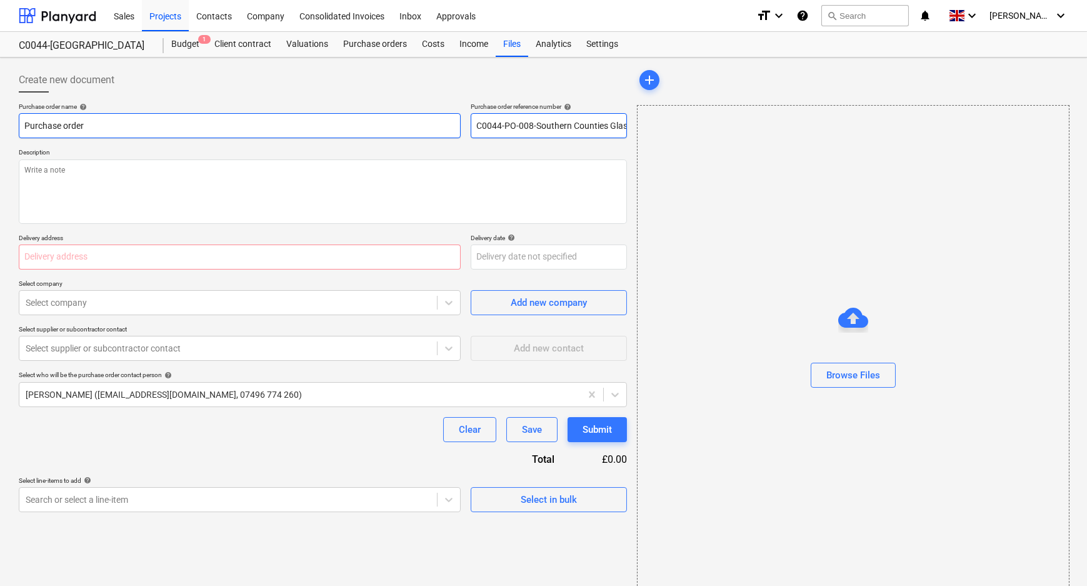
drag, startPoint x: 625, startPoint y: 124, endPoint x: 411, endPoint y: 126, distance: 214.5
click at [411, 126] on div "Purchase order name help Purchase order Purchase order reference number help C0…" at bounding box center [323, 121] width 608 height 36
drag, startPoint x: 143, startPoint y: 130, endPoint x: -94, endPoint y: 133, distance: 236.3
click at [0, 133] on html "Sales Projects Contacts Company Consolidated Invoices Inbox Approvals format_si…" at bounding box center [543, 293] width 1087 height 586
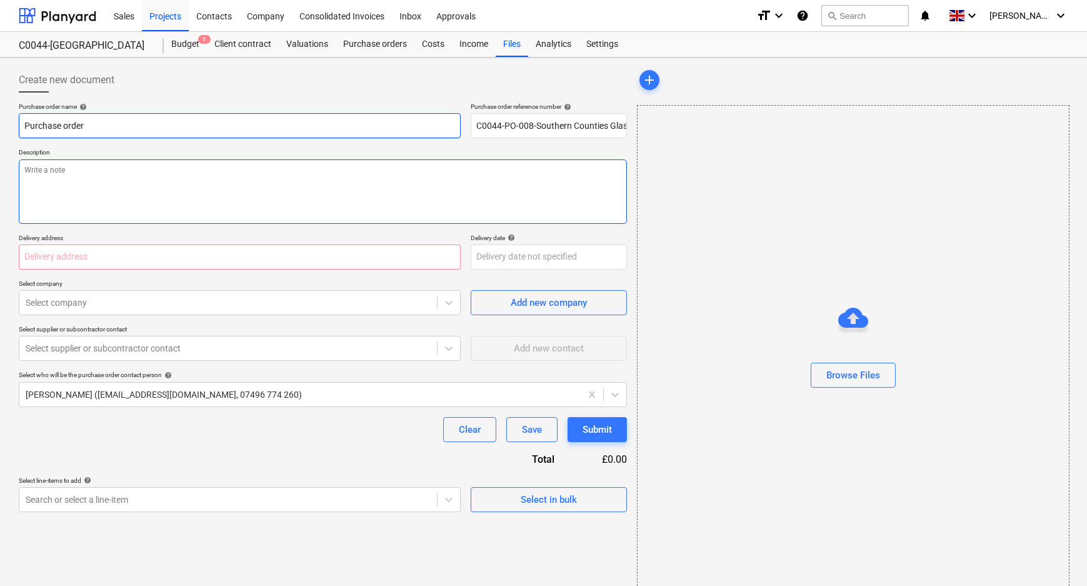
paste input "C0044-PO-008-Southern Counties Glass-[GEOGRAPHIC_DATA]"
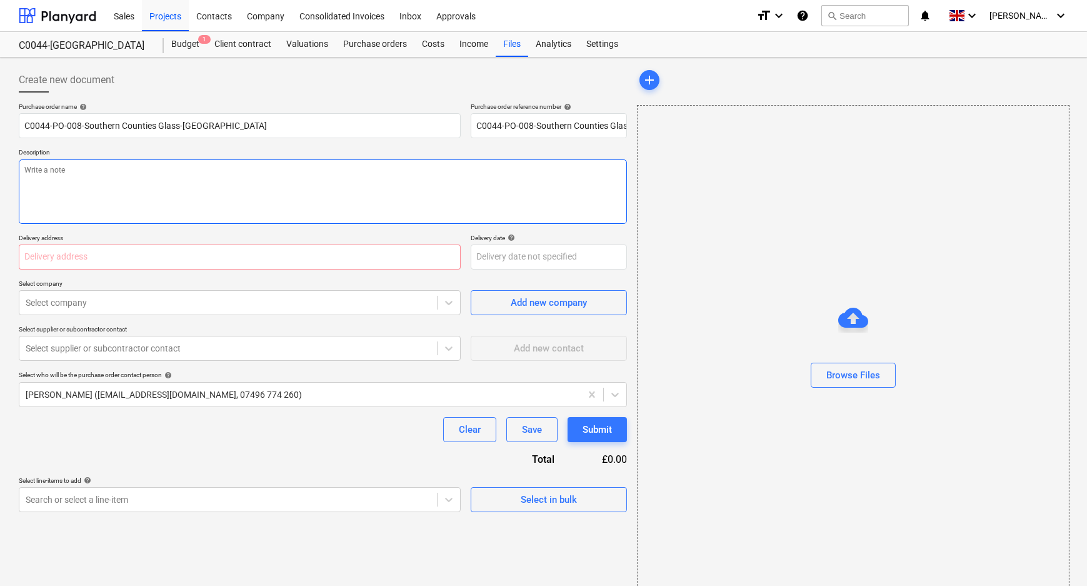
click at [230, 218] on textarea at bounding box center [323, 191] width 608 height 64
paste textarea "C0044-PO-008-Southern Counties Glass-[GEOGRAPHIC_DATA]"
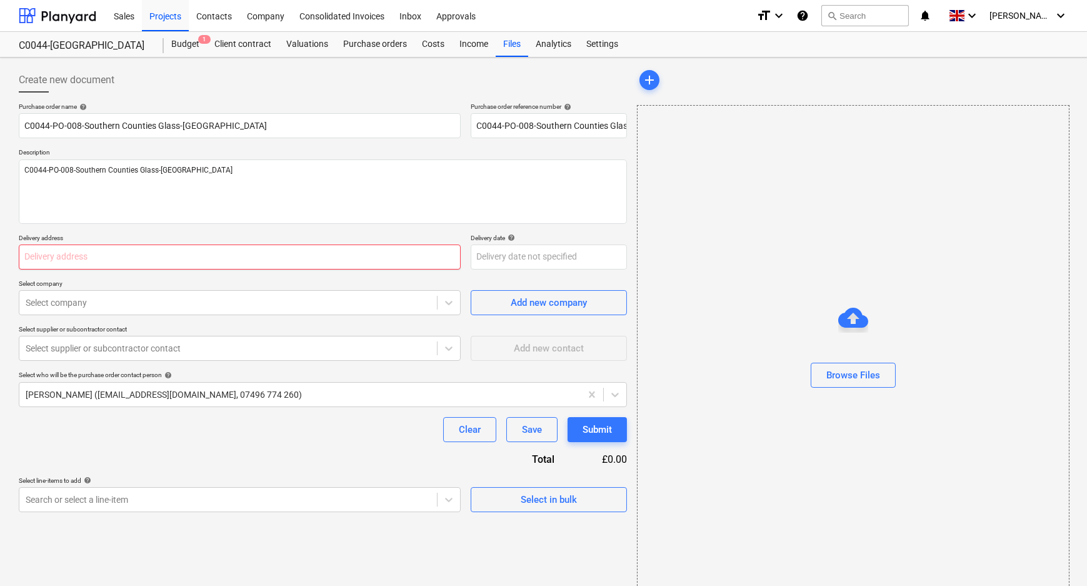
click at [200, 256] on input "text" at bounding box center [240, 256] width 442 height 25
paste input "L and B Transport Ltd, [STREET_ADDRESS]"
click at [190, 300] on div at bounding box center [228, 302] width 405 height 13
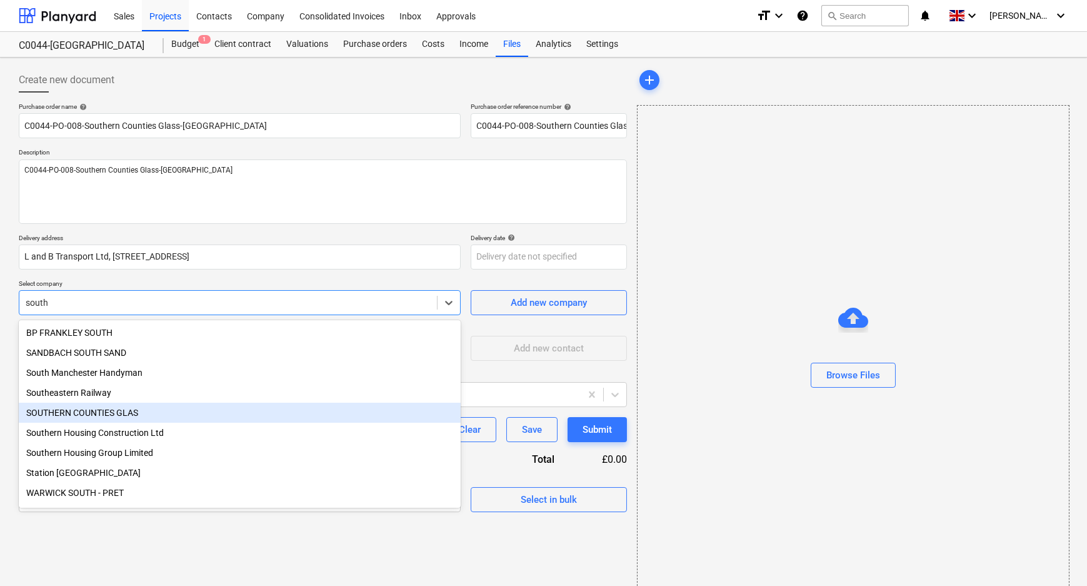
click at [193, 419] on div "SOUTHERN COUNTIES GLAS" at bounding box center [240, 413] width 442 height 20
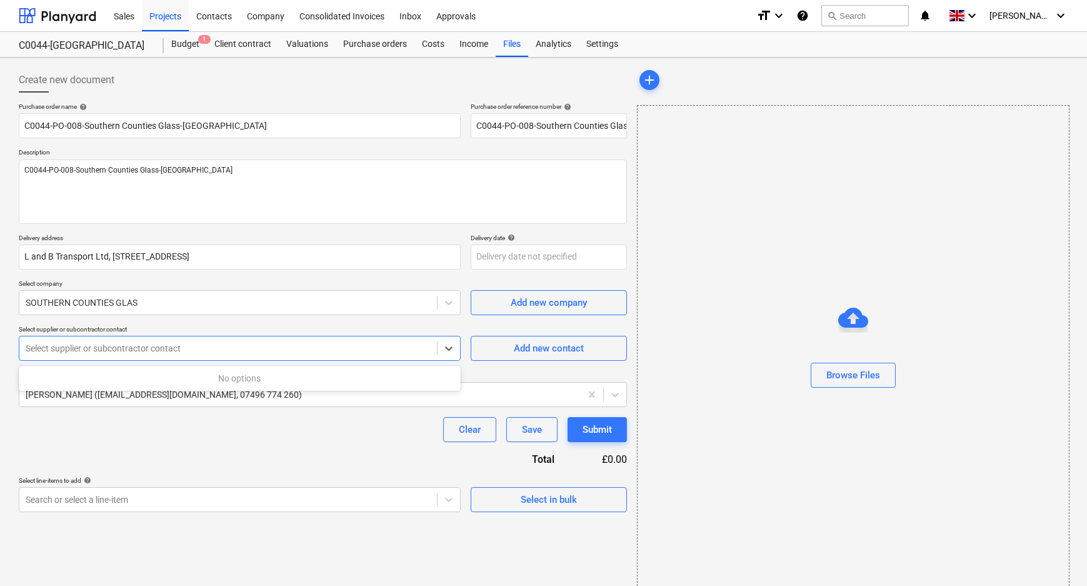
click at [157, 341] on div "Select supplier or subcontractor contact" at bounding box center [228, 348] width 418 height 18
click at [156, 352] on div at bounding box center [228, 348] width 405 height 13
click at [151, 299] on div at bounding box center [228, 302] width 405 height 13
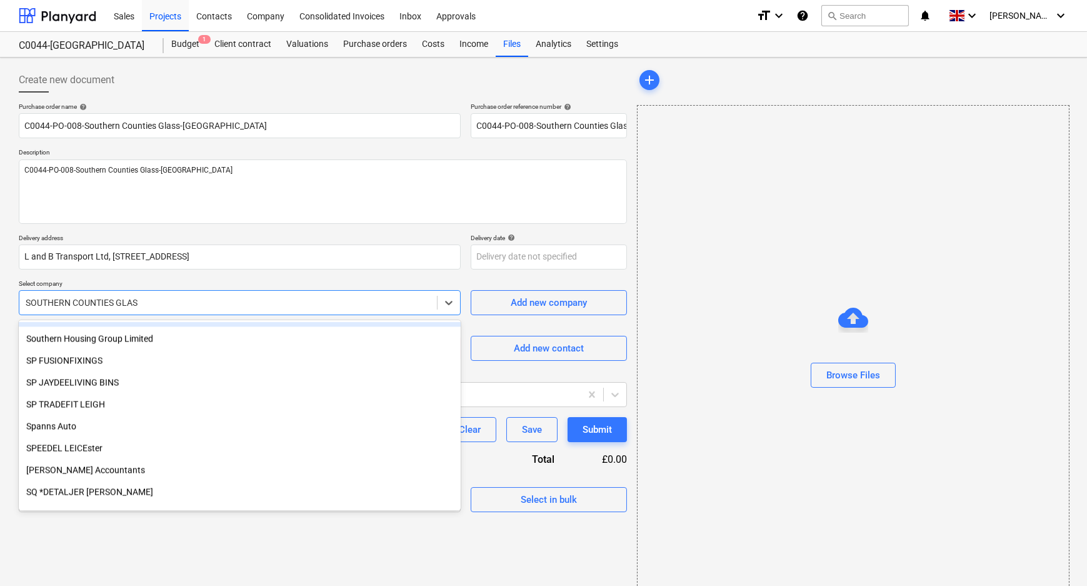
scroll to position [18305, 0]
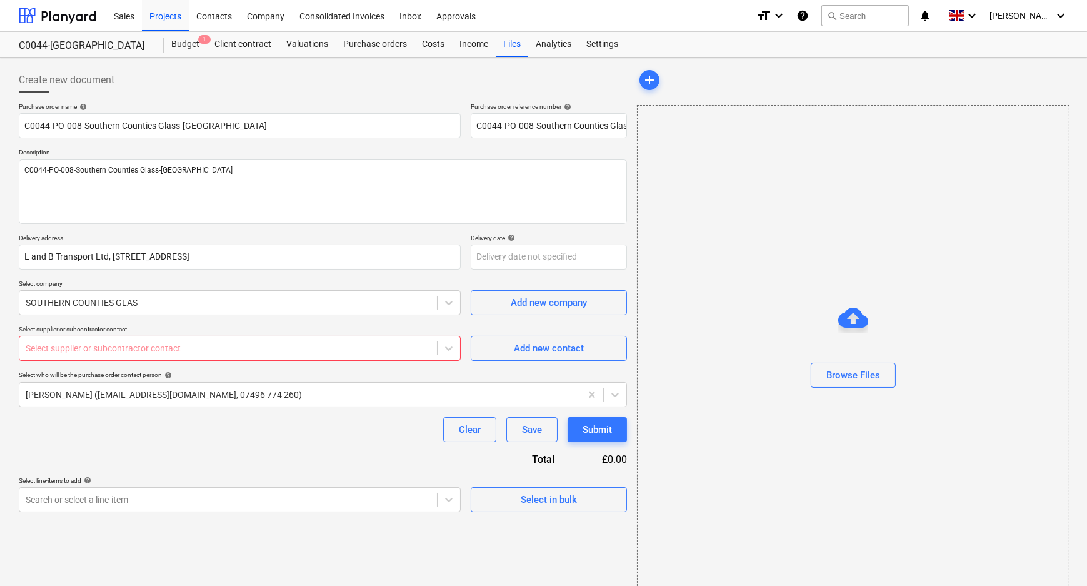
click at [194, 537] on div "Create new document Purchase order name help C0044-PO-008-Southern Counties Gla…" at bounding box center [323, 332] width 618 height 538
drag, startPoint x: 314, startPoint y: 351, endPoint x: 515, endPoint y: 349, distance: 200.1
click at [316, 351] on div at bounding box center [228, 348] width 405 height 13
click at [543, 347] on div "Add new contact" at bounding box center [549, 348] width 70 height 16
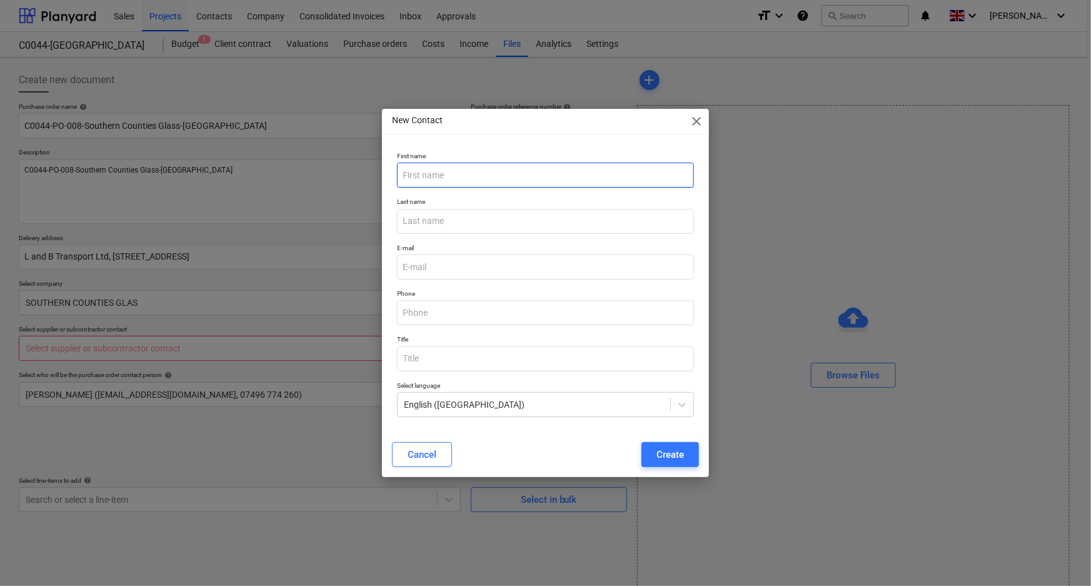
click at [431, 176] on input "text" at bounding box center [546, 175] width 298 height 25
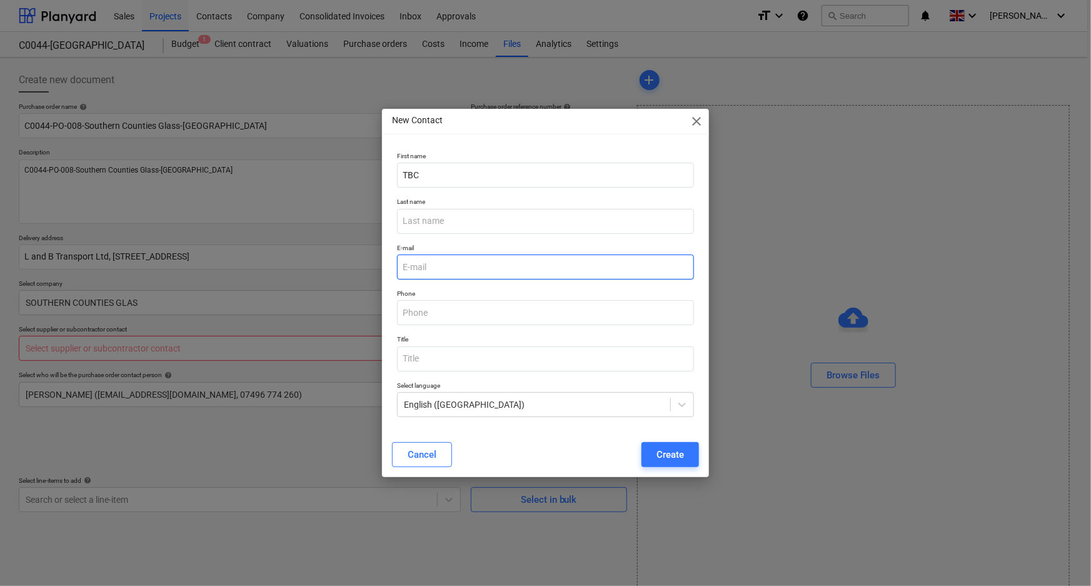
click at [431, 271] on input "email" at bounding box center [546, 266] width 298 height 25
click at [672, 458] on div "Create" at bounding box center [670, 454] width 28 height 16
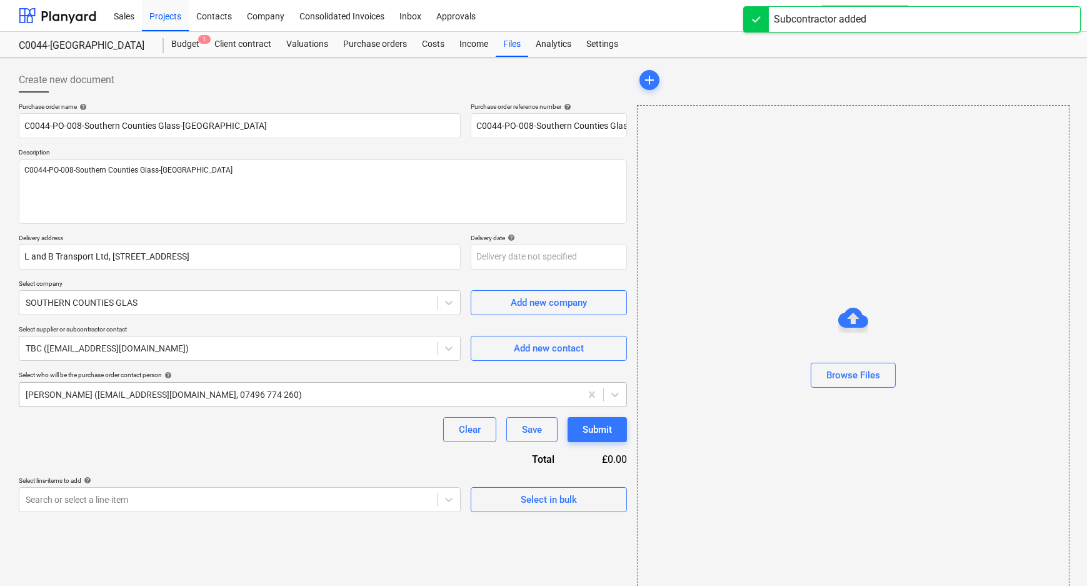
click at [233, 394] on div at bounding box center [300, 394] width 549 height 13
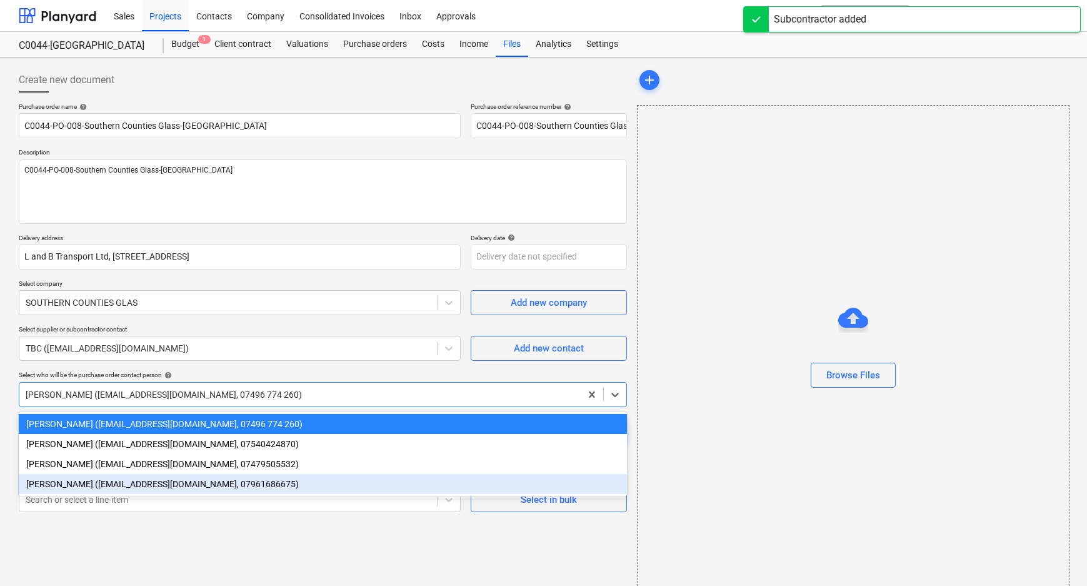
click at [191, 481] on div "[PERSON_NAME] ([EMAIL_ADDRESS][DOMAIN_NAME], 07961686675)" at bounding box center [323, 484] width 608 height 20
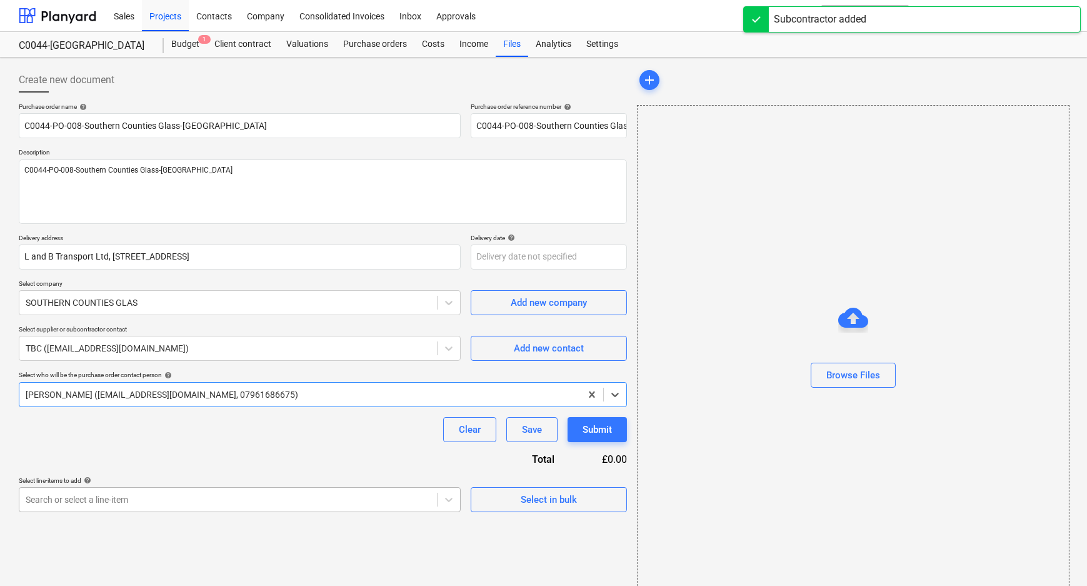
drag, startPoint x: 188, startPoint y: 483, endPoint x: 186, endPoint y: 495, distance: 12.6
click at [188, 483] on div "Select line-items to add help" at bounding box center [240, 480] width 442 height 8
click at [185, 499] on body "Sales Projects Contacts Company Consolidated Invoices Inbox Approvals format_si…" at bounding box center [543, 293] width 1087 height 586
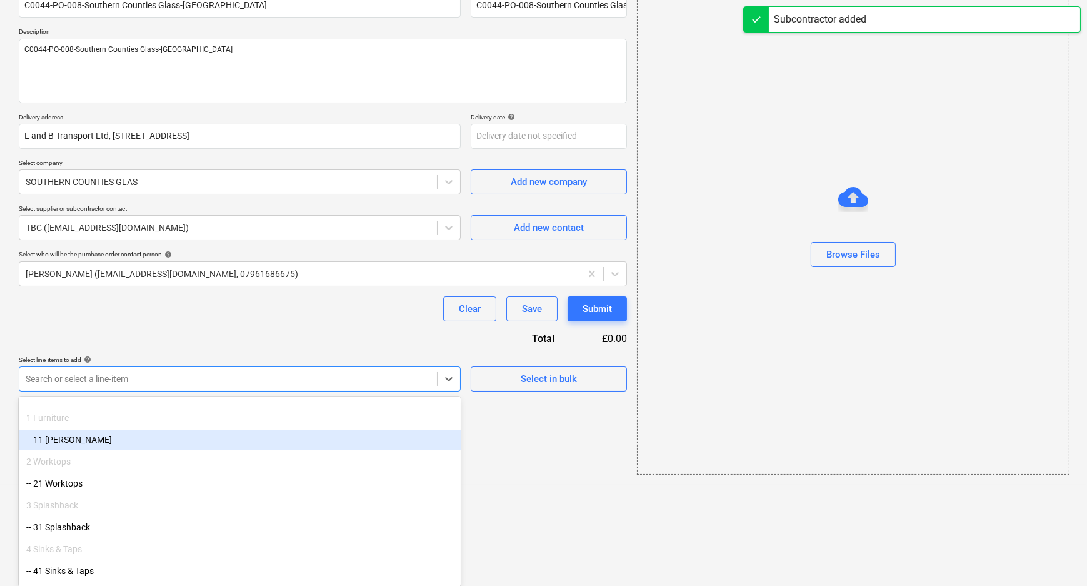
scroll to position [170, 0]
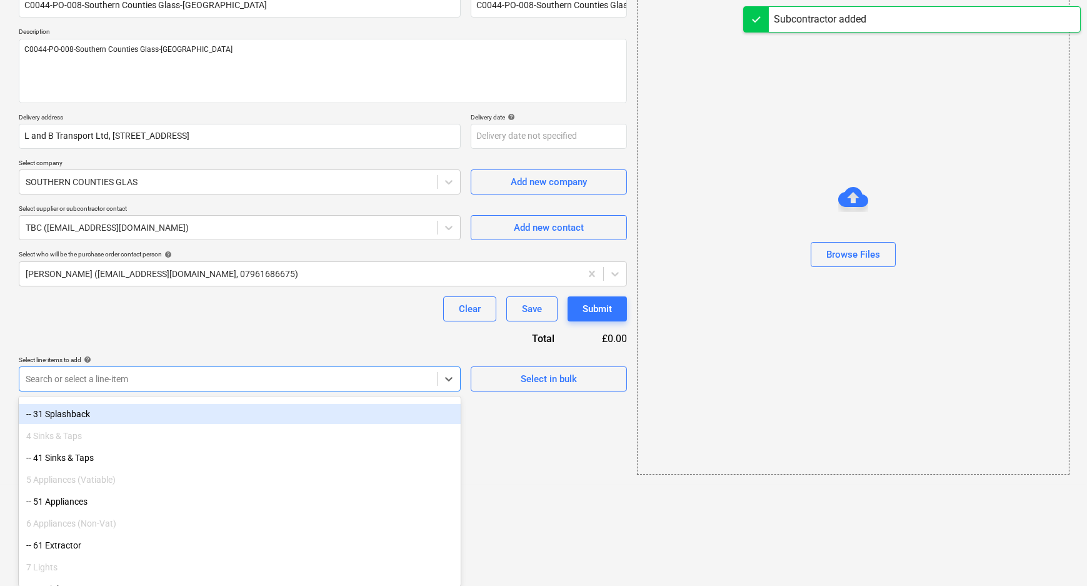
drag, startPoint x: 185, startPoint y: 499, endPoint x: 101, endPoint y: 422, distance: 114.2
click at [99, 419] on div "-- 31 Splashback" at bounding box center [240, 414] width 442 height 20
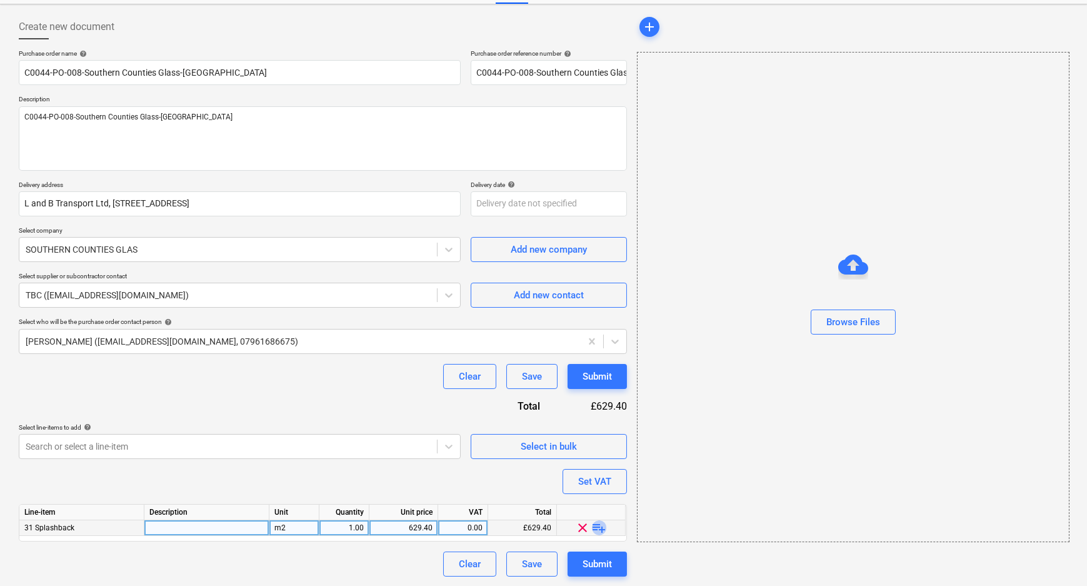
click at [593, 527] on span "playlist_add" at bounding box center [599, 527] width 15 height 15
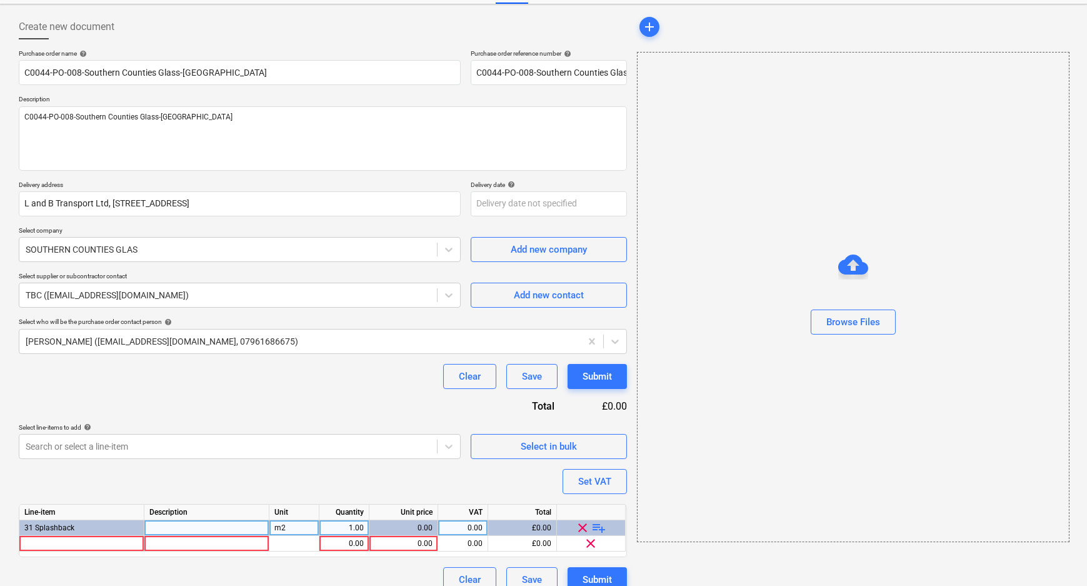
click at [595, 526] on span "playlist_add" at bounding box center [599, 527] width 15 height 15
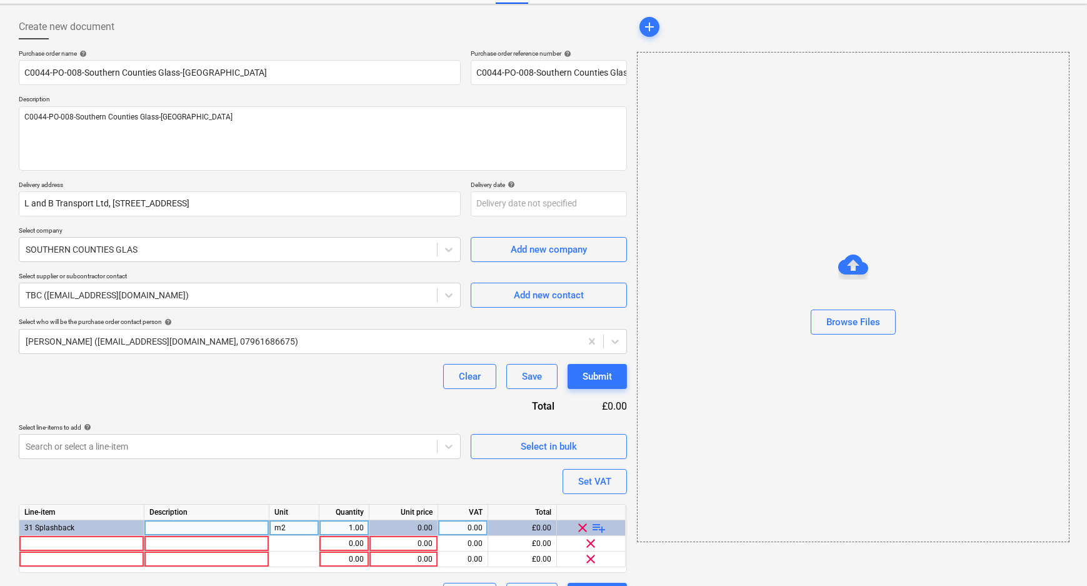
click at [595, 526] on span "playlist_add" at bounding box center [599, 527] width 15 height 15
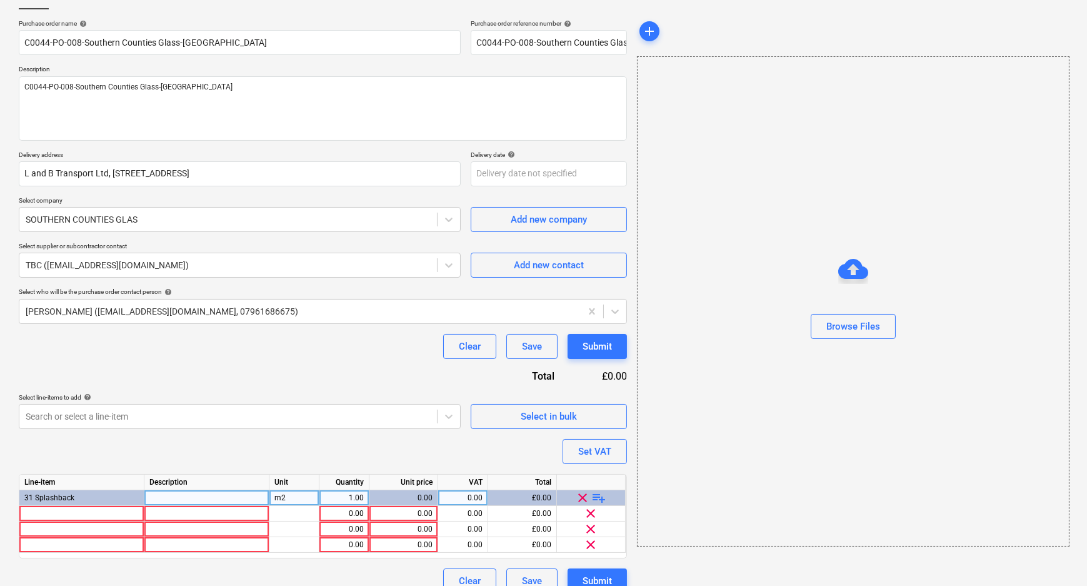
scroll to position [100, 0]
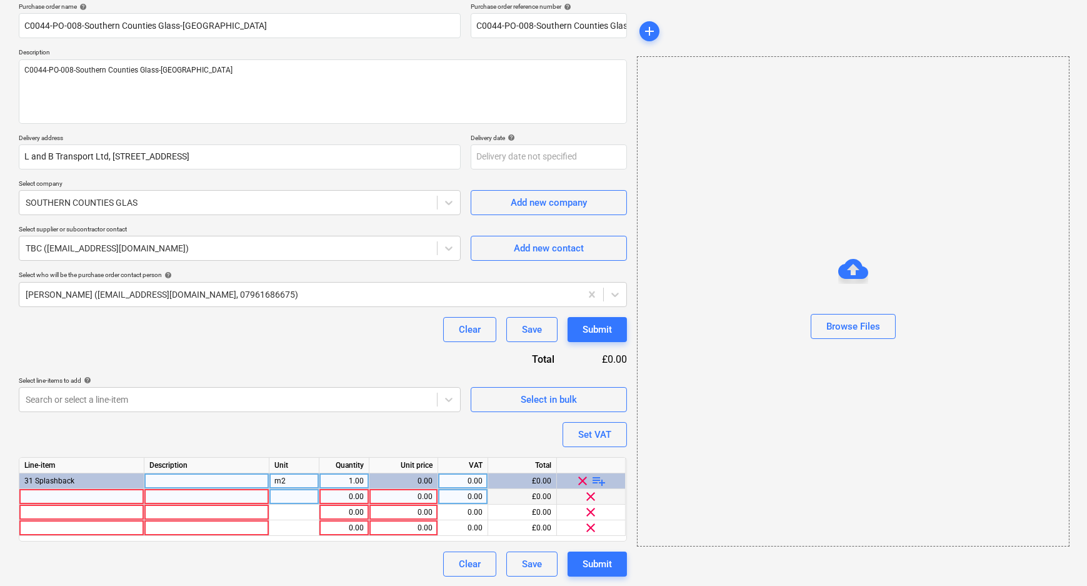
click at [64, 489] on div at bounding box center [81, 497] width 125 height 16
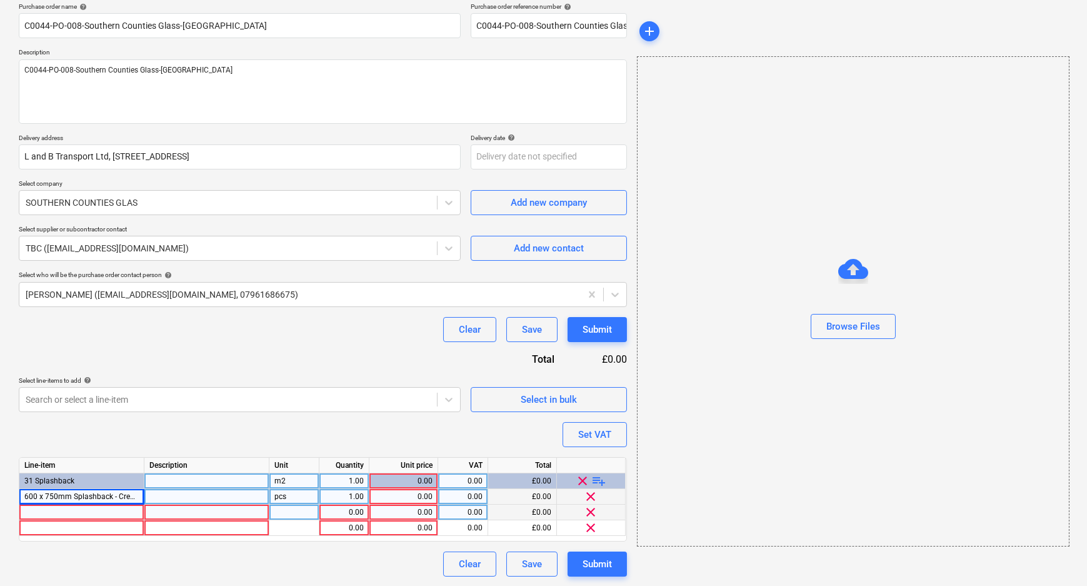
click at [111, 515] on div at bounding box center [81, 513] width 125 height 16
click at [306, 513] on div at bounding box center [294, 513] width 50 height 16
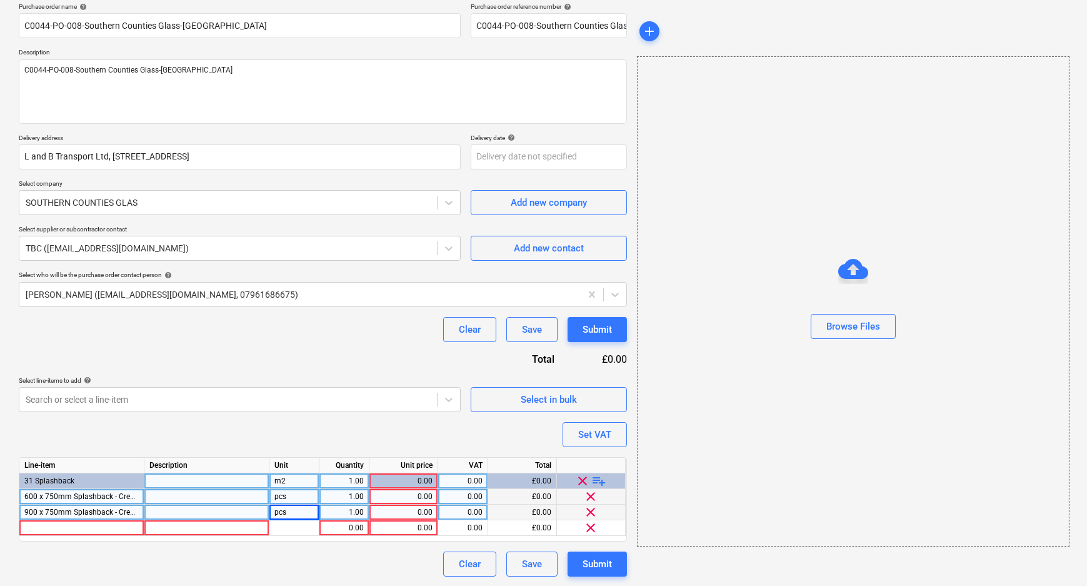
click at [341, 500] on div "1.00" at bounding box center [343, 497] width 39 height 16
click at [429, 513] on div "0.00" at bounding box center [403, 513] width 58 height 16
click at [461, 506] on div "0.00" at bounding box center [462, 513] width 39 height 16
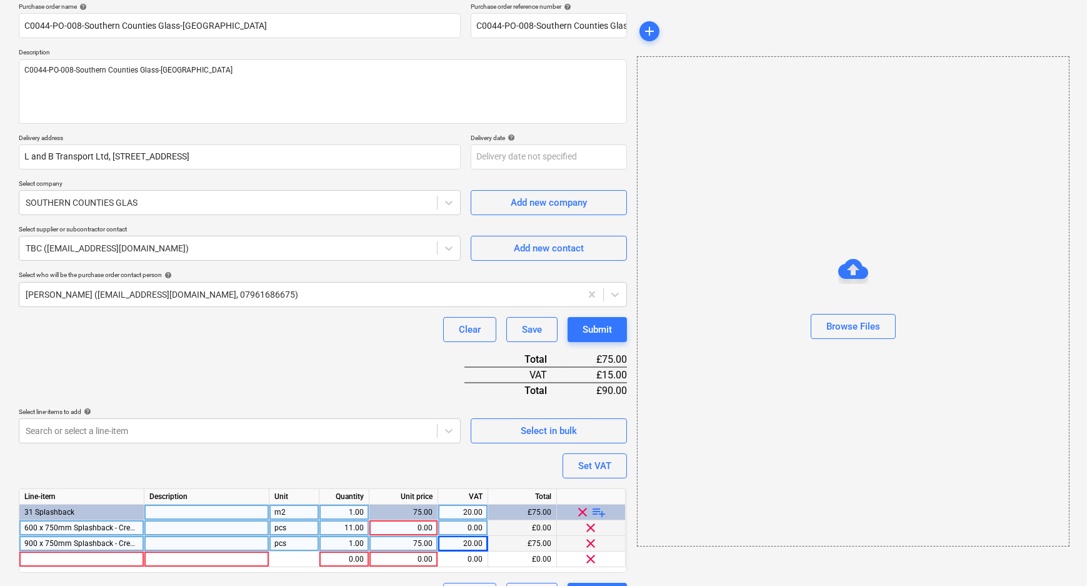
click at [421, 500] on div "Line-item Description Unit Quantity Unit price VAT Total 31 Splashback m2 1.00 …" at bounding box center [323, 530] width 608 height 84
click at [416, 523] on div "0.00" at bounding box center [403, 528] width 58 height 16
click at [414, 529] on input at bounding box center [403, 527] width 68 height 15
click at [478, 532] on div "0.00" at bounding box center [462, 528] width 39 height 16
click at [428, 466] on div "Purchase order name help C0044-PO-008-Southern Counties Glass-[GEOGRAPHIC_DATA]…" at bounding box center [323, 305] width 608 height 605
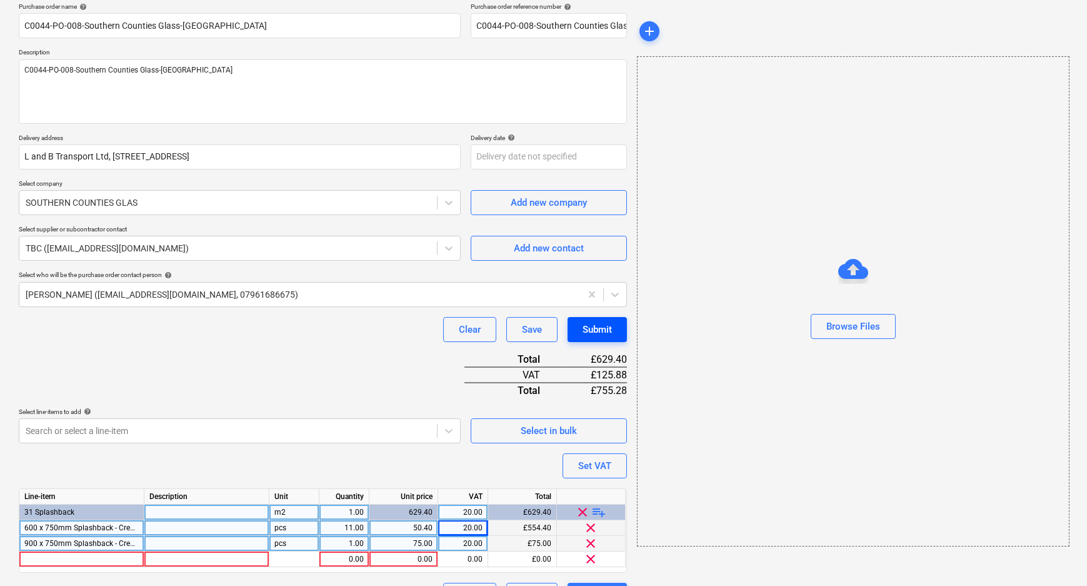
click at [610, 324] on div "Submit" at bounding box center [597, 329] width 29 height 16
click at [590, 560] on span "clear" at bounding box center [591, 558] width 15 height 15
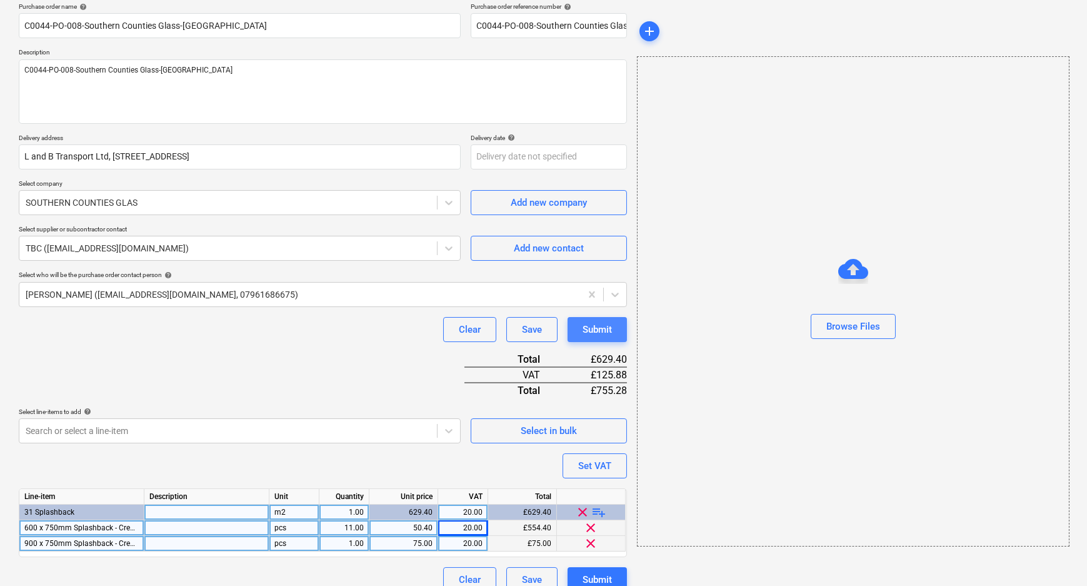
click at [605, 331] on div "Submit" at bounding box center [597, 329] width 29 height 16
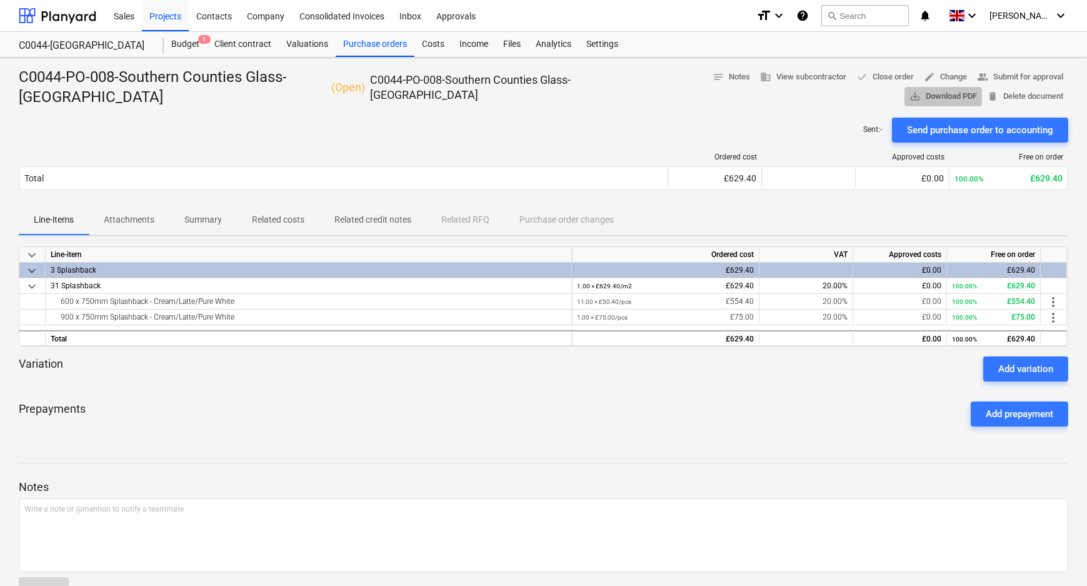
click at [977, 89] on span "save_alt Download PDF" at bounding box center [944, 96] width 68 height 14
click at [356, 40] on div "Purchase orders" at bounding box center [375, 44] width 79 height 25
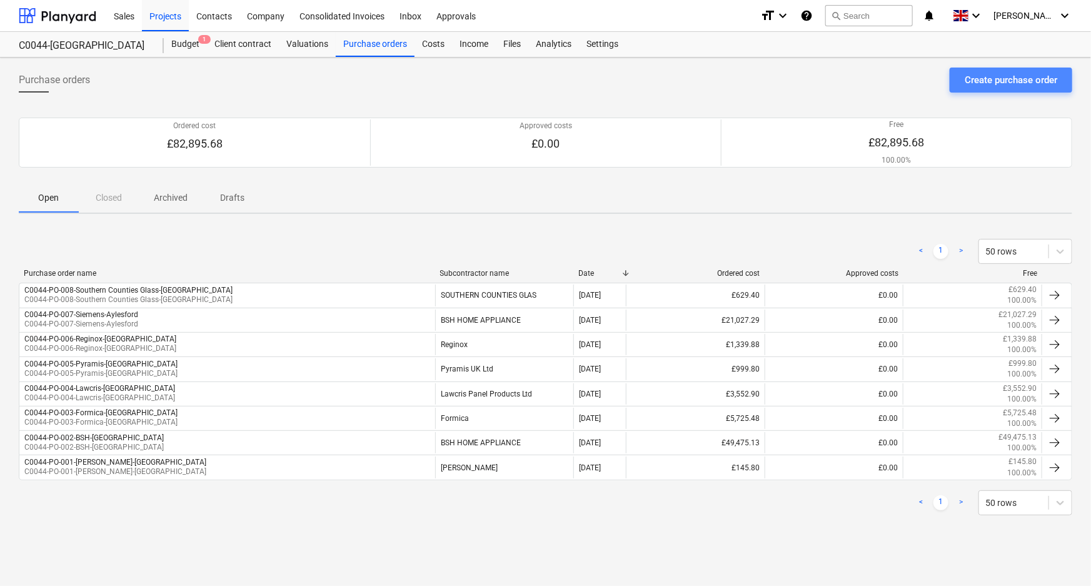
click at [994, 85] on div "Create purchase order" at bounding box center [1011, 80] width 93 height 16
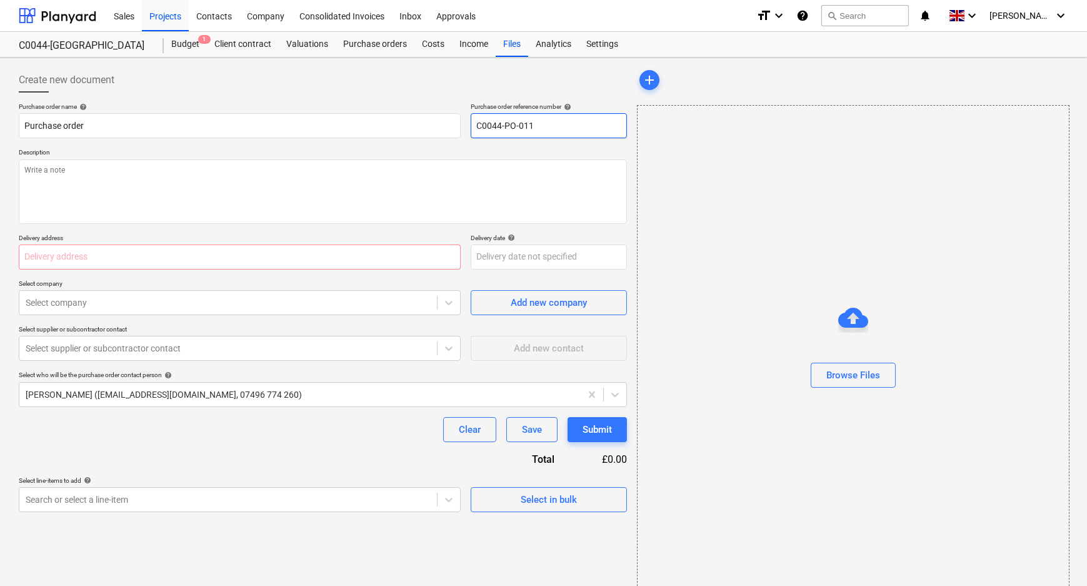
drag, startPoint x: 574, startPoint y: 133, endPoint x: 523, endPoint y: 133, distance: 51.3
click at [523, 133] on input "C0044-PO-011" at bounding box center [549, 125] width 156 height 25
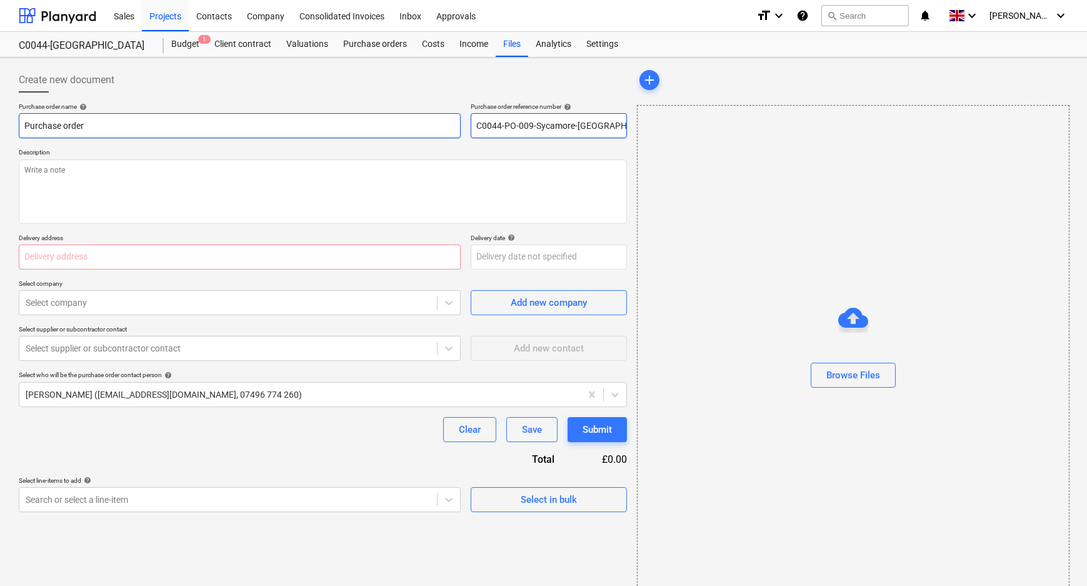
drag, startPoint x: 620, startPoint y: 126, endPoint x: 357, endPoint y: 129, distance: 263.2
click at [381, 127] on div "Purchase order name help Purchase order Purchase order reference number help C0…" at bounding box center [323, 121] width 608 height 36
drag, startPoint x: 106, startPoint y: 129, endPoint x: -18, endPoint y: 129, distance: 123.2
click at [0, 129] on html "Sales Projects Contacts Company Consolidated Invoices Inbox Approvals format_si…" at bounding box center [543, 293] width 1087 height 586
paste input "C0044-PO-009-Sycamore-[GEOGRAPHIC_DATA]"
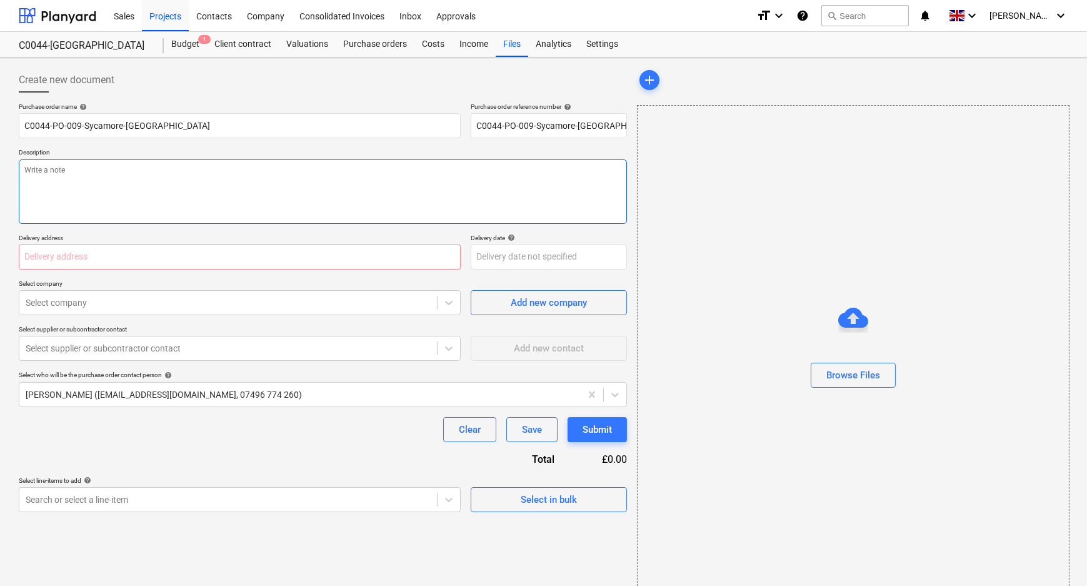
click at [76, 203] on textarea at bounding box center [323, 191] width 608 height 64
paste textarea "C0044-PO-009-Sycamore-[GEOGRAPHIC_DATA]"
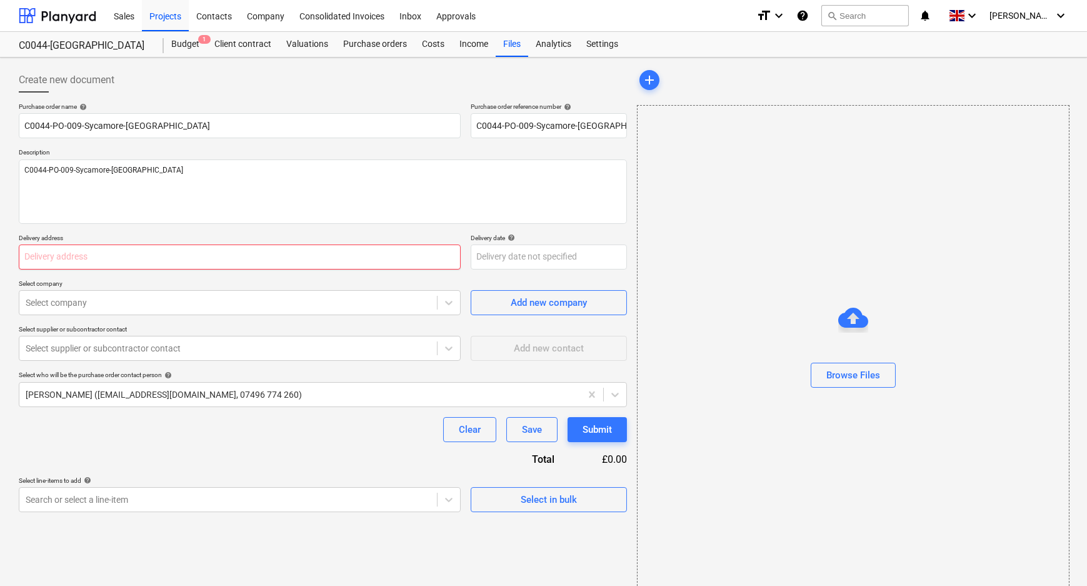
click at [221, 266] on input "text" at bounding box center [240, 256] width 442 height 25
paste input "L and B Transport Ltd, [STREET_ADDRESS]"
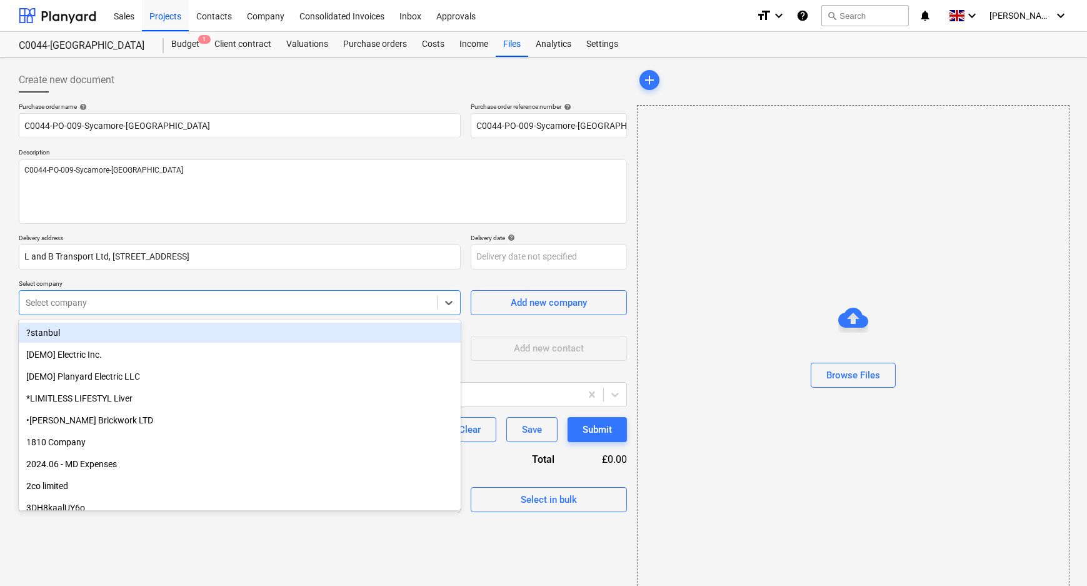
click at [204, 308] on div at bounding box center [228, 302] width 405 height 13
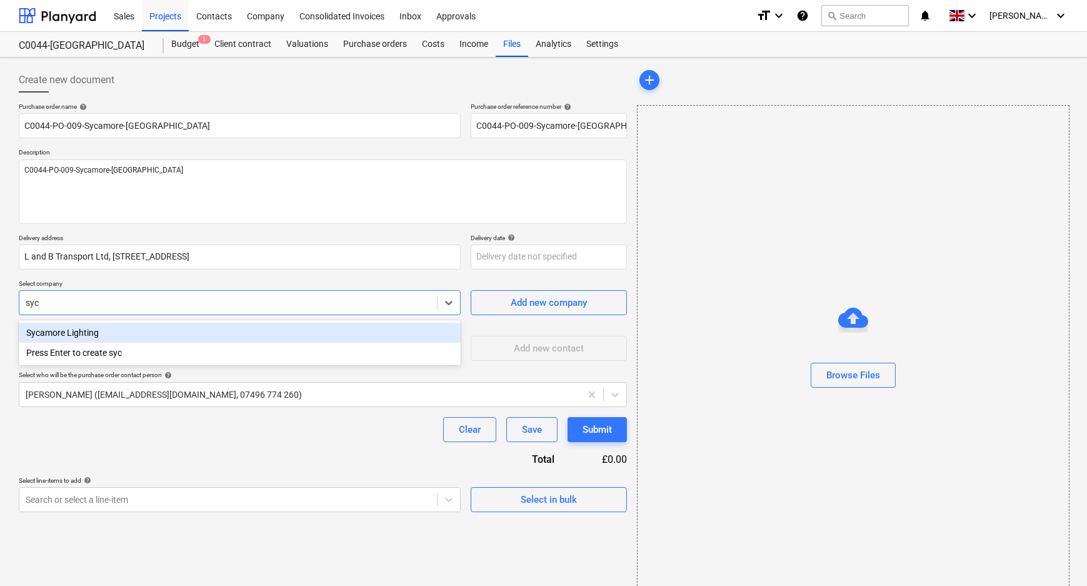
click at [187, 333] on div "Sycamore Lighting" at bounding box center [240, 333] width 442 height 20
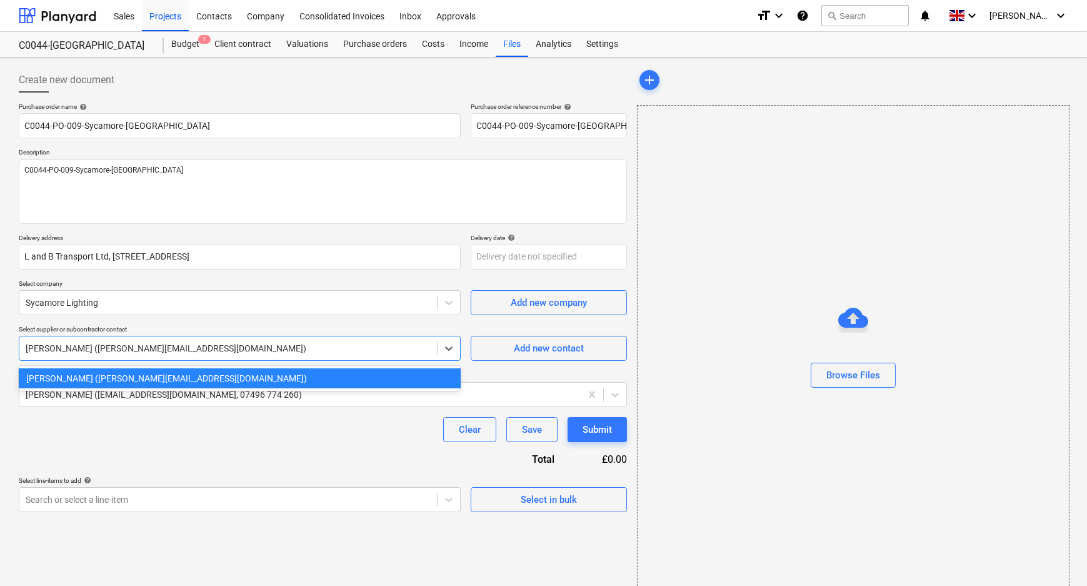
click at [174, 350] on div at bounding box center [228, 348] width 405 height 13
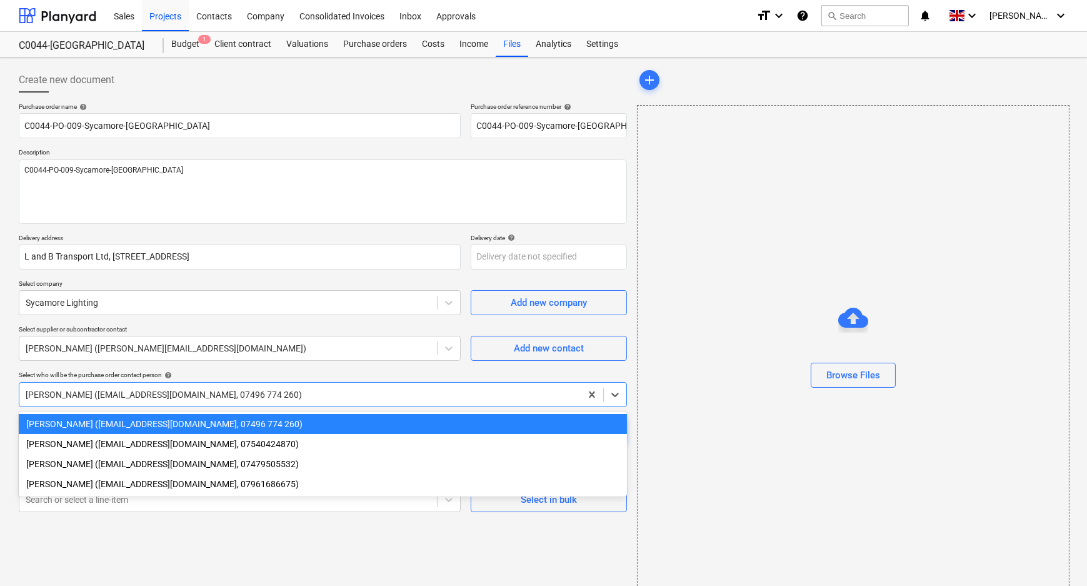
click at [170, 400] on div "[PERSON_NAME] ([EMAIL_ADDRESS][DOMAIN_NAME], 07496 774 260)" at bounding box center [299, 395] width 561 height 18
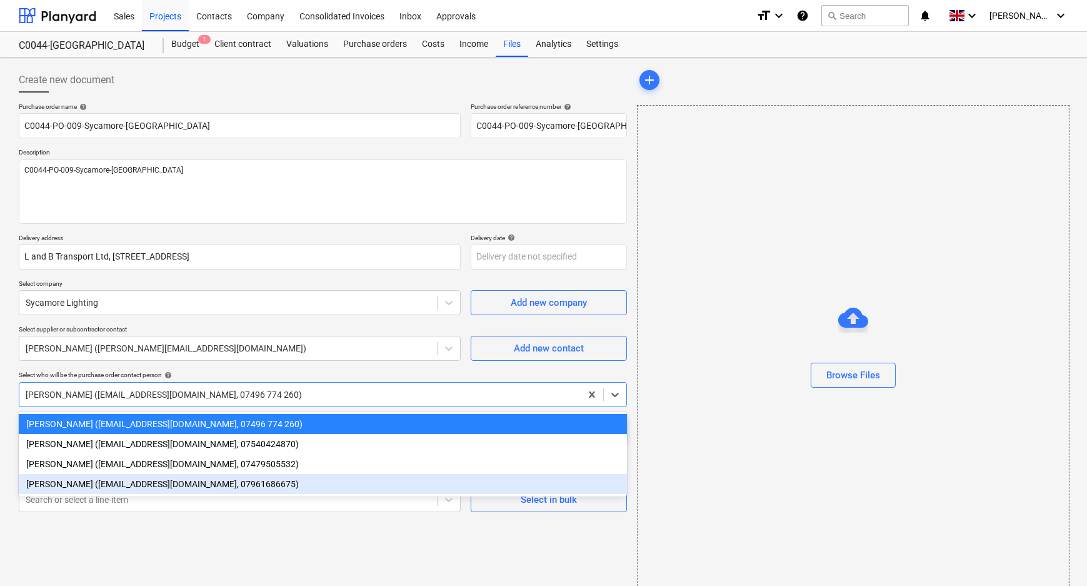
click at [142, 477] on div "[PERSON_NAME] ([EMAIL_ADDRESS][DOMAIN_NAME], 07961686675)" at bounding box center [323, 484] width 608 height 20
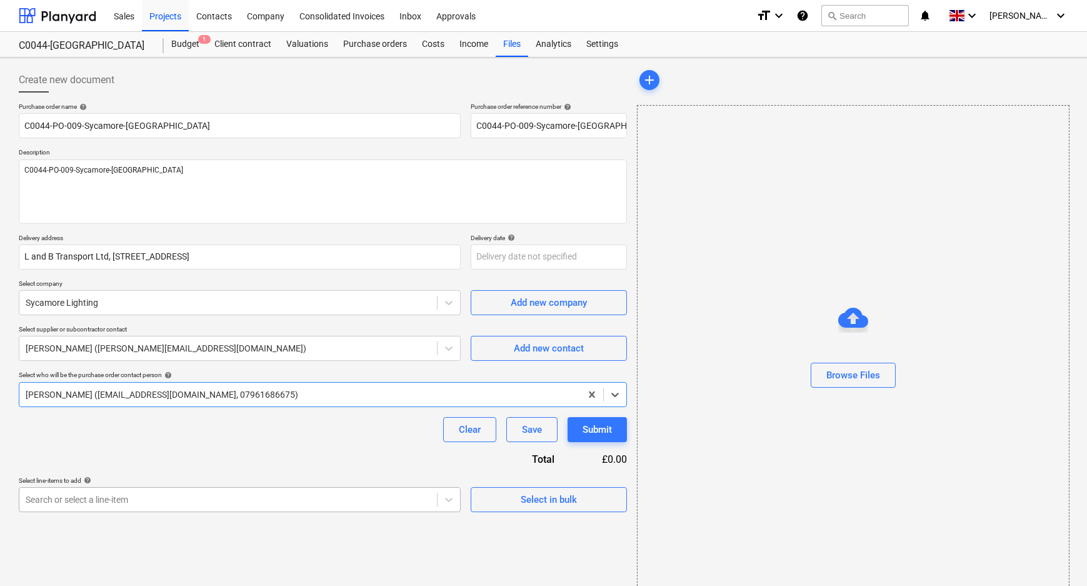
scroll to position [121, 0]
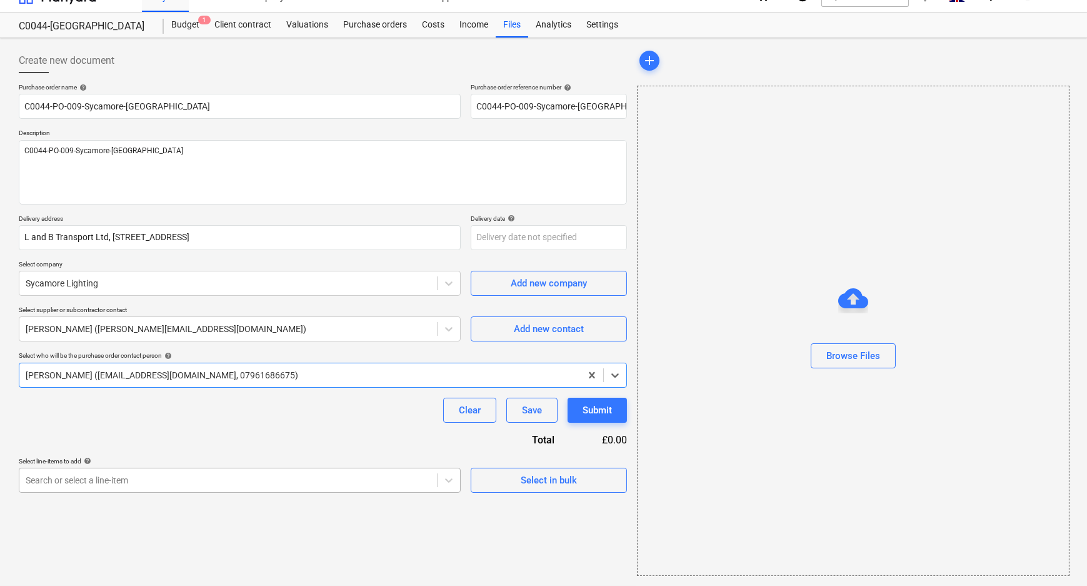
click at [140, 492] on body "Sales Projects Contacts Company Consolidated Invoices Inbox Approvals format_si…" at bounding box center [543, 274] width 1087 height 586
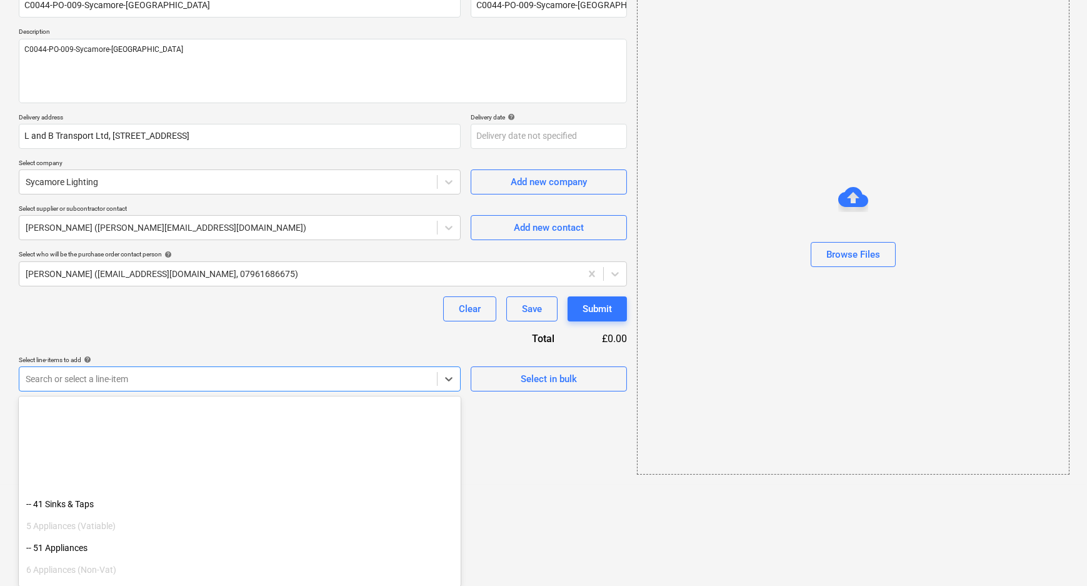
scroll to position [284, 0]
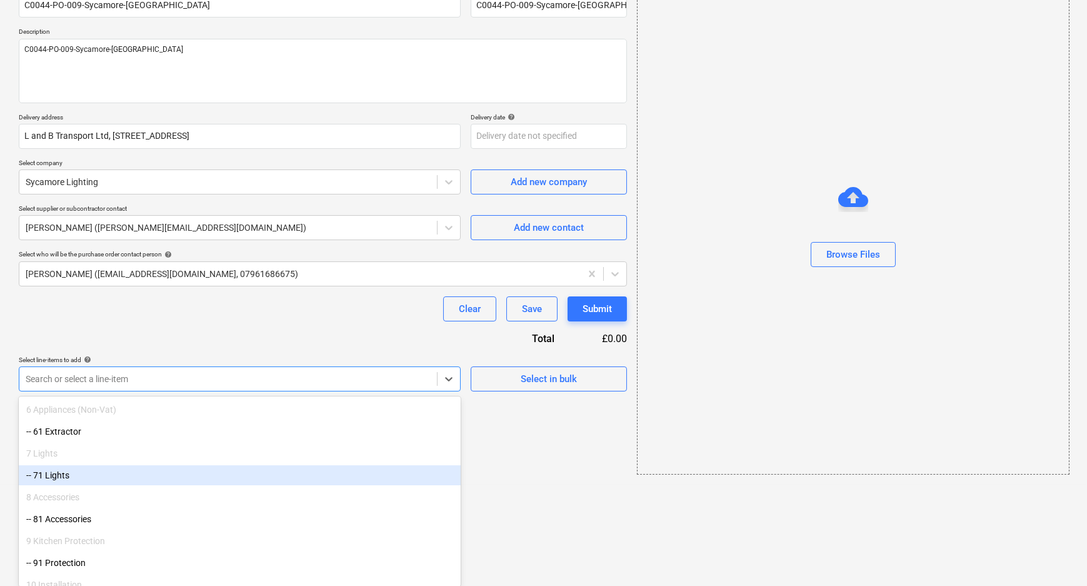
drag, startPoint x: 140, startPoint y: 491, endPoint x: 74, endPoint y: 483, distance: 66.2
click at [71, 479] on div "-- 71 Lights" at bounding box center [240, 475] width 442 height 20
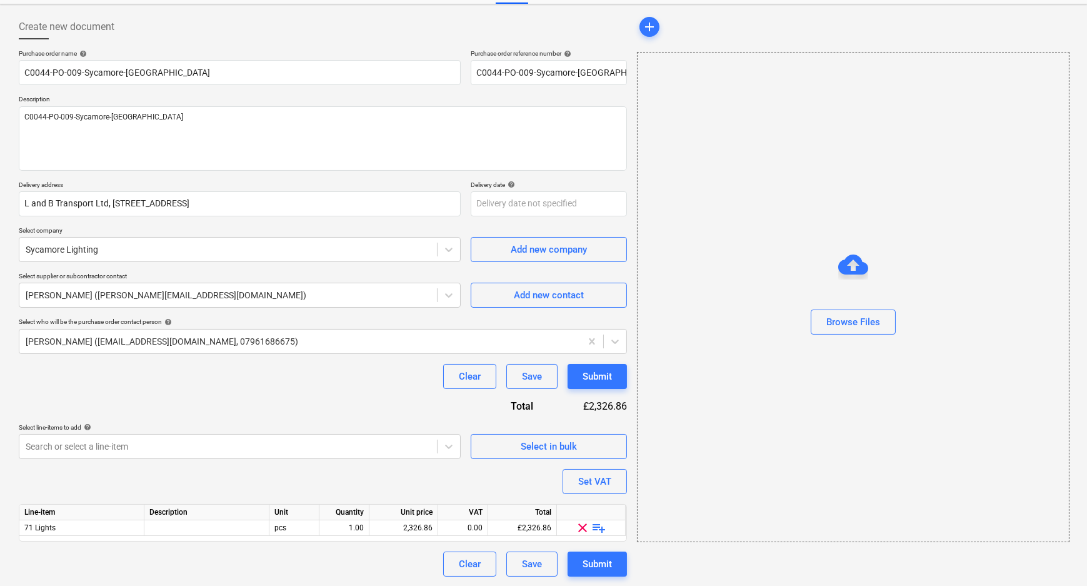
click at [261, 478] on div "Purchase order name help C0044-PO-009-Sycamore-[GEOGRAPHIC_DATA] Purchase order…" at bounding box center [323, 312] width 608 height 527
click at [601, 528] on span "playlist_add" at bounding box center [599, 527] width 15 height 15
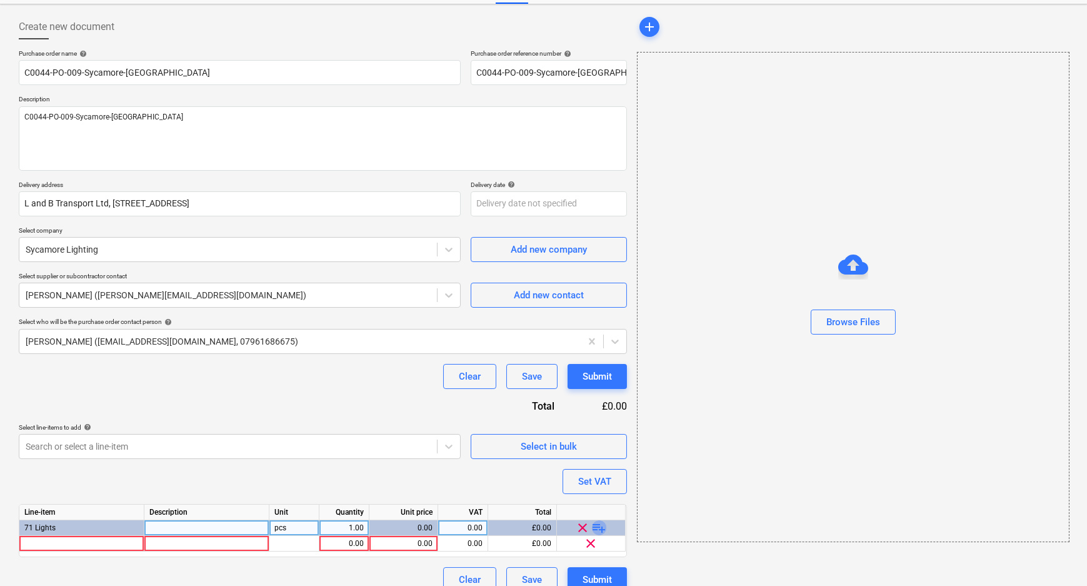
click at [600, 530] on span "playlist_add" at bounding box center [599, 527] width 15 height 15
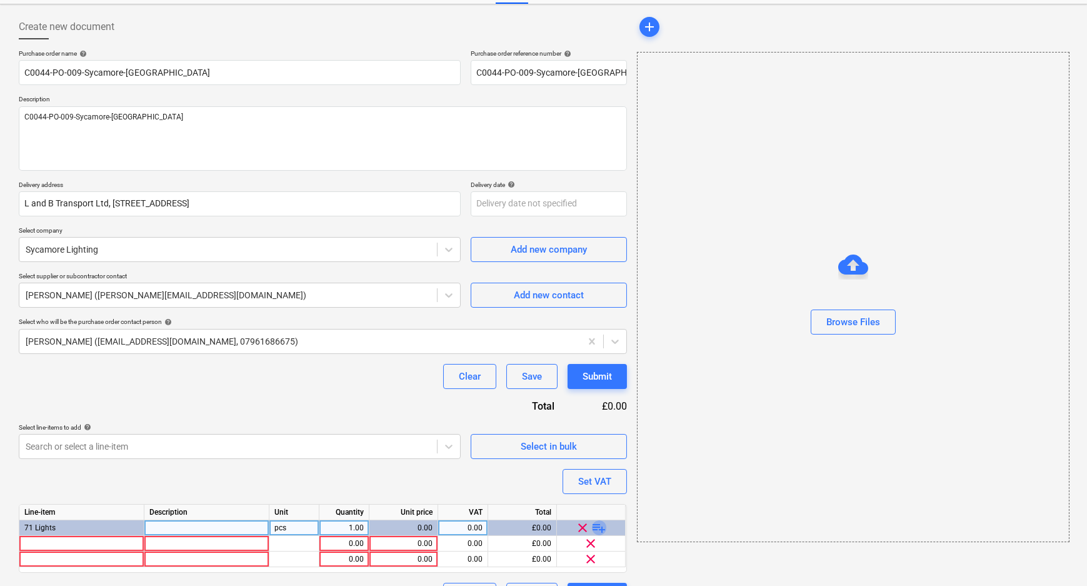
click at [600, 529] on span "playlist_add" at bounding box center [599, 527] width 15 height 15
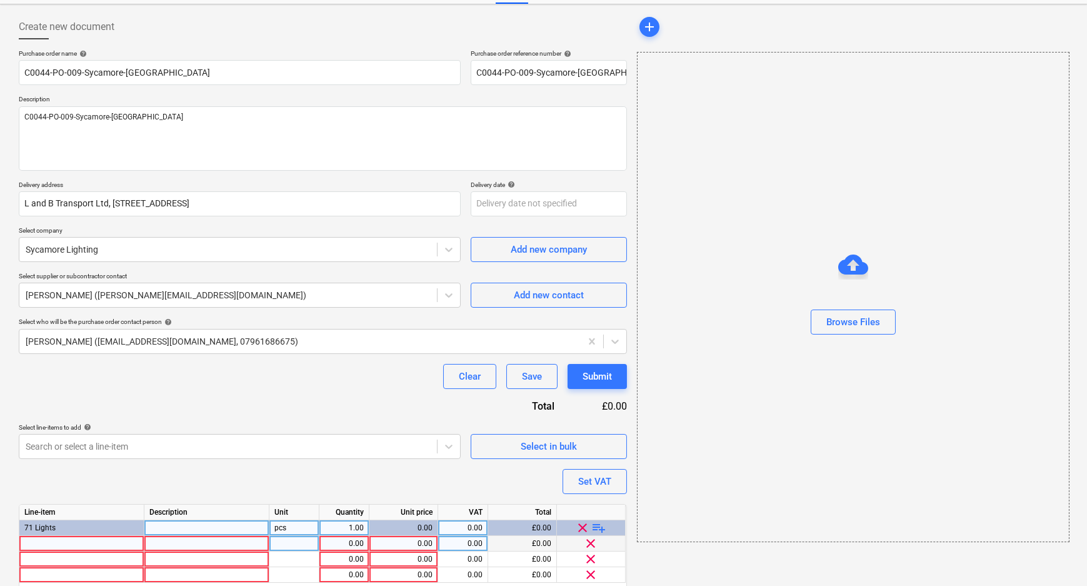
click at [63, 539] on div at bounding box center [81, 544] width 125 height 16
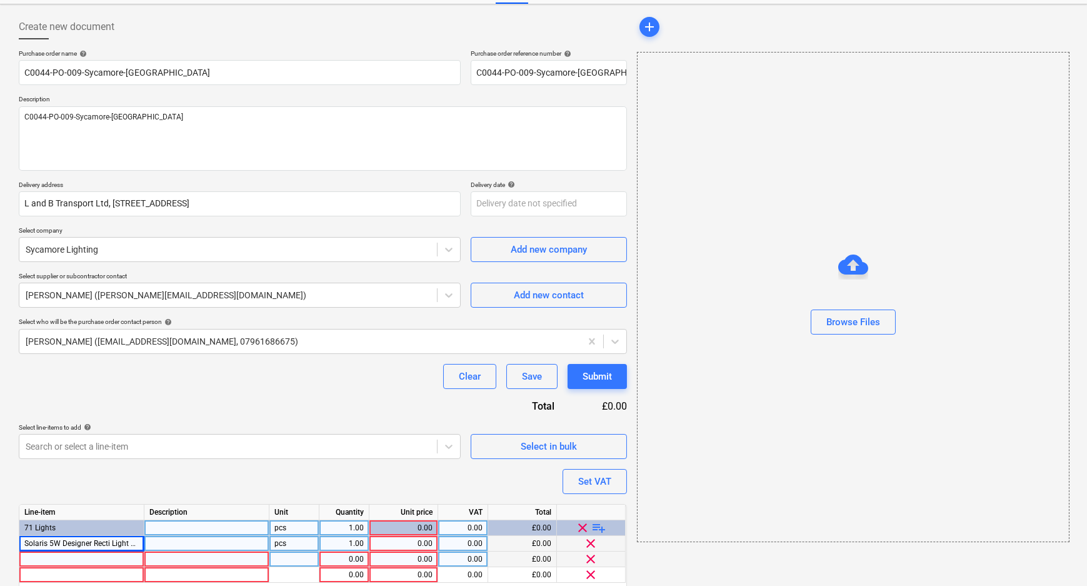
click at [52, 560] on div at bounding box center [81, 559] width 125 height 16
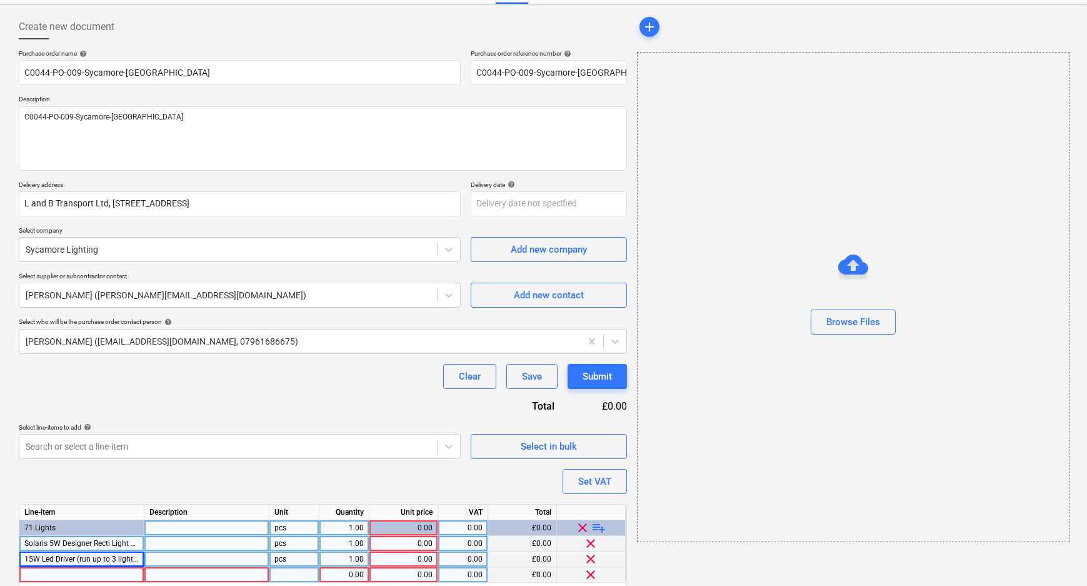
click at [99, 572] on div at bounding box center [81, 575] width 125 height 16
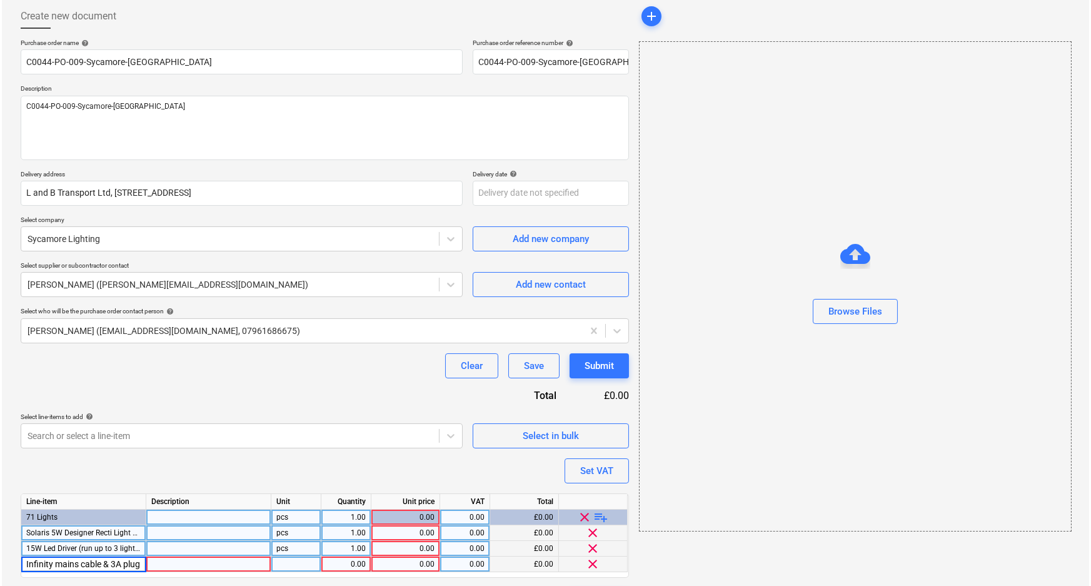
scroll to position [100, 0]
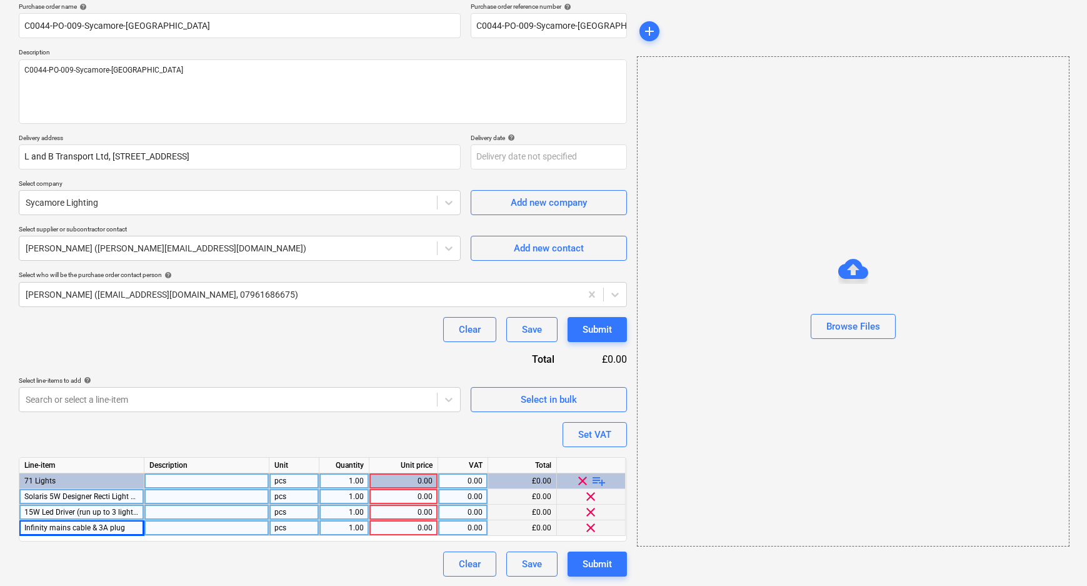
click at [179, 494] on div at bounding box center [206, 497] width 125 height 16
click at [189, 506] on div at bounding box center [206, 513] width 125 height 16
click at [208, 521] on div at bounding box center [206, 528] width 125 height 16
click at [413, 498] on div "0.00" at bounding box center [403, 497] width 58 height 16
click at [358, 497] on div "1.00" at bounding box center [343, 497] width 39 height 16
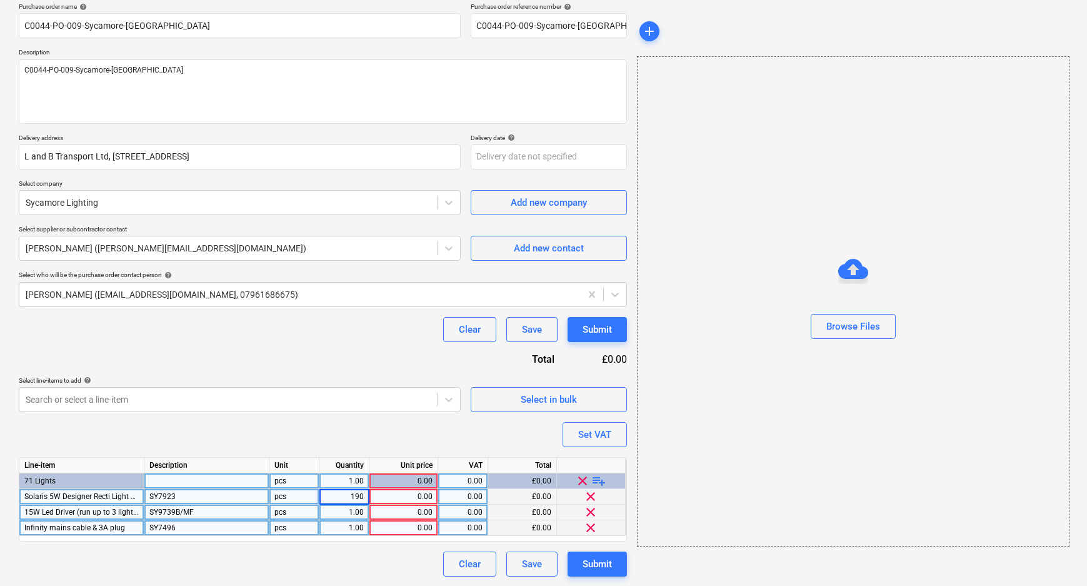
click at [356, 516] on div "1.00" at bounding box center [343, 513] width 39 height 16
click at [354, 533] on div "1.00" at bounding box center [343, 528] width 39 height 16
click at [407, 502] on div "0.00" at bounding box center [403, 497] width 58 height 16
click at [409, 518] on div "0.00" at bounding box center [403, 513] width 58 height 16
click at [431, 530] on div "0.00" at bounding box center [403, 528] width 58 height 16
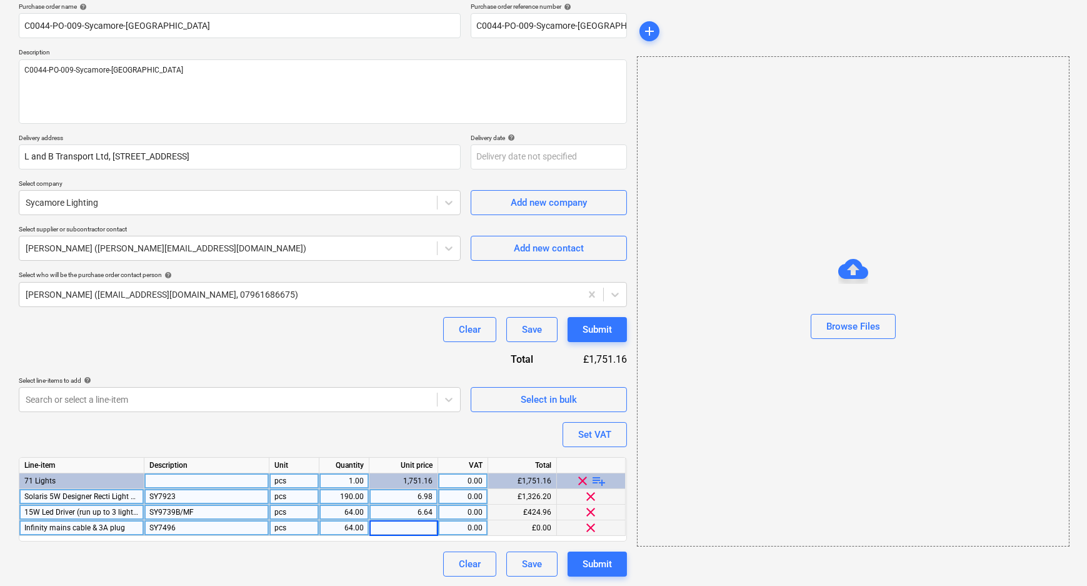
click at [431, 530] on input at bounding box center [403, 527] width 68 height 15
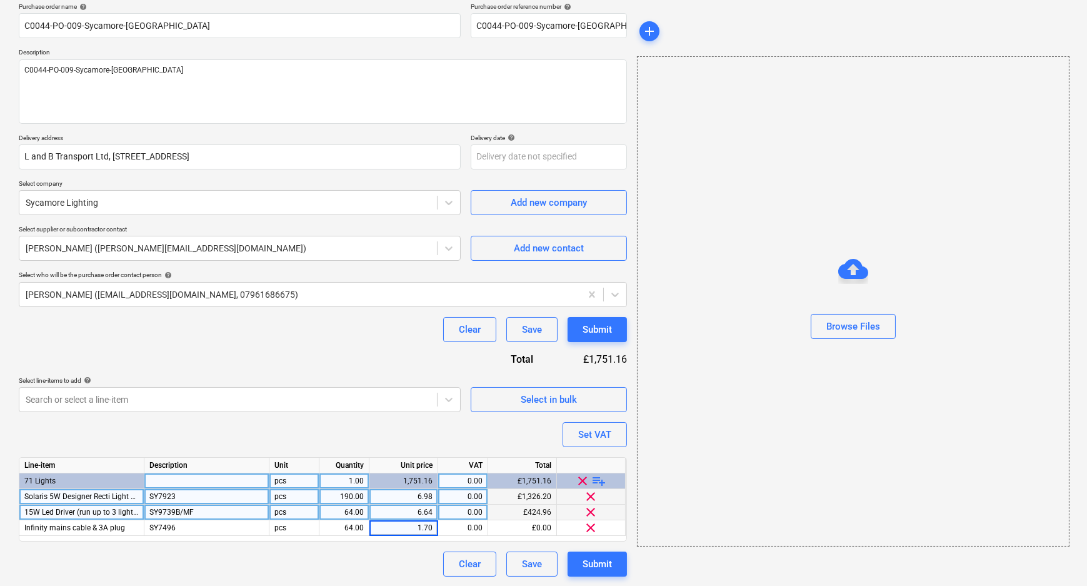
click at [412, 560] on div "Clear Save Submit" at bounding box center [323, 563] width 608 height 25
click at [432, 508] on div "6.64" at bounding box center [403, 513] width 58 height 16
click at [433, 510] on input "6.64" at bounding box center [403, 512] width 68 height 15
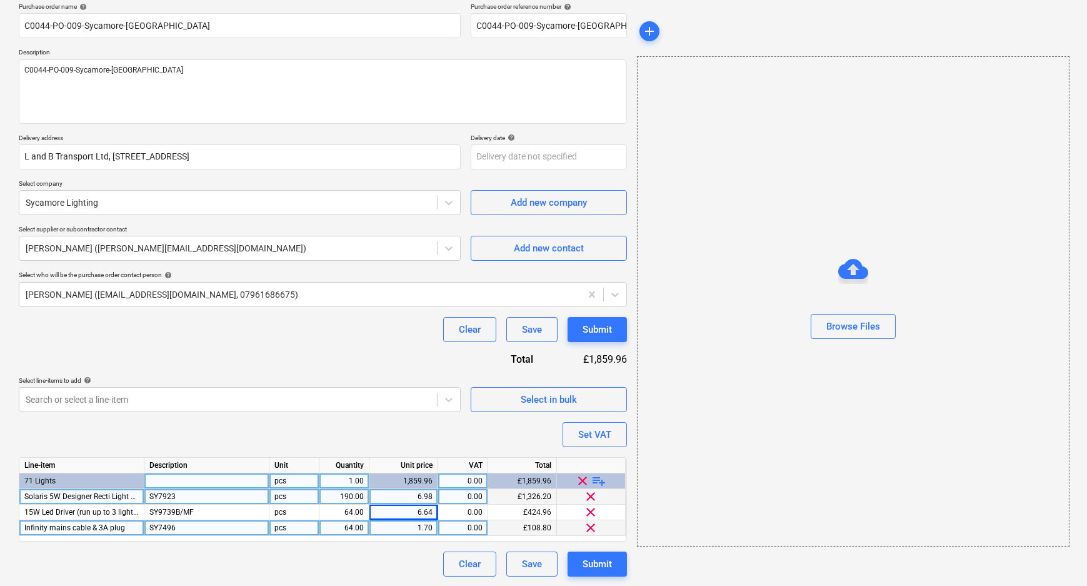
click at [431, 529] on div "1.70" at bounding box center [403, 528] width 58 height 16
click at [432, 528] on input "1.7" at bounding box center [403, 527] width 68 height 15
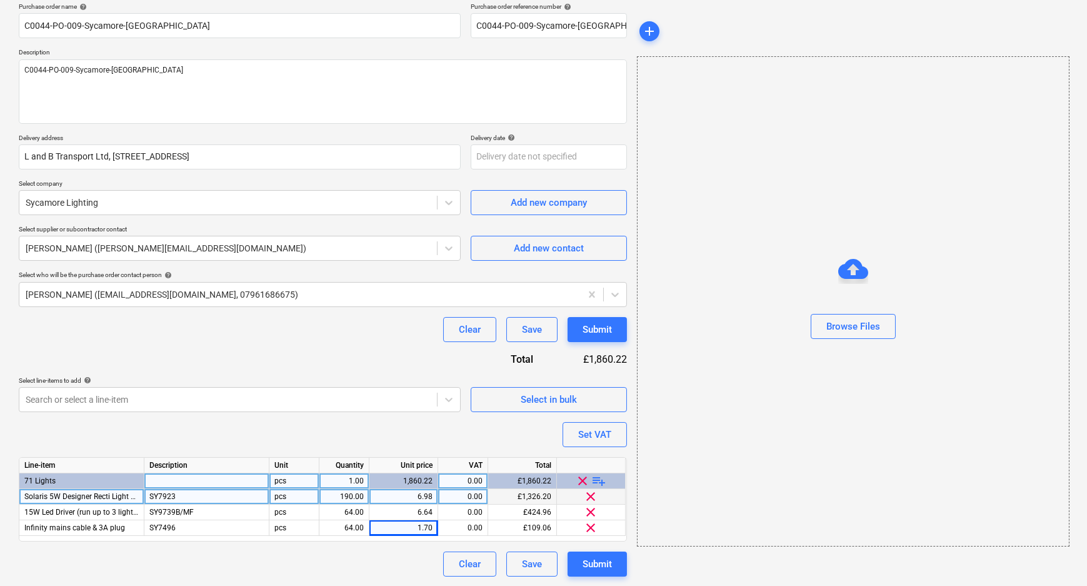
click at [431, 561] on div "Clear Save Submit" at bounding box center [323, 563] width 608 height 25
click at [436, 433] on div "Purchase order name help C0044-PO-009-Sycamore-[GEOGRAPHIC_DATA] Purchase order…" at bounding box center [323, 290] width 608 height 574
click at [440, 422] on div "Purchase order name help C0044-PO-009-Sycamore-[GEOGRAPHIC_DATA] Purchase order…" at bounding box center [323, 290] width 608 height 574
click at [583, 327] on div "Submit" at bounding box center [597, 329] width 29 height 16
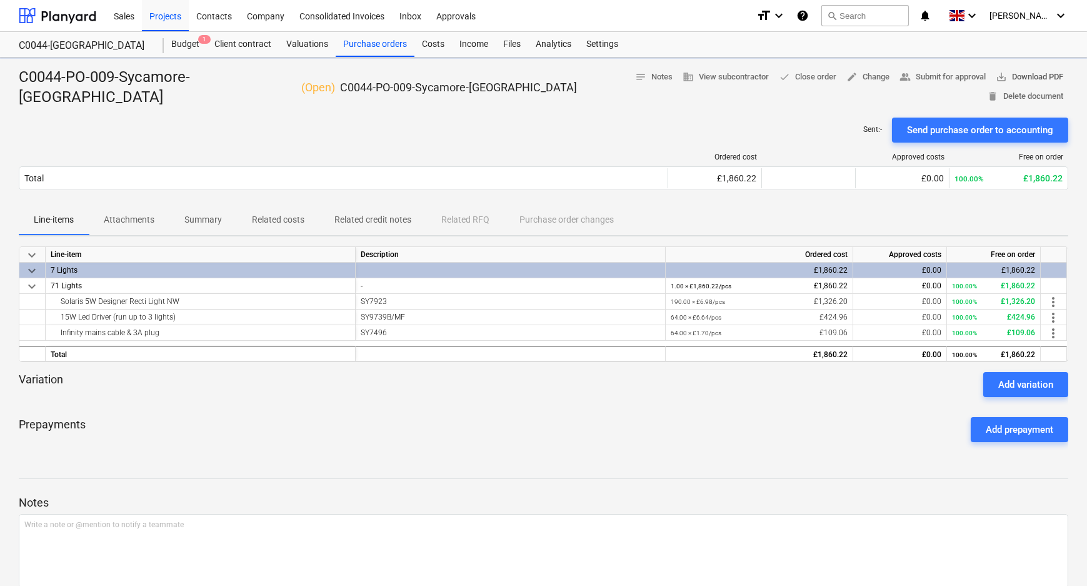
click at [996, 78] on span "save_alt Download PDF" at bounding box center [1030, 77] width 68 height 14
click at [373, 43] on div "Purchase orders" at bounding box center [375, 44] width 79 height 25
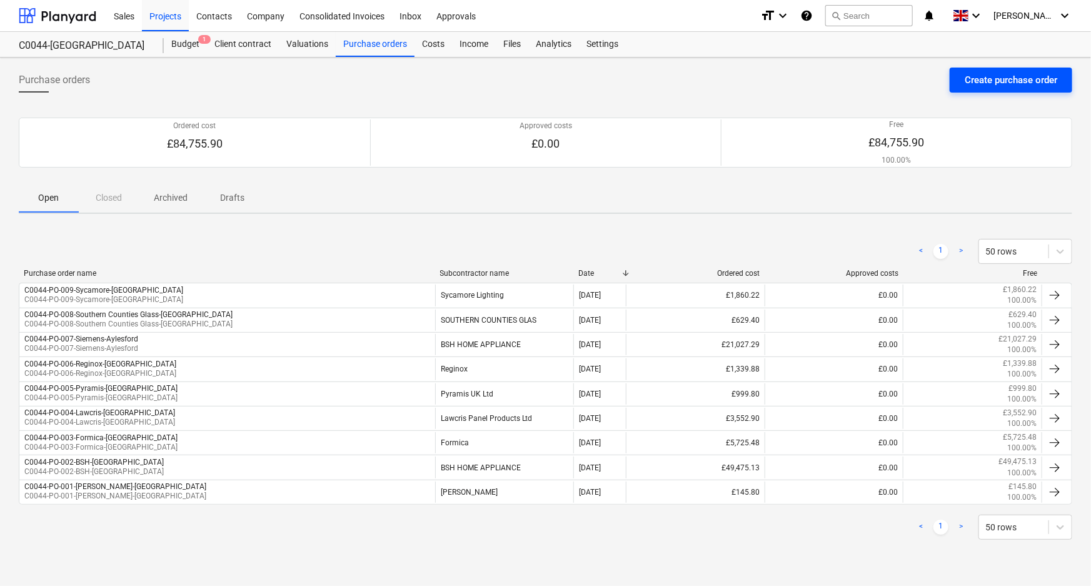
click at [976, 79] on div "Create purchase order" at bounding box center [1011, 80] width 93 height 16
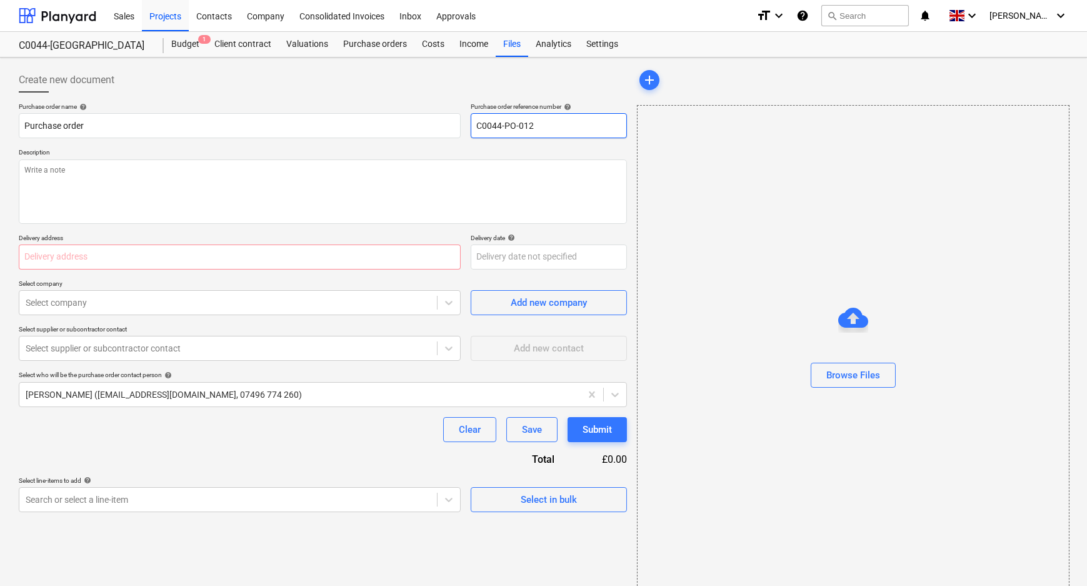
click at [568, 121] on input "C0044-PO-012" at bounding box center [549, 125] width 156 height 25
drag, startPoint x: 537, startPoint y: 125, endPoint x: 520, endPoint y: 126, distance: 17.5
click at [520, 126] on input "C0044-PO-012" at bounding box center [549, 125] width 156 height 25
click at [565, 135] on input "C0044-PO-012" at bounding box center [549, 125] width 156 height 25
drag, startPoint x: 578, startPoint y: 123, endPoint x: 557, endPoint y: 126, distance: 20.8
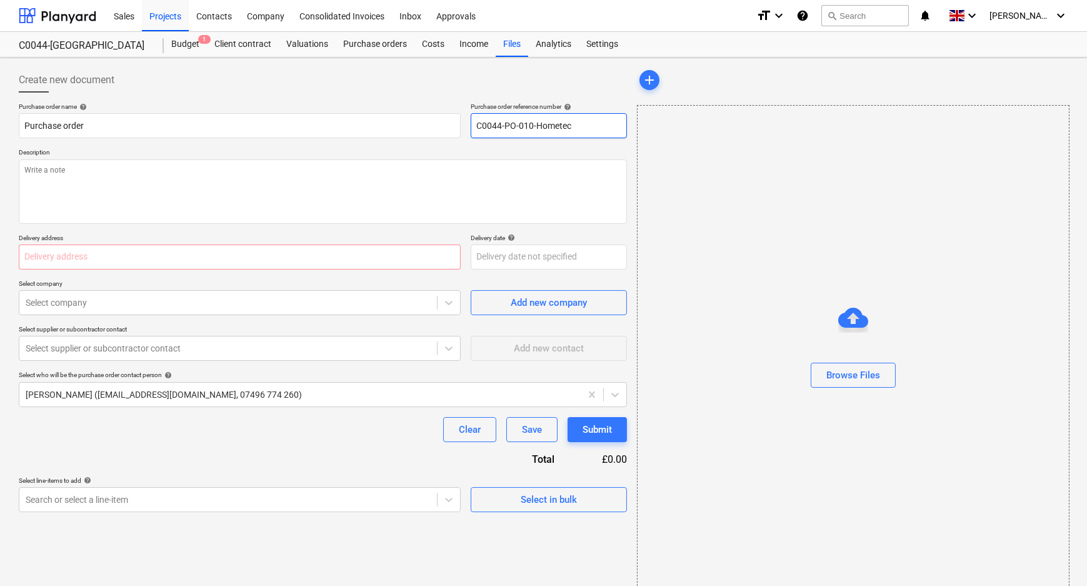
click at [557, 126] on input "C0044-PO-010-Hometec" at bounding box center [549, 125] width 156 height 25
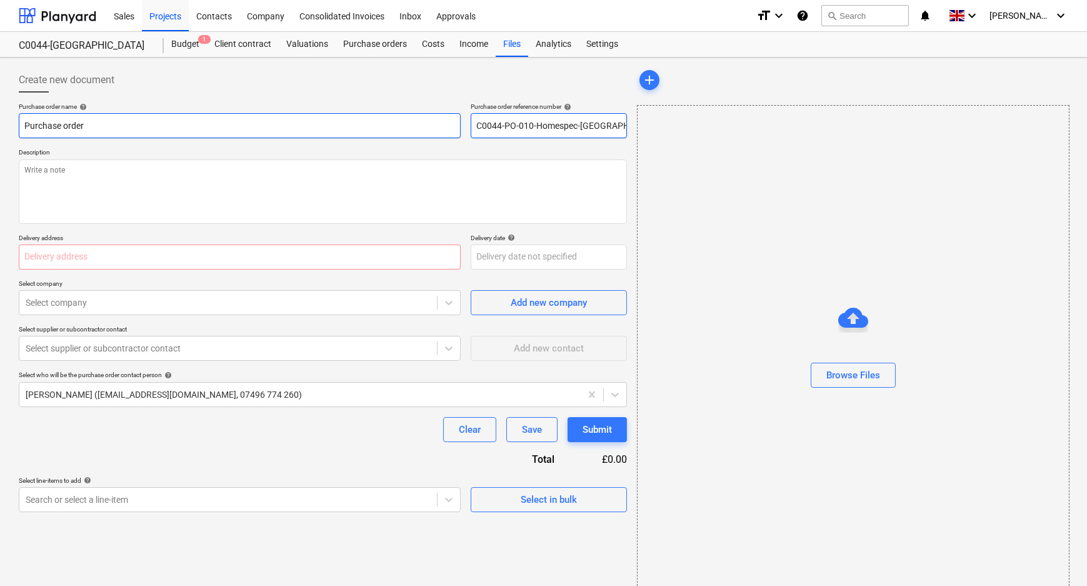
drag, startPoint x: 579, startPoint y: 128, endPoint x: 385, endPoint y: 129, distance: 193.8
click at [425, 129] on div "Purchase order name help Purchase order Purchase order reference number help C0…" at bounding box center [323, 121] width 608 height 36
drag, startPoint x: 196, startPoint y: 131, endPoint x: -38, endPoint y: 136, distance: 233.3
click at [0, 136] on html "Sales Projects Contacts Company Consolidated Invoices Inbox Approvals format_si…" at bounding box center [543, 293] width 1087 height 586
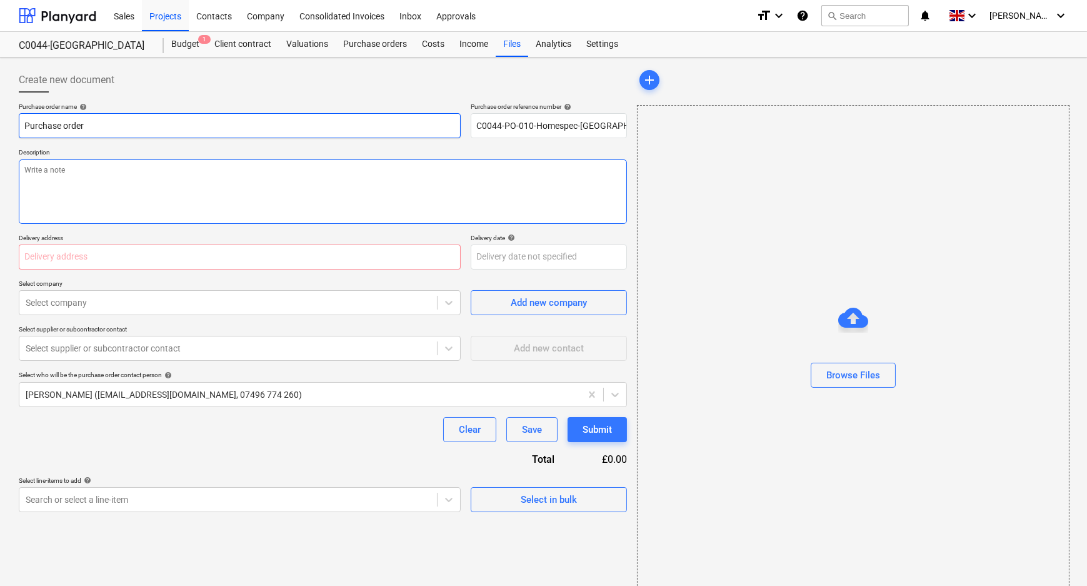
paste input "C0044-PO-010-Homespec-[GEOGRAPHIC_DATA]"
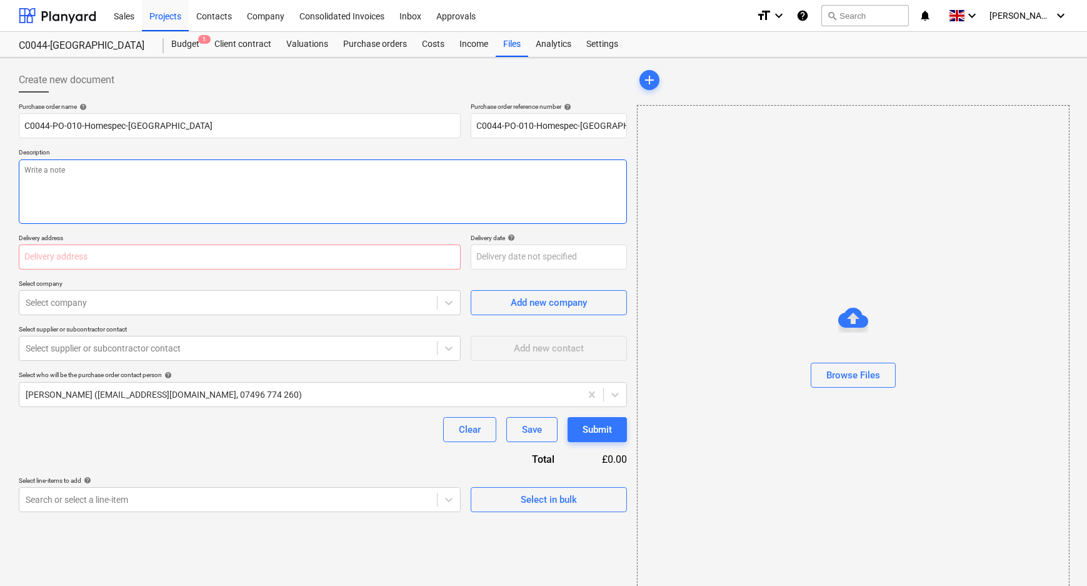
click at [113, 176] on textarea at bounding box center [323, 191] width 608 height 64
paste textarea "C0044-PO-010-Homespec-[GEOGRAPHIC_DATA]"
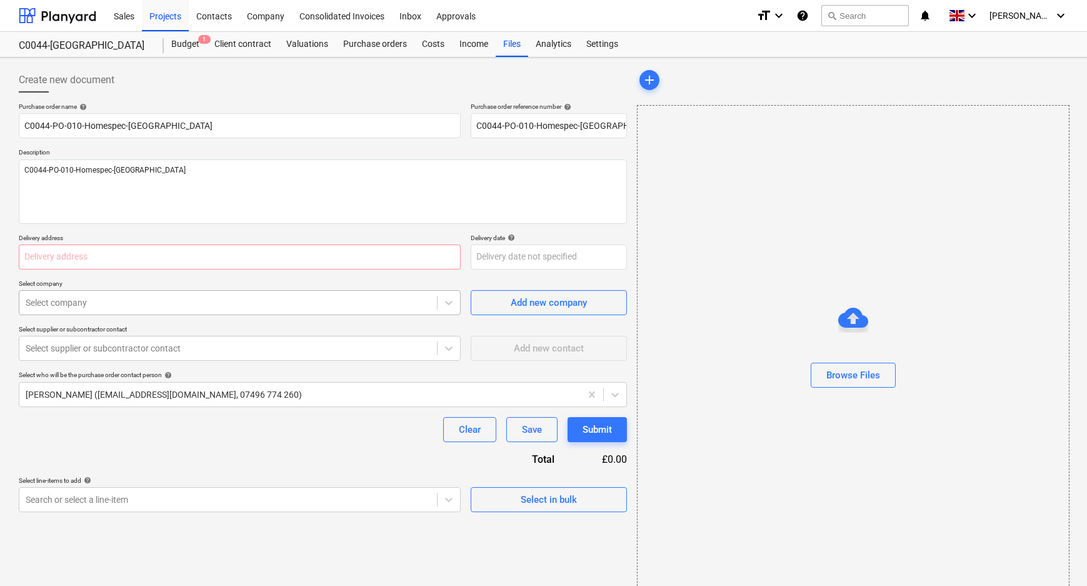
click at [257, 296] on div at bounding box center [228, 302] width 405 height 13
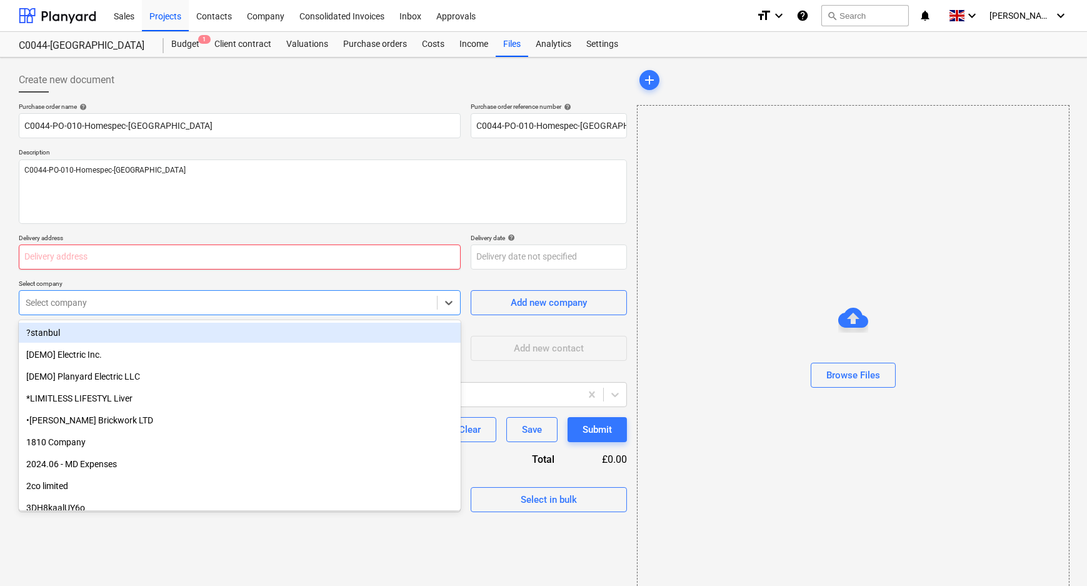
click at [202, 249] on input "text" at bounding box center [240, 256] width 442 height 25
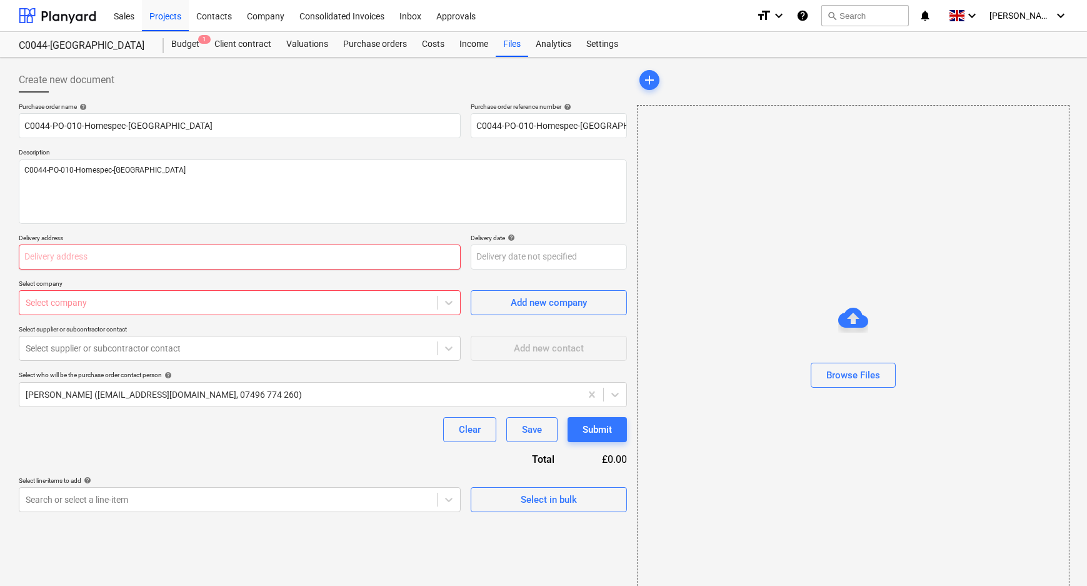
paste input "L and B Transport Ltd, [STREET_ADDRESS]"
click at [166, 305] on div at bounding box center [228, 302] width 405 height 13
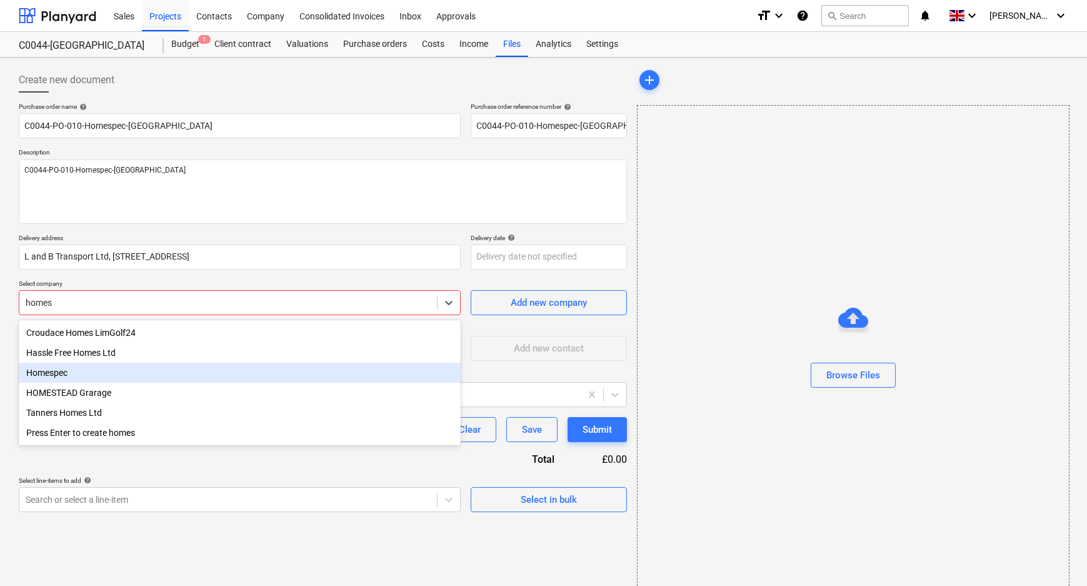
click at [154, 378] on div "Homespec" at bounding box center [240, 373] width 442 height 20
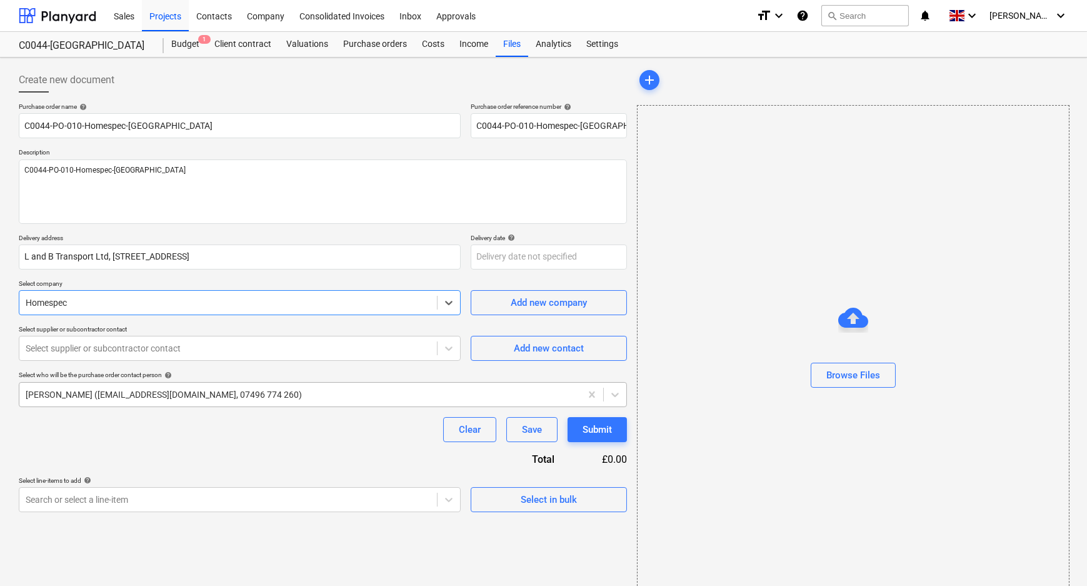
click at [126, 398] on div at bounding box center [300, 394] width 549 height 13
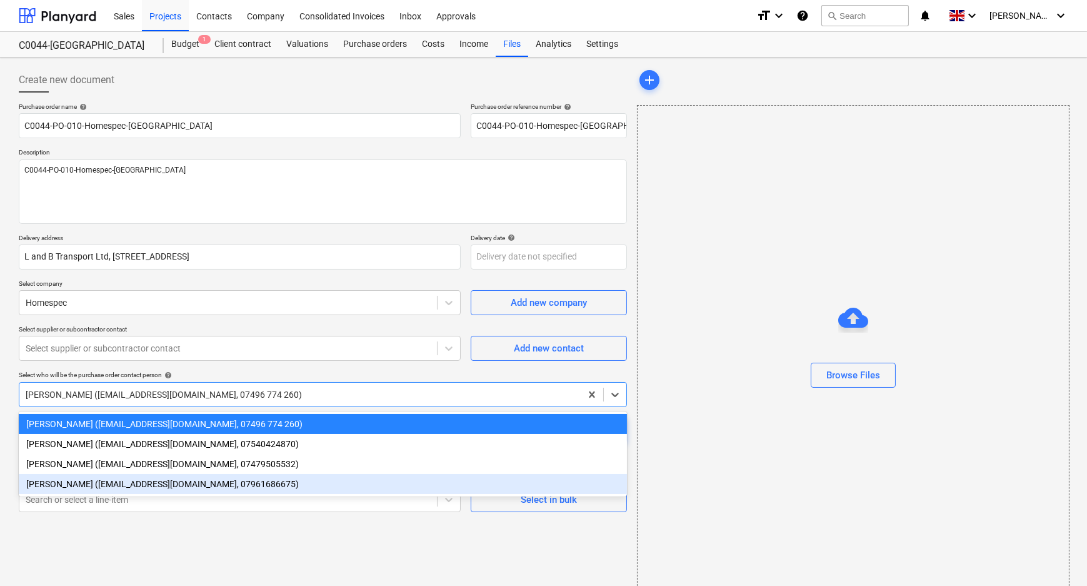
click at [99, 489] on div "[PERSON_NAME] ([EMAIL_ADDRESS][DOMAIN_NAME], 07961686675)" at bounding box center [323, 484] width 608 height 20
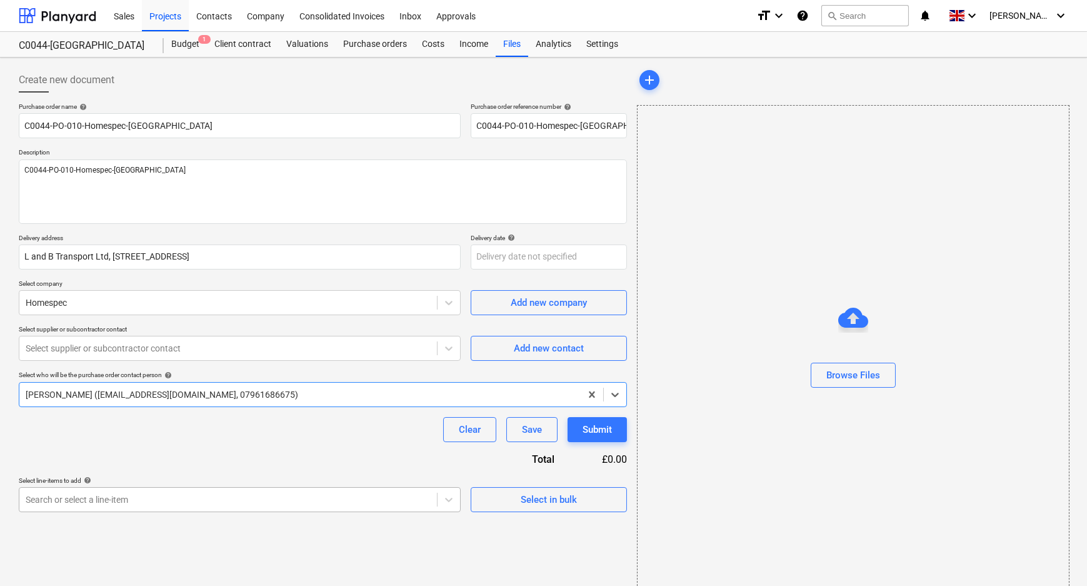
scroll to position [121, 0]
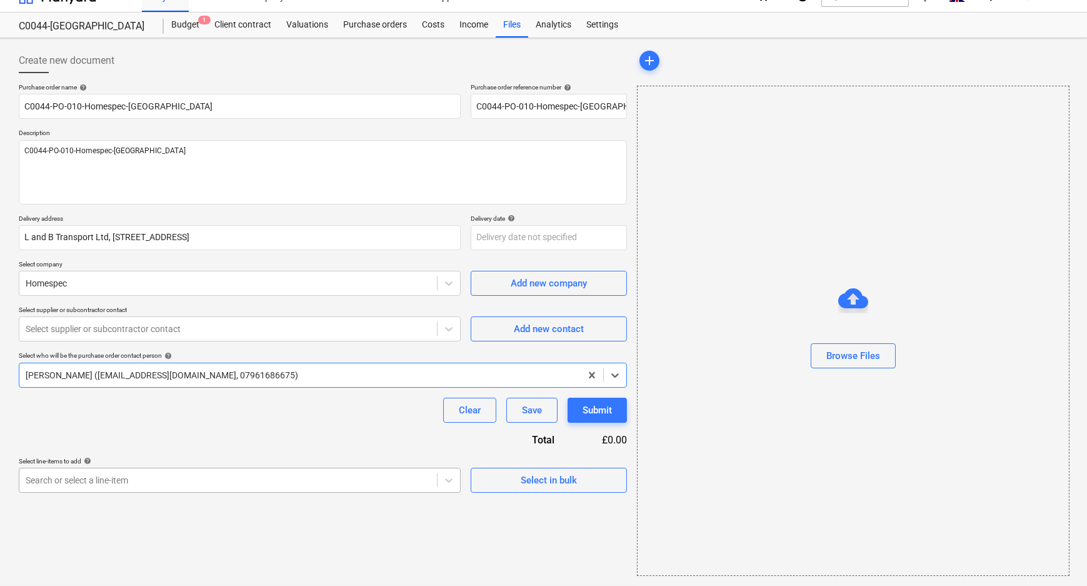
click at [97, 497] on body "Sales Projects Contacts Company Consolidated Invoices Inbox Approvals format_si…" at bounding box center [543, 274] width 1087 height 586
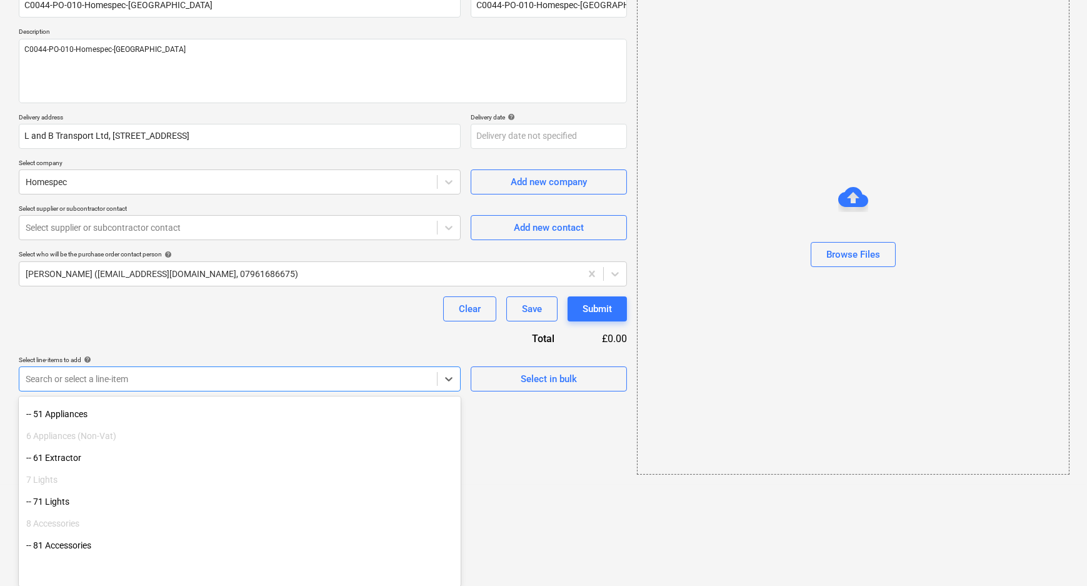
scroll to position [284, 0]
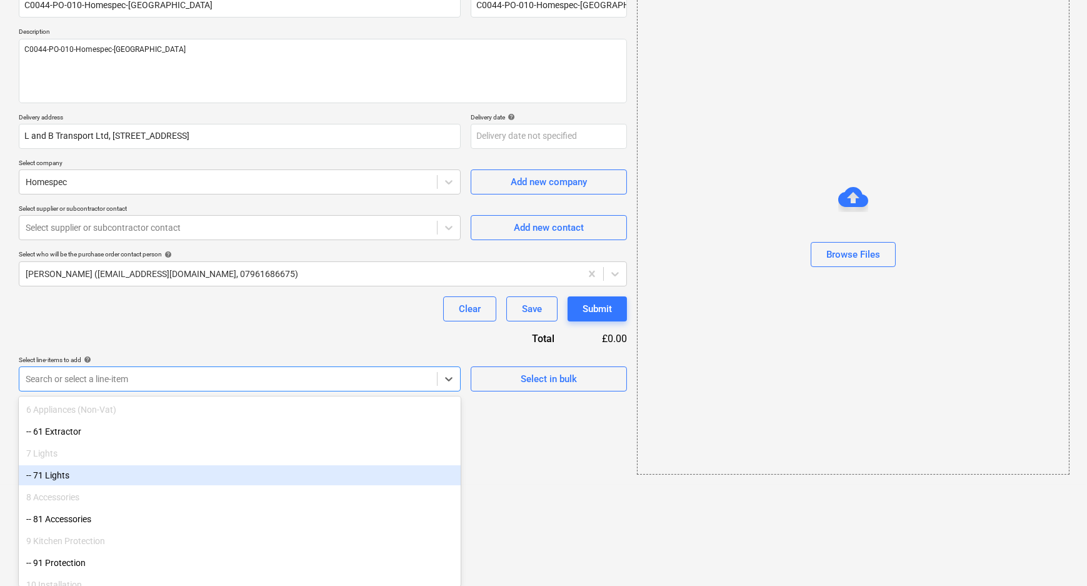
click at [81, 469] on div "-- 71 Lights" at bounding box center [240, 475] width 442 height 20
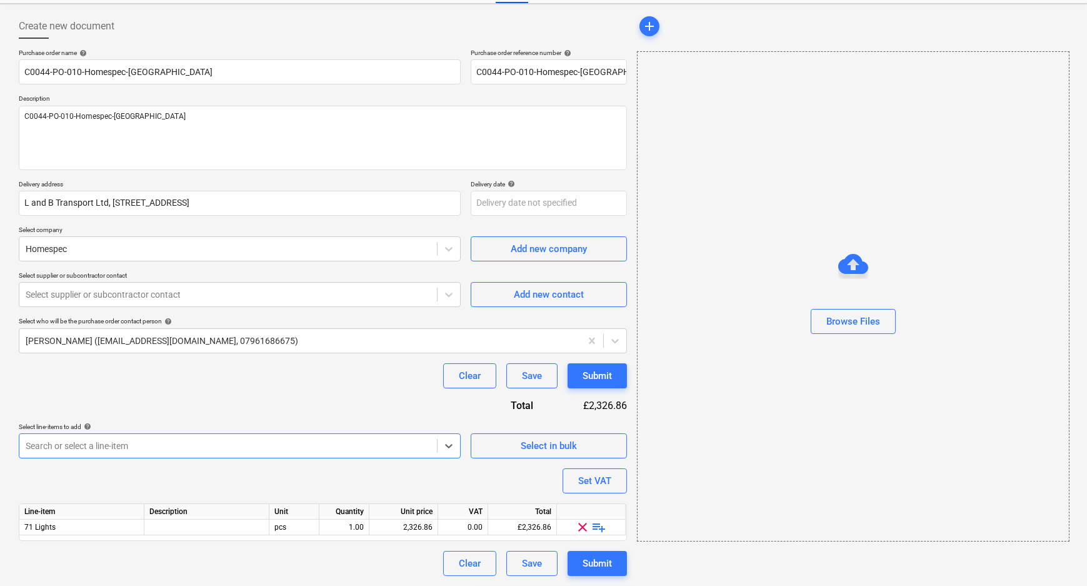
scroll to position [53, 0]
click at [598, 527] on span "playlist_add" at bounding box center [599, 527] width 15 height 15
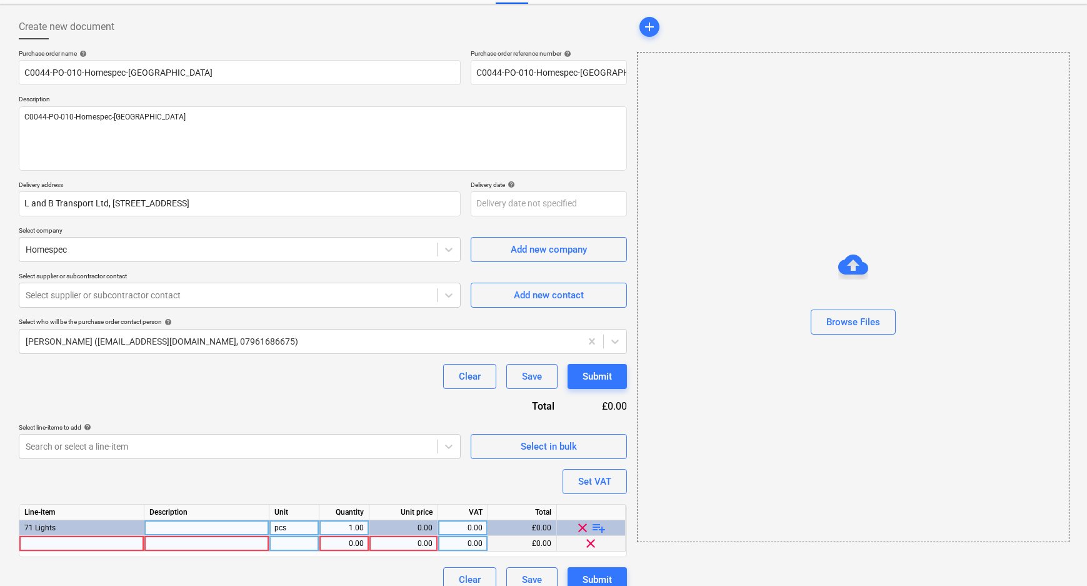
click at [57, 543] on div at bounding box center [81, 544] width 125 height 16
click at [336, 543] on div "0.00" at bounding box center [343, 544] width 39 height 16
click at [366, 491] on div "Purchase order name help C0044-PO-010-Homespec-[GEOGRAPHIC_DATA] Purchase order…" at bounding box center [323, 320] width 608 height 543
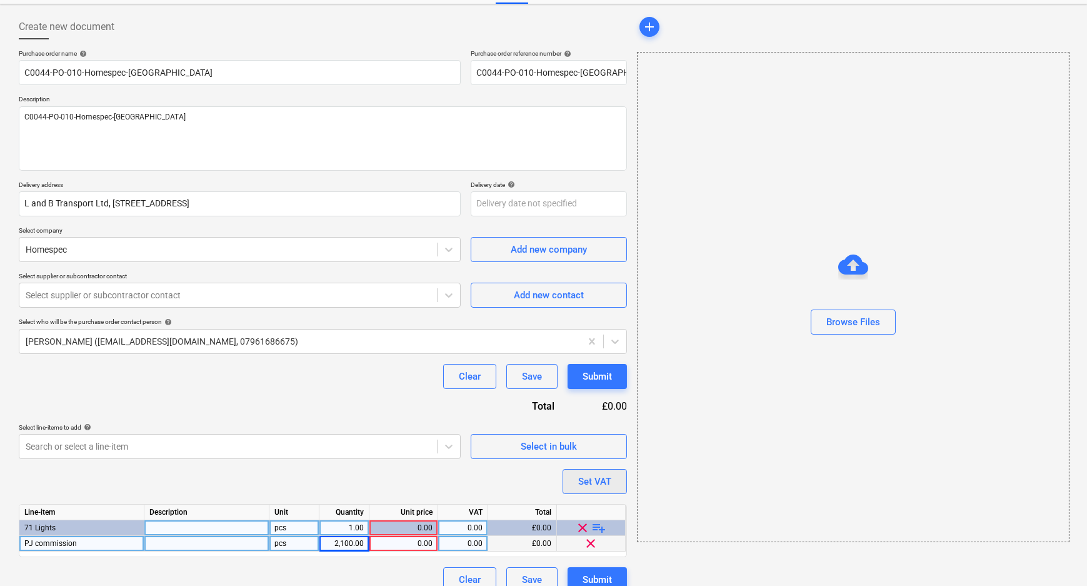
click at [583, 485] on div "Set VAT" at bounding box center [594, 481] width 33 height 16
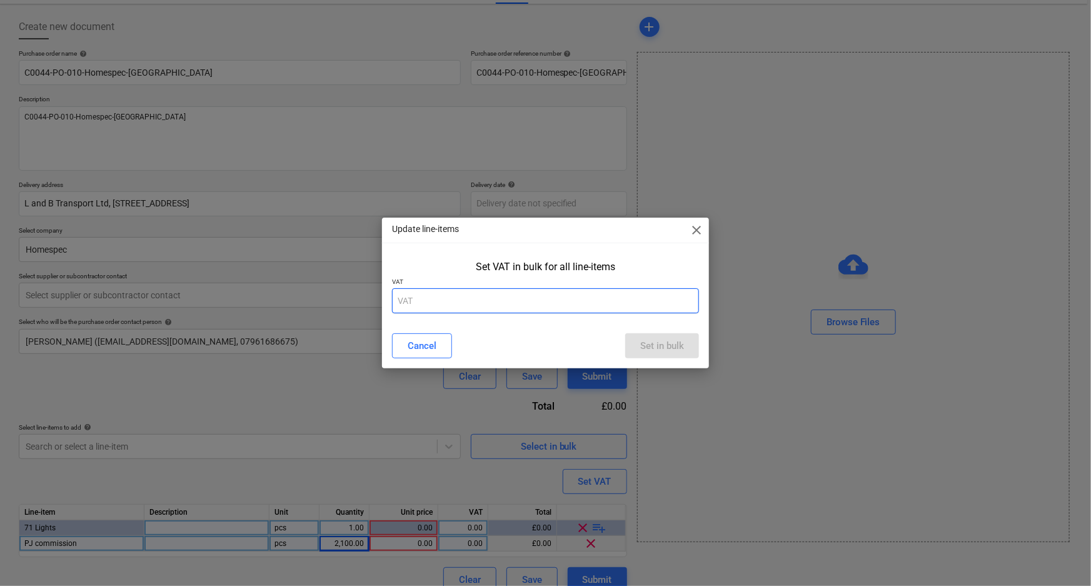
click at [606, 301] on input "text" at bounding box center [546, 300] width 308 height 25
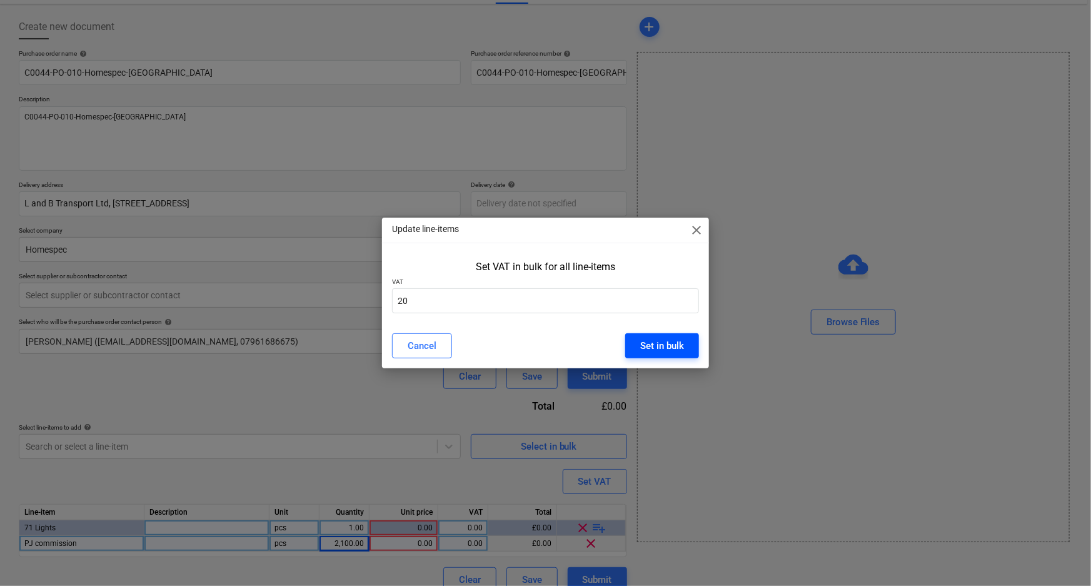
click at [653, 352] on div "Set in bulk" at bounding box center [662, 346] width 44 height 16
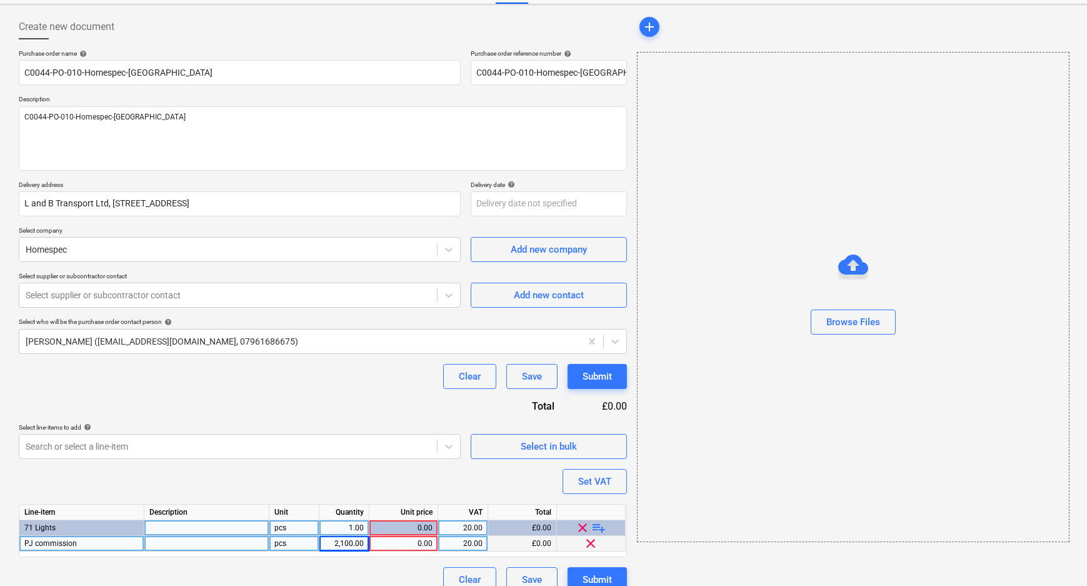
click at [359, 409] on div "Purchase order name help C0044-PO-010-Homespec-[GEOGRAPHIC_DATA] Purchase order…" at bounding box center [323, 320] width 608 height 543
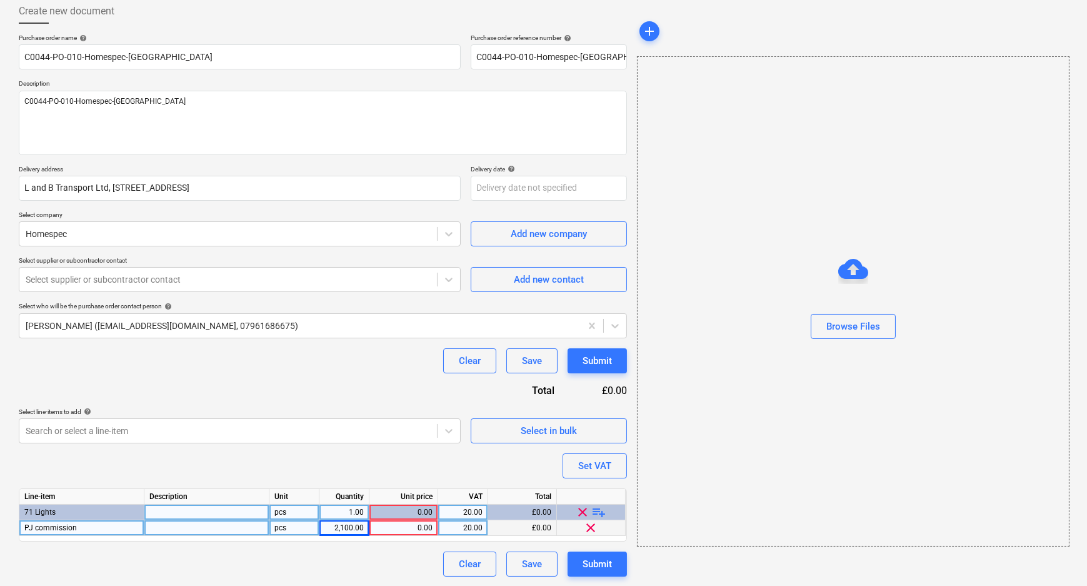
click at [440, 530] on div "20.00" at bounding box center [463, 528] width 50 height 16
click at [430, 526] on div "0.00" at bounding box center [403, 528] width 58 height 16
click at [341, 526] on div "Line-item Description Unit Quantity Unit price VAT Total 71 Lights pcs 1.00 0.0…" at bounding box center [323, 514] width 608 height 53
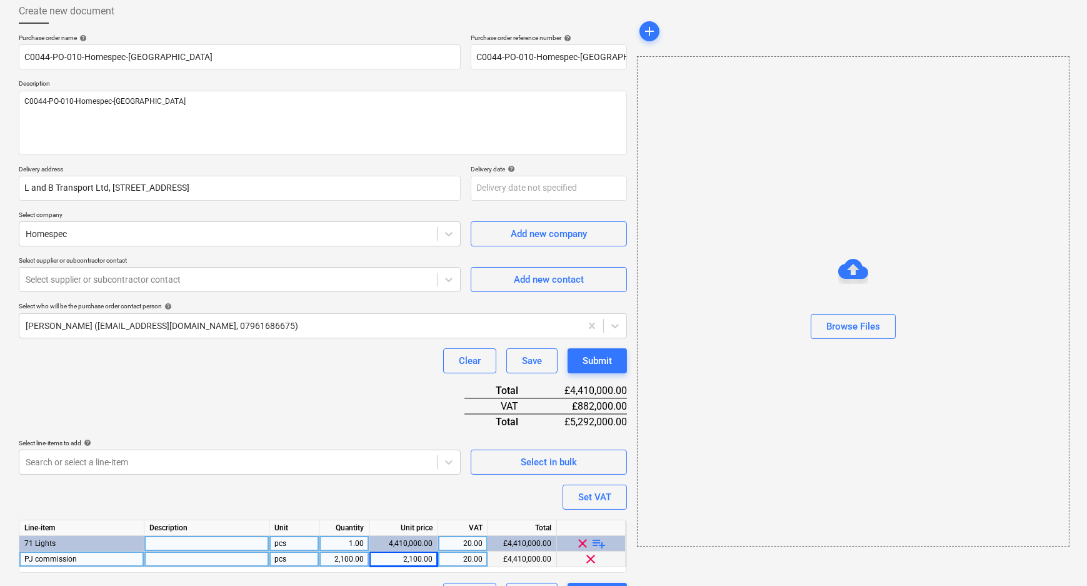
click at [349, 561] on div "2,100.00" at bounding box center [343, 559] width 39 height 16
click at [359, 490] on div "Purchase order name help C0044-PO-010-Homespec-[GEOGRAPHIC_DATA] Purchase order…" at bounding box center [323, 321] width 608 height 574
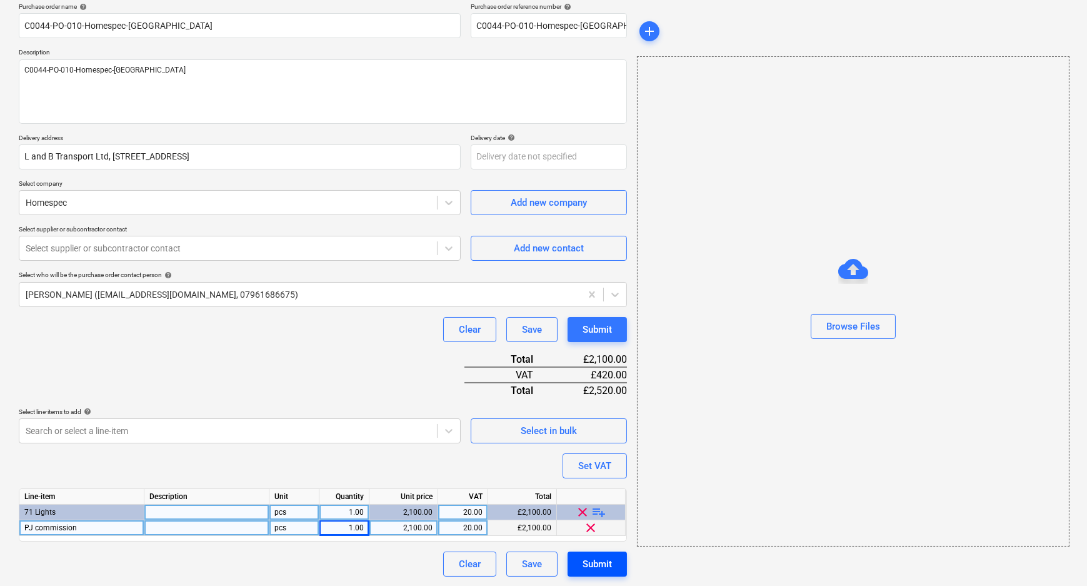
click at [596, 556] on div "Submit" at bounding box center [597, 564] width 29 height 16
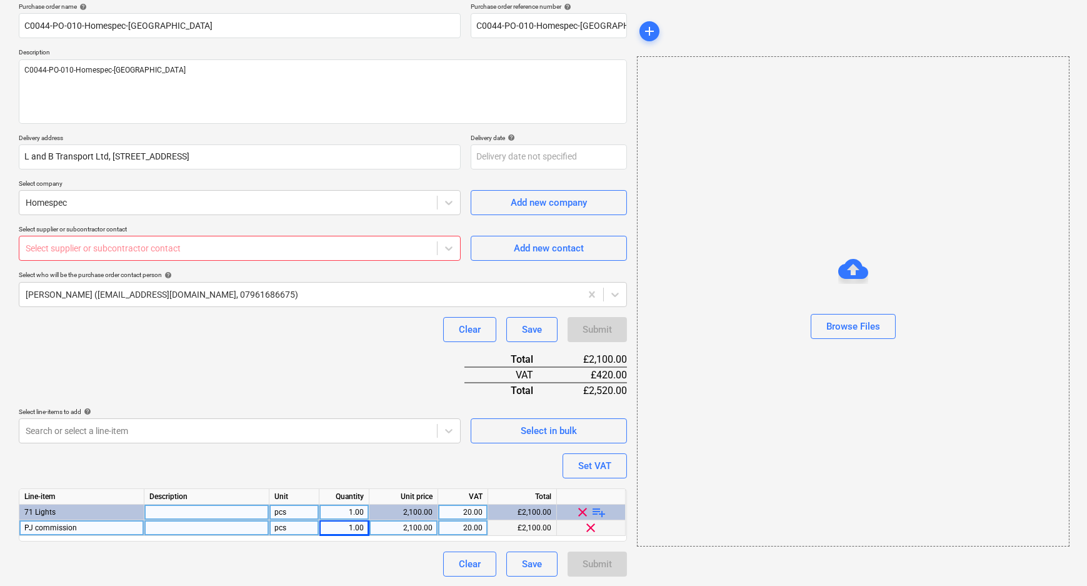
click at [361, 251] on div at bounding box center [228, 248] width 405 height 13
click at [360, 252] on div at bounding box center [228, 248] width 405 height 13
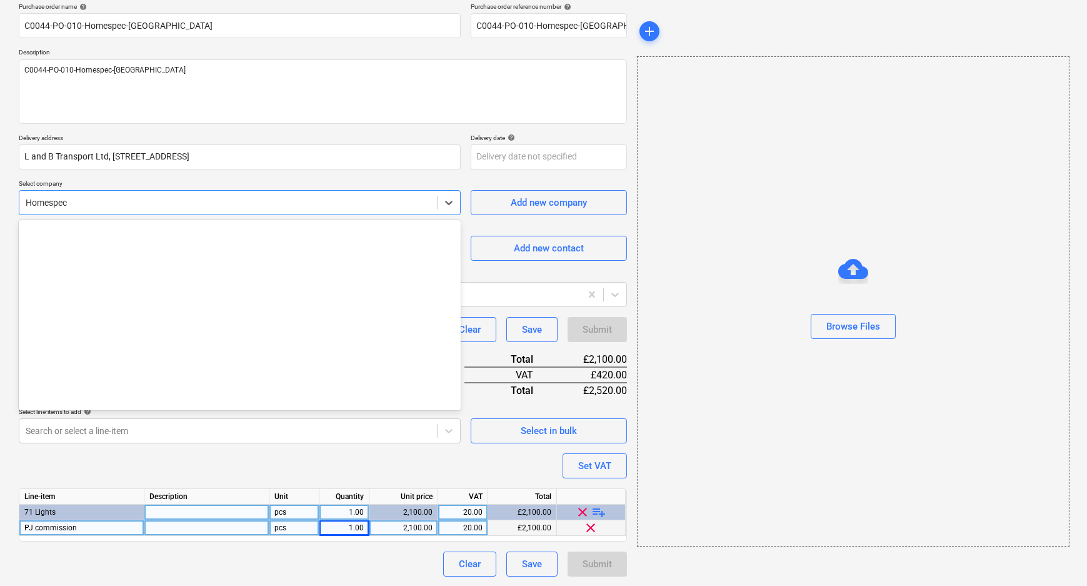
click at [297, 205] on div at bounding box center [228, 202] width 405 height 13
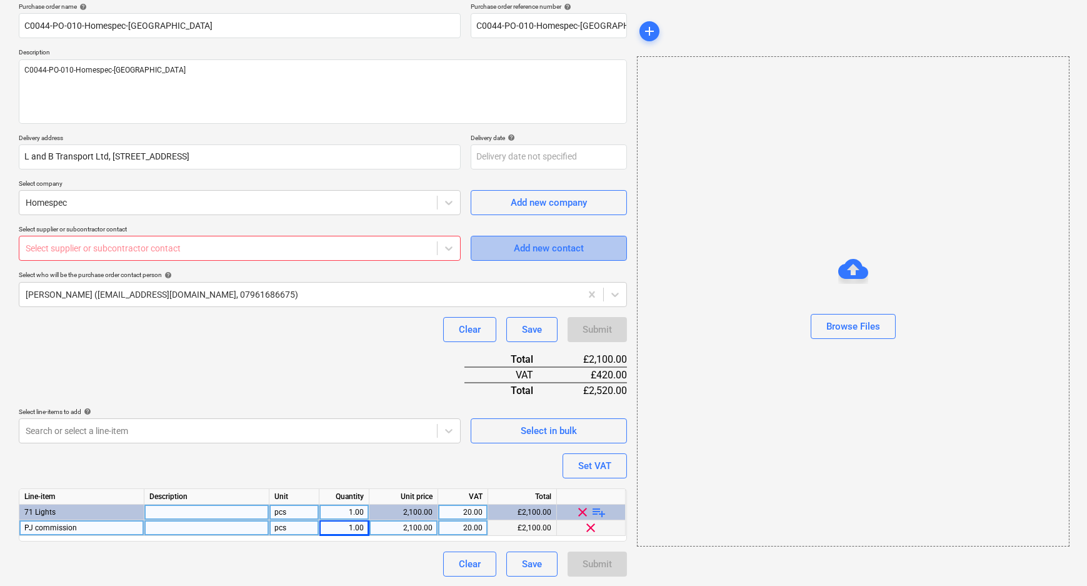
click at [542, 254] on div "Add new contact" at bounding box center [549, 248] width 70 height 16
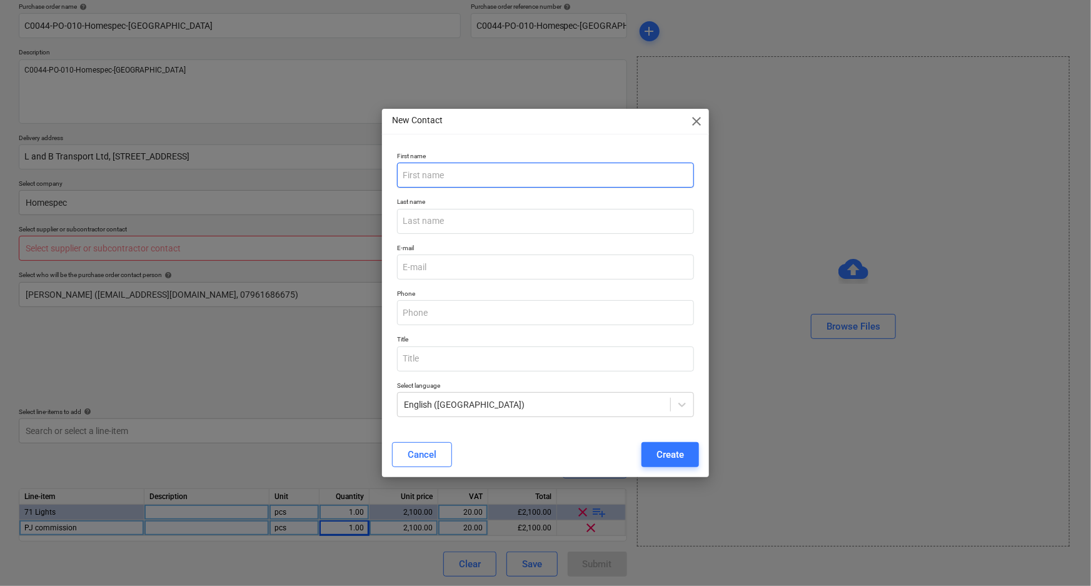
click at [446, 181] on input "text" at bounding box center [546, 175] width 298 height 25
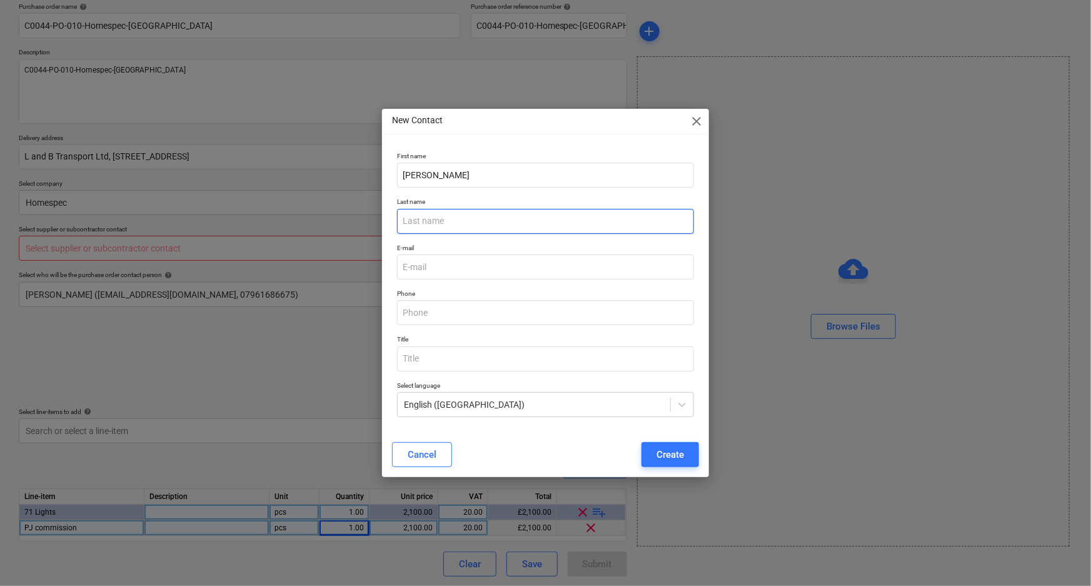
click at [476, 220] on input "text" at bounding box center [546, 221] width 298 height 25
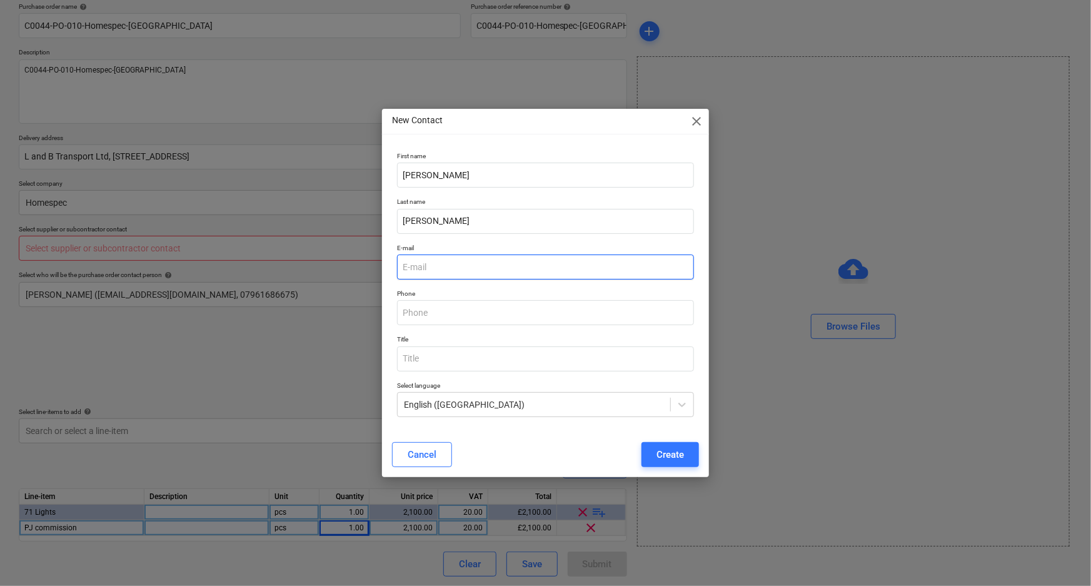
click at [483, 271] on input "email" at bounding box center [546, 266] width 298 height 25
click at [459, 275] on input "email" at bounding box center [546, 266] width 298 height 25
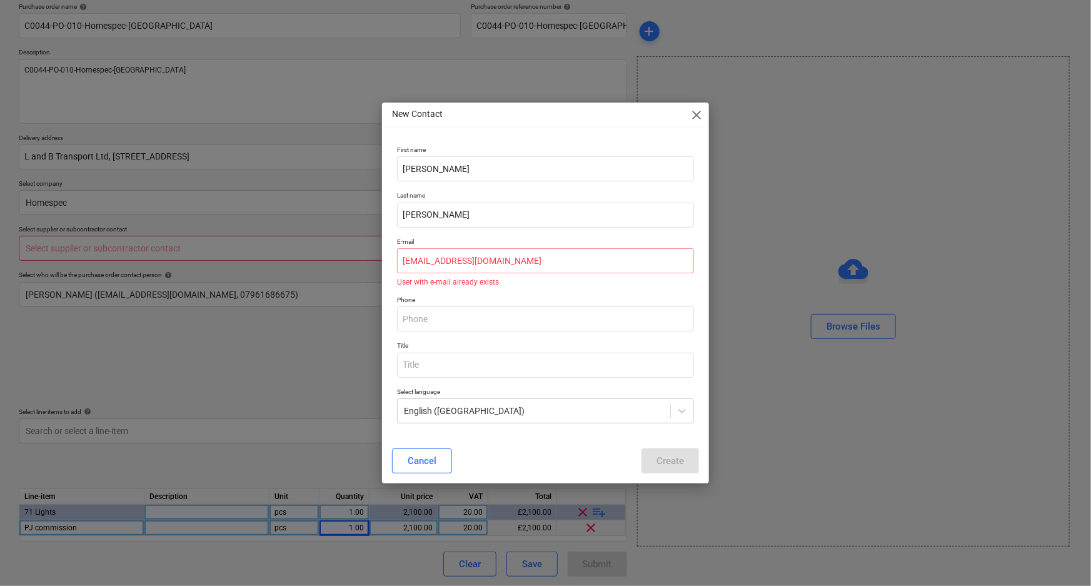
click at [523, 291] on div "Phone" at bounding box center [546, 314] width 308 height 46
click at [472, 271] on input "[EMAIL_ADDRESS][DOMAIN_NAME]" at bounding box center [546, 260] width 298 height 25
click at [481, 173] on input "[PERSON_NAME]" at bounding box center [546, 168] width 298 height 25
click at [419, 458] on div "Cancel" at bounding box center [422, 461] width 29 height 16
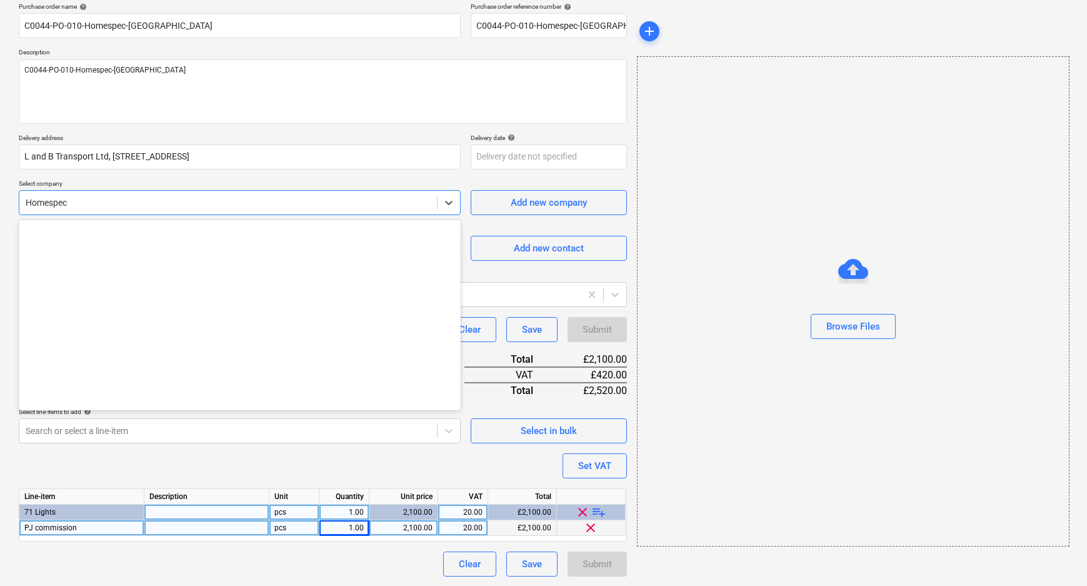
click at [94, 206] on div at bounding box center [228, 202] width 405 height 13
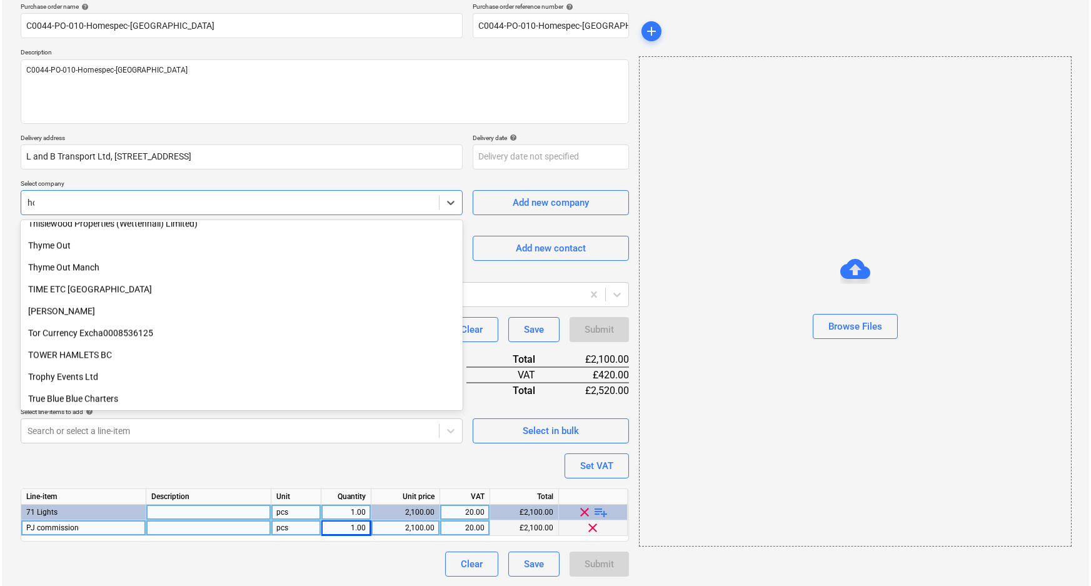
scroll to position [1585, 0]
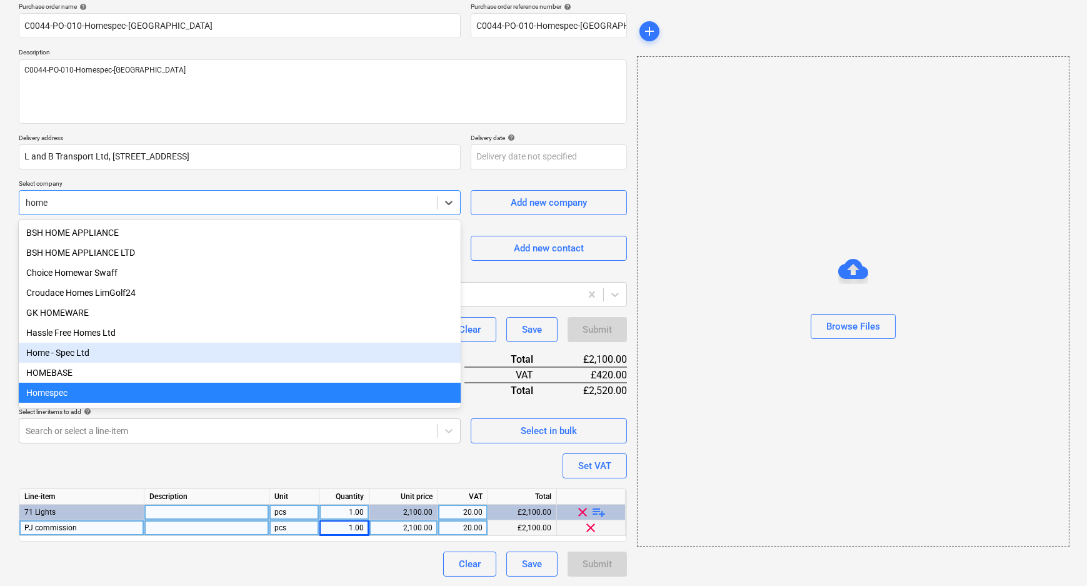
click at [144, 356] on div "Home - Spec Ltd" at bounding box center [240, 353] width 442 height 20
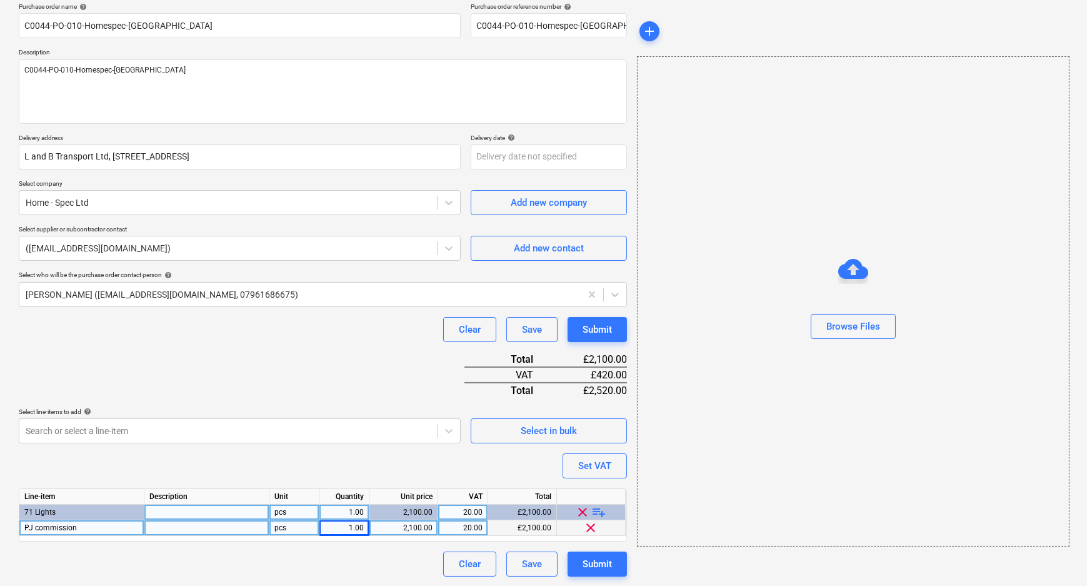
click at [189, 338] on div "Clear Save Submit" at bounding box center [323, 329] width 608 height 25
click at [591, 567] on div "Submit" at bounding box center [597, 564] width 29 height 16
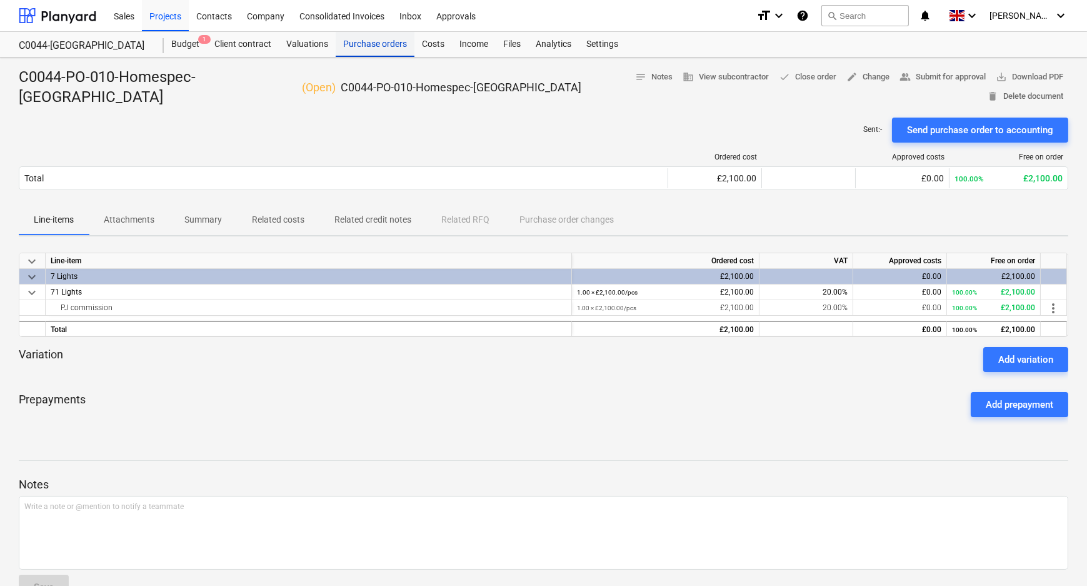
click at [360, 55] on div "Purchase orders" at bounding box center [375, 44] width 79 height 25
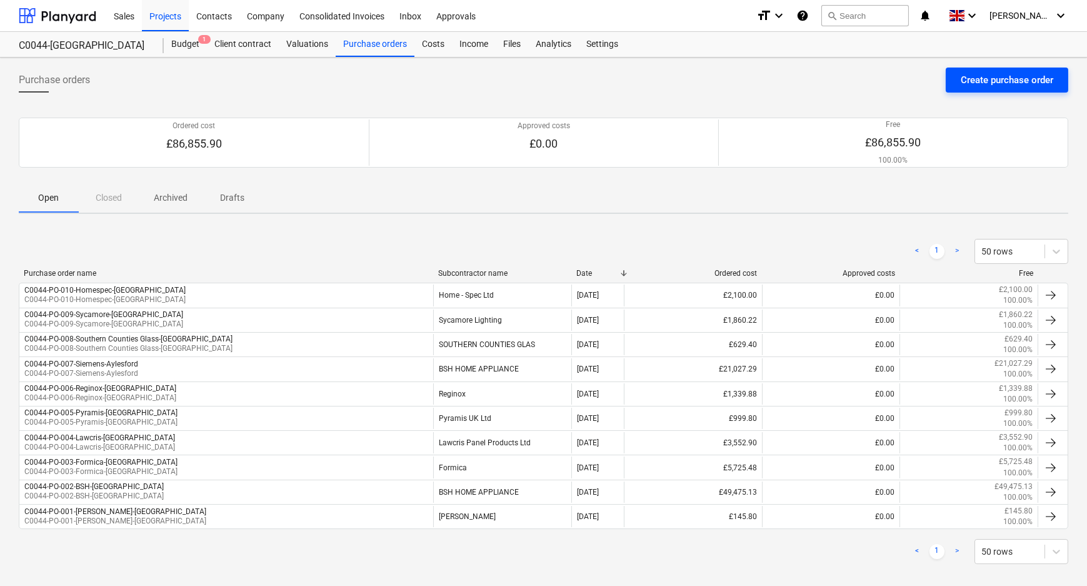
click at [975, 76] on div "Create purchase order" at bounding box center [1007, 80] width 93 height 16
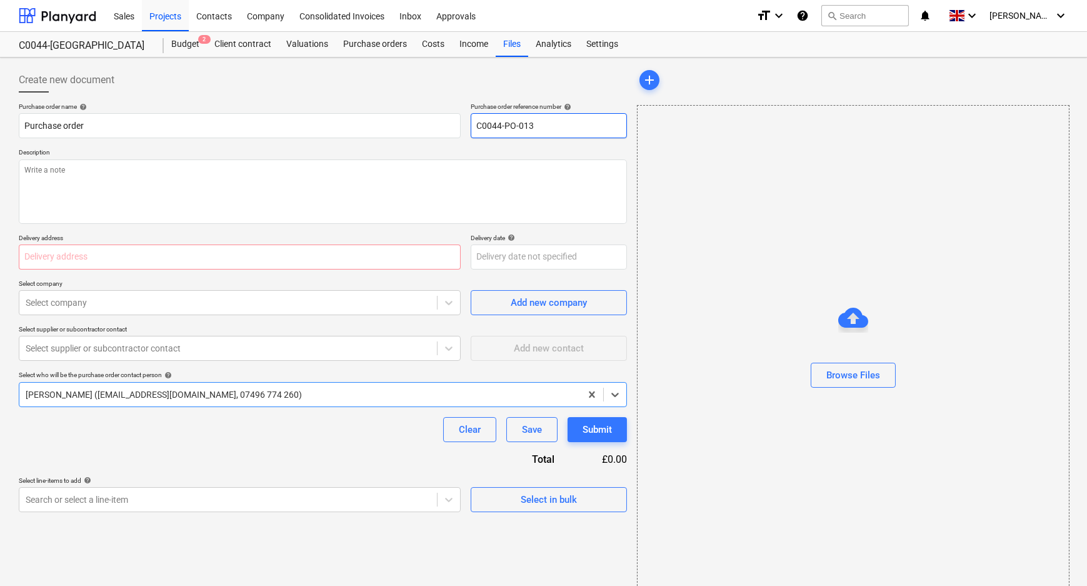
click at [546, 131] on input "C0044-PO-013" at bounding box center [549, 125] width 156 height 25
drag, startPoint x: 536, startPoint y: 128, endPoint x: 528, endPoint y: 128, distance: 7.5
click at [528, 128] on input "C0044-PO-013" at bounding box center [549, 125] width 156 height 25
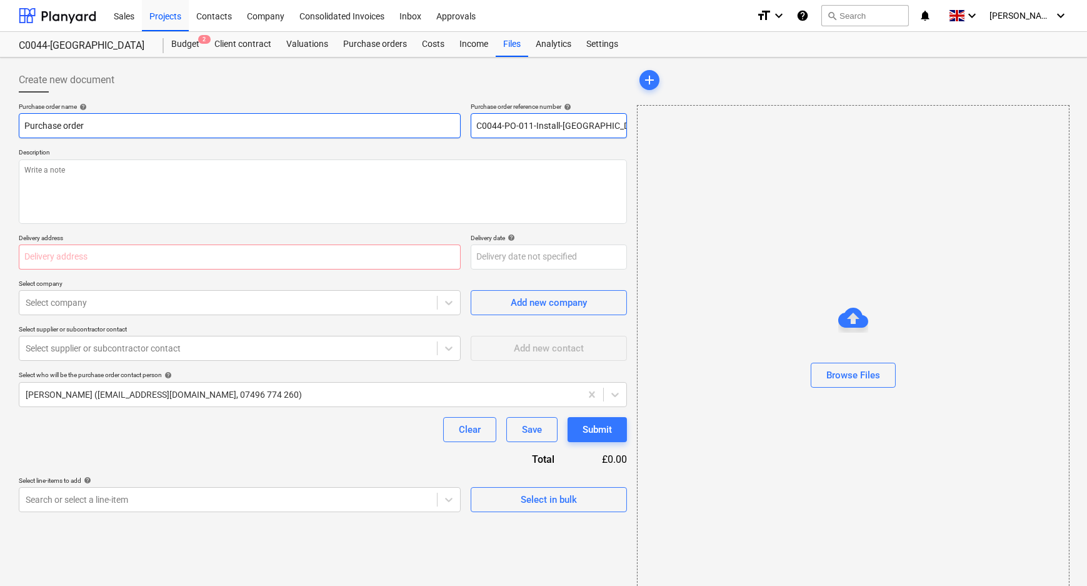
drag, startPoint x: 539, startPoint y: 123, endPoint x: 350, endPoint y: 124, distance: 188.8
click at [350, 124] on div "Purchase order name help Purchase order Purchase order reference number help C0…" at bounding box center [323, 121] width 608 height 36
drag, startPoint x: 97, startPoint y: 131, endPoint x: -19, endPoint y: 136, distance: 115.7
click at [0, 136] on html "Sales Projects Contacts Company Consolidated Invoices Inbox Approvals format_si…" at bounding box center [543, 293] width 1087 height 586
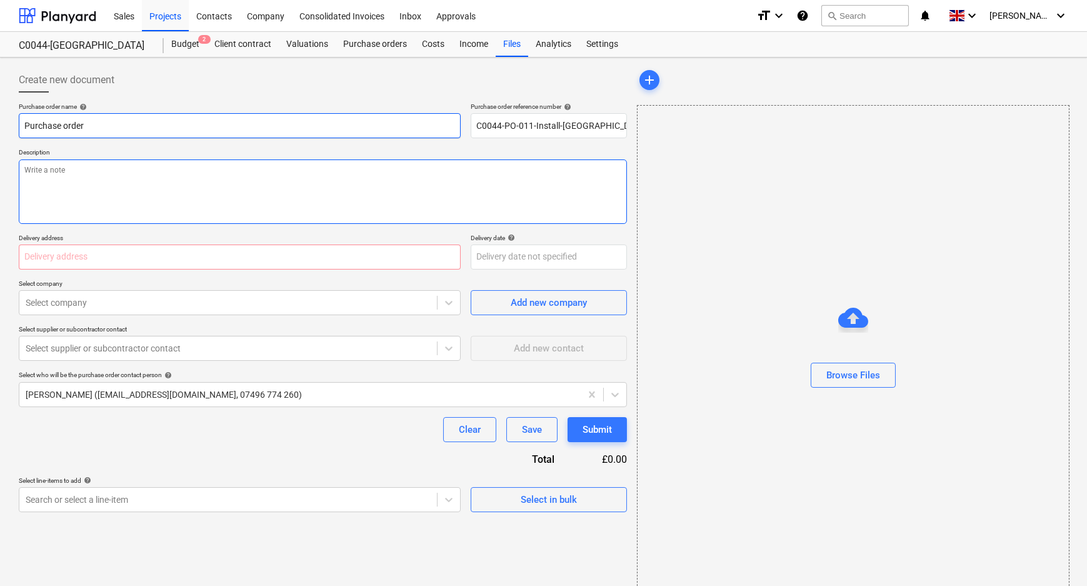
paste input "C0044-PO-011-Install-[GEOGRAPHIC_DATA]"
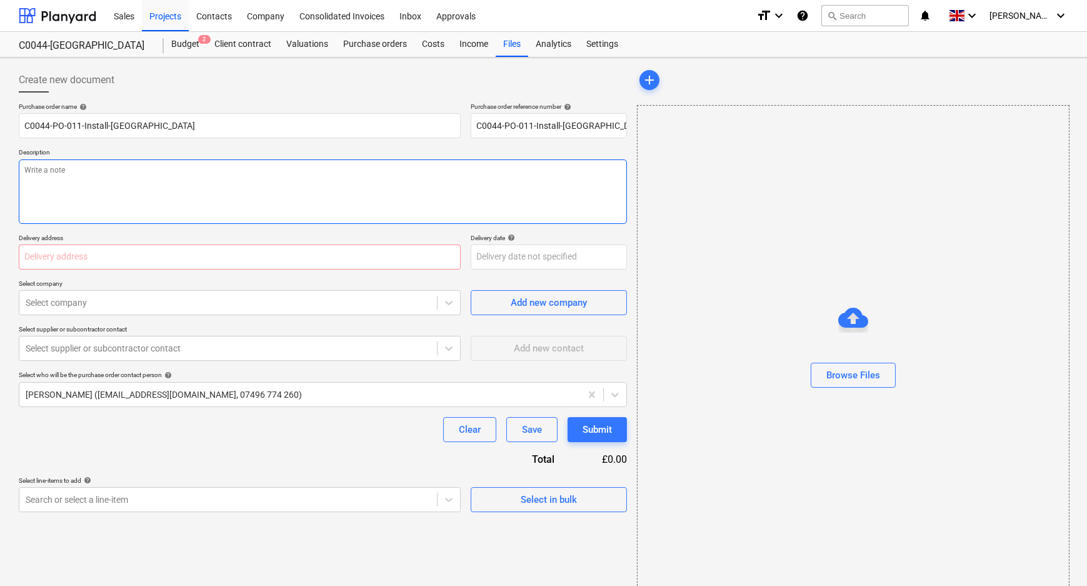
click at [131, 182] on textarea at bounding box center [323, 191] width 608 height 64
paste textarea "C0044-PO-011-Install-[GEOGRAPHIC_DATA]"
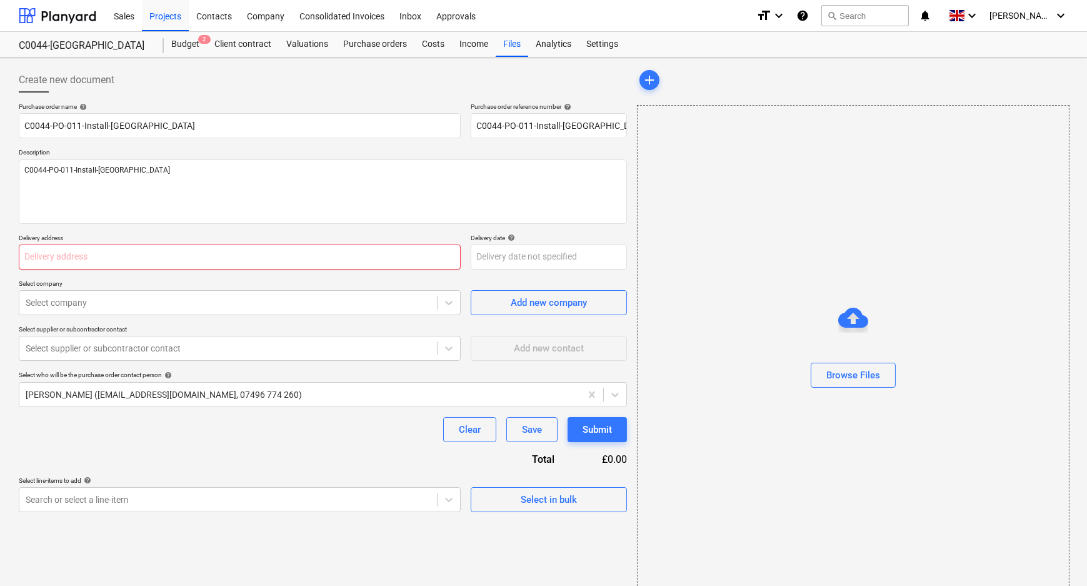
click at [118, 256] on input "text" at bounding box center [240, 256] width 442 height 25
paste input "L and B Transport Ltd, [STREET_ADDRESS]"
click at [135, 306] on div at bounding box center [228, 302] width 405 height 13
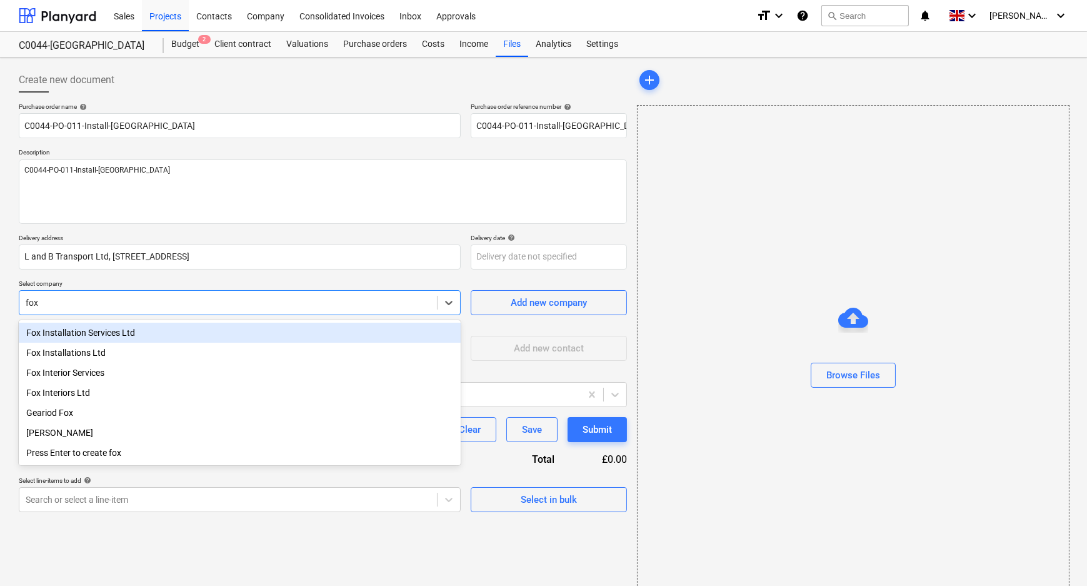
click at [135, 329] on div "Fox Installation Services Ltd" at bounding box center [240, 333] width 442 height 20
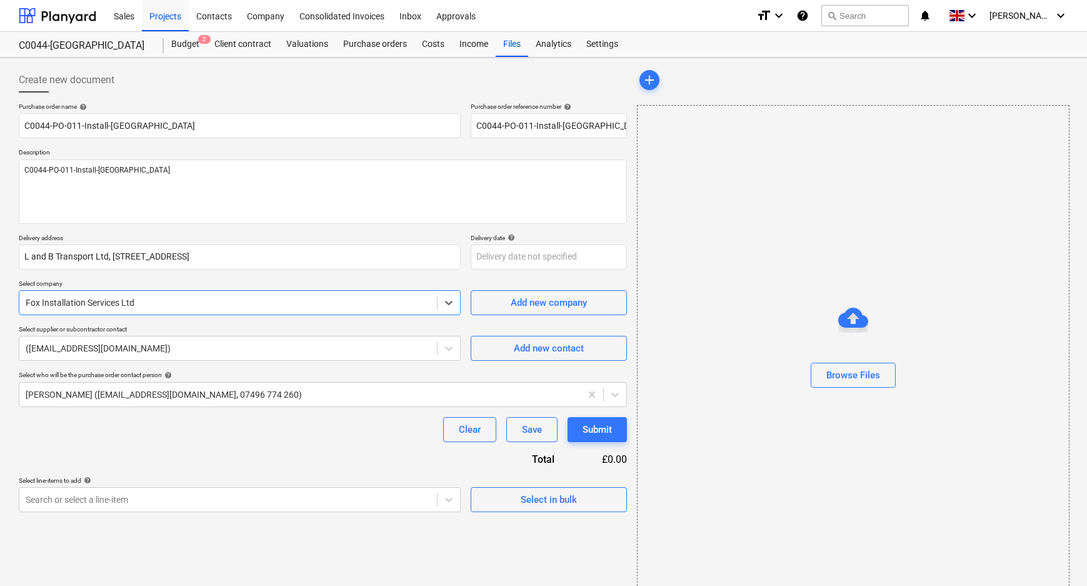
drag, startPoint x: 138, startPoint y: 393, endPoint x: 117, endPoint y: 409, distance: 26.7
click at [137, 393] on div at bounding box center [300, 394] width 549 height 13
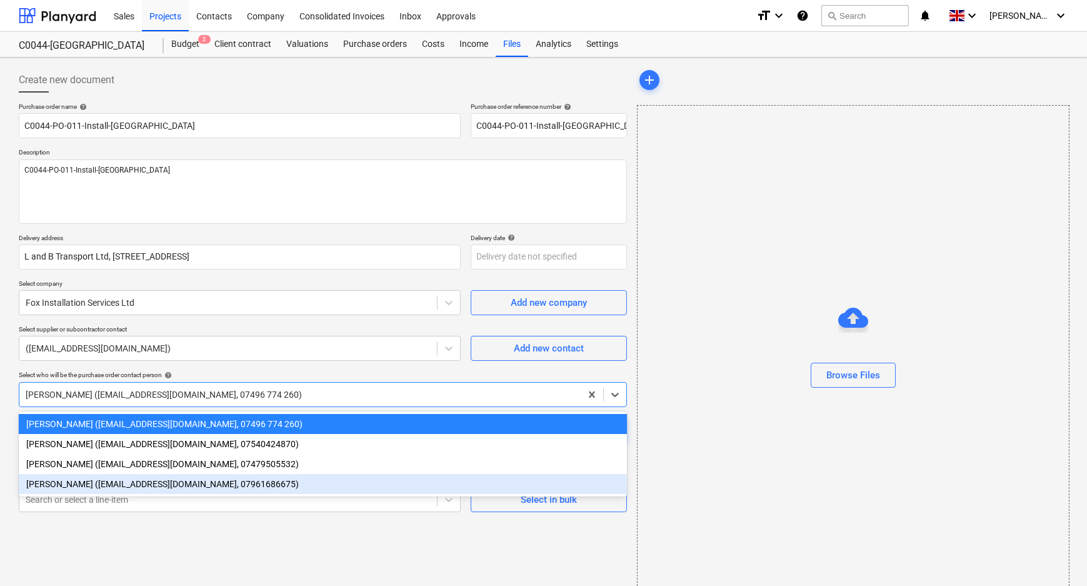
click at [85, 481] on div "[PERSON_NAME] ([EMAIL_ADDRESS][DOMAIN_NAME], 07961686675)" at bounding box center [323, 484] width 608 height 20
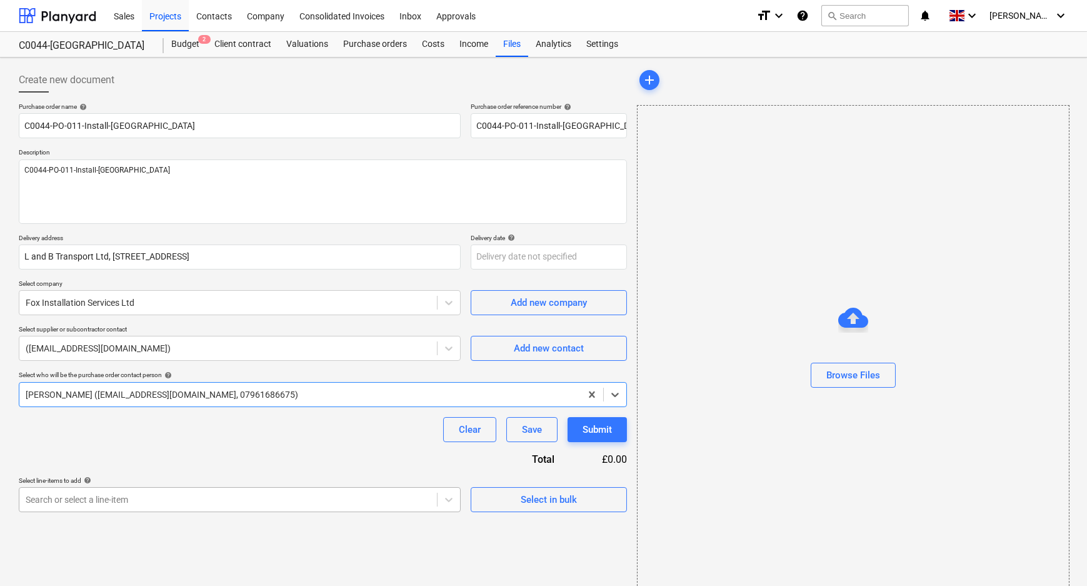
click at [89, 502] on body "Sales Projects Contacts Company Consolidated Invoices Inbox Approvals format_si…" at bounding box center [543, 293] width 1087 height 586
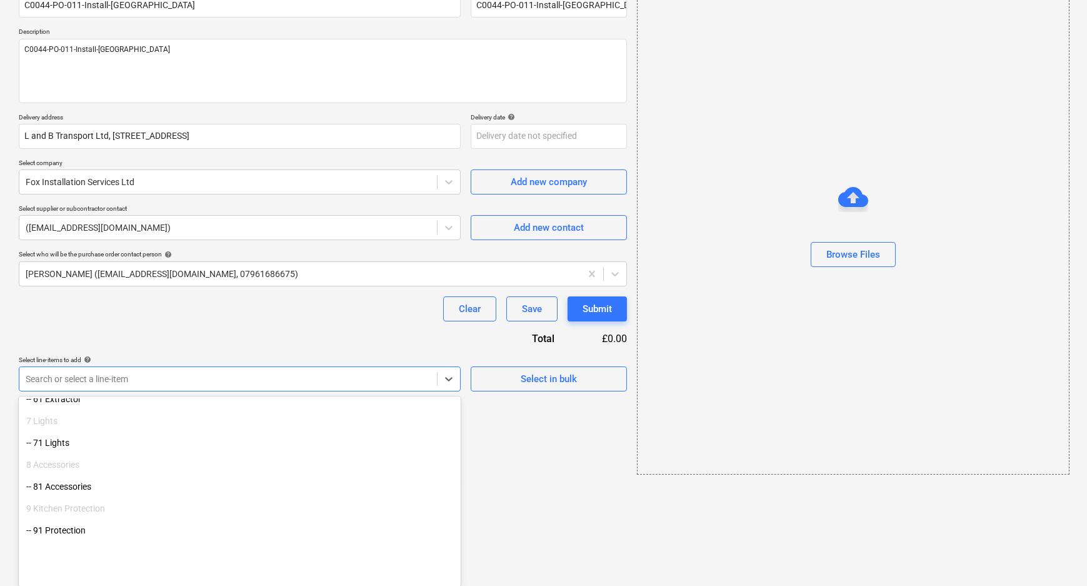
scroll to position [341, 0]
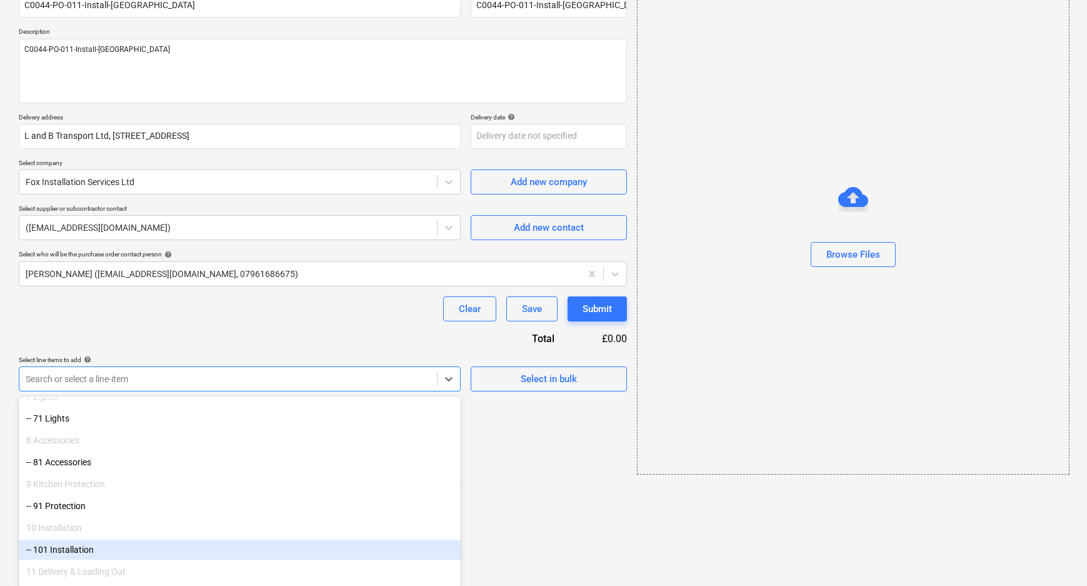
click at [86, 543] on div "-- 101 Installation" at bounding box center [240, 550] width 442 height 20
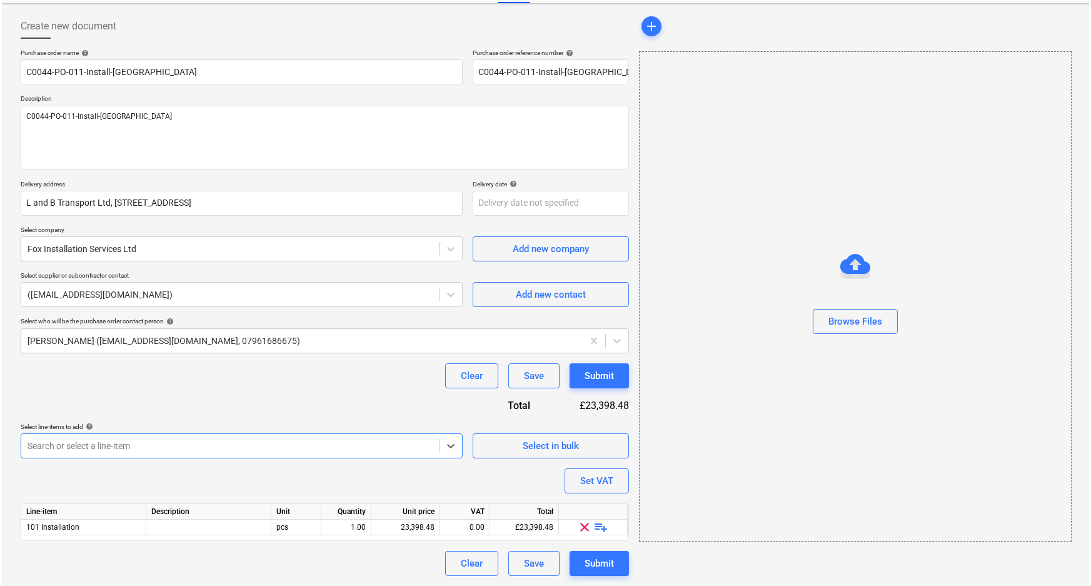
scroll to position [53, 0]
click at [165, 488] on div "Purchase order name help C0044-PO-011-Install-[GEOGRAPHIC_DATA] Purchase order …" at bounding box center [323, 312] width 608 height 527
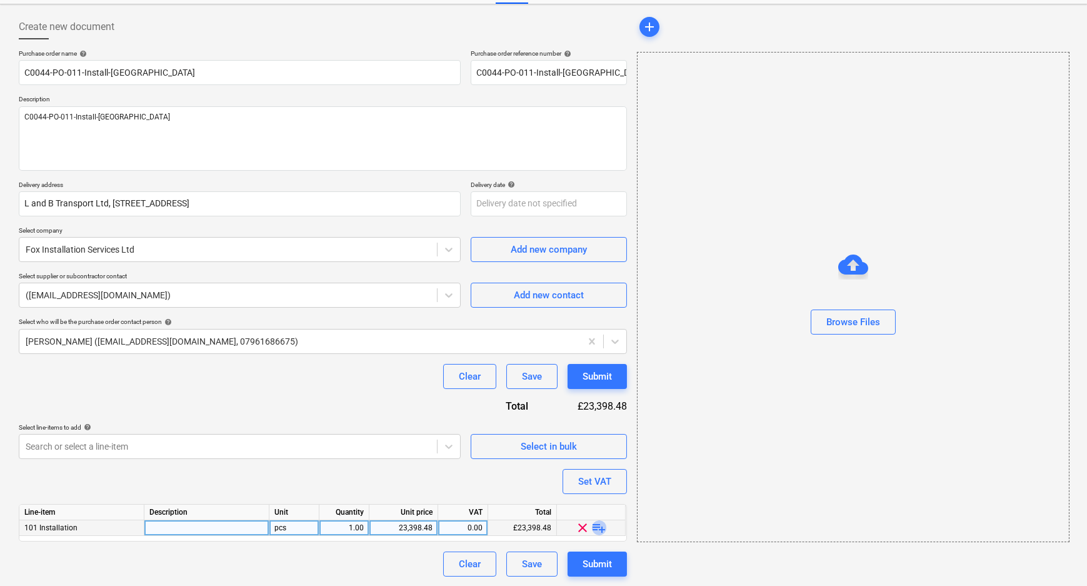
click at [600, 528] on span "playlist_add" at bounding box center [599, 527] width 15 height 15
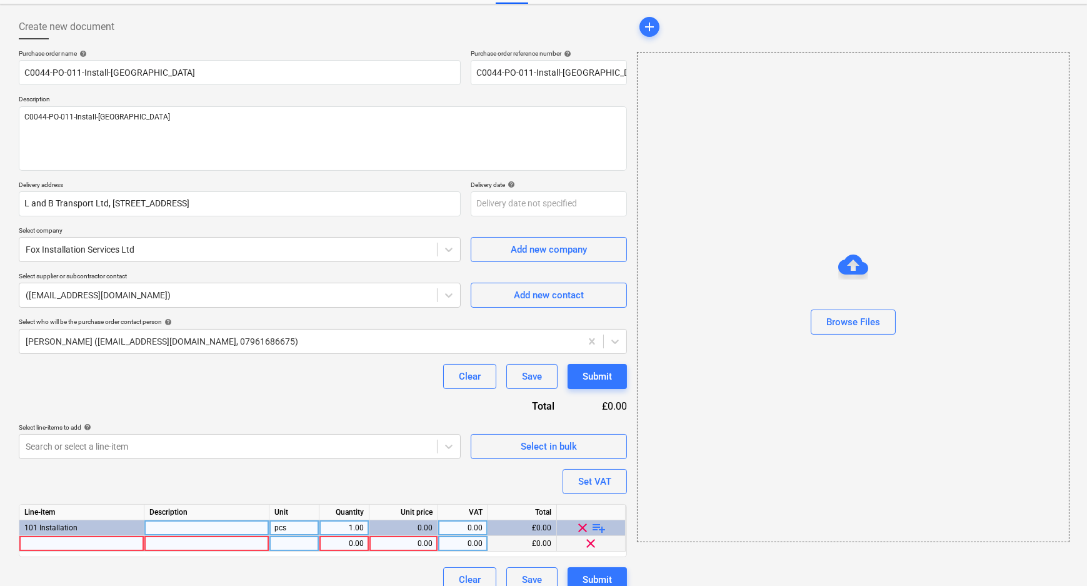
click at [413, 541] on div "0.00" at bounding box center [403, 544] width 58 height 16
click at [412, 541] on input "32" at bounding box center [403, 543] width 68 height 15
click at [429, 475] on div "Purchase order name help C0044-PO-011-Install-[GEOGRAPHIC_DATA] Purchase order …" at bounding box center [323, 320] width 608 height 543
click at [109, 538] on div at bounding box center [81, 544] width 125 height 16
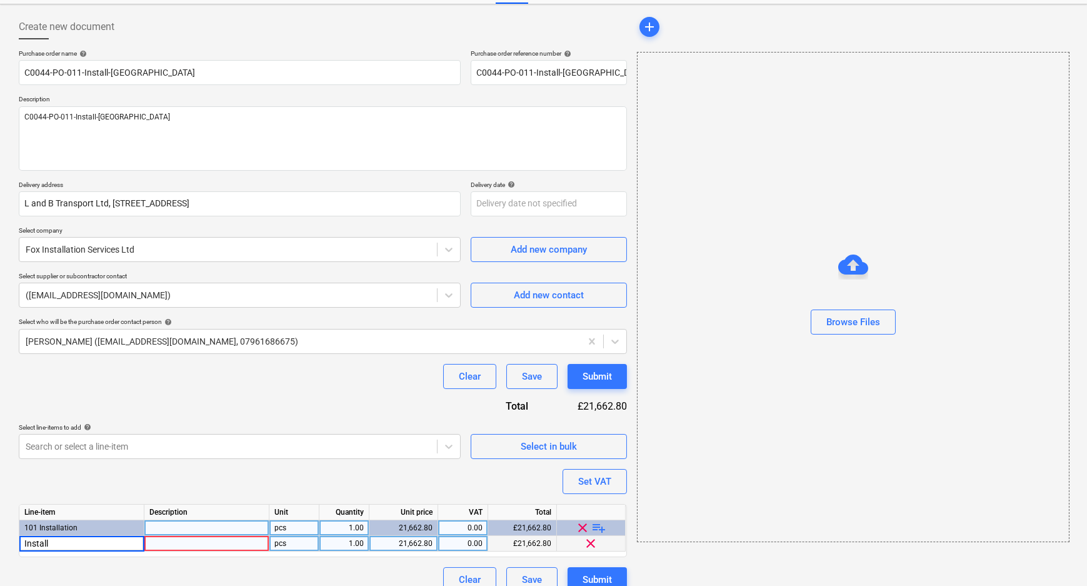
click at [211, 478] on div "Purchase order name help C0044-PO-011-Install-[GEOGRAPHIC_DATA] Purchase order …" at bounding box center [323, 320] width 608 height 543
click at [605, 368] on div "Submit" at bounding box center [597, 376] width 29 height 16
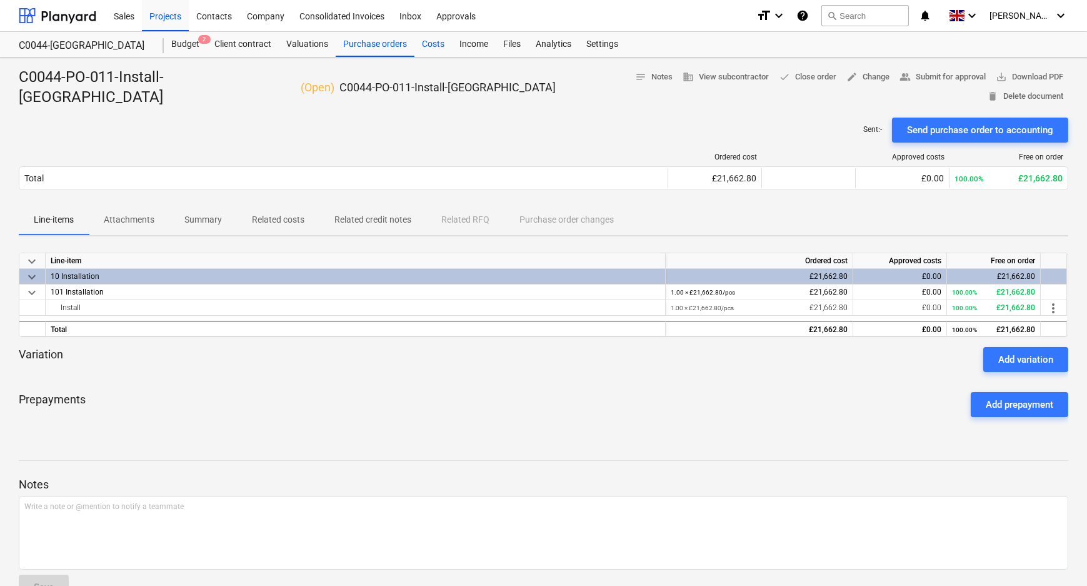
drag, startPoint x: 387, startPoint y: 41, endPoint x: 439, endPoint y: 50, distance: 53.2
click at [387, 41] on div "Purchase orders" at bounding box center [375, 44] width 79 height 25
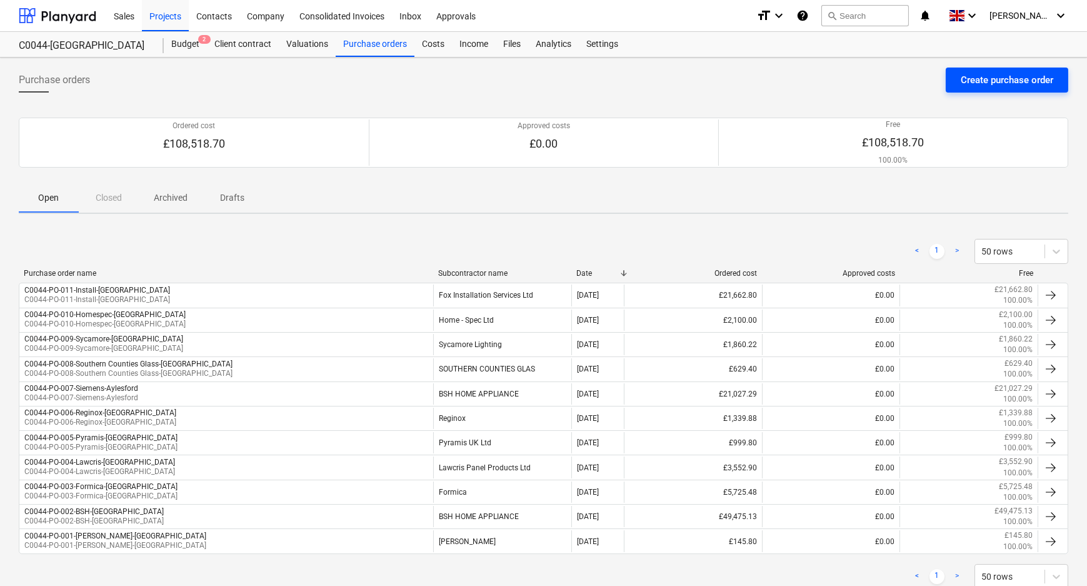
click at [980, 83] on div "Create purchase order" at bounding box center [1007, 80] width 93 height 16
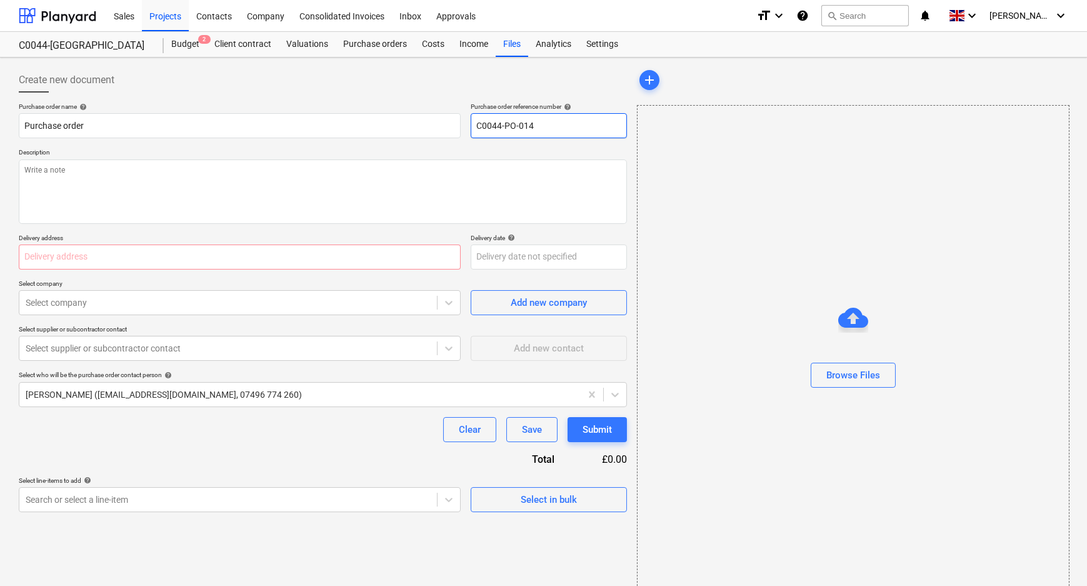
click at [550, 125] on input "C0044-PO-014" at bounding box center [549, 125] width 156 height 25
drag, startPoint x: 546, startPoint y: 125, endPoint x: 528, endPoint y: 127, distance: 18.2
click at [528, 127] on input "C0044-PO-014" at bounding box center [549, 125] width 156 height 25
drag, startPoint x: 533, startPoint y: 124, endPoint x: 526, endPoint y: 124, distance: 6.9
click at [526, 124] on input "C0044-PO-012" at bounding box center [549, 125] width 156 height 25
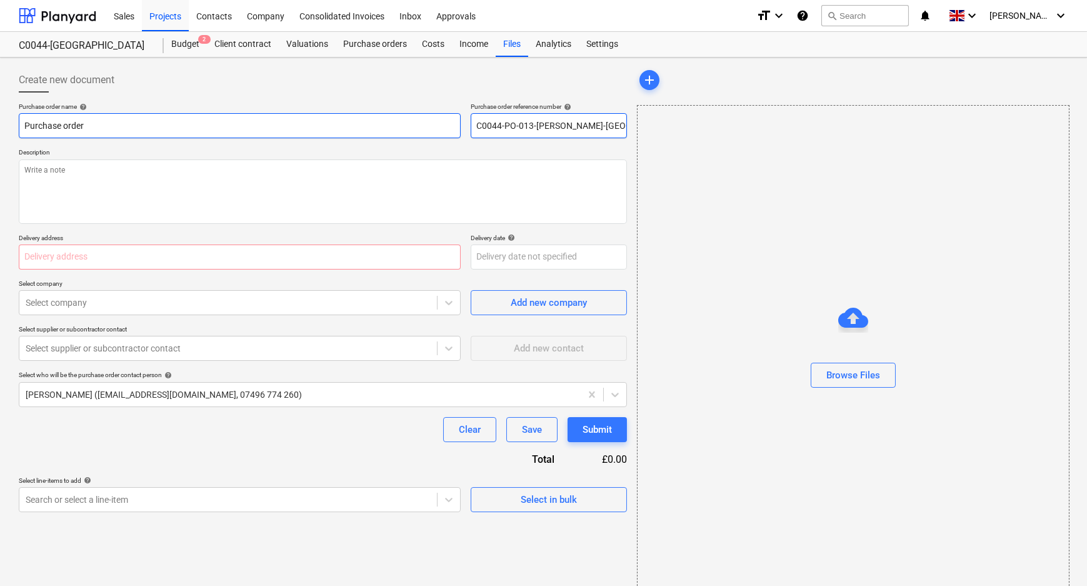
drag, startPoint x: 610, startPoint y: 126, endPoint x: 396, endPoint y: 130, distance: 213.2
click at [396, 130] on div "Purchase order name help Purchase order Purchase order reference number help C0…" at bounding box center [323, 121] width 608 height 36
paste input "L and B Transport Ltd, [STREET_ADDRESS]"
drag, startPoint x: 208, startPoint y: 133, endPoint x: -9, endPoint y: 138, distance: 217.0
click at [0, 138] on html "Sales Projects Contacts Company Consolidated Invoices Inbox Approvals format_si…" at bounding box center [543, 293] width 1087 height 586
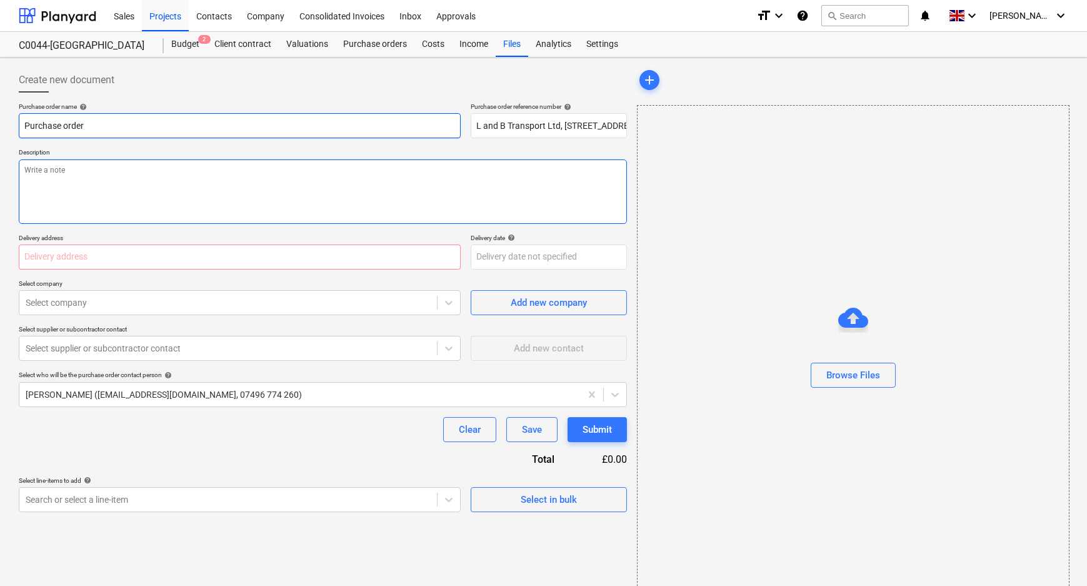
paste input "L and B Transport Ltd, [STREET_ADDRESS]"
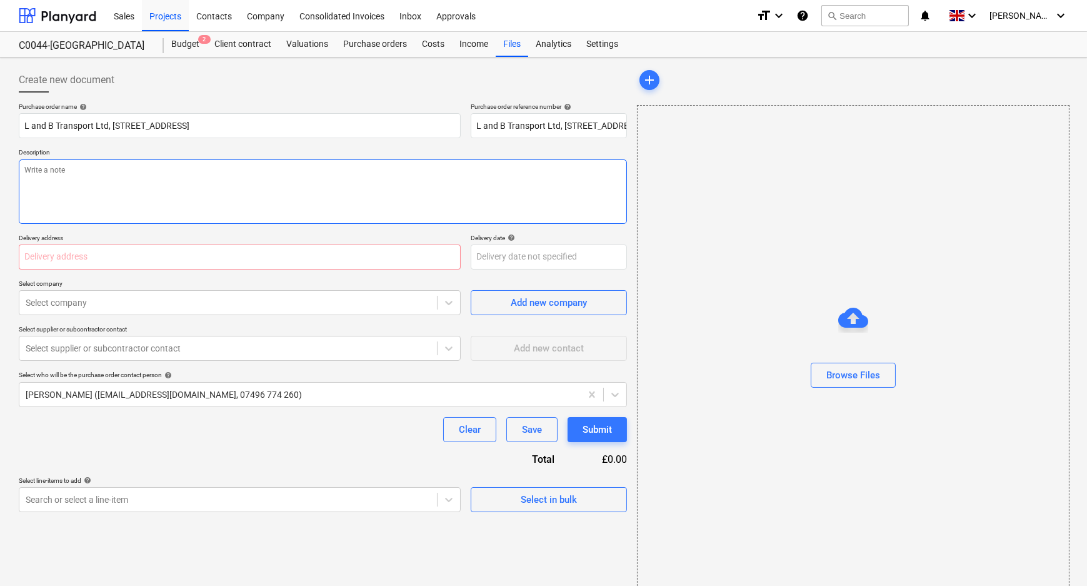
click at [159, 179] on textarea at bounding box center [323, 191] width 608 height 64
paste textarea "L and B Transport Ltd, [STREET_ADDRESS]"
click at [472, 177] on textarea "L and B Transport Ltd, [STREET_ADDRESS]" at bounding box center [323, 191] width 608 height 64
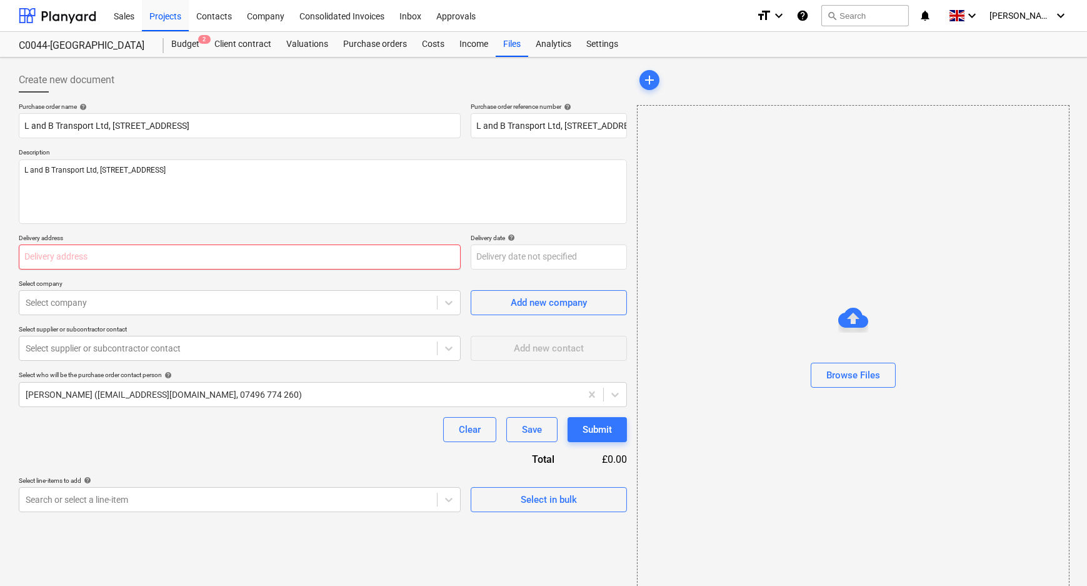
click at [275, 254] on input "text" at bounding box center [240, 256] width 442 height 25
paste input "L and B Transport Ltd, [STREET_ADDRESS]"
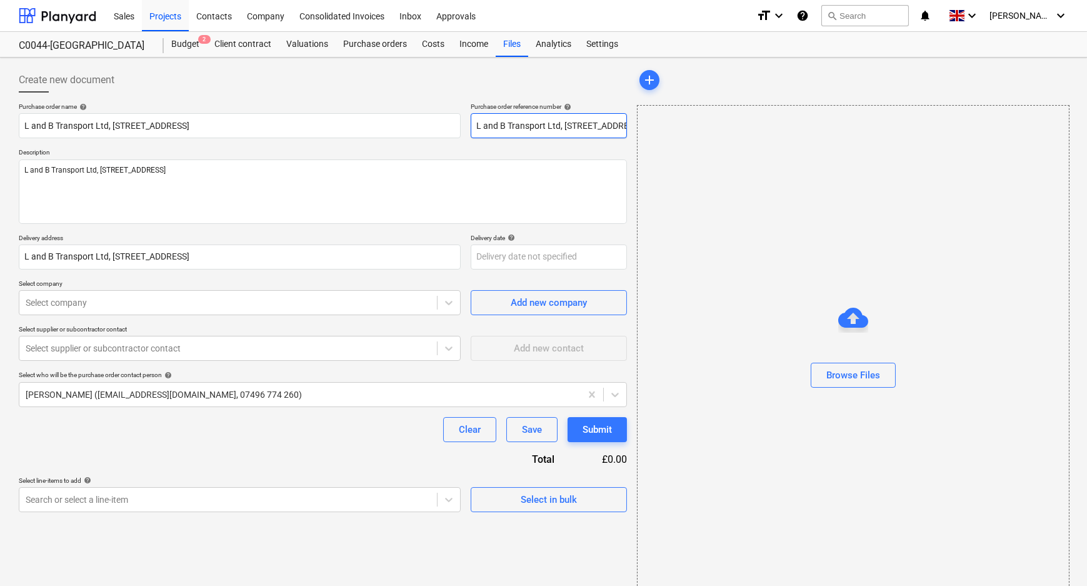
scroll to position [0, 250]
drag, startPoint x: 670, startPoint y: 108, endPoint x: 748, endPoint y: 104, distance: 78.8
click at [748, 104] on div "Create new document Purchase order name help L and B Transport Ltd, [STREET_ADD…" at bounding box center [544, 332] width 1060 height 538
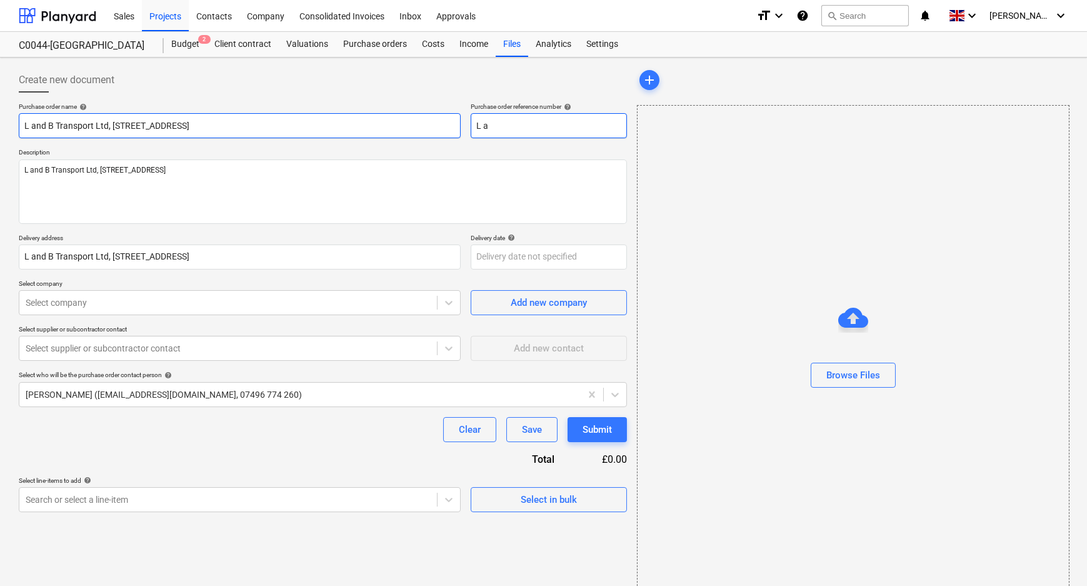
drag, startPoint x: 560, startPoint y: 121, endPoint x: 414, endPoint y: 123, distance: 145.7
click at [413, 123] on div "Purchase order name help L and B Transport Ltd, [STREET_ADDRESS] Purchase order…" at bounding box center [323, 121] width 608 height 36
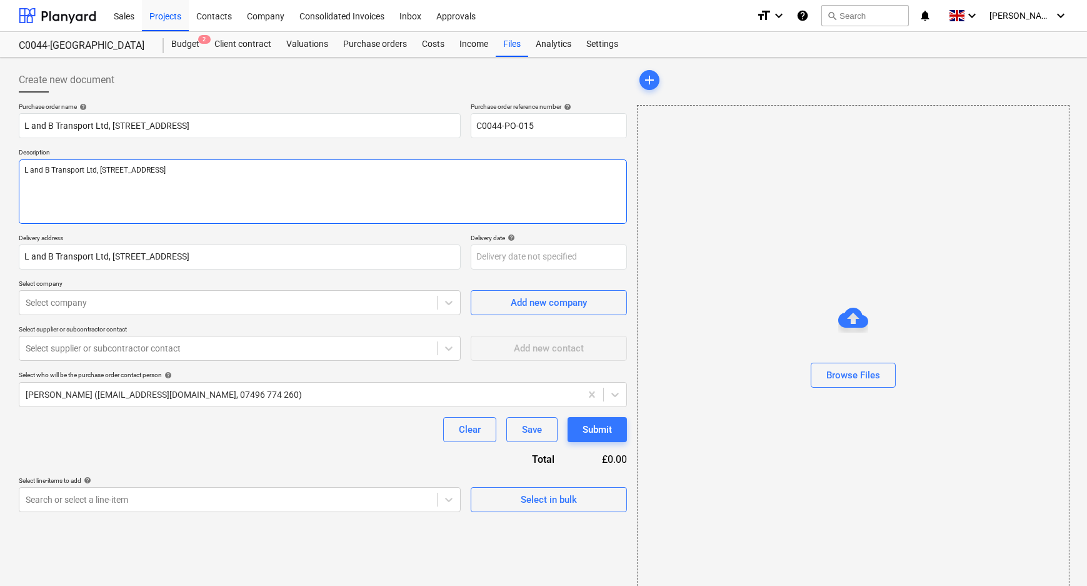
click at [495, 196] on textarea "L and B Transport Ltd, [STREET_ADDRESS]" at bounding box center [323, 191] width 608 height 64
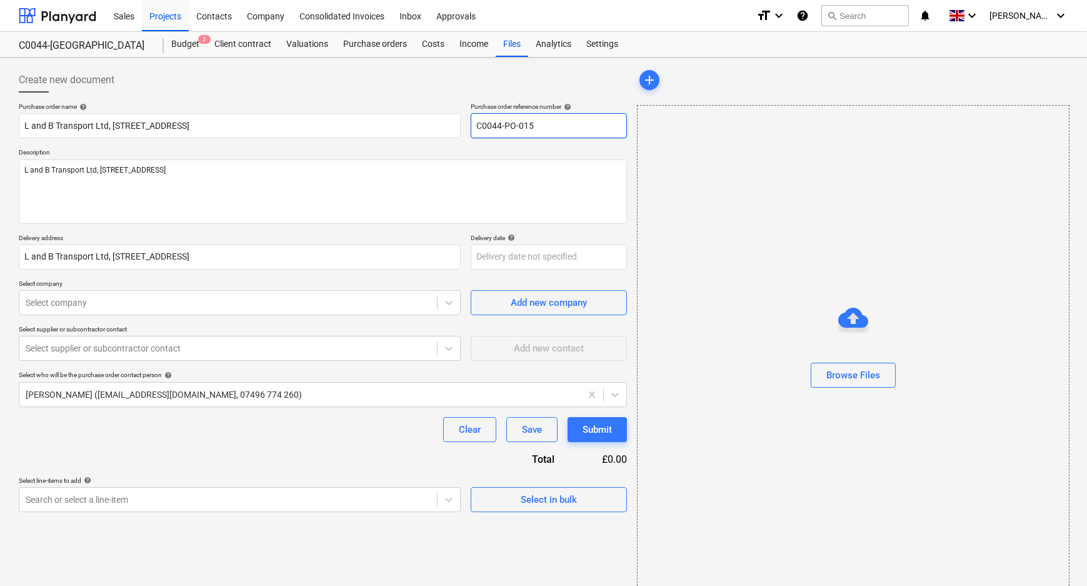
click at [556, 127] on input "C0044-PO-015" at bounding box center [549, 125] width 156 height 25
click at [528, 128] on input "C0044-PO-015" at bounding box center [549, 125] width 156 height 25
click at [540, 128] on input "C0044-PO-012" at bounding box center [549, 125] width 156 height 25
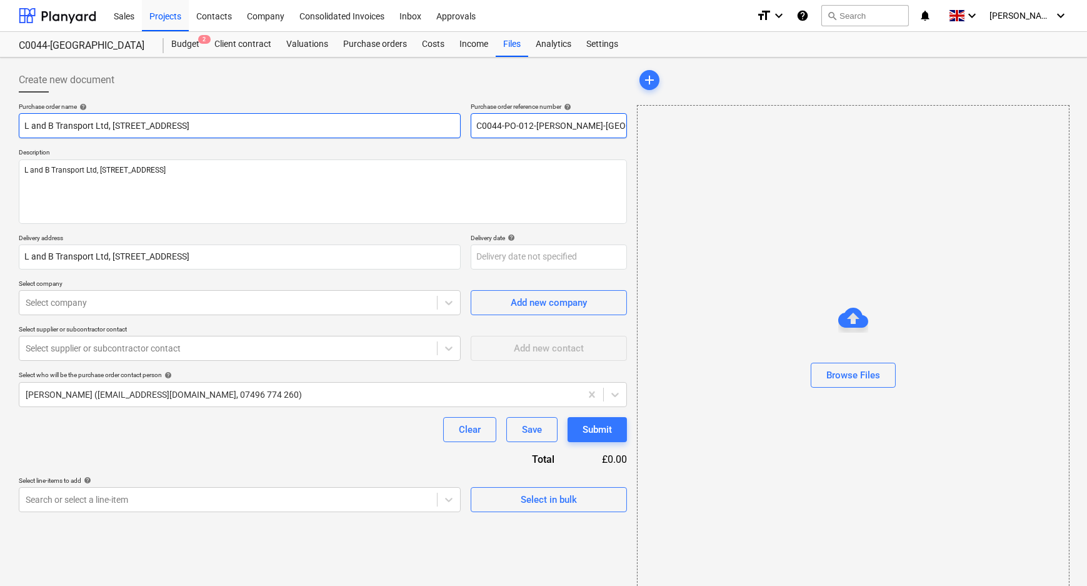
drag, startPoint x: 615, startPoint y: 123, endPoint x: 444, endPoint y: 123, distance: 171.3
click at [444, 123] on div "Purchase order name help L and B Transport Ltd, [STREET_ADDRESS] Purchase order…" at bounding box center [323, 121] width 608 height 36
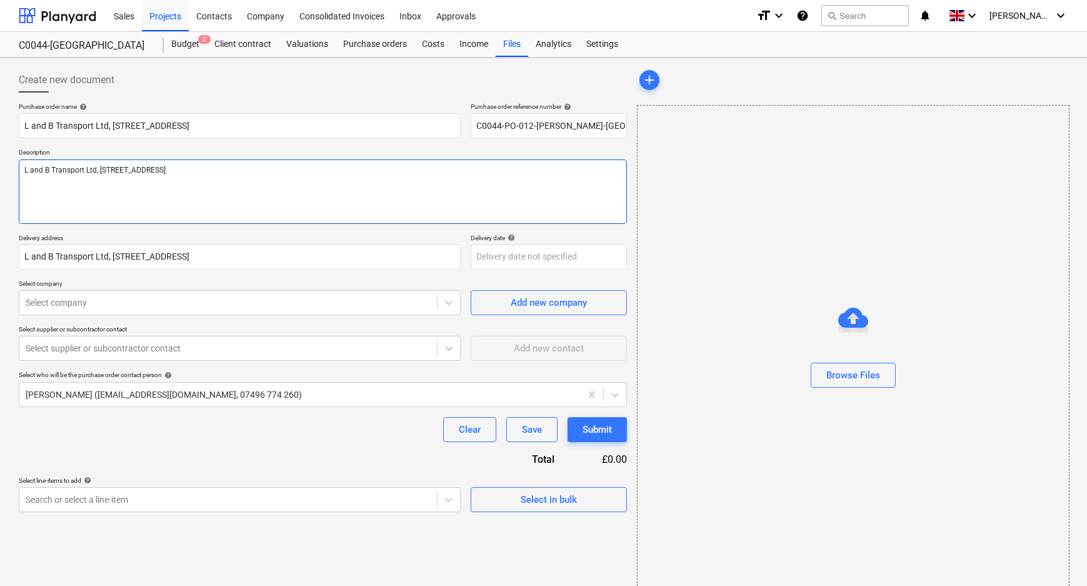
drag, startPoint x: 418, startPoint y: 184, endPoint x: -39, endPoint y: 182, distance: 456.4
click at [0, 182] on html "Sales Projects Contacts Company Consolidated Invoices Inbox Approvals format_si…" at bounding box center [543, 293] width 1087 height 586
paste textarea "C0044-PO-012-[PERSON_NAME]-[GEOGRAPHIC_DATA]"
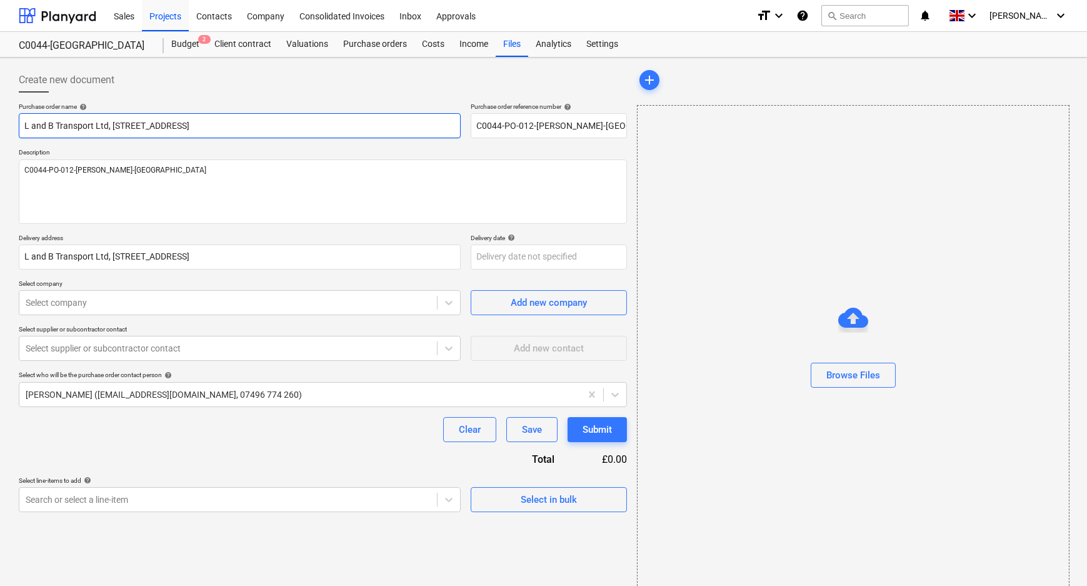
drag, startPoint x: 436, startPoint y: 123, endPoint x: 6, endPoint y: 133, distance: 430.2
click at [6, 133] on div "Create new document Purchase order name help L and B Transport Ltd, [STREET_ADD…" at bounding box center [543, 332] width 1087 height 548
paste input "C0044-PO-012-[PERSON_NAME]-[GEOGRAPHIC_DATA]"
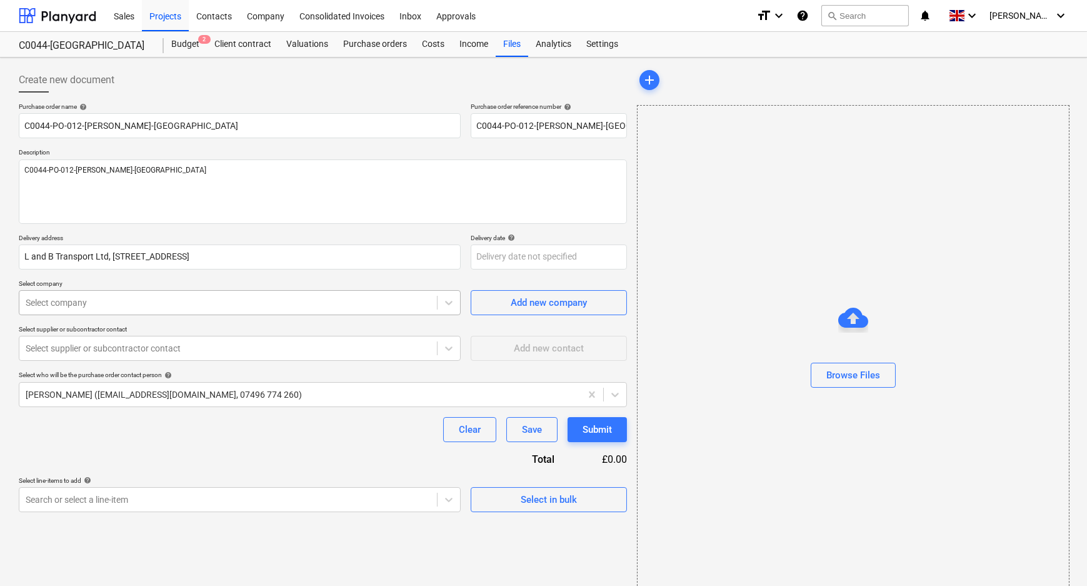
click at [164, 297] on div at bounding box center [228, 302] width 405 height 13
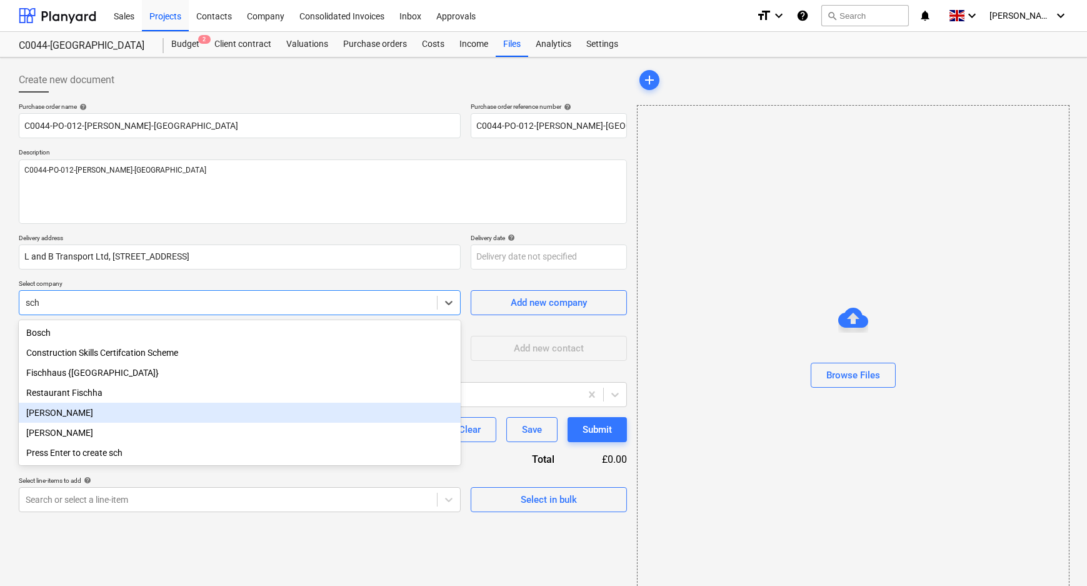
click at [162, 412] on div "[PERSON_NAME]" at bounding box center [240, 413] width 442 height 20
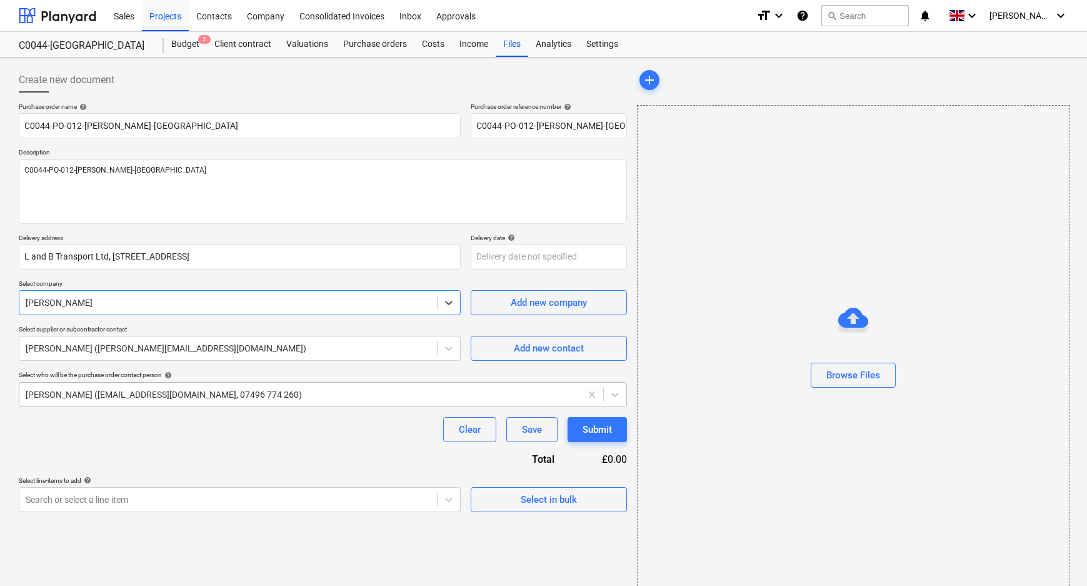
click at [136, 389] on div at bounding box center [300, 394] width 549 height 13
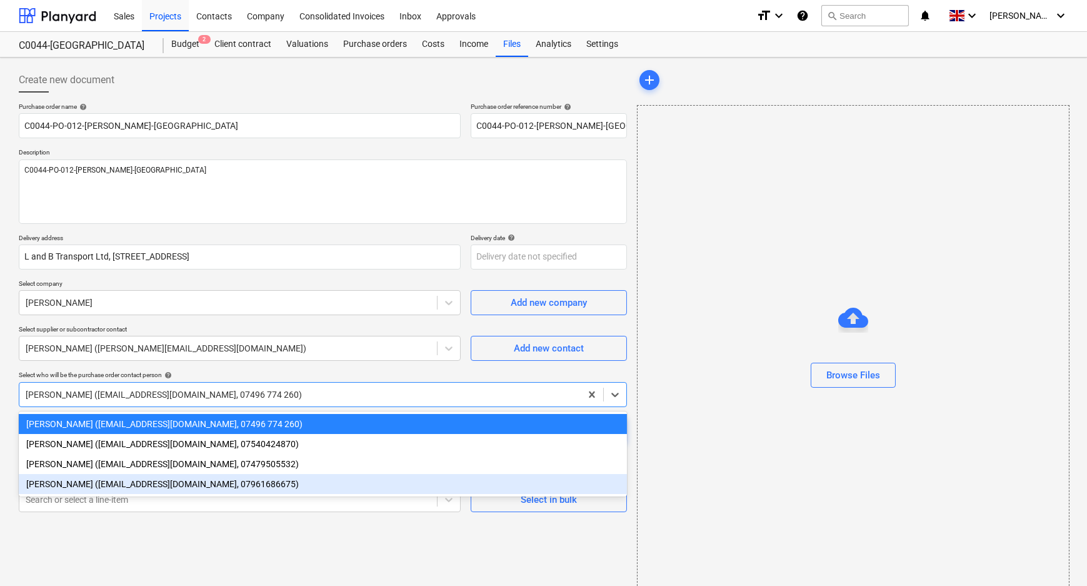
click at [94, 480] on div "[PERSON_NAME] ([EMAIL_ADDRESS][DOMAIN_NAME], 07961686675)" at bounding box center [323, 484] width 608 height 20
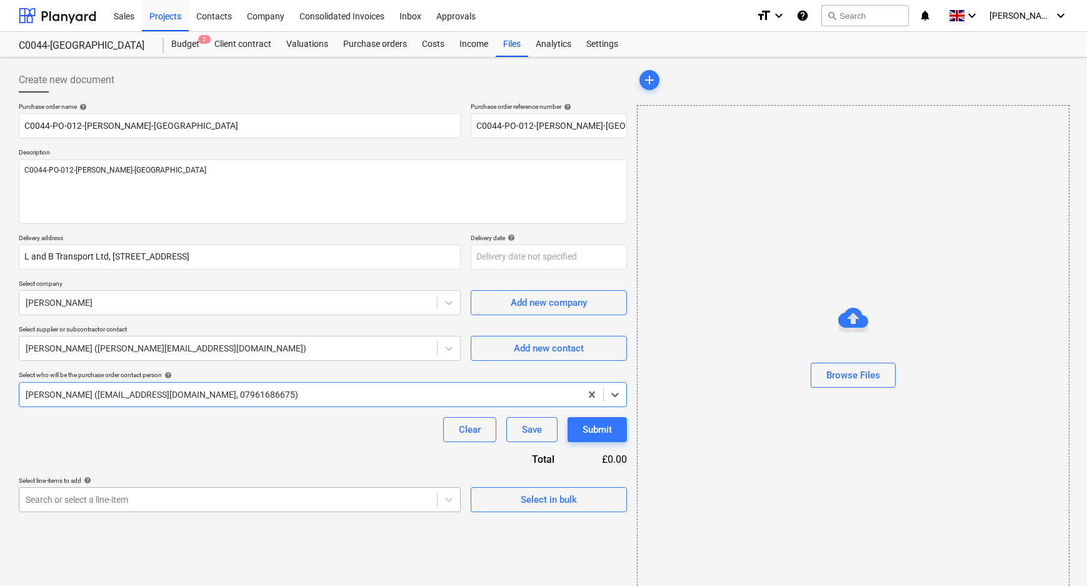
scroll to position [121, 0]
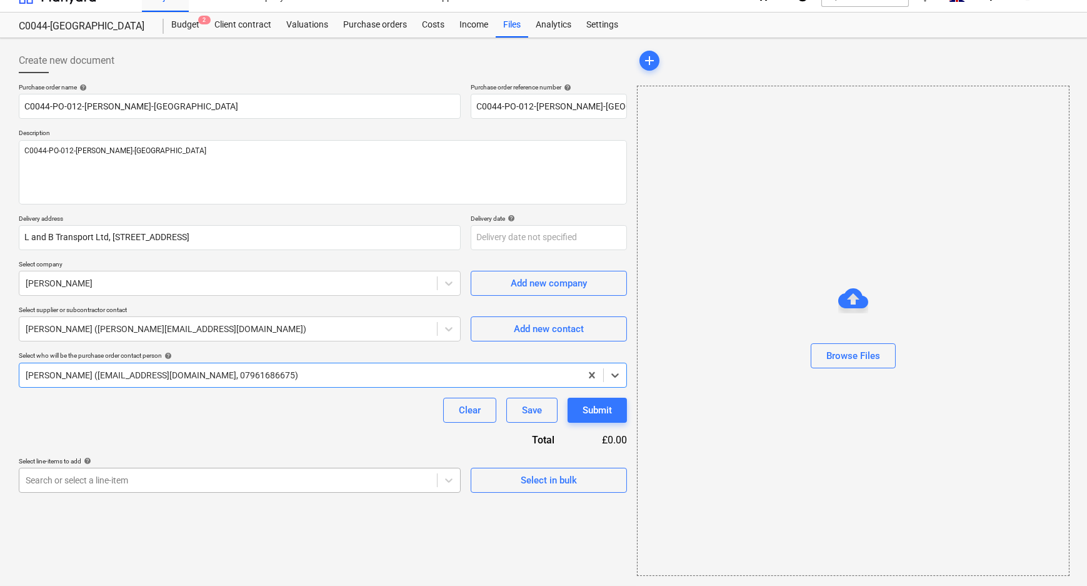
click at [94, 500] on body "Sales Projects Contacts Company Consolidated Invoices Inbox Approvals format_si…" at bounding box center [543, 274] width 1087 height 586
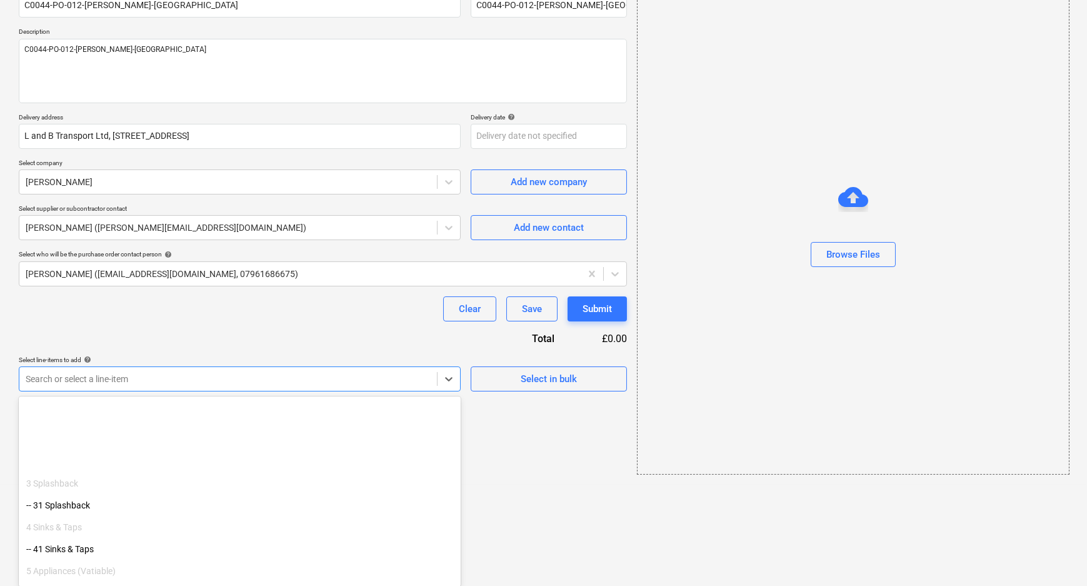
scroll to position [56, 0]
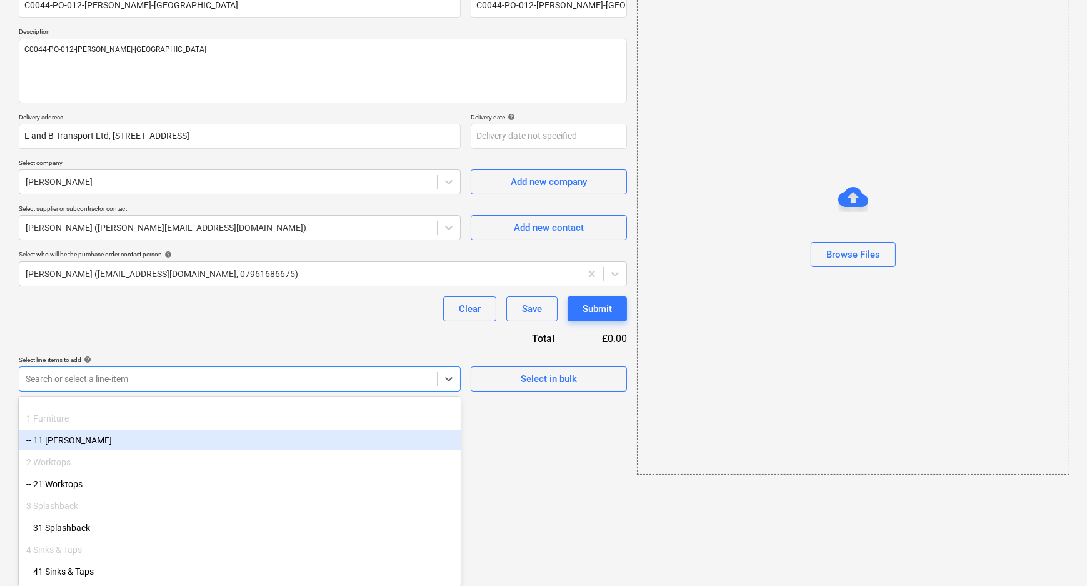
drag, startPoint x: 94, startPoint y: 500, endPoint x: 77, endPoint y: 448, distance: 54.2
click at [77, 446] on div "-- 11 [PERSON_NAME]" at bounding box center [240, 440] width 442 height 20
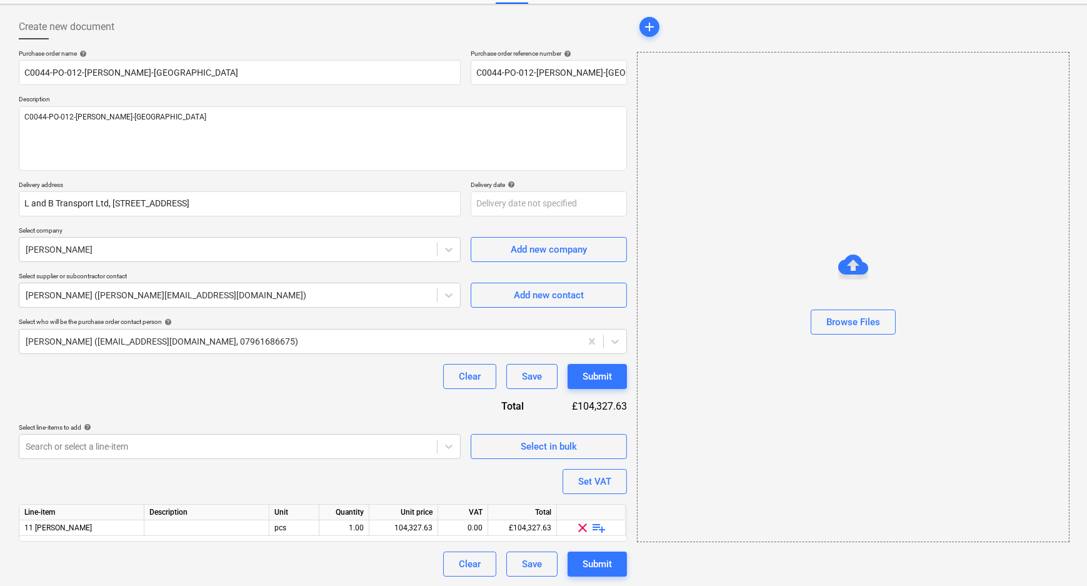
click at [110, 481] on div "Purchase order name help C0044-PO-012-[PERSON_NAME]-[GEOGRAPHIC_DATA] Purchase …" at bounding box center [323, 312] width 608 height 527
click at [599, 525] on span "playlist_add" at bounding box center [599, 527] width 15 height 15
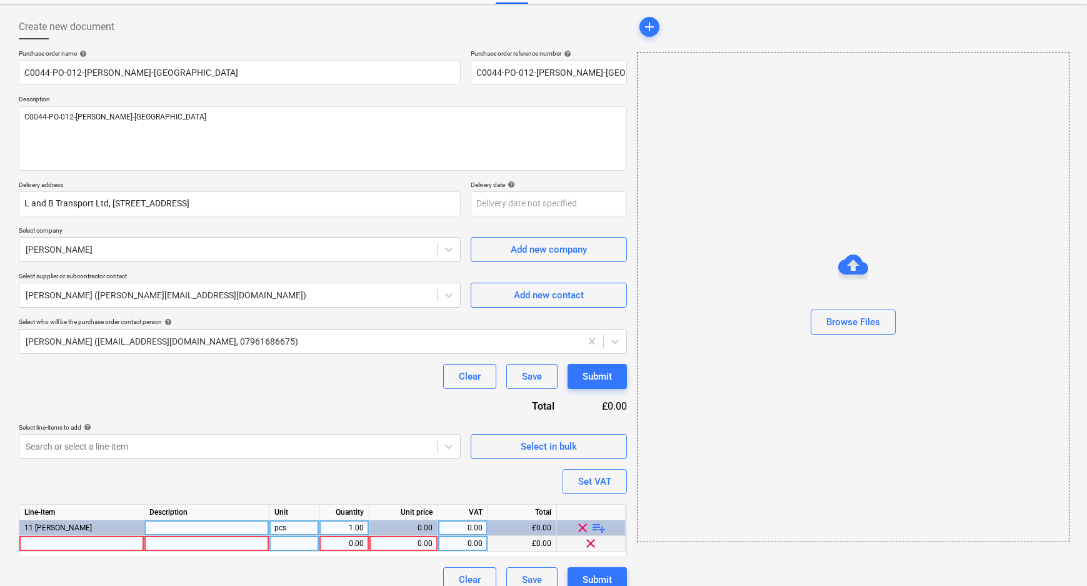
click at [118, 541] on div at bounding box center [81, 544] width 125 height 16
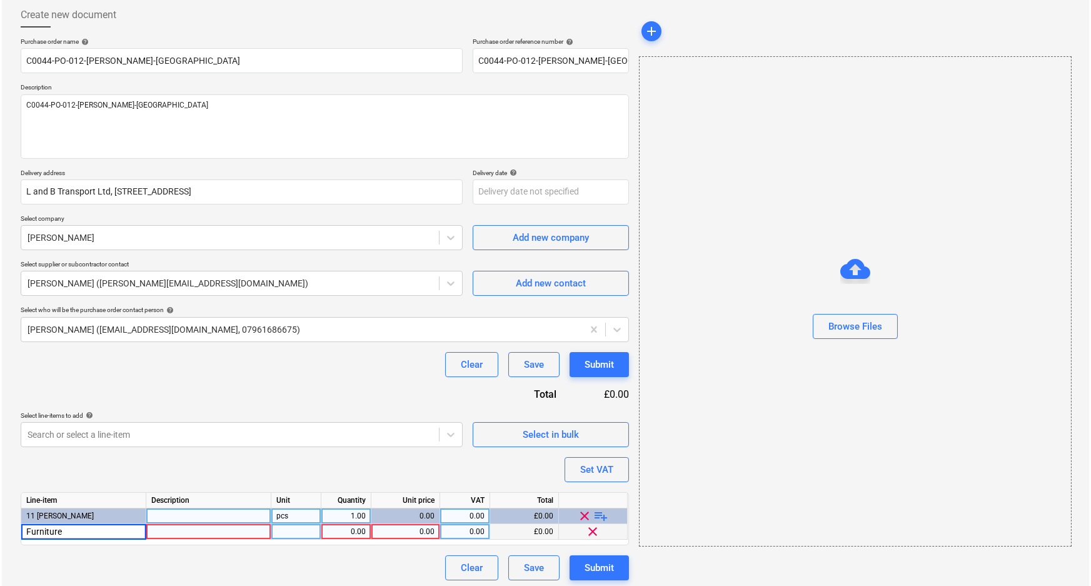
scroll to position [69, 0]
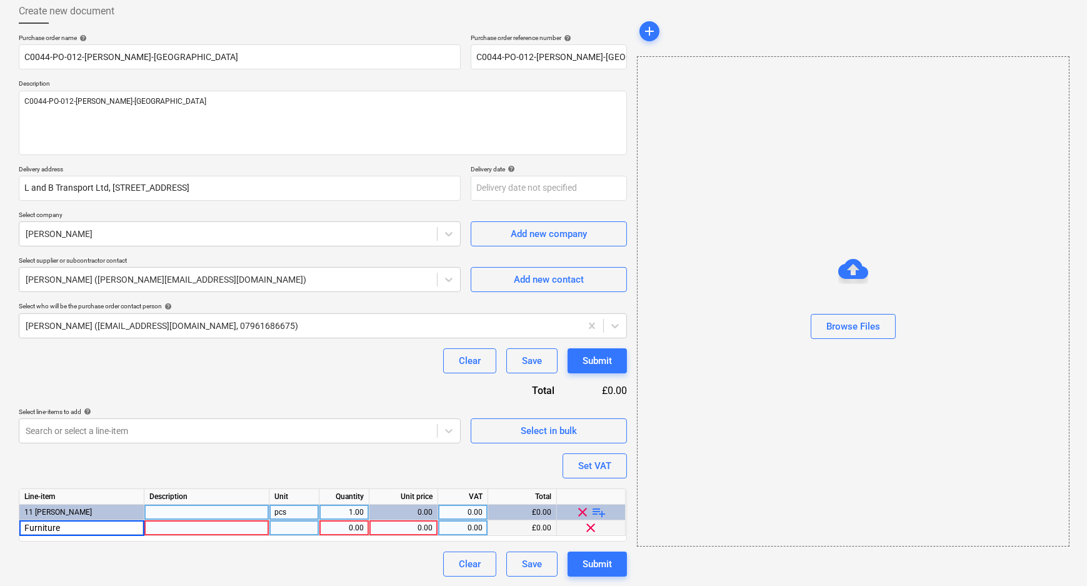
click at [413, 531] on div "0.00" at bounding box center [403, 528] width 58 height 16
click at [421, 532] on div "0.00" at bounding box center [403, 528] width 58 height 16
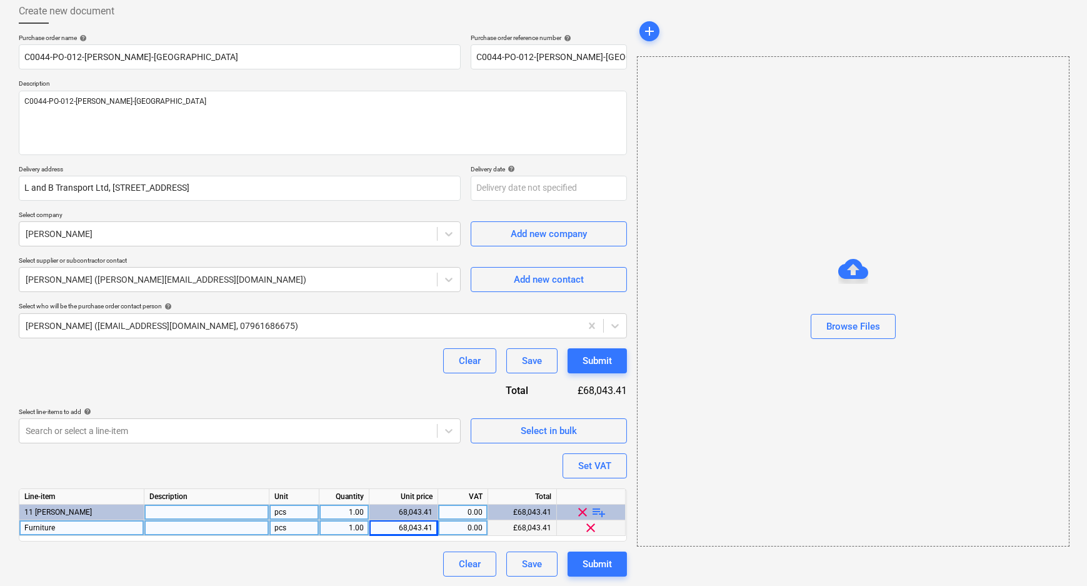
click at [418, 553] on div "Clear Save Submit" at bounding box center [323, 563] width 608 height 25
click at [609, 560] on div "Submit" at bounding box center [597, 564] width 29 height 16
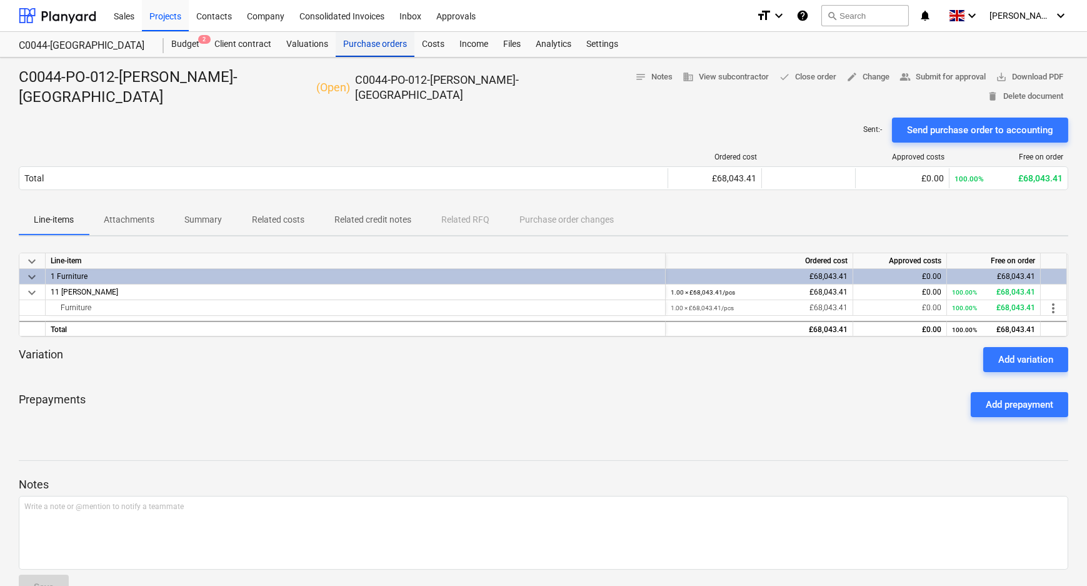
click at [396, 44] on div "Purchase orders" at bounding box center [375, 44] width 79 height 25
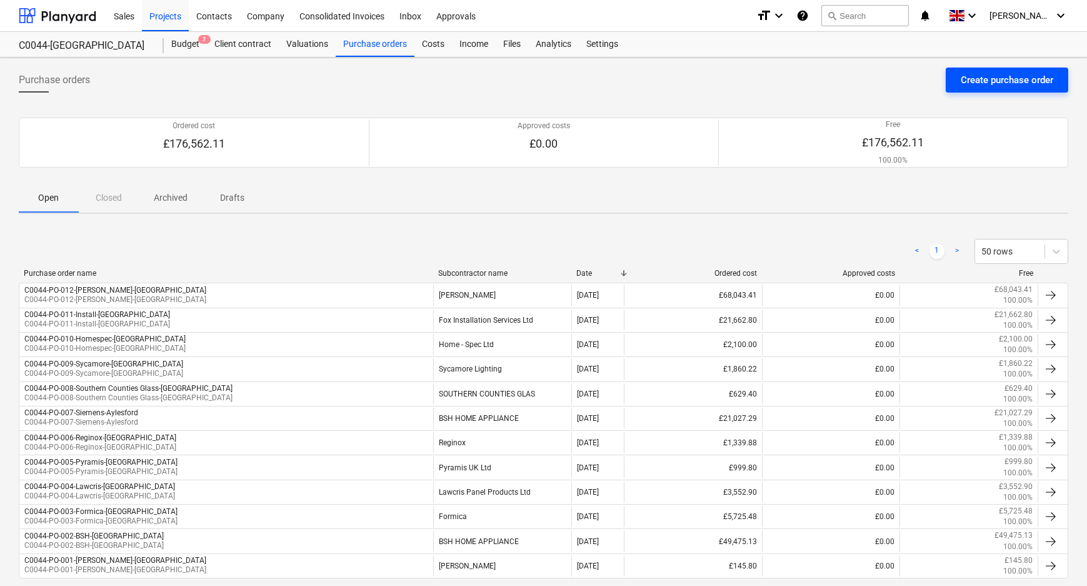
click at [957, 79] on button "Create purchase order" at bounding box center [1007, 80] width 123 height 25
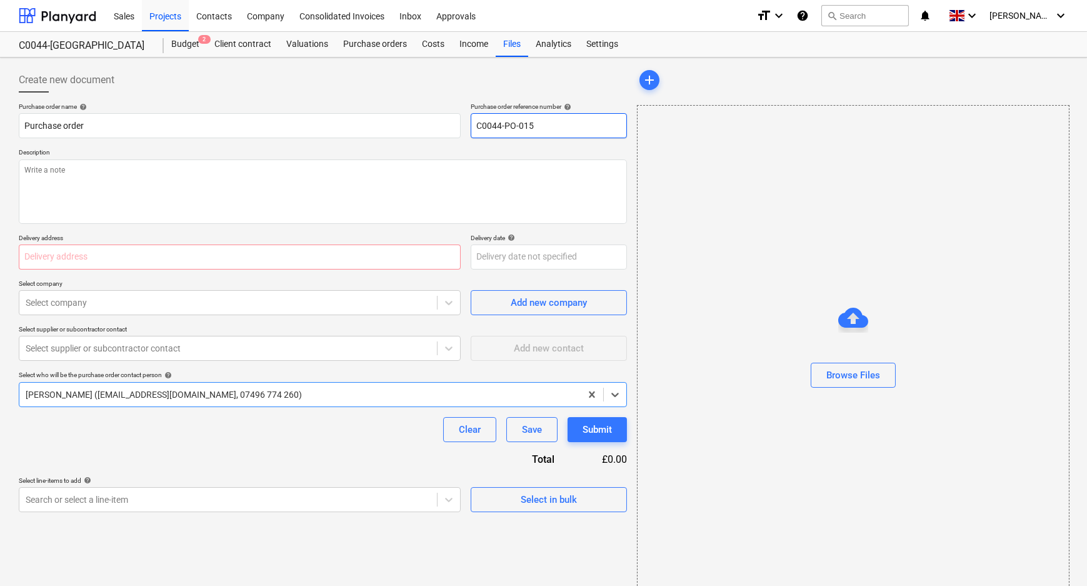
click at [553, 125] on input "C0044-PO-015" at bounding box center [549, 125] width 156 height 25
drag, startPoint x: 590, startPoint y: 124, endPoint x: 473, endPoint y: 125, distance: 116.9
click at [475, 125] on input "C0044-PO-013-L&B-[GEOGRAPHIC_DATA]" at bounding box center [549, 125] width 156 height 25
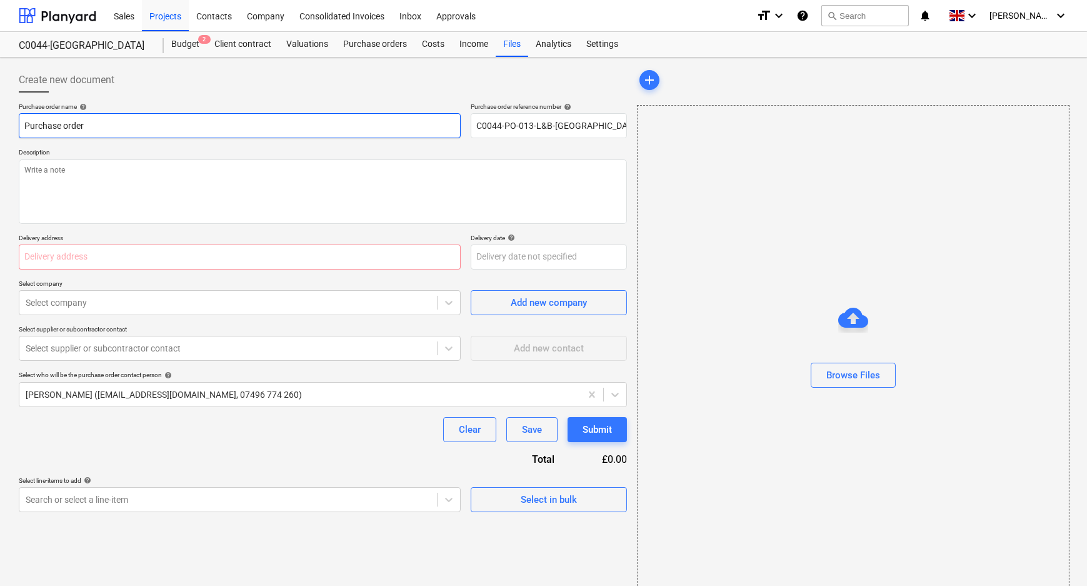
drag, startPoint x: 164, startPoint y: 126, endPoint x: -28, endPoint y: 128, distance: 191.9
click at [0, 128] on html "Sales Projects Contacts Company Consolidated Invoices Inbox Approvals format_si…" at bounding box center [543, 293] width 1087 height 586
paste input "C0044-PO-013-L&B-[GEOGRAPHIC_DATA]"
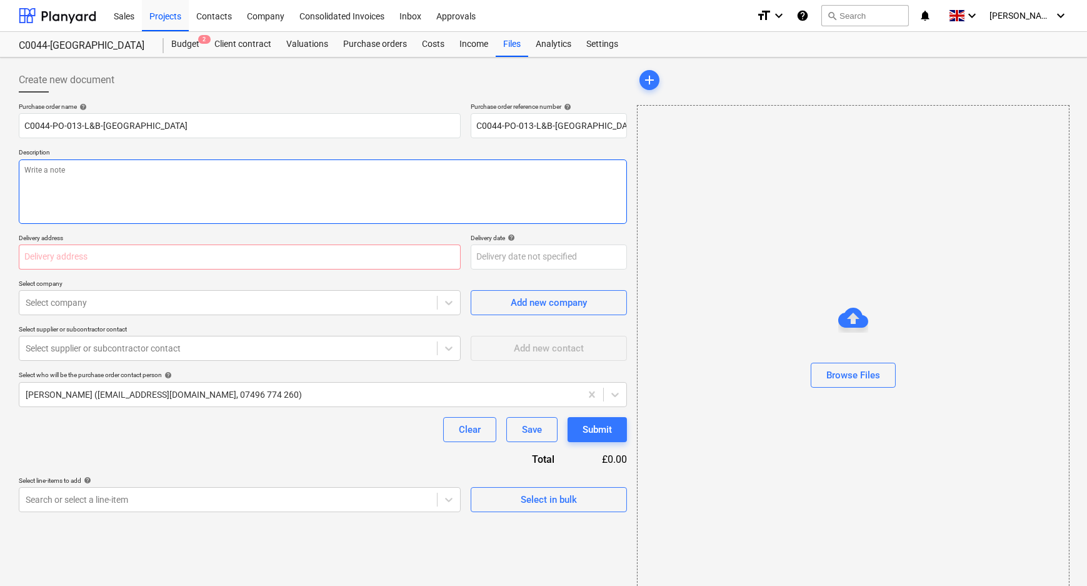
drag, startPoint x: 152, startPoint y: 183, endPoint x: 148, endPoint y: 212, distance: 29.6
click at [152, 184] on textarea at bounding box center [323, 191] width 608 height 64
paste textarea "C0044-PO-013-L&B-[GEOGRAPHIC_DATA]"
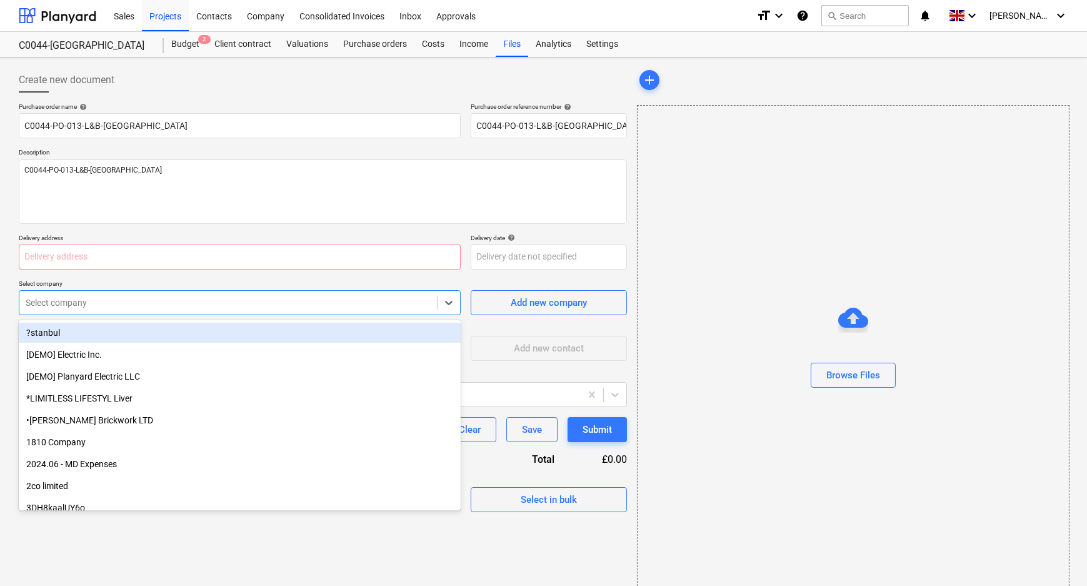
click at [139, 302] on div at bounding box center [228, 302] width 405 height 13
drag, startPoint x: 135, startPoint y: 273, endPoint x: 133, endPoint y: 258, distance: 14.5
click at [135, 272] on div "Purchase order name help C0044-PO-013-L&B-Aylesford Purchase order reference nu…" at bounding box center [323, 307] width 608 height 409
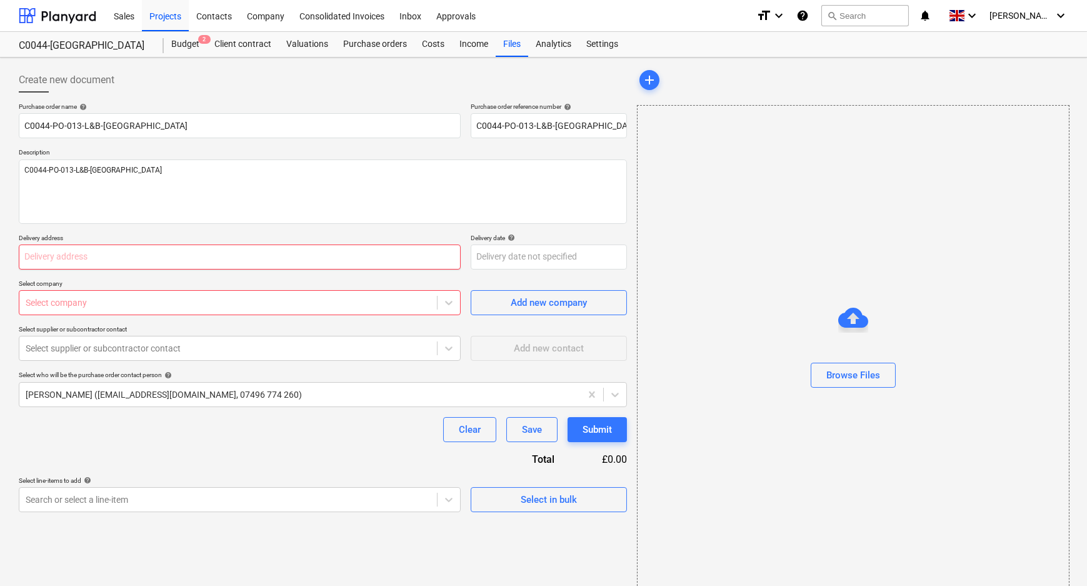
click at [133, 256] on input "text" at bounding box center [240, 256] width 442 height 25
paste input "L and B Transport Ltd, [STREET_ADDRESS]"
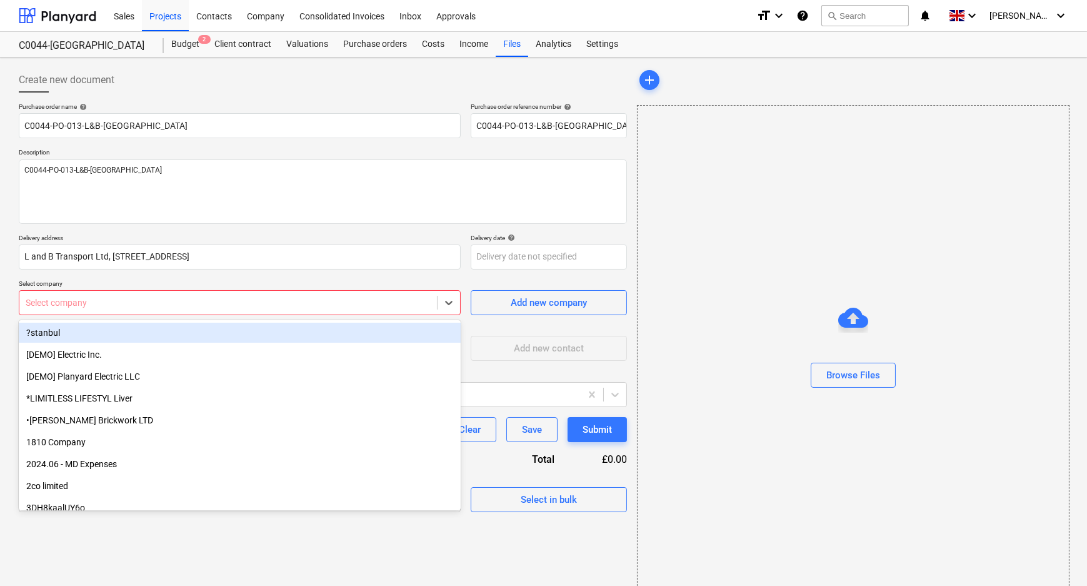
click at [128, 301] on div at bounding box center [228, 302] width 405 height 13
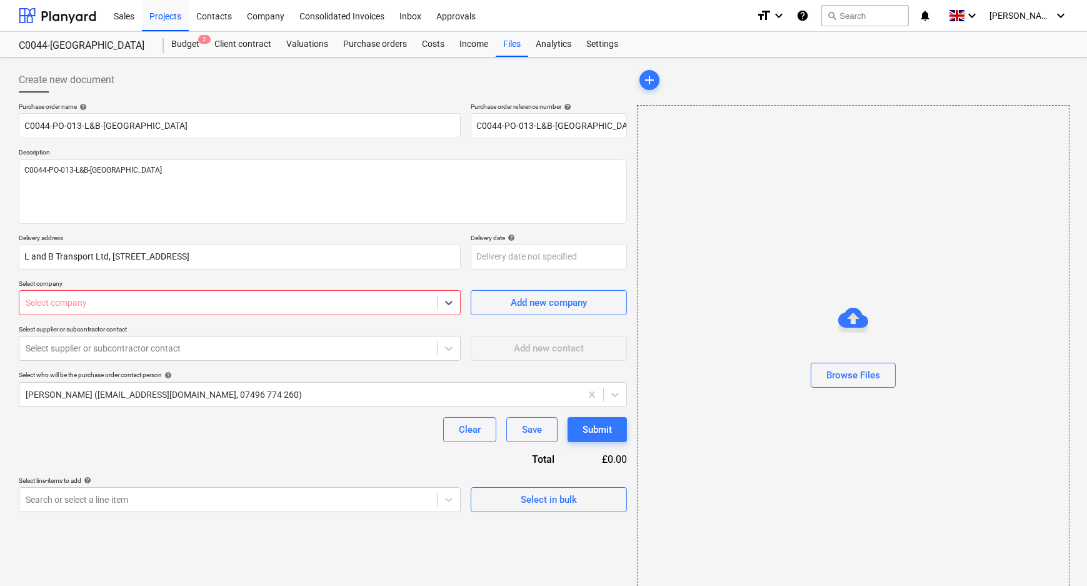
drag, startPoint x: 44, startPoint y: 307, endPoint x: 28, endPoint y: 307, distance: 15.6
click at [28, 307] on div at bounding box center [228, 302] width 405 height 13
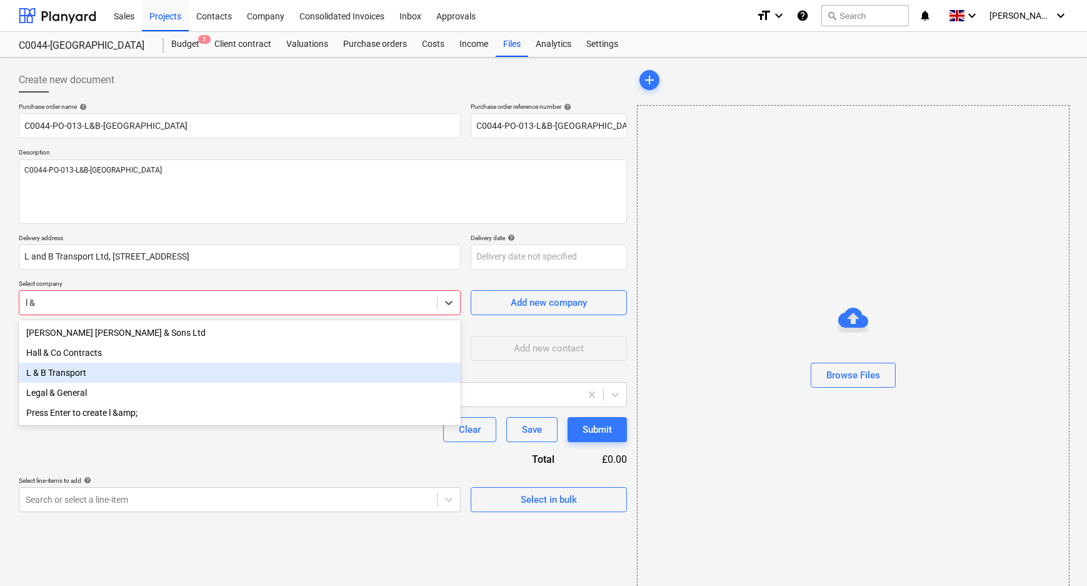
click at [106, 383] on div "L & B Transport" at bounding box center [240, 373] width 442 height 20
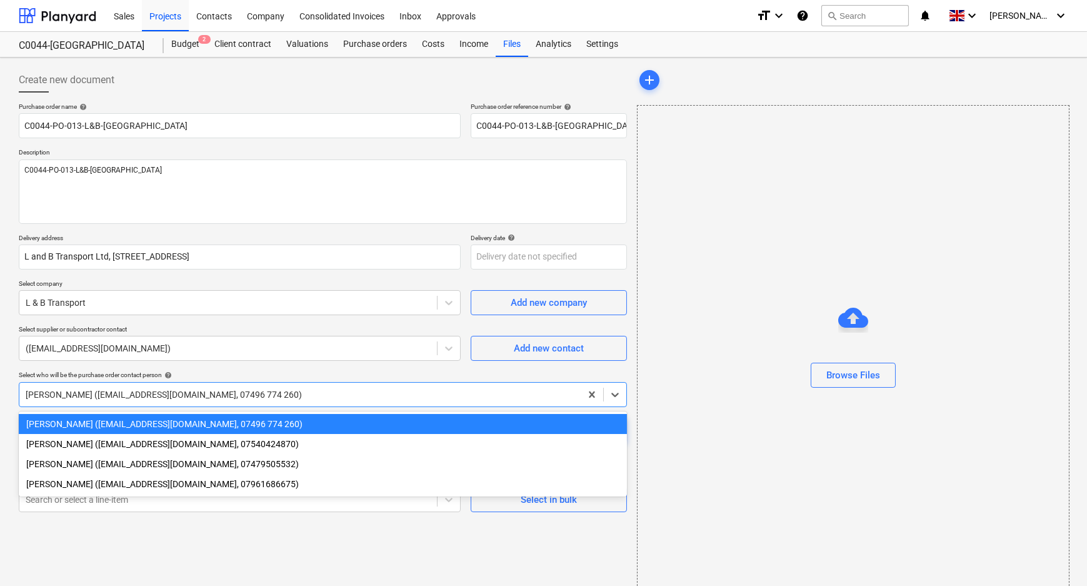
drag, startPoint x: 106, startPoint y: 391, endPoint x: 91, endPoint y: 419, distance: 31.9
click at [106, 392] on div at bounding box center [300, 394] width 549 height 13
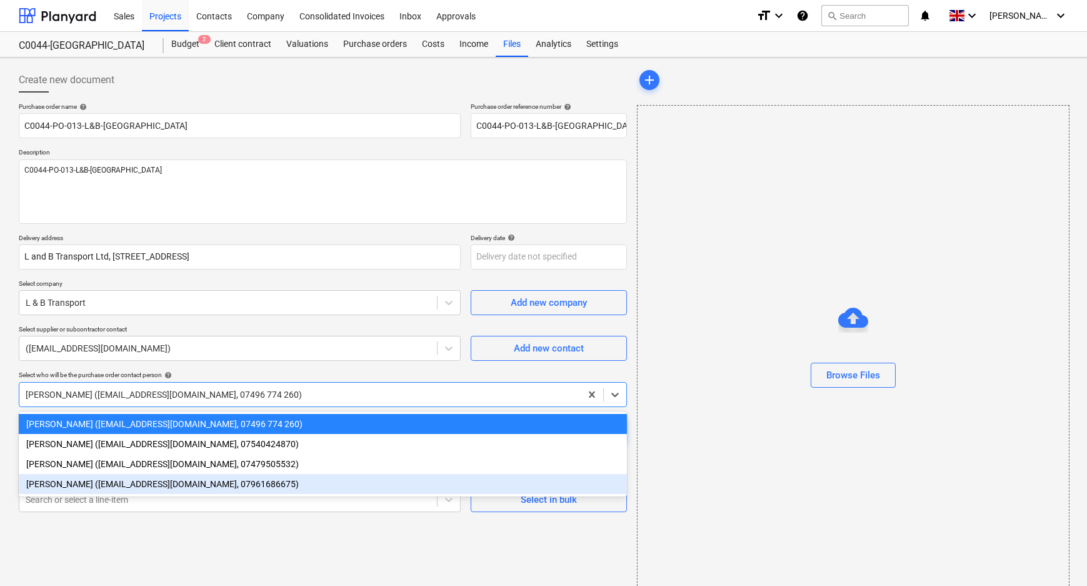
click at [90, 483] on div "[PERSON_NAME] ([EMAIL_ADDRESS][DOMAIN_NAME], 07961686675)" at bounding box center [323, 484] width 608 height 20
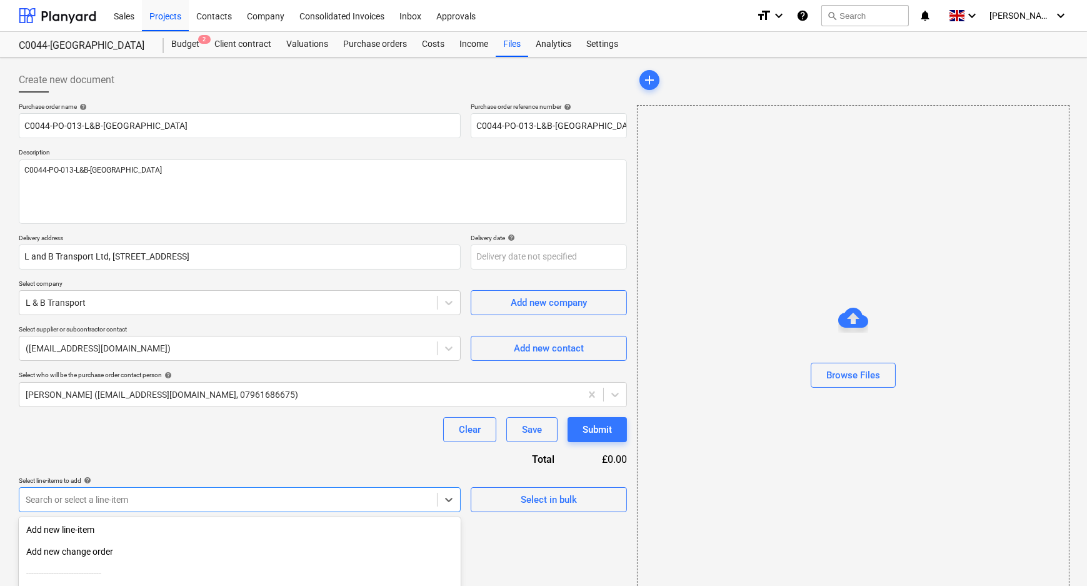
scroll to position [121, 0]
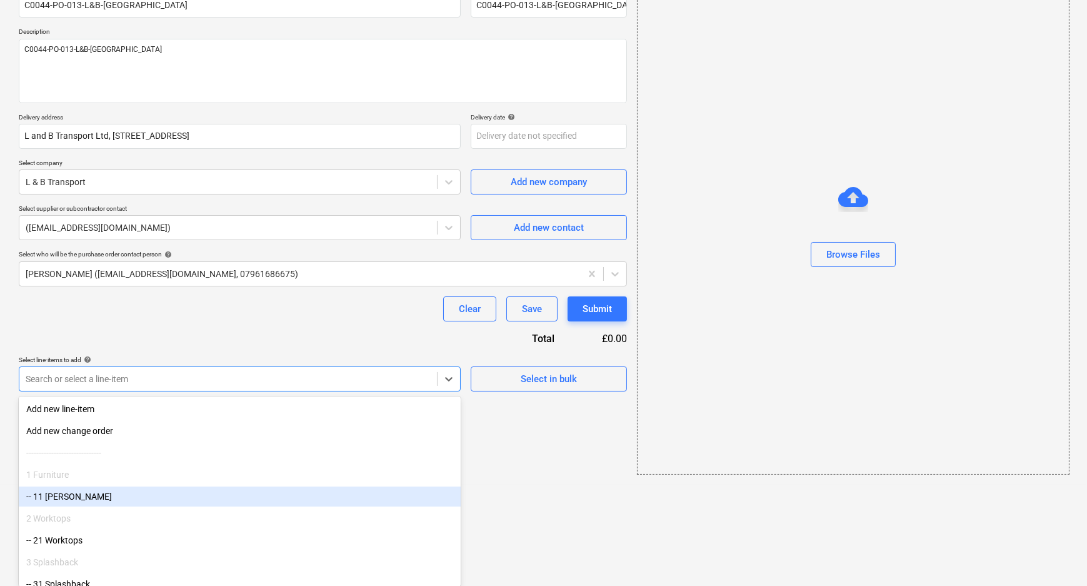
click at [90, 465] on body "Sales Projects Contacts Company Consolidated Invoices Inbox Approvals format_si…" at bounding box center [543, 172] width 1087 height 586
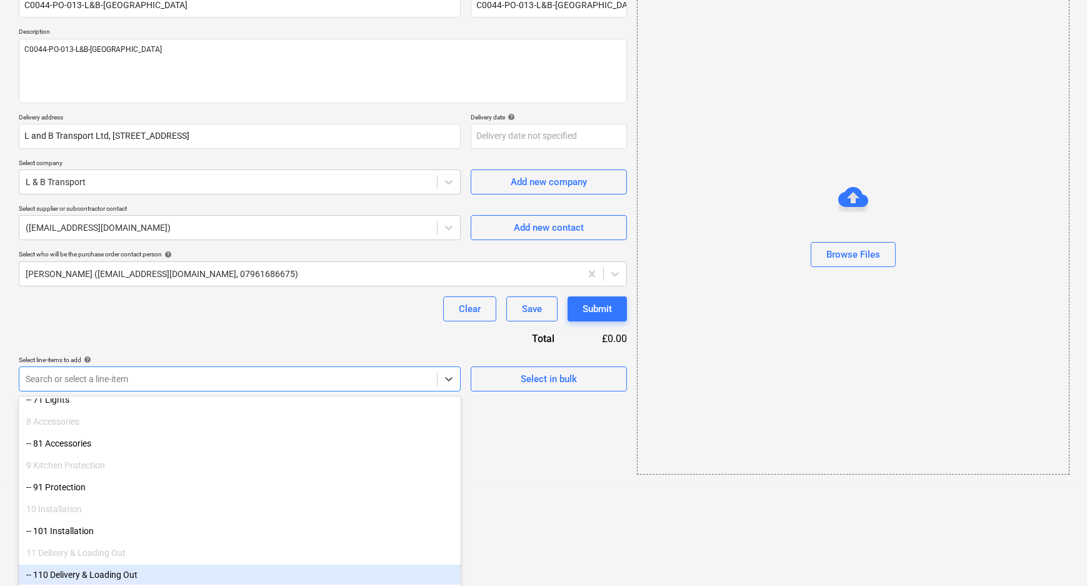
click at [78, 575] on div "-- 110 Delivery & Loading Out" at bounding box center [240, 575] width 442 height 20
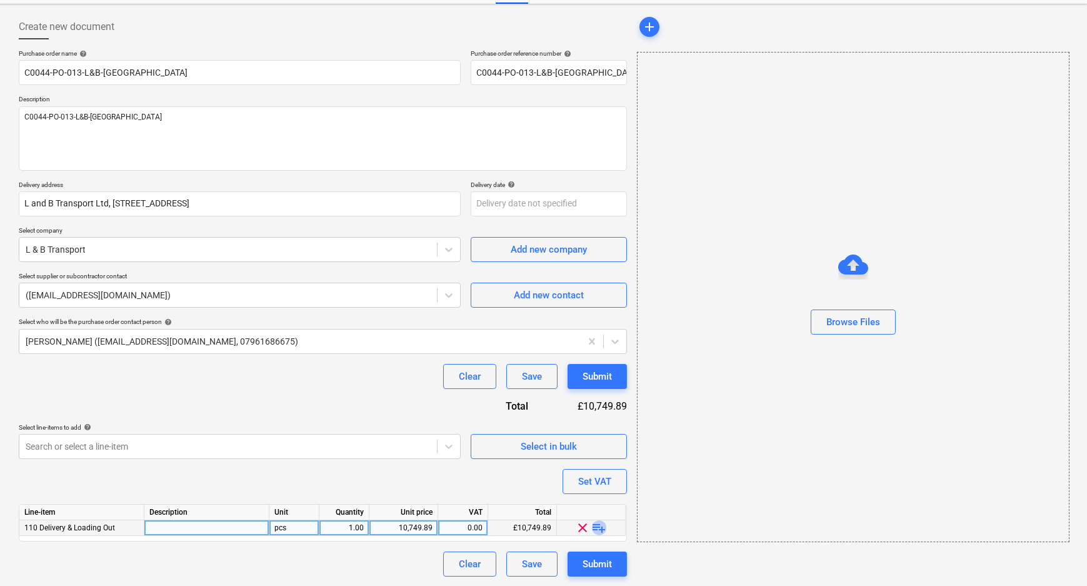
click at [600, 528] on span "playlist_add" at bounding box center [599, 527] width 15 height 15
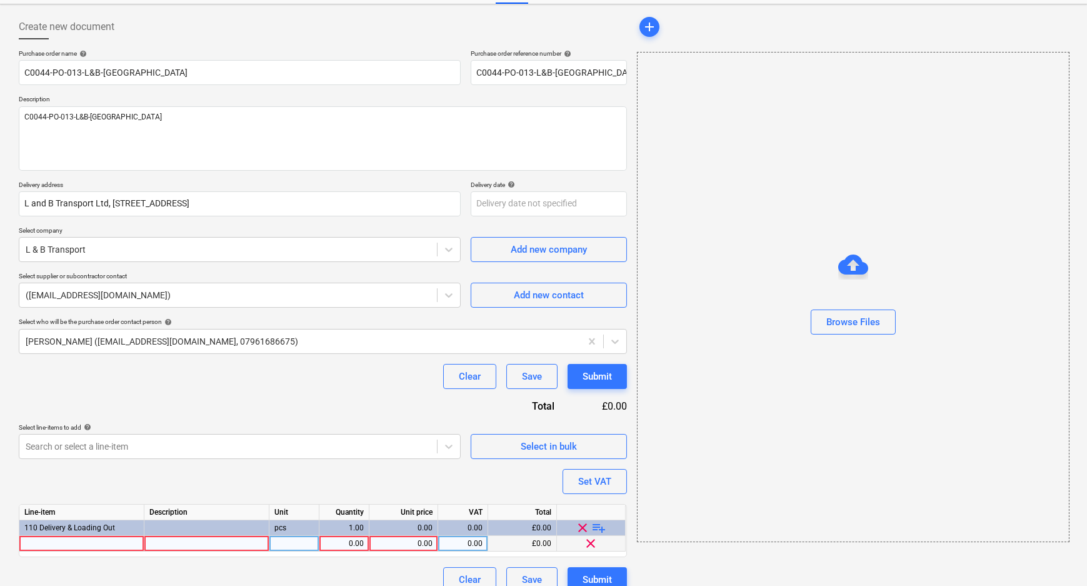
drag, startPoint x: 72, startPoint y: 533, endPoint x: 72, endPoint y: 541, distance: 8.8
click at [72, 539] on div "Line-item Description Unit Quantity Unit price VAT Total 110 Delivery & Loading…" at bounding box center [323, 530] width 608 height 53
click at [72, 541] on div at bounding box center [81, 544] width 125 height 16
click at [410, 540] on div "0.00" at bounding box center [403, 544] width 58 height 16
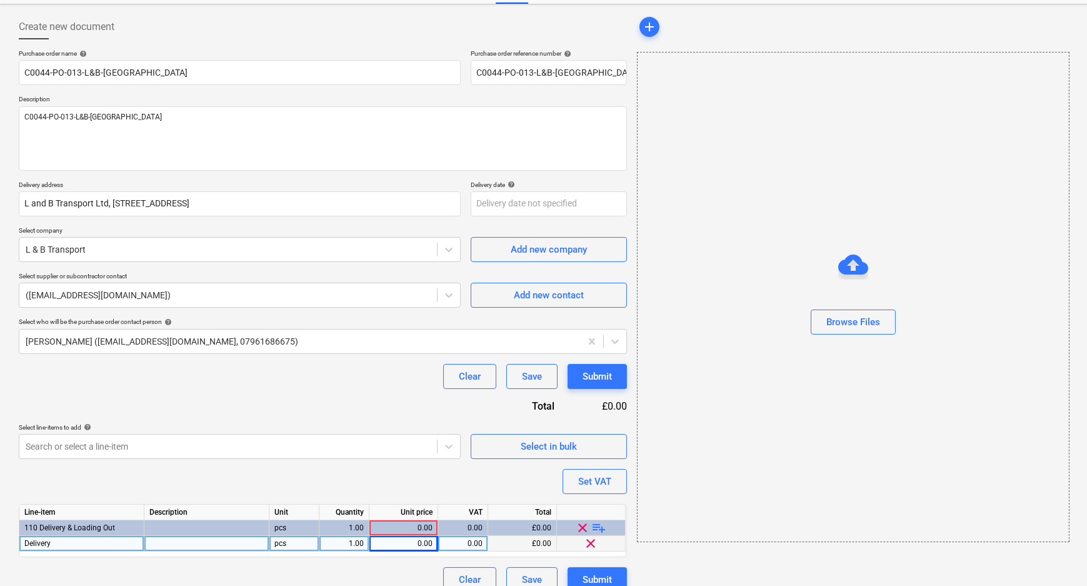
click at [400, 542] on div "0.00" at bounding box center [403, 544] width 58 height 16
click at [461, 463] on div "Purchase order name help C0044-PO-013-L&B-Aylesford Purchase order reference nu…" at bounding box center [323, 320] width 608 height 543
click at [480, 541] on div "0.00" at bounding box center [462, 544] width 39 height 16
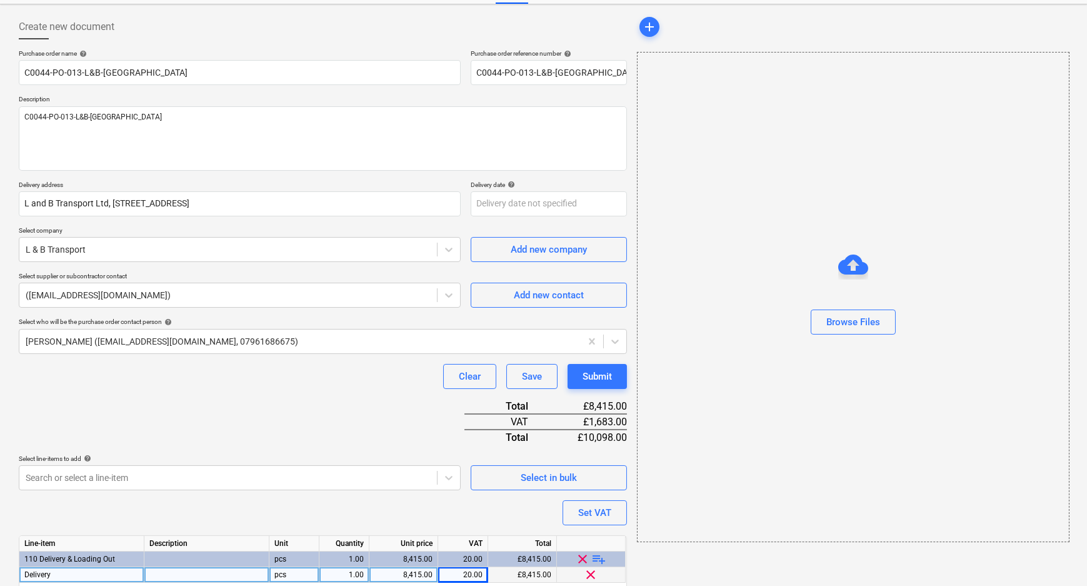
click at [461, 472] on div "Purchase order name help C0044-PO-013-L&B-Aylesford Purchase order reference nu…" at bounding box center [323, 336] width 608 height 574
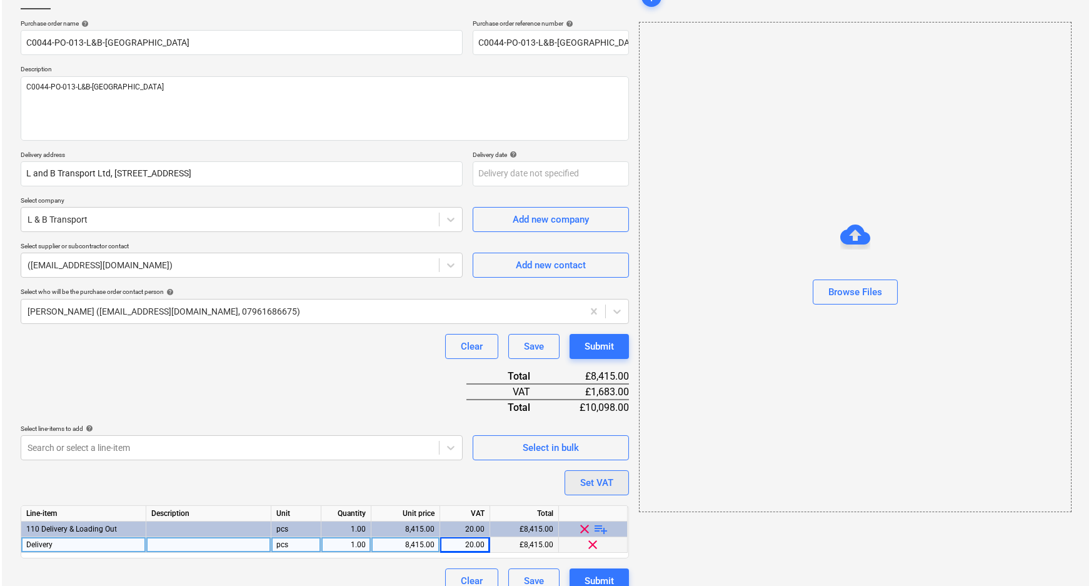
scroll to position [100, 0]
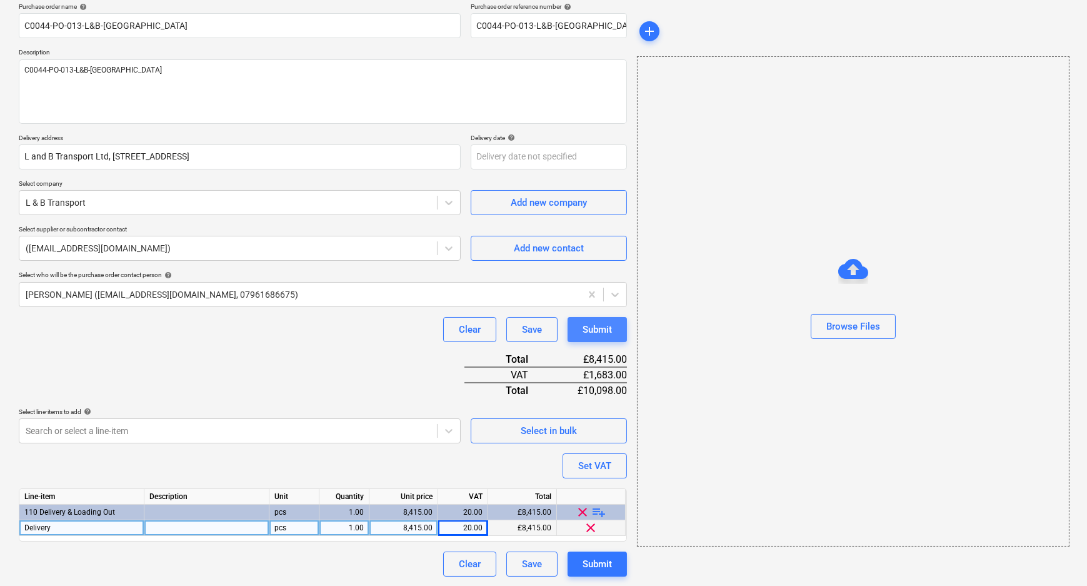
click at [614, 321] on button "Submit" at bounding box center [597, 329] width 59 height 25
